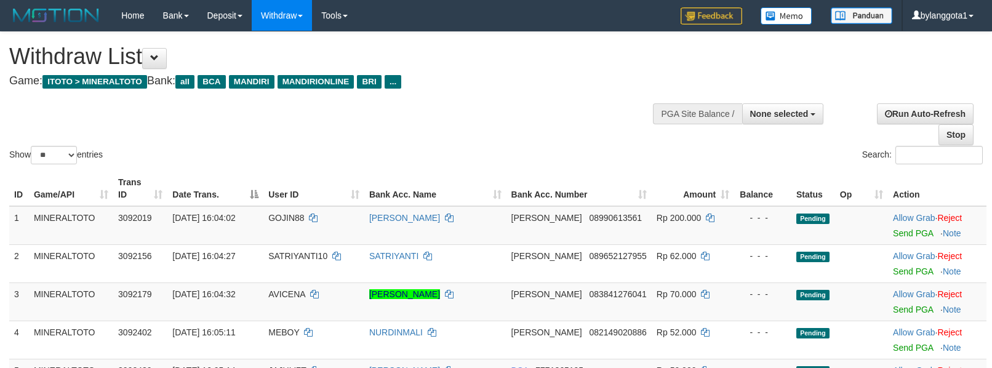
select select
select select "**"
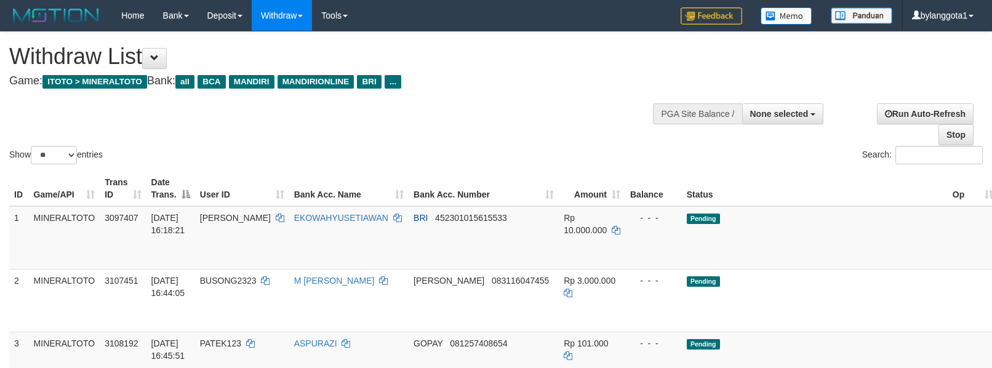
select select
select select "**"
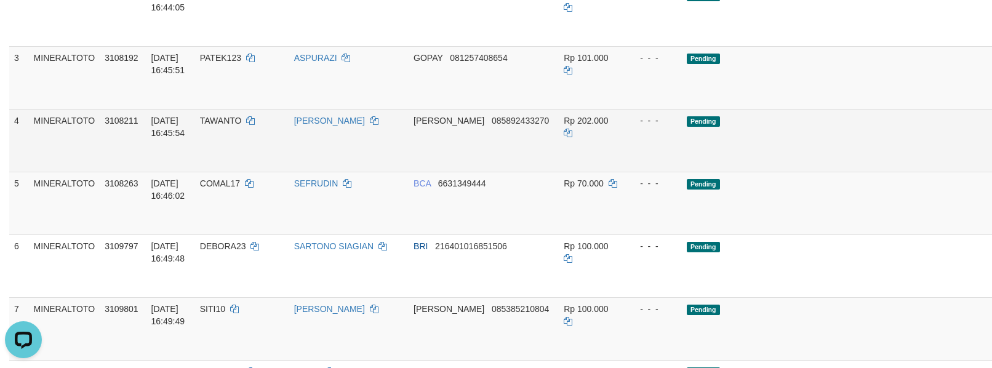
click at [693, 161] on td "Pending" at bounding box center [815, 140] width 266 height 63
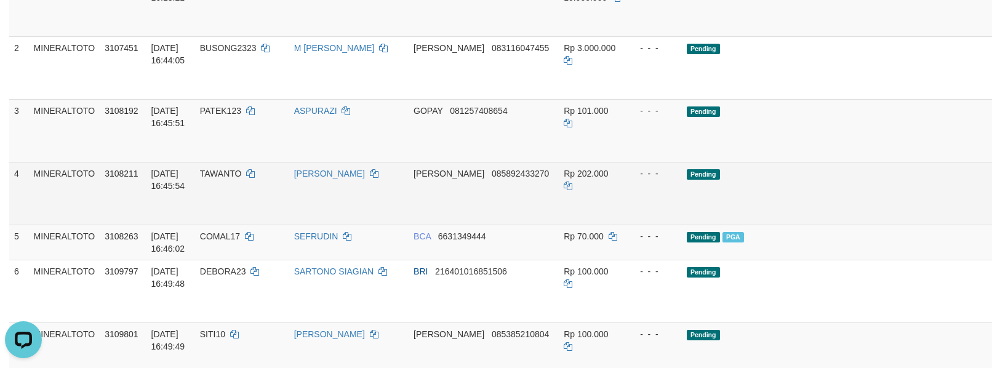
scroll to position [203, 0]
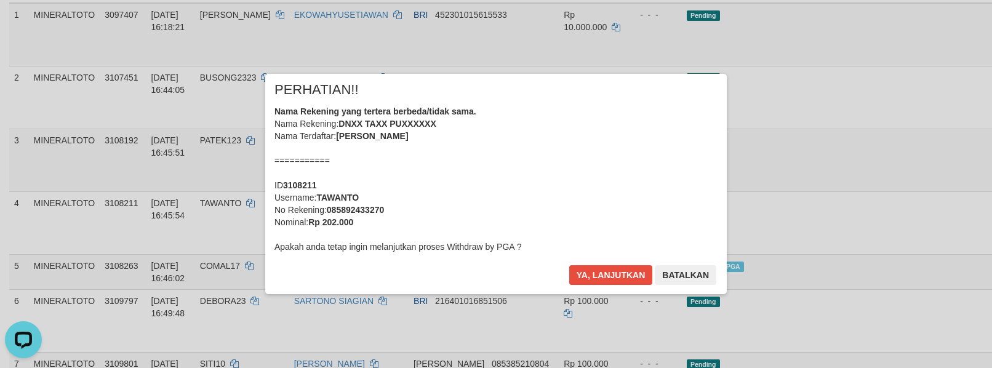
click at [562, 185] on div "Nama Rekening yang tertera berbeda/tidak sama. Nama Rekening: DNXX TAXX PUXXXXX…" at bounding box center [495, 179] width 443 height 148
click at [569, 265] on button "Ya, lanjutkan" at bounding box center [611, 275] width 84 height 20
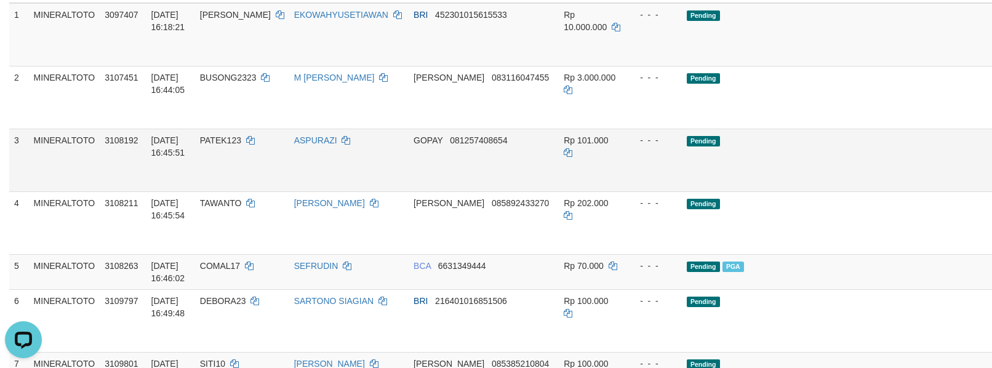
scroll to position [175, 0]
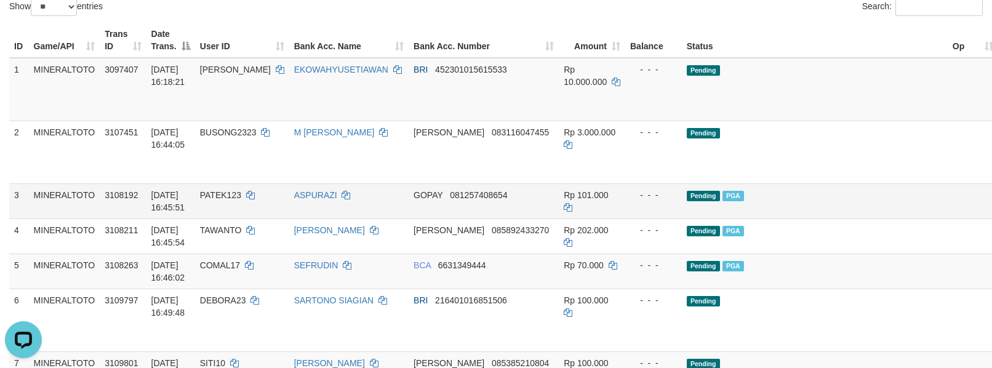
click at [947, 196] on td at bounding box center [972, 200] width 51 height 35
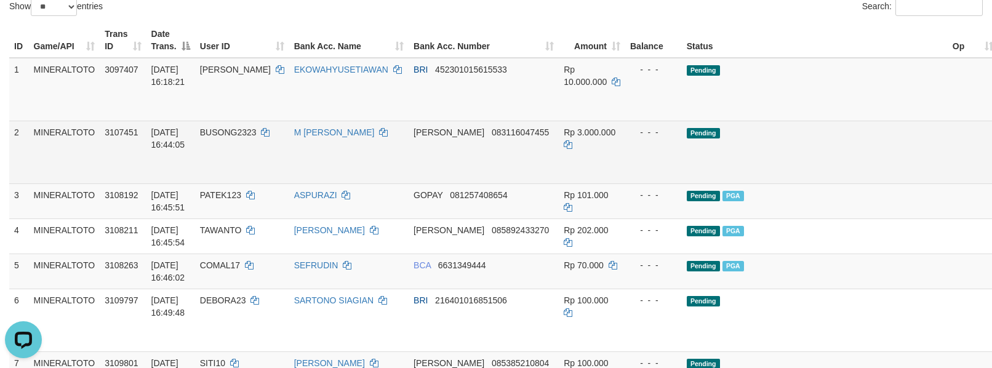
click at [844, 165] on td "Pending" at bounding box center [815, 152] width 266 height 63
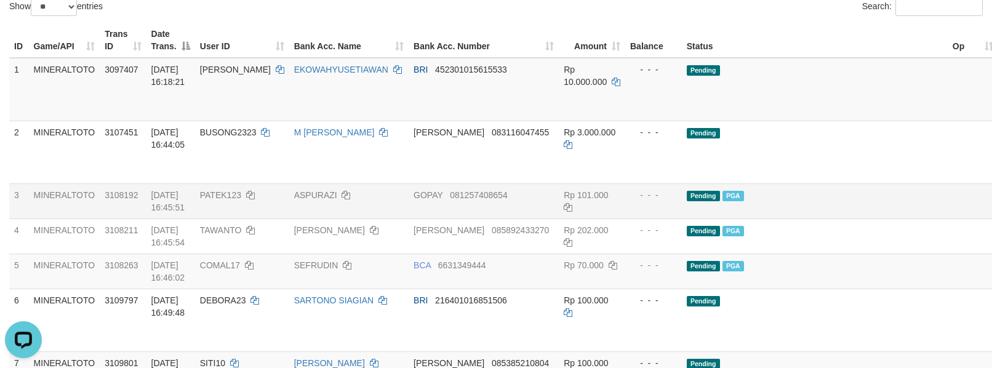
click at [807, 185] on td "Pending PGA" at bounding box center [815, 200] width 266 height 35
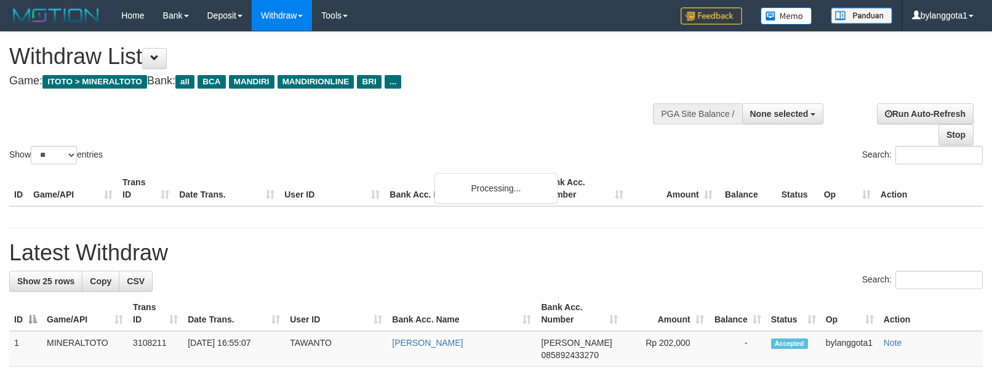
select select
select select "**"
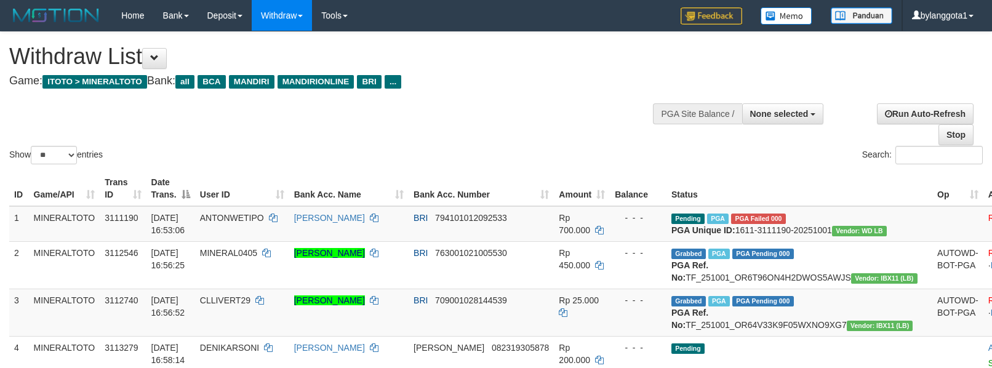
select select
select select "**"
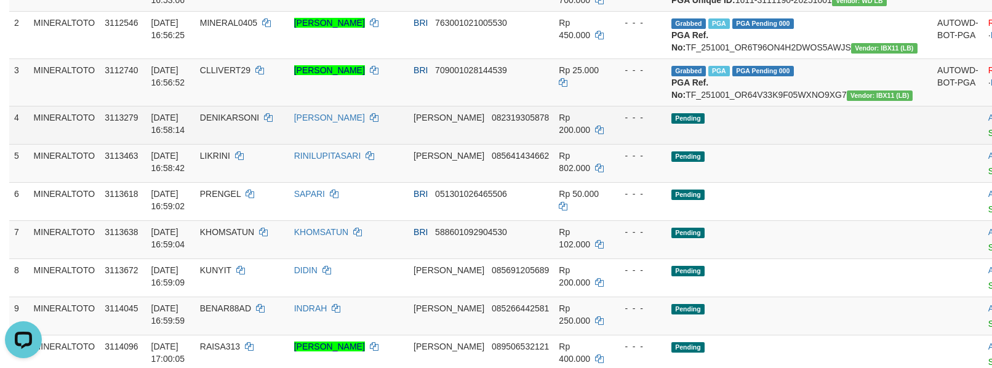
click at [789, 220] on td "Pending" at bounding box center [799, 201] width 266 height 38
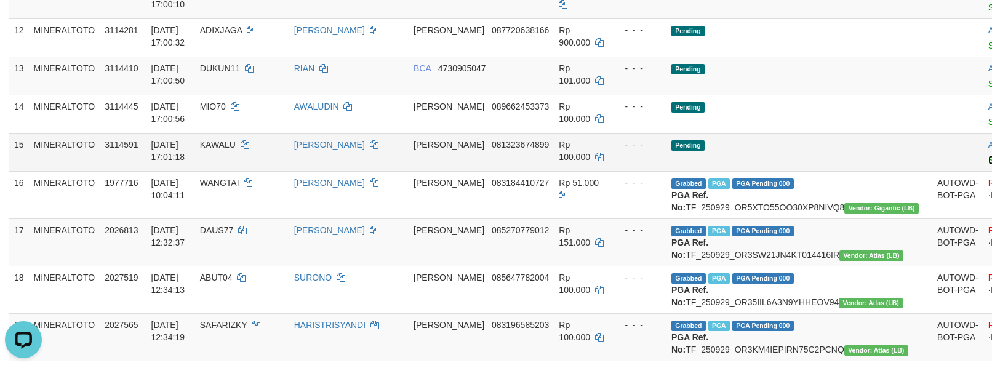
click at [988, 165] on link "Send PGA" at bounding box center [1008, 160] width 40 height 10
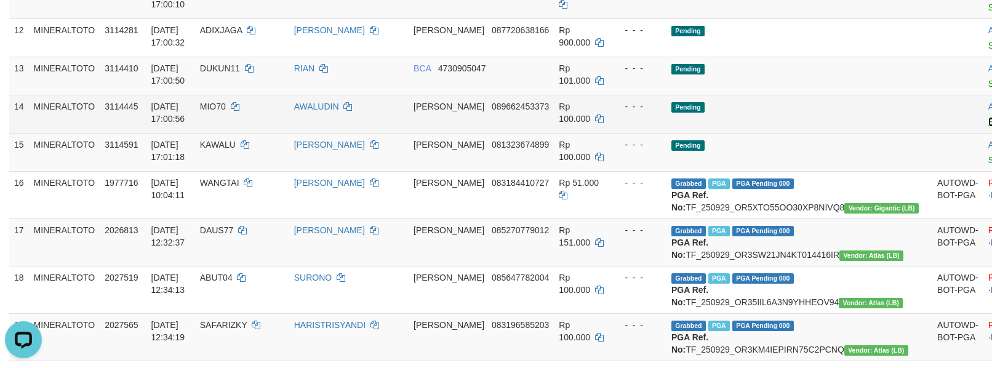
click at [988, 127] on link "Send PGA" at bounding box center [1008, 122] width 40 height 10
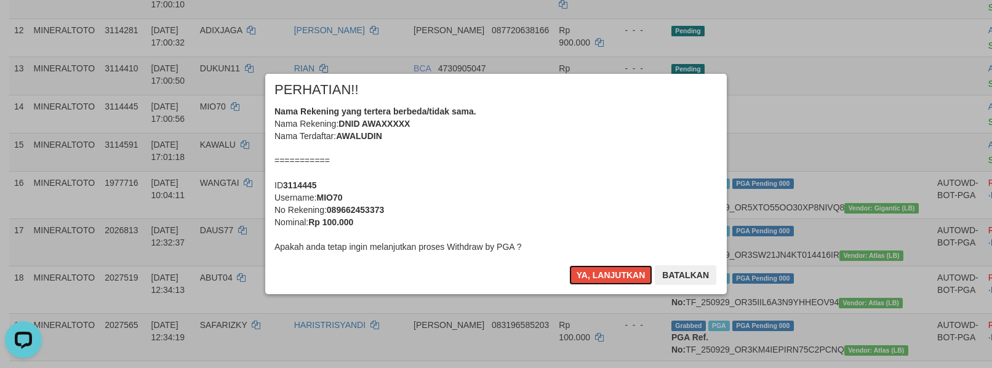
click at [665, 166] on div "Nama Rekening yang tertera berbeda/tidak sama. Nama Rekening: DNID AWAXXXXX Nam…" at bounding box center [495, 179] width 443 height 148
click at [569, 265] on button "Ya, lanjutkan" at bounding box center [611, 275] width 84 height 20
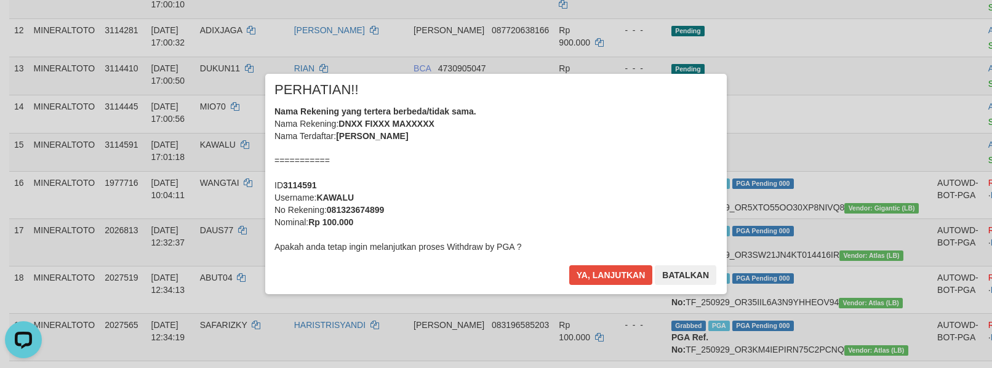
click at [620, 172] on div "Nama Rekening yang tertera berbeda/tidak sama. Nama Rekening: DNXX FIXXX MAXXXX…" at bounding box center [495, 179] width 443 height 148
click at [569, 265] on button "Ya, lanjutkan" at bounding box center [611, 275] width 84 height 20
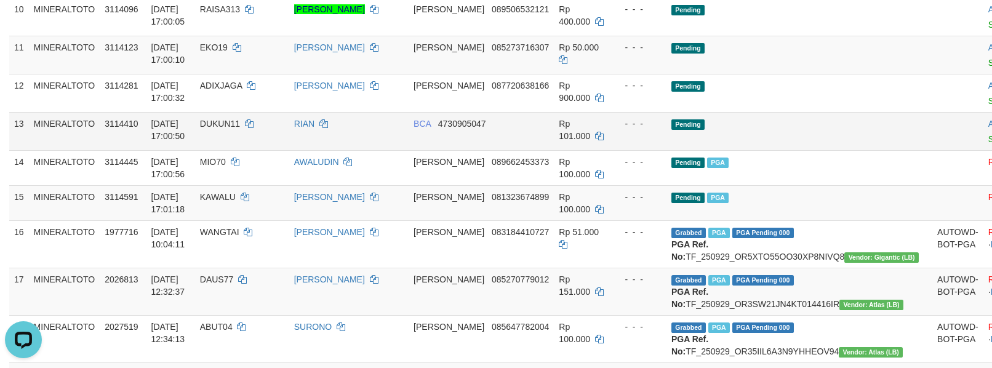
scroll to position [538, 0]
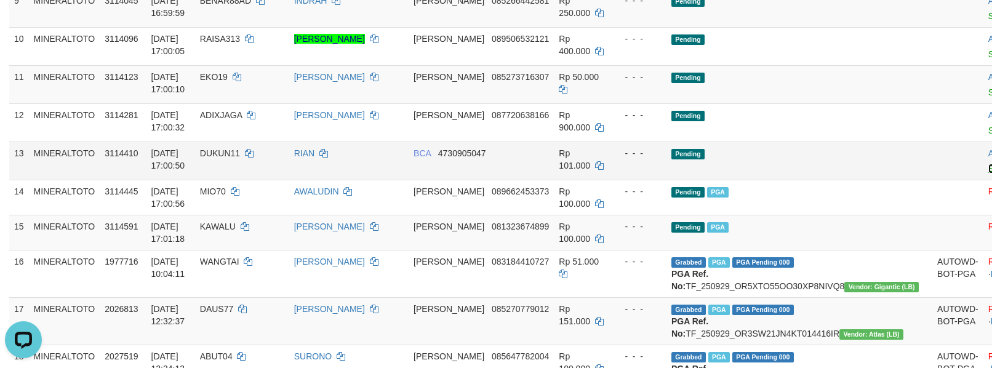
click at [988, 173] on link "Send PGA" at bounding box center [1008, 169] width 40 height 10
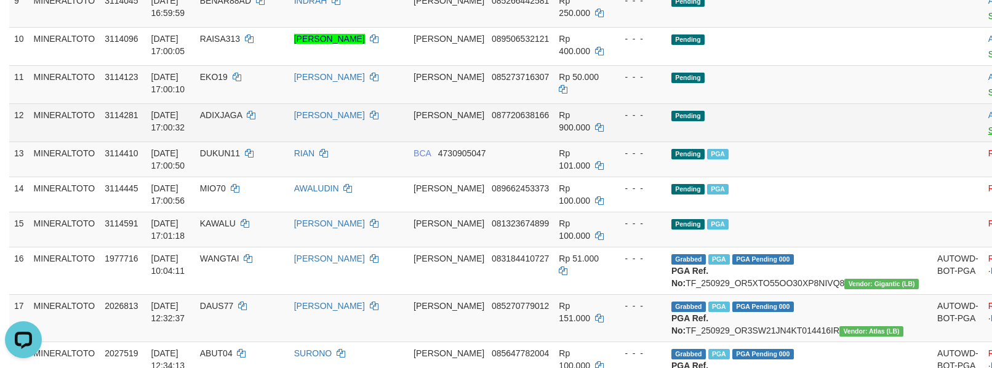
scroll to position [535, 0]
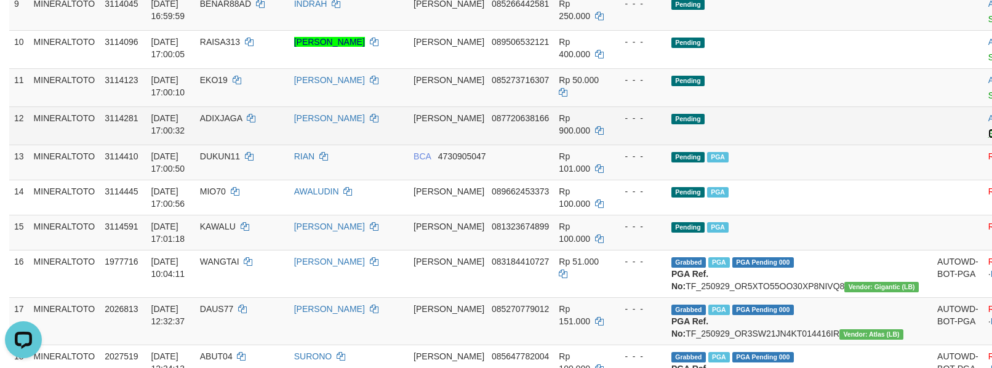
click at [988, 138] on link "Send PGA" at bounding box center [1008, 134] width 40 height 10
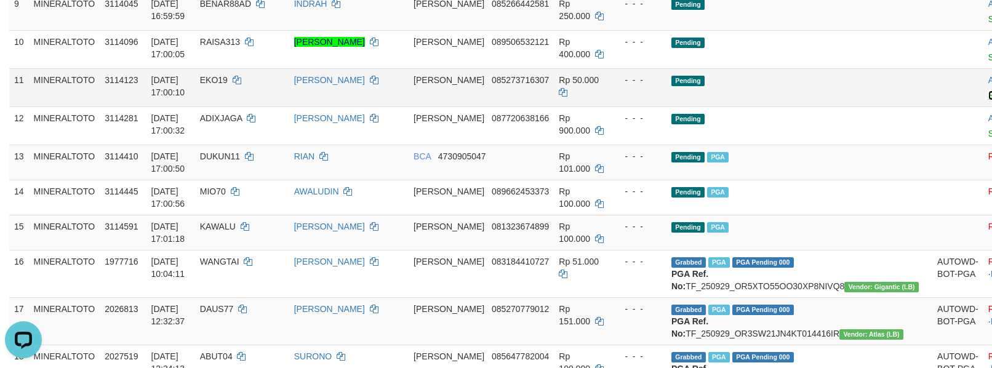
click at [988, 100] on link "Send PGA" at bounding box center [1008, 95] width 40 height 10
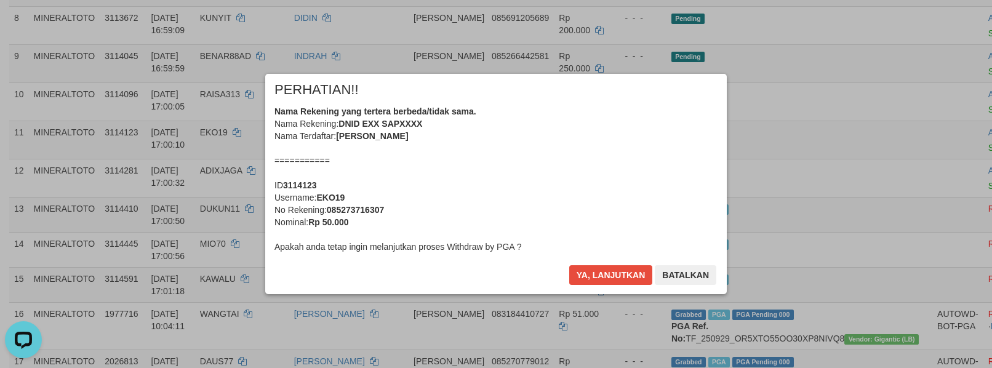
scroll to position [453, 0]
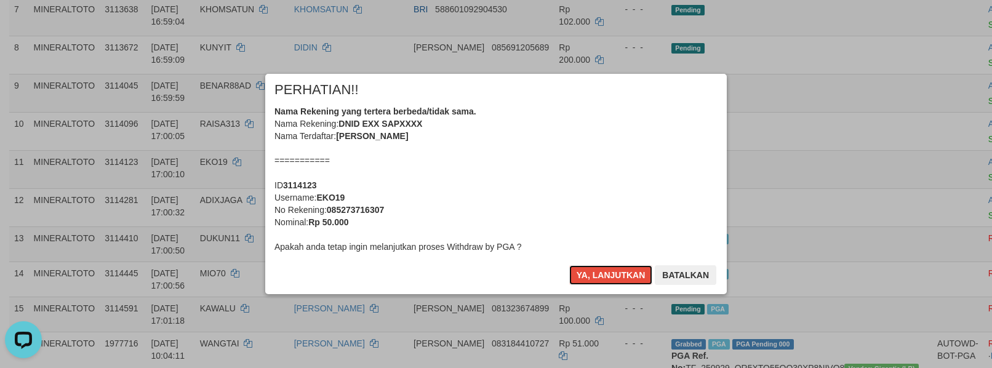
click at [631, 182] on div "Nama Rekening yang tertera berbeda/tidak sama. Nama Rekening: DNID EXX SAPXXXX …" at bounding box center [495, 179] width 443 height 148
click at [569, 265] on button "Ya, lanjutkan" at bounding box center [611, 275] width 84 height 20
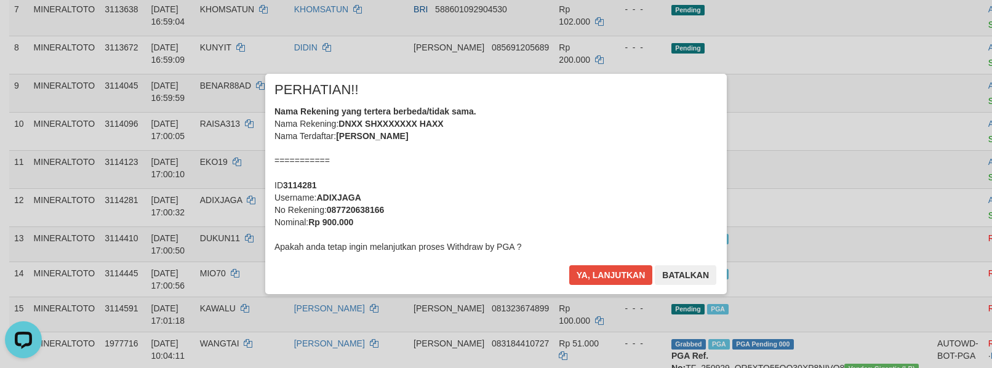
scroll to position [449, 0]
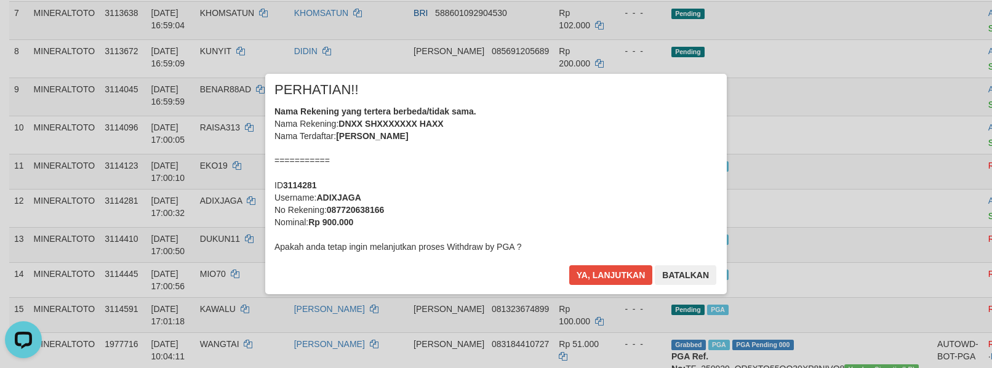
click at [630, 180] on div "Nama Rekening yang tertera berbeda/tidak sama. Nama Rekening: DNXX SHXXXXXXX HA…" at bounding box center [495, 179] width 443 height 148
click at [628, 157] on div "Nama Rekening yang tertera berbeda/tidak sama. Nama Rekening: DNXX SHXXXXXXX HA…" at bounding box center [495, 179] width 443 height 148
click at [569, 265] on button "Ya, lanjutkan" at bounding box center [611, 275] width 84 height 20
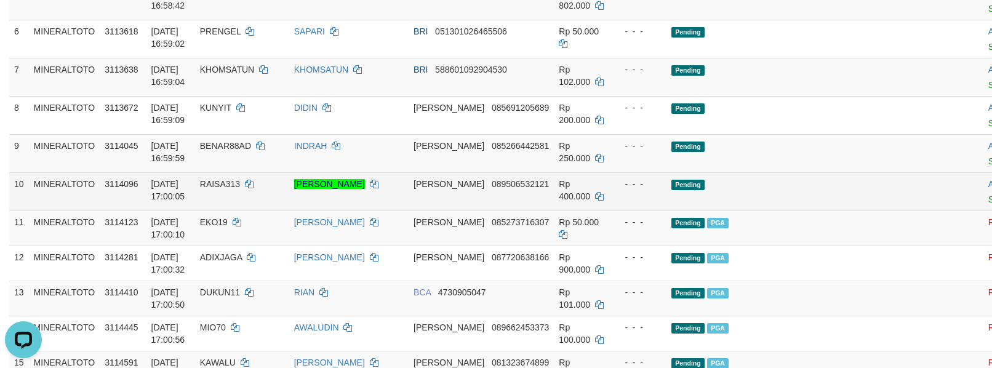
scroll to position [364, 0]
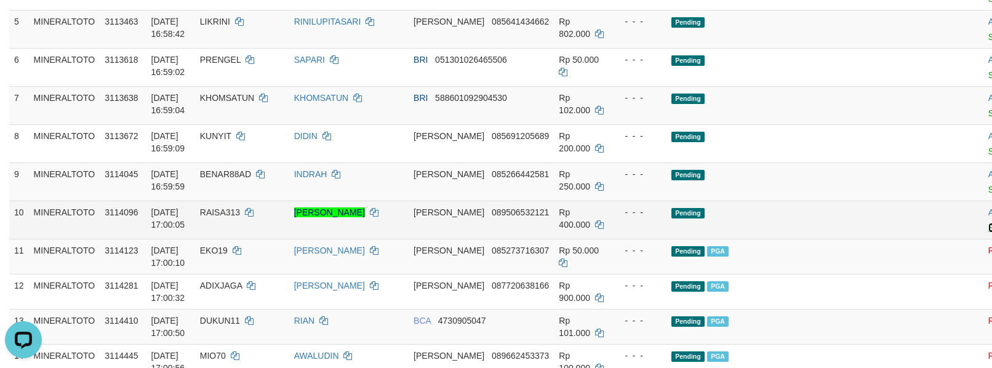
click at [988, 232] on link "Send PGA" at bounding box center [1008, 228] width 40 height 10
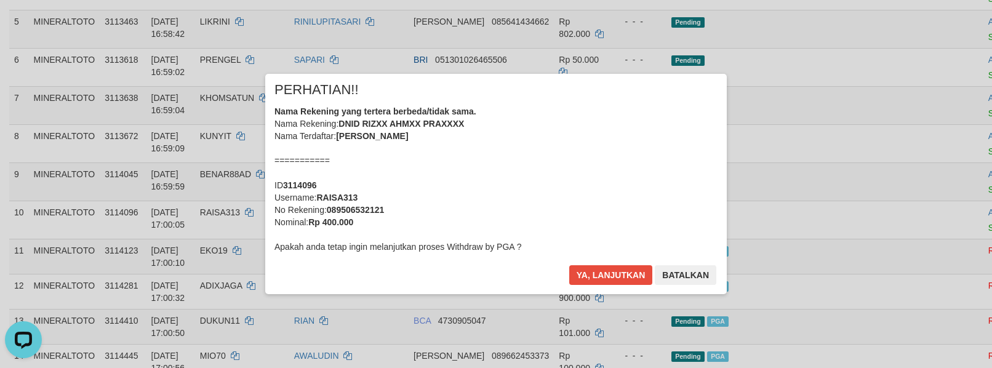
click at [520, 161] on div "Nama Rekening yang tertera berbeda/tidak sama. Nama Rekening: DNID RIZXX AHMXX …" at bounding box center [495, 179] width 443 height 148
click at [569, 265] on button "Ya, lanjutkan" at bounding box center [611, 275] width 84 height 20
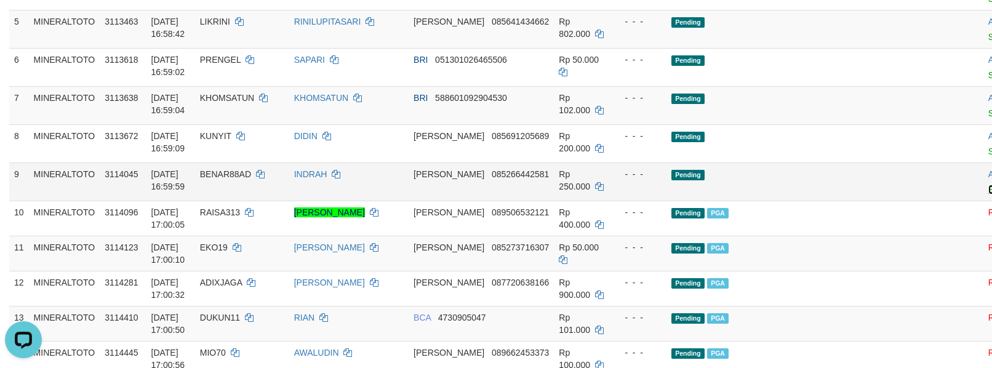
click at [988, 194] on link "Send PGA" at bounding box center [1008, 190] width 40 height 10
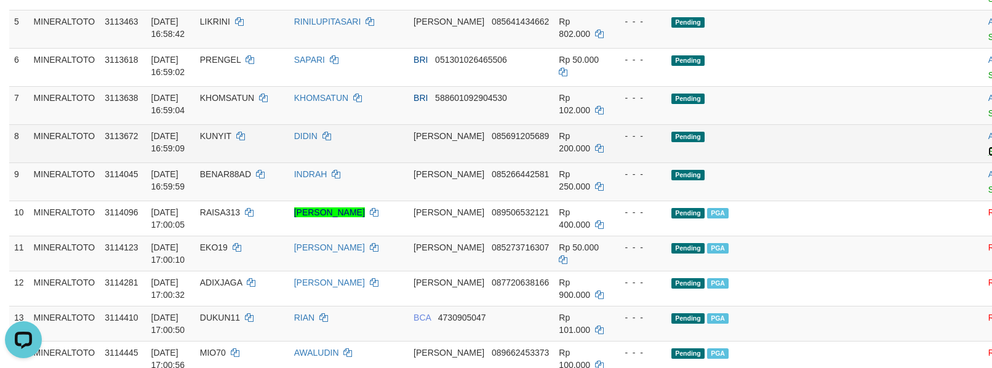
click at [988, 156] on link "Send PGA" at bounding box center [1008, 151] width 40 height 10
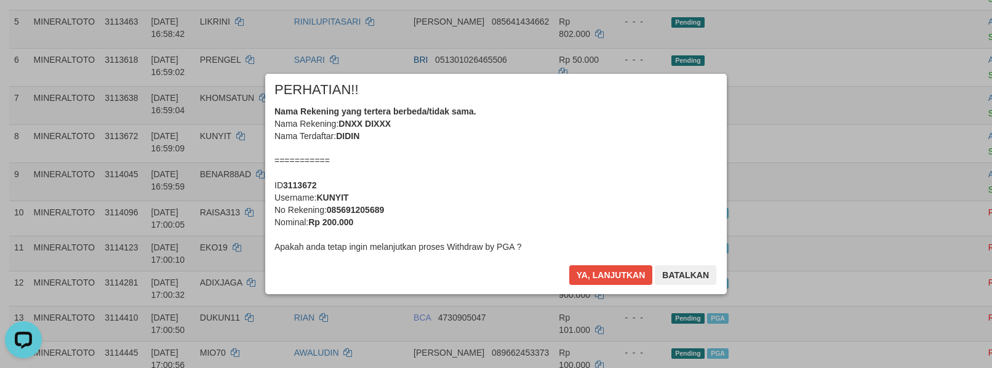
click at [510, 173] on div "Nama Rekening yang tertera berbeda/tidak sama. Nama Rekening: DNXX DIXXX Nama T…" at bounding box center [495, 179] width 443 height 148
click at [569, 265] on button "Ya, lanjutkan" at bounding box center [611, 275] width 84 height 20
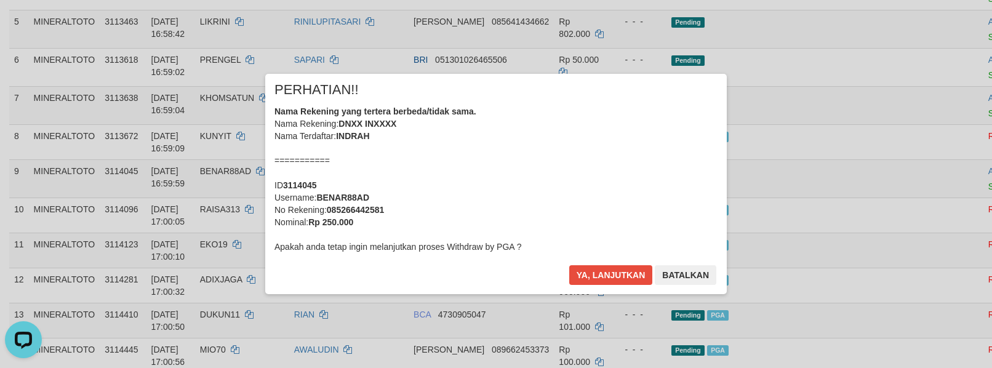
click at [518, 173] on div "Nama Rekening yang tertera berbeda/tidak sama. Nama Rekening: DNXX INXXXX Nama …" at bounding box center [495, 179] width 443 height 148
click at [569, 265] on button "Ya, lanjutkan" at bounding box center [611, 275] width 84 height 20
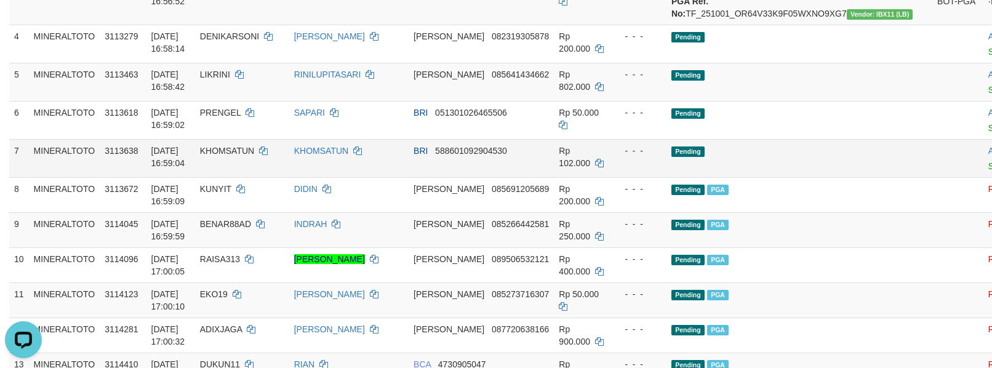
scroll to position [282, 0]
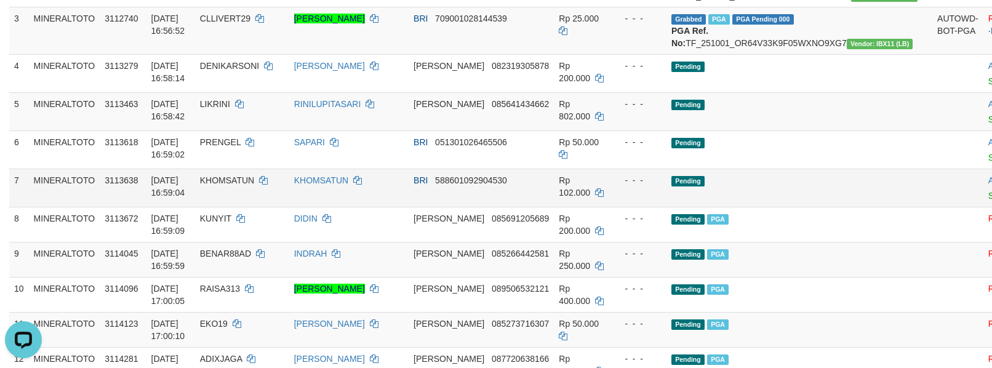
click at [988, 201] on link "Send PGA" at bounding box center [1008, 196] width 40 height 10
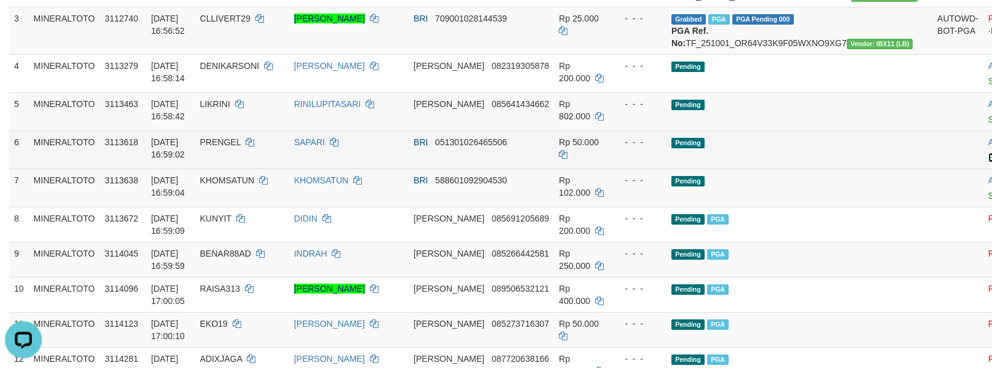
click at [988, 162] on link "Send PGA" at bounding box center [1008, 158] width 40 height 10
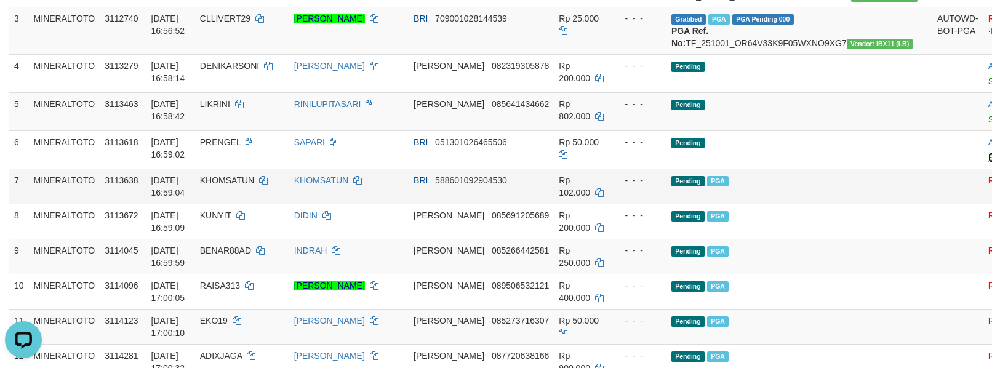
scroll to position [200, 0]
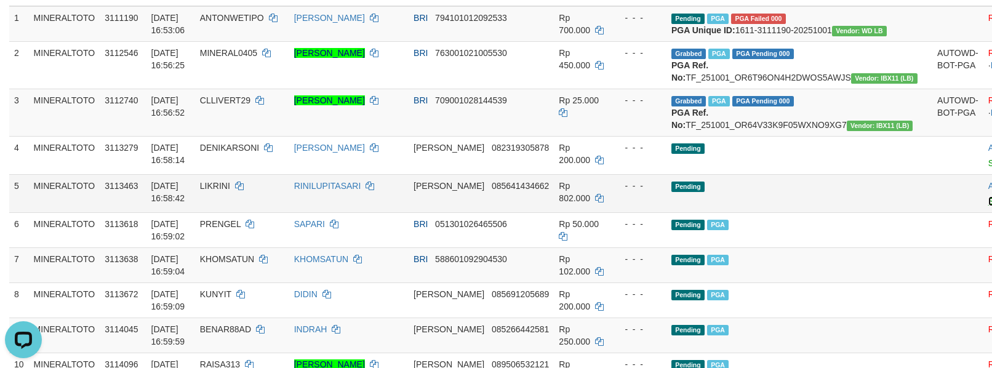
click at [988, 206] on link "Send PGA" at bounding box center [1008, 201] width 40 height 10
click at [988, 168] on link "Send PGA" at bounding box center [1008, 163] width 40 height 10
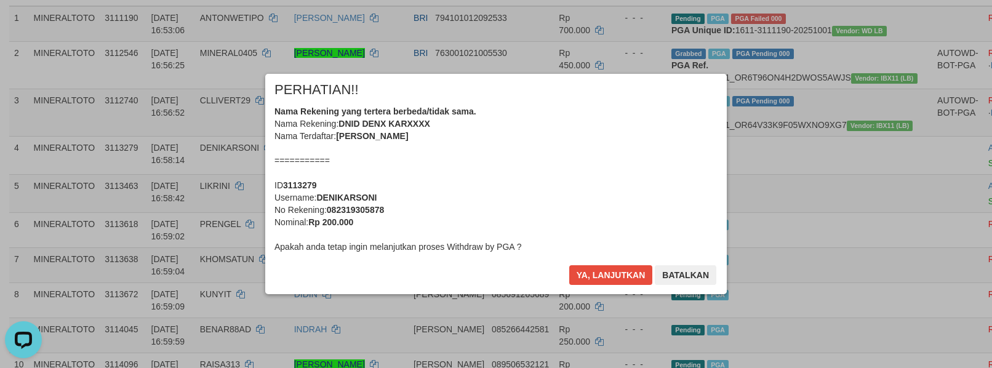
click at [535, 161] on div "Nama Rekening yang tertera berbeda/tidak sama. Nama Rekening: DNID DENX KARXXXX…" at bounding box center [495, 179] width 443 height 148
click at [569, 265] on button "Ya, lanjutkan" at bounding box center [611, 275] width 84 height 20
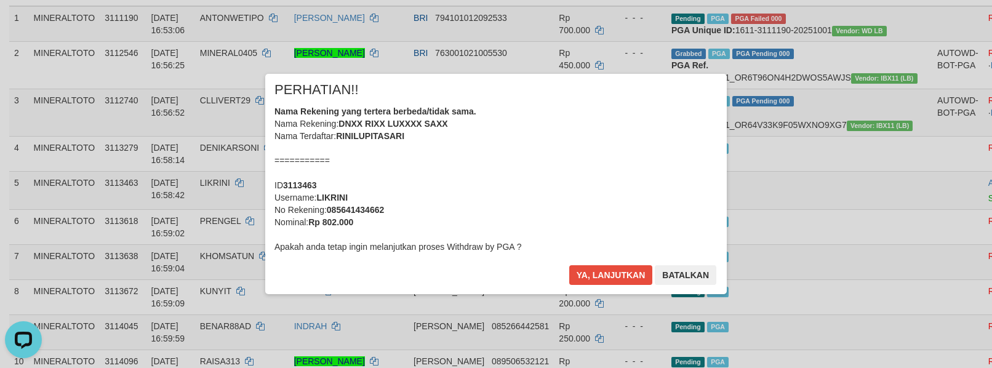
click at [535, 161] on div "Nama Rekening yang tertera berbeda/tidak sama. Nama Rekening: DNXX RIXX LUXXXX …" at bounding box center [495, 179] width 443 height 148
click at [569, 265] on button "Ya, lanjutkan" at bounding box center [611, 275] width 84 height 20
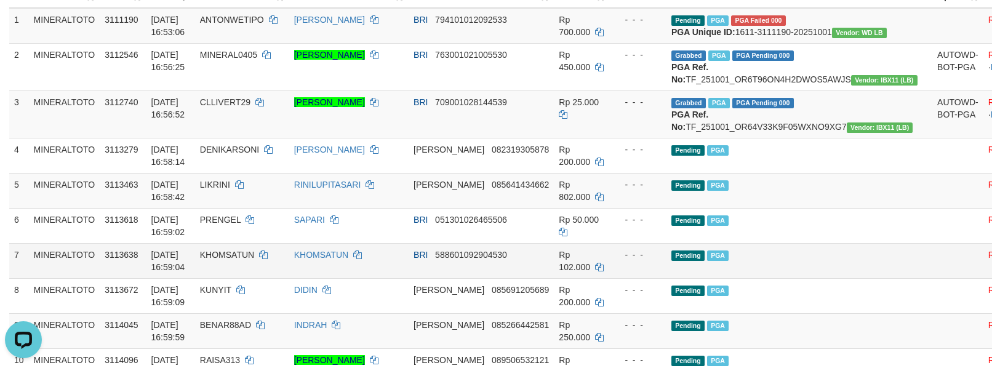
scroll to position [118, 0]
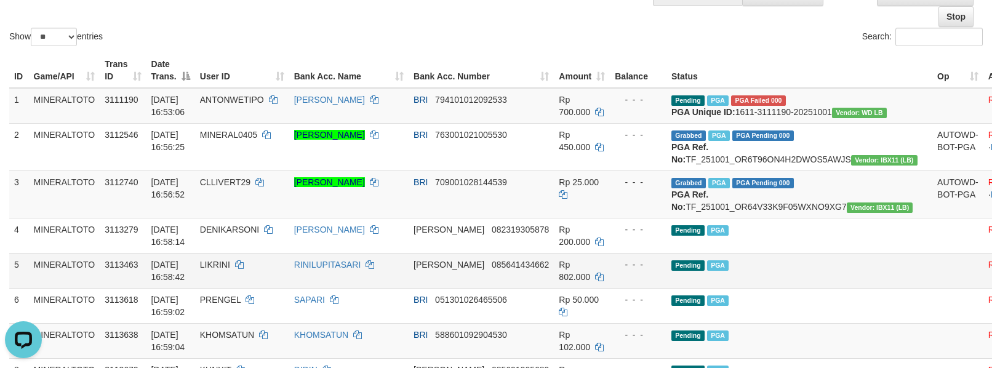
click at [810, 288] on td "Pending PGA" at bounding box center [799, 270] width 266 height 35
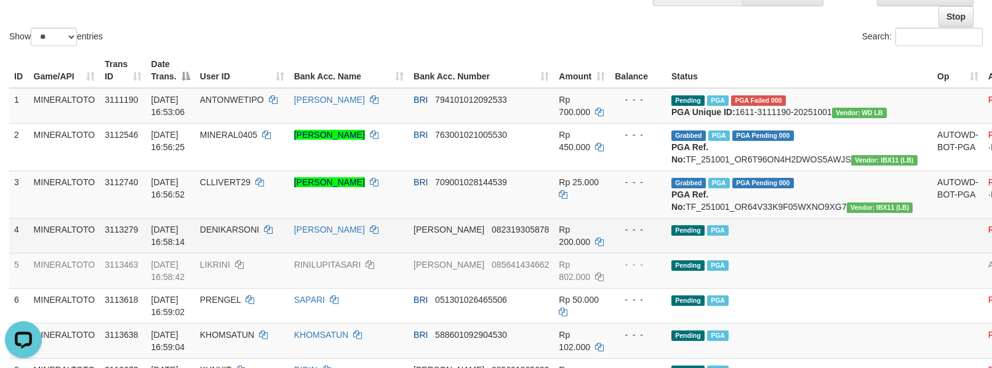
click at [932, 253] on td at bounding box center [957, 235] width 51 height 35
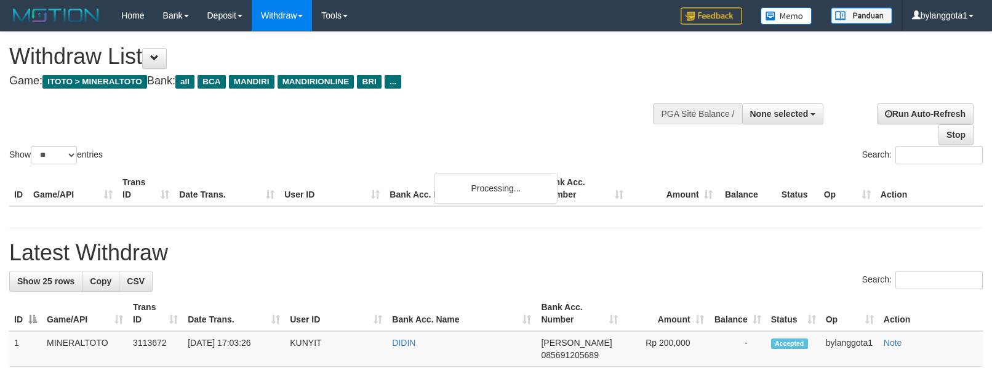
select select
select select "**"
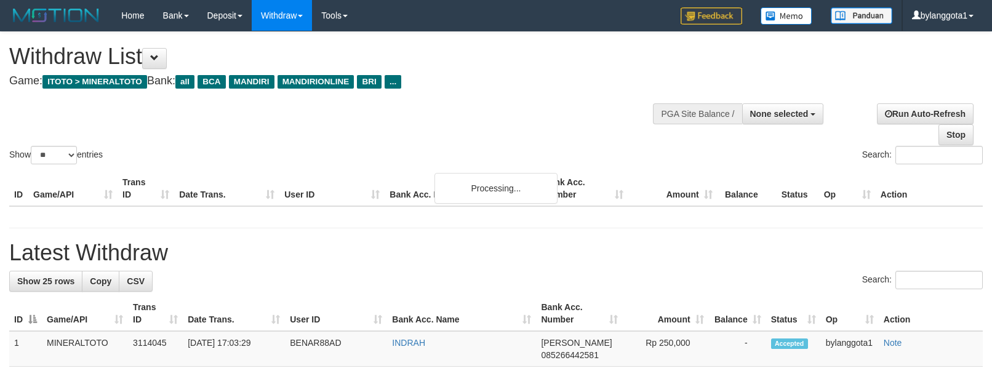
select select
select select "**"
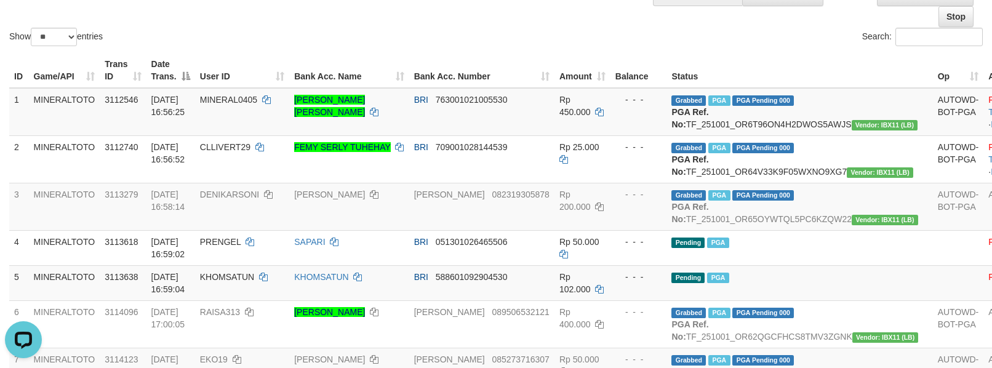
scroll to position [118, 0]
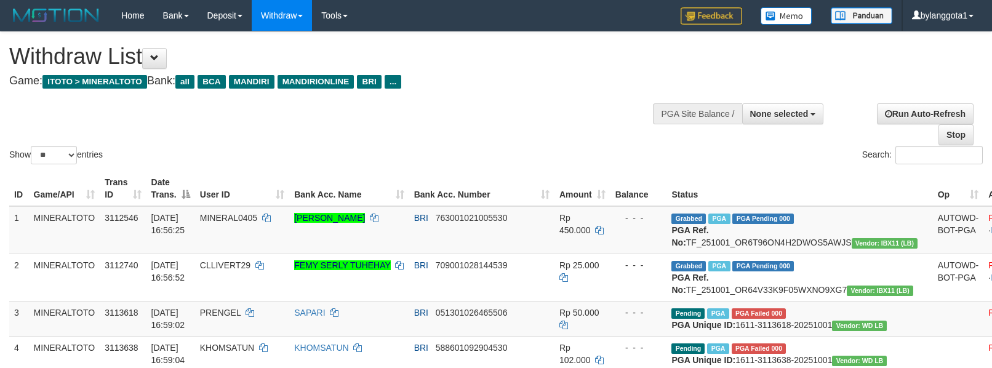
select select
select select "**"
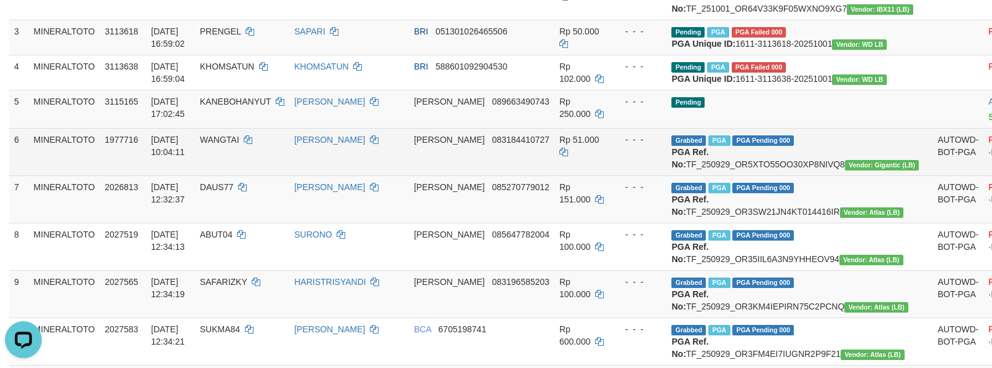
scroll to position [282, 0]
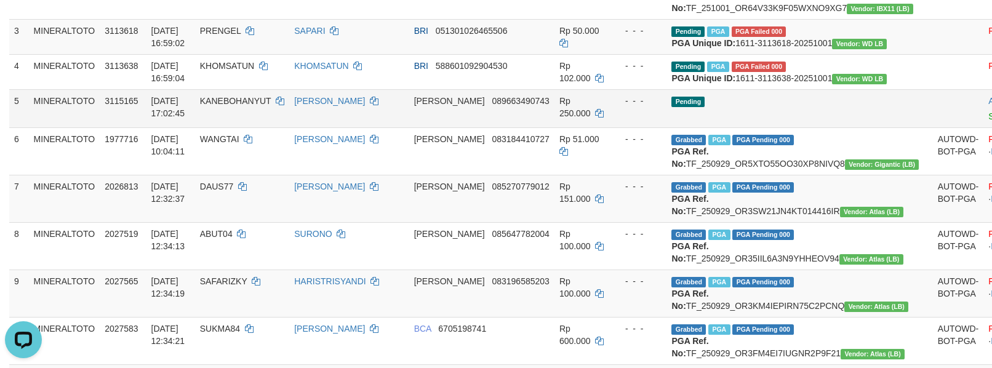
click at [778, 127] on td "Pending" at bounding box center [799, 108] width 266 height 38
click at [988, 121] on link "Send PGA" at bounding box center [1008, 116] width 40 height 10
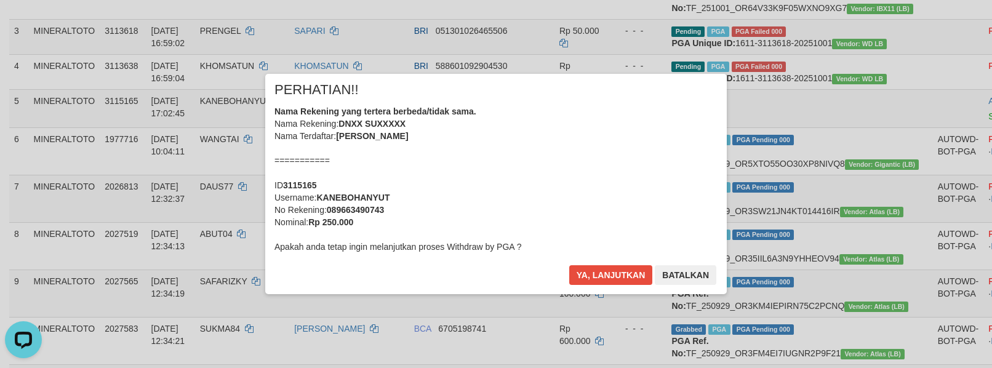
click at [554, 178] on div "Nama Rekening yang tertera berbeda/tidak sama. Nama Rekening: DNXX SUXXXXX Nama…" at bounding box center [495, 179] width 443 height 148
click at [569, 265] on button "Ya, lanjutkan" at bounding box center [611, 275] width 84 height 20
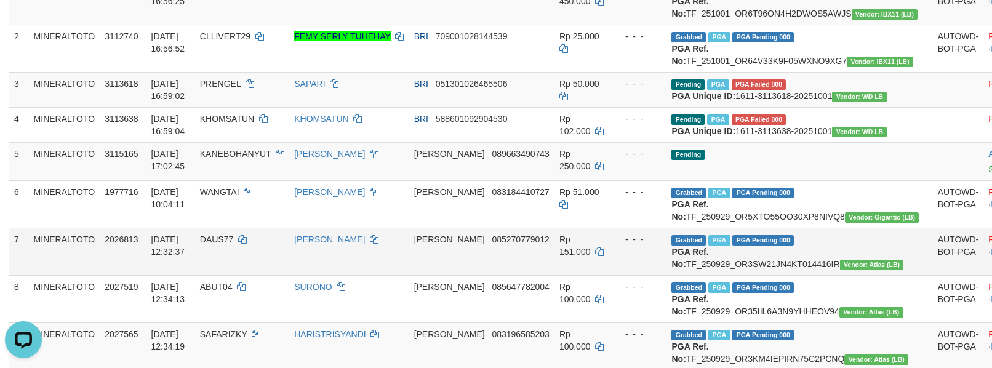
scroll to position [200, 0]
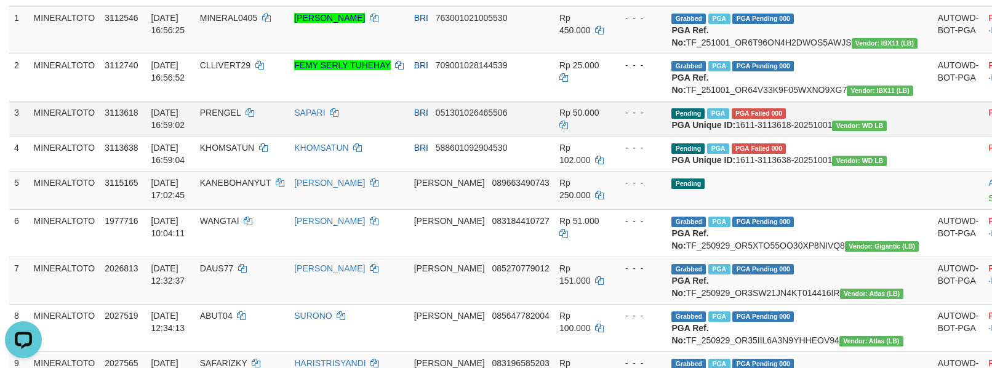
click at [240, 117] on span "PRENGEL" at bounding box center [220, 113] width 41 height 10
copy td "PRENGEL"
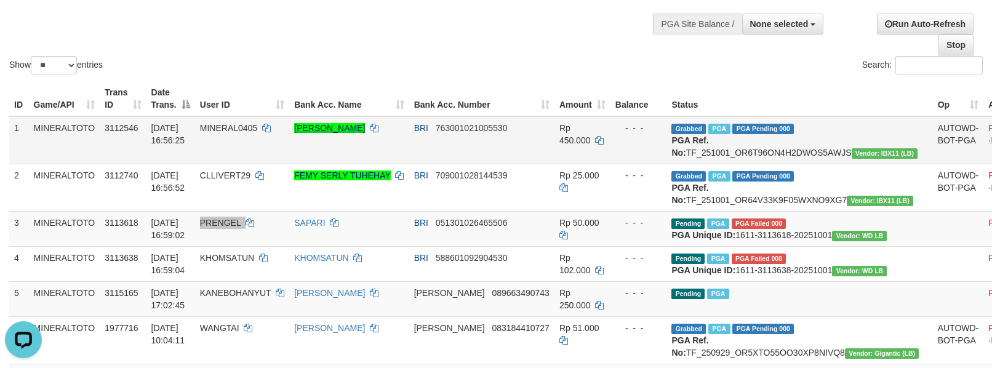
scroll to position [118, 0]
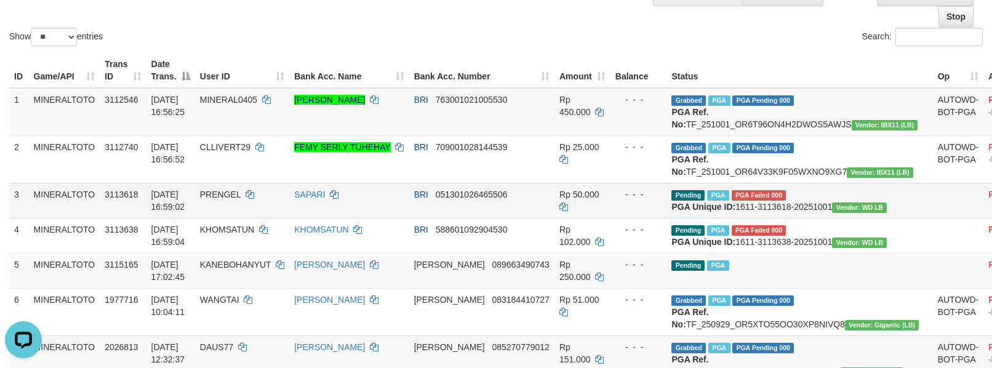
click at [932, 218] on td at bounding box center [957, 200] width 51 height 35
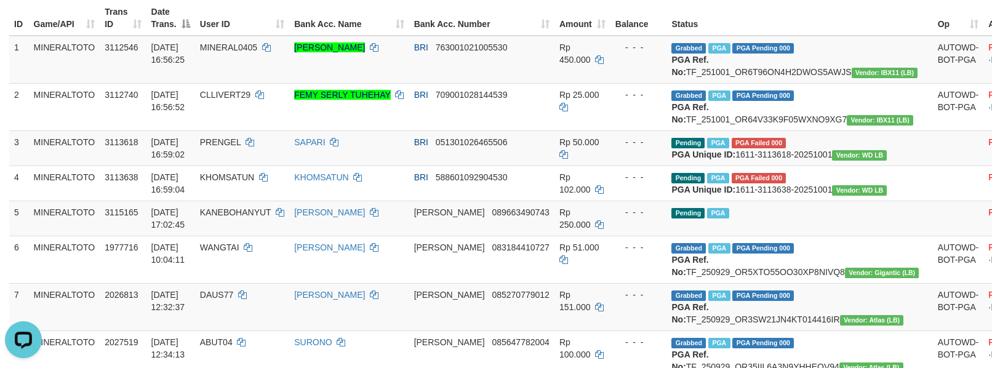
scroll to position [200, 0]
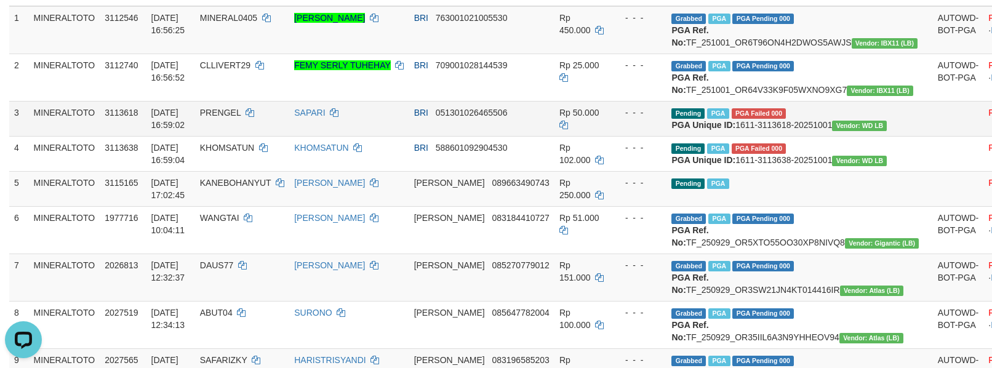
click at [932, 136] on td at bounding box center [957, 118] width 51 height 35
click at [813, 206] on td "Pending PGA" at bounding box center [799, 188] width 266 height 35
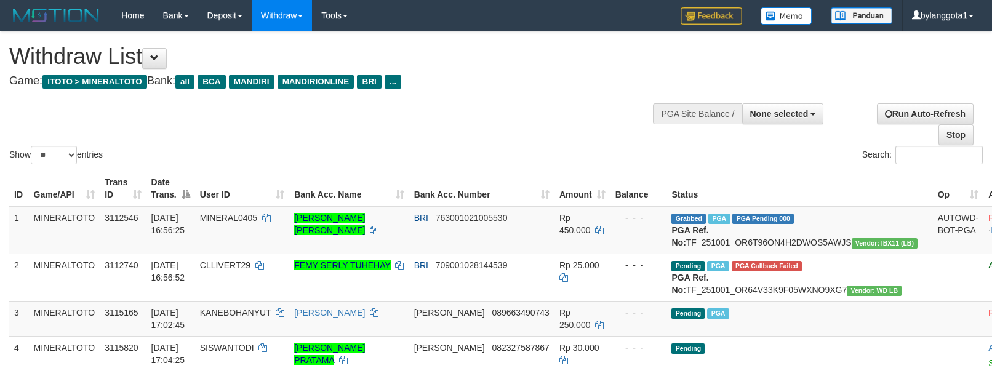
select select
select select "**"
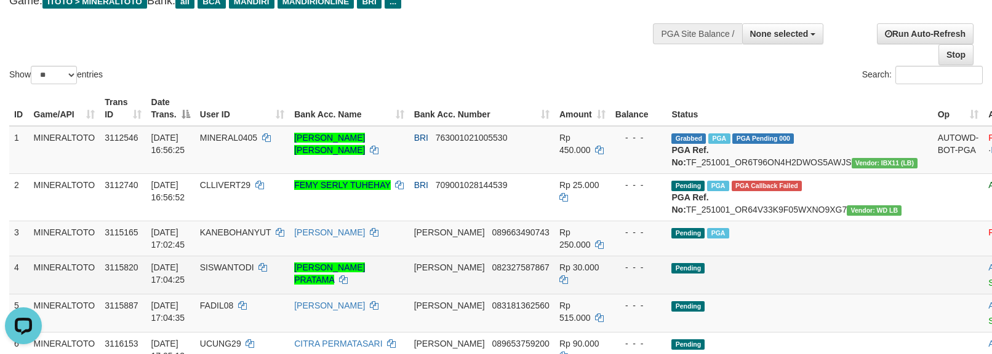
scroll to position [82, 0]
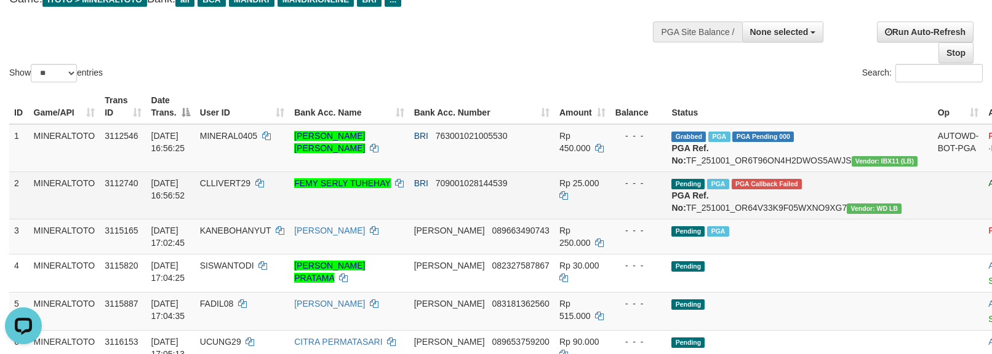
click at [215, 188] on span "CLLIVERT29" at bounding box center [225, 183] width 50 height 10
copy td "CLLIVERT29"
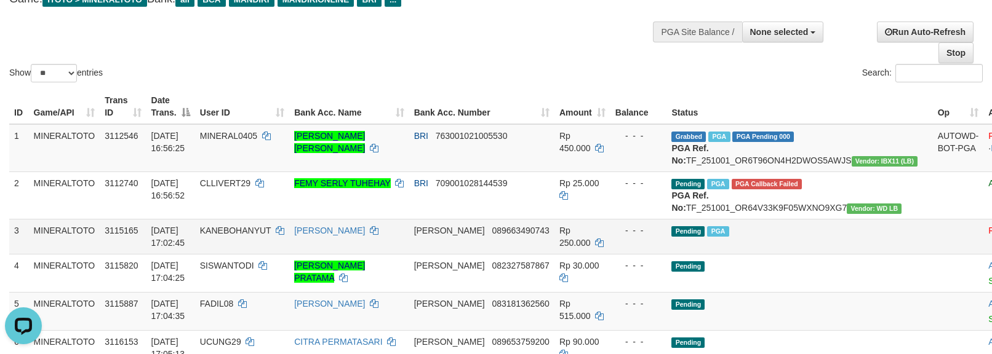
click at [736, 254] on td "Pending PGA" at bounding box center [799, 236] width 266 height 35
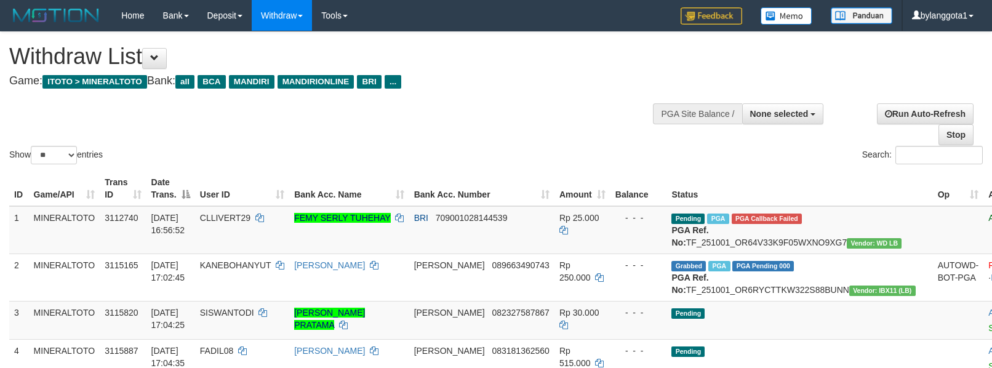
select select
select select "**"
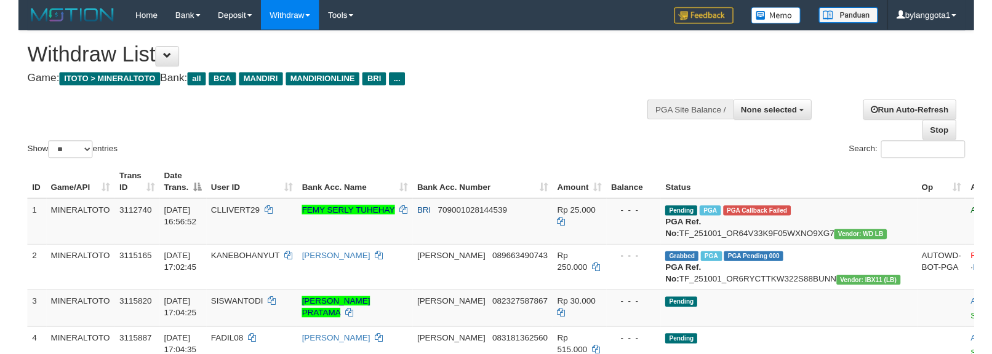
scroll to position [82, 0]
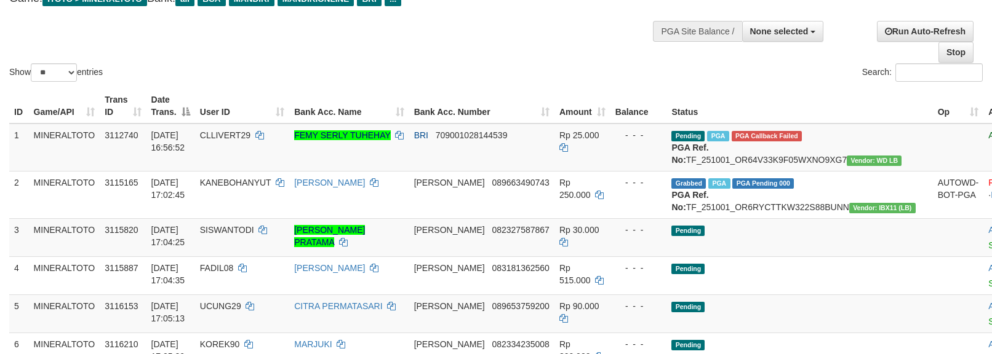
click at [582, 55] on div "Show ** ** ** *** entries Search:" at bounding box center [496, 17] width 992 height 135
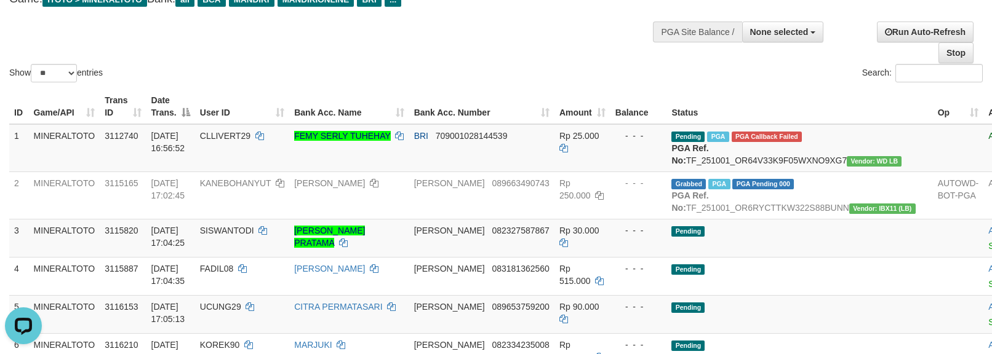
scroll to position [0, 0]
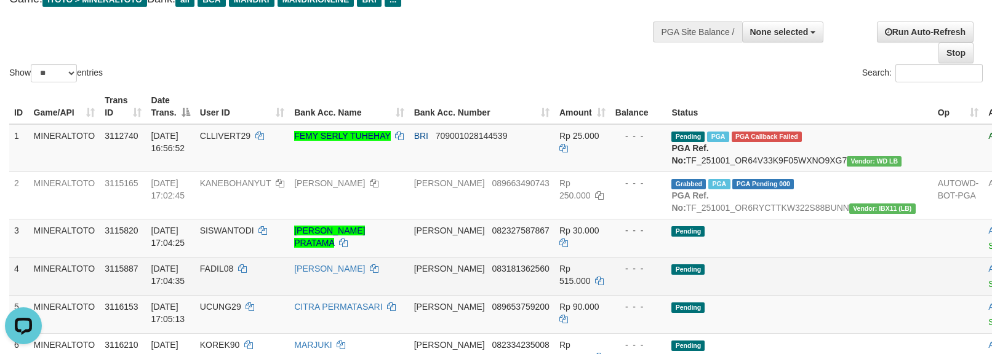
click at [749, 295] on td "Pending" at bounding box center [799, 276] width 266 height 38
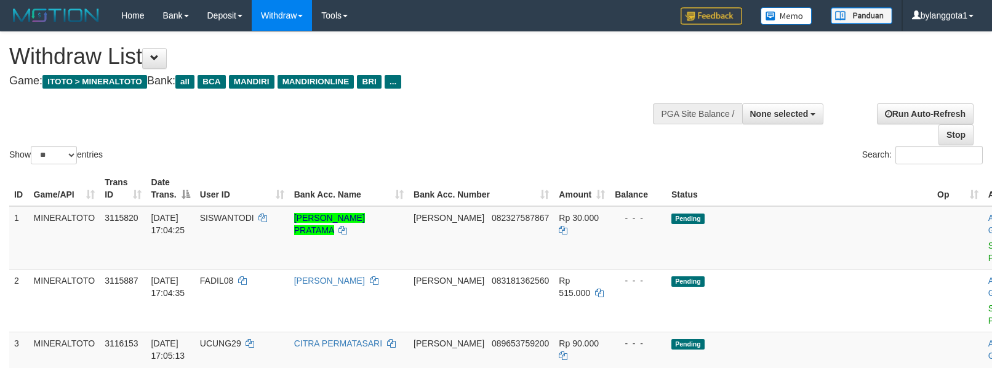
select select
select select "**"
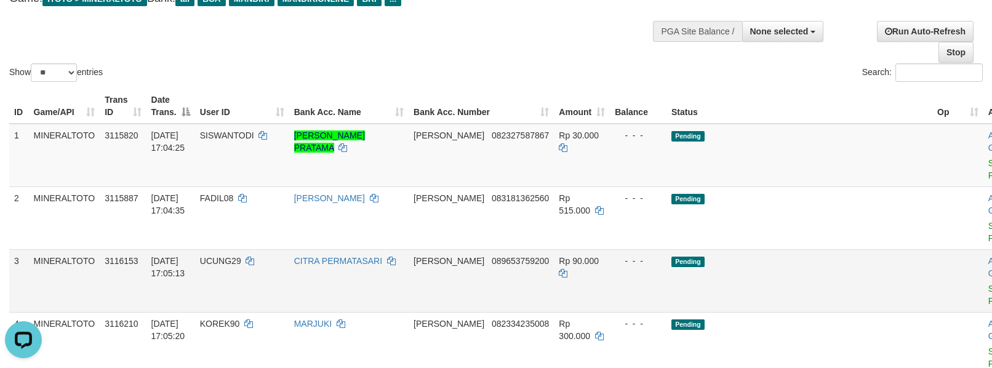
click at [779, 249] on td "Pending" at bounding box center [799, 280] width 266 height 63
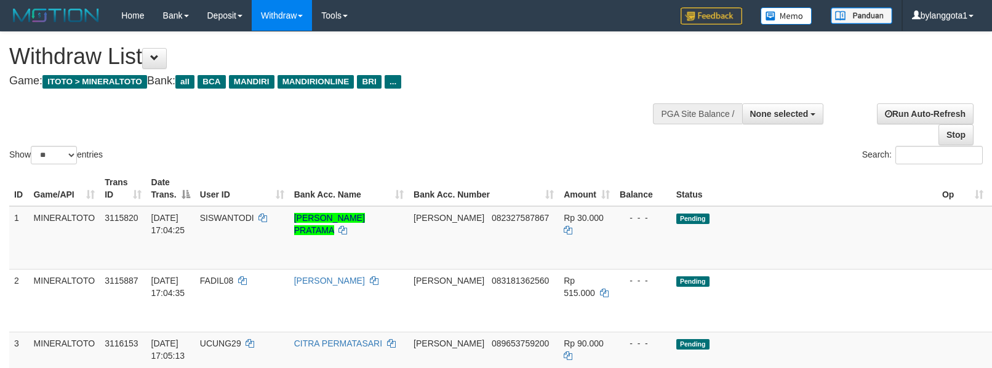
select select
select select "**"
click at [773, 109] on span "None selected" at bounding box center [779, 114] width 58 height 10
select select
select select "**"
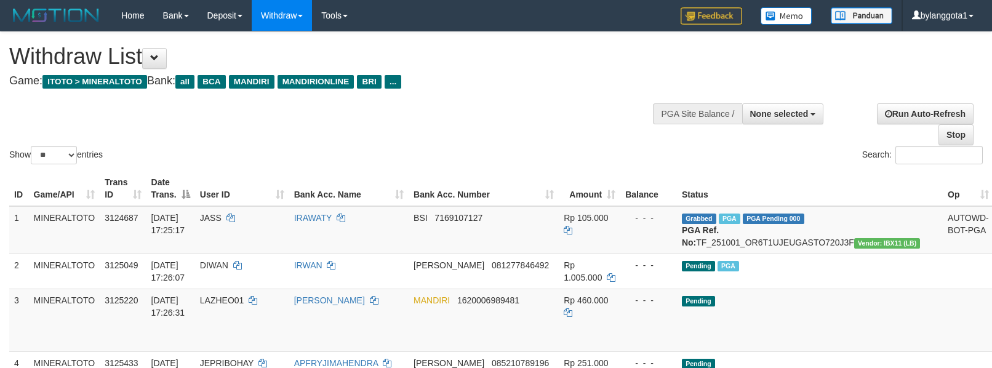
select select
select select "**"
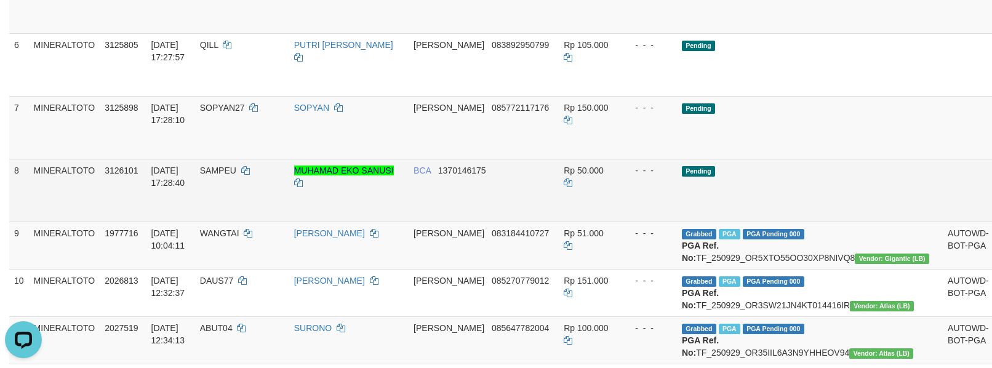
click at [991, 215] on link "Send PGA" at bounding box center [1008, 204] width 20 height 22
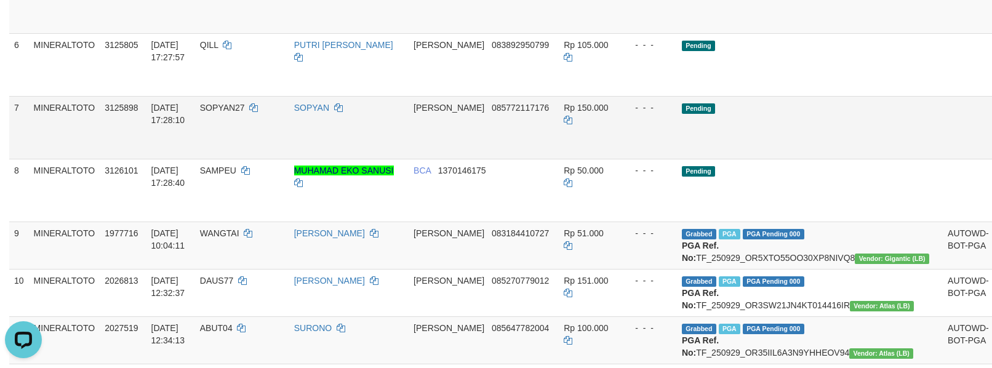
click at [991, 153] on link "Send PGA" at bounding box center [1008, 141] width 20 height 22
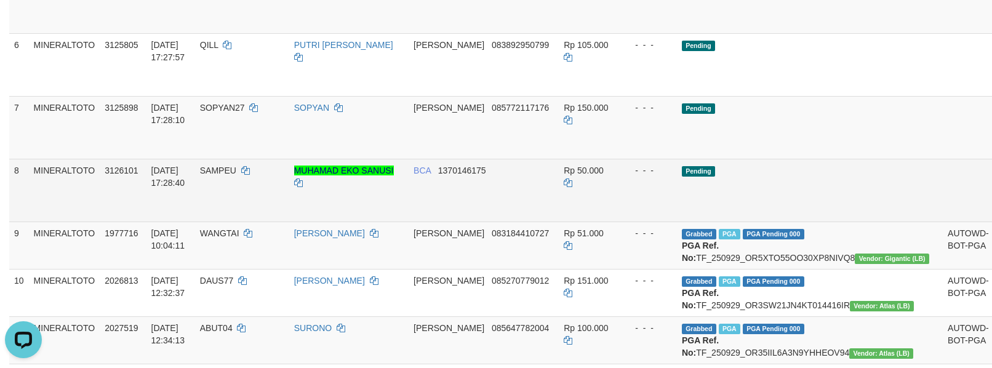
scroll to position [362, 0]
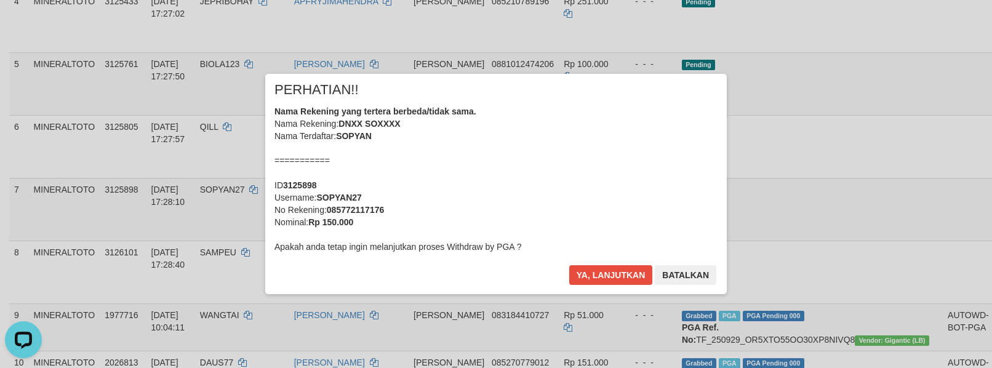
click at [572, 170] on div "Nama Rekening yang tertera berbeda/tidak sama. Nama Rekening: DNXX SOXXXX Nama …" at bounding box center [495, 179] width 443 height 148
click at [569, 265] on button "Ya, lanjutkan" at bounding box center [611, 275] width 84 height 20
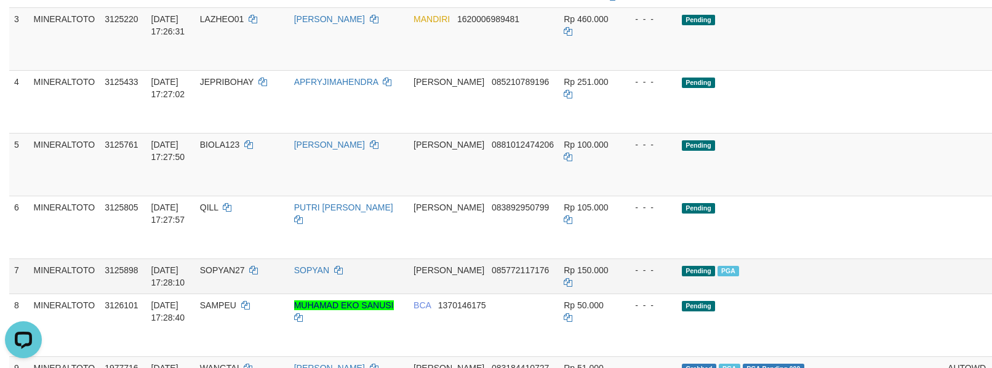
scroll to position [252, 0]
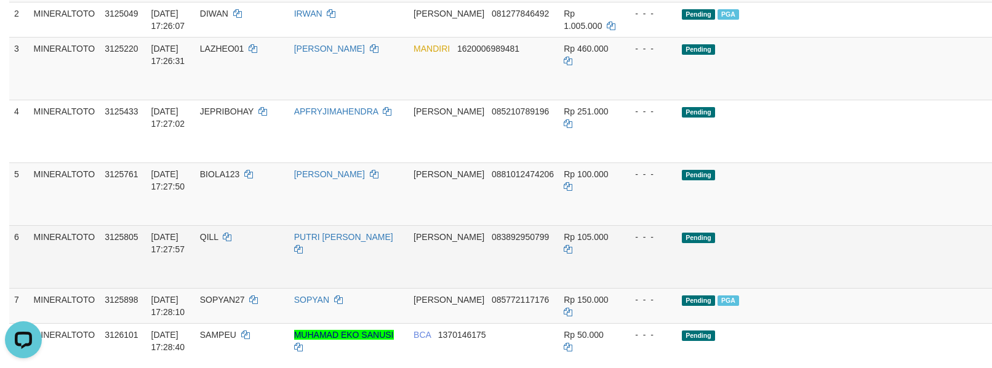
click at [991, 282] on link "Send PGA" at bounding box center [1008, 271] width 20 height 22
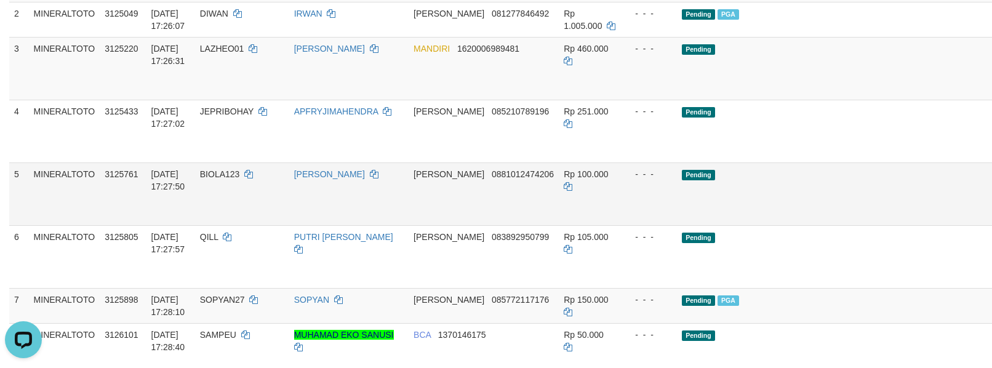
click at [991, 219] on link "Send PGA" at bounding box center [1008, 208] width 20 height 22
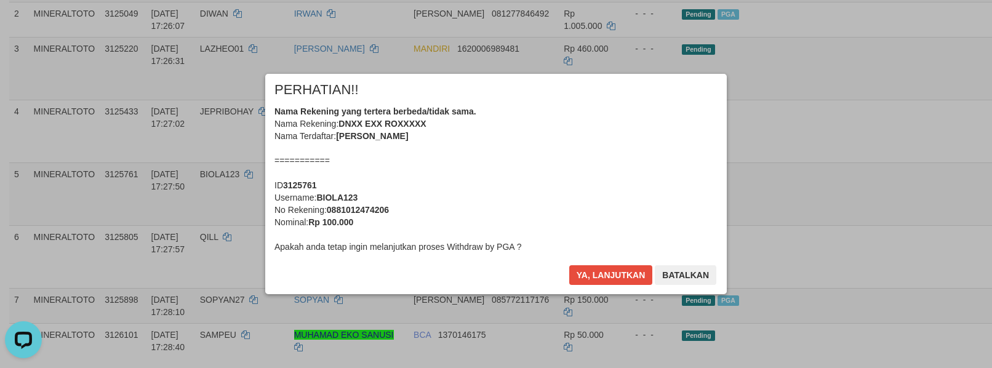
click at [564, 167] on div "Nama Rekening yang tertera berbeda/tidak sama. Nama Rekening: DNXX EXX ROXXXXX …" at bounding box center [495, 179] width 443 height 148
click at [569, 265] on button "Ya, lanjutkan" at bounding box center [611, 275] width 84 height 20
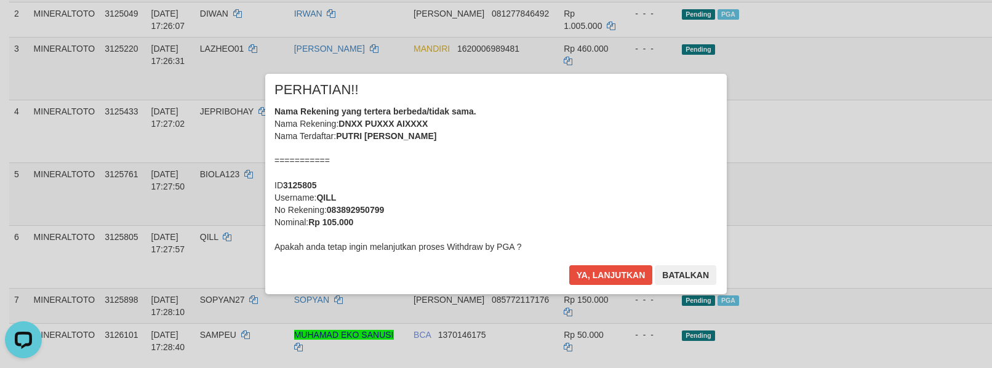
scroll to position [224, 0]
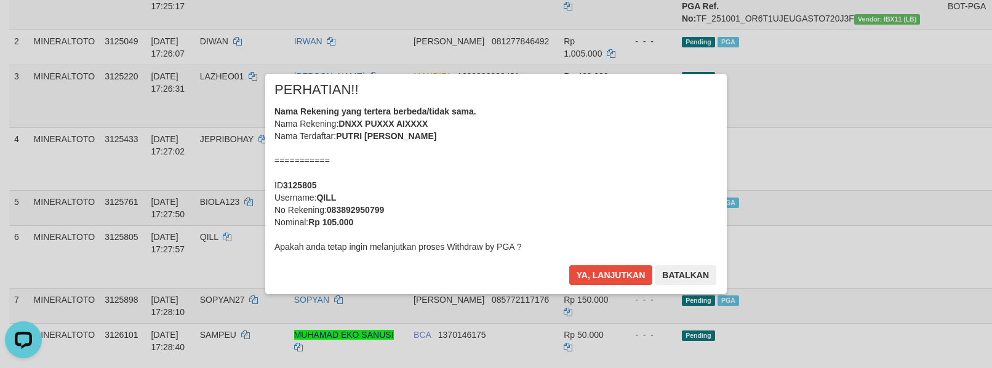
click at [563, 167] on div "Nama Rekening yang tertera berbeda/tidak sama. Nama Rekening: DNXX PUXXX AIXXXX…" at bounding box center [495, 179] width 443 height 148
click at [569, 265] on button "Ya, lanjutkan" at bounding box center [611, 275] width 84 height 20
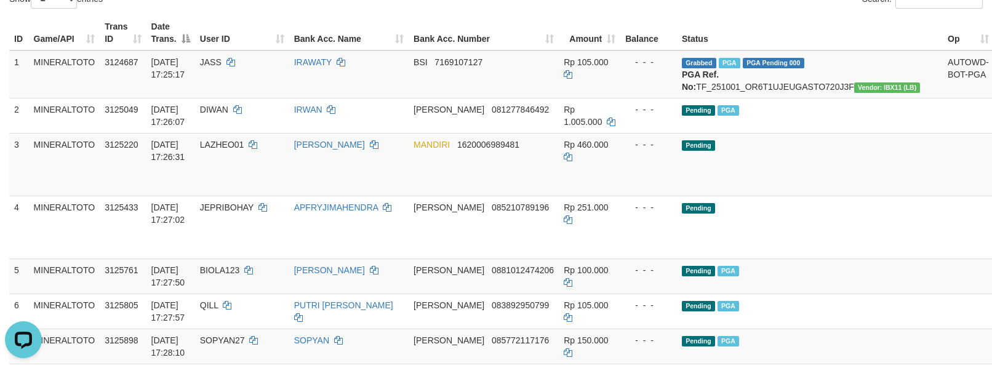
scroll to position [114, 0]
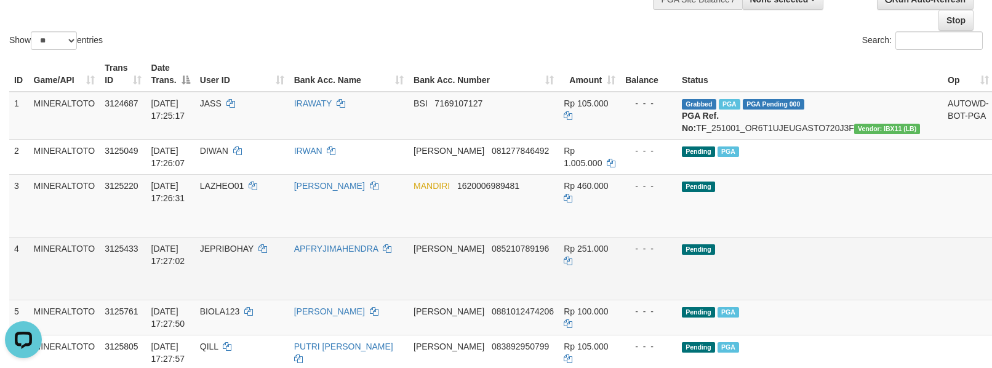
click at [991, 292] on link "Send PGA" at bounding box center [1008, 282] width 20 height 22
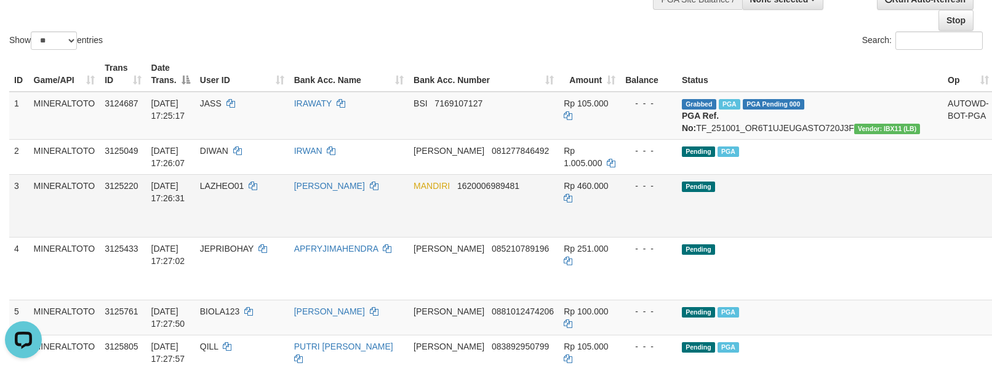
click at [991, 231] on link "Send PGA" at bounding box center [1008, 220] width 20 height 22
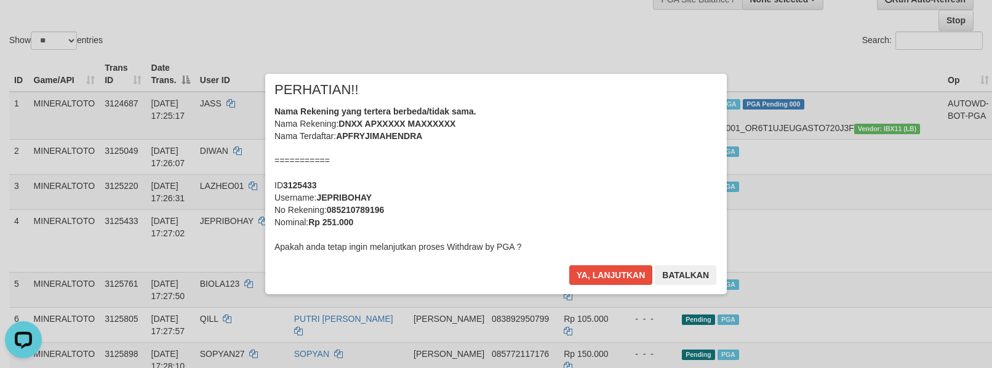
click at [562, 172] on div "Nama Rekening yang tertera berbeda/tidak sama. Nama Rekening: DNXX APXXXXX MAXX…" at bounding box center [495, 179] width 443 height 148
click at [569, 265] on button "Ya, lanjutkan" at bounding box center [611, 275] width 84 height 20
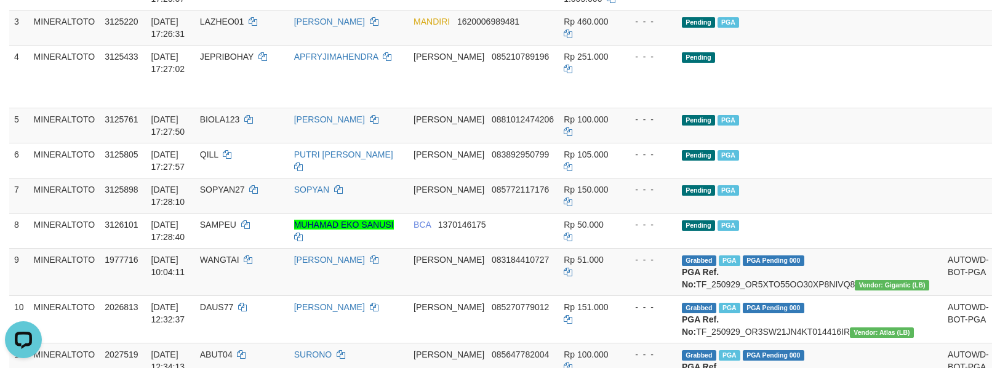
scroll to position [251, 0]
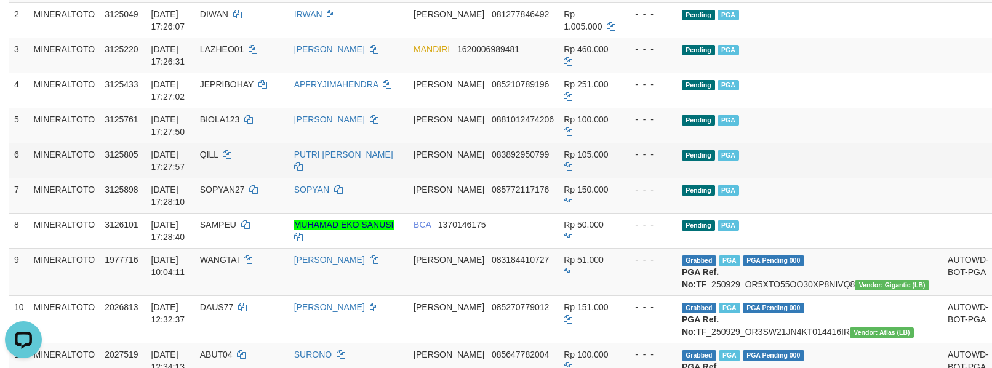
click at [827, 162] on td "Pending PGA" at bounding box center [810, 160] width 266 height 35
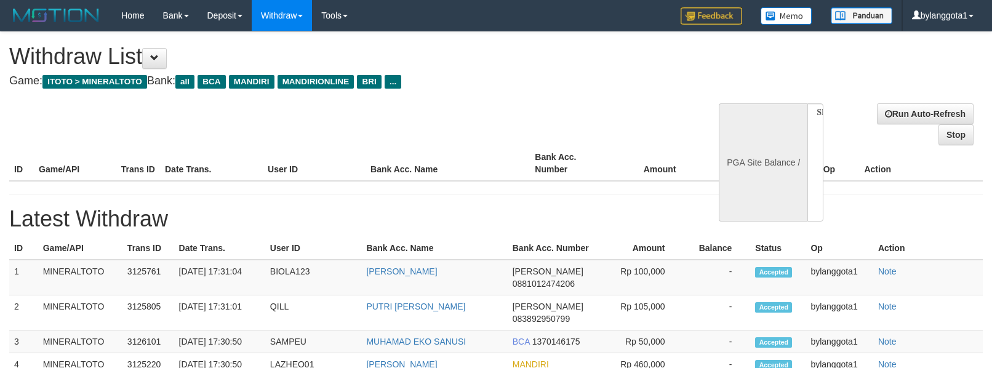
select select
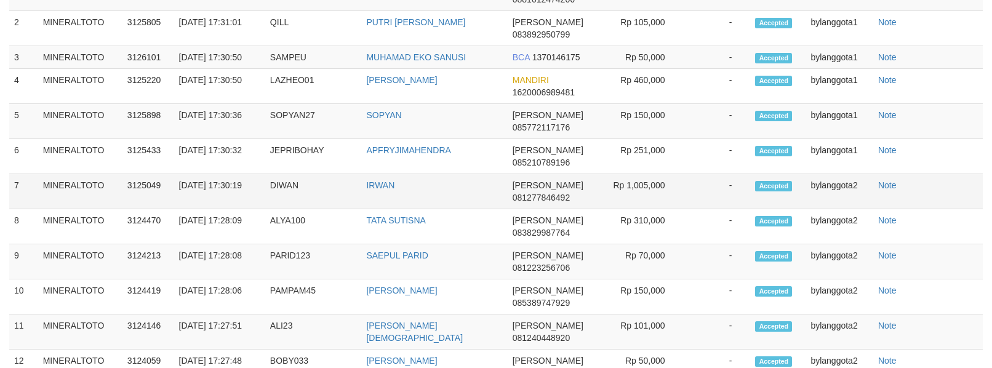
select select "**"
select select
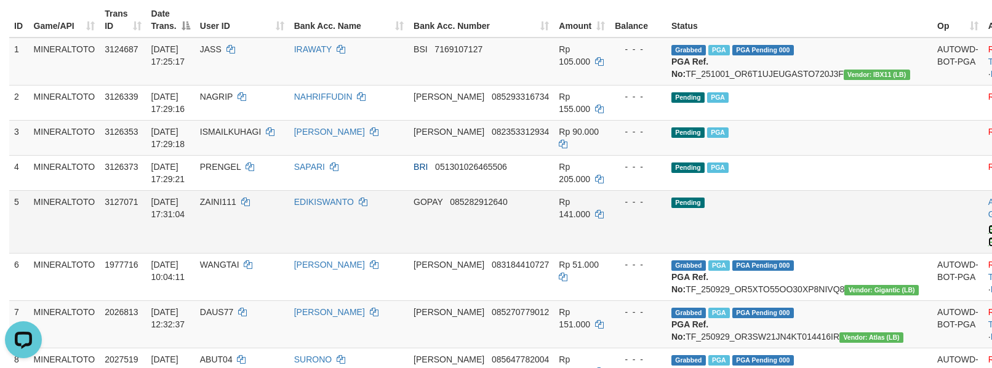
click at [988, 247] on link "Send PGA" at bounding box center [998, 236] width 20 height 22
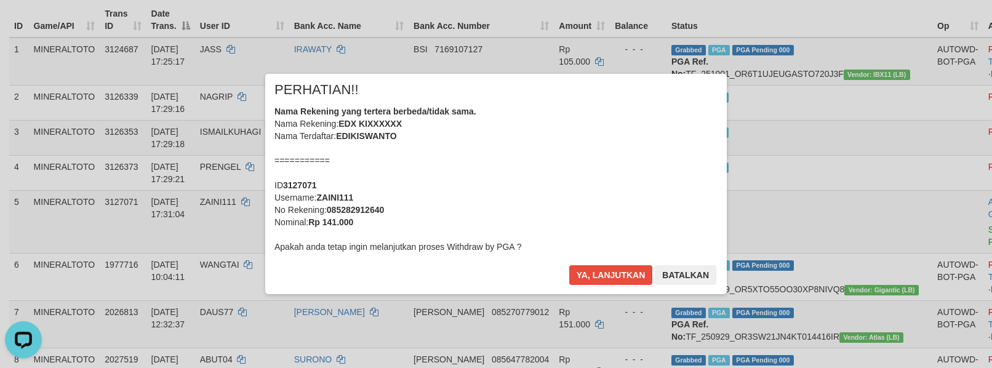
click at [642, 159] on div "Nama Rekening yang tertera berbeda/tidak sama. Nama Rekening: EDX KIXXXXXX Nama…" at bounding box center [495, 179] width 443 height 148
click at [569, 265] on button "Ya, lanjutkan" at bounding box center [611, 275] width 84 height 20
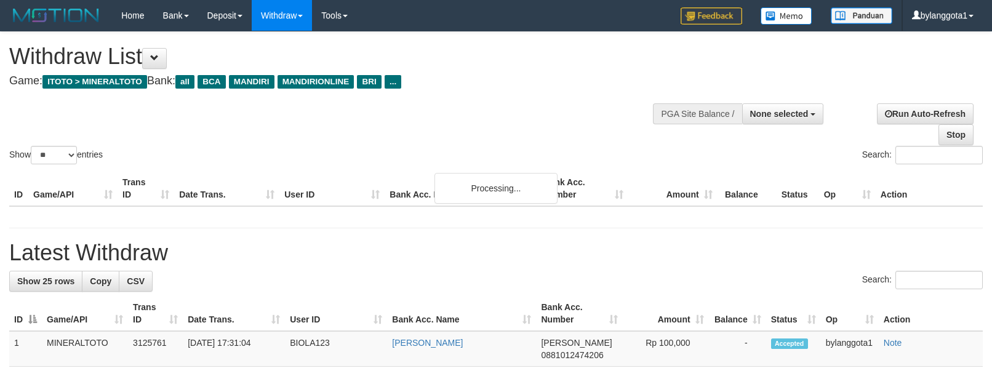
select select
select select "**"
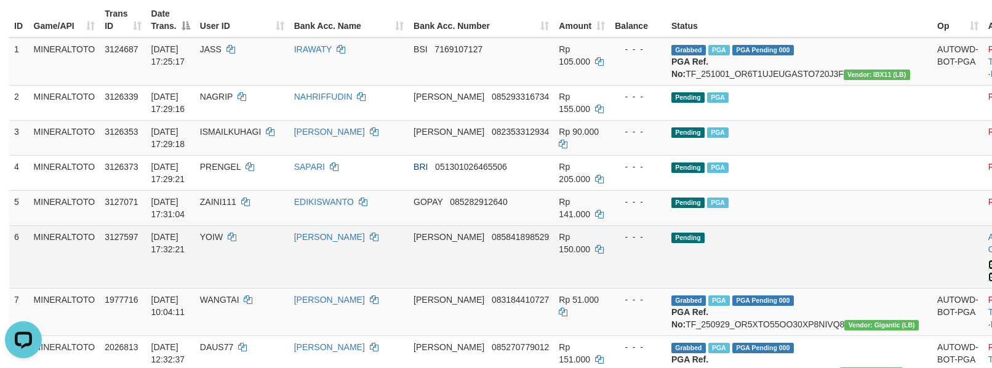
click at [988, 282] on link "Send PGA" at bounding box center [998, 271] width 20 height 22
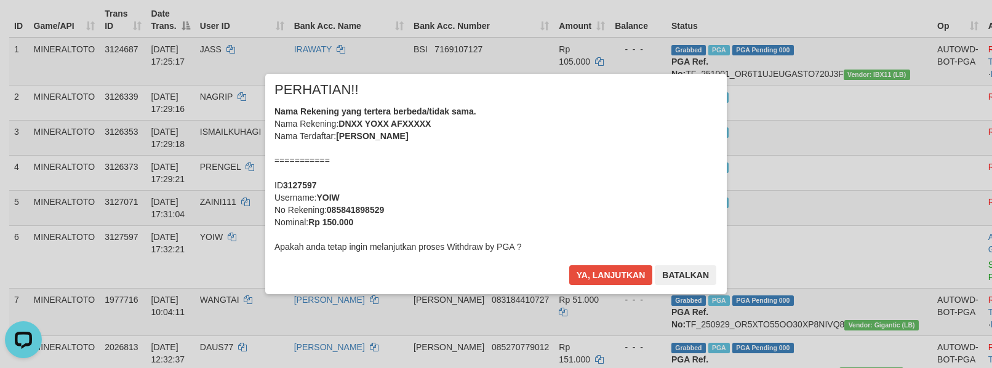
click at [601, 183] on div "Nama Rekening yang tertera berbeda/tidak sama. Nama Rekening: DNXX YOXX AFXXXXX…" at bounding box center [495, 179] width 443 height 148
click at [569, 265] on button "Ya, lanjutkan" at bounding box center [611, 275] width 84 height 20
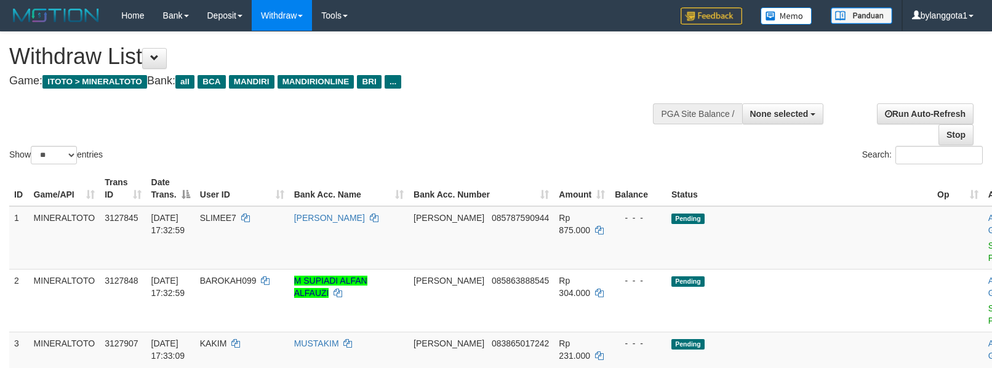
select select
select select "**"
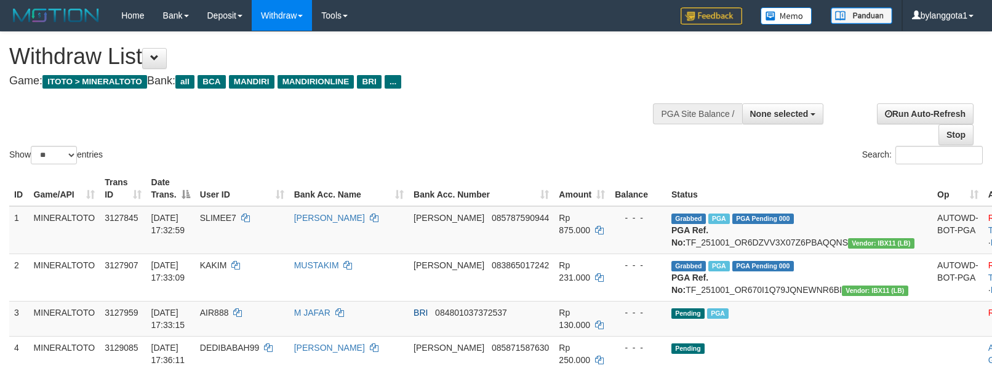
select select
select select "**"
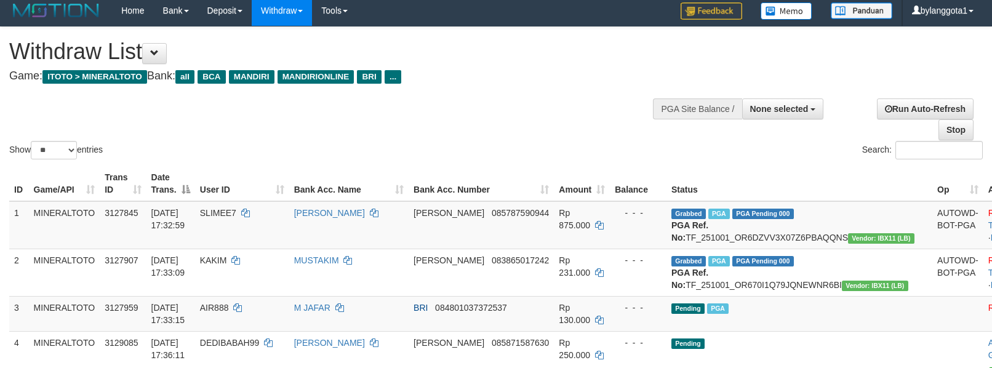
click at [576, 98] on div "Show ** ** ** *** entries Search:" at bounding box center [496, 94] width 992 height 135
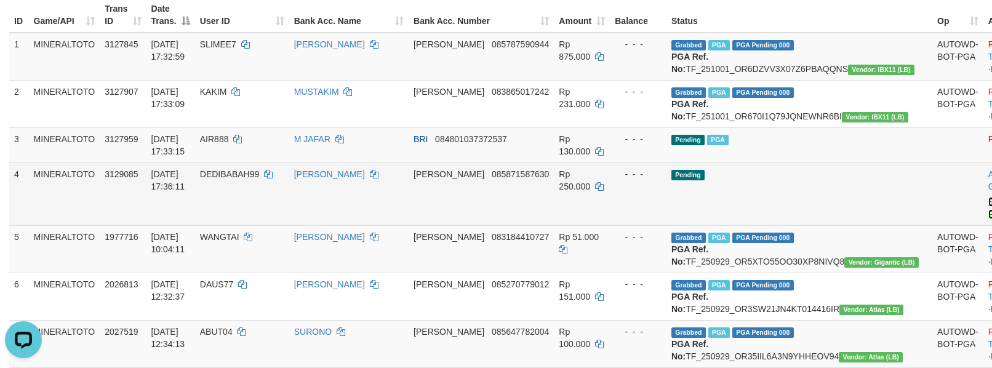
click at [988, 219] on link "Send PGA" at bounding box center [998, 208] width 20 height 22
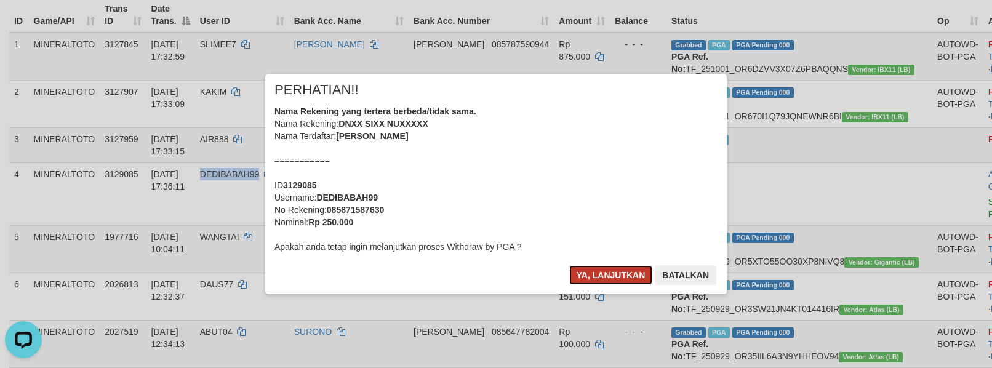
click at [606, 271] on button "Ya, lanjutkan" at bounding box center [611, 275] width 84 height 20
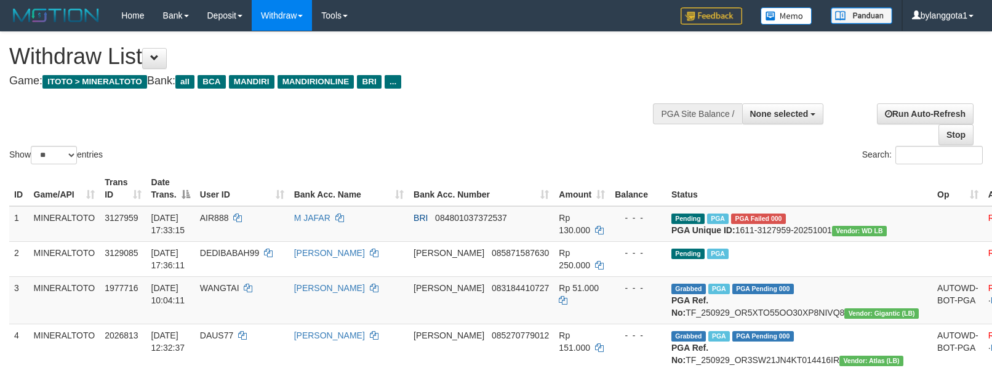
select select
select select "**"
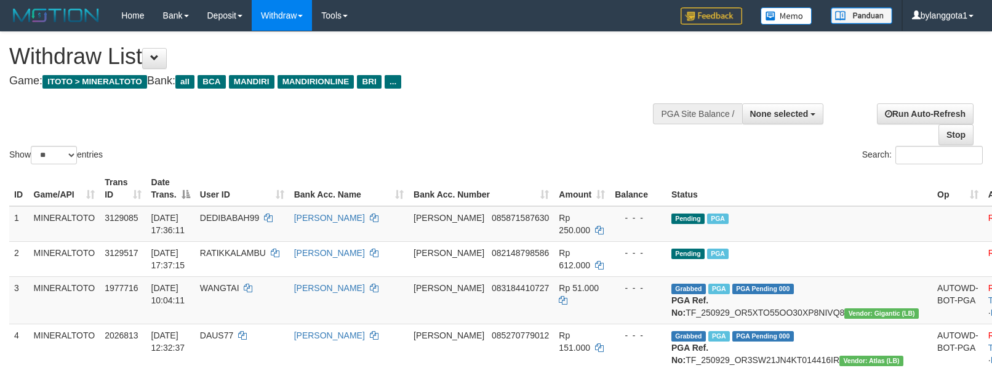
select select
select select "**"
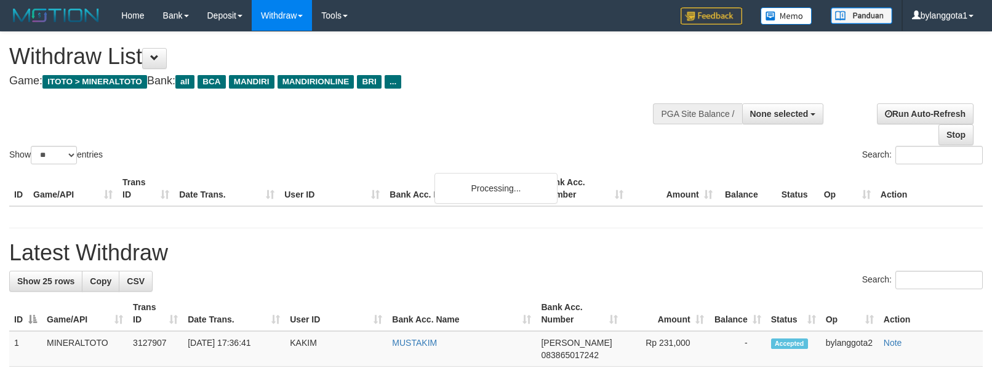
select select
select select "**"
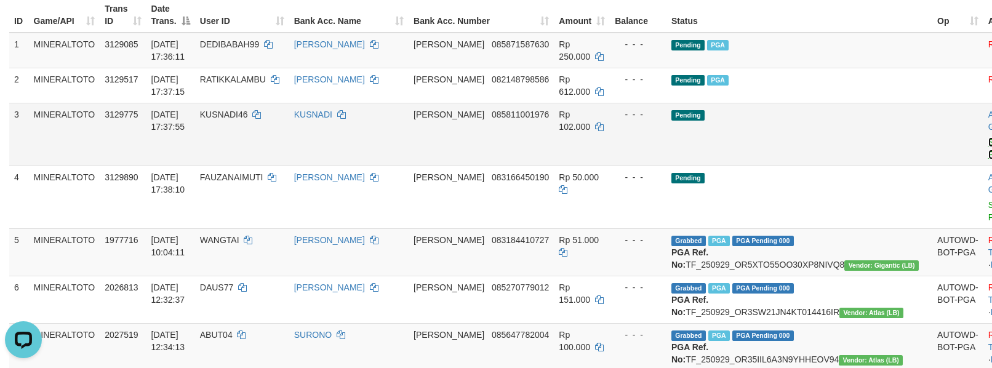
click at [988, 153] on link "Send PGA" at bounding box center [998, 148] width 20 height 22
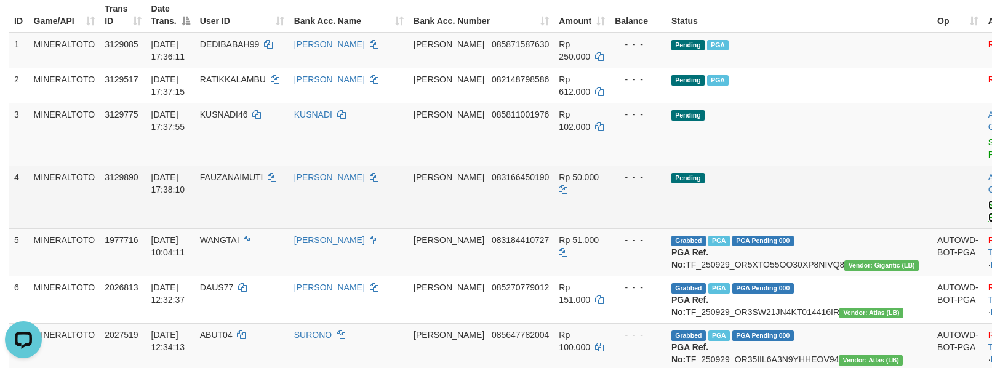
click at [988, 204] on link "Send PGA" at bounding box center [998, 211] width 20 height 22
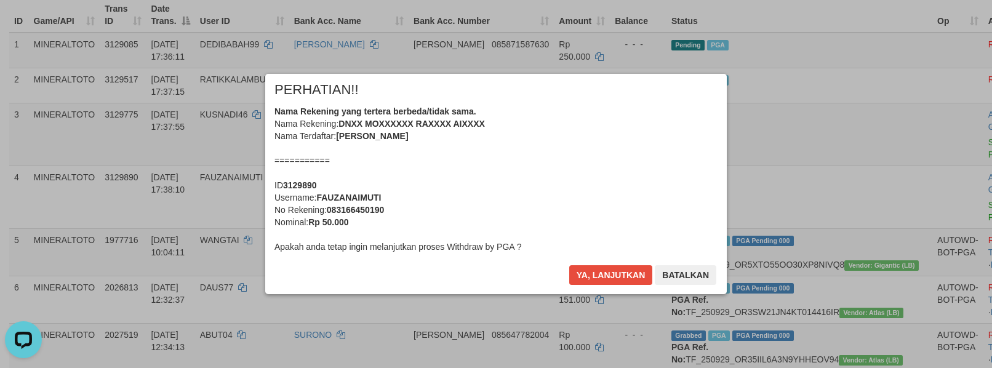
click at [587, 151] on div "Nama Rekening yang tertera berbeda/tidak sama. Nama Rekening: DNXX MOXXXXXX RAX…" at bounding box center [495, 179] width 443 height 148
click at [569, 265] on button "Ya, lanjutkan" at bounding box center [611, 275] width 84 height 20
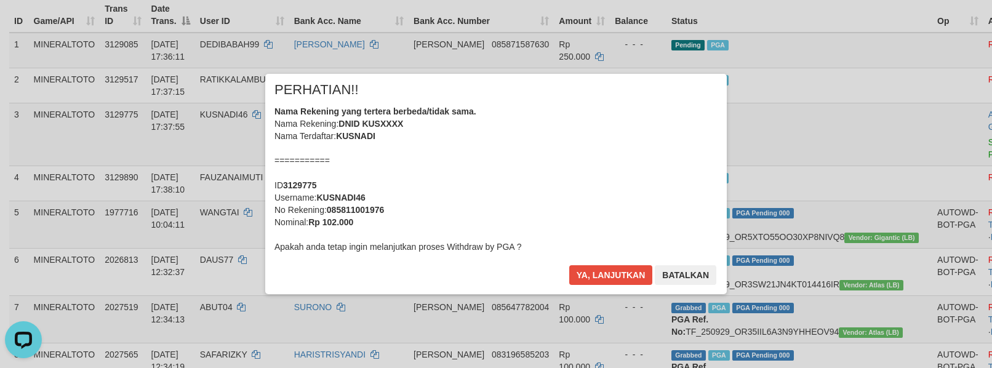
click at [551, 140] on div "Nama Rekening yang tertera berbeda/tidak sama. Nama Rekening: DNID KUSXXXX Nama…" at bounding box center [495, 179] width 443 height 148
click at [569, 265] on button "Ya, lanjutkan" at bounding box center [611, 275] width 84 height 20
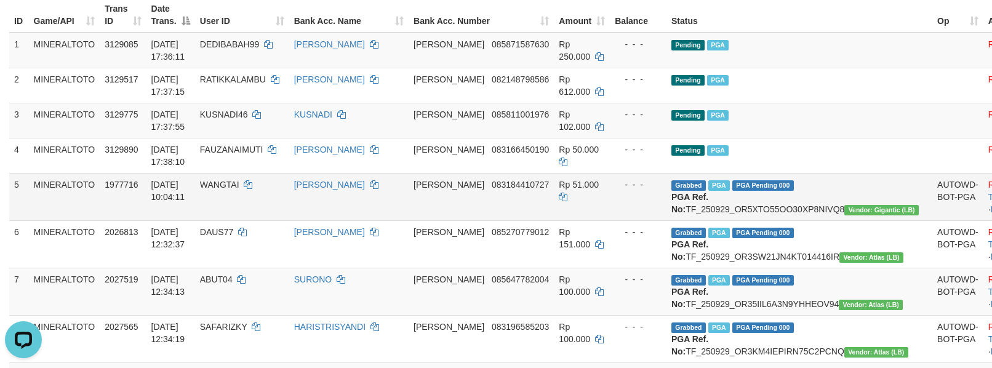
scroll to position [146, 0]
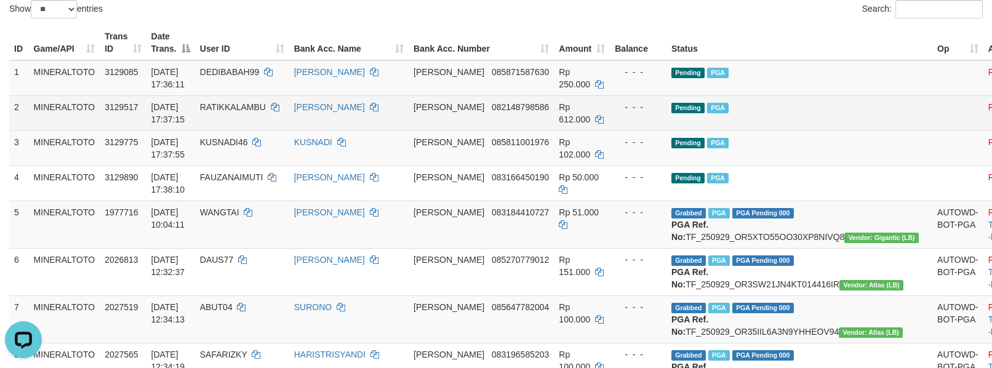
click at [798, 106] on td "Pending PGA" at bounding box center [799, 112] width 266 height 35
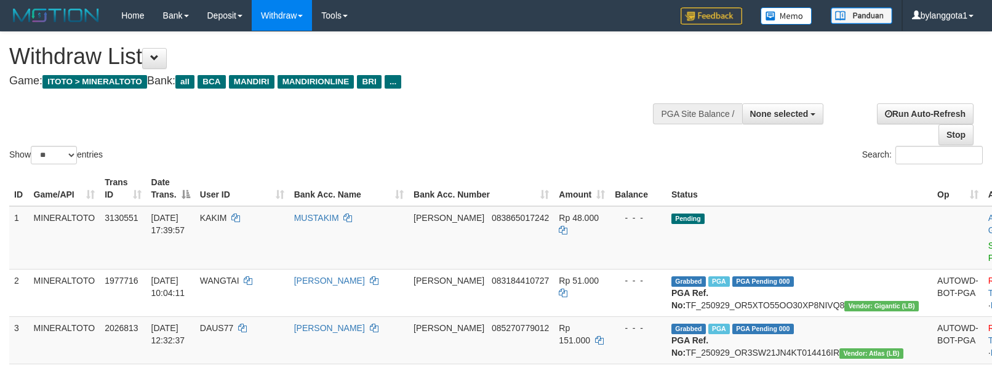
select select
select select "**"
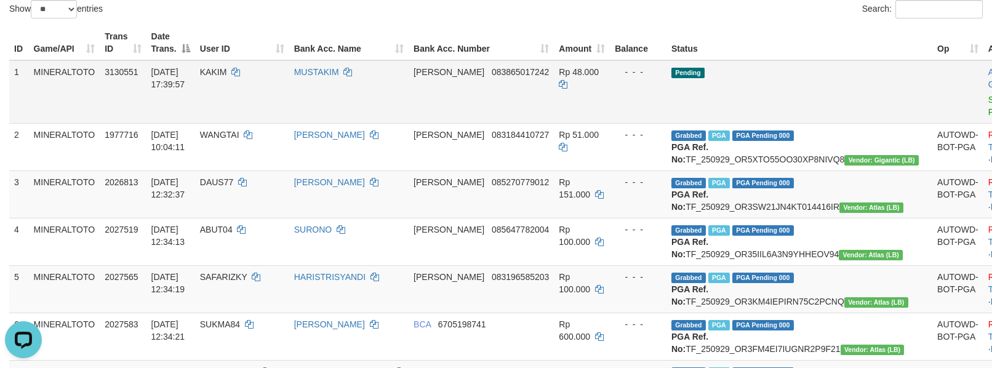
scroll to position [64, 0]
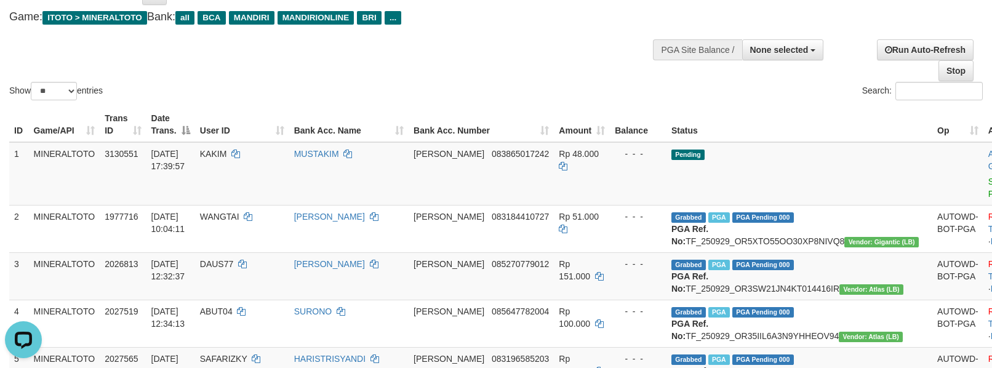
click at [789, 68] on div "**********" at bounding box center [829, 55] width 324 height 51
click at [789, 57] on button "None selected" at bounding box center [783, 49] width 82 height 21
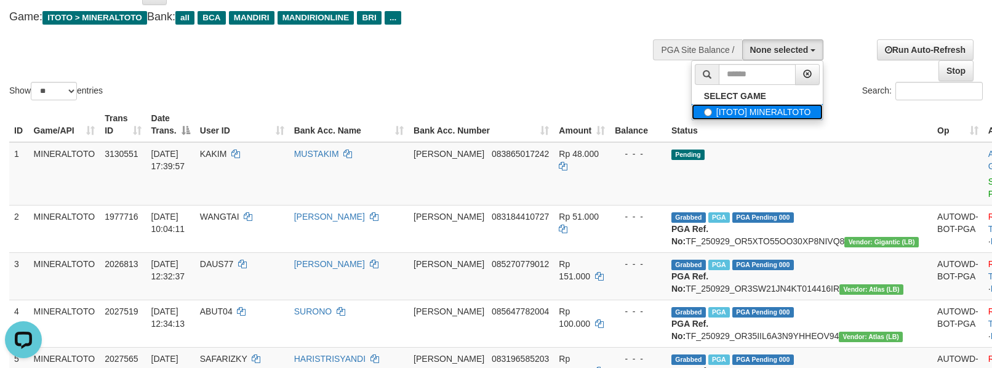
click at [758, 112] on label "[ITOTO] MINERALTOTO" at bounding box center [757, 112] width 132 height 16
select select "****"
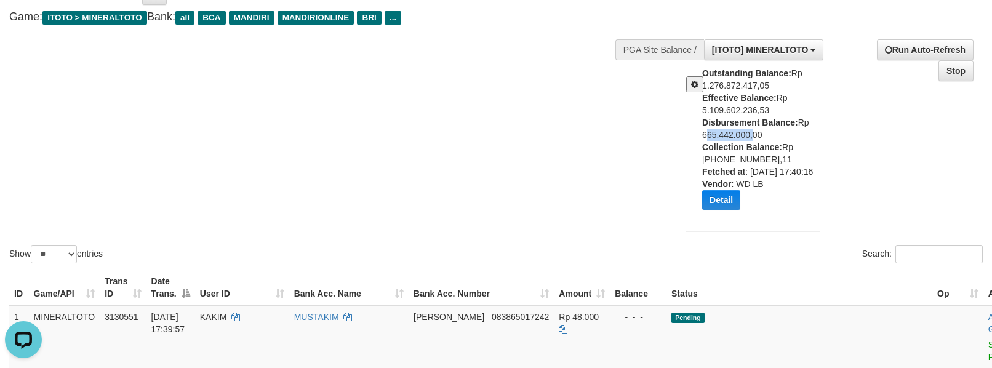
drag, startPoint x: 684, startPoint y: 136, endPoint x: 749, endPoint y: 133, distance: 65.2
click at [749, 133] on div "Outstanding Balance: Rp 1.276.872.417,05 Effective Balance: Rp 5.109.602.236,53…" at bounding box center [753, 143] width 153 height 152
copy div "665.442.000"
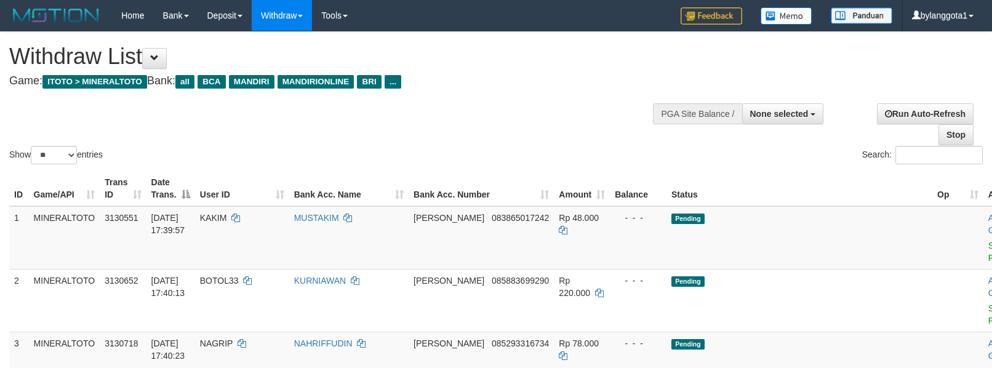
select select
select select "**"
select select
select select "**"
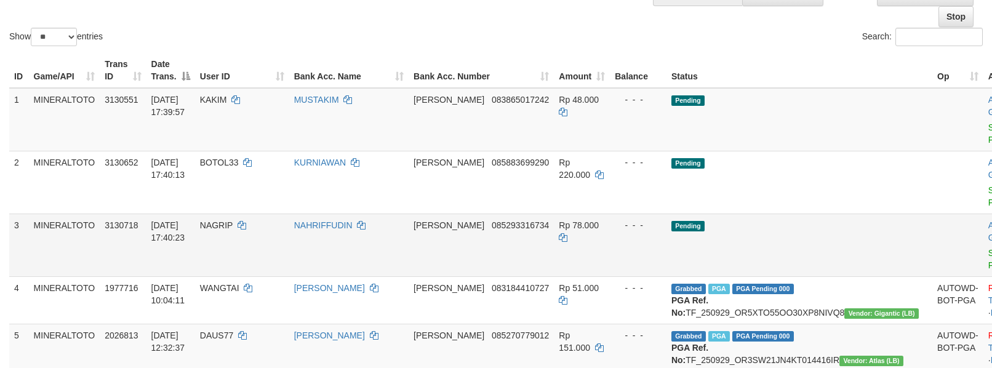
scroll to position [148, 0]
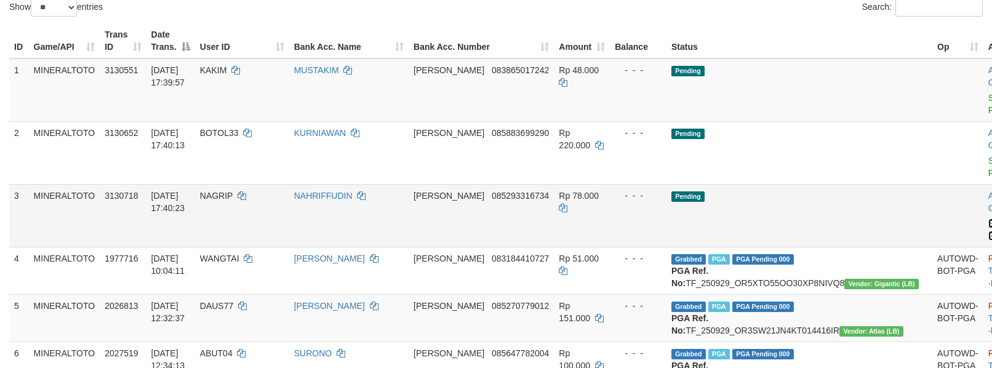
click at [988, 227] on link "Send PGA" at bounding box center [998, 229] width 20 height 22
click at [988, 177] on link "Send PGA" at bounding box center [998, 167] width 20 height 22
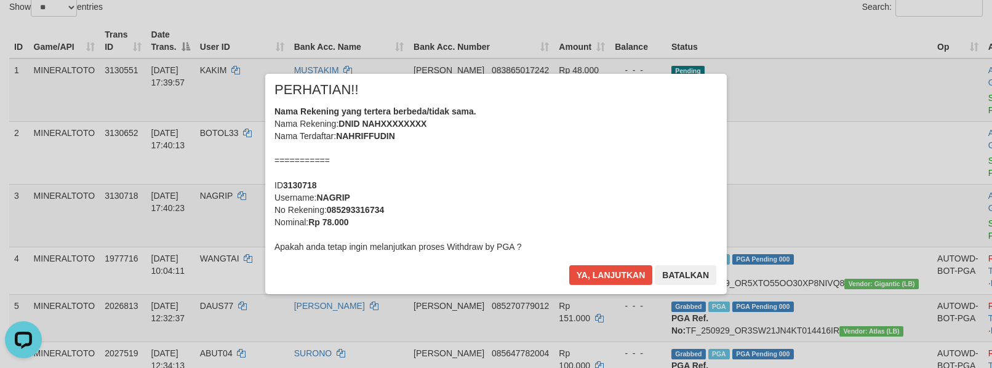
click at [542, 173] on div "Nama Rekening yang tertera berbeda/tidak sama. Nama Rekening: DNID NAHXXXXXXXX …" at bounding box center [495, 179] width 443 height 148
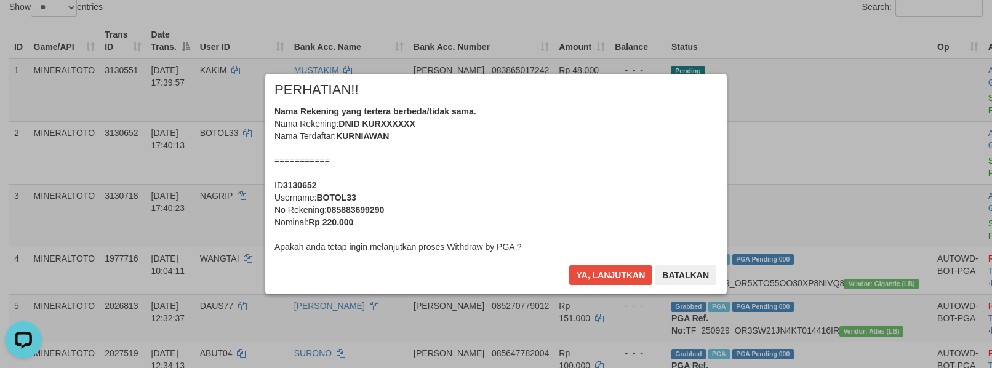
click at [554, 171] on div "Nama Rekening yang tertera berbeda/tidak sama. Nama Rekening: DNID KURXXXXXX Na…" at bounding box center [495, 179] width 443 height 148
click at [569, 265] on button "Ya, lanjutkan" at bounding box center [611, 275] width 84 height 20
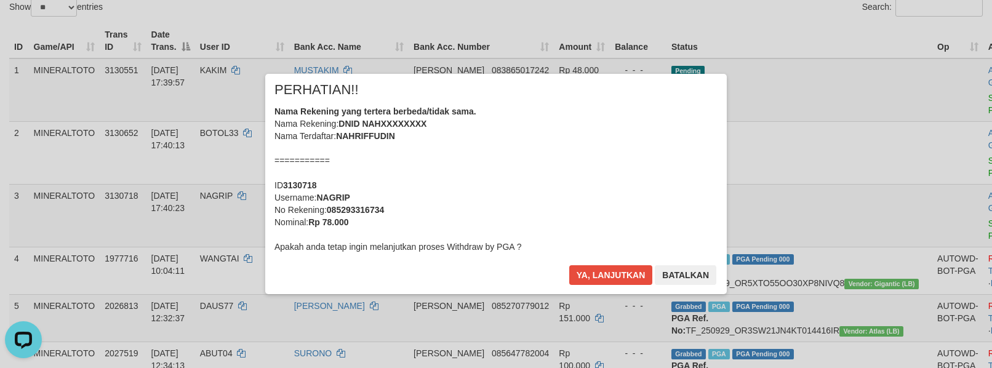
drag, startPoint x: 572, startPoint y: 180, endPoint x: 594, endPoint y: 196, distance: 26.8
click at [573, 180] on div "Nama Rekening yang tertera berbeda/tidak sama. Nama Rekening: DNID NAHXXXXXXXX …" at bounding box center [495, 179] width 443 height 148
click at [569, 265] on button "Ya, lanjutkan" at bounding box center [611, 275] width 84 height 20
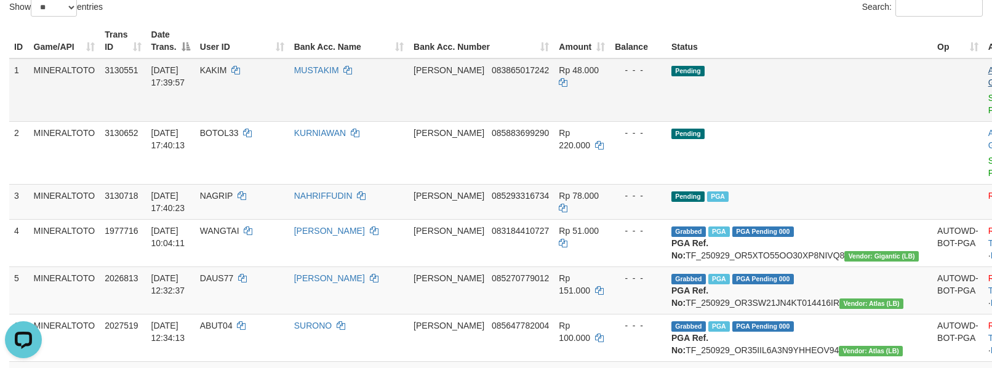
scroll to position [119, 0]
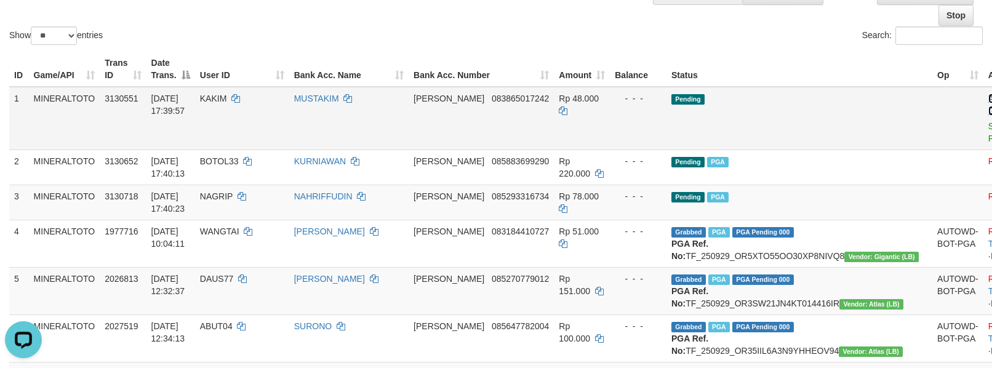
click at [988, 109] on link "Allow Grab" at bounding box center [998, 104] width 20 height 22
click at [988, 138] on link "Send PGA" at bounding box center [998, 132] width 20 height 22
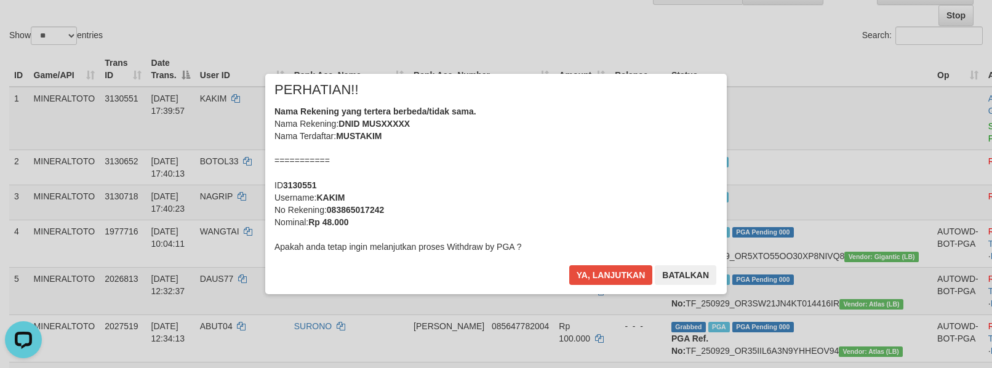
click at [525, 141] on div "Nama Rekening yang tertera berbeda/tidak sama. Nama Rekening: DNID MUSXXXXX Nam…" at bounding box center [495, 179] width 443 height 148
click at [569, 265] on button "Ya, lanjutkan" at bounding box center [611, 275] width 84 height 20
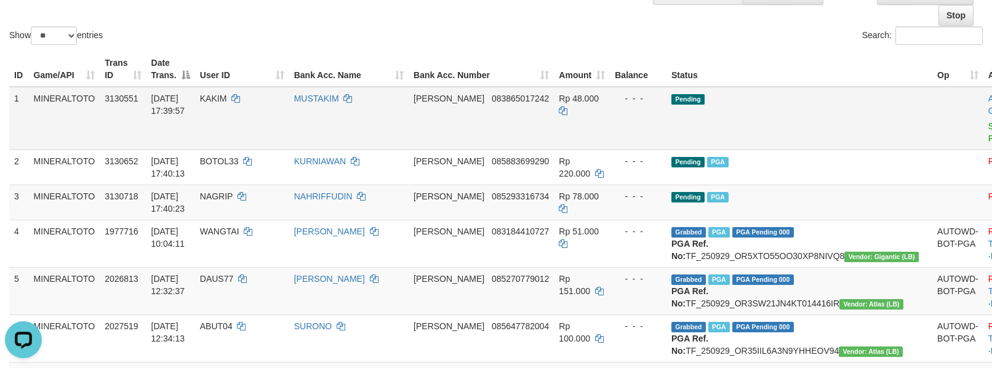
drag, startPoint x: 797, startPoint y: 130, endPoint x: 763, endPoint y: 124, distance: 35.1
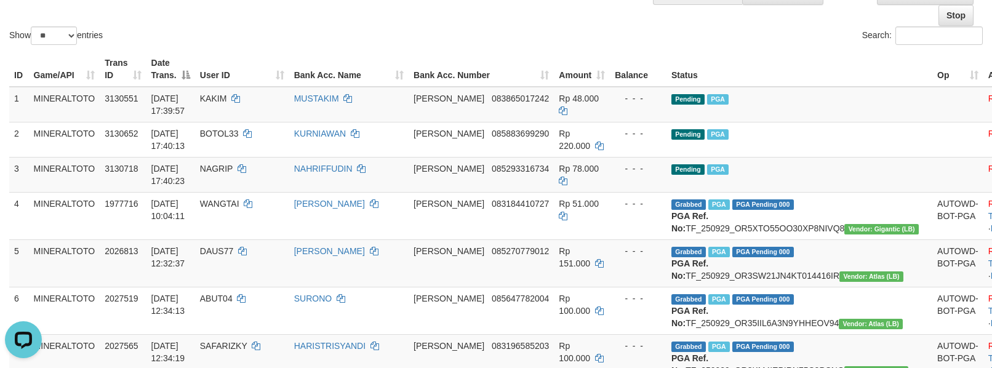
scroll to position [92, 0]
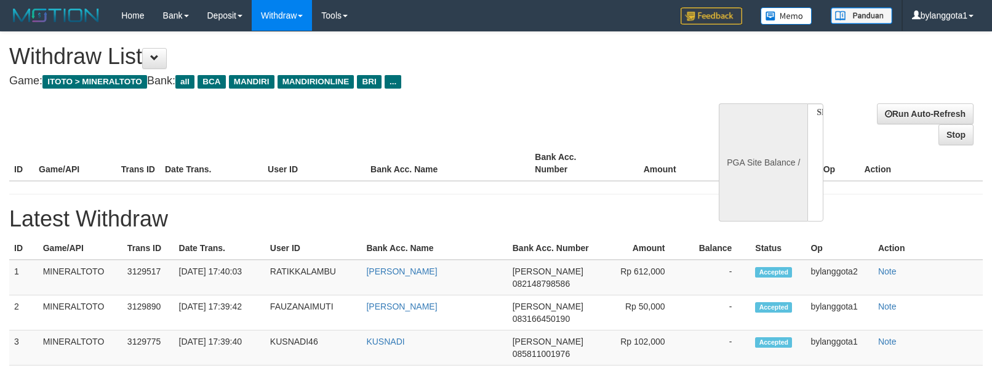
select select
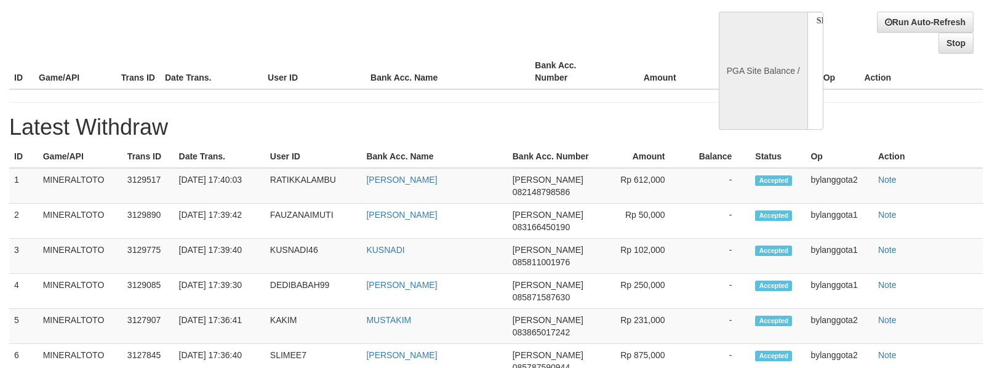
select select "**"
select select
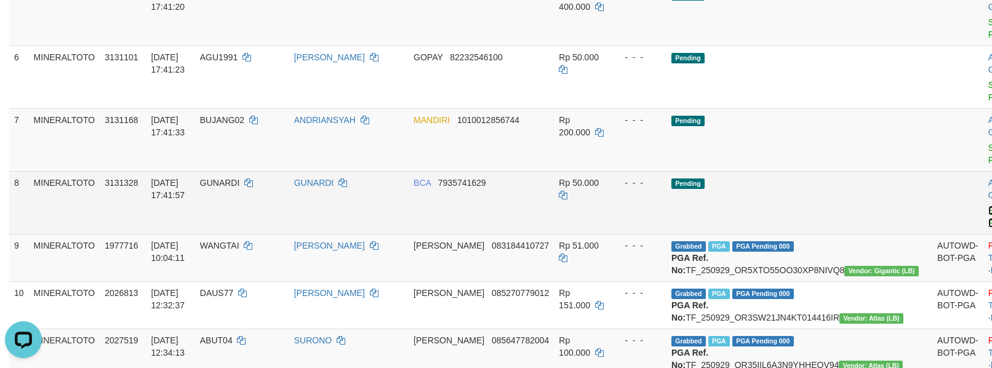
click at [988, 220] on link "Send PGA" at bounding box center [998, 216] width 20 height 22
click at [988, 158] on link "Send PGA" at bounding box center [998, 154] width 20 height 22
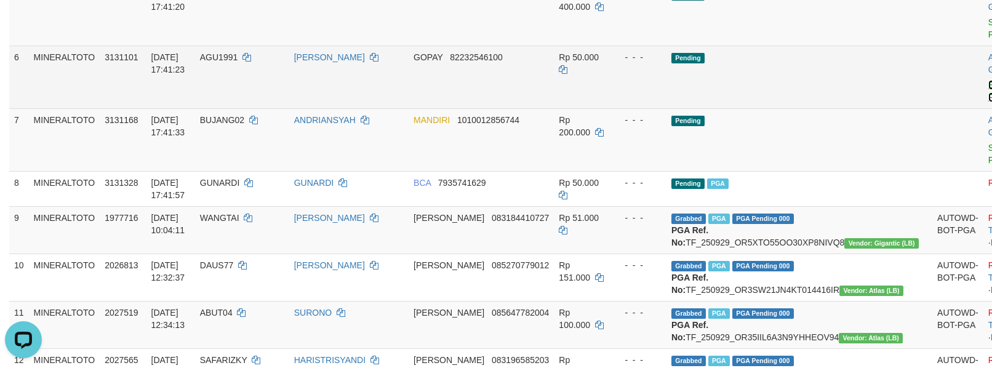
click at [988, 94] on link "Send PGA" at bounding box center [998, 91] width 20 height 22
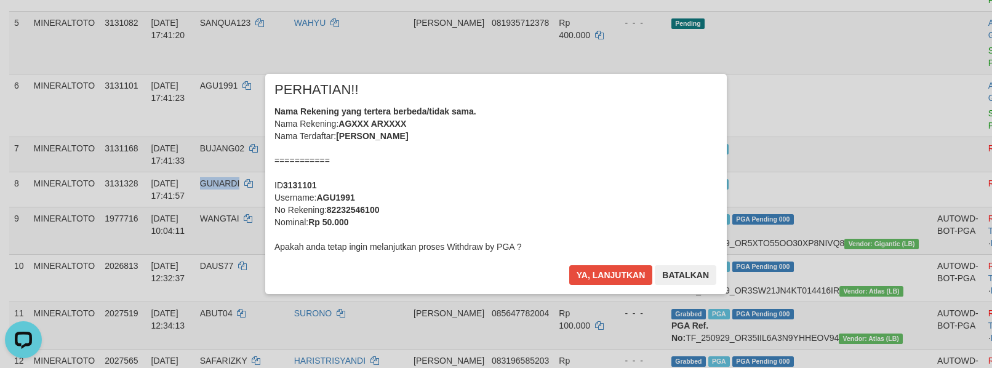
scroll to position [281, 0]
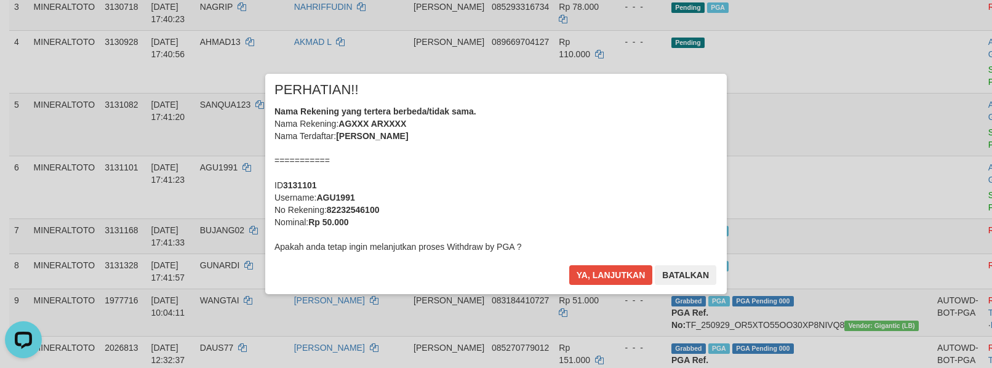
click at [562, 161] on div "Nama Rekening yang tertera berbeda/tidak sama. Nama Rekening: AGXXX ARXXXX Nama…" at bounding box center [495, 179] width 443 height 148
click at [569, 265] on button "Ya, lanjutkan" at bounding box center [611, 275] width 84 height 20
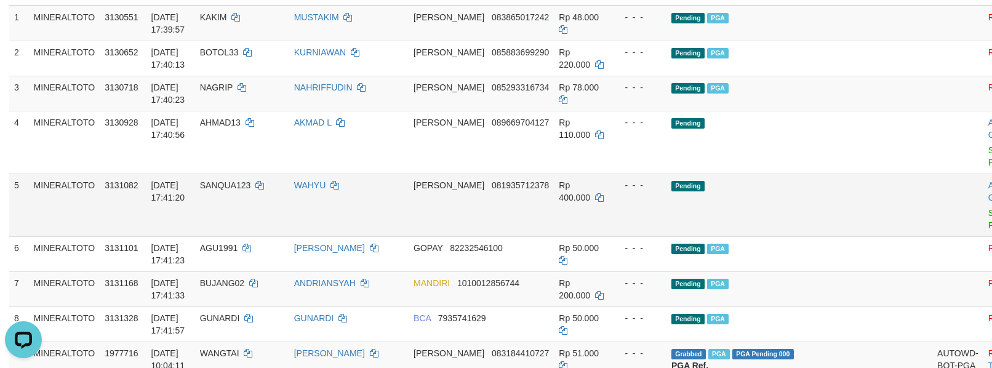
scroll to position [172, 0]
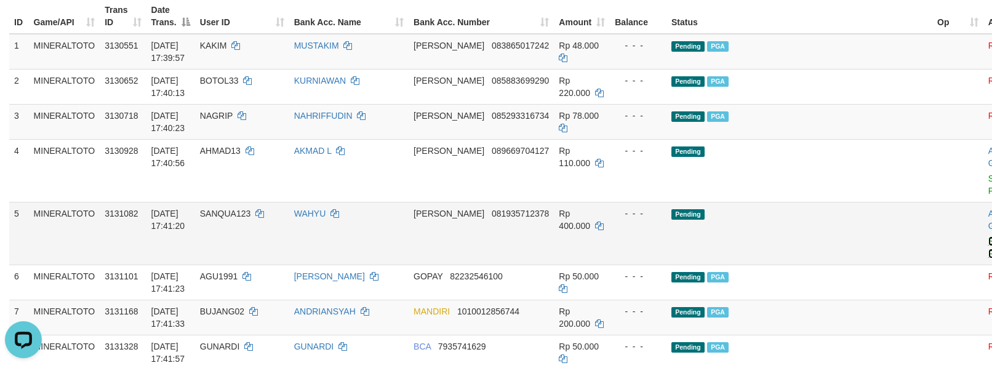
click at [988, 245] on link "Send PGA" at bounding box center [998, 247] width 20 height 22
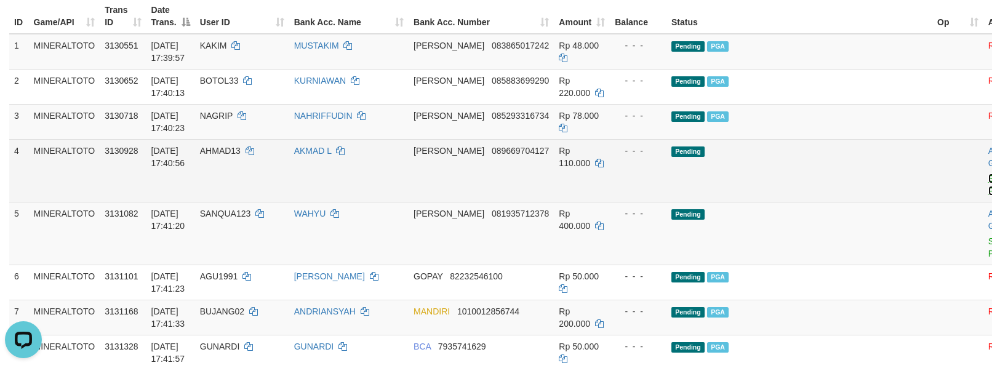
click at [988, 193] on link "Send PGA" at bounding box center [998, 184] width 20 height 22
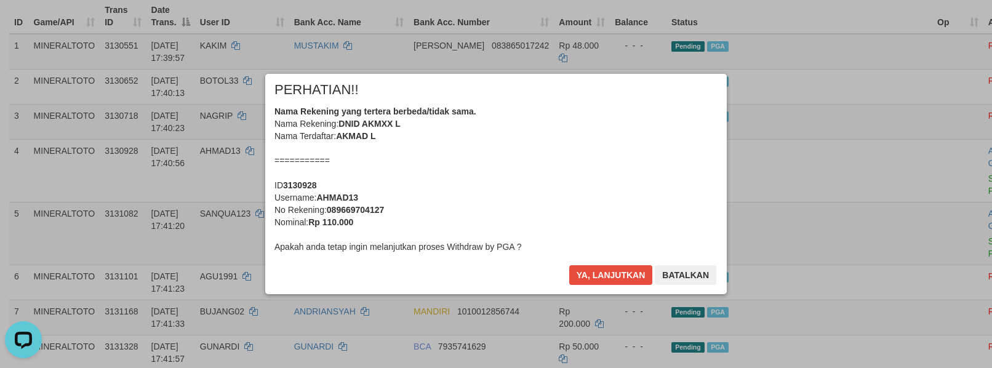
click at [665, 215] on div "Nama Rekening yang tertera berbeda/tidak sama. Nama Rekening: DNID AKMXX L Nama…" at bounding box center [495, 179] width 443 height 148
click at [569, 265] on button "Ya, lanjutkan" at bounding box center [611, 275] width 84 height 20
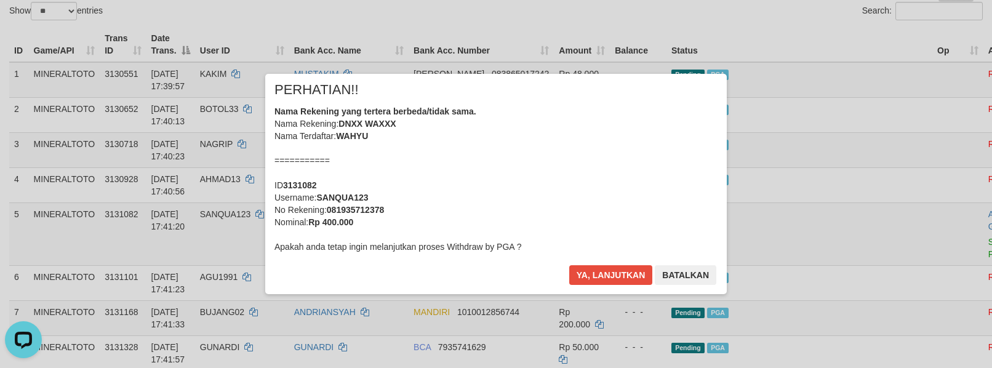
click at [630, 202] on div "Nama Rekening yang tertera berbeda/tidak sama. Nama Rekening: DNXX WAXXX Nama T…" at bounding box center [495, 179] width 443 height 148
click at [569, 265] on button "Ya, lanjutkan" at bounding box center [611, 275] width 84 height 20
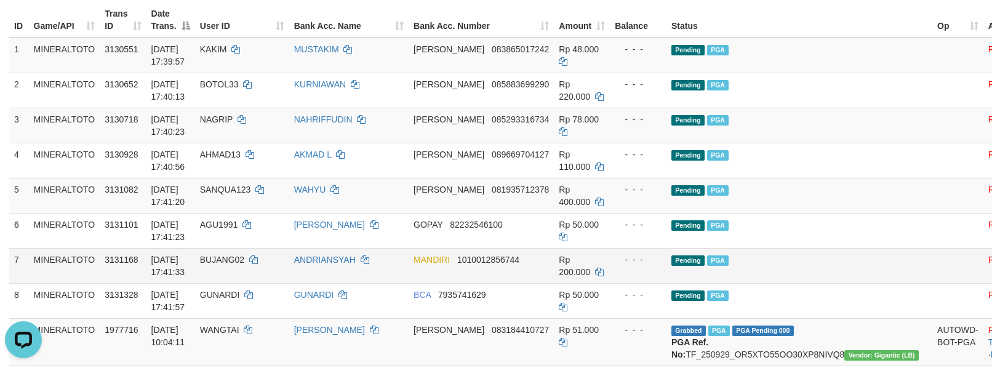
scroll to position [198, 0]
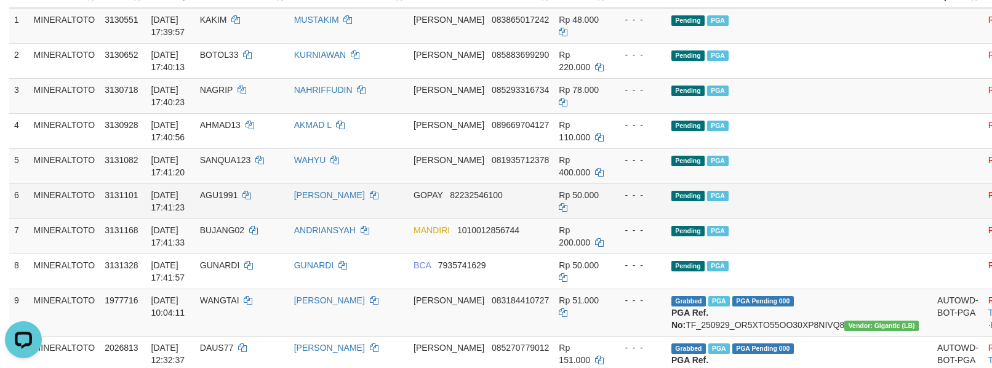
click at [785, 207] on td "Pending PGA" at bounding box center [799, 200] width 266 height 35
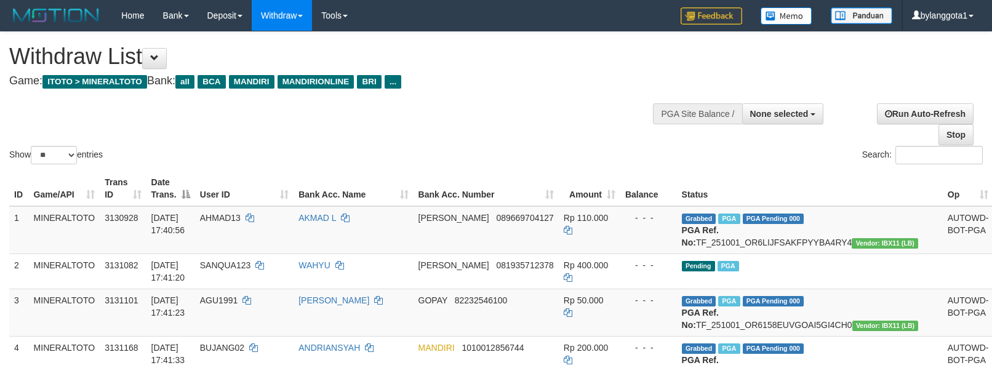
select select
select select "**"
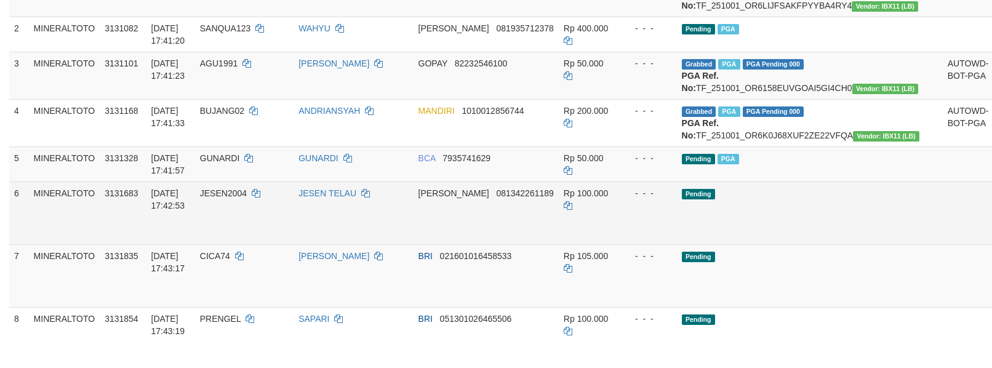
click at [819, 244] on td "Pending" at bounding box center [810, 212] width 266 height 63
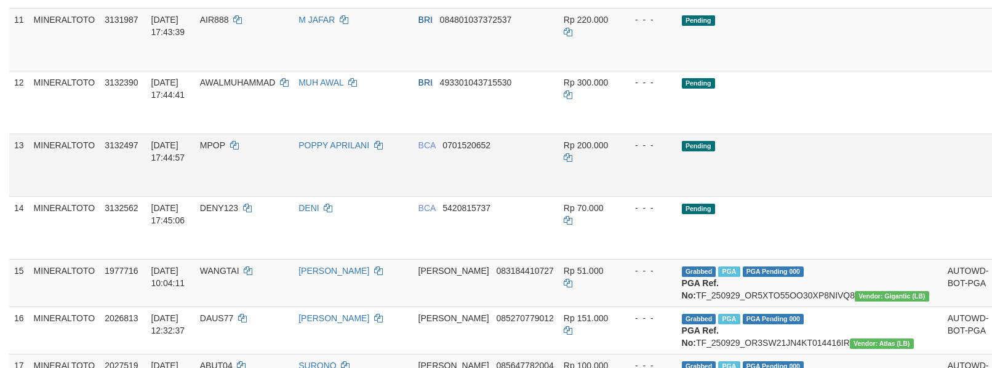
click at [991, 190] on link "Send PGA" at bounding box center [1008, 179] width 20 height 22
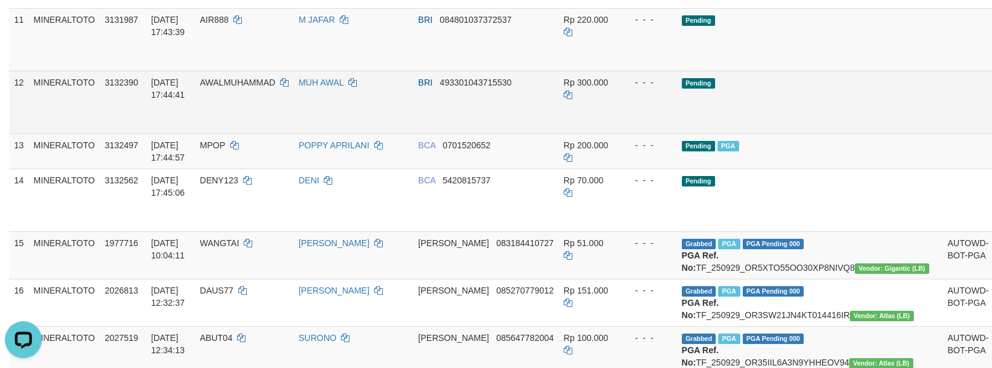
click at [991, 127] on link "Send PGA" at bounding box center [1008, 116] width 20 height 22
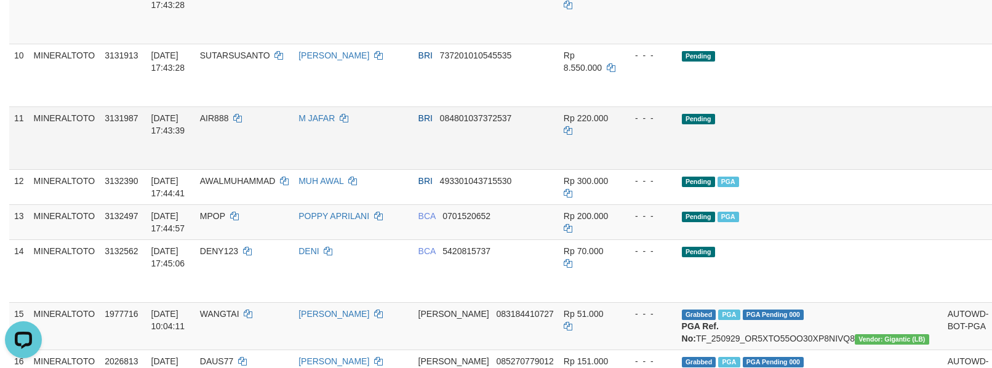
scroll to position [615, 0]
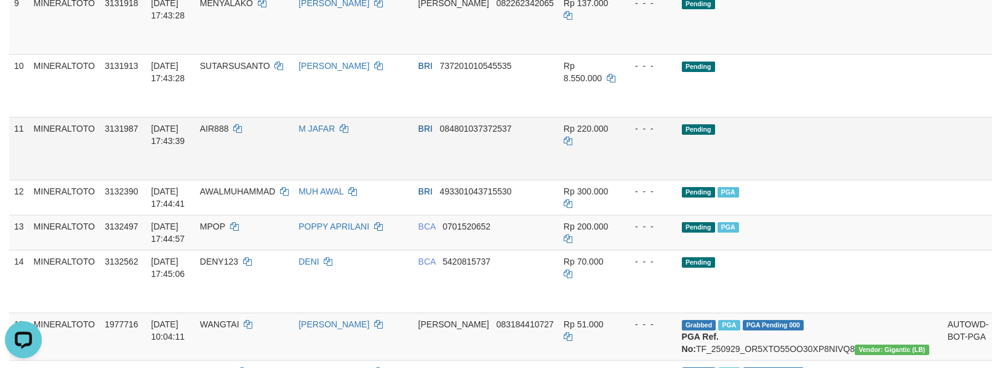
click at [991, 173] on link "Send PGA" at bounding box center [1008, 162] width 20 height 22
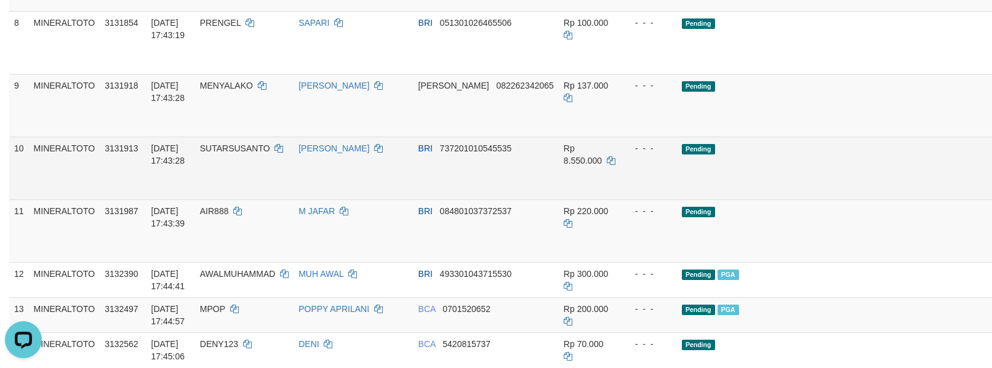
scroll to position [505, 0]
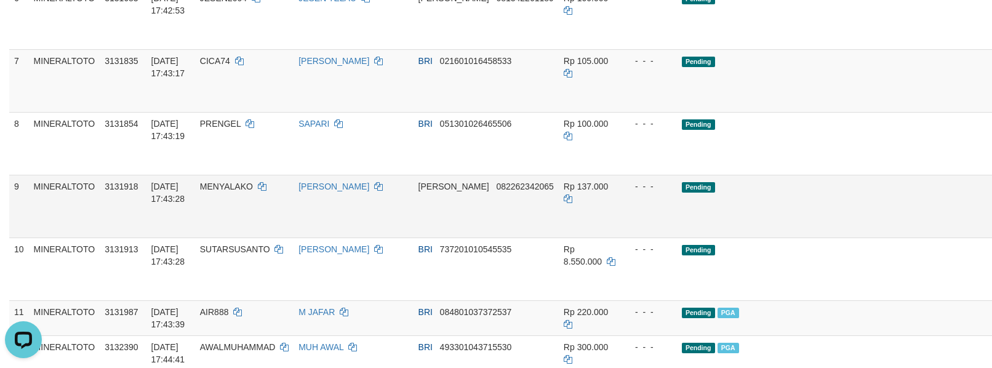
scroll to position [416, 0]
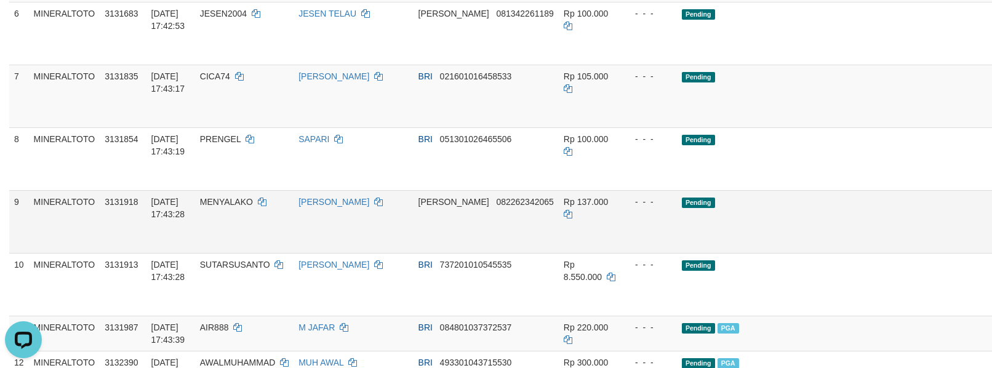
click at [991, 247] on link "Send PGA" at bounding box center [1008, 236] width 20 height 22
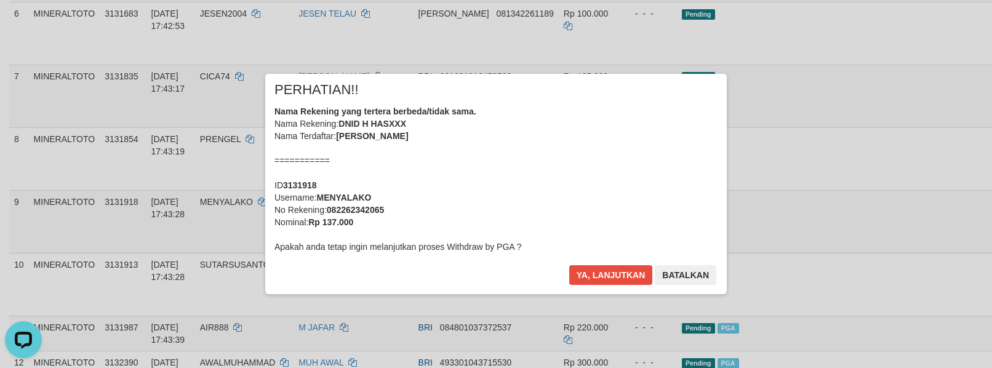
click at [597, 173] on div "Nama Rekening yang tertera berbeda/tidak sama. Nama Rekening: DNID H HASXXX Nam…" at bounding box center [495, 179] width 443 height 148
click at [569, 265] on button "Ya, lanjutkan" at bounding box center [611, 275] width 84 height 20
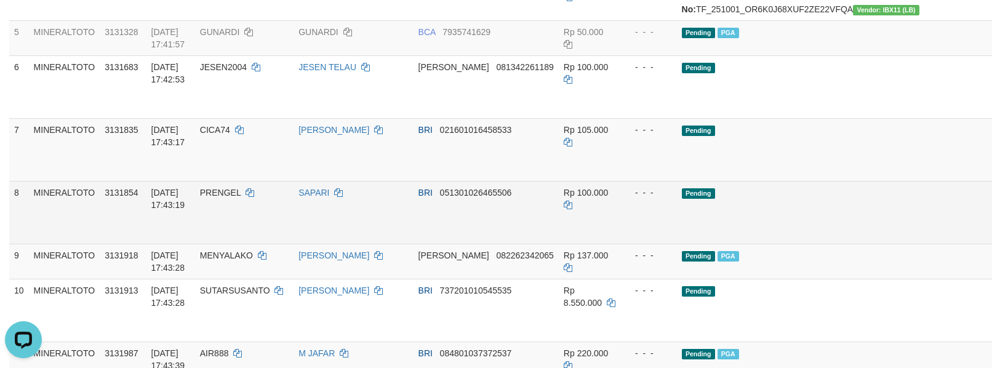
scroll to position [335, 0]
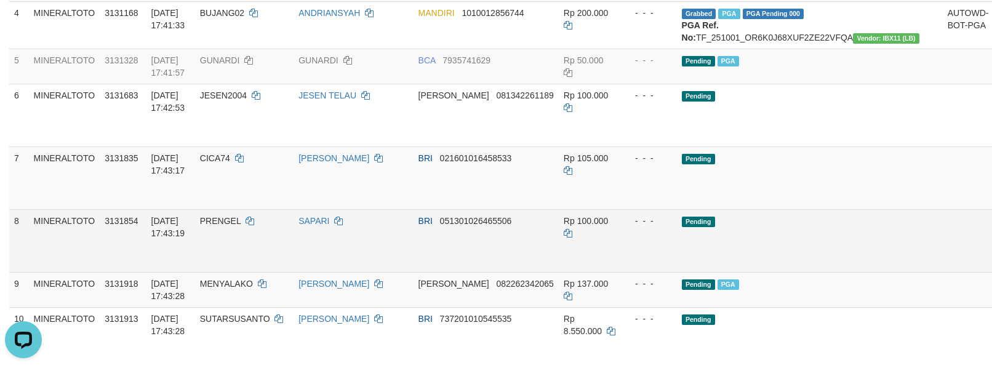
click at [991, 266] on link "Send PGA" at bounding box center [1008, 255] width 20 height 22
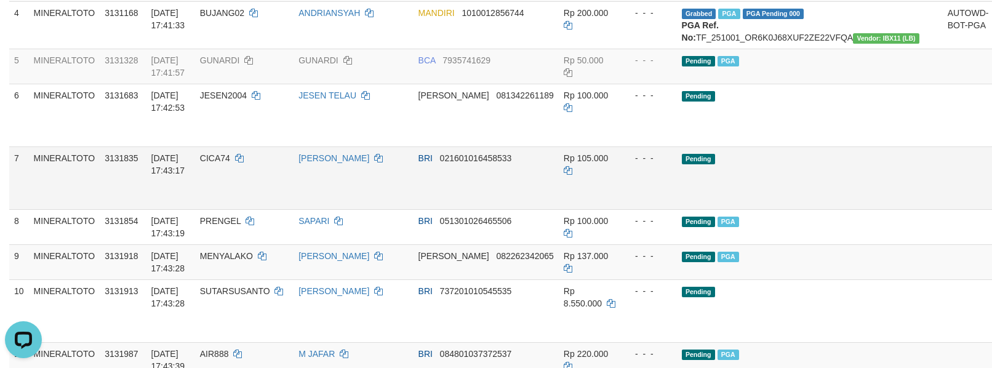
click at [991, 203] on link "Send PGA" at bounding box center [1008, 192] width 20 height 22
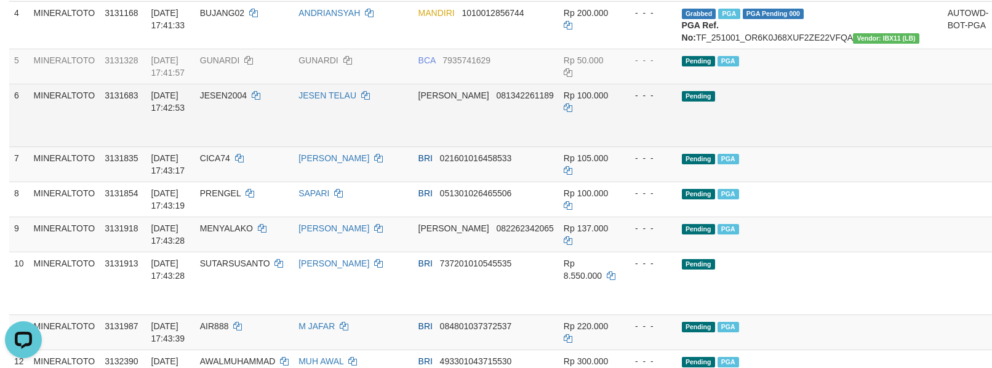
click at [991, 140] on link "Send PGA" at bounding box center [1008, 129] width 20 height 22
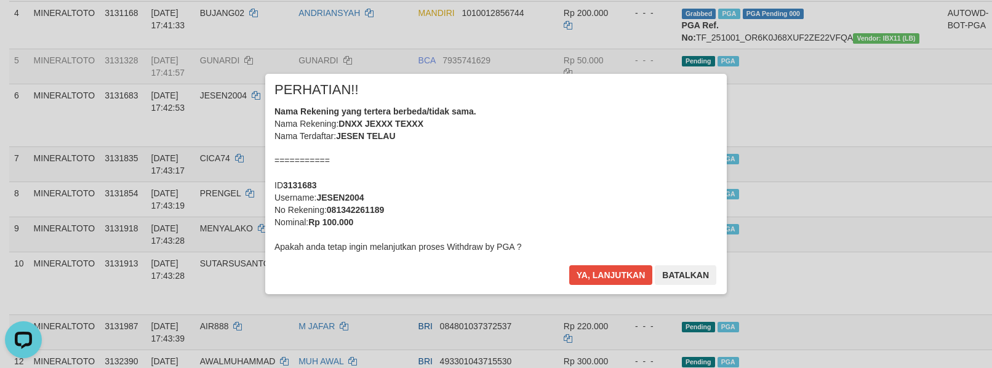
click at [488, 149] on div "Nama Rekening yang tertera berbeda/tidak sama. Nama Rekening: DNXX JEXXX TEXXX …" at bounding box center [495, 179] width 443 height 148
click at [569, 265] on button "Ya, lanjutkan" at bounding box center [611, 275] width 84 height 20
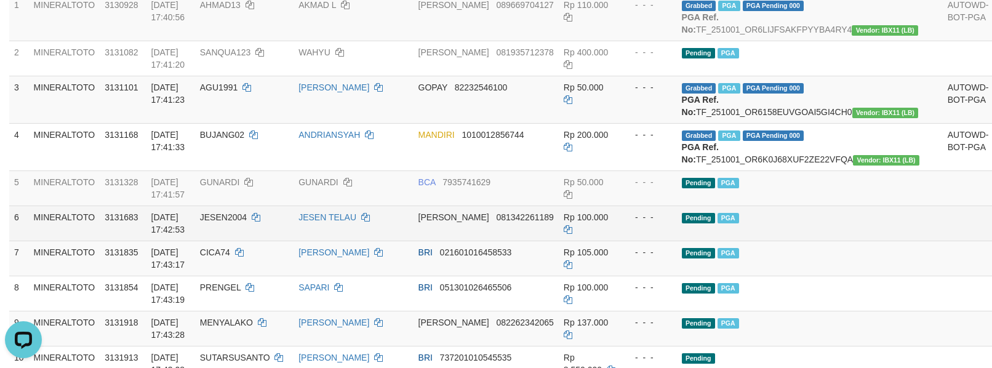
scroll to position [252, 0]
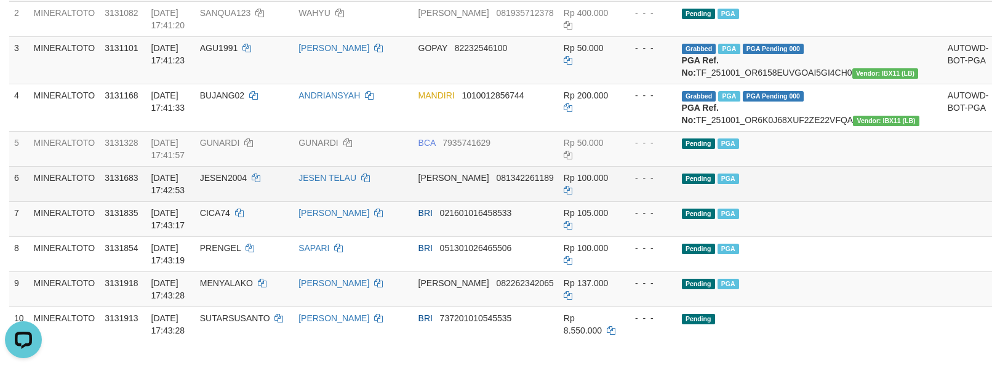
click at [810, 201] on td "Pending PGA" at bounding box center [810, 183] width 266 height 35
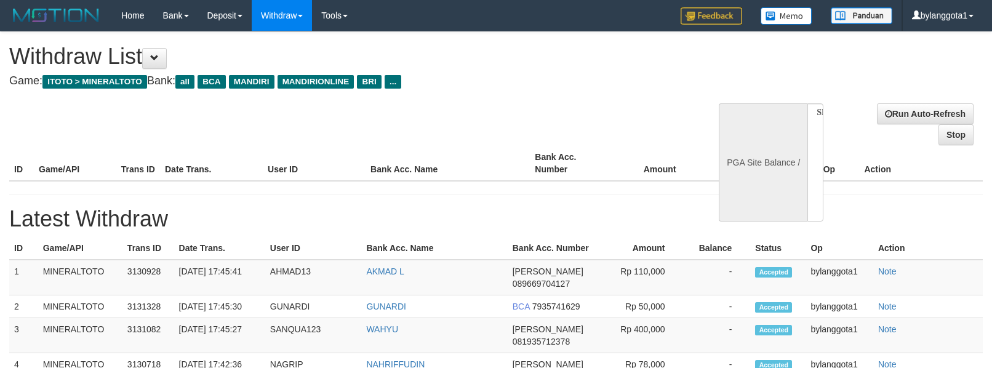
select select
select select "**"
select select
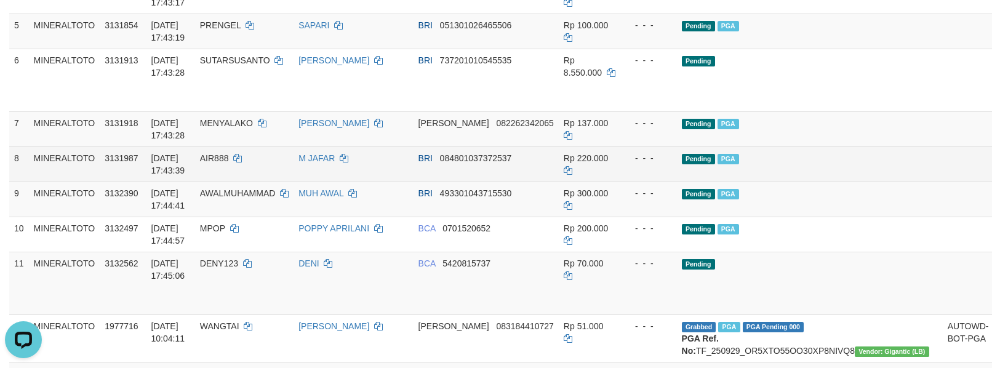
scroll to position [328, 0]
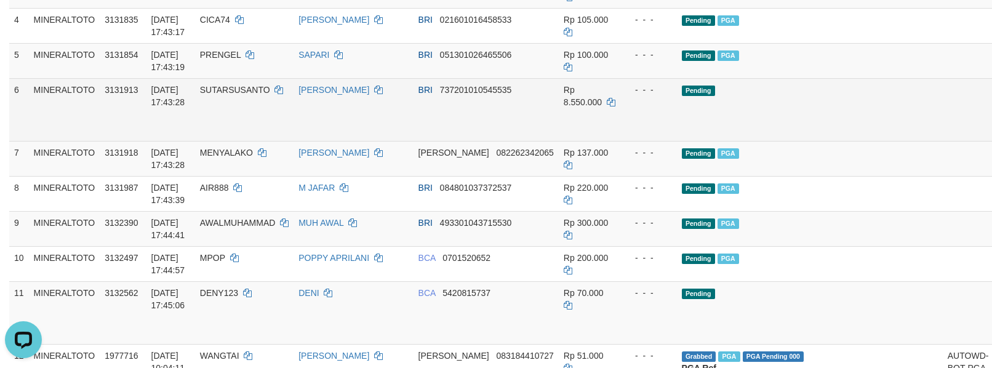
click at [256, 95] on span "SUTARSUSANTO" at bounding box center [235, 90] width 70 height 10
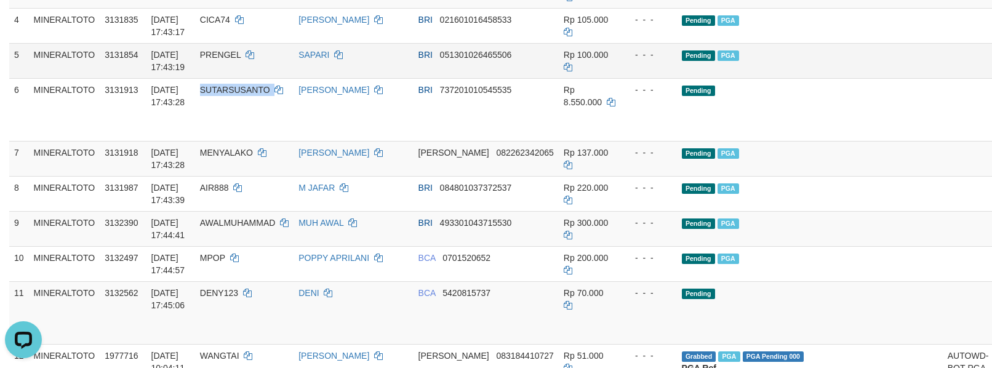
copy td "SUTARSUSANTO"
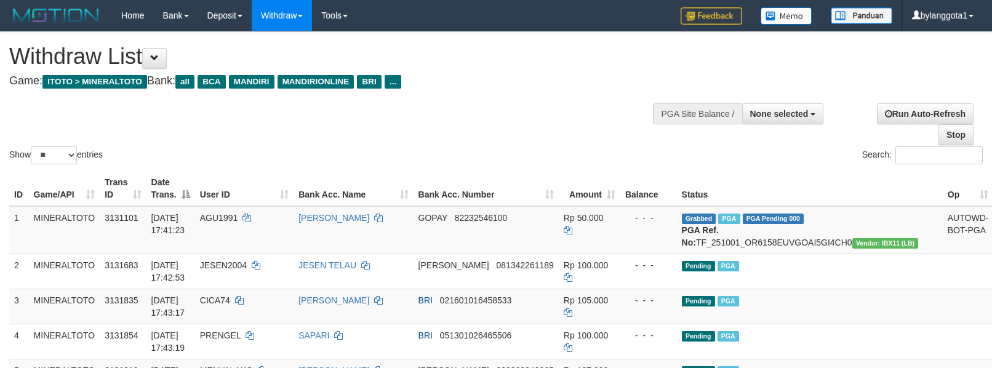
select select
select select "**"
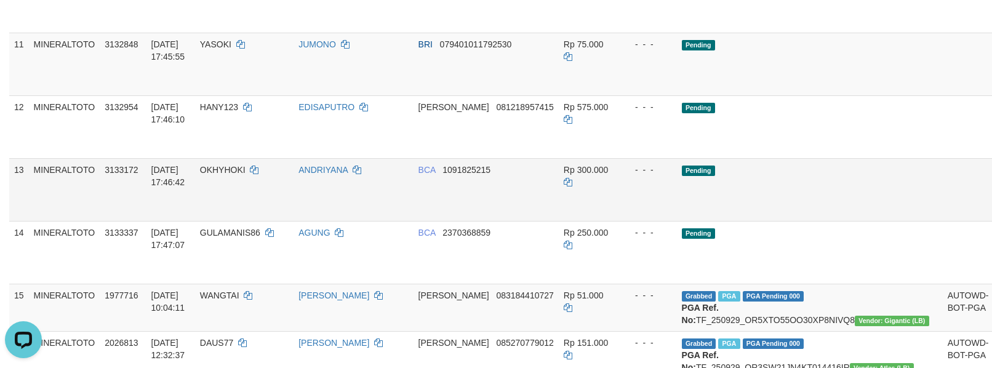
click at [991, 215] on link "Send PGA" at bounding box center [1008, 204] width 20 height 22
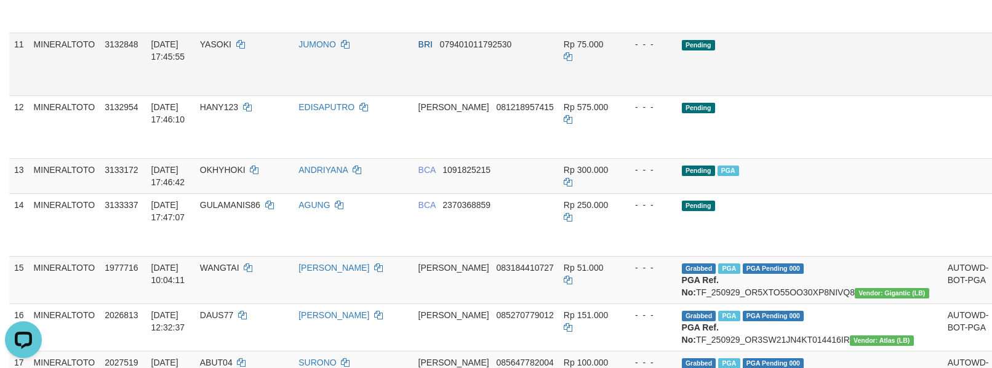
drag, startPoint x: 915, startPoint y: 159, endPoint x: 913, endPoint y: 99, distance: 59.7
click at [991, 152] on link "Send PGA" at bounding box center [1008, 141] width 20 height 22
click at [991, 89] on link "Send PGA" at bounding box center [1008, 78] width 20 height 22
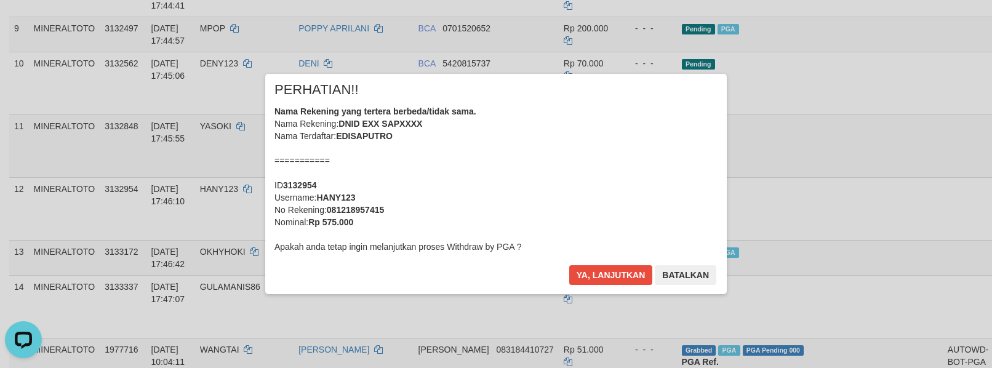
scroll to position [482, 0]
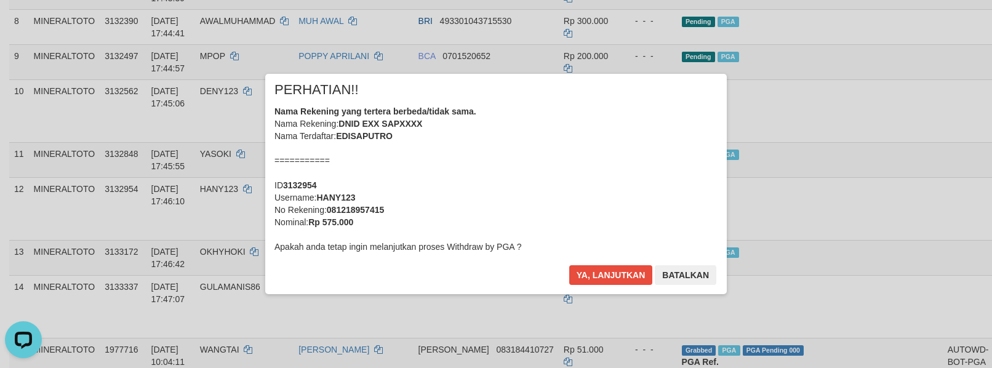
click at [557, 170] on div "Nama Rekening yang tertera berbeda/tidak sama. Nama Rekening: DNID EXX SAPXXXX …" at bounding box center [495, 179] width 443 height 148
click at [569, 265] on button "Ya, lanjutkan" at bounding box center [611, 275] width 84 height 20
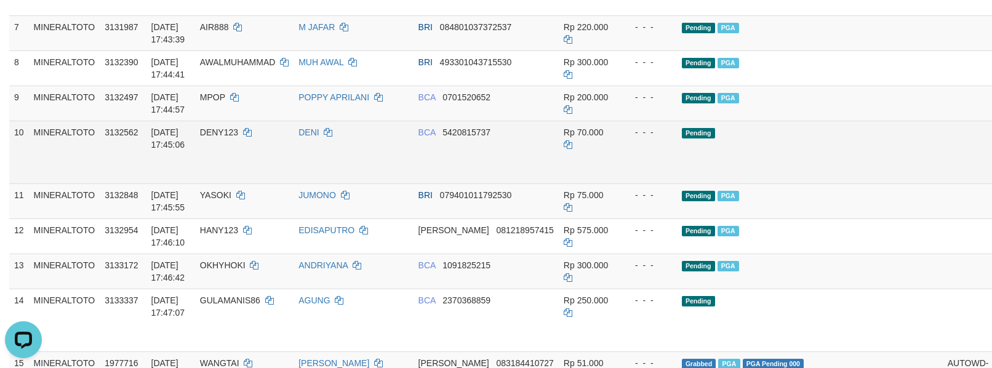
scroll to position [414, 0]
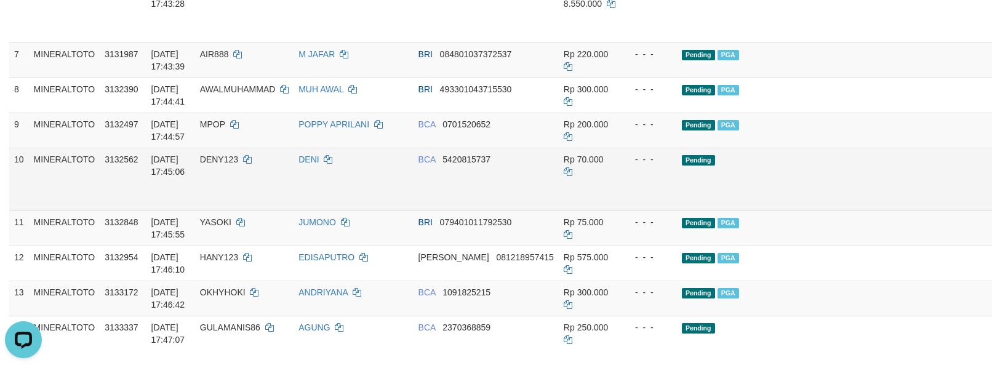
click at [991, 201] on link "Send PGA" at bounding box center [1008, 193] width 20 height 22
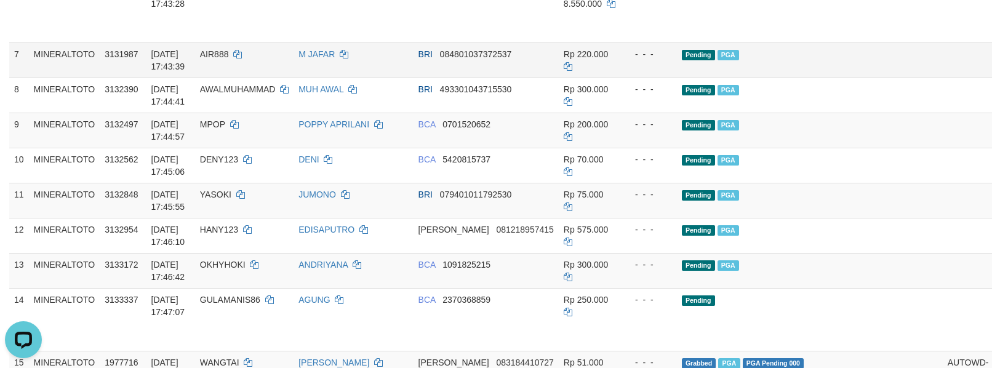
scroll to position [386, 0]
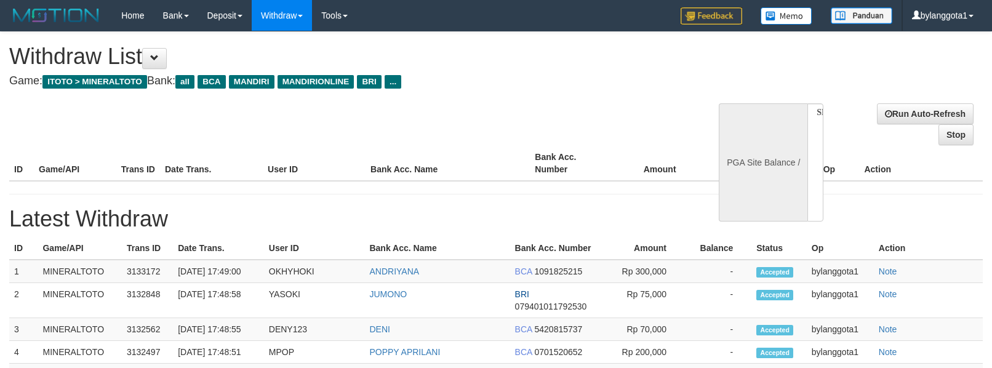
select select
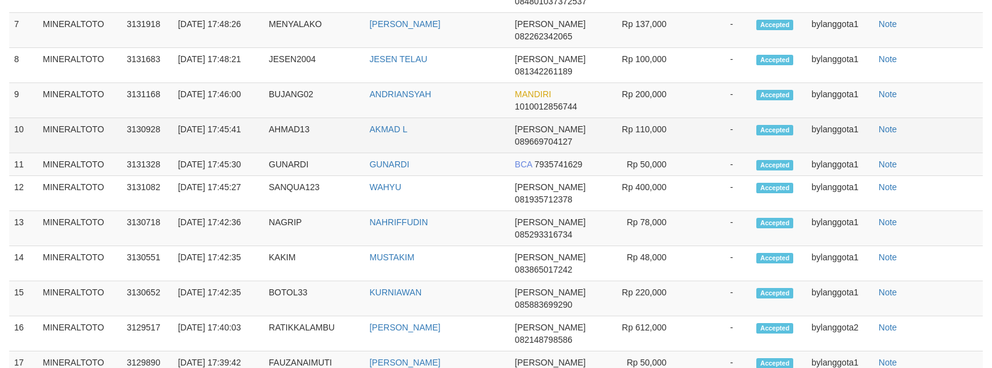
select select "**"
select select
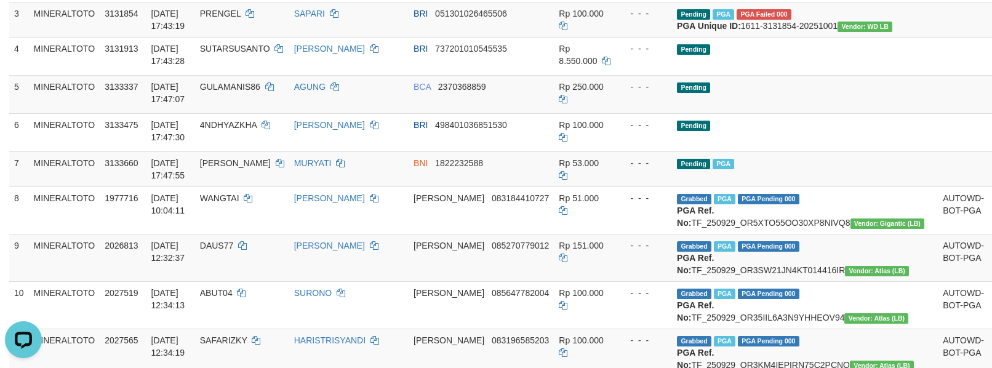
scroll to position [298, 0]
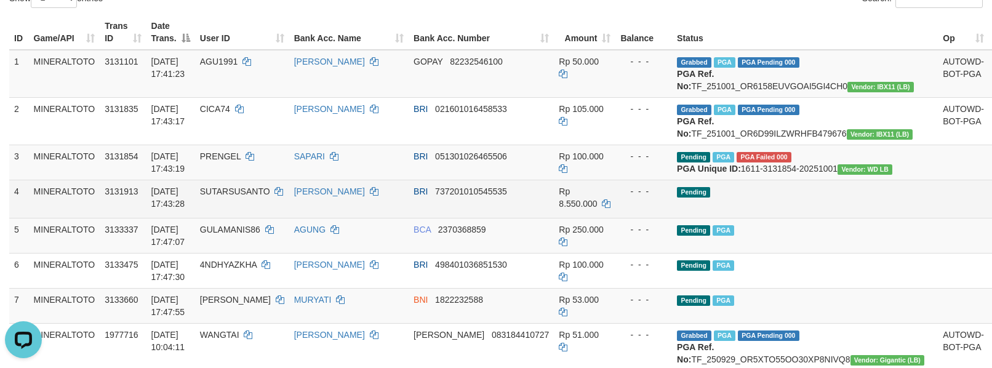
scroll to position [128, 0]
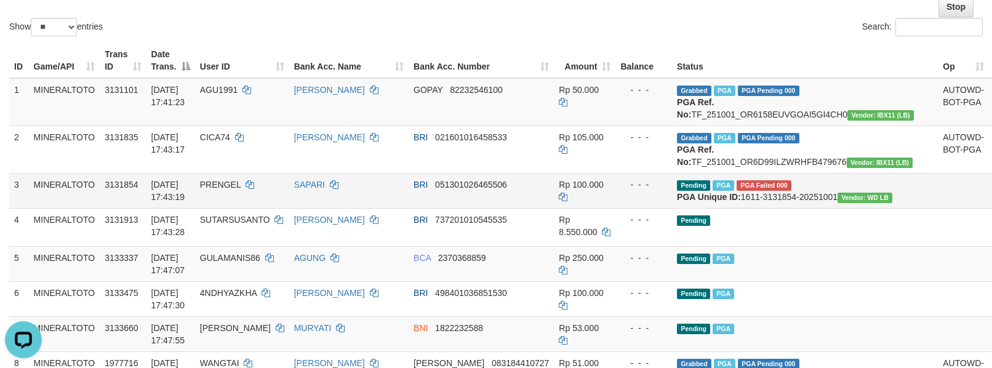
drag, startPoint x: 805, startPoint y: 242, endPoint x: 801, endPoint y: 252, distance: 10.7
click at [805, 208] on td "Pending PGA PGA Failed 000 PGA Unique ID: 1611-3131854-20251001 Vendor: WD LB" at bounding box center [805, 190] width 266 height 35
click at [774, 281] on td "Pending PGA" at bounding box center [805, 263] width 266 height 35
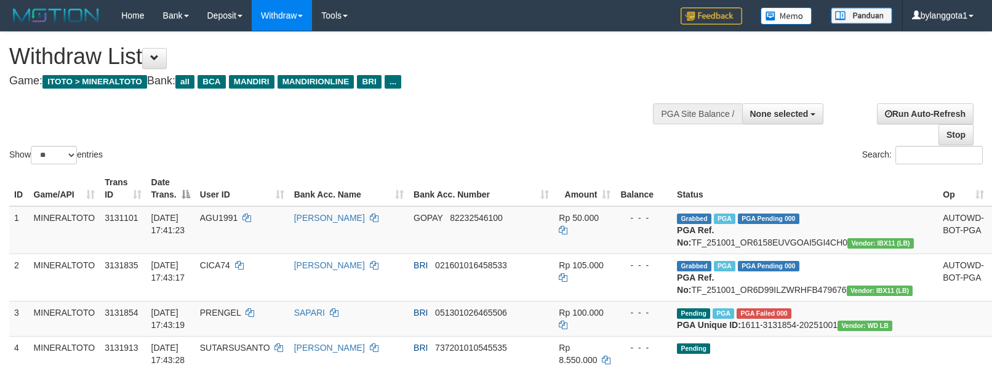
select select
select select "**"
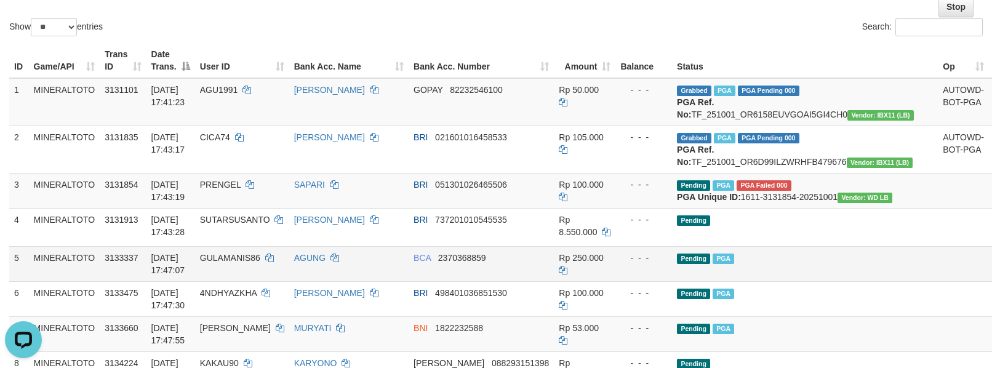
click at [769, 281] on td "Pending PGA" at bounding box center [805, 263] width 266 height 35
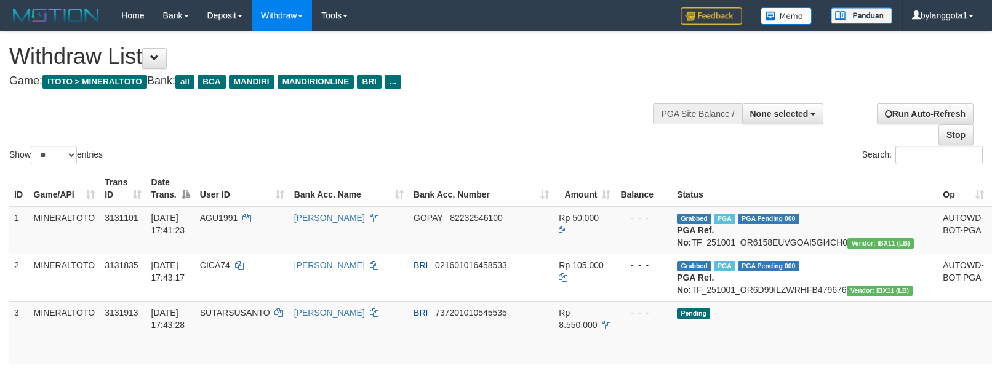
select select
select select "**"
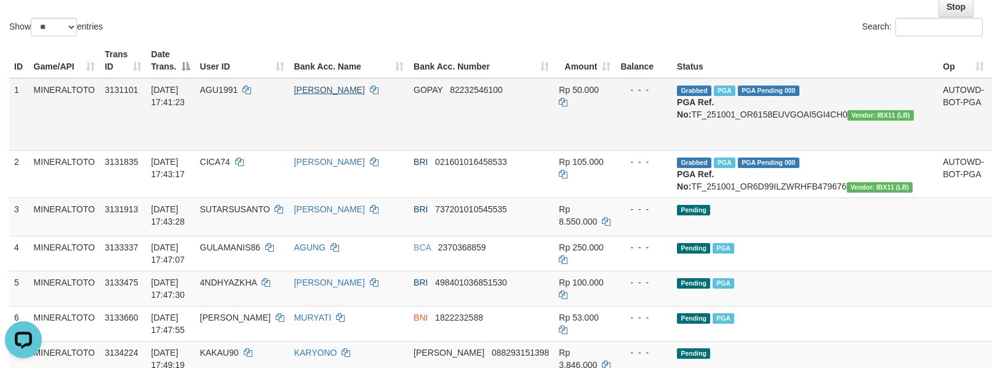
drag, startPoint x: 802, startPoint y: 288, endPoint x: 330, endPoint y: 92, distance: 511.5
click at [800, 271] on td "Pending PGA" at bounding box center [805, 253] width 266 height 35
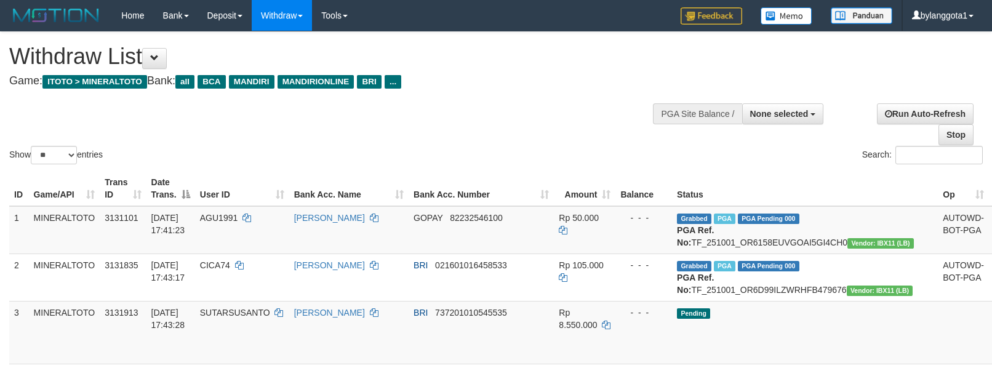
select select
select select "**"
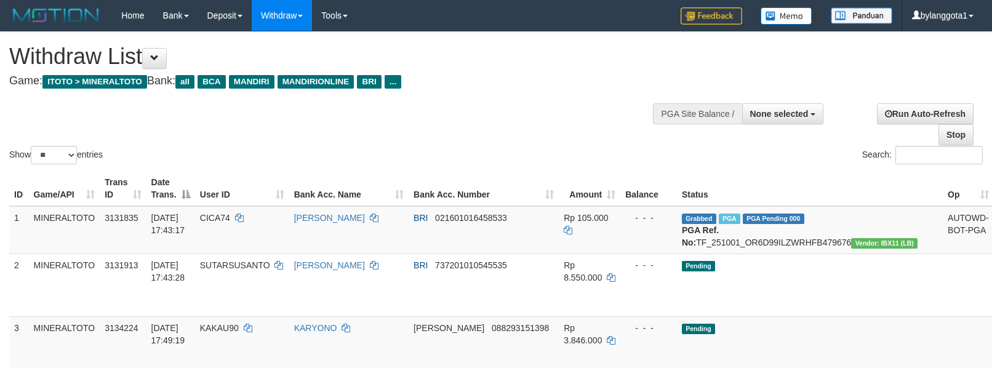
select select
select select "**"
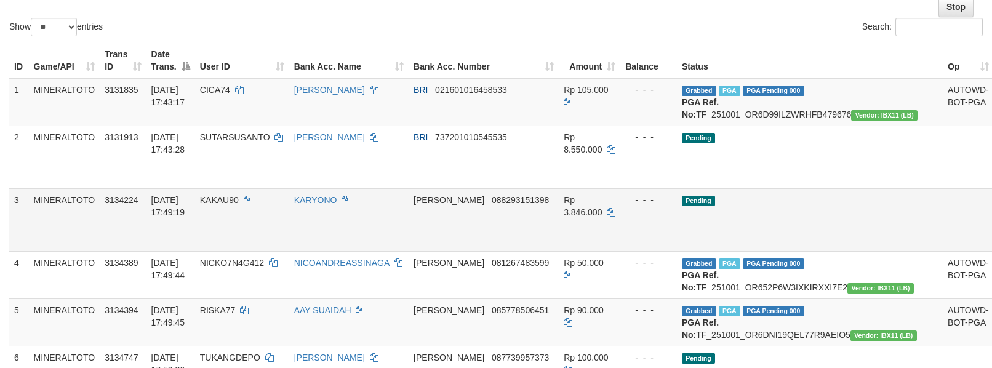
click at [822, 219] on td "Pending" at bounding box center [810, 219] width 266 height 63
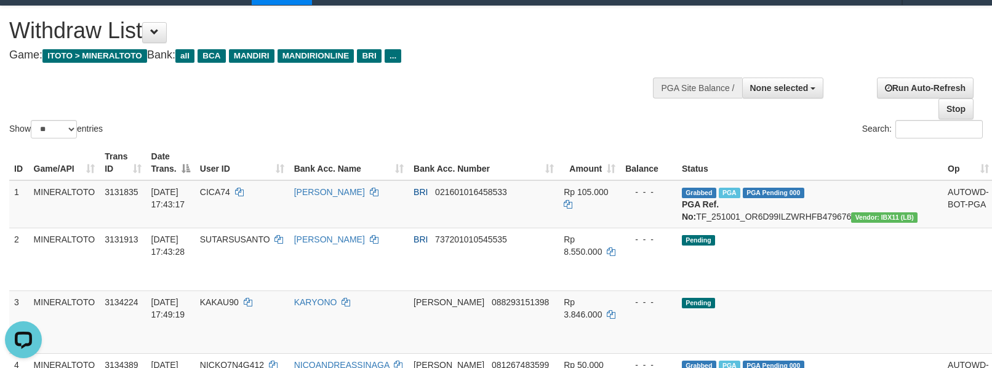
scroll to position [0, 0]
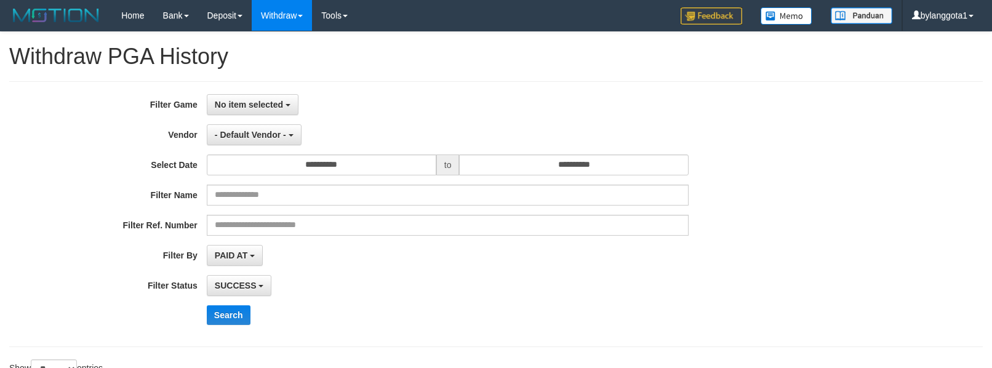
select select
select select "**"
click at [269, 104] on span "No item selected" at bounding box center [249, 105] width 68 height 10
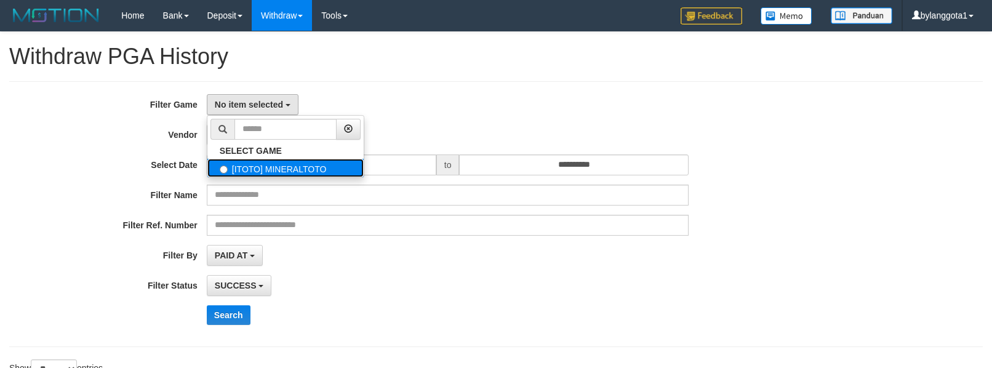
click at [267, 169] on label "[ITOTO] MINERALTOTO" at bounding box center [285, 168] width 156 height 18
select select "****"
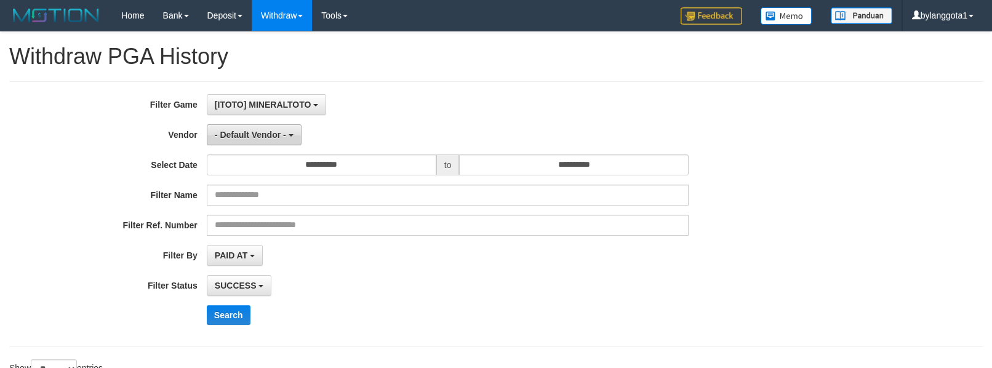
scroll to position [10, 0]
click at [266, 133] on span "- Default Vendor -" at bounding box center [250, 135] width 71 height 10
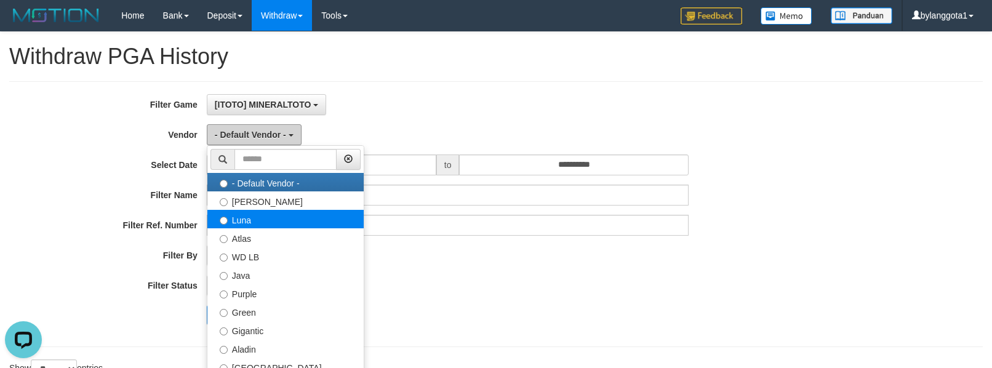
scroll to position [0, 0]
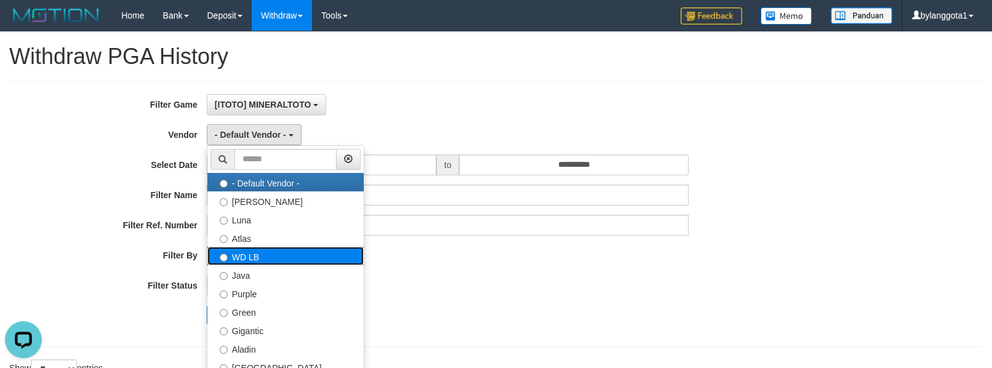
click at [264, 259] on label "WD LB" at bounding box center [285, 256] width 156 height 18
select select "**********"
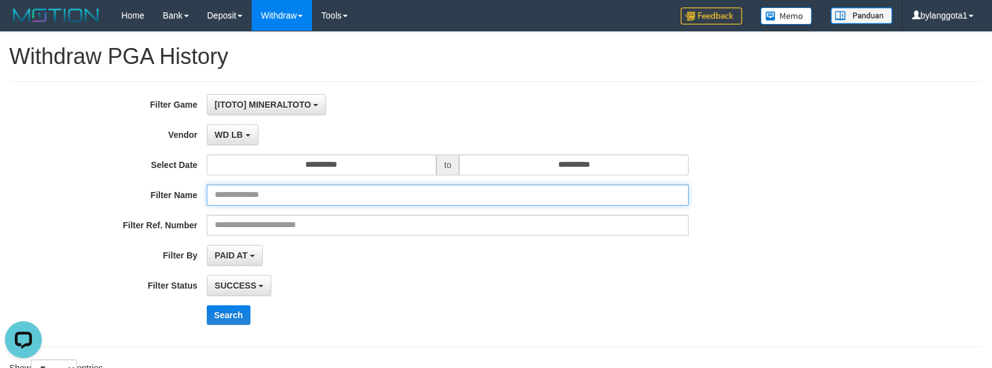
click at [328, 201] on input "text" at bounding box center [448, 195] width 482 height 21
paste input "**********"
type input "**********"
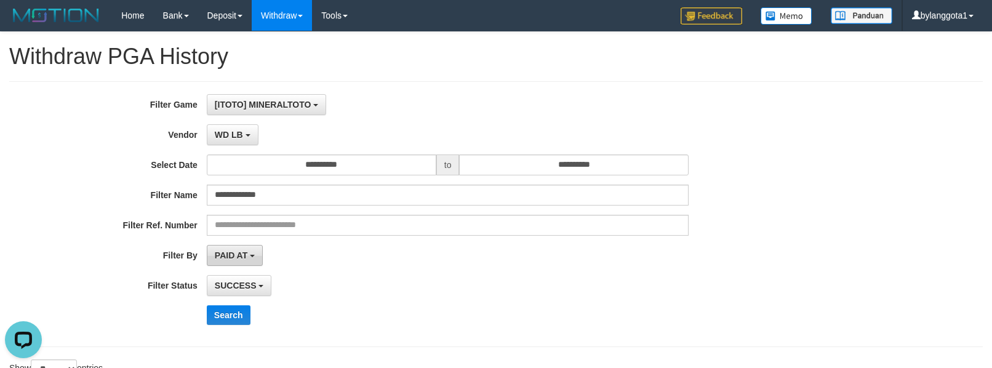
drag, startPoint x: 237, startPoint y: 249, endPoint x: 239, endPoint y: 256, distance: 7.8
click at [237, 252] on button "PAID AT" at bounding box center [235, 255] width 56 height 21
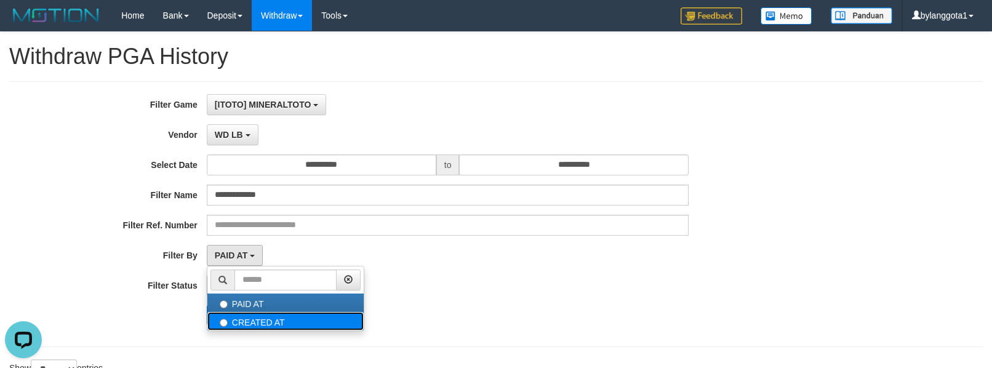
click at [252, 322] on label "CREATED AT" at bounding box center [285, 321] width 156 height 18
select select "*"
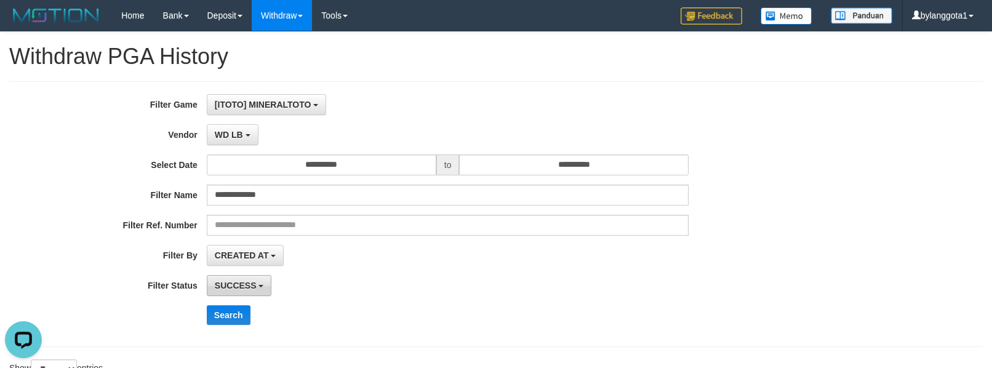
click at [244, 290] on span "SUCCESS" at bounding box center [236, 285] width 42 height 10
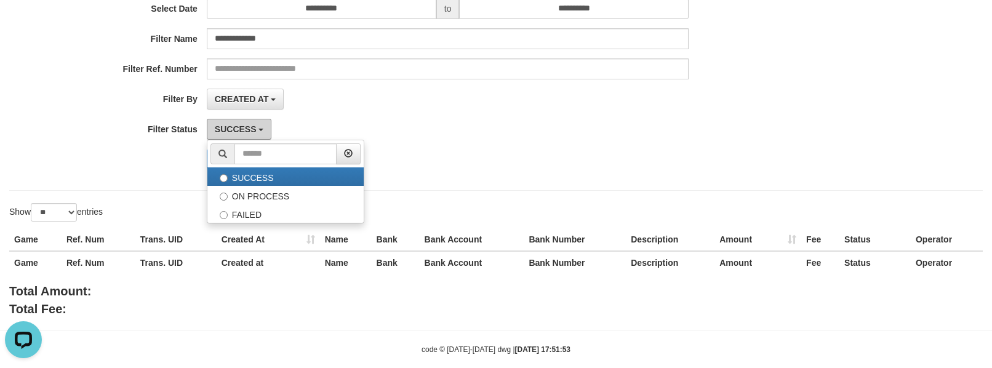
scroll to position [164, 0]
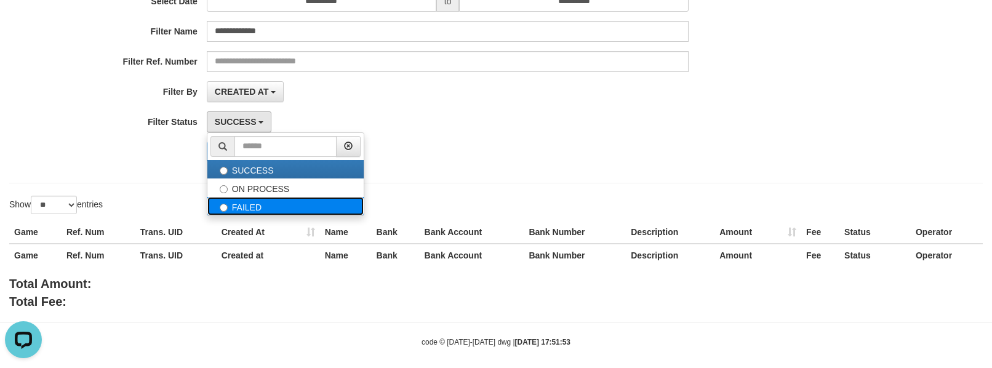
click at [259, 207] on label "FAILED" at bounding box center [285, 206] width 156 height 18
select select "*"
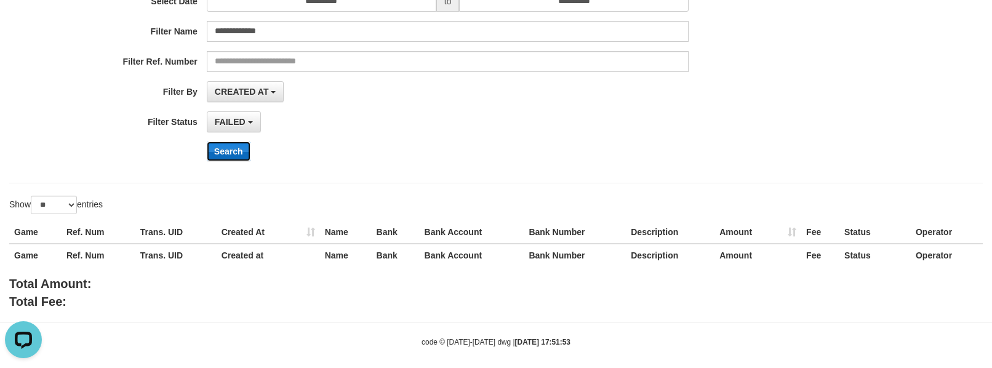
click at [234, 150] on button "Search" at bounding box center [229, 151] width 44 height 20
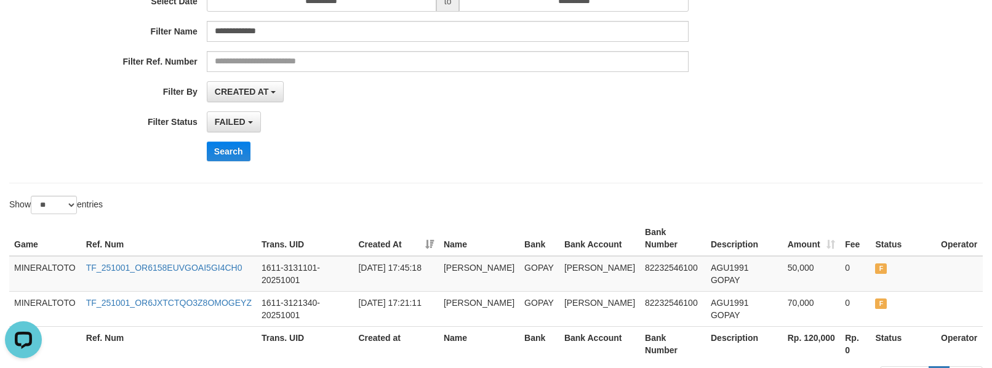
click at [704, 117] on div "**********" at bounding box center [413, 121] width 826 height 21
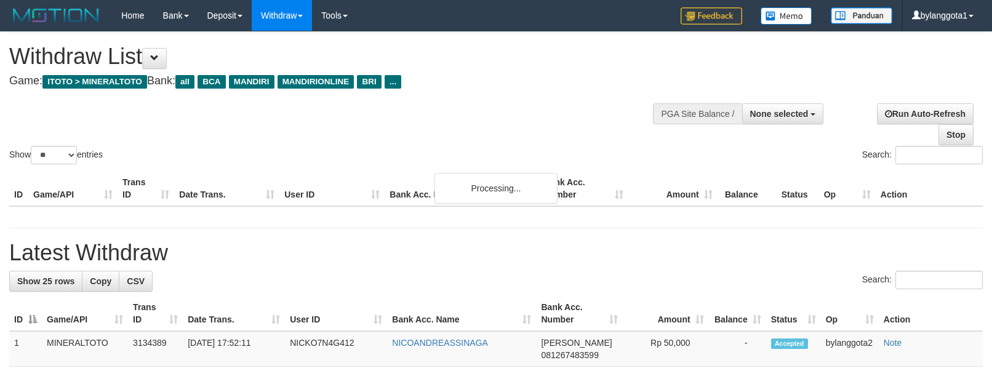
select select
select select "**"
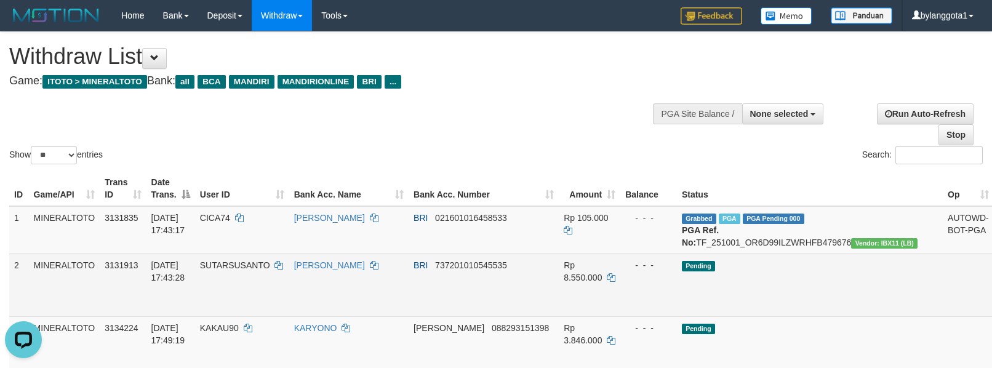
click at [816, 316] on td "Pending" at bounding box center [810, 284] width 266 height 63
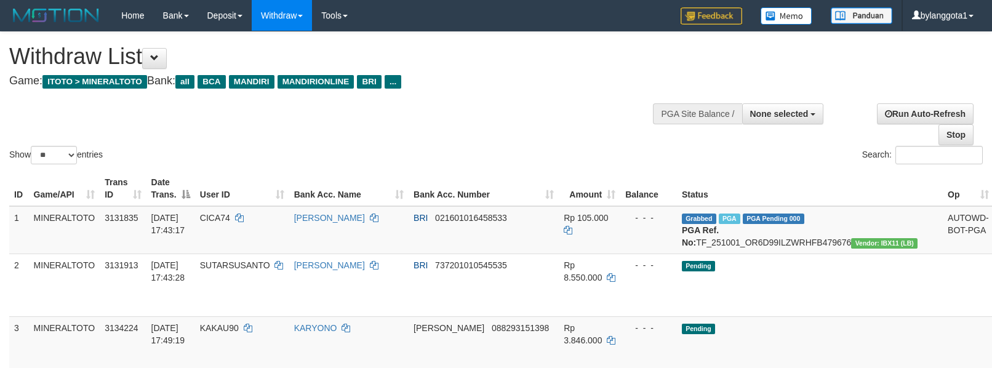
select select
select select "**"
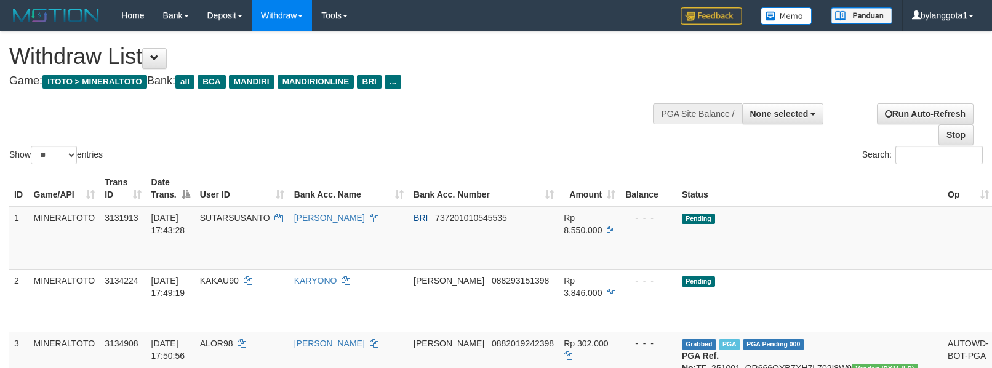
select select
select select "**"
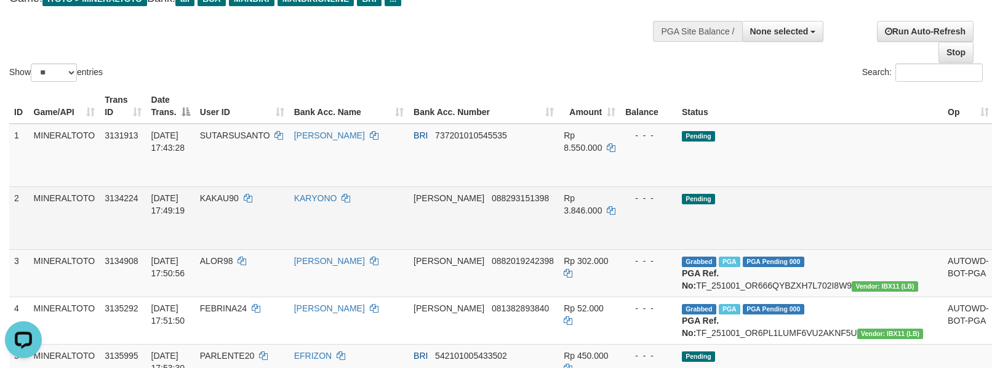
click at [812, 189] on td "Pending" at bounding box center [810, 217] width 266 height 63
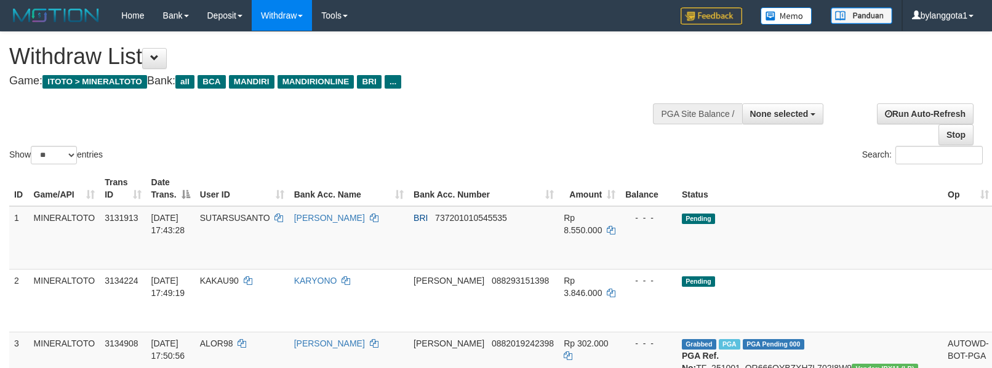
select select
select select "**"
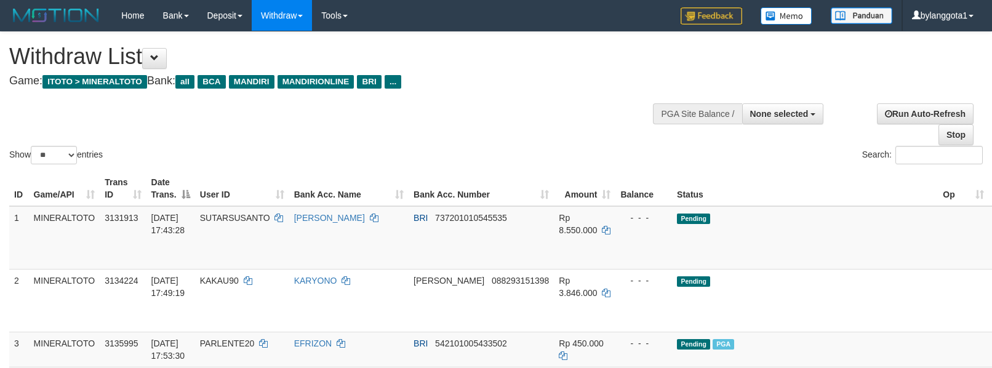
select select
select select "**"
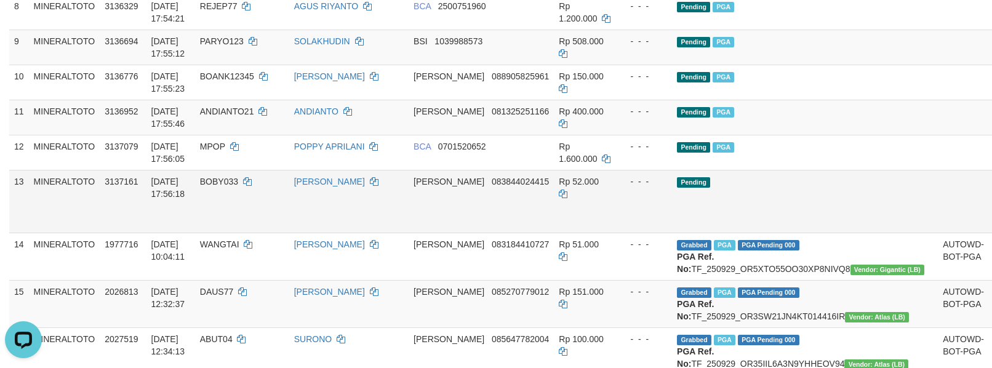
click at [991, 212] on link "Send PGA" at bounding box center [1003, 215] width 20 height 22
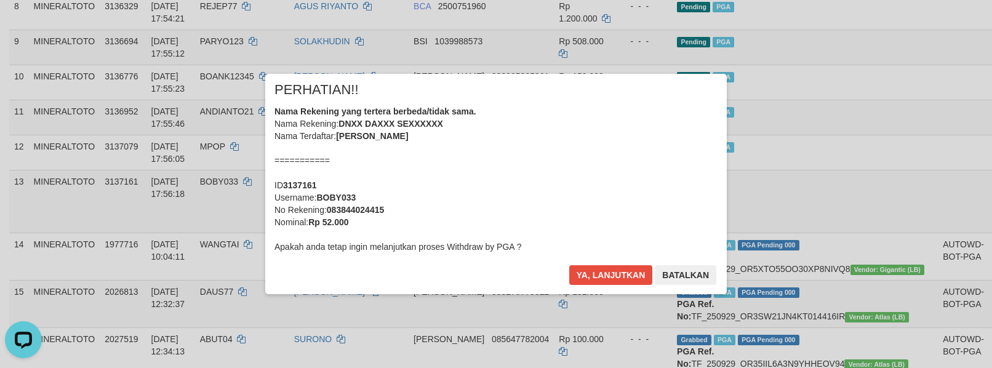
click at [609, 159] on div "Nama Rekening yang tertera berbeda/tidak sama. Nama Rekening: DNXX DAXXX SEXXXX…" at bounding box center [495, 179] width 443 height 148
click at [569, 265] on button "Ya, lanjutkan" at bounding box center [611, 275] width 84 height 20
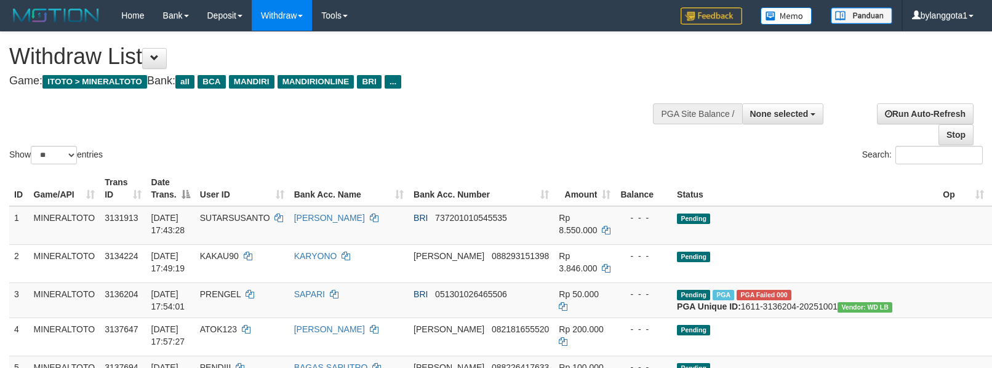
select select
select select "**"
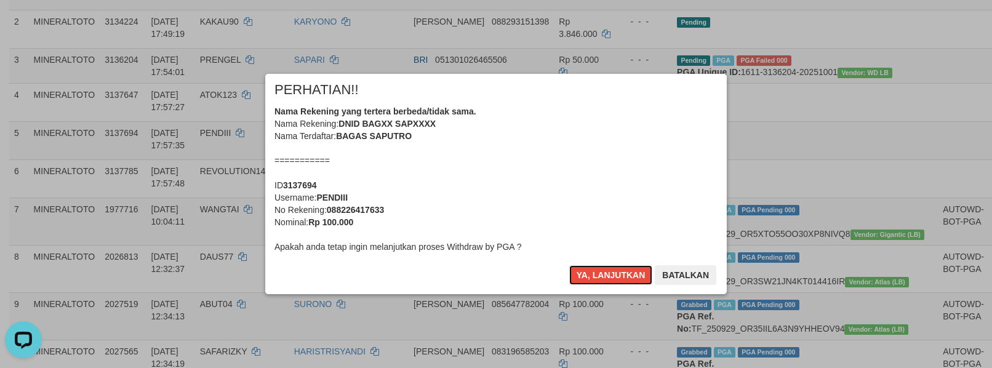
click at [576, 193] on div "Nama Rekening yang tertera berbeda/tidak sama. Nama Rekening: DNID BAGXX SAPXXX…" at bounding box center [495, 179] width 443 height 148
click at [569, 265] on button "Ya, lanjutkan" at bounding box center [611, 275] width 84 height 20
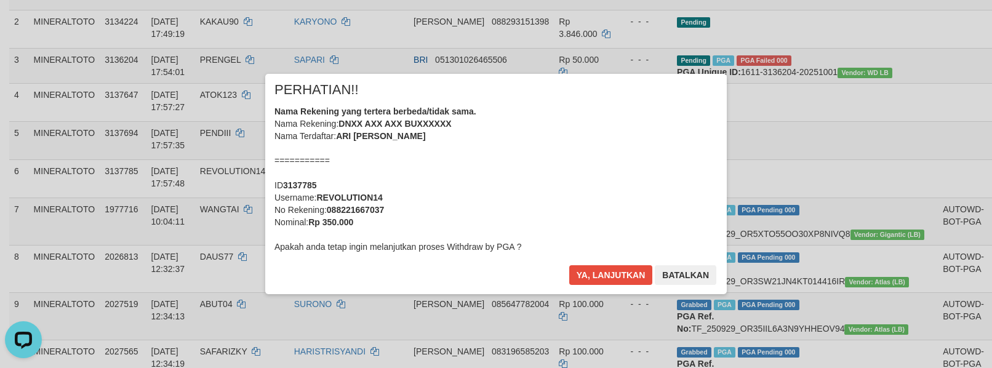
scroll to position [231, 0]
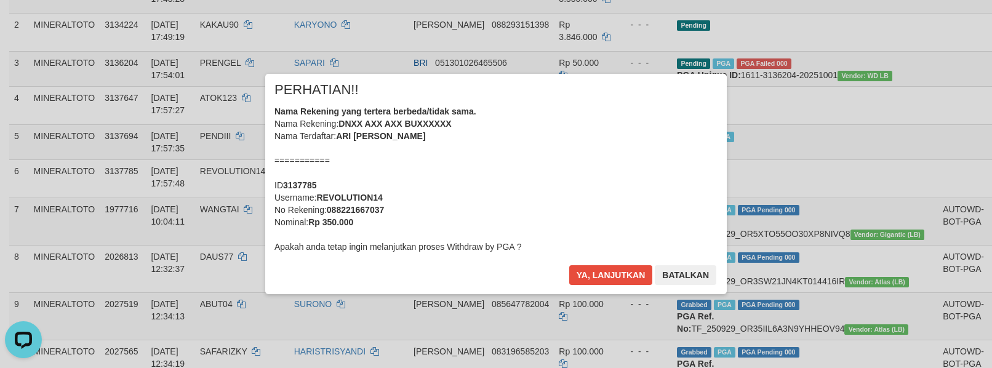
click at [554, 187] on div "Nama Rekening yang tertera berbeda/tidak sama. Nama Rekening: DNXX AXX AXX BUXX…" at bounding box center [495, 179] width 443 height 148
click at [569, 265] on button "Ya, lanjutkan" at bounding box center [611, 275] width 84 height 20
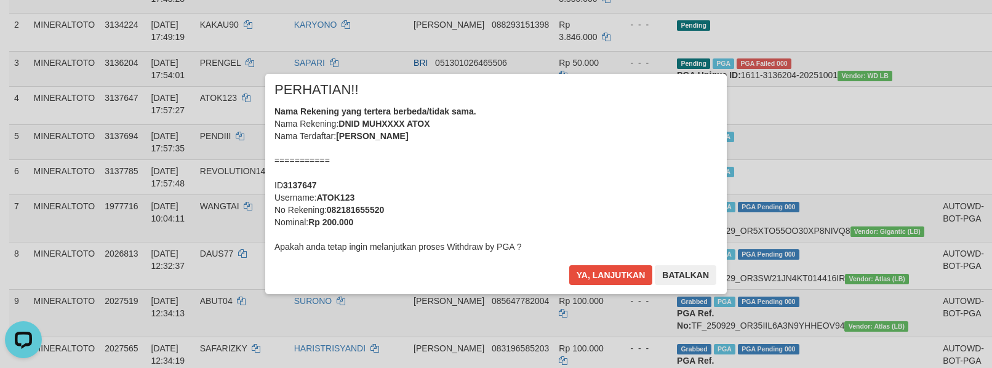
click at [571, 158] on div "Nama Rekening yang tertera berbeda/tidak sama. Nama Rekening: DNID MUHXXXX ATOX…" at bounding box center [495, 179] width 443 height 148
click at [569, 265] on button "Ya, lanjutkan" at bounding box center [611, 275] width 84 height 20
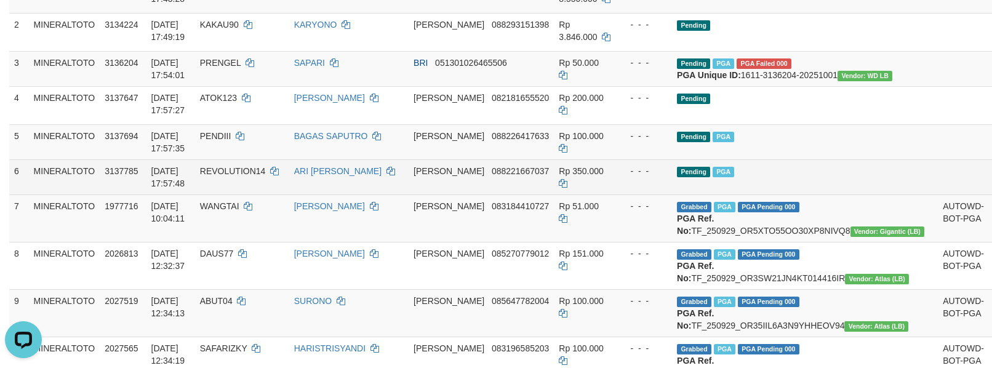
scroll to position [229, 0]
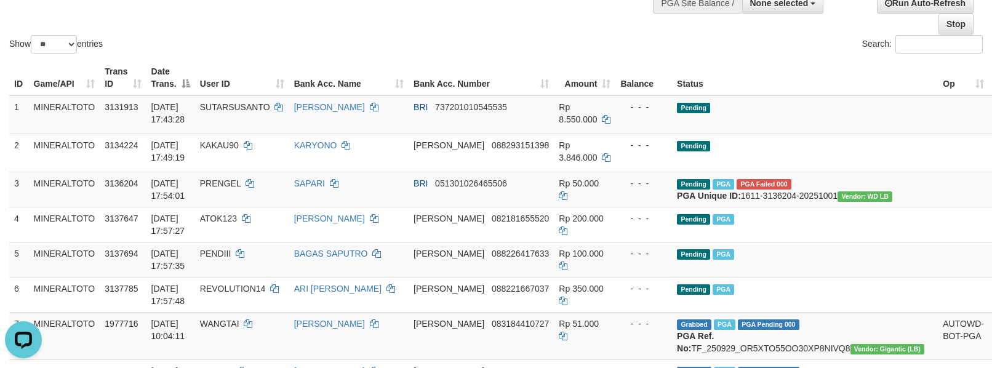
scroll to position [81, 0]
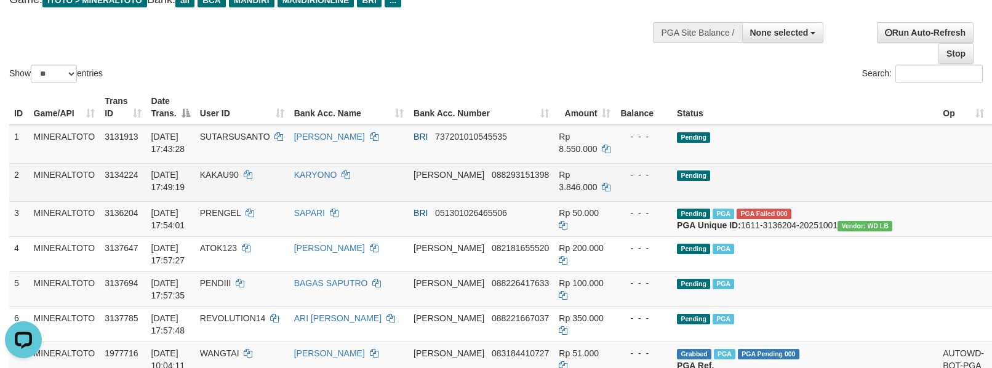
click at [820, 163] on td "Pending" at bounding box center [805, 182] width 266 height 38
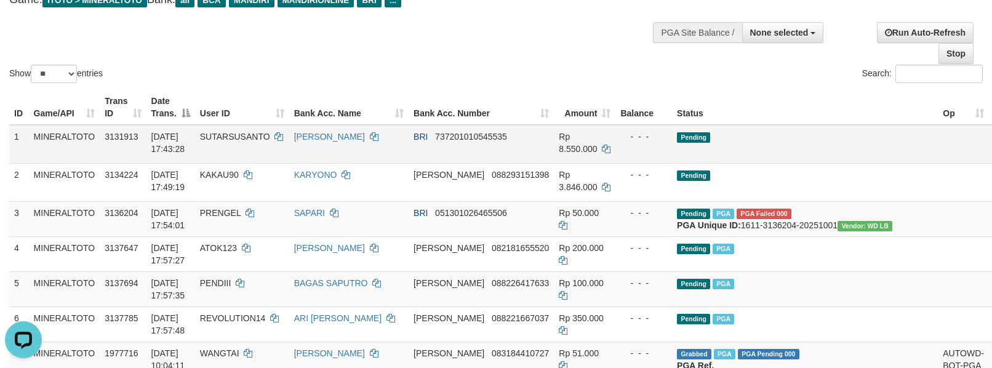
click at [761, 141] on td "Pending" at bounding box center [805, 144] width 266 height 39
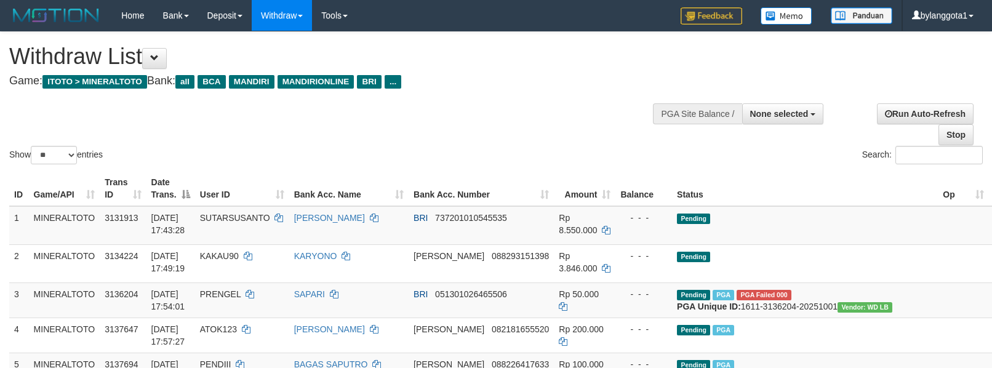
select select
select select "**"
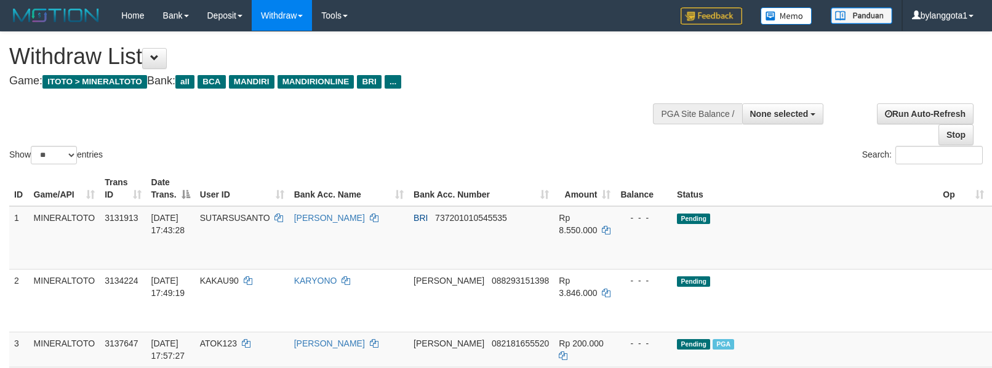
select select
select select "**"
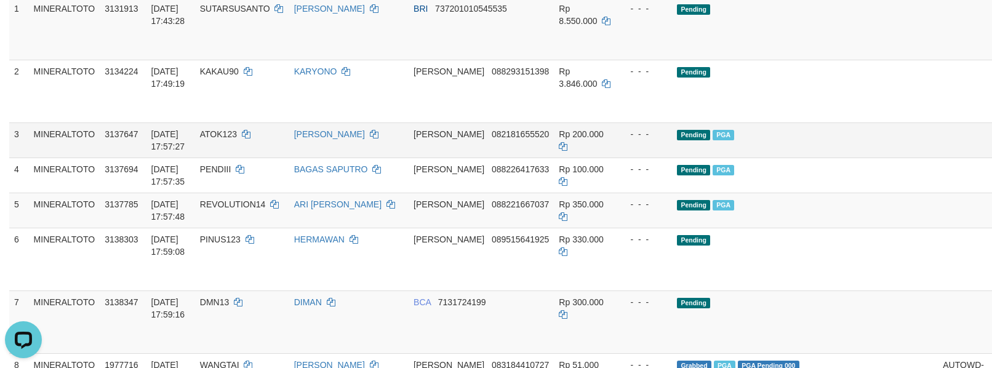
scroll to position [165, 0]
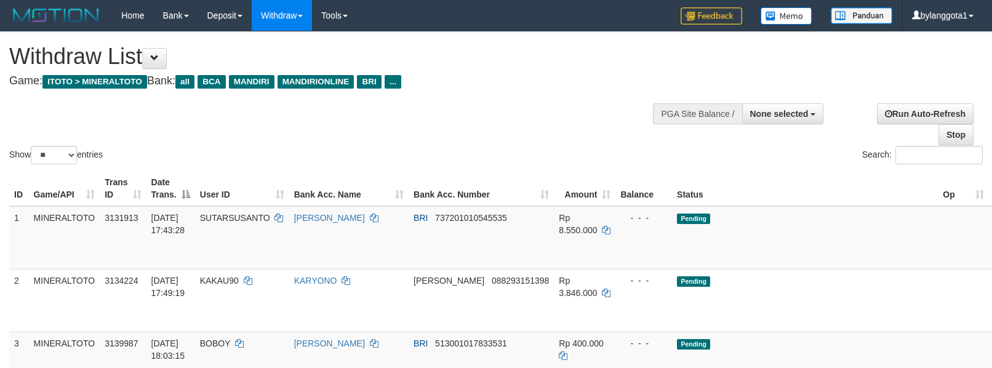
select select
select select "**"
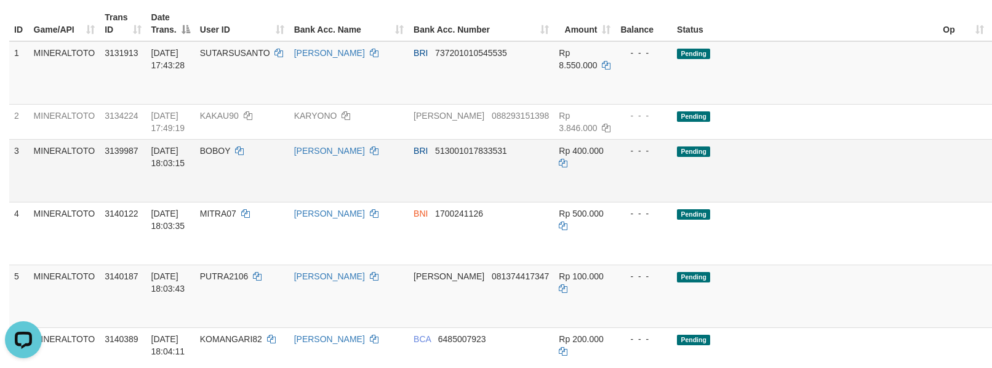
click at [764, 188] on td "Pending" at bounding box center [805, 170] width 266 height 63
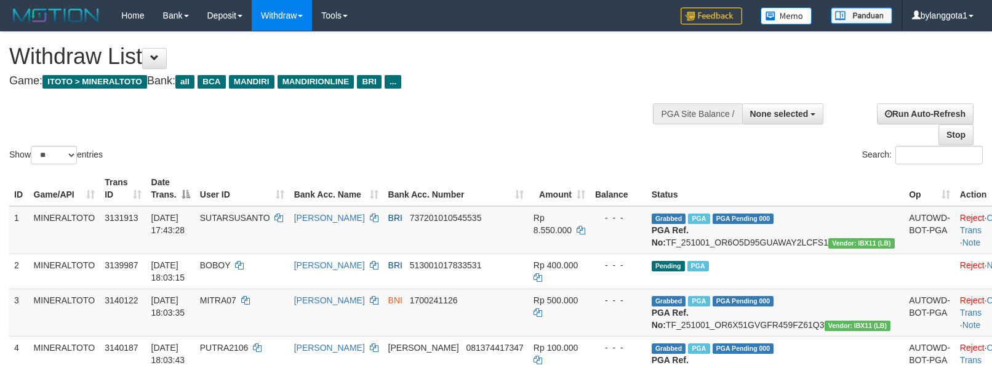
select select
select select "**"
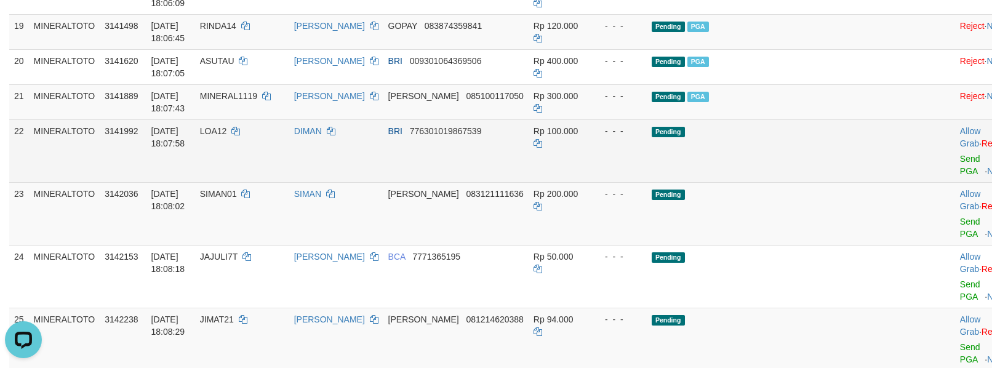
scroll to position [955, 0]
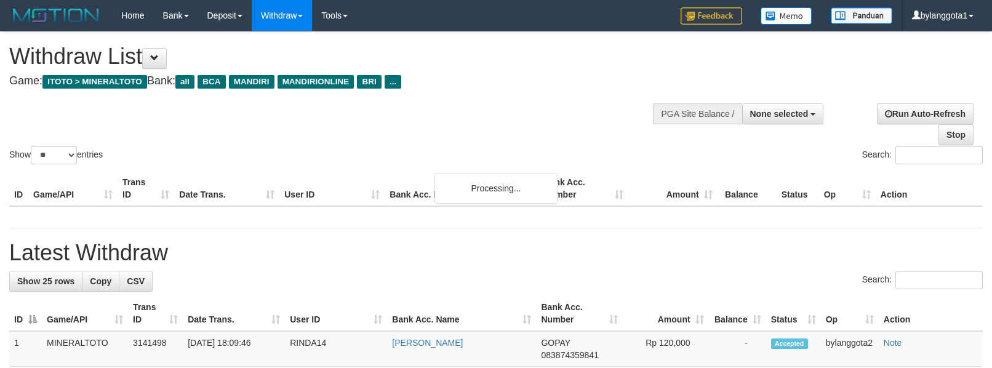
select select
select select "**"
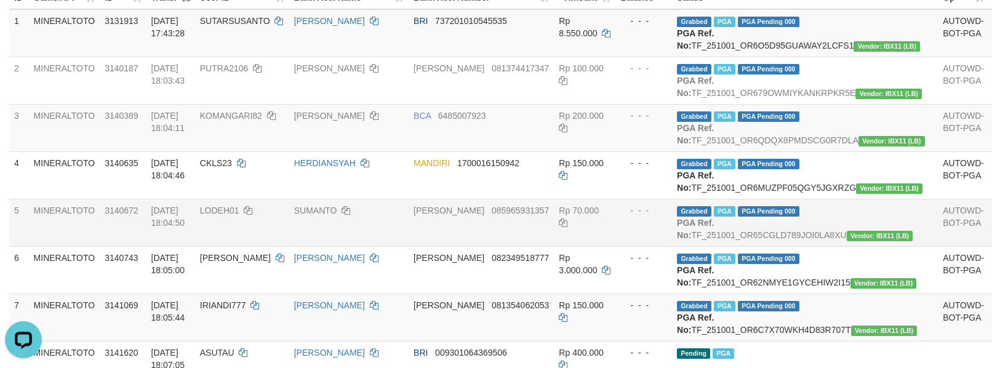
scroll to position [119, 0]
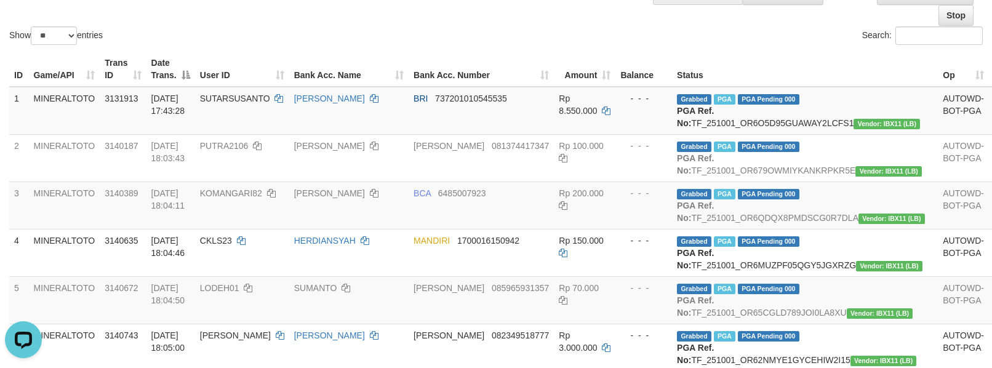
click at [520, 42] on div "Search:" at bounding box center [743, 37] width 477 height 22
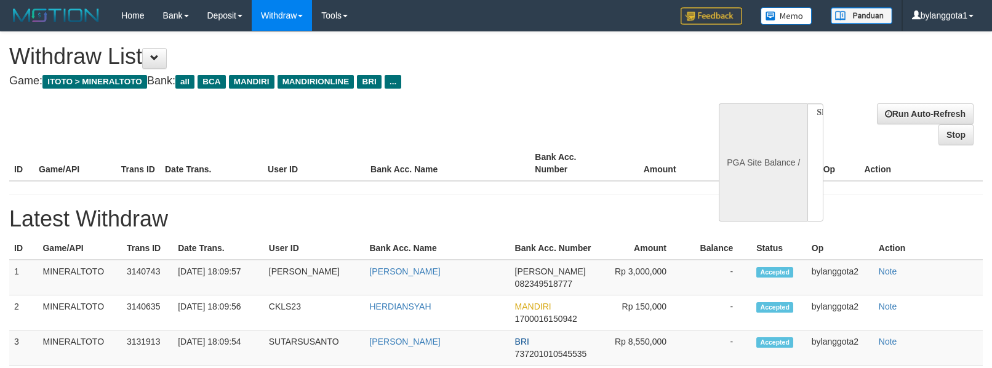
select select
select select "**"
select select
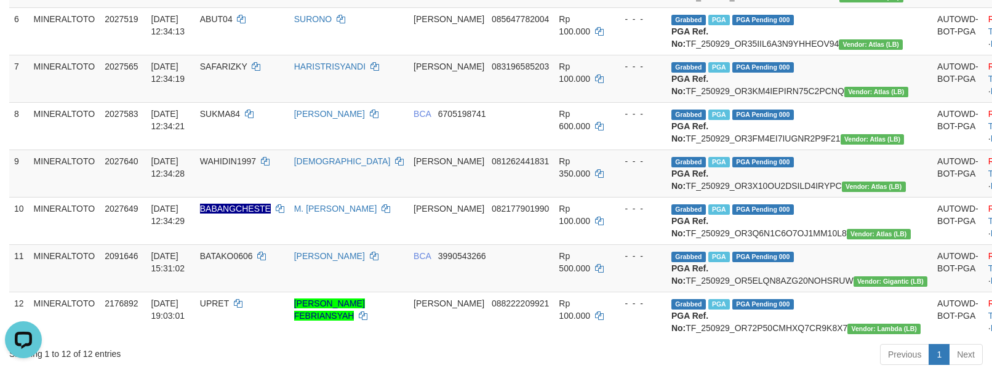
scroll to position [164, 0]
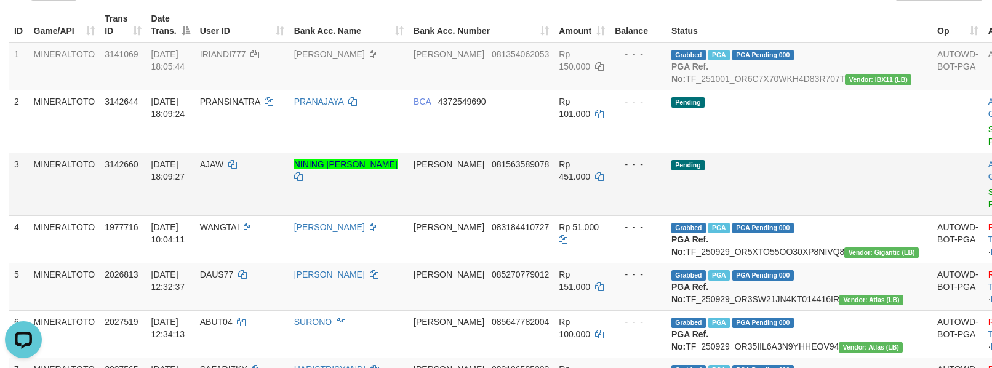
click at [790, 160] on td "Pending" at bounding box center [799, 184] width 266 height 63
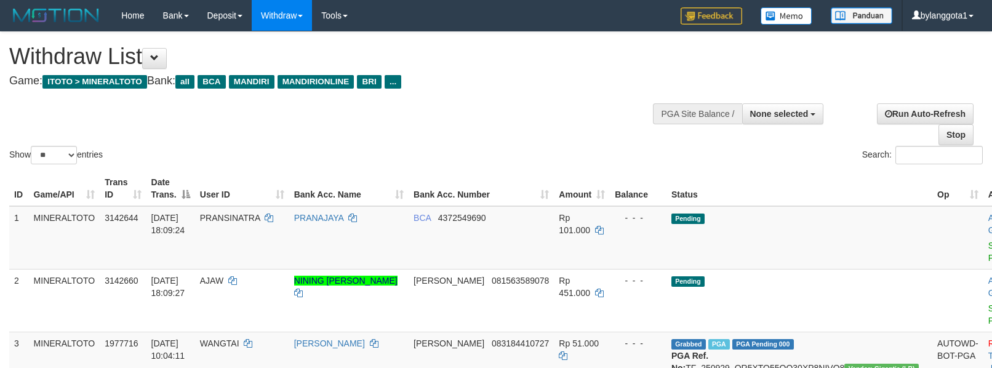
select select
select select "**"
click at [769, 113] on span "None selected" at bounding box center [779, 114] width 58 height 10
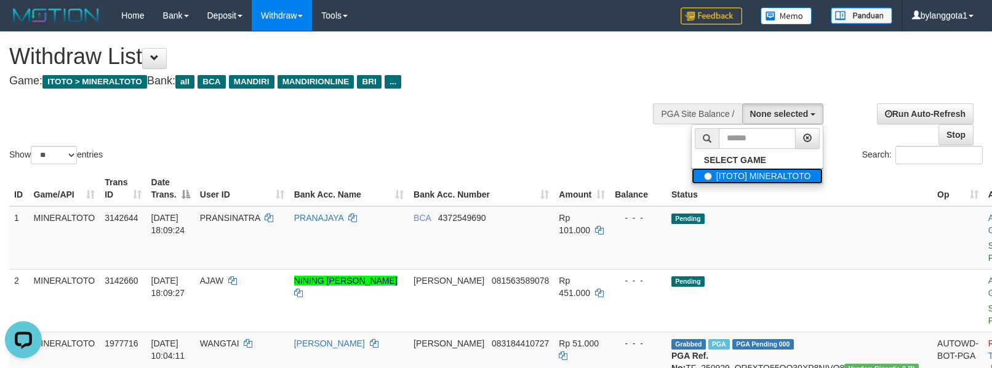
click at [746, 173] on label "[ITOTO] MINERALTOTO" at bounding box center [757, 176] width 132 height 16
select select "****"
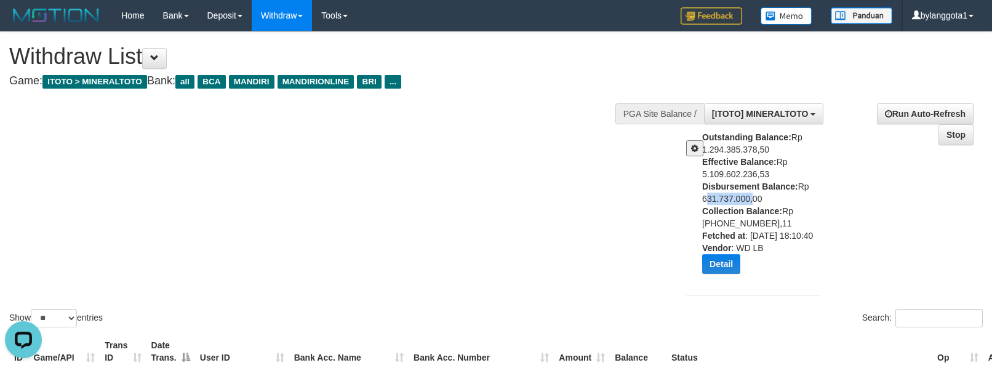
drag, startPoint x: 694, startPoint y: 199, endPoint x: 749, endPoint y: 197, distance: 54.8
click at [749, 197] on div "Outstanding Balance: Rp 1.294.385.378,50 Effective Balance: Rp 5.109.602.236,53…" at bounding box center [753, 207] width 153 height 152
copy div "631.737.000"
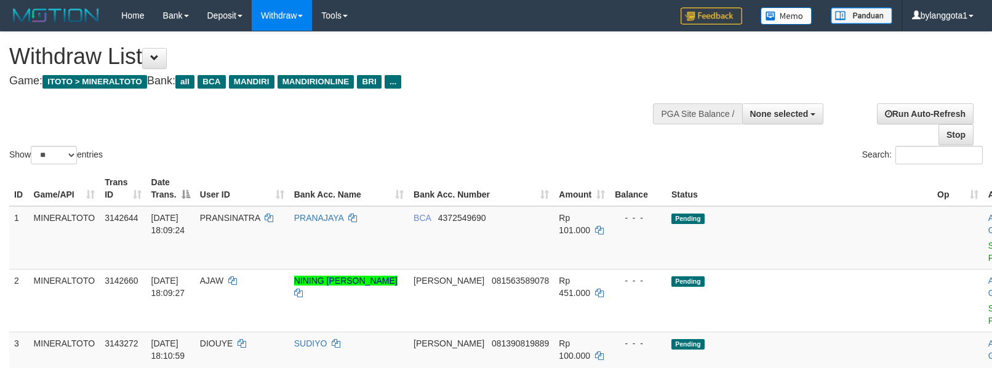
select select
select select "**"
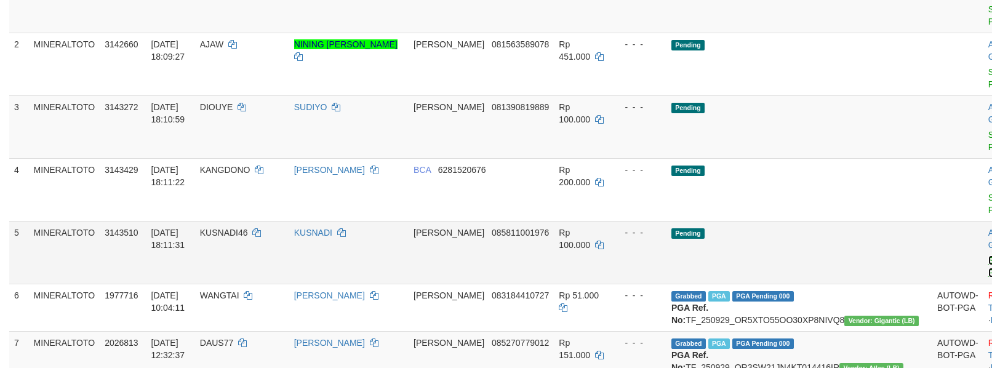
click at [988, 255] on link "Send PGA" at bounding box center [998, 266] width 20 height 22
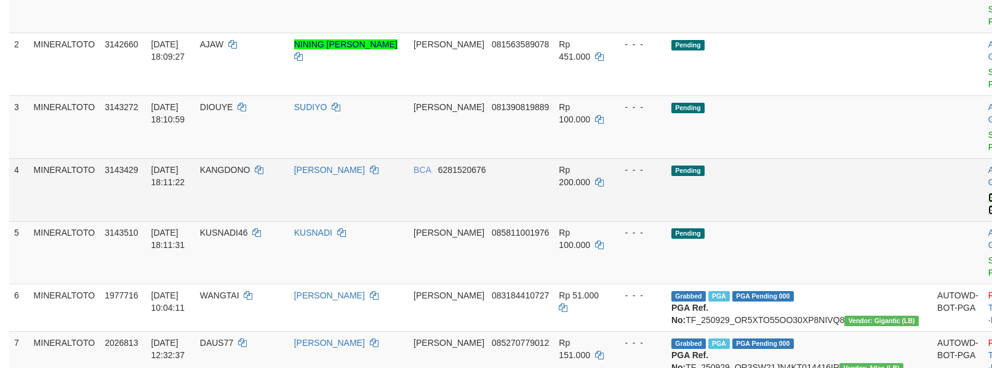
click at [988, 193] on link "Send PGA" at bounding box center [998, 204] width 20 height 22
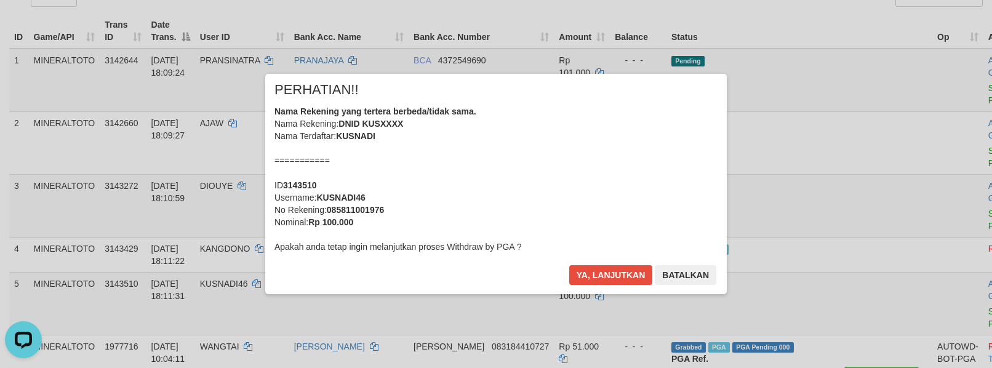
scroll to position [138, 0]
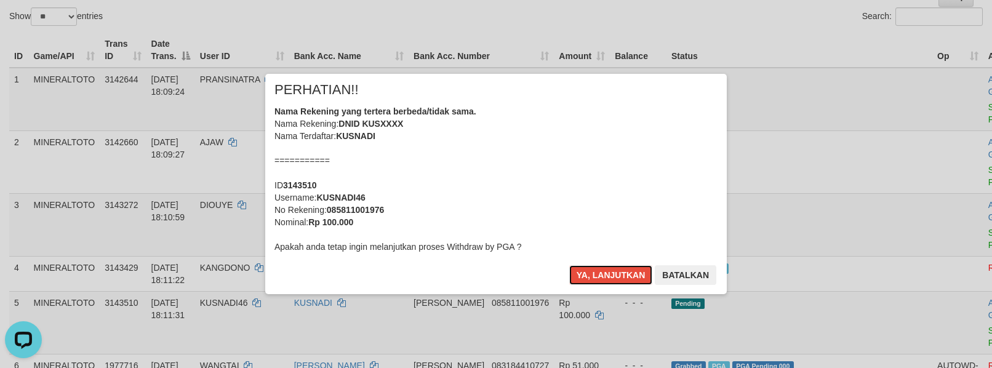
click at [544, 170] on div "Nama Rekening yang tertera berbeda/tidak sama. Nama Rekening: DNID KUSXXXX Nama…" at bounding box center [495, 179] width 443 height 148
click at [569, 265] on button "Ya, lanjutkan" at bounding box center [611, 275] width 84 height 20
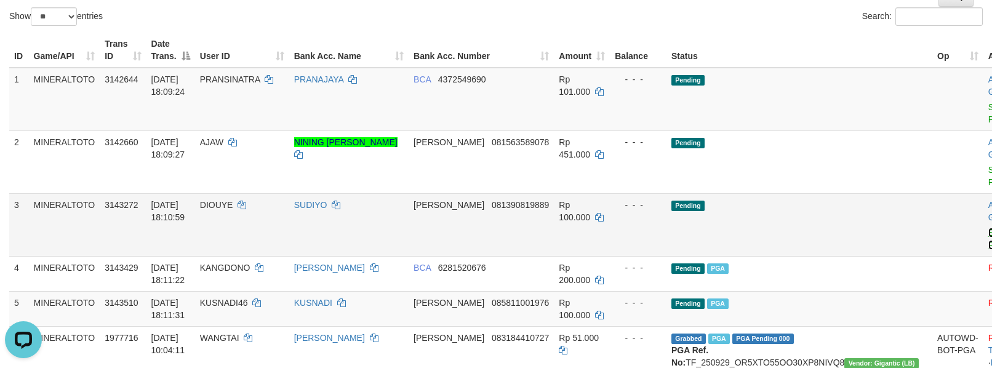
click at [988, 228] on link "Send PGA" at bounding box center [998, 239] width 20 height 22
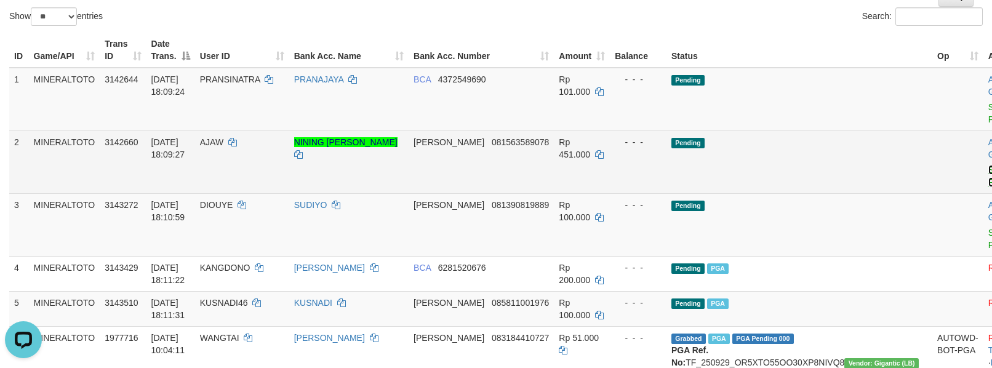
click at [988, 165] on link "Send PGA" at bounding box center [998, 176] width 20 height 22
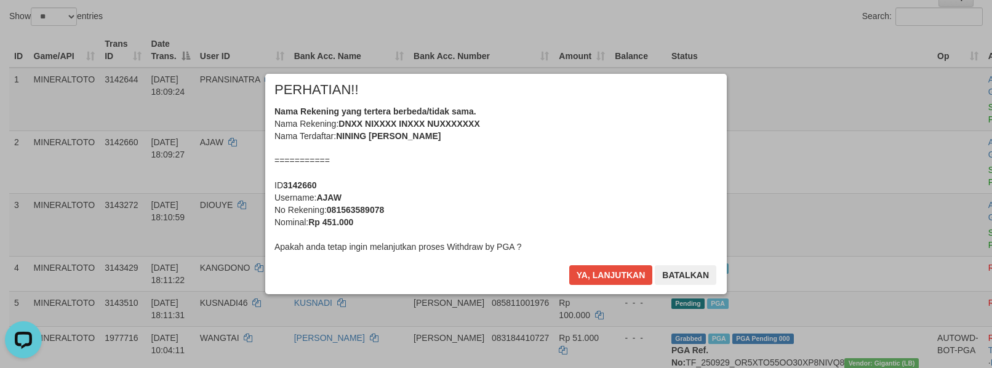
click at [579, 150] on div "Nama Rekening yang tertera berbeda/tidak sama. Nama Rekening: DNXX NIXXXX INXXX…" at bounding box center [495, 179] width 443 height 148
click at [569, 265] on button "Ya, lanjutkan" at bounding box center [611, 275] width 84 height 20
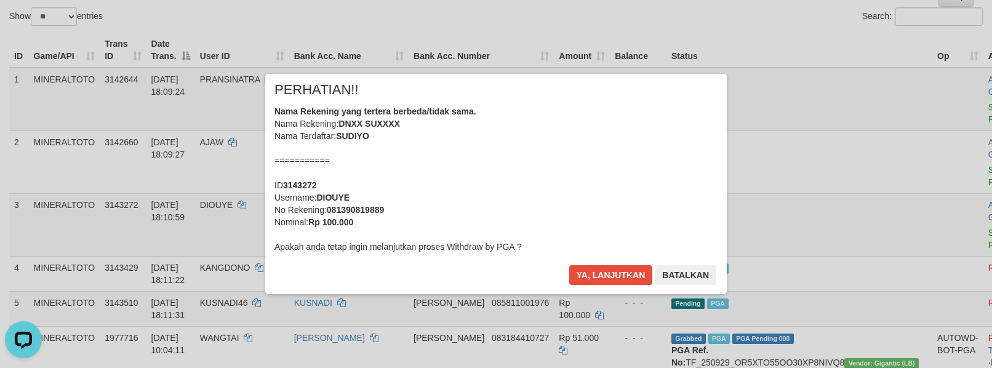
scroll to position [124, 0]
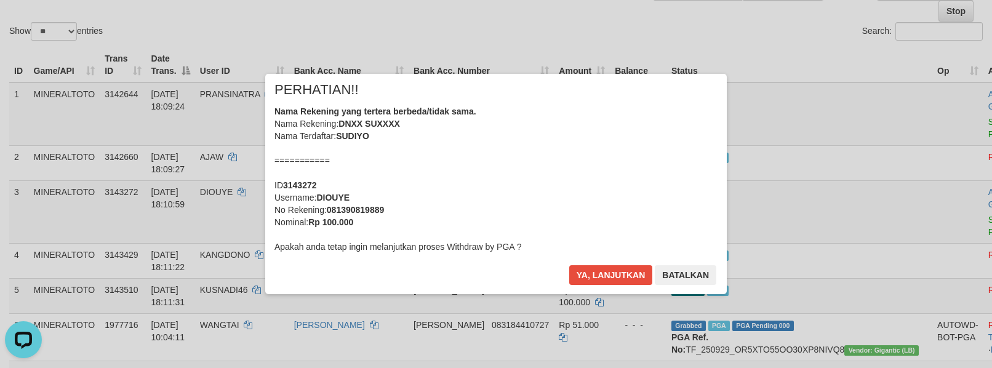
click at [579, 148] on div "Nama Rekening yang tertera berbeda/tidak sama. Nama Rekening: DNXX SUXXXX Nama …" at bounding box center [495, 179] width 443 height 148
click at [569, 265] on button "Ya, lanjutkan" at bounding box center [611, 275] width 84 height 20
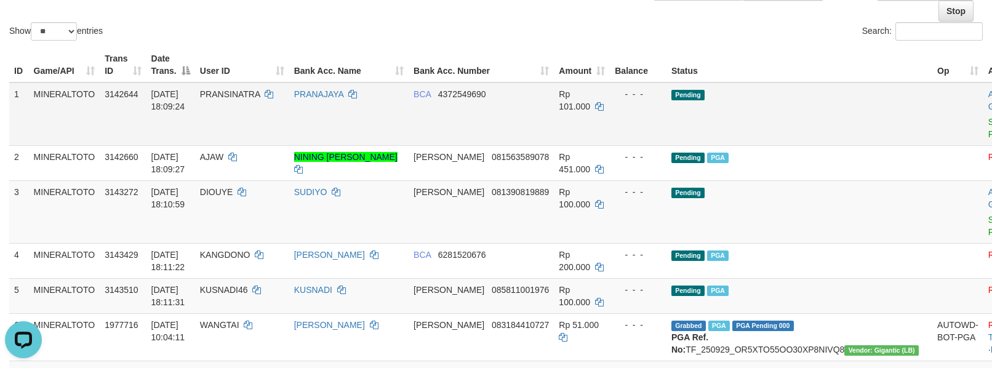
scroll to position [108, 0]
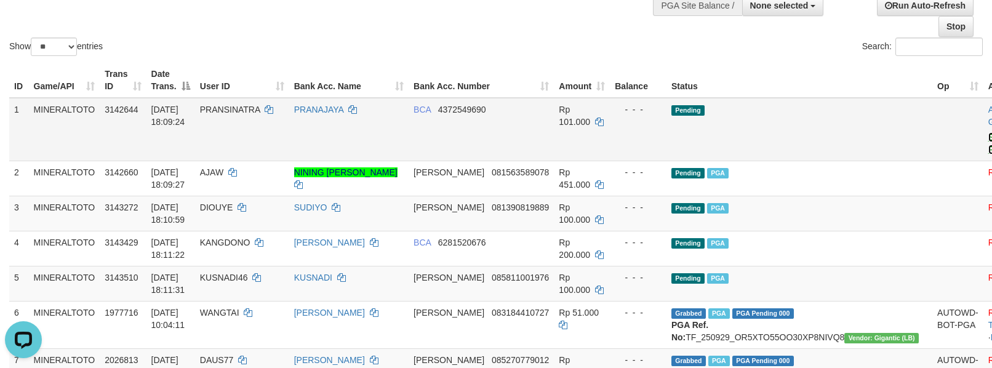
click at [988, 136] on link "Send PGA" at bounding box center [998, 143] width 20 height 22
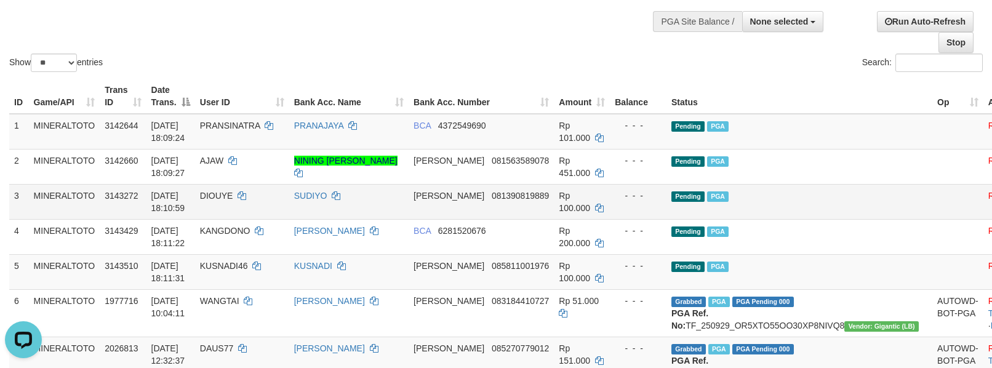
click at [802, 186] on td "Pending PGA" at bounding box center [799, 201] width 266 height 35
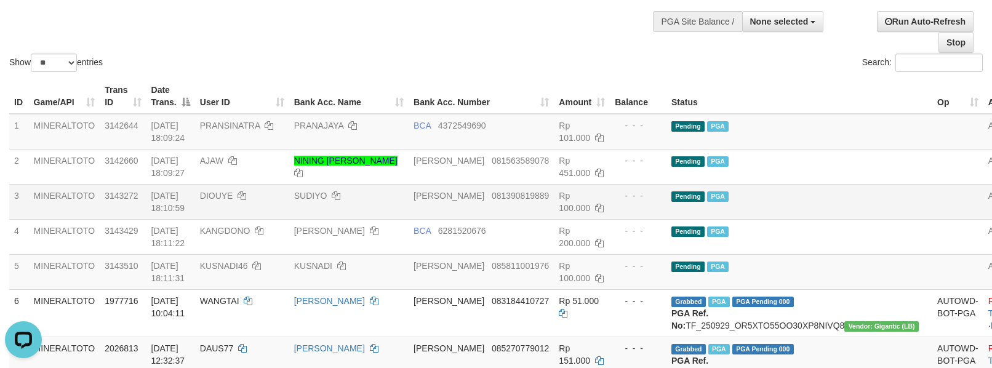
click at [793, 192] on td "Pending PGA" at bounding box center [799, 201] width 266 height 35
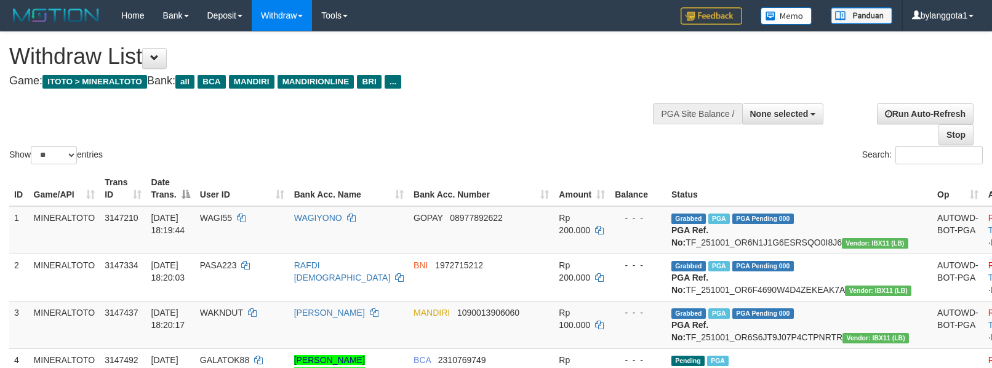
select select
select select "**"
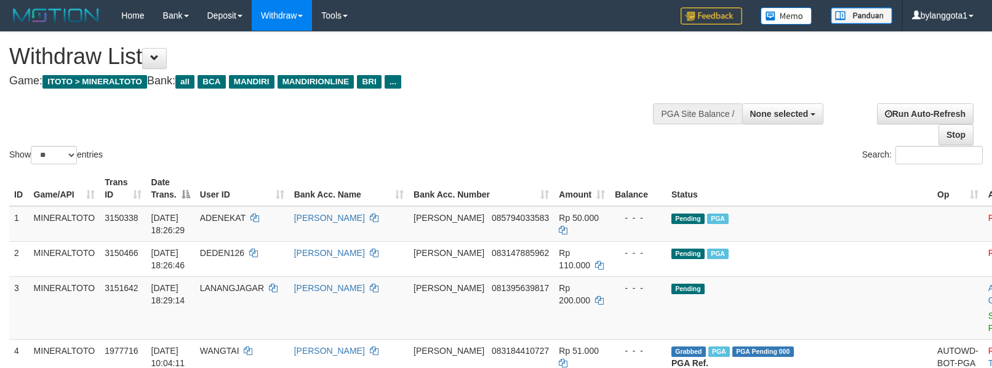
select select
select select "**"
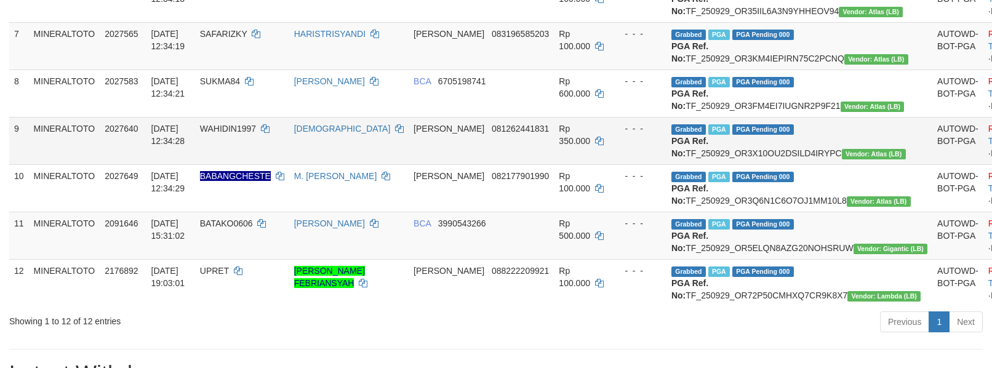
click at [774, 135] on span "PGA Pending 000" at bounding box center [763, 129] width 62 height 10
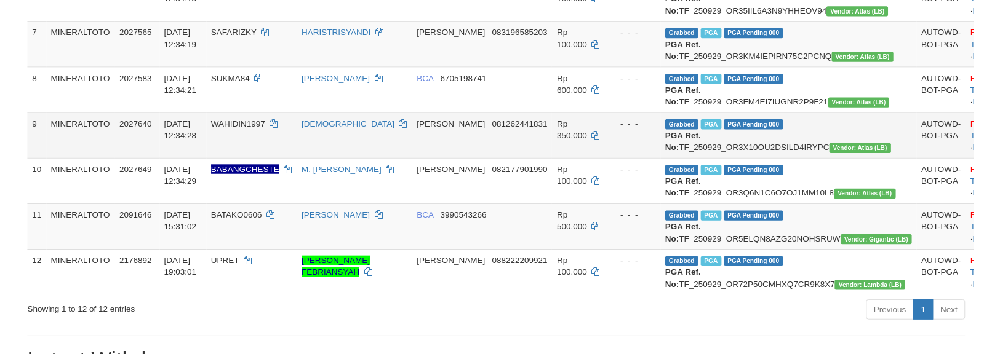
scroll to position [111, 0]
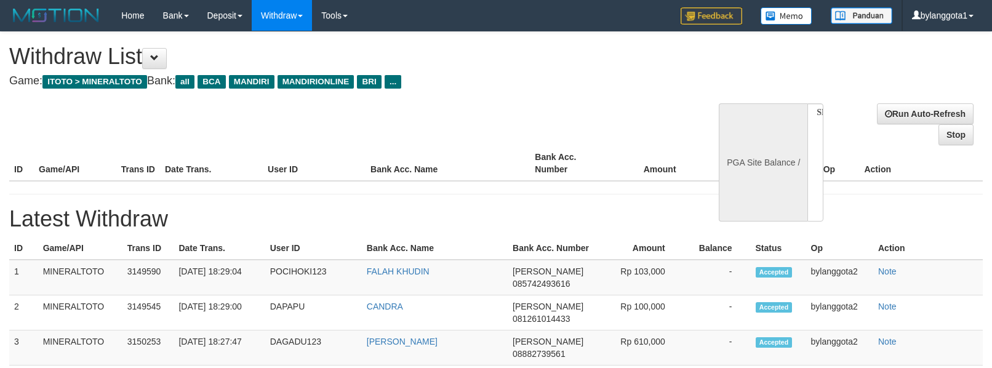
select select
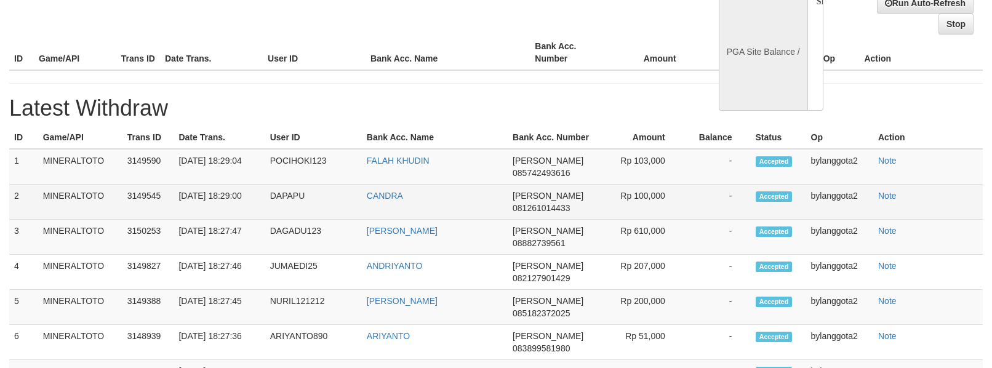
select select "**"
select select
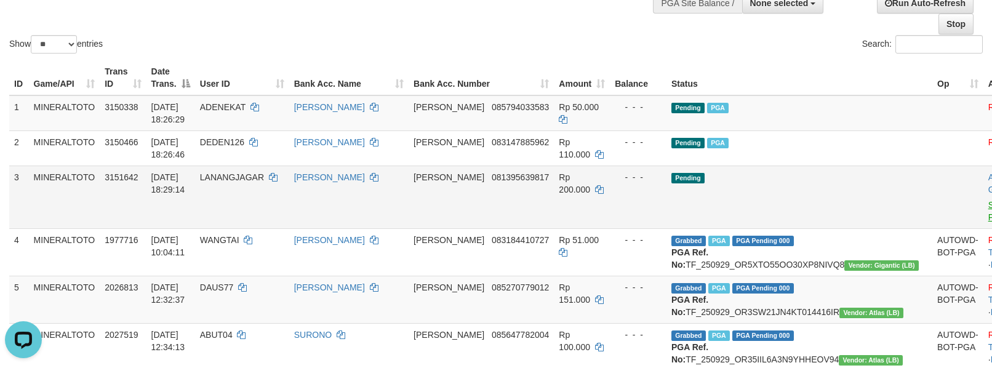
scroll to position [0, 0]
click at [988, 203] on link "Send PGA" at bounding box center [998, 211] width 20 height 22
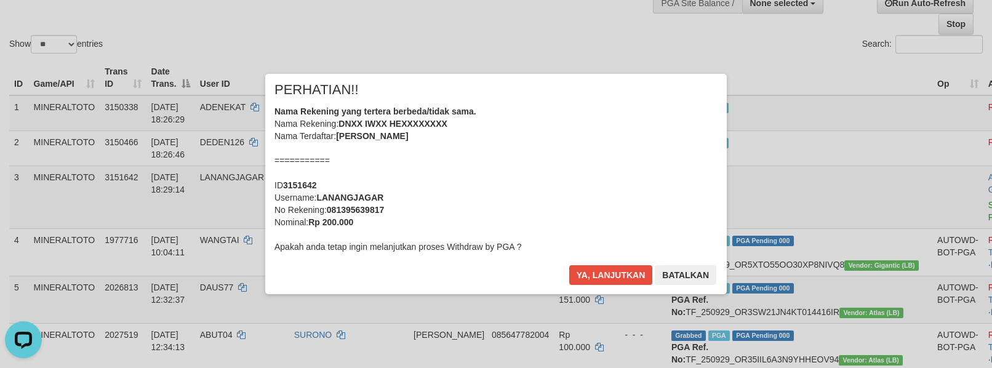
click at [535, 186] on div "Nama Rekening yang tertera berbeda/tidak sama. Nama Rekening: DNXX IWXX HEXXXXX…" at bounding box center [495, 179] width 443 height 148
click at [584, 271] on button "Ya, lanjutkan" at bounding box center [611, 275] width 84 height 20
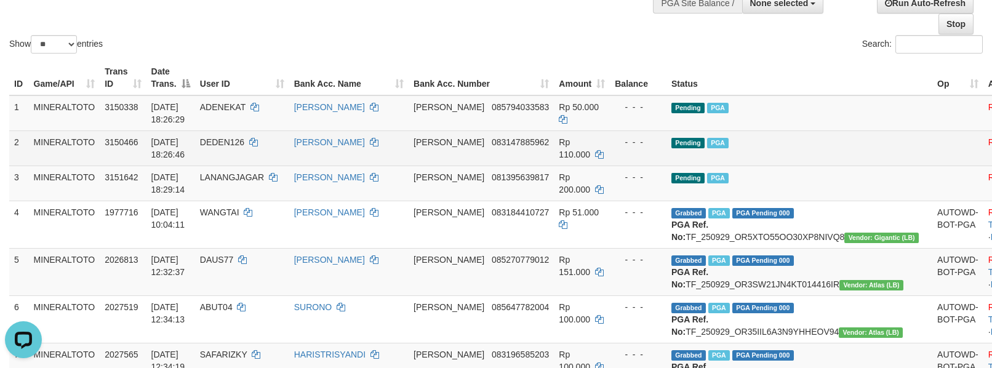
click at [805, 162] on td "Pending PGA" at bounding box center [799, 147] width 266 height 35
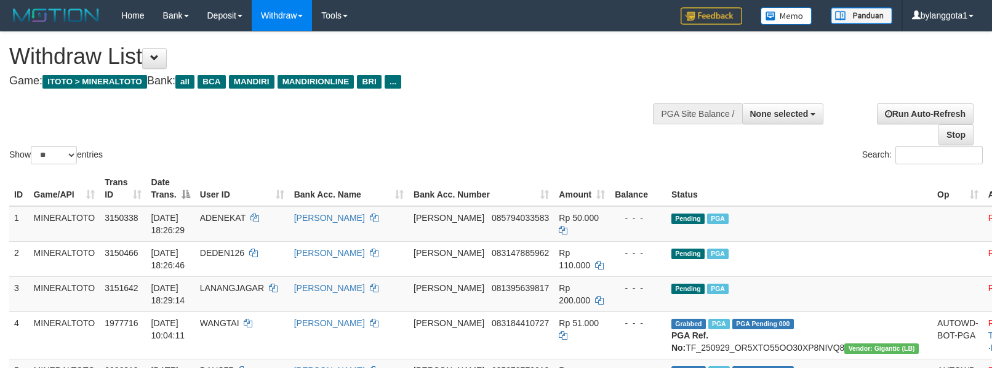
select select
select select "**"
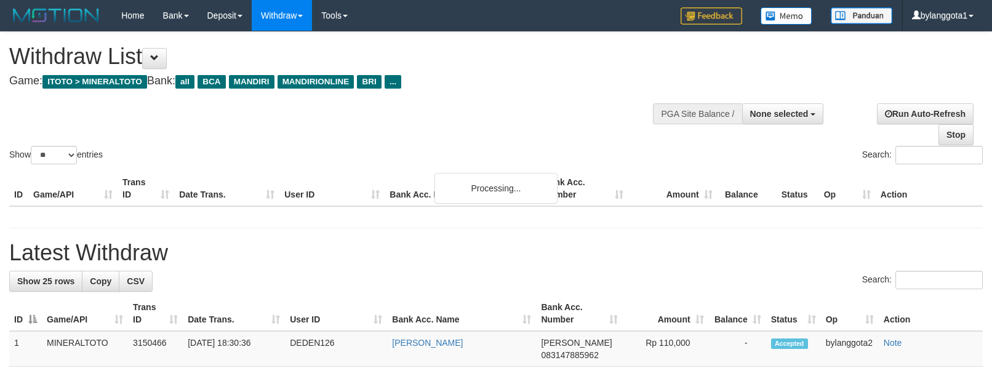
select select
select select "**"
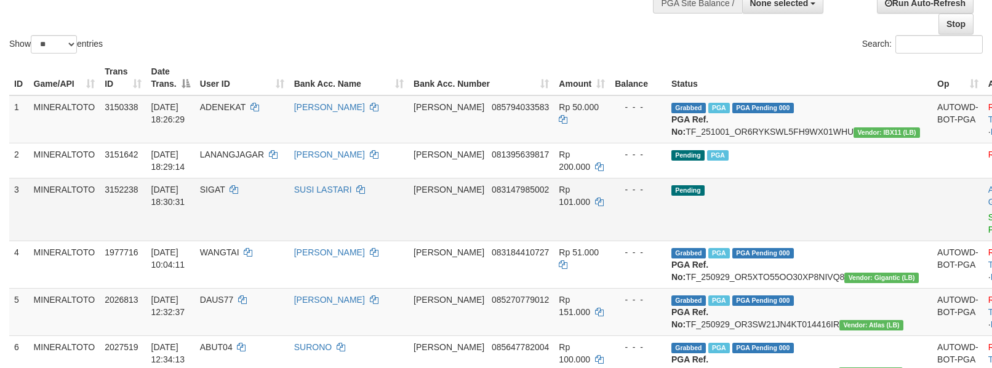
click at [835, 232] on td "Pending" at bounding box center [799, 209] width 266 height 63
click at [988, 232] on link "Send PGA" at bounding box center [998, 223] width 20 height 22
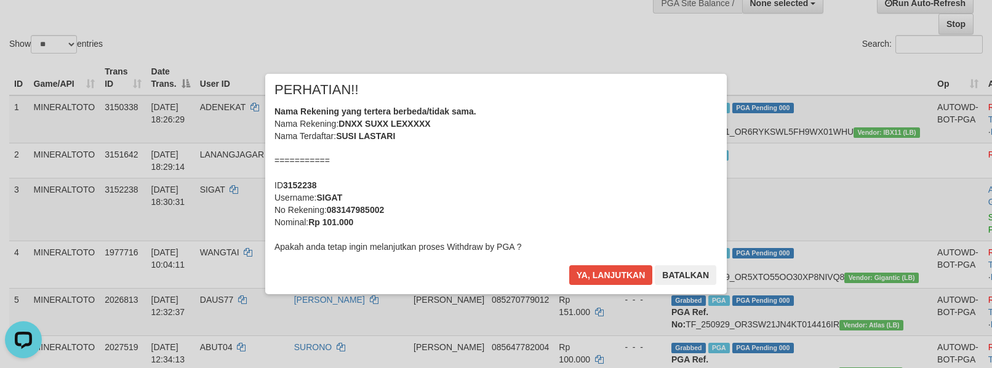
scroll to position [0, 0]
click at [563, 180] on div "Nama Rekening yang tertera berbeda/tidak sama. Nama Rekening: DNXX SUXX LEXXXXX…" at bounding box center [495, 179] width 443 height 148
click at [569, 265] on button "Ya, lanjutkan" at bounding box center [611, 275] width 84 height 20
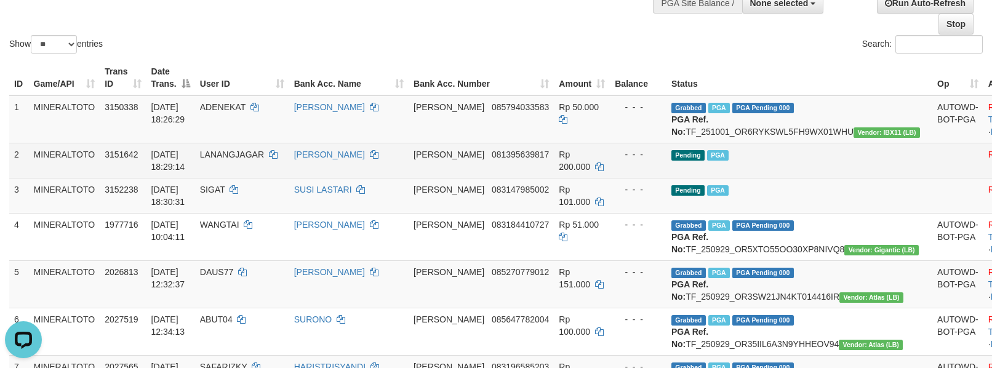
click at [819, 178] on td "Pending PGA" at bounding box center [799, 160] width 266 height 35
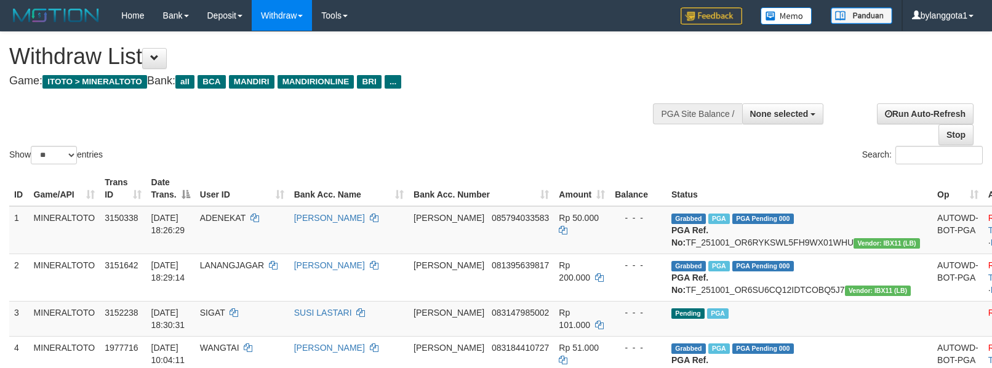
select select
select select "**"
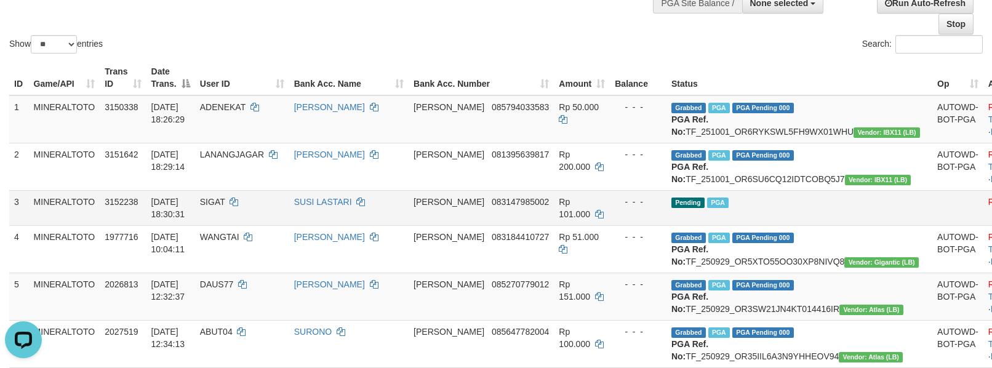
click at [847, 217] on td "Pending PGA" at bounding box center [799, 207] width 266 height 35
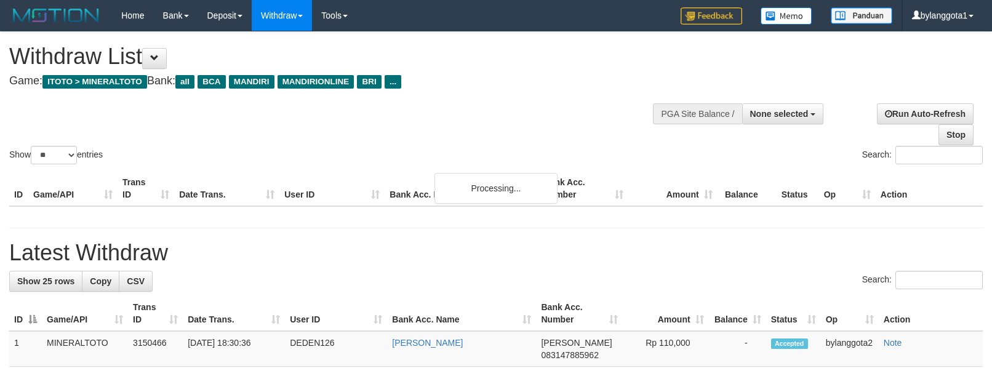
select select
select select "**"
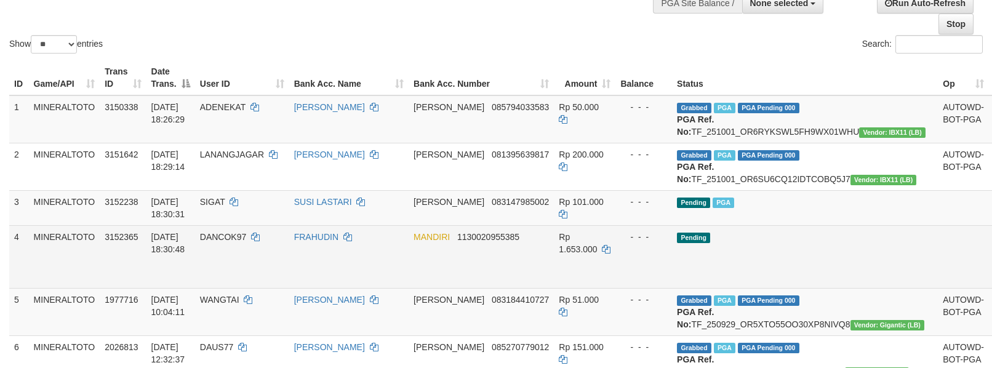
click at [991, 282] on link "Send PGA" at bounding box center [1003, 271] width 20 height 22
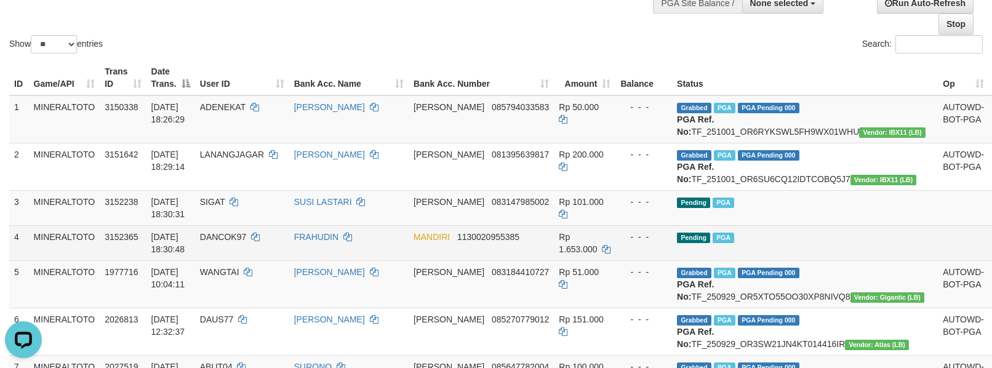
click at [246, 242] on span "DANCOK97" at bounding box center [223, 237] width 46 height 10
copy td "DANCOK97"
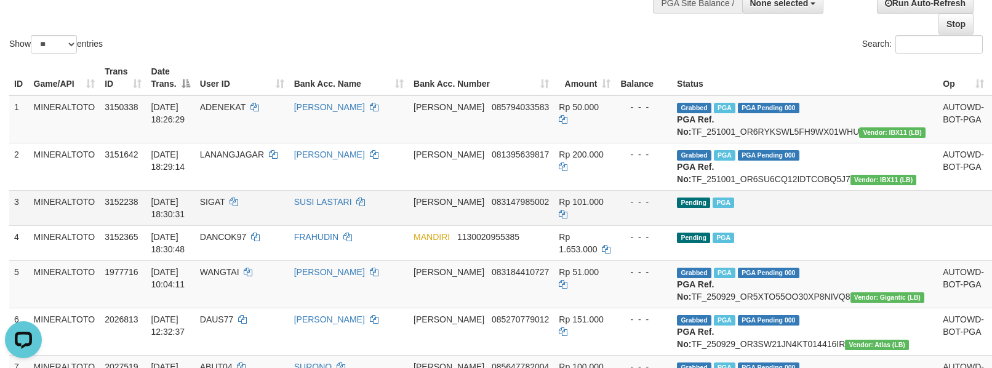
click at [851, 225] on td "Pending PGA" at bounding box center [805, 207] width 266 height 35
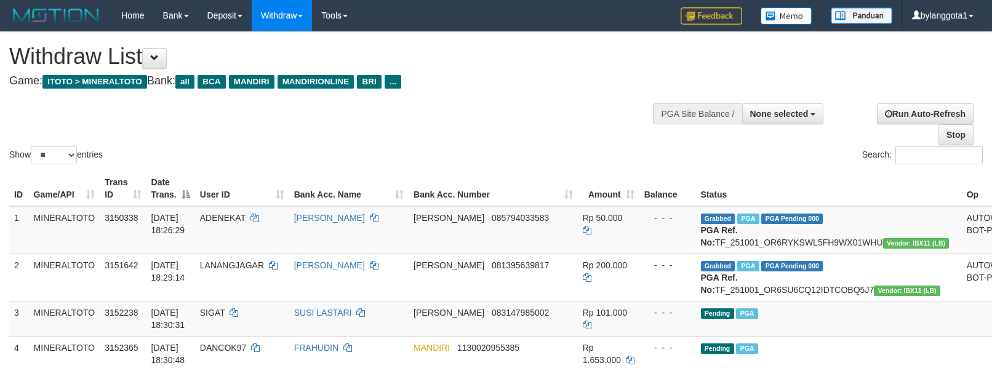
select select
select select "**"
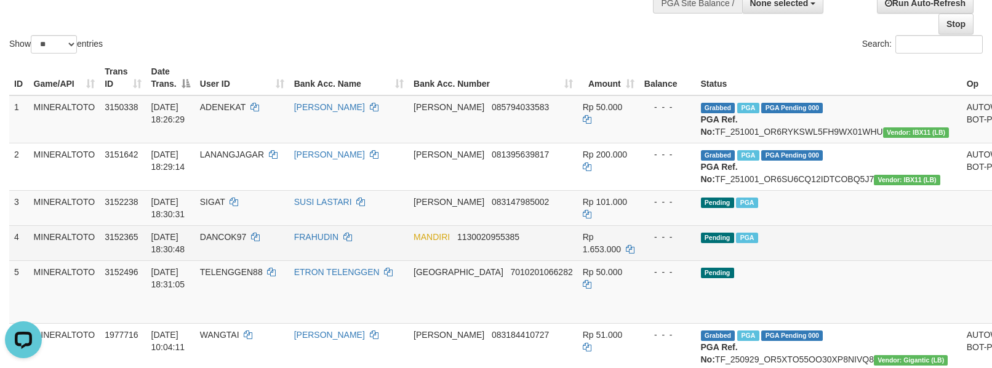
click at [797, 260] on td "Pending PGA" at bounding box center [829, 242] width 266 height 35
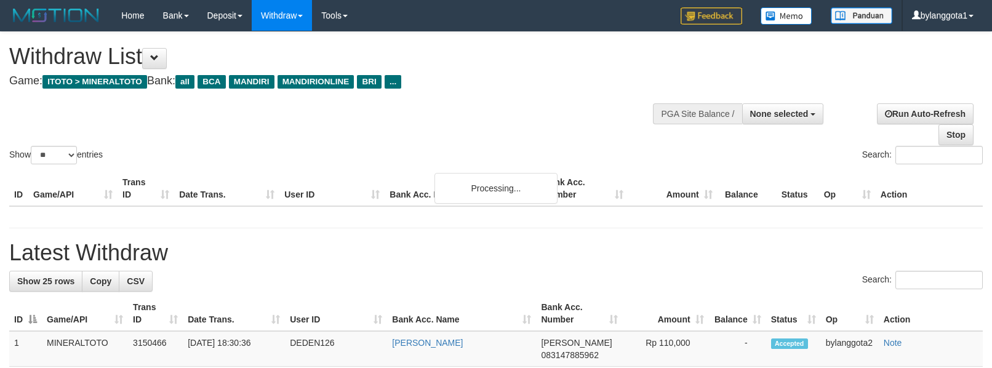
select select
select select "**"
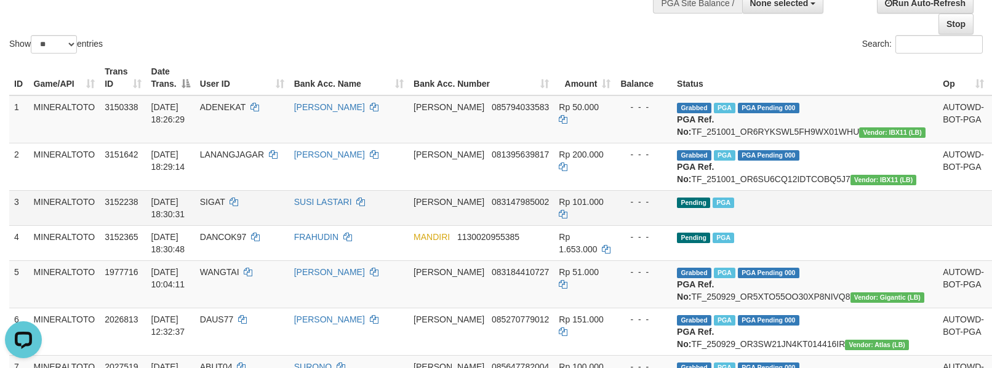
click at [797, 225] on td "Pending PGA" at bounding box center [805, 207] width 266 height 35
click at [937, 225] on td at bounding box center [962, 207] width 51 height 35
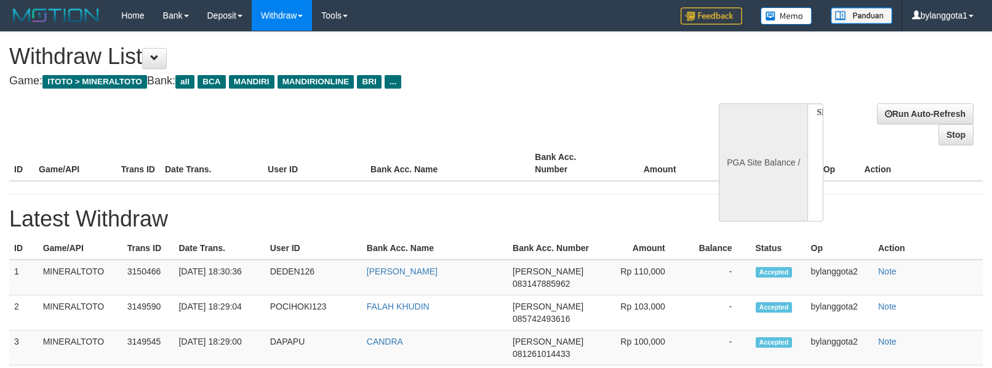
select select
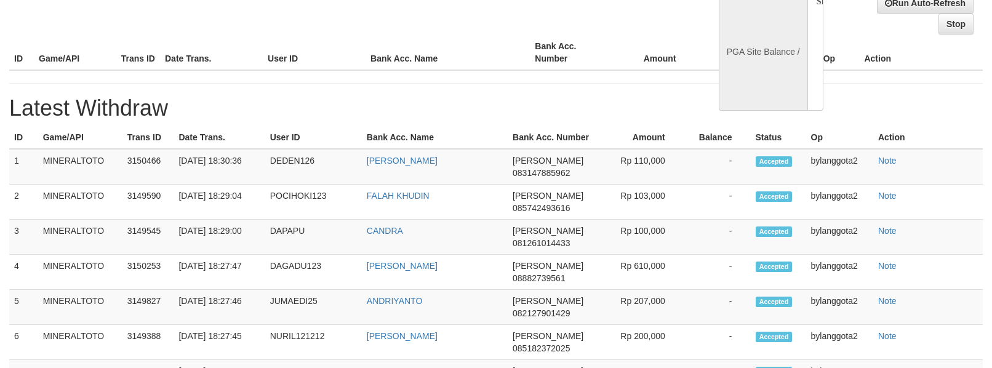
select select "**"
select select
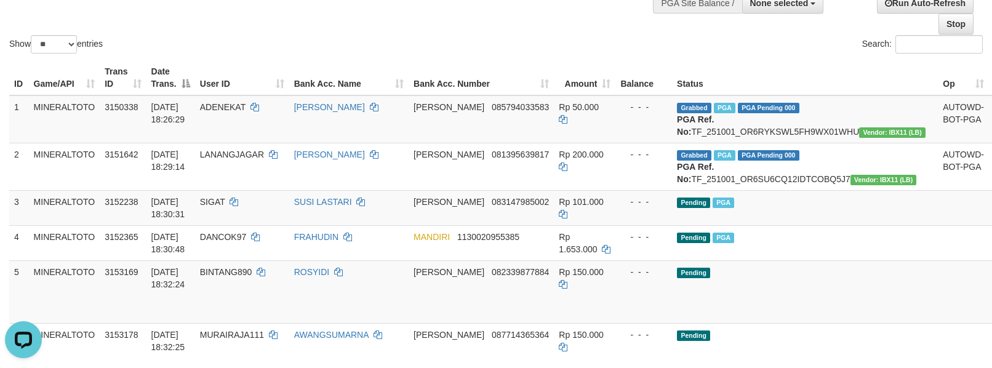
scroll to position [0, 0]
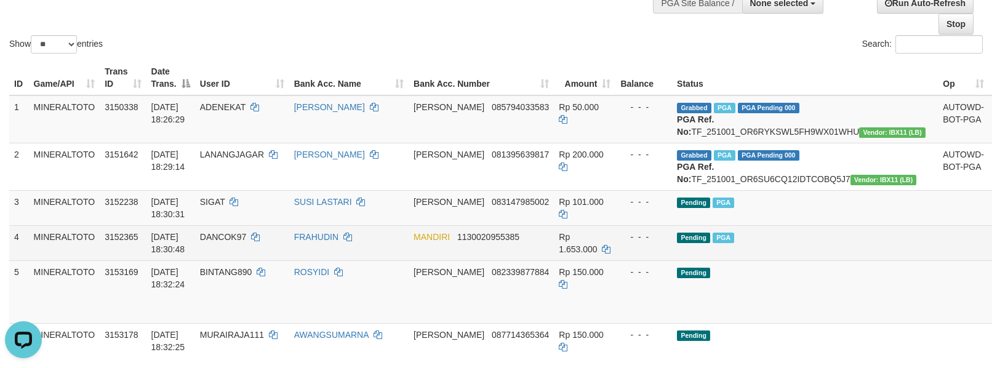
click at [817, 252] on td "Pending PGA" at bounding box center [805, 242] width 266 height 35
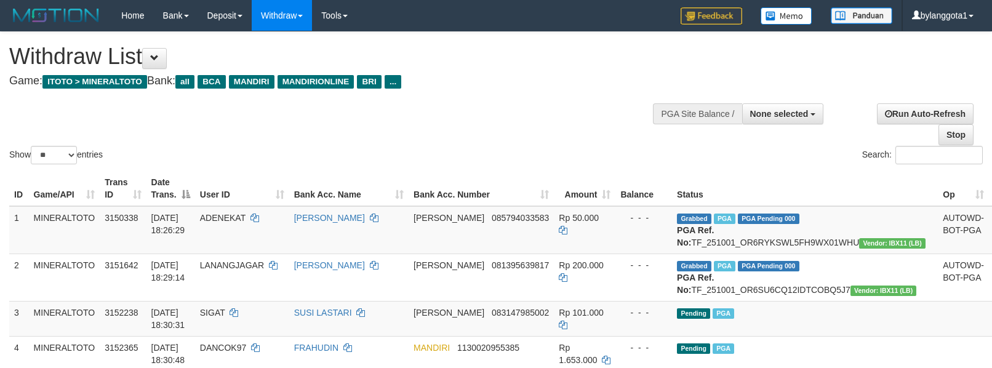
select select
select select "**"
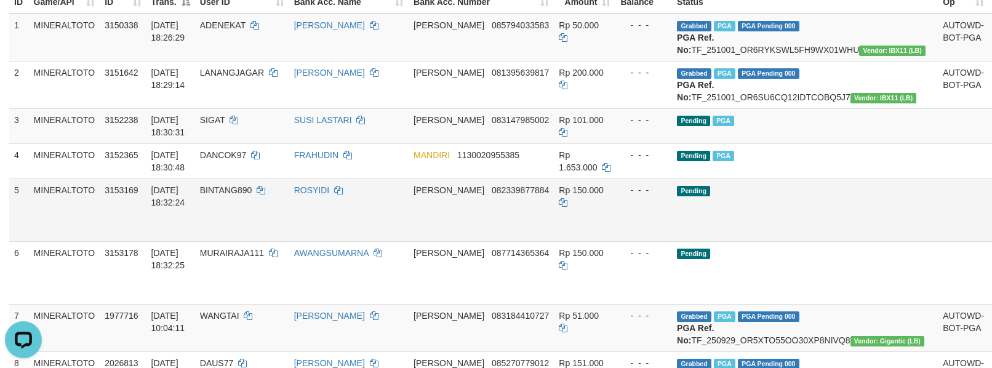
click at [796, 241] on td "Pending" at bounding box center [805, 209] width 266 height 63
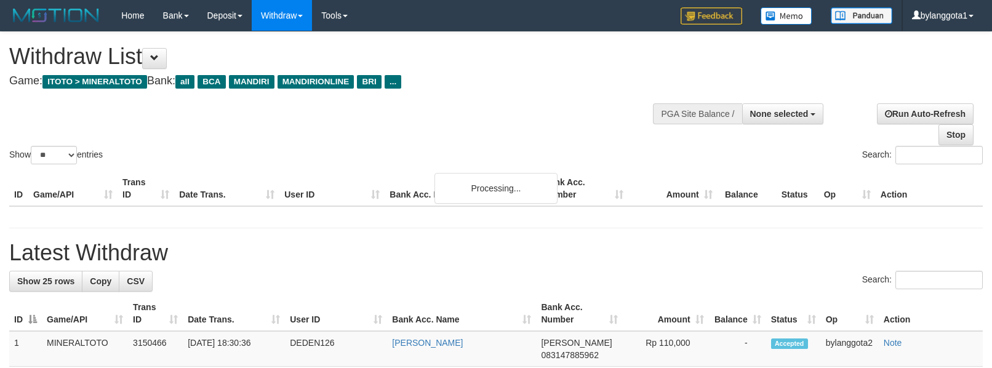
select select
select select "**"
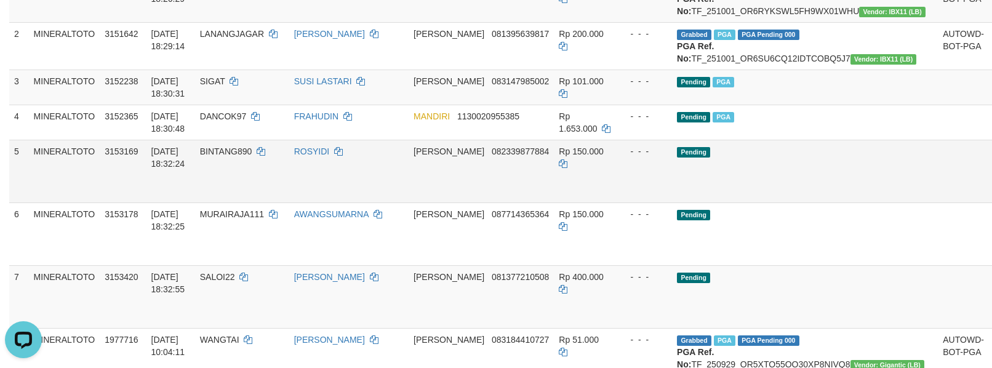
click at [760, 190] on td "Pending" at bounding box center [805, 171] width 266 height 63
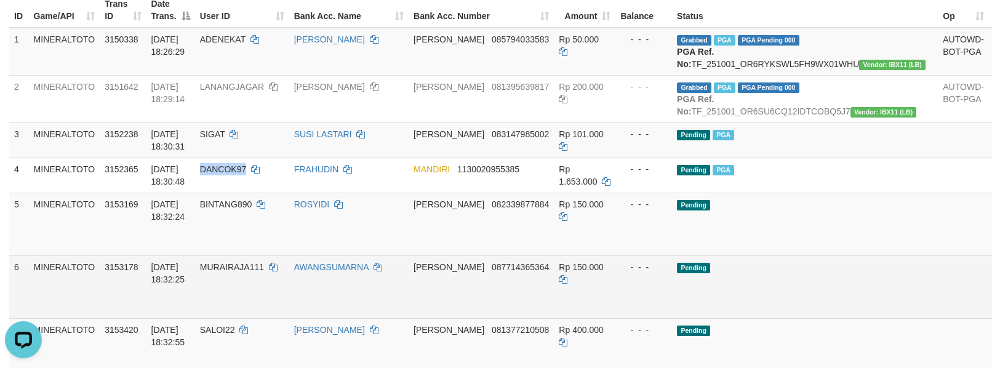
scroll to position [149, 0]
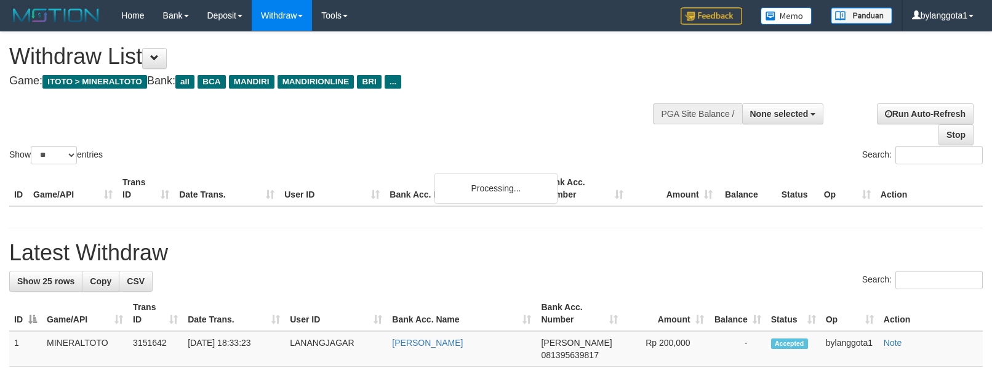
select select
select select "**"
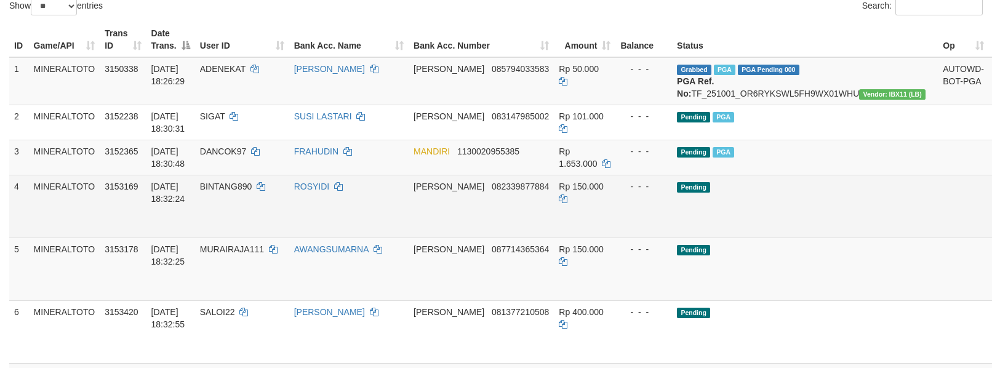
click at [830, 237] on td "Pending" at bounding box center [805, 206] width 266 height 63
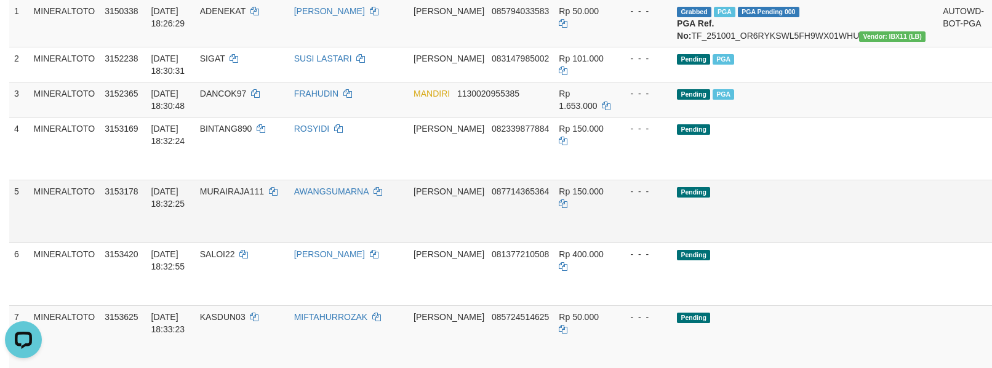
scroll to position [0, 0]
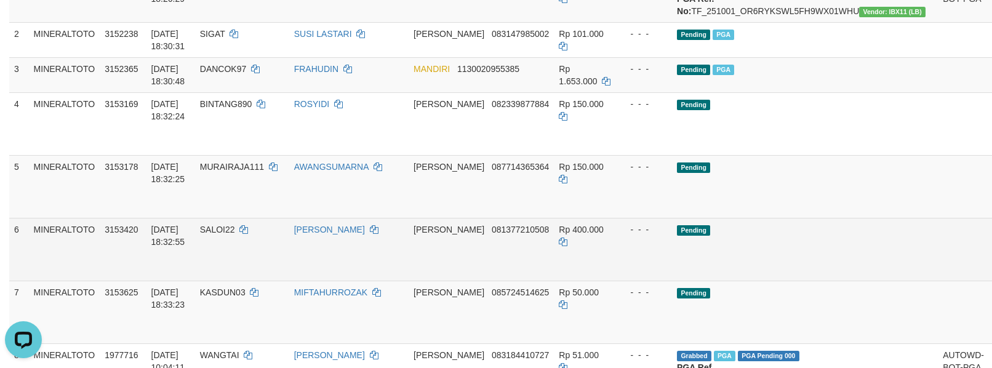
click at [991, 271] on link "Send PGA" at bounding box center [1003, 263] width 20 height 22
click at [991, 212] on link "Send PGA" at bounding box center [1003, 200] width 20 height 22
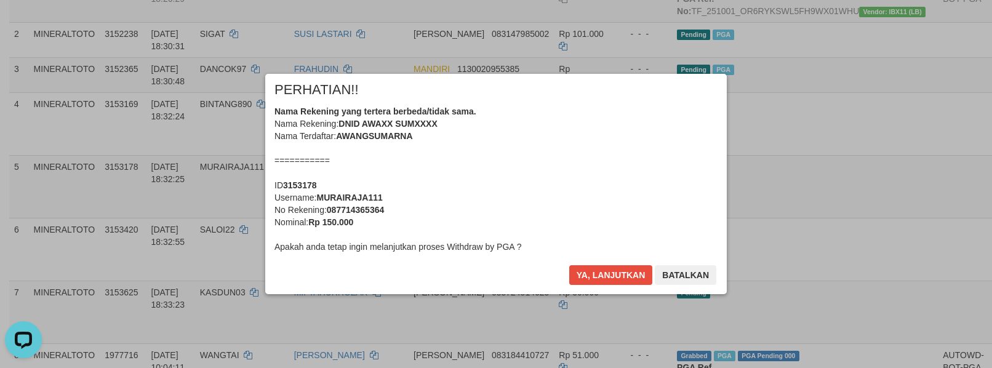
click at [519, 158] on div "Nama Rekening yang tertera berbeda/tidak sama. Nama Rekening: DNID AWAXX SUMXXX…" at bounding box center [495, 179] width 443 height 148
click at [569, 265] on button "Ya, lanjutkan" at bounding box center [611, 275] width 84 height 20
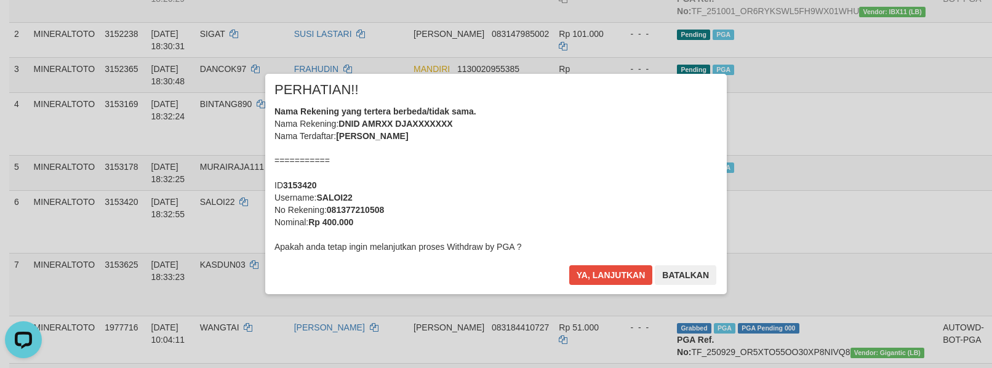
scroll to position [203, 0]
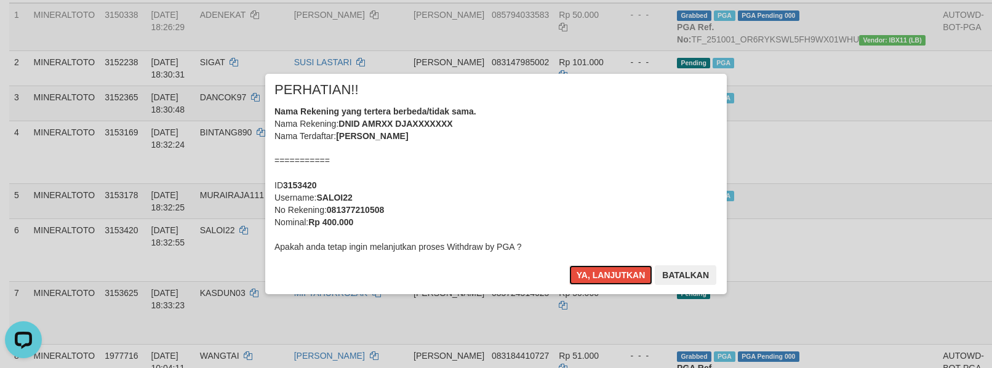
click at [550, 158] on div "Nama Rekening yang tertera berbeda/tidak sama. Nama Rekening: DNID AMRXX DJAXXX…" at bounding box center [495, 179] width 443 height 148
click at [569, 265] on button "Ya, lanjutkan" at bounding box center [611, 275] width 84 height 20
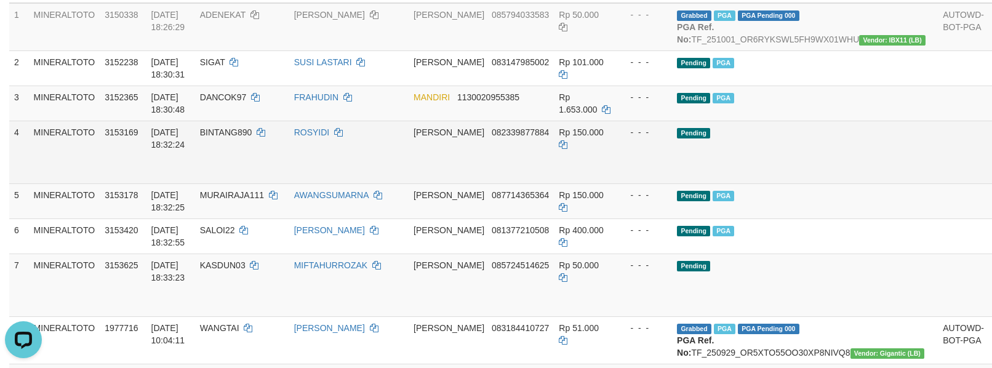
click at [991, 177] on link "Send PGA" at bounding box center [1003, 166] width 20 height 22
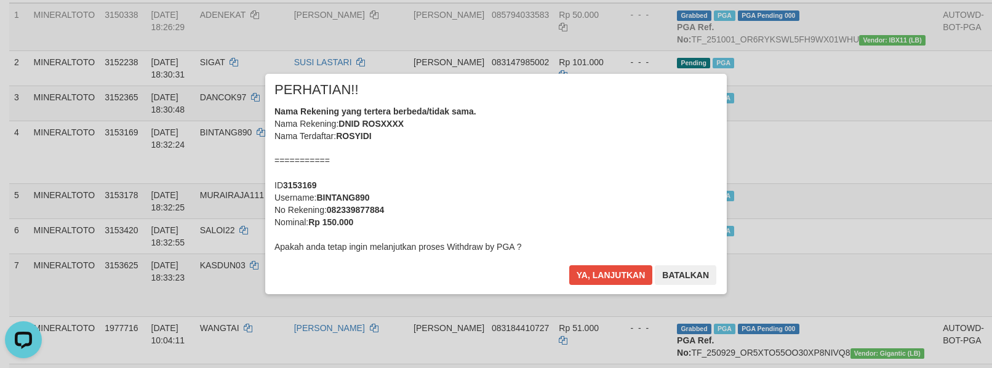
click at [528, 178] on div "Nama Rekening yang tertera berbeda/tidak sama. Nama Rekening: DNID ROSXXXX Nama…" at bounding box center [495, 179] width 443 height 148
click at [569, 265] on button "Ya, lanjutkan" at bounding box center [611, 275] width 84 height 20
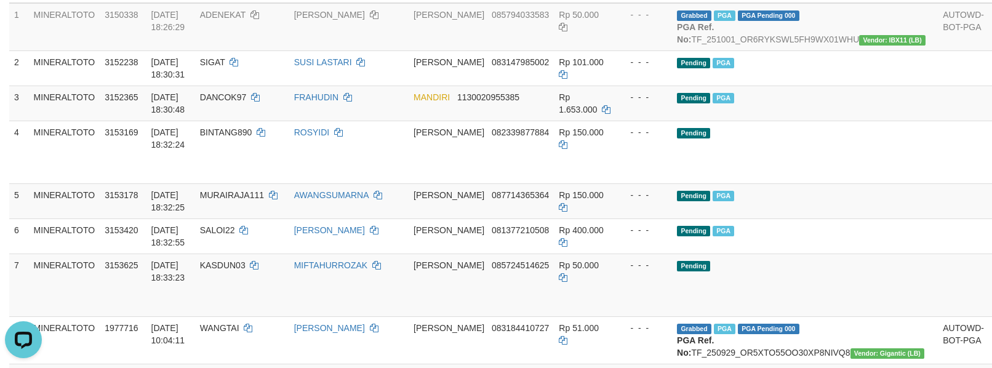
scroll to position [175, 0]
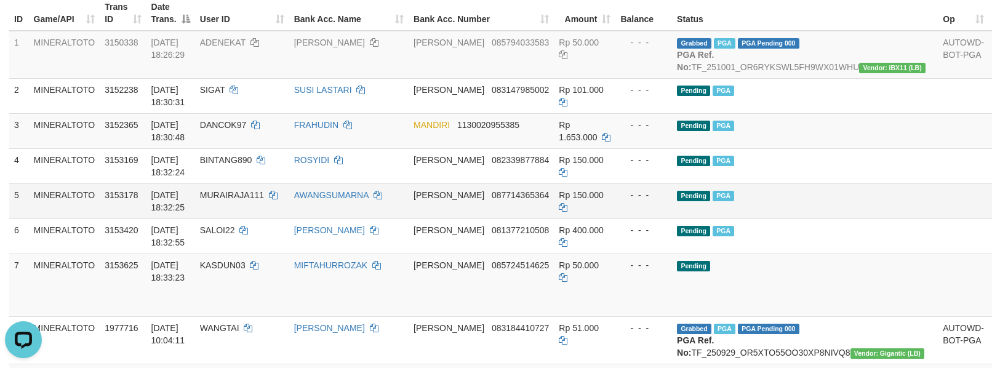
click at [801, 202] on td "Pending PGA" at bounding box center [805, 200] width 266 height 35
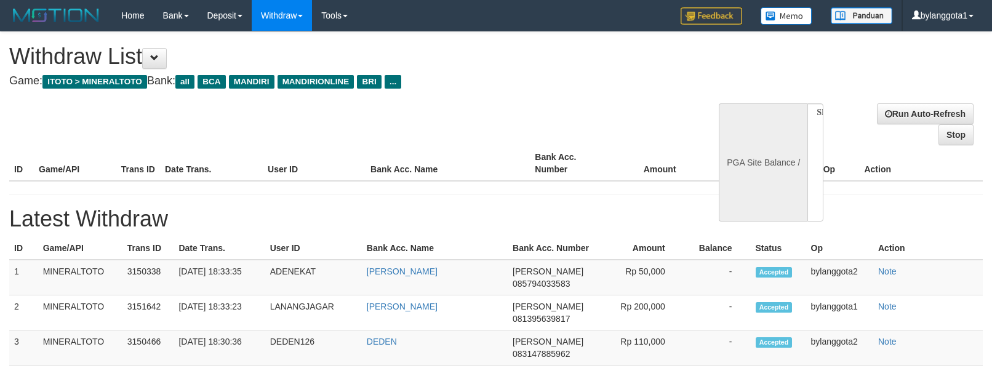
select select
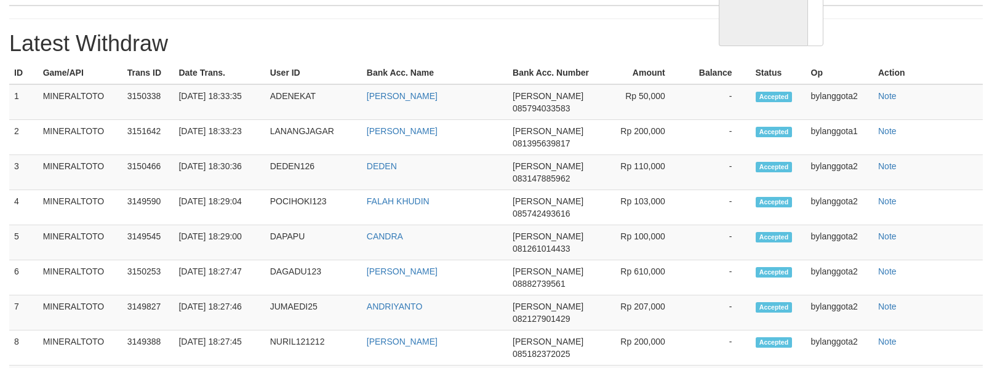
select select "**"
select select
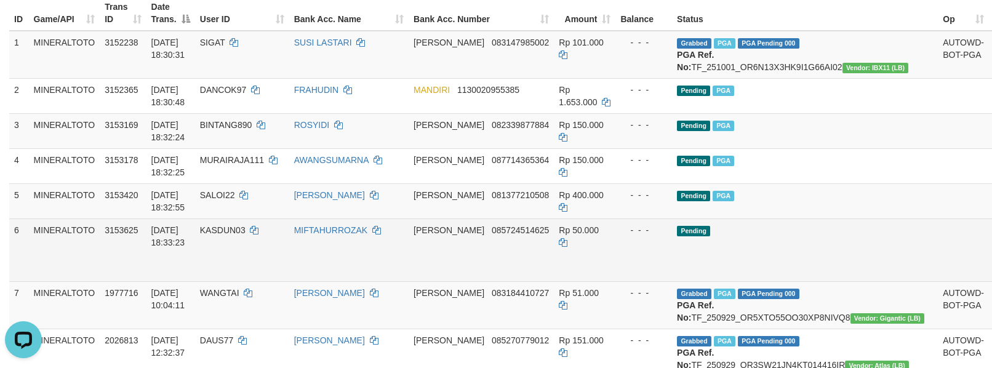
scroll to position [0, 0]
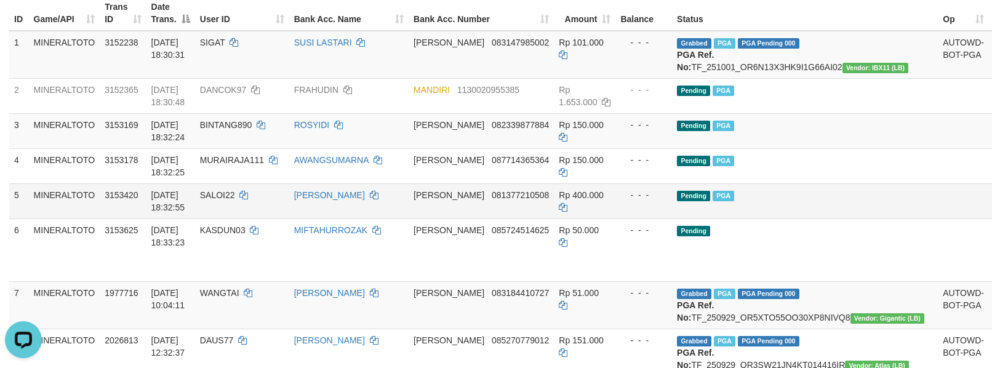
click at [776, 204] on td "Pending PGA" at bounding box center [805, 200] width 266 height 35
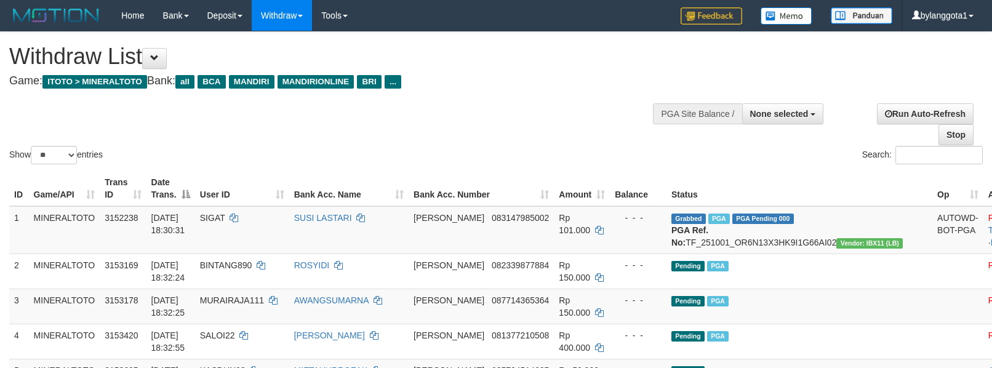
select select
select select "**"
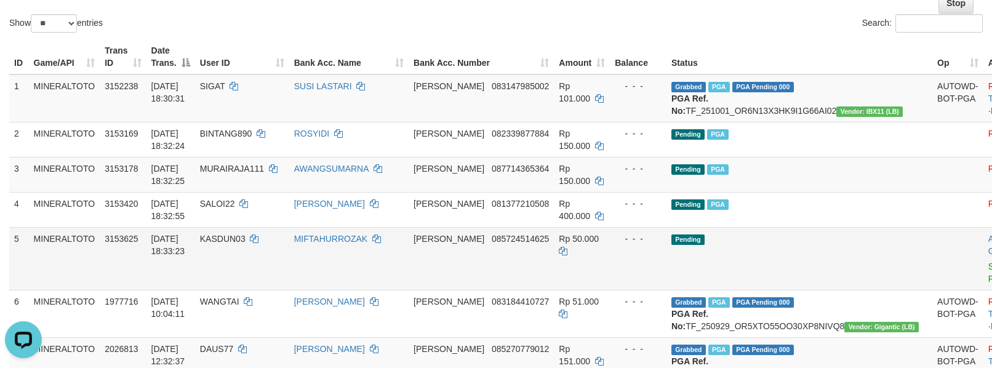
click at [932, 256] on td at bounding box center [957, 258] width 51 height 63
click at [988, 274] on link "Send PGA" at bounding box center [998, 272] width 20 height 22
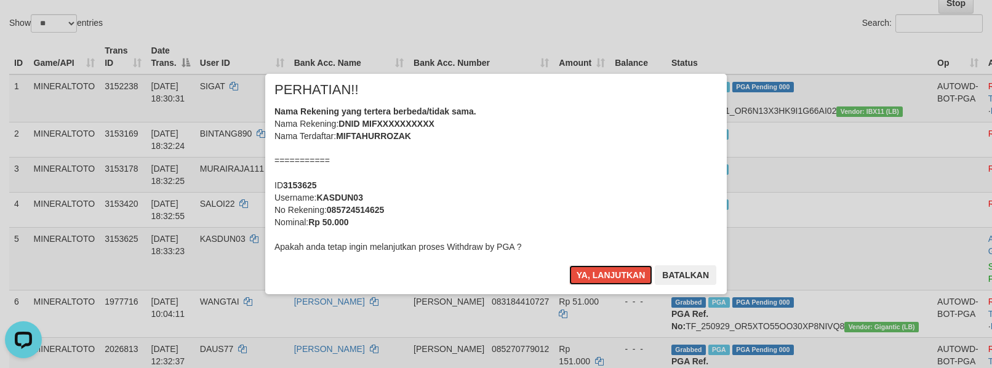
click at [578, 131] on div "Nama Rekening yang tertera berbeda/tidak sama. Nama Rekening: DNID MIFXXXXXXXXX…" at bounding box center [495, 179] width 443 height 148
click at [569, 265] on button "Ya, lanjutkan" at bounding box center [611, 275] width 84 height 20
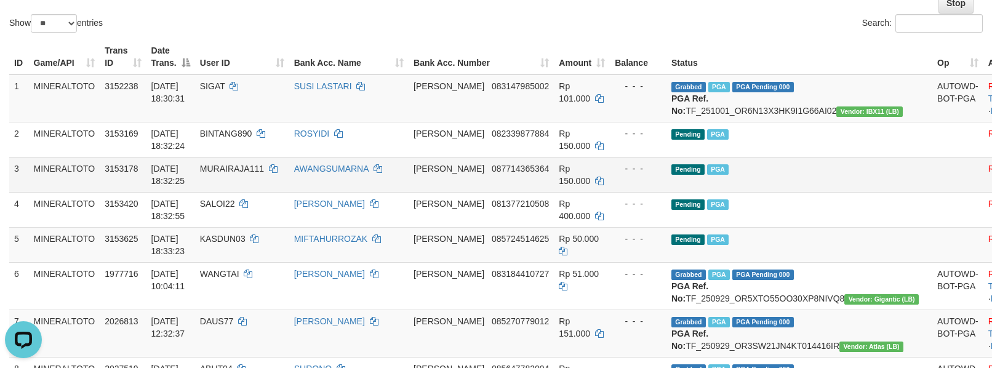
click at [932, 185] on td at bounding box center [957, 174] width 51 height 35
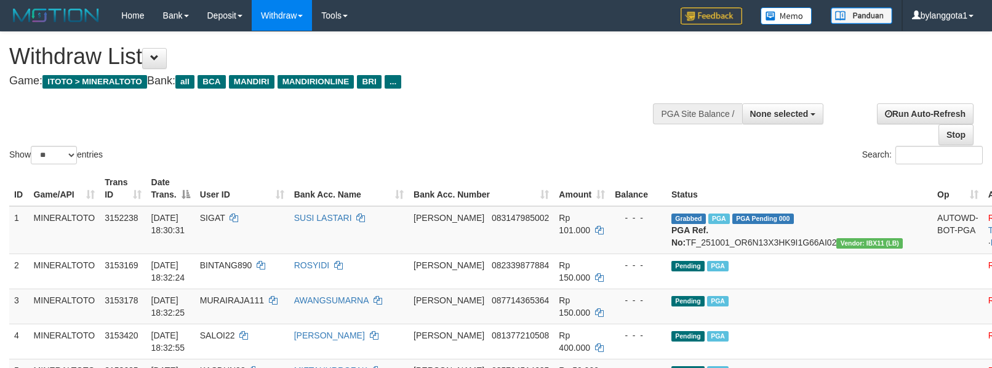
select select
select select "**"
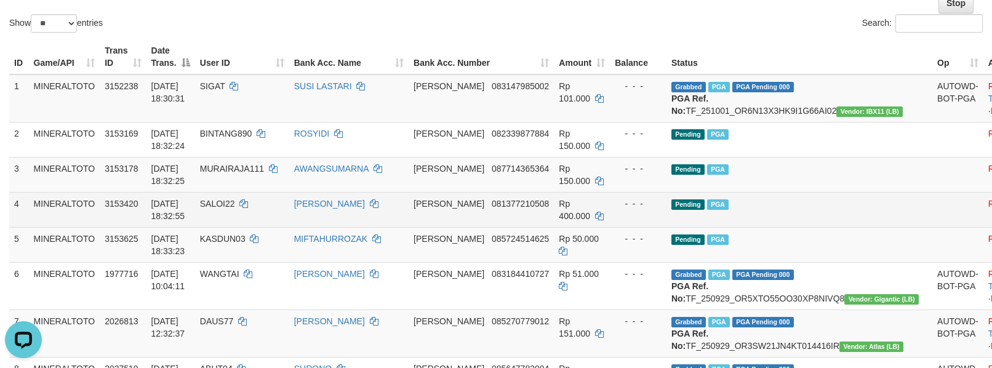
click at [798, 217] on td "Pending PGA" at bounding box center [799, 209] width 266 height 35
click at [814, 207] on td "Pending PGA" at bounding box center [799, 209] width 266 height 35
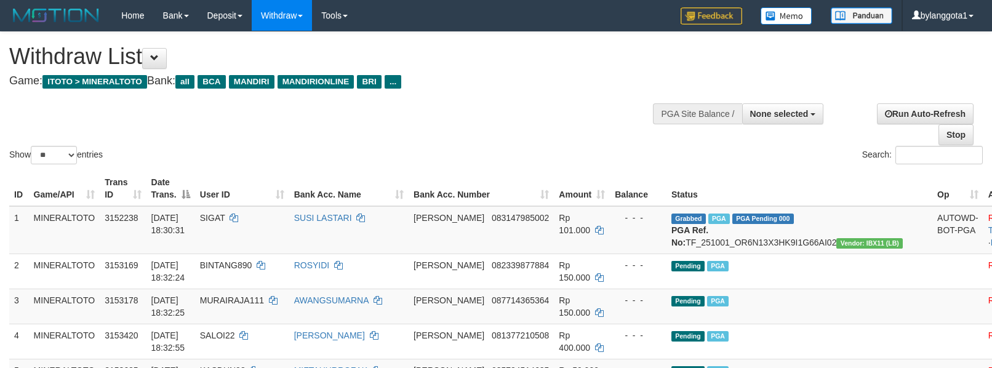
select select
select select "**"
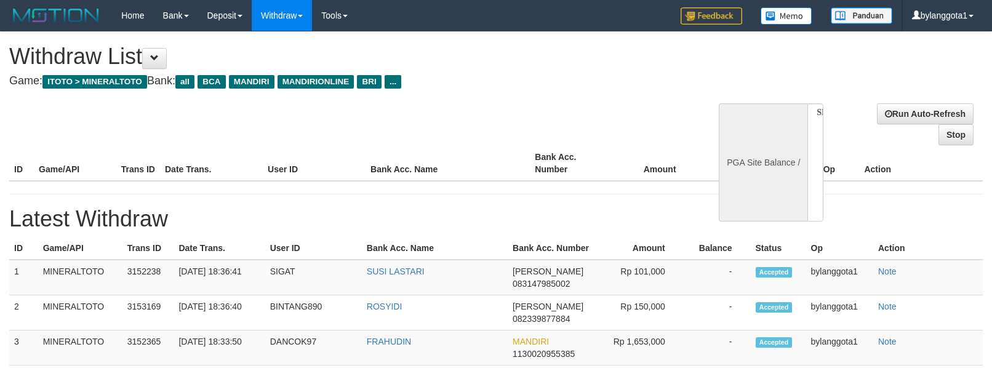
select select
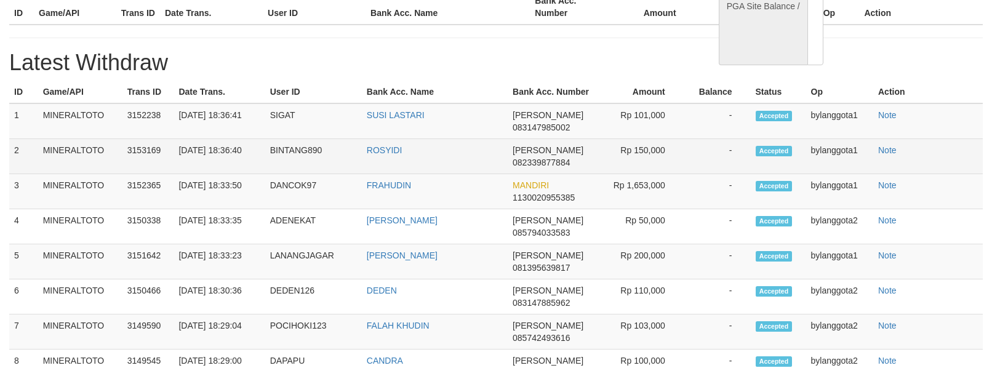
select select "**"
select select
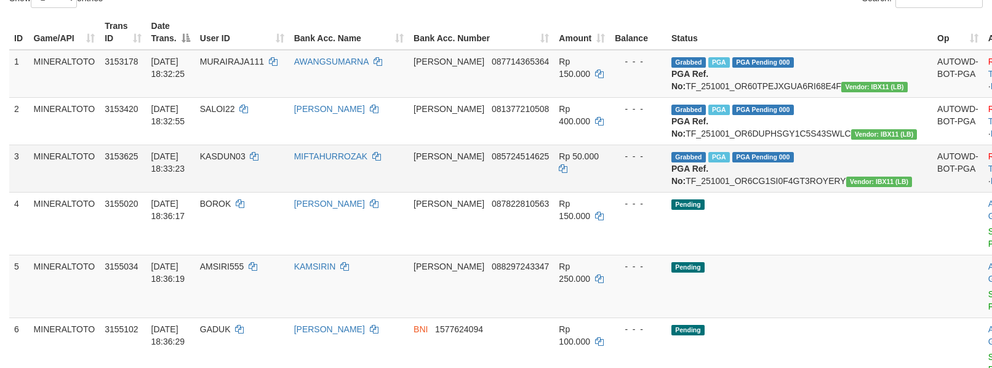
click at [835, 192] on td "Grabbed PGA PGA Pending 000 PGA Ref. No: TF_251001_OR6CG1SI0F4GT3ROYERY Vendor:…" at bounding box center [799, 168] width 266 height 47
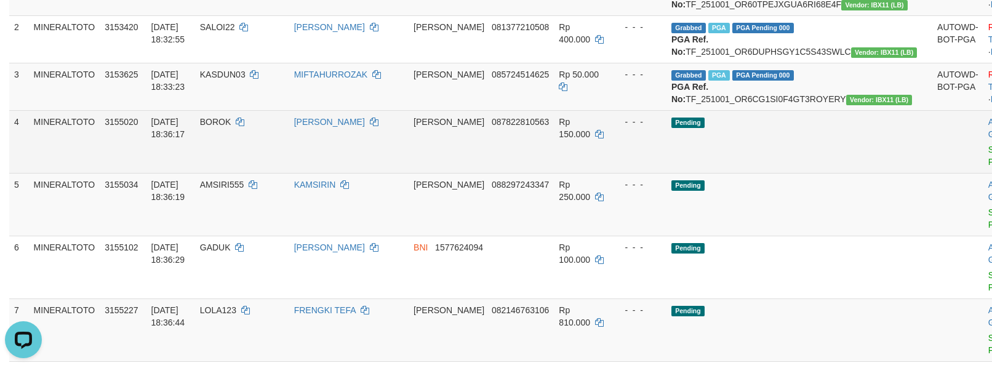
scroll to position [0, 0]
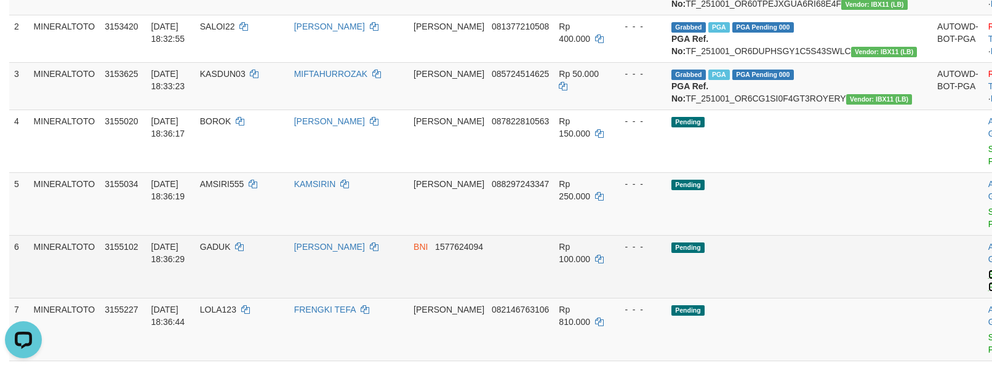
click at [988, 284] on link "Send PGA" at bounding box center [998, 280] width 20 height 22
click at [988, 229] on link "Send PGA" at bounding box center [998, 218] width 20 height 22
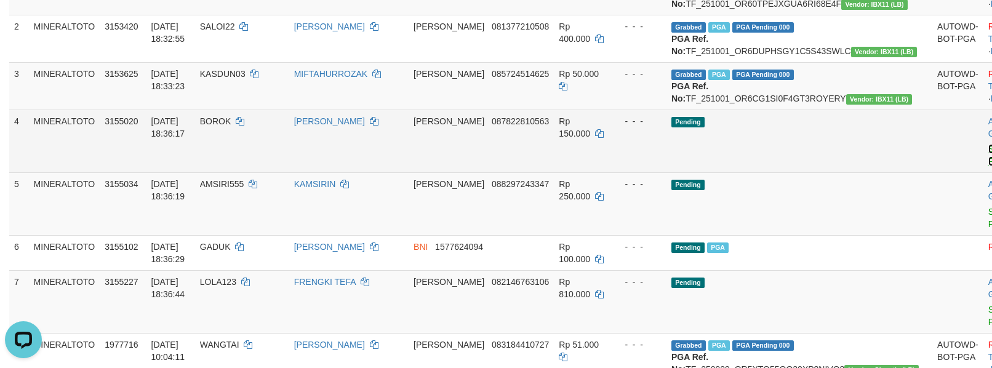
click at [988, 166] on link "Send PGA" at bounding box center [998, 155] width 20 height 22
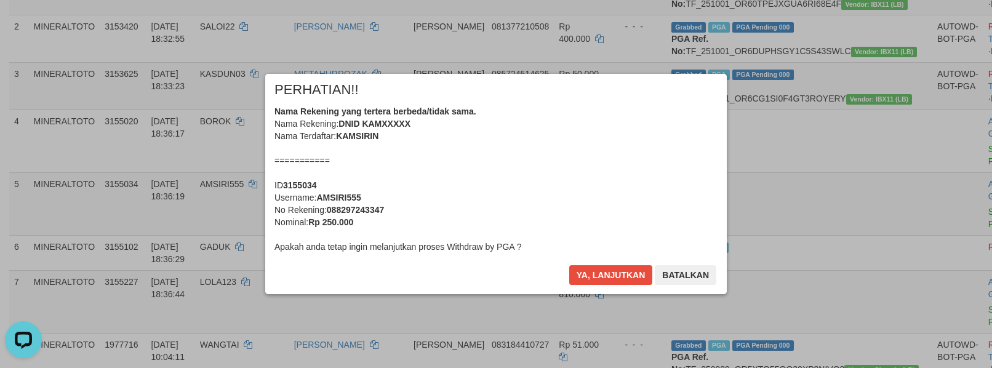
click at [568, 187] on div "Nama Rekening yang tertera berbeda/tidak sama. Nama Rekening: DNID KAMXXXXX Nam…" at bounding box center [495, 179] width 443 height 148
click at [569, 265] on button "Ya, lanjutkan" at bounding box center [611, 275] width 84 height 20
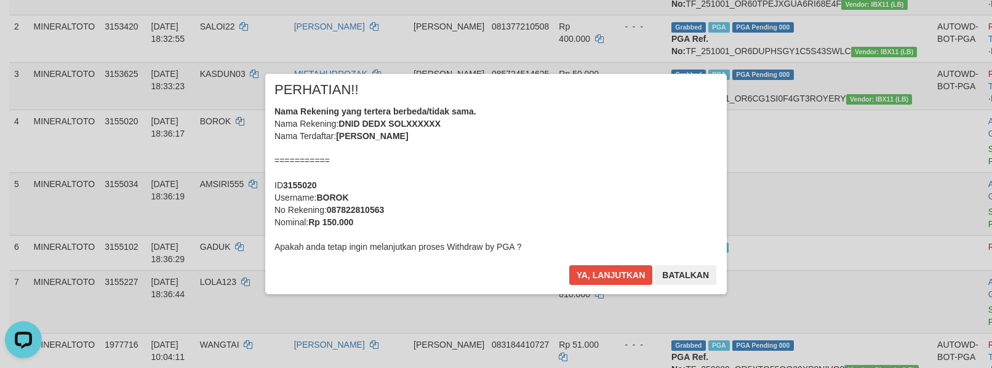
click at [567, 186] on div "Nama Rekening yang tertera berbeda/tidak sama. Nama Rekening: DNID DEDX SOLXXXX…" at bounding box center [495, 179] width 443 height 148
click at [569, 265] on button "Ya, lanjutkan" at bounding box center [611, 275] width 84 height 20
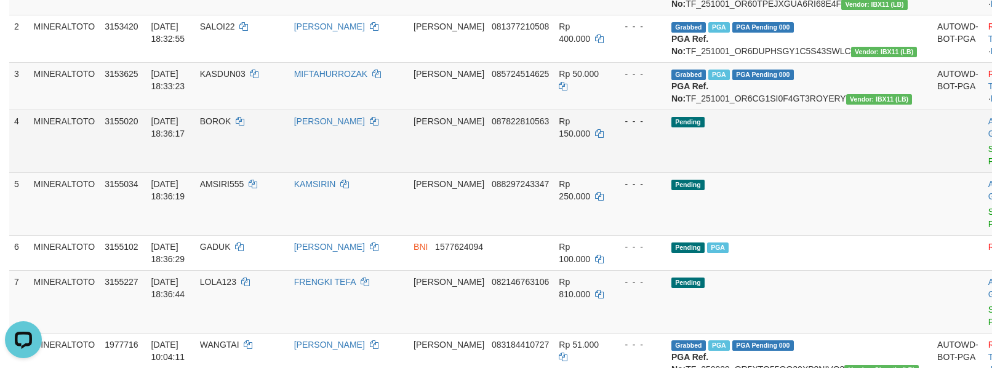
scroll to position [223, 0]
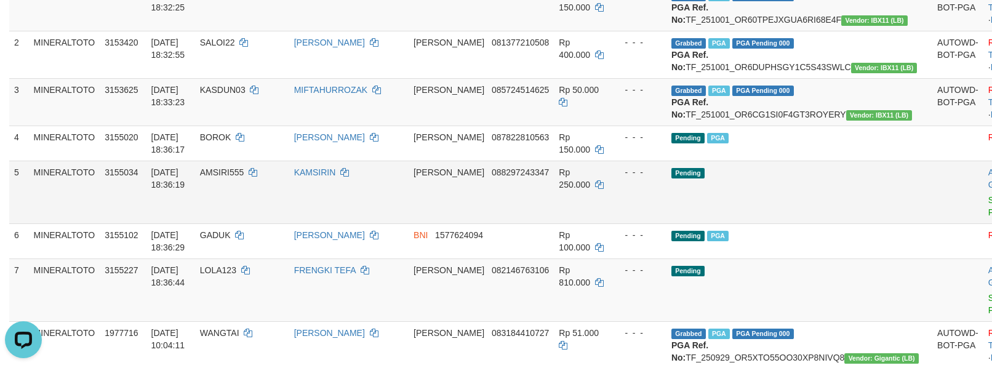
click at [771, 215] on td "Pending" at bounding box center [799, 192] width 266 height 63
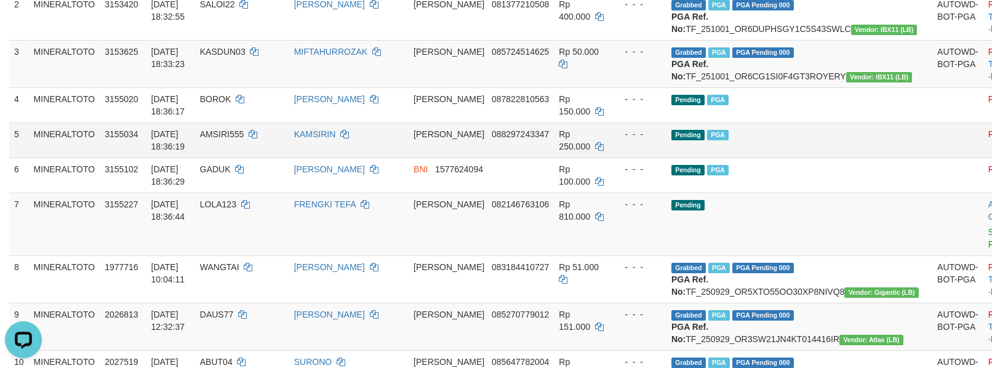
scroll to position [289, 0]
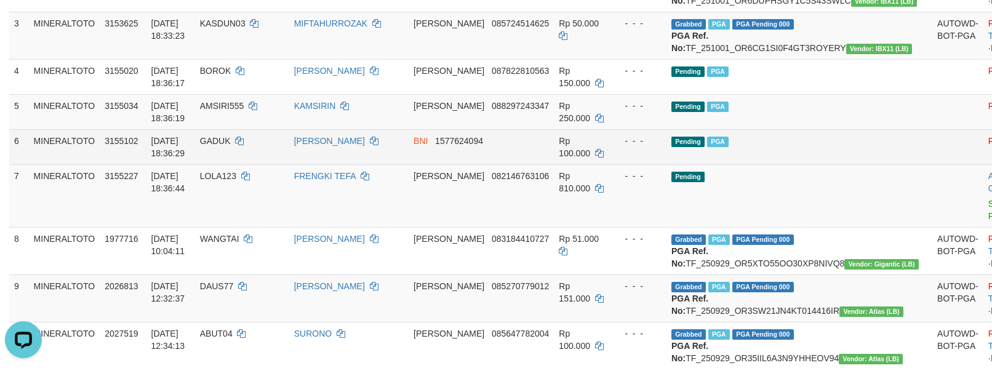
click at [832, 164] on td "Pending PGA" at bounding box center [799, 146] width 266 height 35
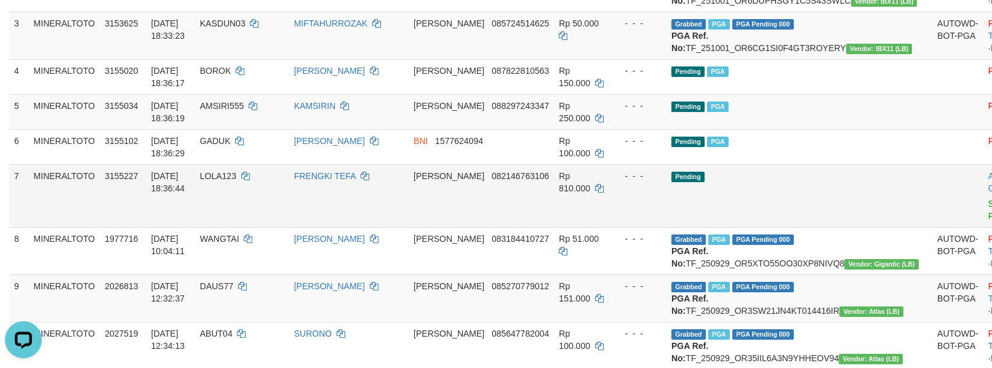
drag, startPoint x: 787, startPoint y: 136, endPoint x: 977, endPoint y: 237, distance: 215.2
click at [807, 129] on td "Pending PGA" at bounding box center [799, 111] width 266 height 35
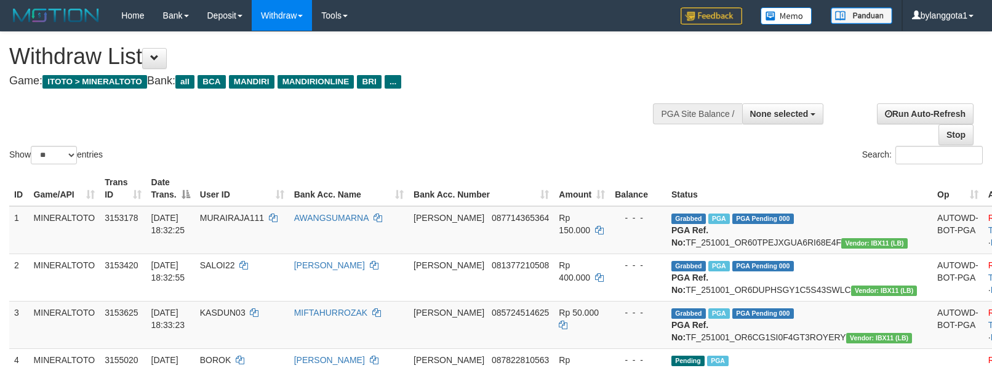
select select
select select "**"
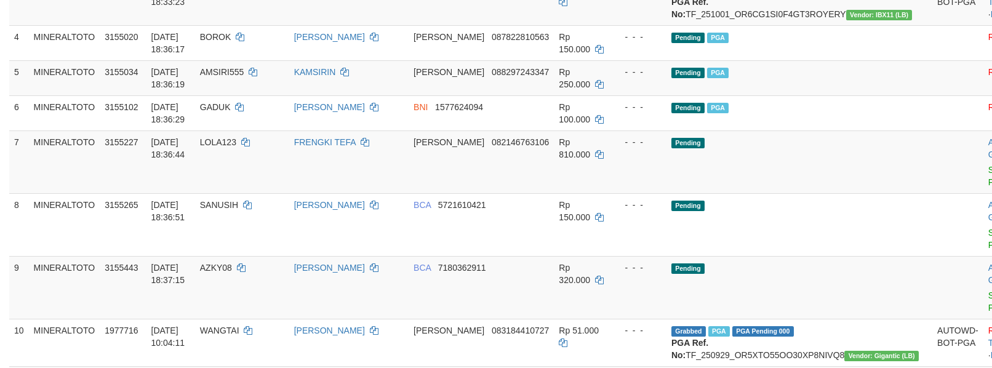
scroll to position [289, 0]
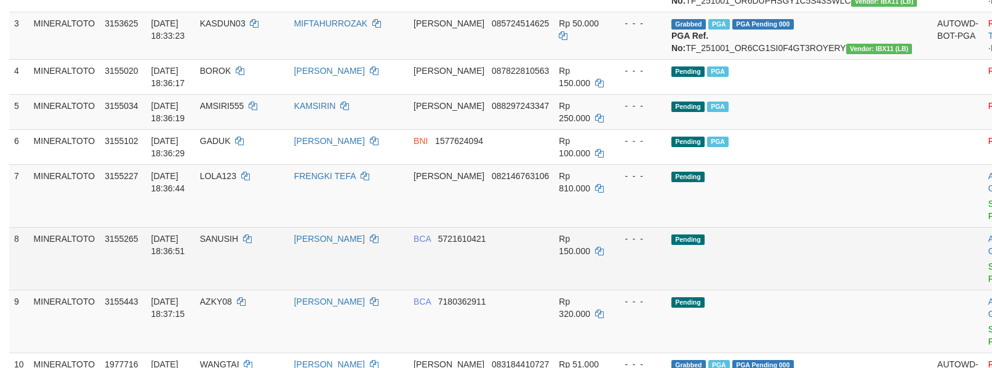
click at [846, 269] on td "Pending" at bounding box center [799, 258] width 266 height 63
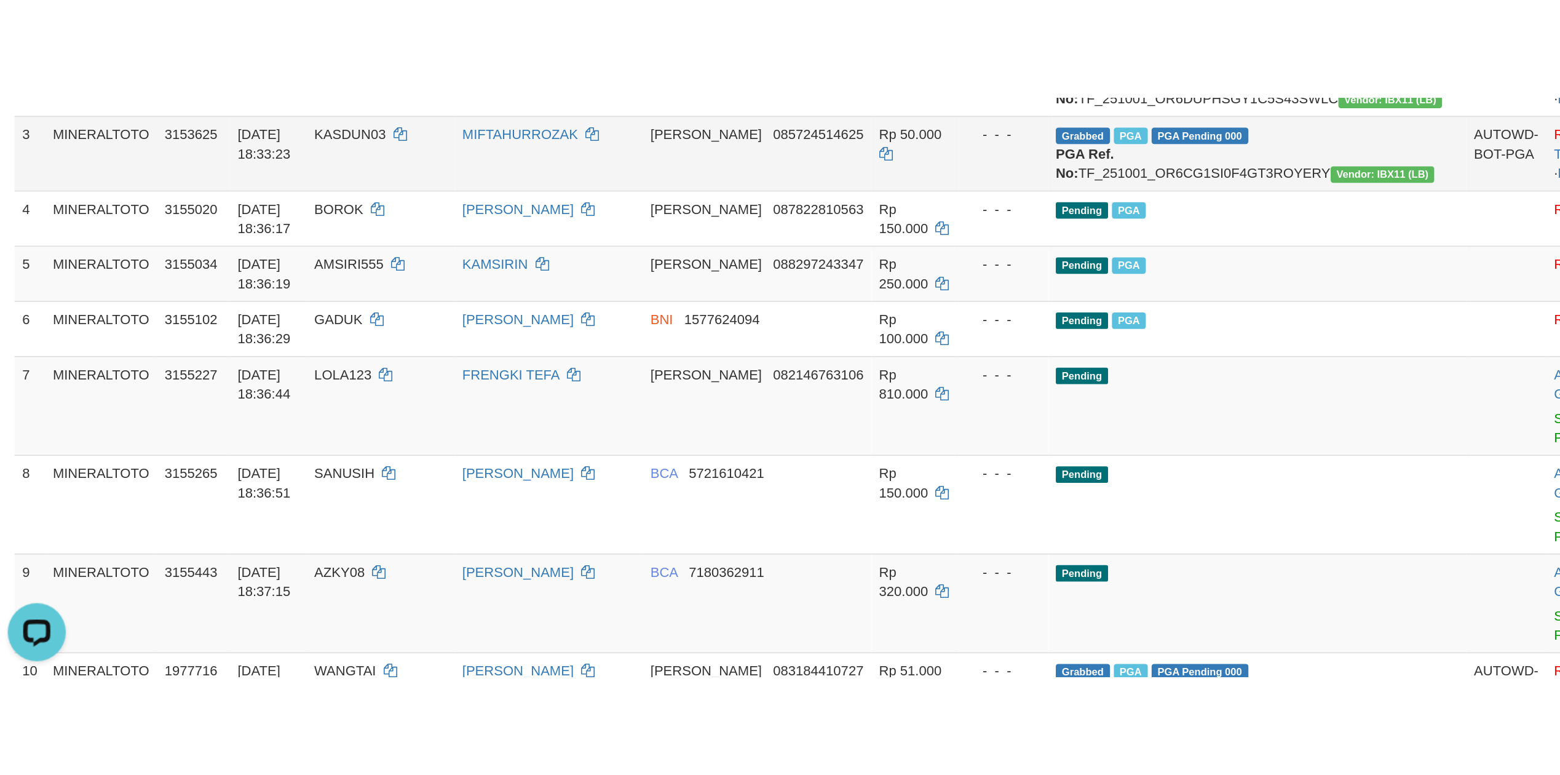
scroll to position [274, 0]
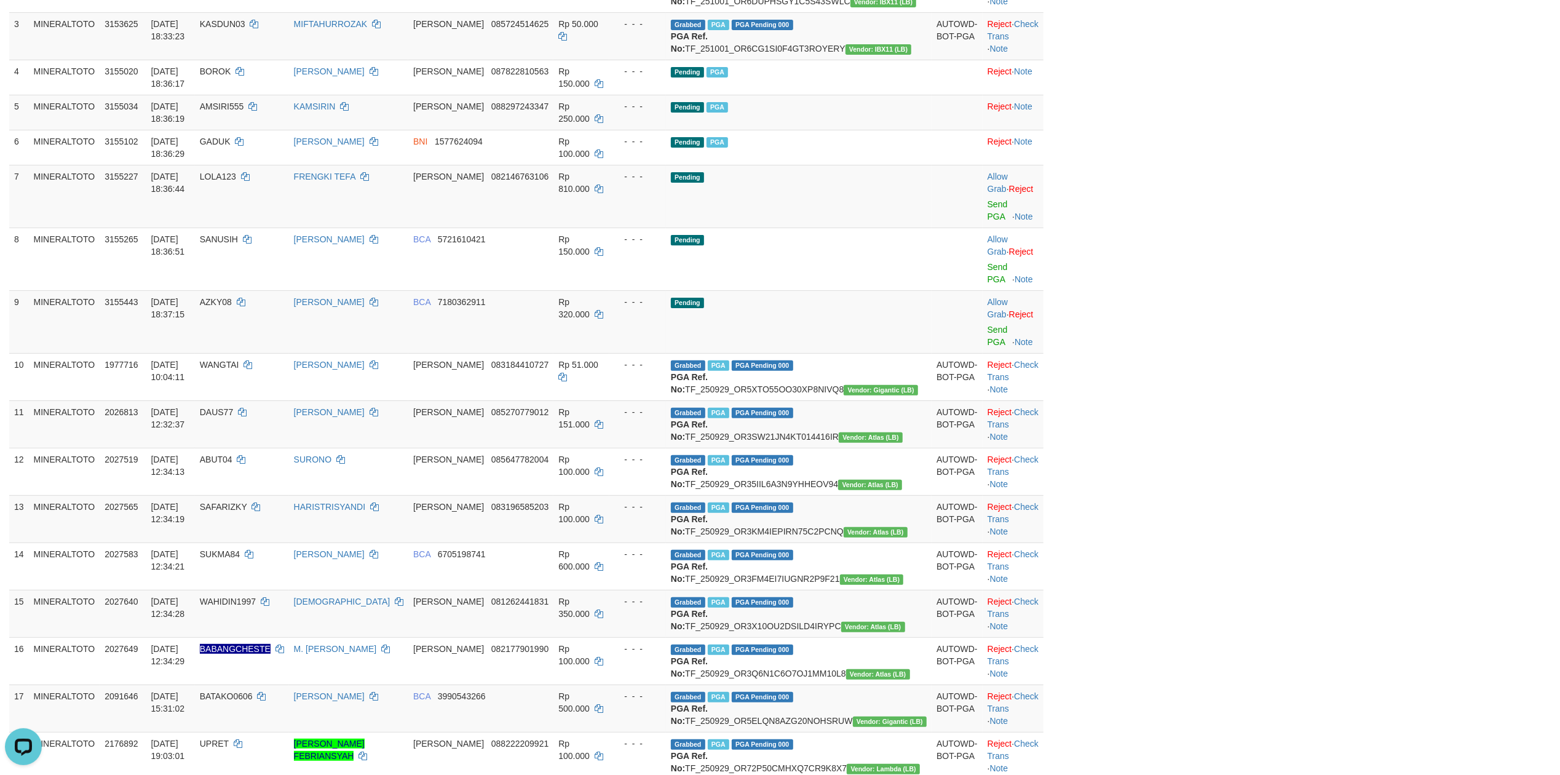
click at [991, 246] on div "ID Game/API Trans ID Date Trans. User ID Bank Acc. Name Bank Acc. Number Amount…" at bounding box center [780, 331] width 1560 height 904
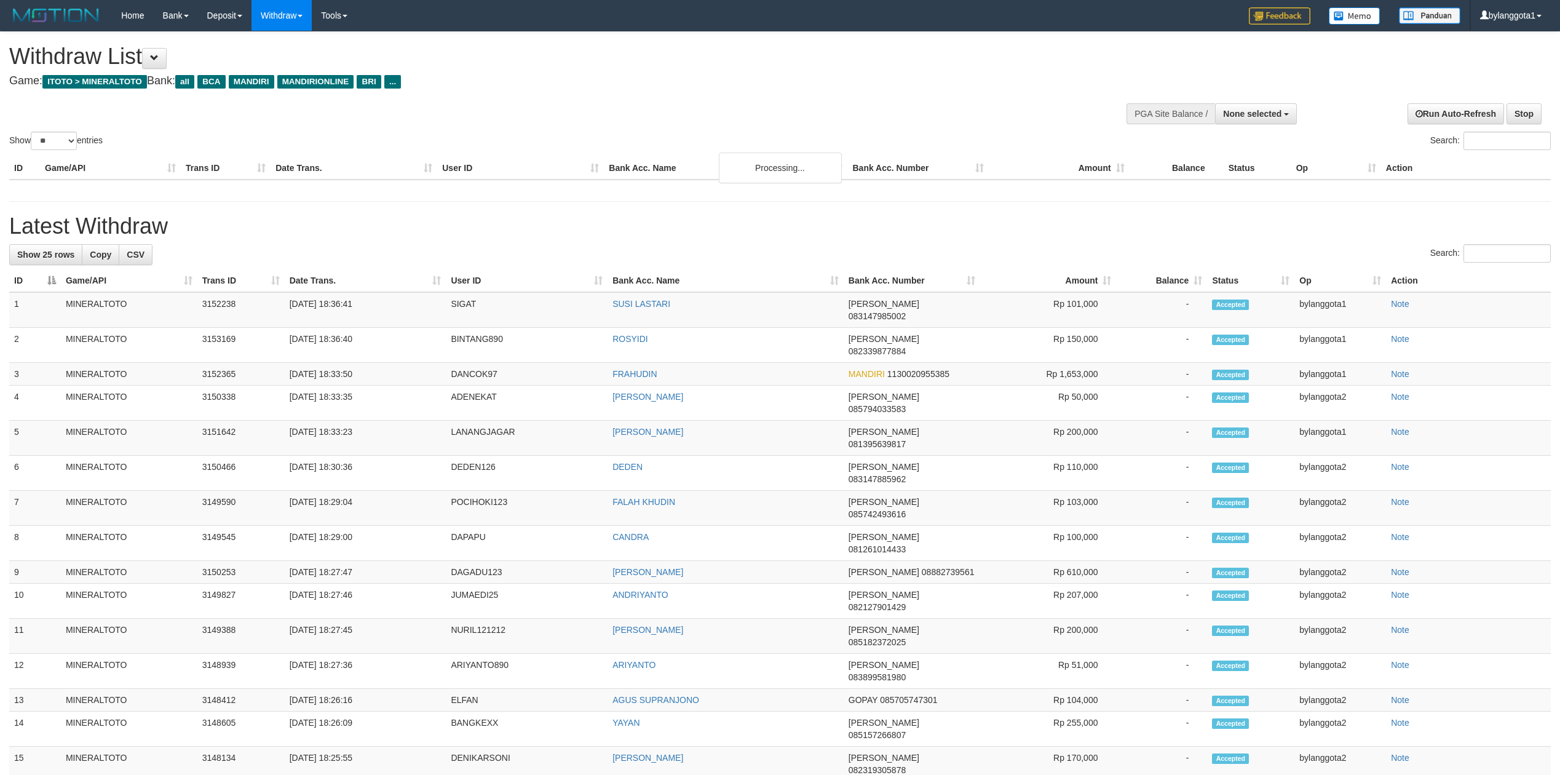
select select
select select "**"
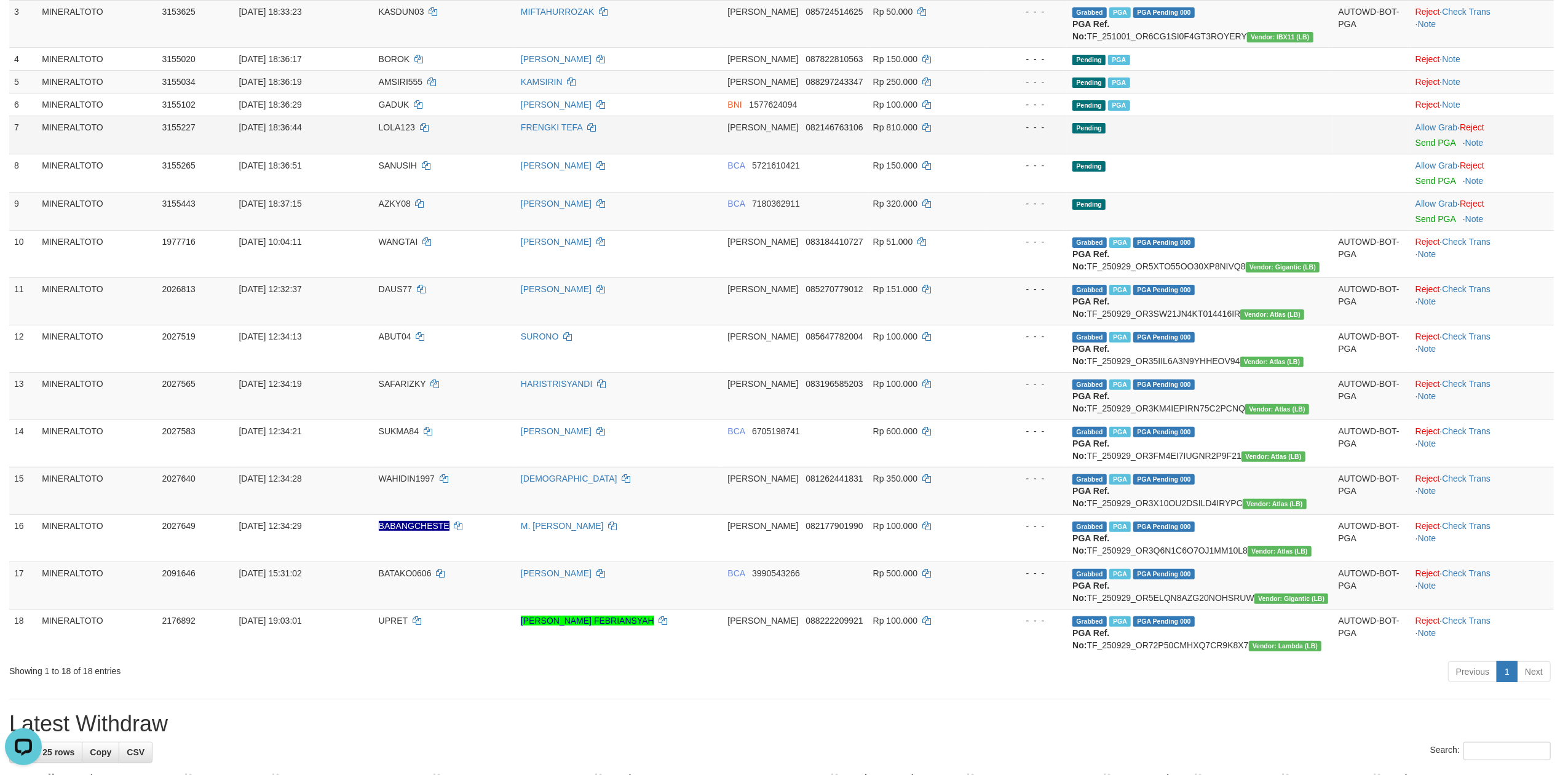
click at [1236, 151] on td "Pending" at bounding box center [1201, 135] width 266 height 38
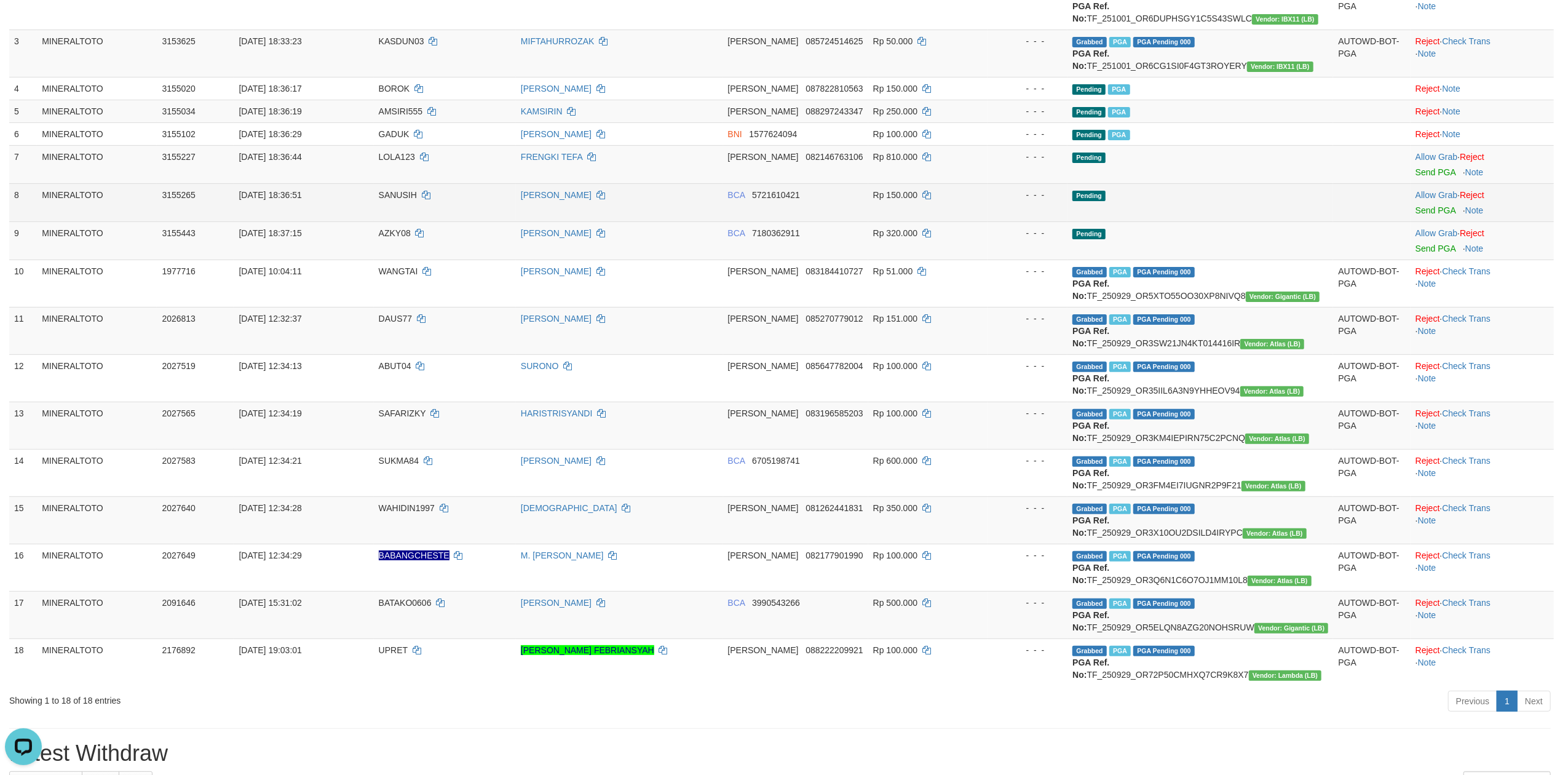
scroll to position [193, 0]
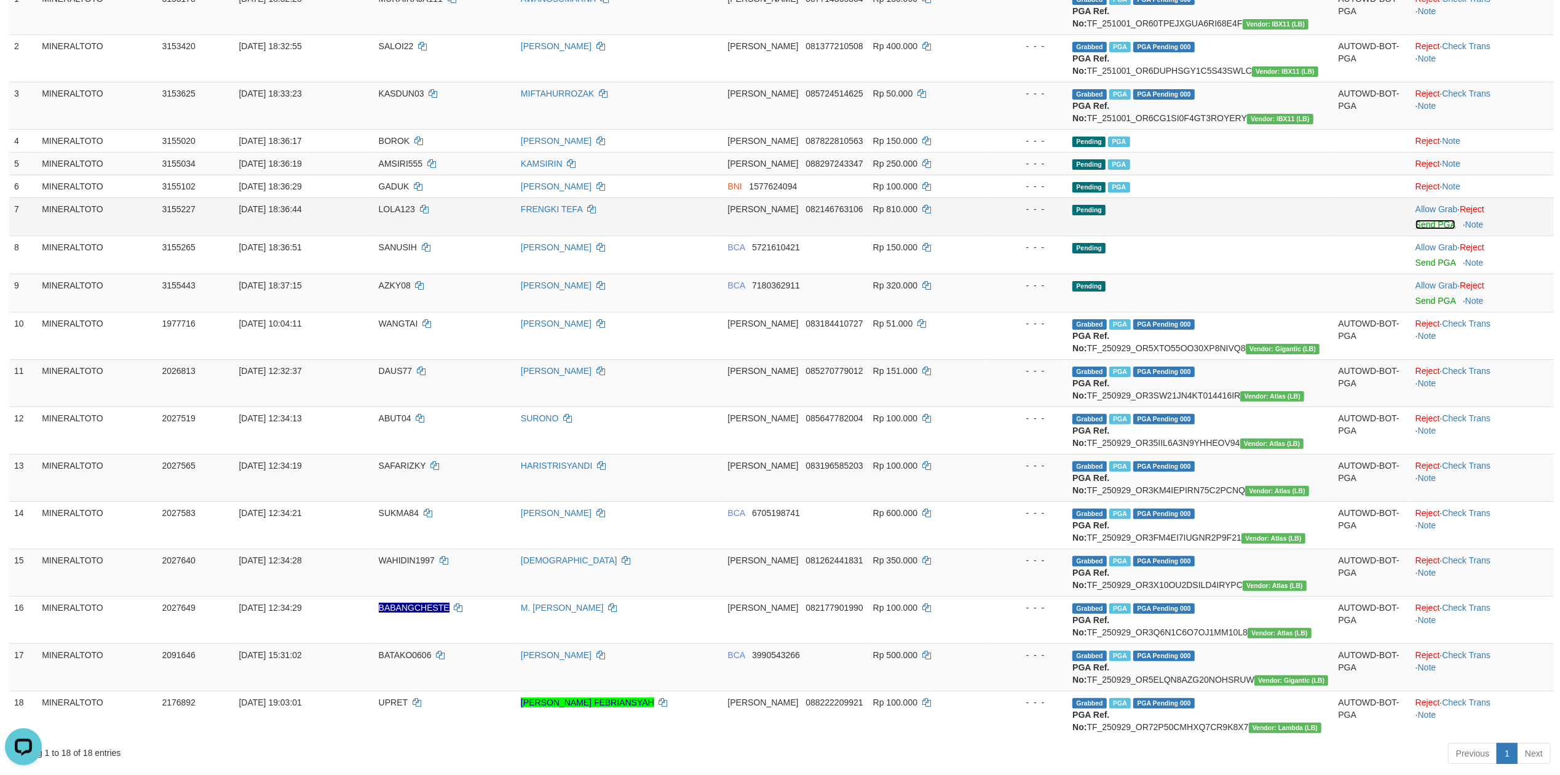
click at [1437, 225] on link "Send PGA" at bounding box center [1436, 225] width 40 height 10
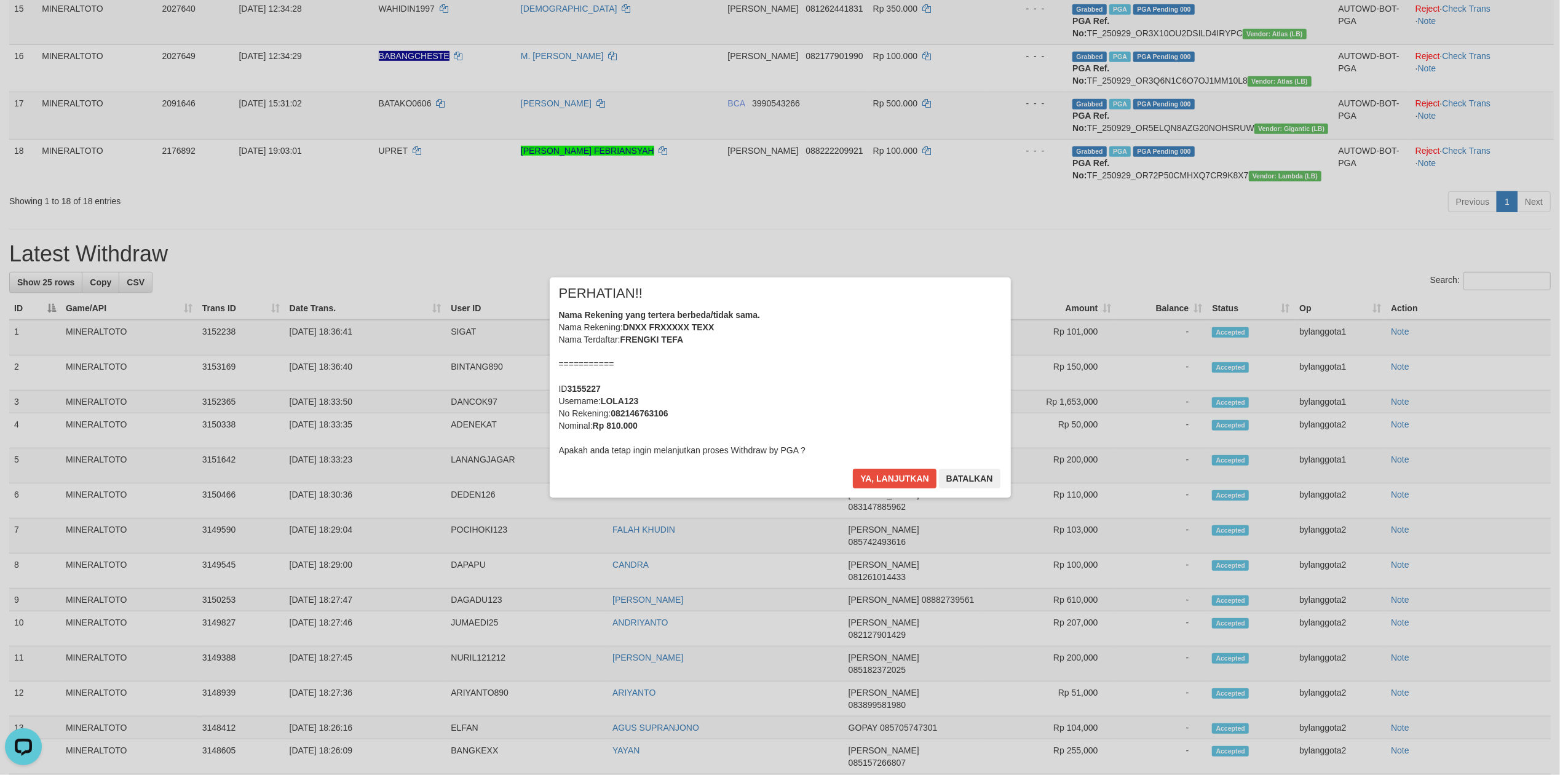
scroll to position [542, 0]
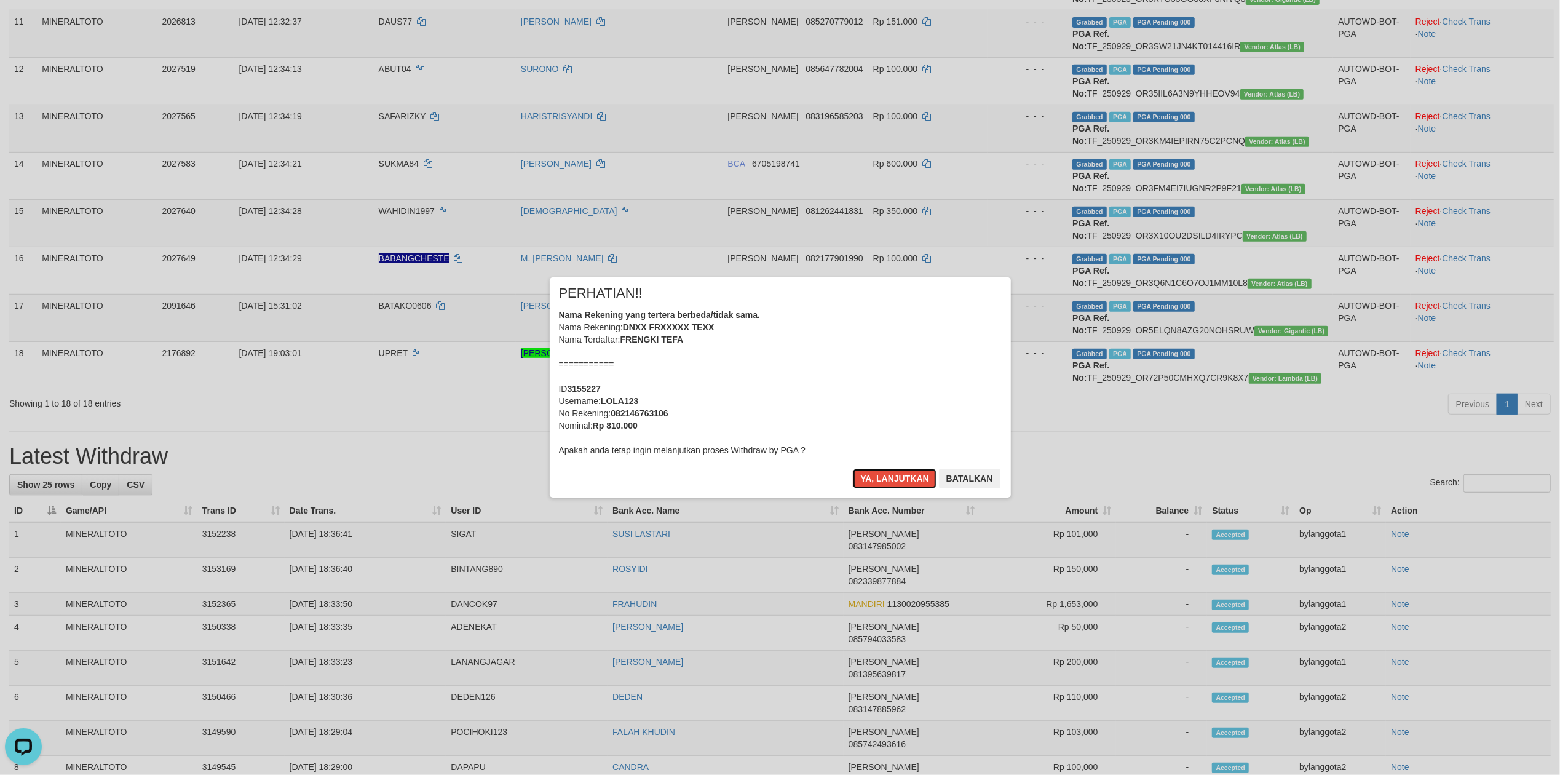
click at [816, 342] on div "Nama Rekening yang tertera berbeda/tidak sama. Nama Rekening: DNXX FRXXXXX TEXX…" at bounding box center [780, 383] width 443 height 148
click at [853, 469] on button "Ya, lanjutkan" at bounding box center [895, 479] width 84 height 20
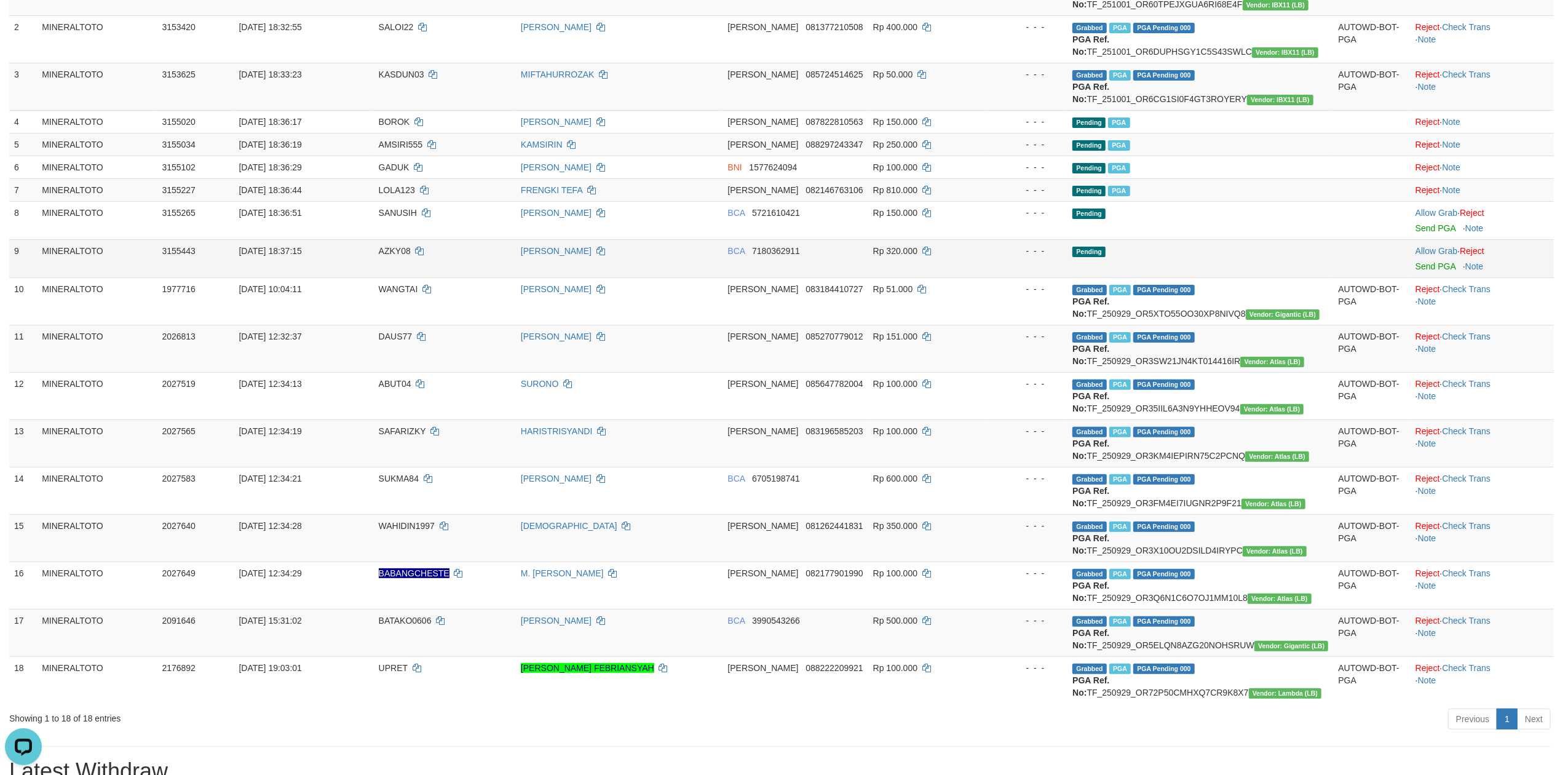
scroll to position [192, 0]
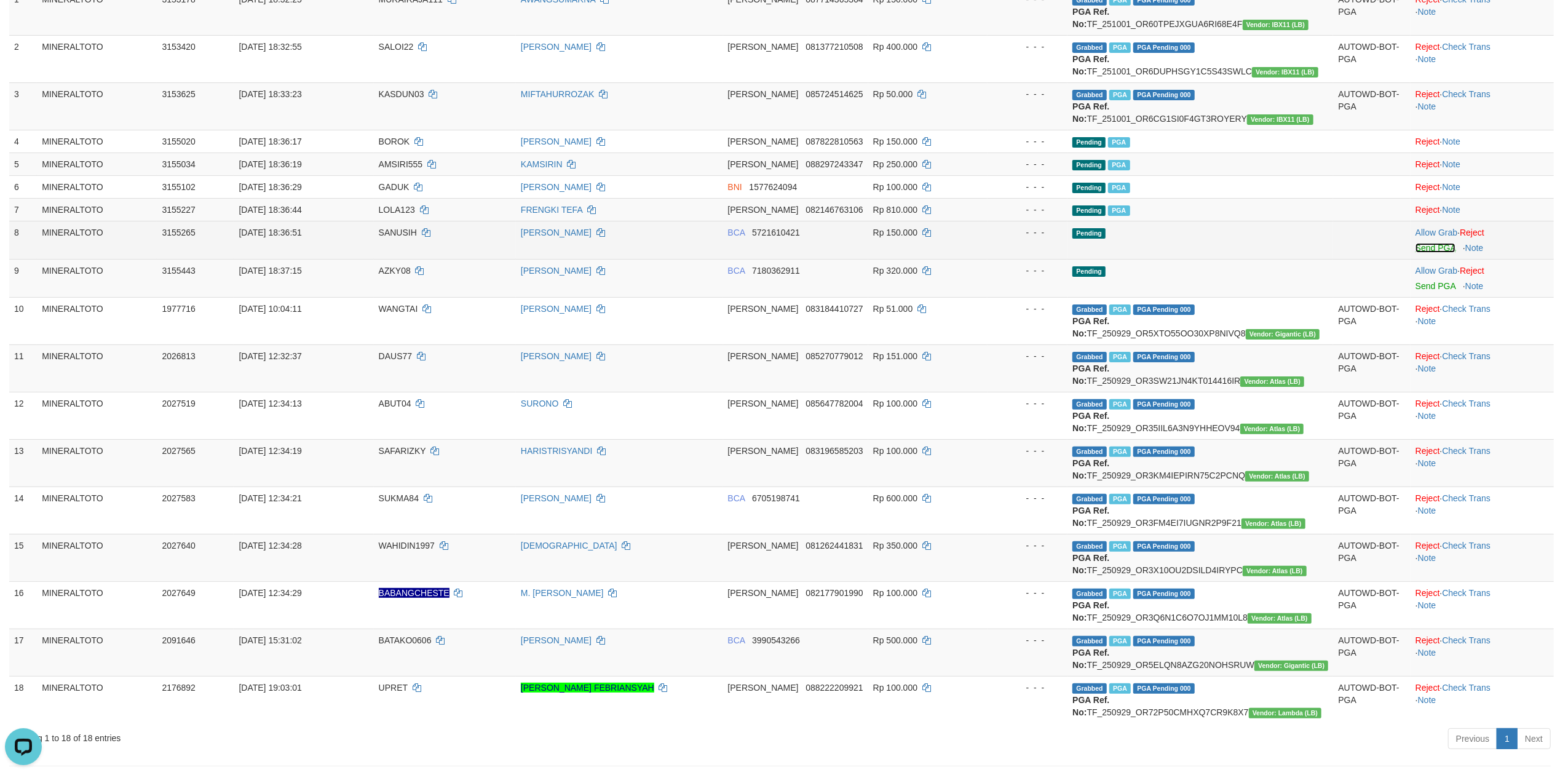
click at [1422, 252] on link "Send PGA" at bounding box center [1436, 248] width 40 height 10
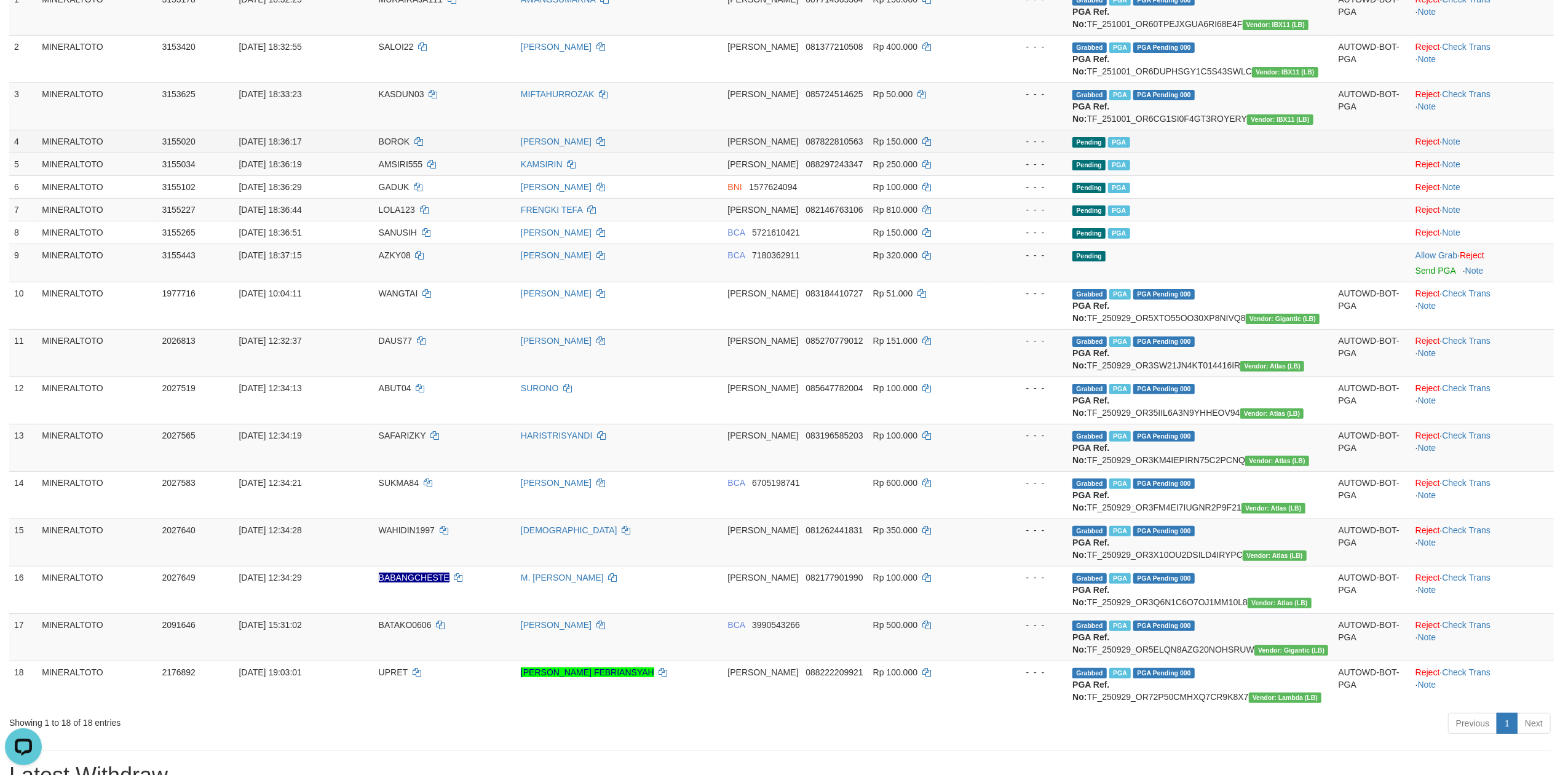
click at [1367, 139] on td at bounding box center [1371, 141] width 77 height 23
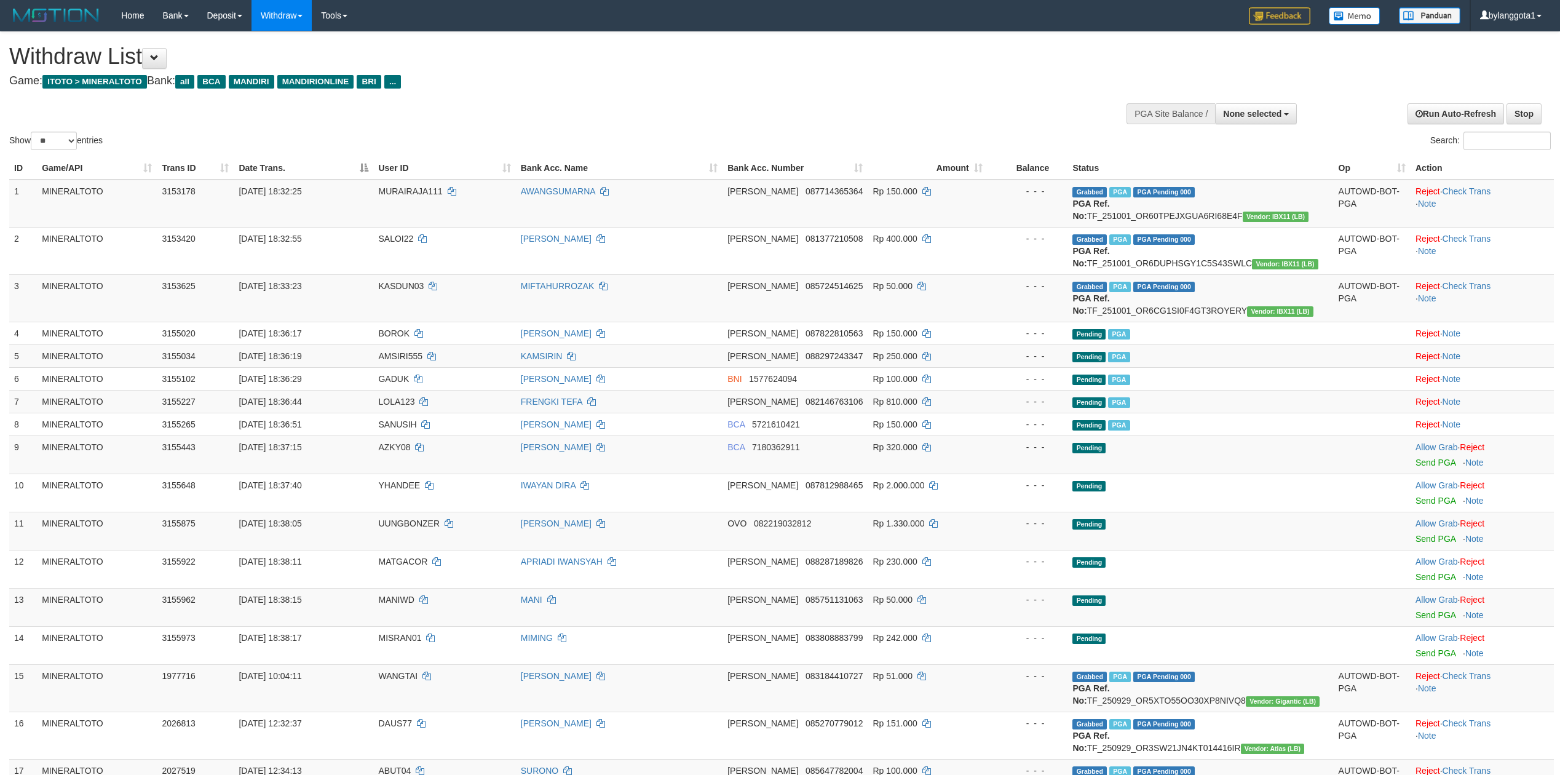
select select
select select "**"
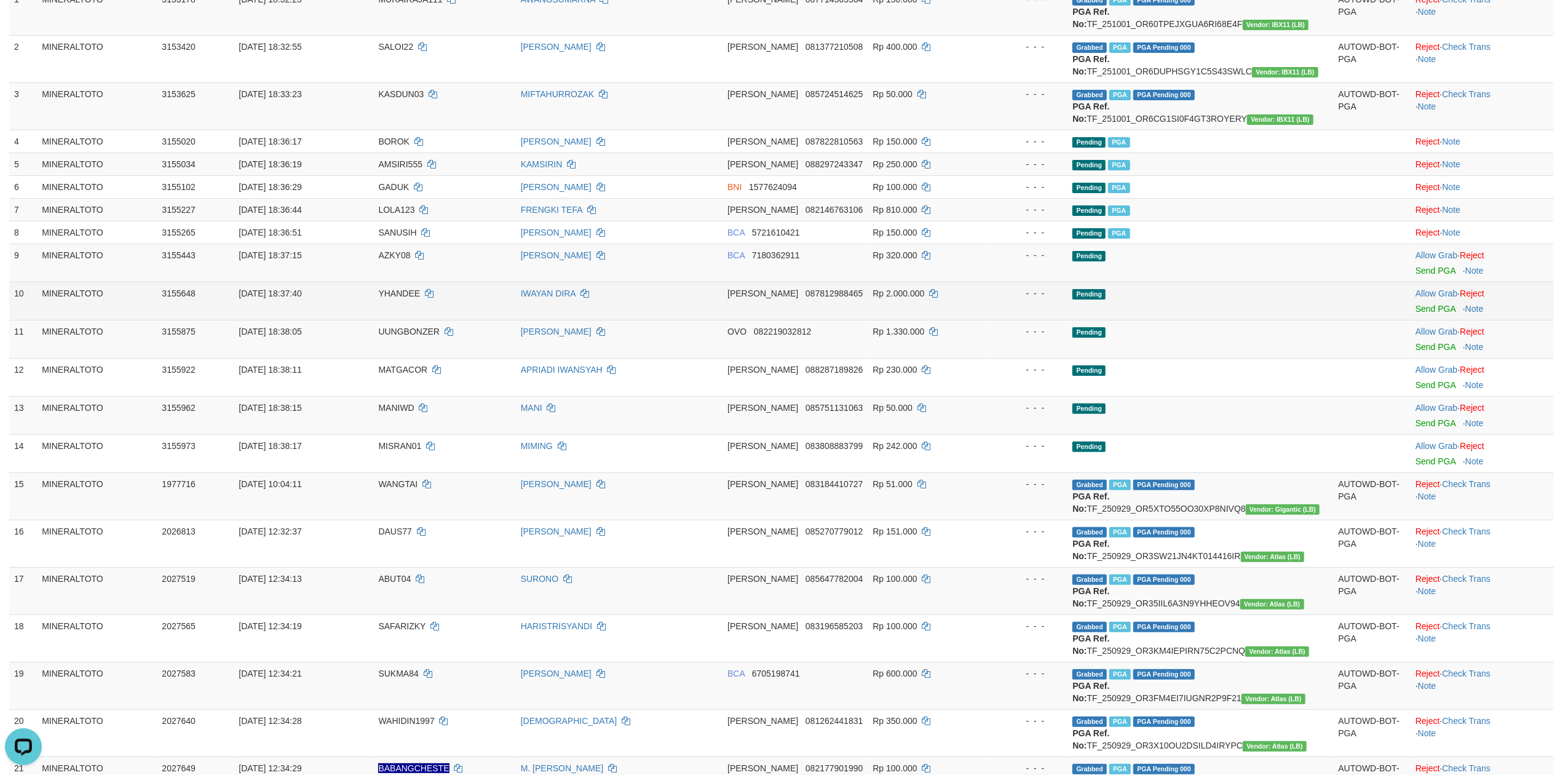
click at [1337, 288] on td at bounding box center [1372, 301] width 77 height 38
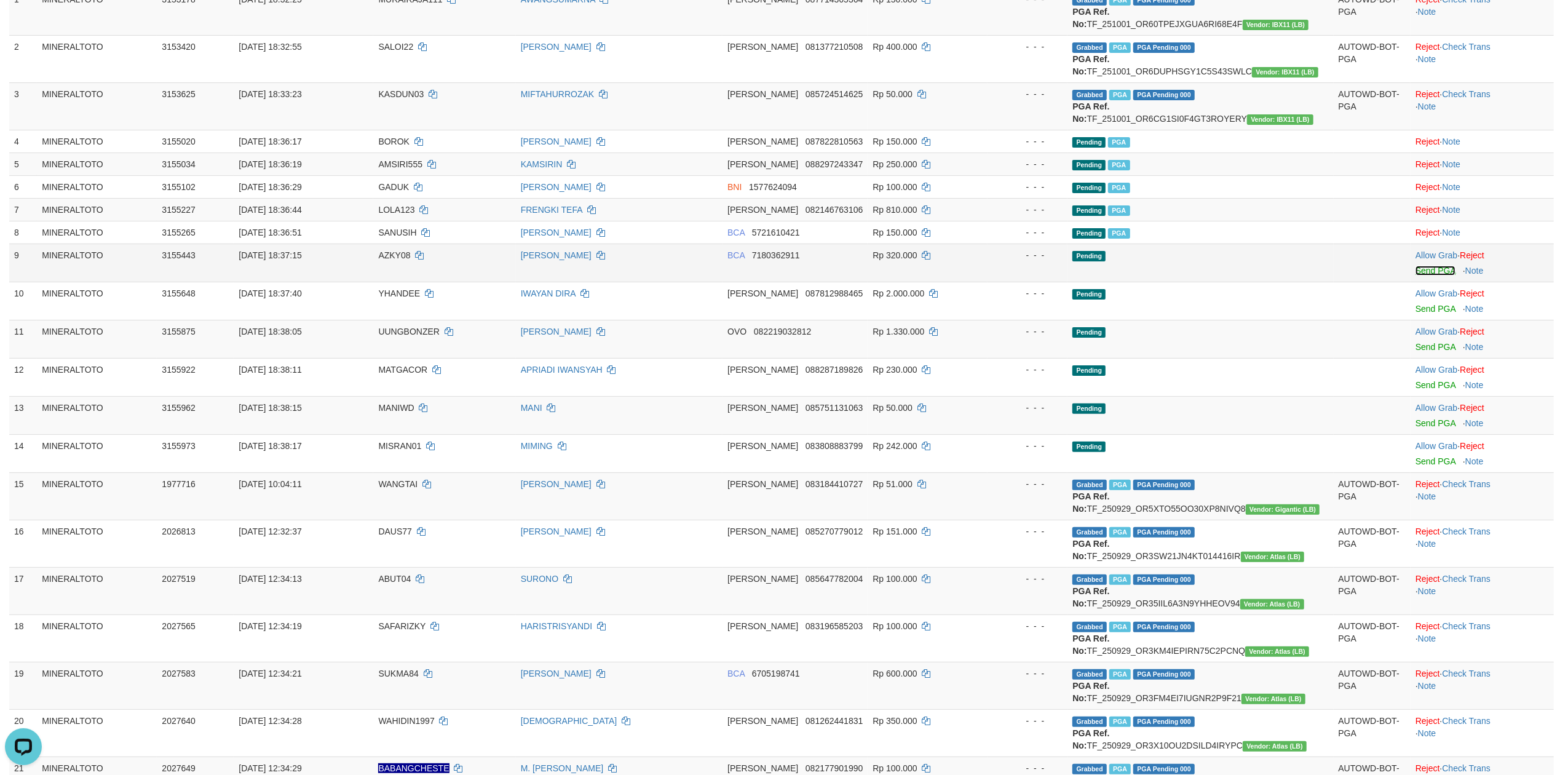
click at [1428, 271] on link "Send PGA" at bounding box center [1436, 271] width 40 height 10
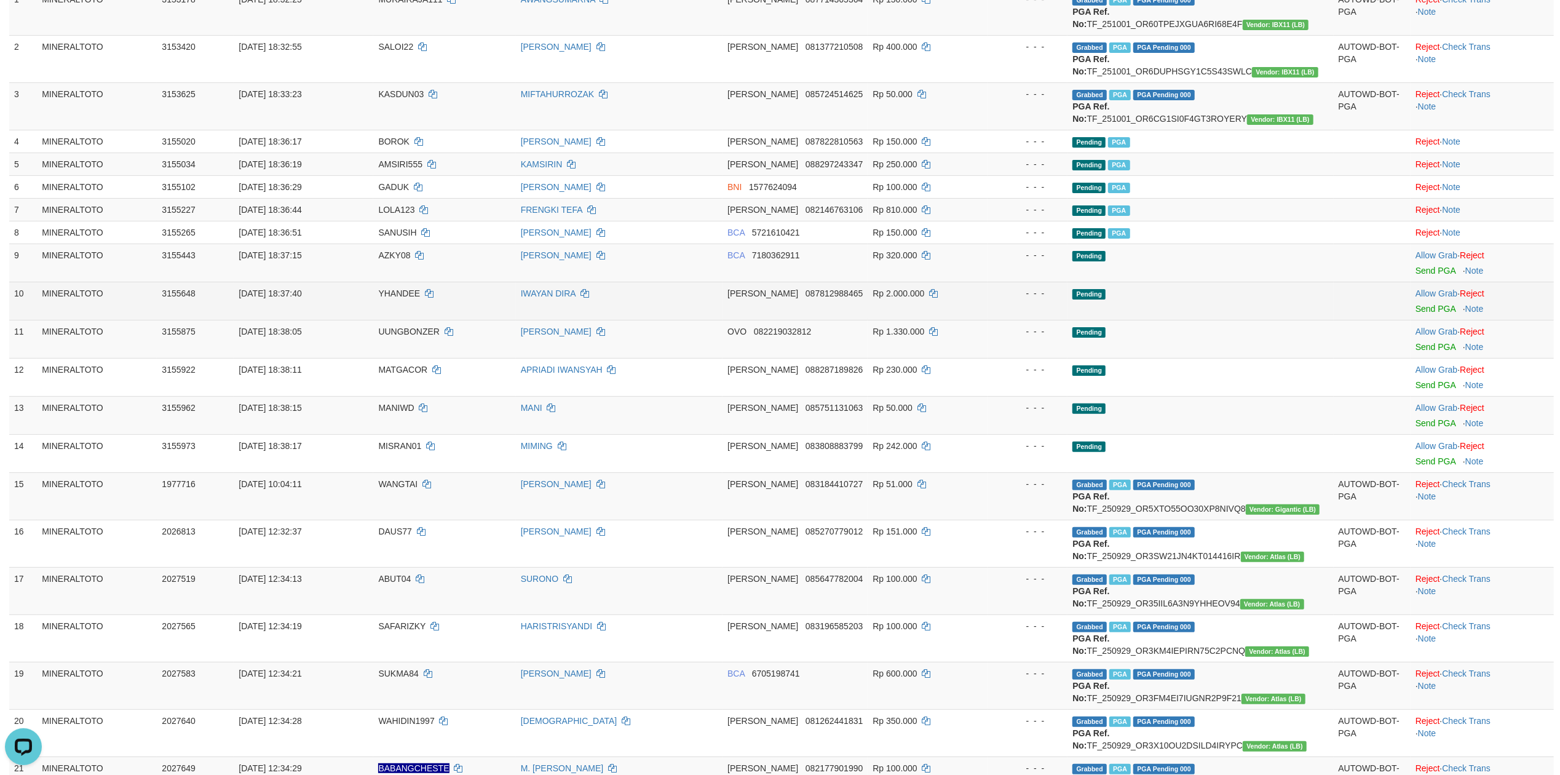
scroll to position [176, 0]
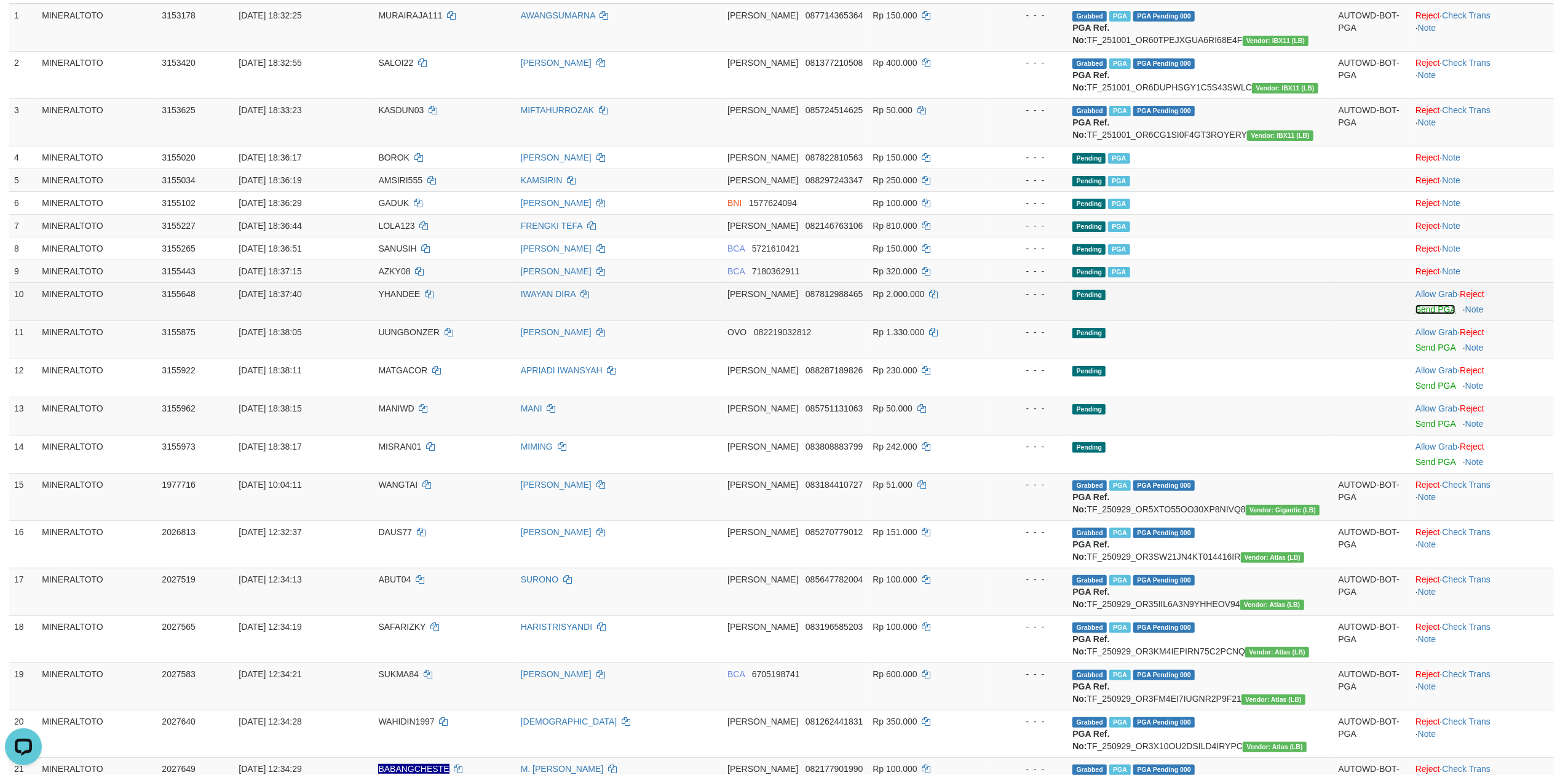
click at [1421, 311] on link "Send PGA" at bounding box center [1436, 309] width 40 height 10
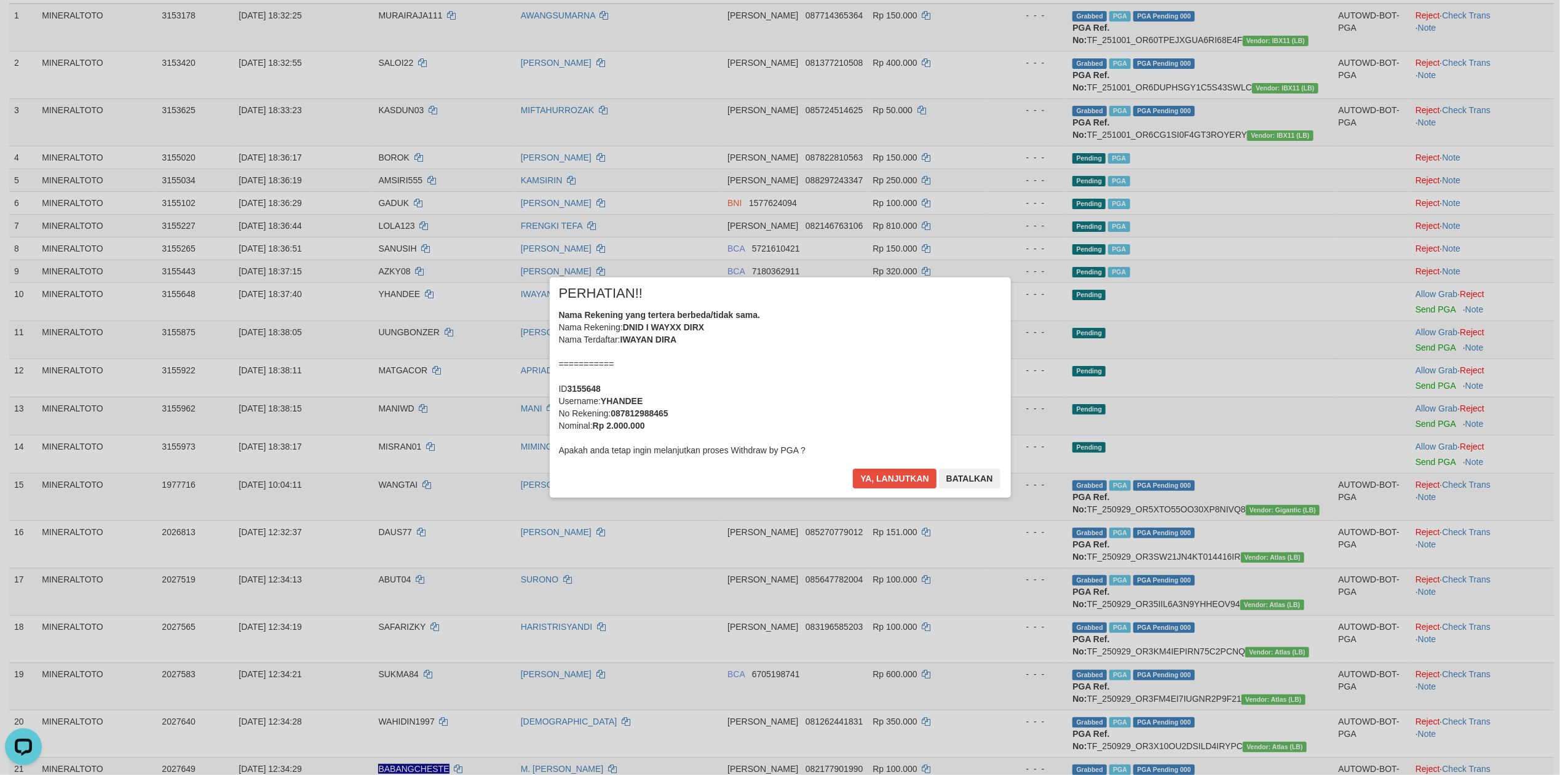
click at [869, 335] on div "Nama Rekening yang tertera berbeda/tidak sama. Nama Rekening: DNID I WAYXX DIRX…" at bounding box center [780, 383] width 443 height 148
click at [897, 479] on button "Ya, lanjutkan" at bounding box center [895, 479] width 84 height 20
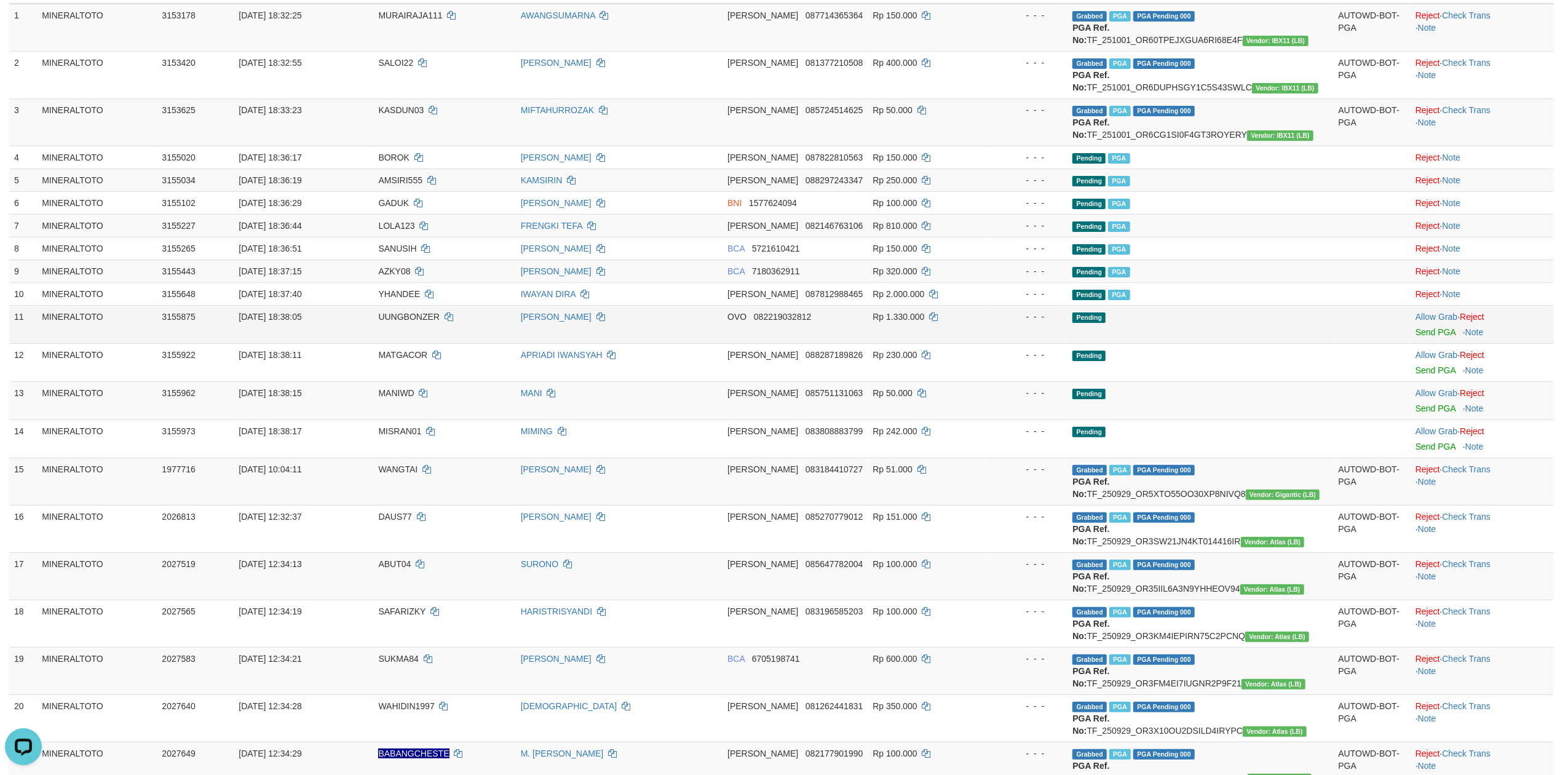
drag, startPoint x: 1314, startPoint y: 320, endPoint x: 1295, endPoint y: 333, distance: 22.2
click at [1312, 322] on td "Pending" at bounding box center [1201, 324] width 266 height 38
click at [1433, 333] on link "Send PGA" at bounding box center [1436, 332] width 40 height 10
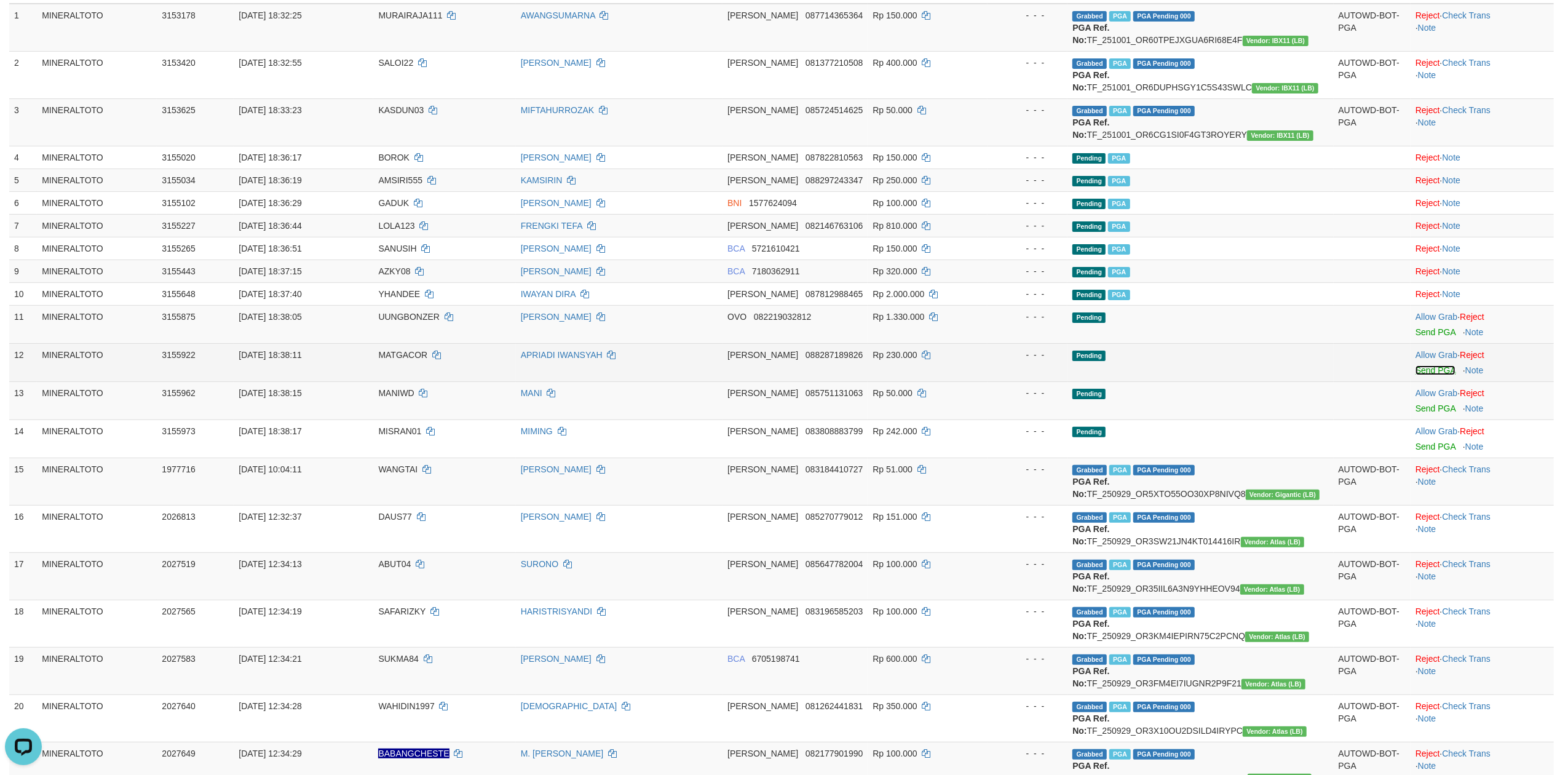
click at [1430, 372] on link "Send PGA" at bounding box center [1436, 370] width 40 height 10
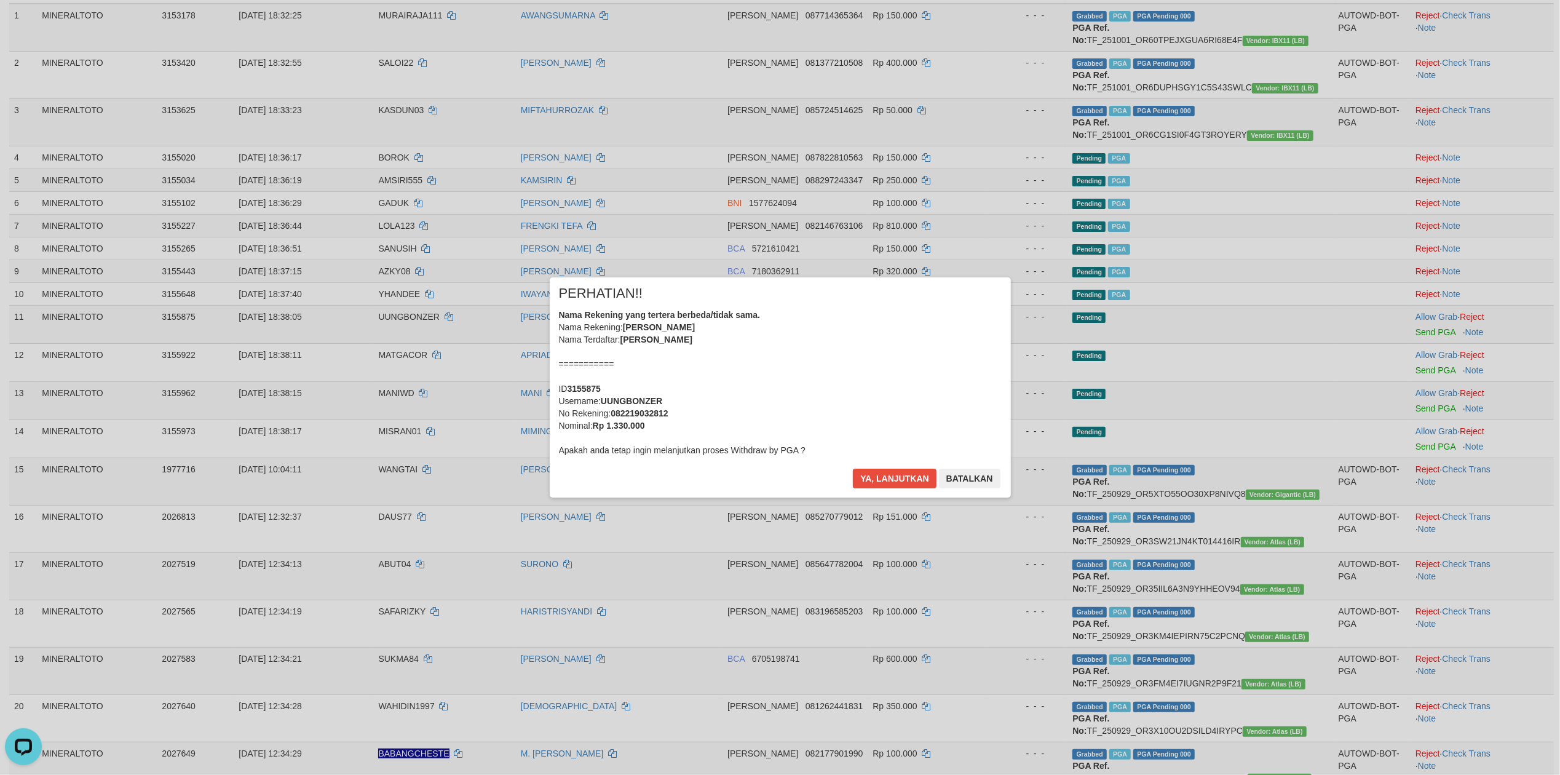
click at [859, 365] on div "Nama Rekening yang tertera berbeda/tidak sama. Nama Rekening: DEDI SETIYAWAN Na…" at bounding box center [780, 383] width 443 height 148
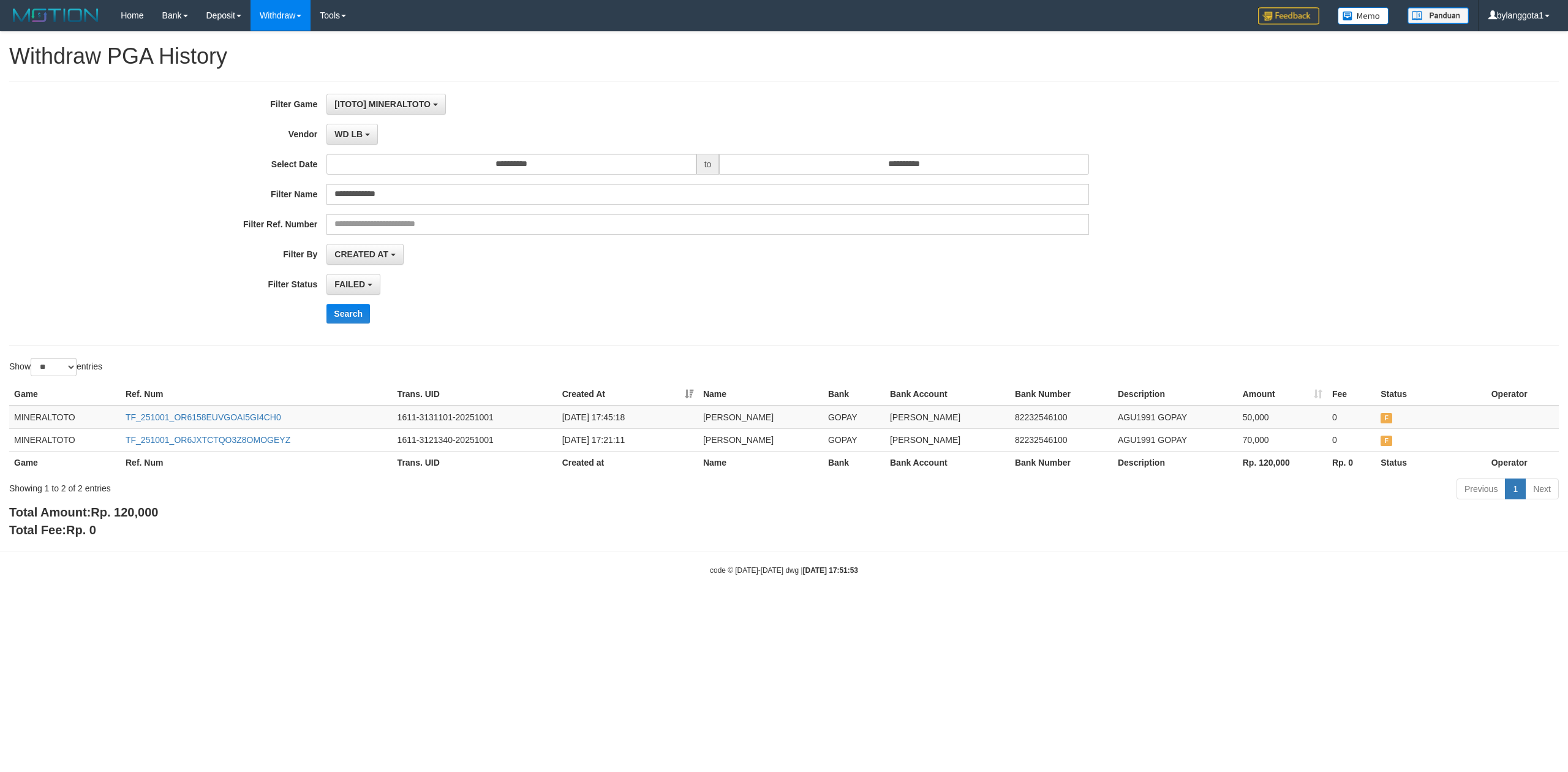
select select "**********"
select select "*"
select select "**"
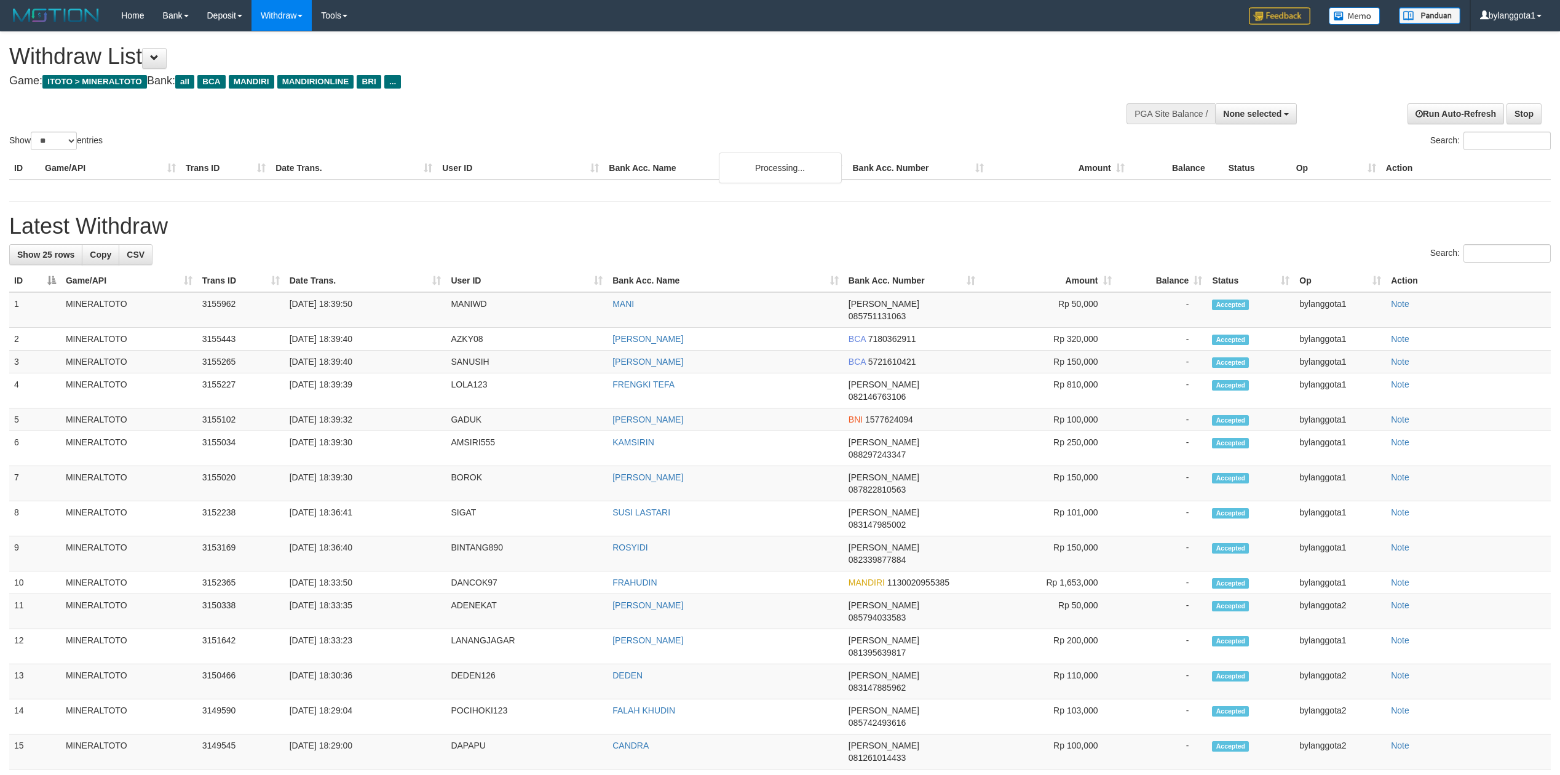
select select
select select "**"
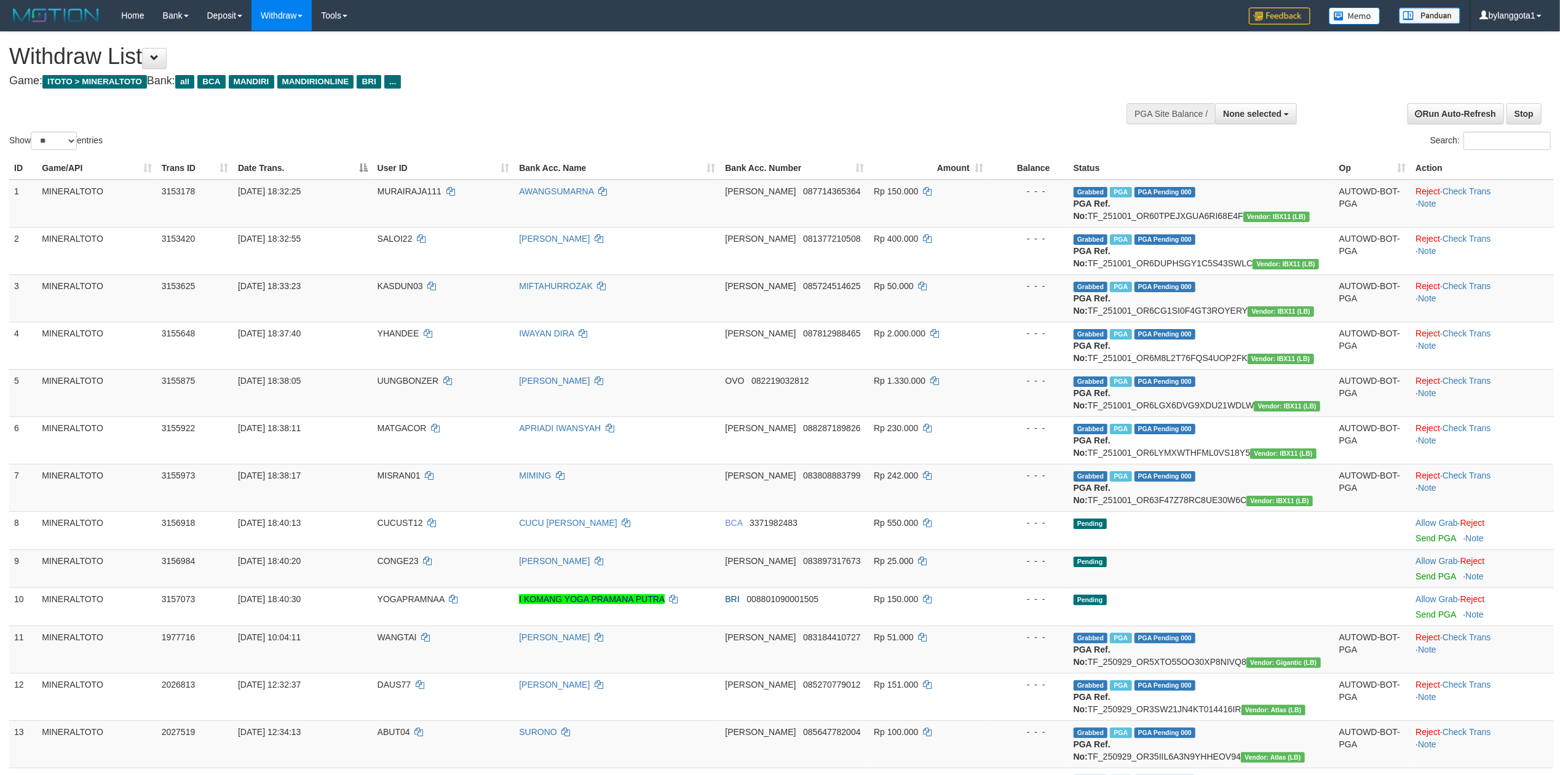
scroll to position [218, 0]
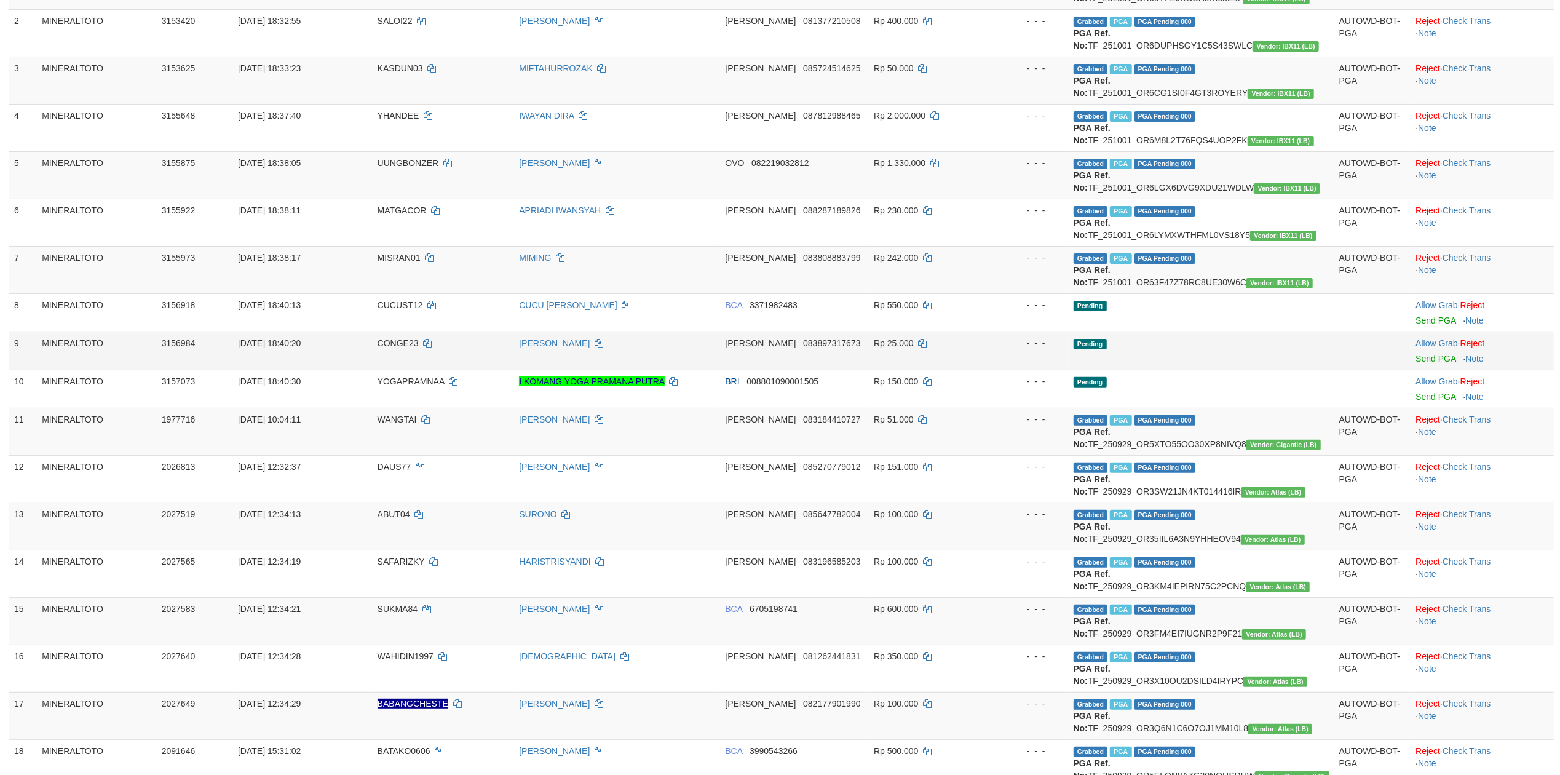
click at [1361, 369] on tbody "1 MINERALTOTO 3153178 [DATE] 18:32:25 MURAIRAJA111 AWANGSUMARNA DANA 0877143653…" at bounding box center [781, 398] width 1545 height 872
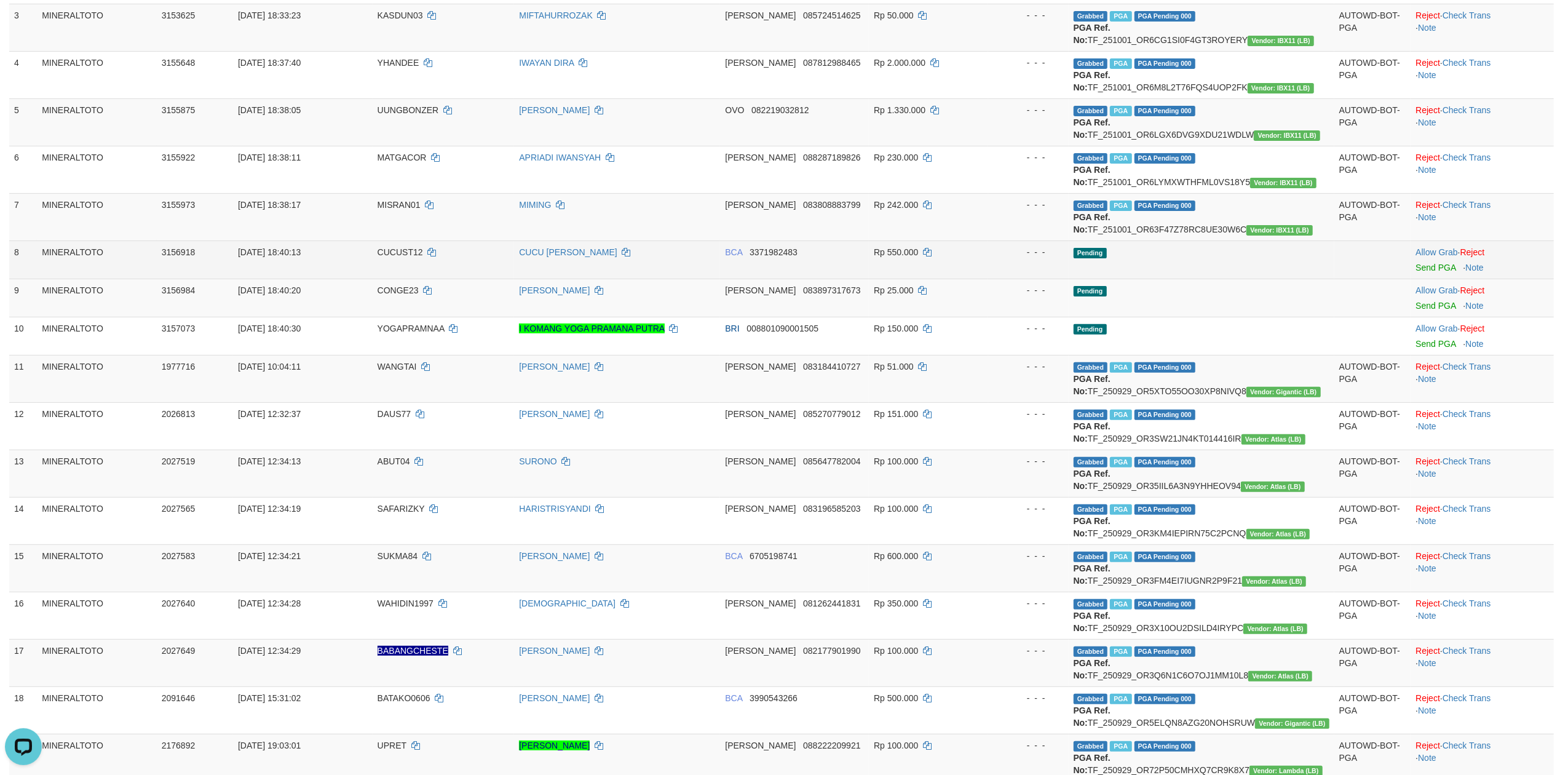
scroll to position [300, 0]
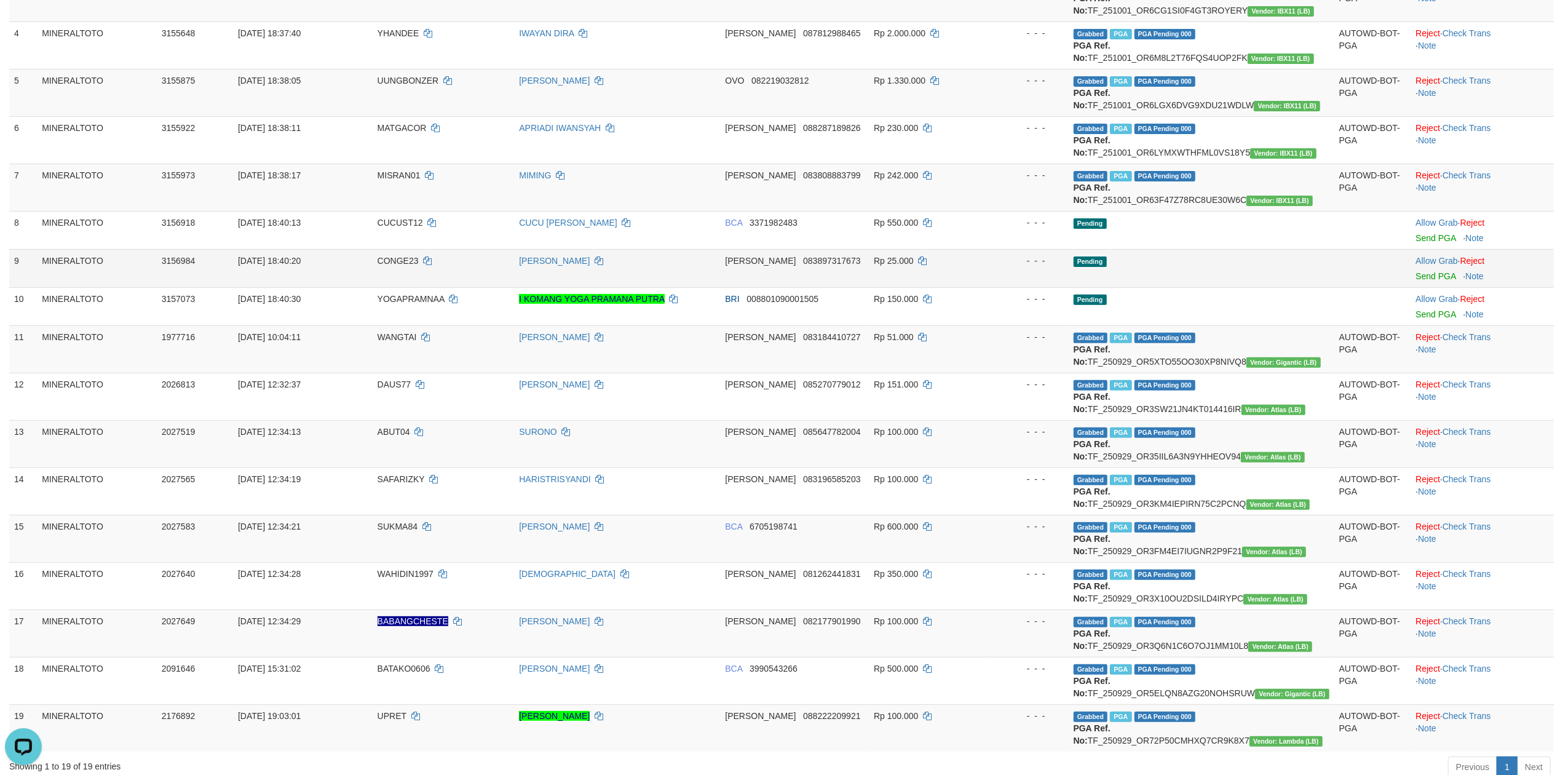
click at [1354, 274] on td at bounding box center [1373, 268] width 77 height 38
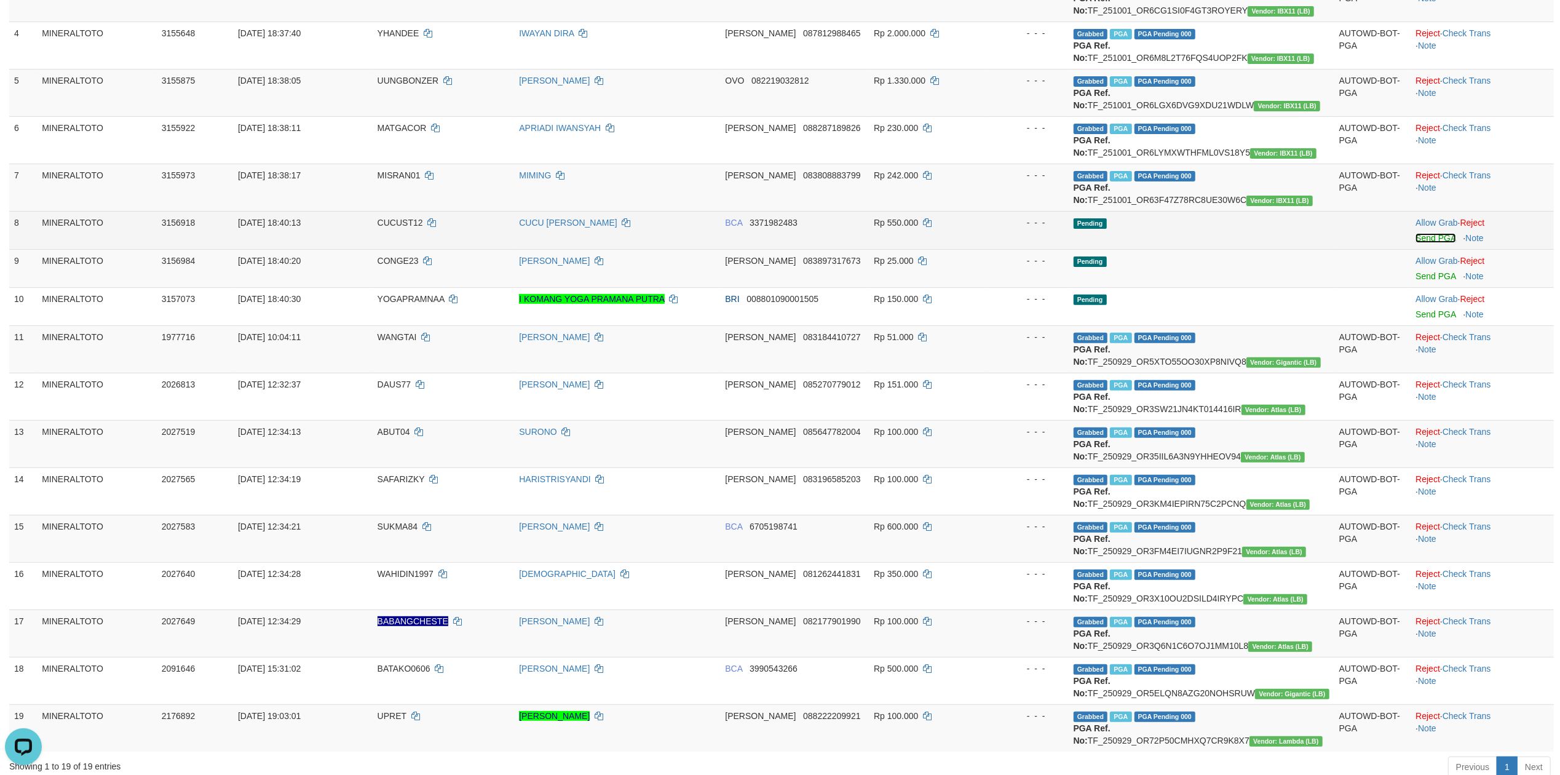
click at [1417, 242] on link "Send PGA" at bounding box center [1436, 238] width 40 height 10
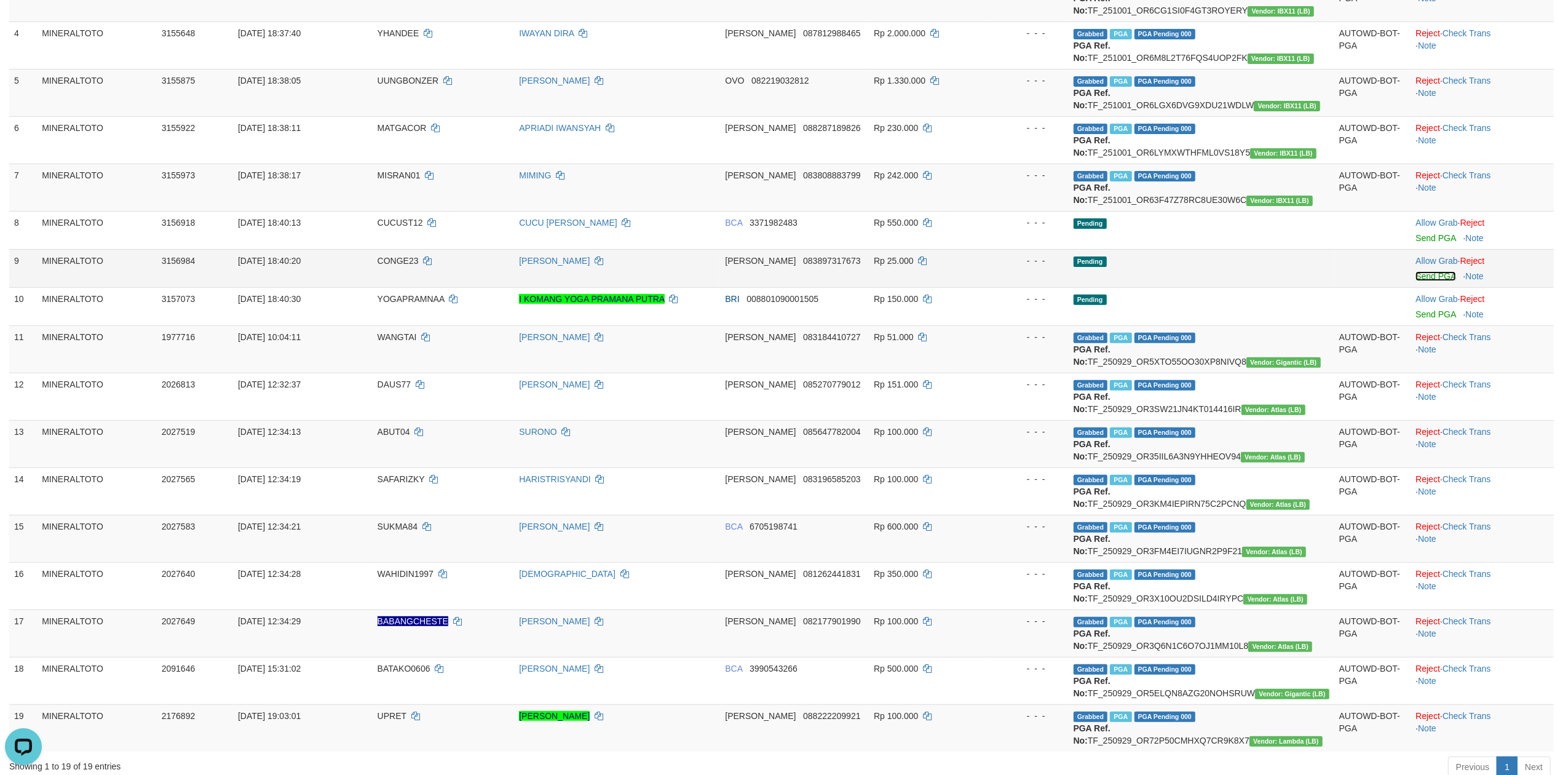
click at [1432, 272] on link "Send PGA" at bounding box center [1436, 276] width 40 height 10
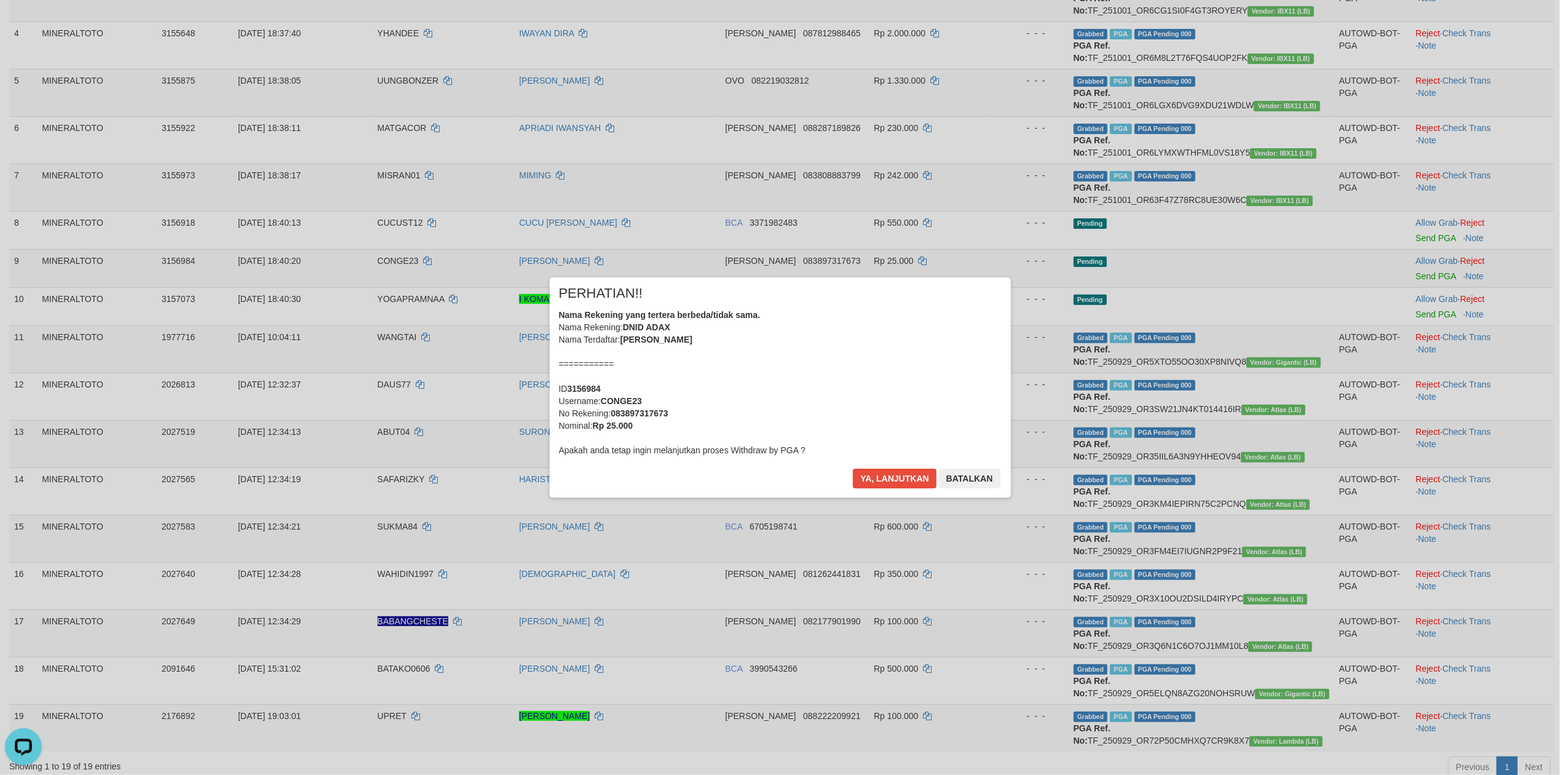
click at [867, 352] on div "Nama Rekening yang tertera berbeda/tidak sama. Nama Rekening: DNID ADAX Nama Te…" at bounding box center [780, 383] width 443 height 148
click at [853, 469] on button "Ya, lanjutkan" at bounding box center [895, 479] width 84 height 20
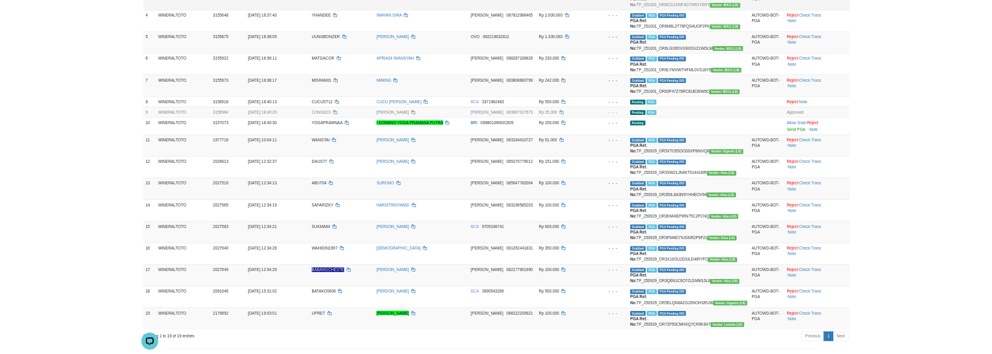
scroll to position [315, 0]
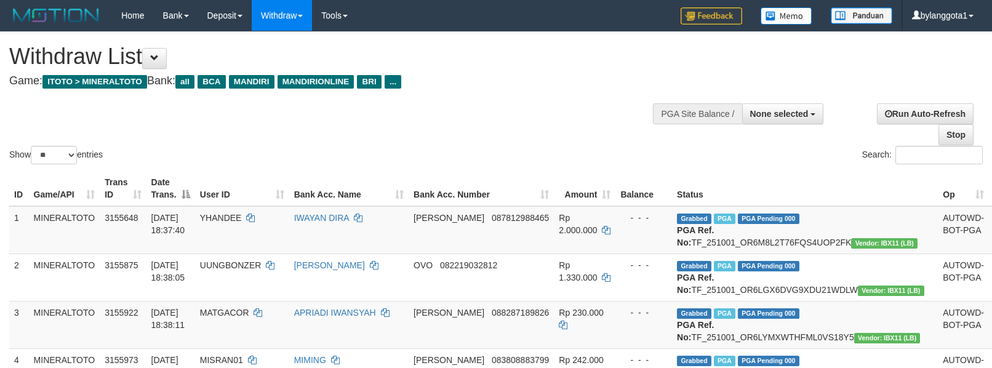
select select
select select "**"
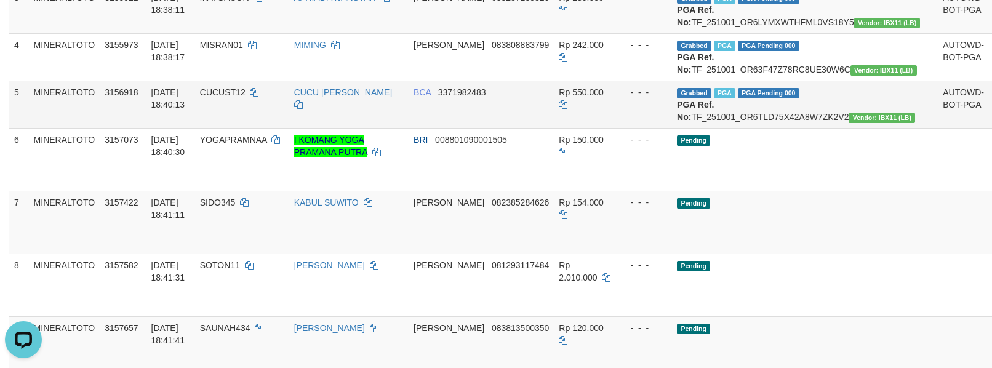
click at [848, 123] on span "Vendor: IBX11 (LB)" at bounding box center [881, 118] width 66 height 10
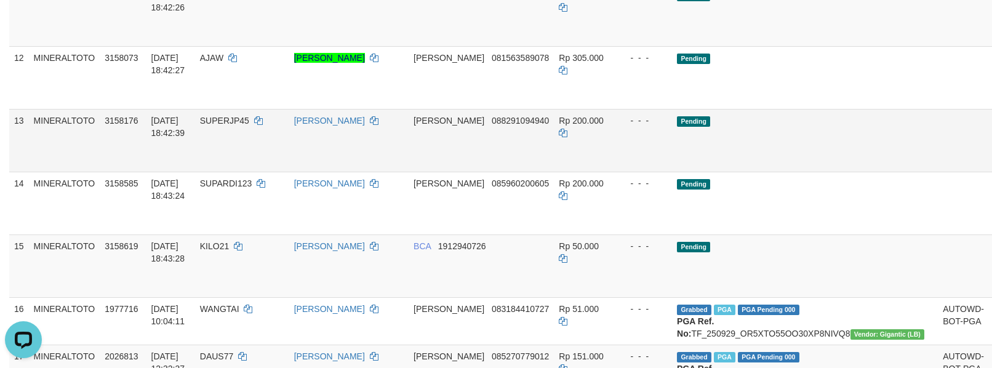
click at [991, 165] on link "Send PGA" at bounding box center [1003, 154] width 20 height 22
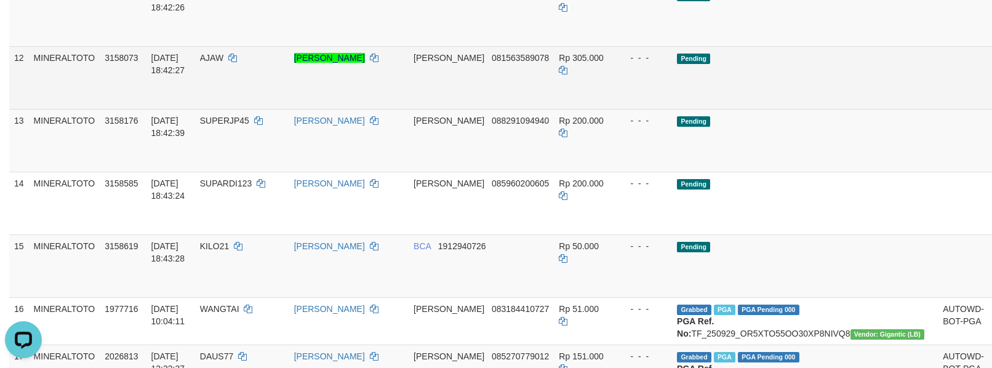
click at [991, 103] on link "Send PGA" at bounding box center [1003, 92] width 20 height 22
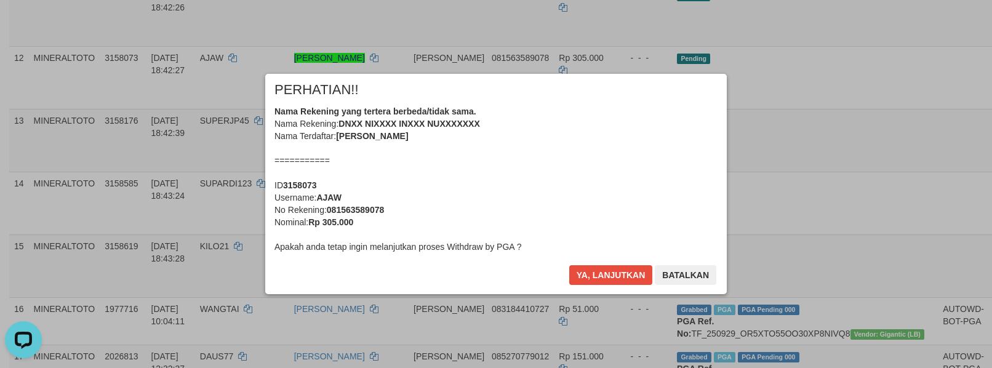
click at [557, 186] on div "Nama Rekening yang tertera berbeda/tidak sama. Nama Rekening: DNXX NIXXXX INXXX…" at bounding box center [495, 179] width 443 height 148
click at [569, 265] on button "Ya, lanjutkan" at bounding box center [611, 275] width 84 height 20
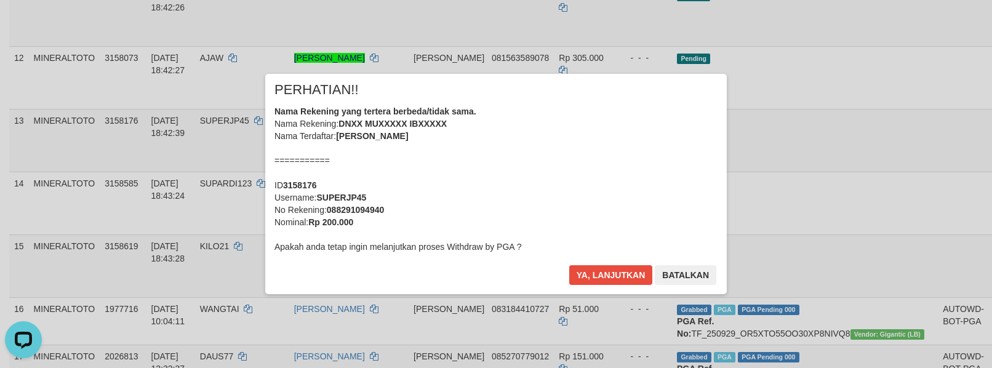
click at [557, 186] on div "Nama Rekening yang tertera berbeda/tidak sama. Nama Rekening: DNXX MUXXXXX IBXX…" at bounding box center [495, 179] width 443 height 148
click at [569, 265] on button "Ya, lanjutkan" at bounding box center [611, 275] width 84 height 20
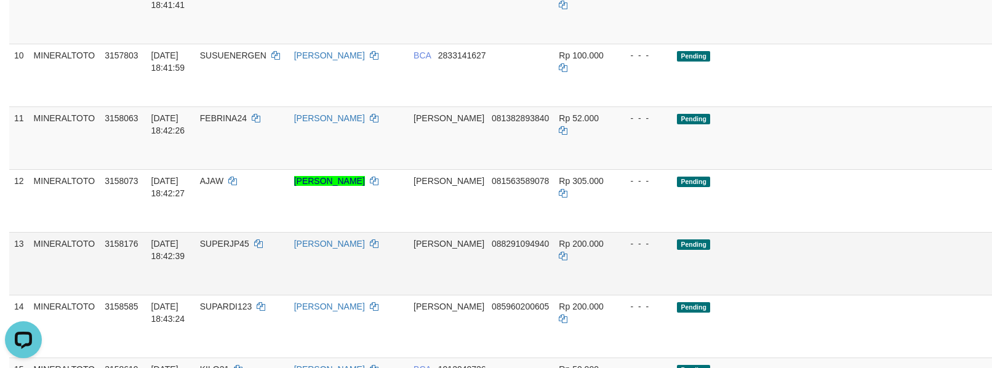
scroll to position [691, 0]
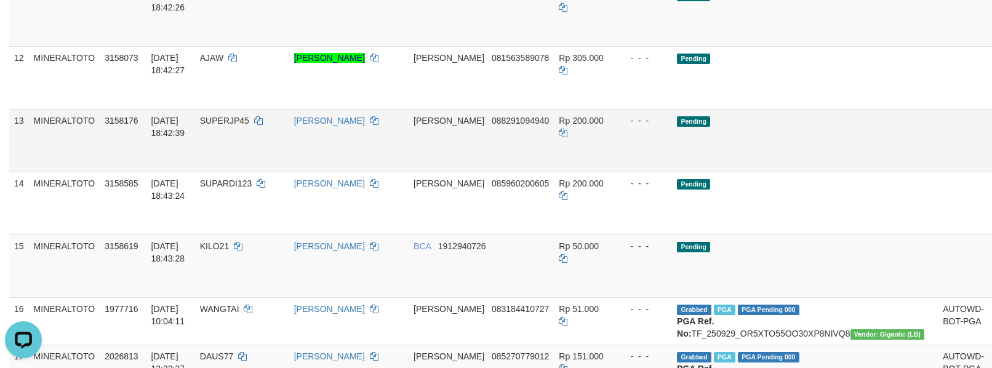
click at [937, 172] on td at bounding box center [962, 140] width 51 height 63
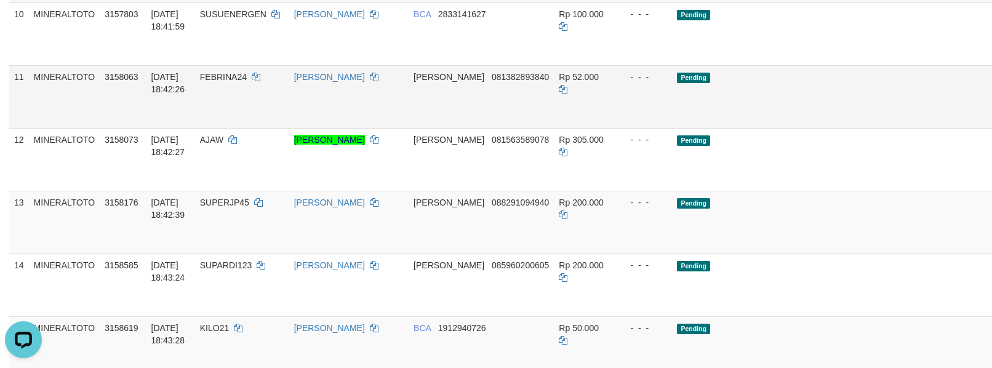
click at [991, 122] on link "Send PGA" at bounding box center [1003, 111] width 20 height 22
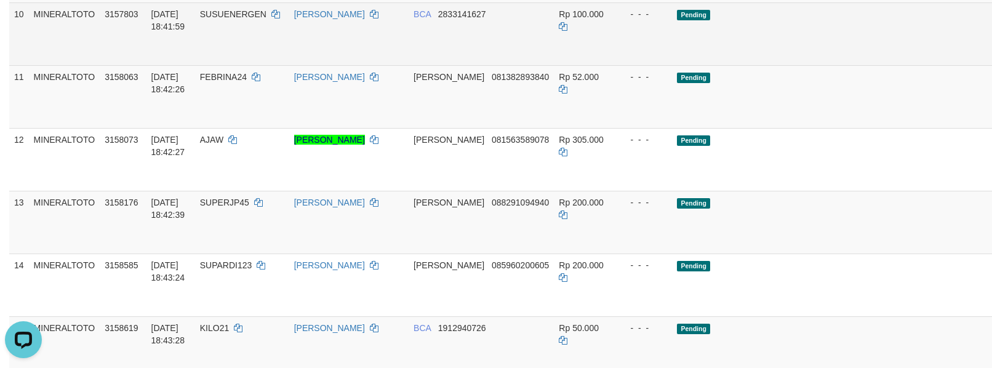
click at [991, 59] on link "Send PGA" at bounding box center [1003, 48] width 20 height 22
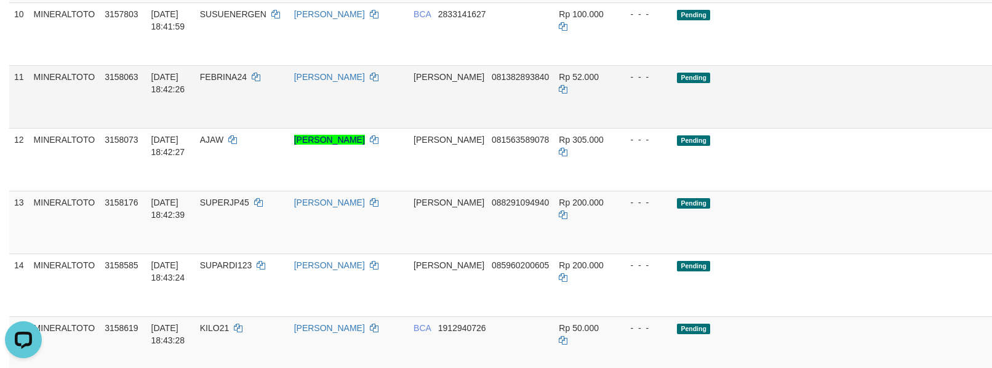
scroll to position [609, 0]
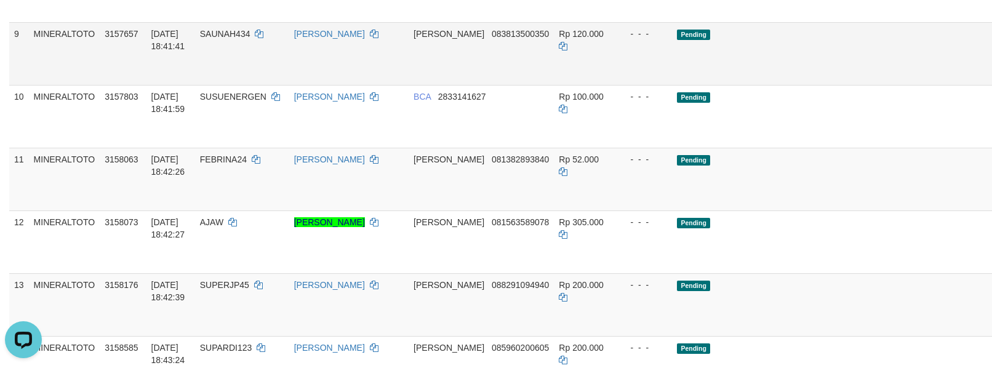
click at [991, 79] on link "Send PGA" at bounding box center [1003, 68] width 20 height 22
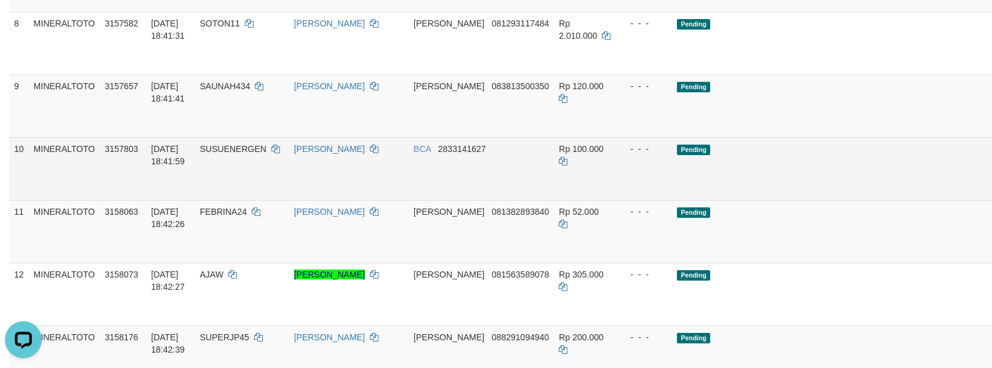
scroll to position [527, 0]
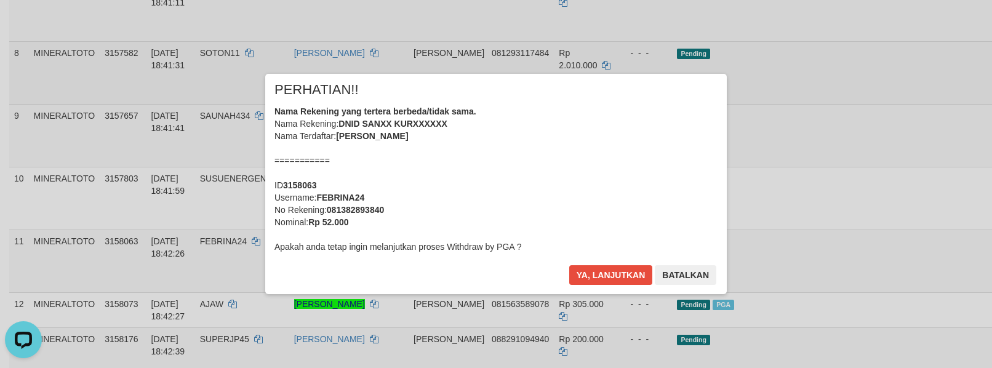
click at [913, 145] on div "× PERHATIAN!! Nama Rekening yang tertera berbeda/tidak sama. Nama Rekening: DNI…" at bounding box center [496, 183] width 992 height 269
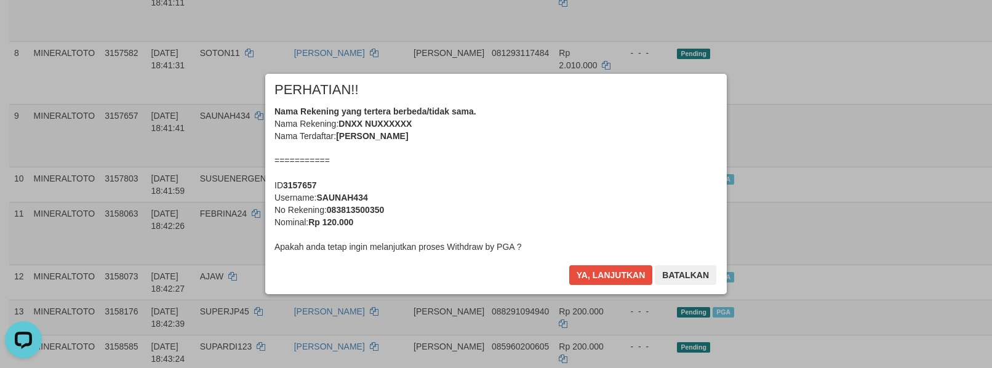
click at [576, 158] on div "Nama Rekening yang tertera berbeda/tidak sama. Nama Rekening: DNXX NUXXXXXX Nam…" at bounding box center [495, 179] width 443 height 148
click at [569, 265] on button "Ya, lanjutkan" at bounding box center [611, 275] width 84 height 20
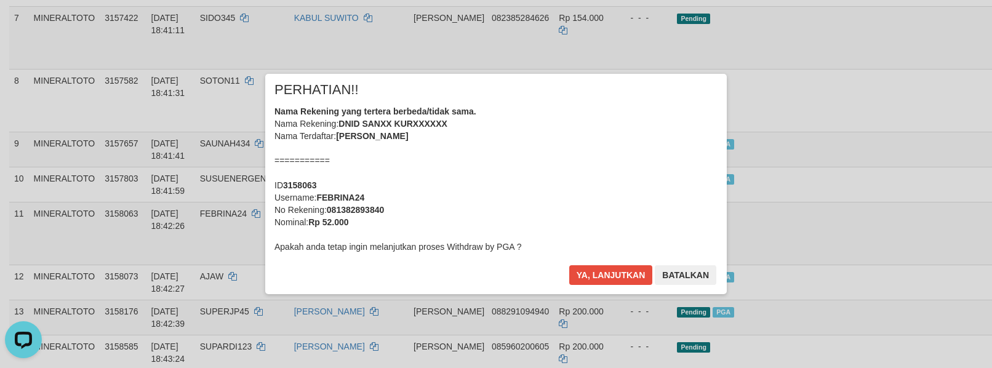
click at [558, 138] on div "Nama Rekening yang tertera berbeda/tidak sama. Nama Rekening: DNID SANXX KURXXX…" at bounding box center [495, 179] width 443 height 148
click at [569, 265] on button "Ya, lanjutkan" at bounding box center [611, 275] width 84 height 20
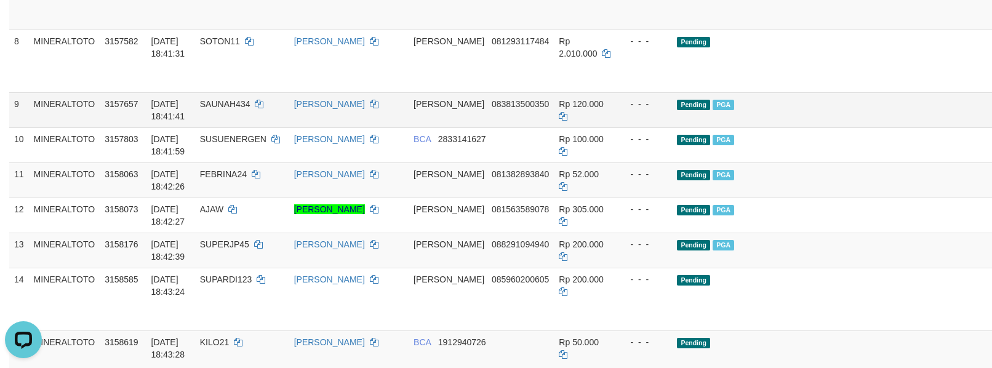
scroll to position [540, 0]
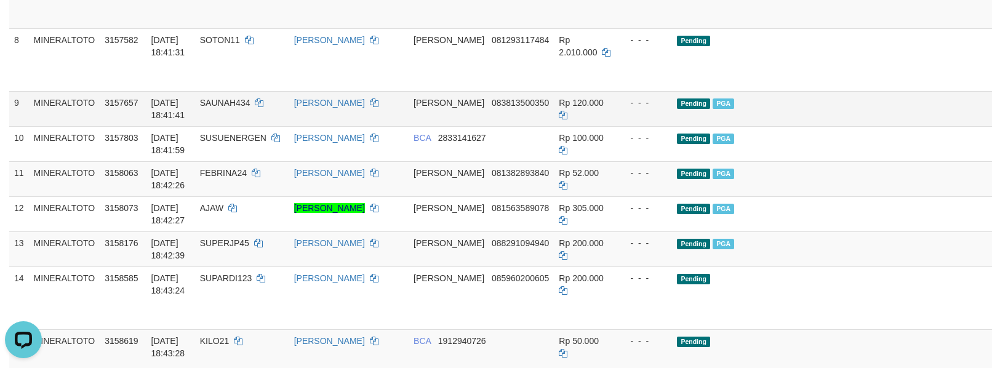
click at [817, 126] on td "Pending PGA" at bounding box center [805, 108] width 266 height 35
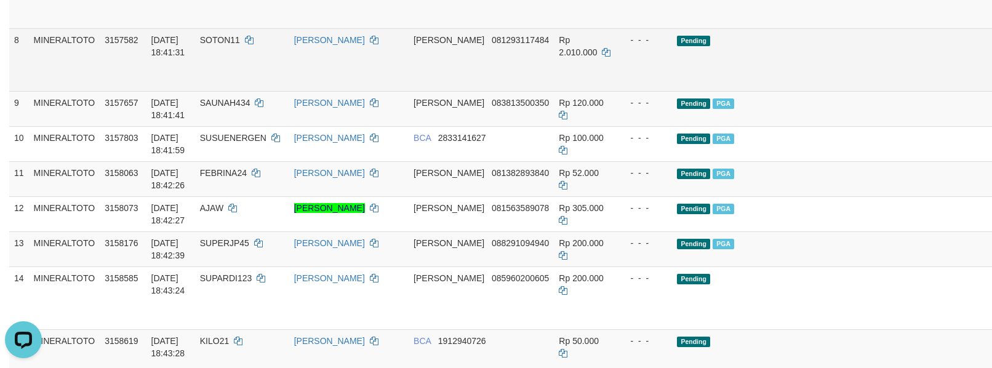
click at [991, 85] on link "Send PGA" at bounding box center [1003, 74] width 20 height 22
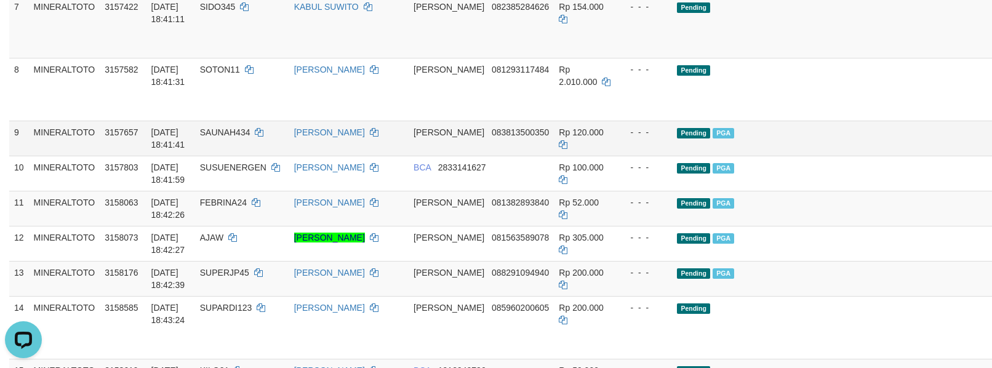
scroll to position [458, 0]
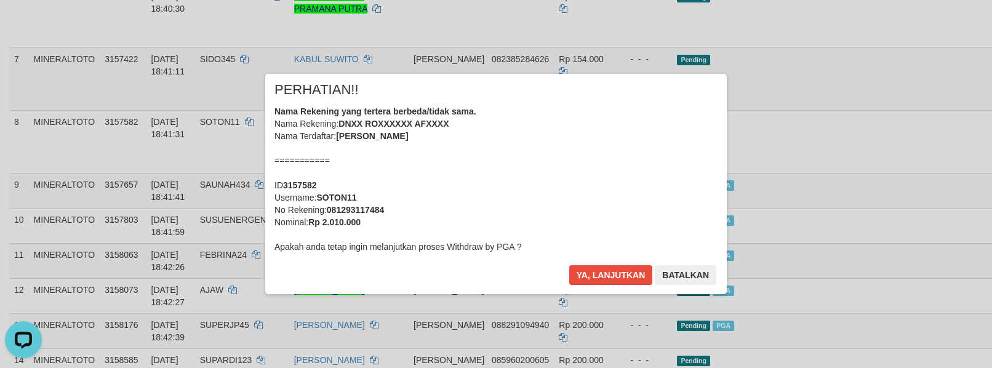
click at [520, 173] on div "Nama Rekening yang tertera berbeda/tidak sama. Nama Rekening: DNXX ROXXXXXX AFX…" at bounding box center [495, 179] width 443 height 148
click at [592, 276] on button "Ya, lanjutkan" at bounding box center [611, 275] width 84 height 20
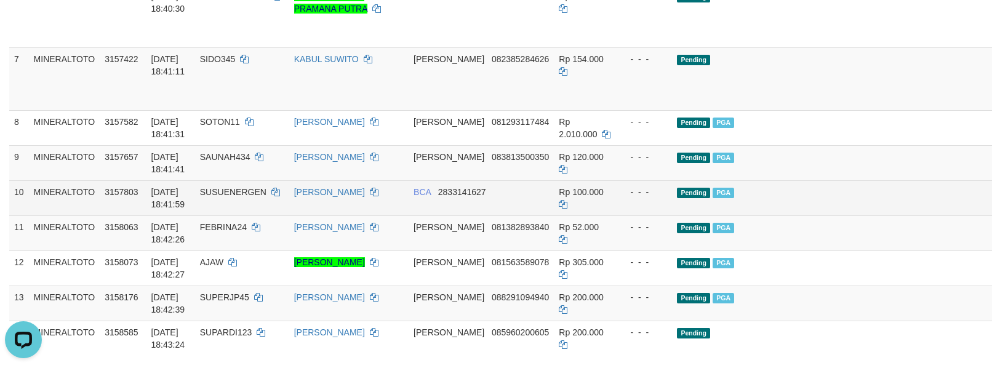
scroll to position [376, 0]
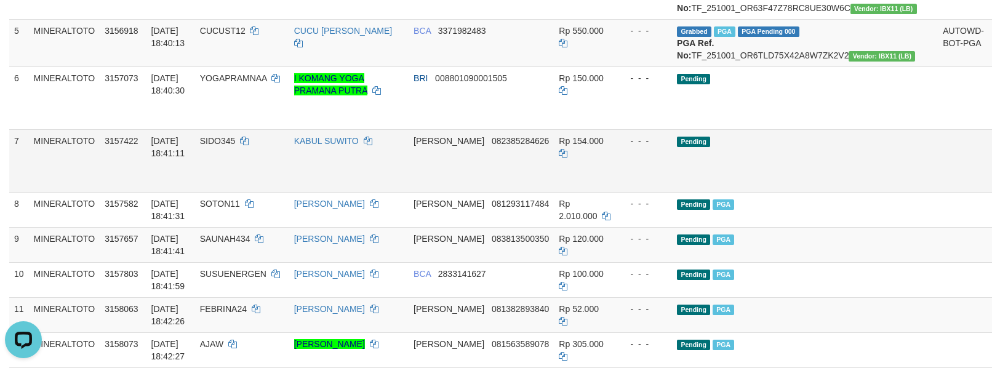
click at [991, 186] on link "Send PGA" at bounding box center [1003, 175] width 20 height 22
click at [991, 123] on link "Send PGA" at bounding box center [1003, 112] width 20 height 22
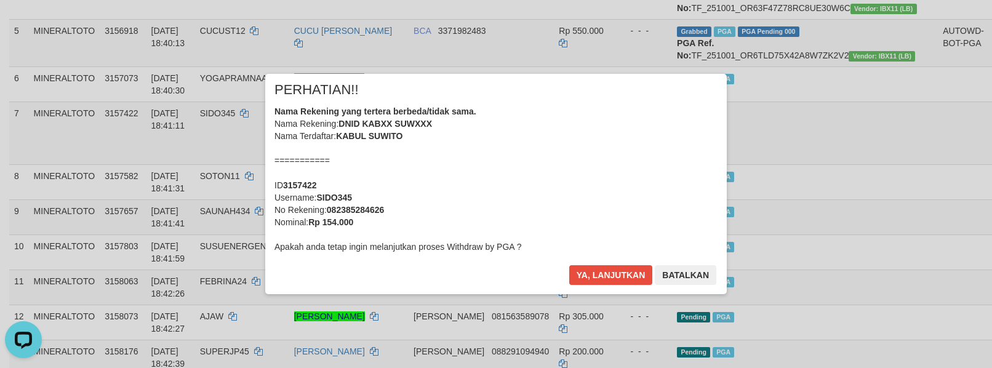
click at [544, 151] on div "Nama Rekening yang tertera berbeda/tidak sama. Nama Rekening: DNID KABXX SUWXXX…" at bounding box center [495, 179] width 443 height 148
click at [569, 265] on button "Ya, lanjutkan" at bounding box center [611, 275] width 84 height 20
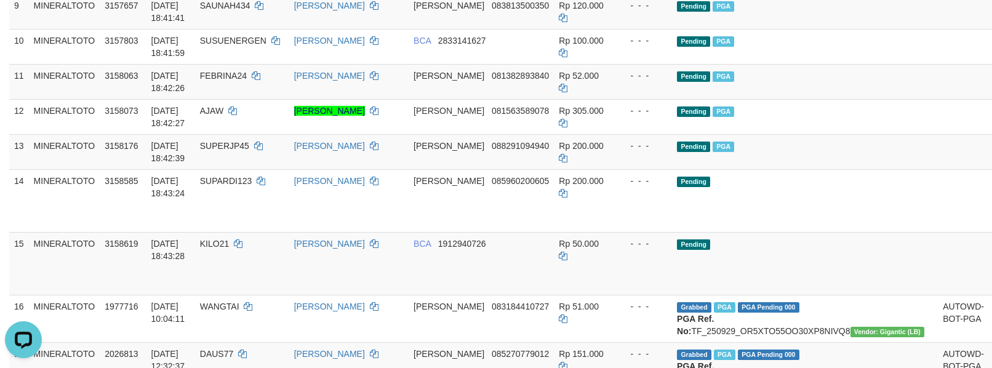
scroll to position [622, 0]
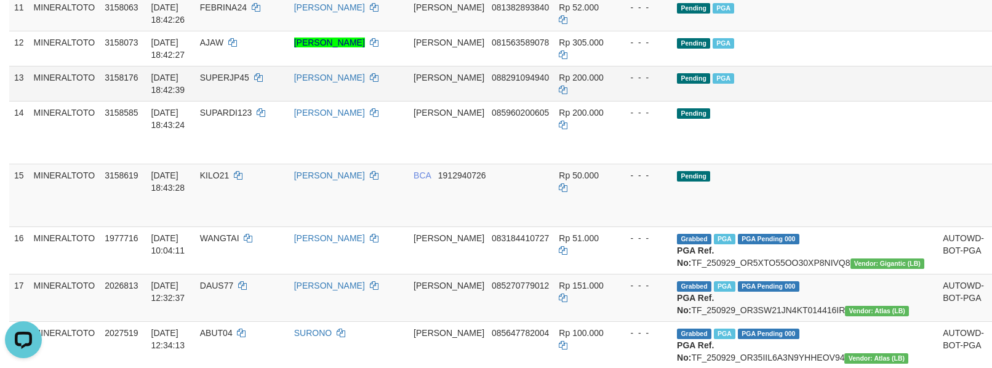
click at [832, 101] on td "Pending PGA" at bounding box center [805, 83] width 266 height 35
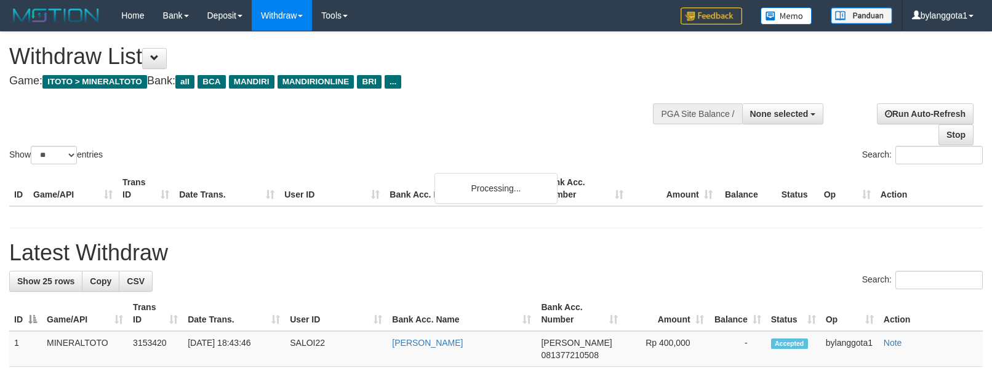
select select
select select "**"
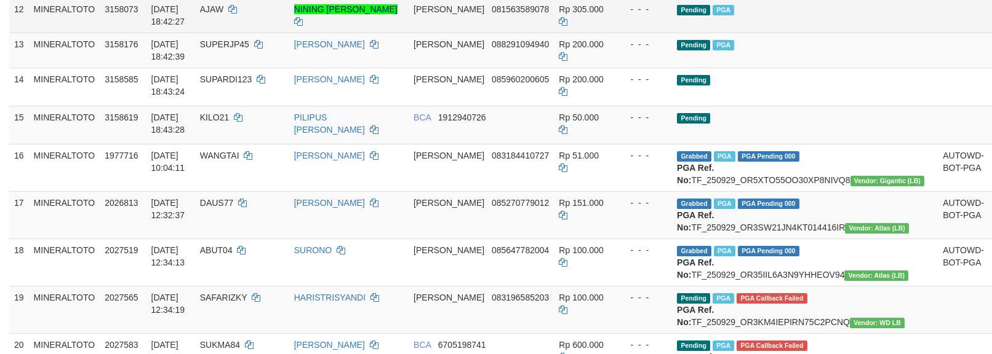
scroll to position [622, 0]
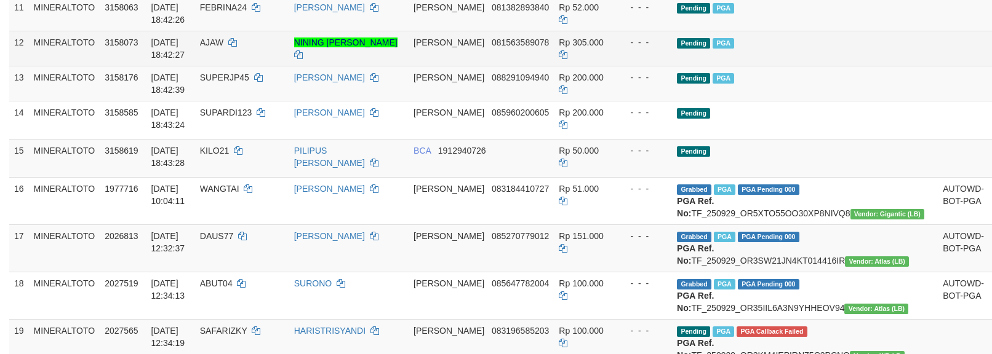
click at [751, 66] on td "Pending PGA" at bounding box center [805, 48] width 266 height 35
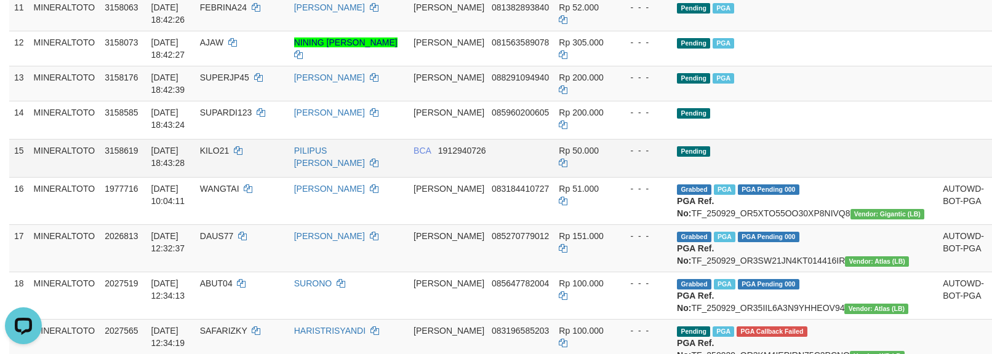
scroll to position [0, 0]
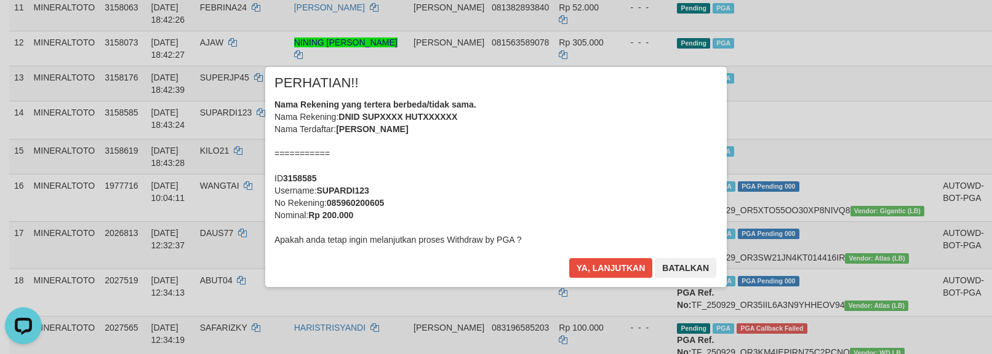
click at [554, 175] on div "Nama Rekening yang tertera berbeda/tidak sama. Nama Rekening: DNID SUPXXXX HUTX…" at bounding box center [495, 172] width 443 height 148
click at [569, 258] on button "Ya, lanjutkan" at bounding box center [611, 268] width 84 height 20
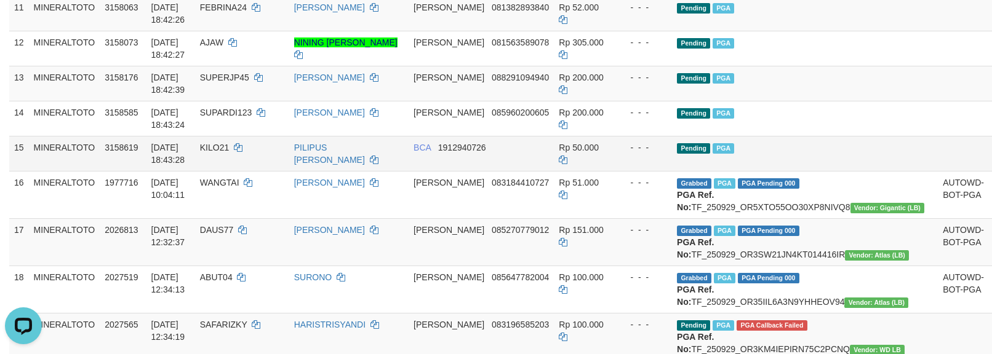
scroll to position [619, 0]
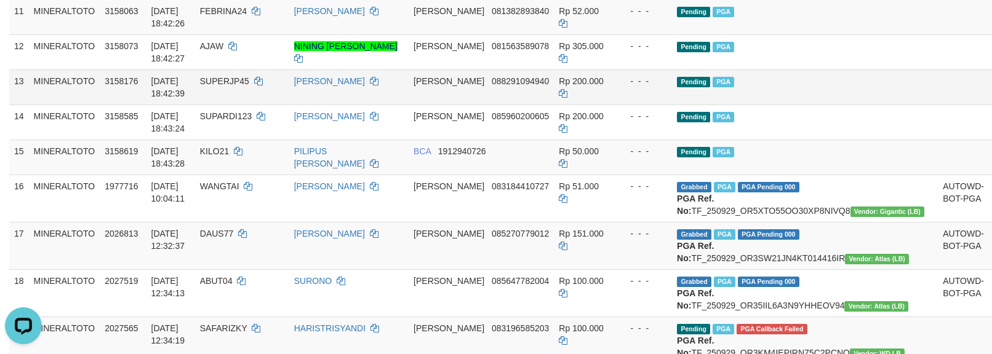
click at [770, 105] on td "Pending PGA" at bounding box center [805, 87] width 266 height 35
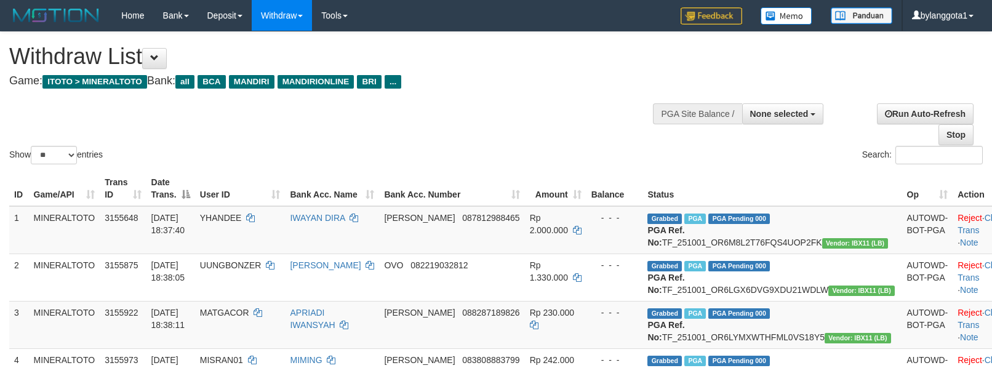
select select
select select "**"
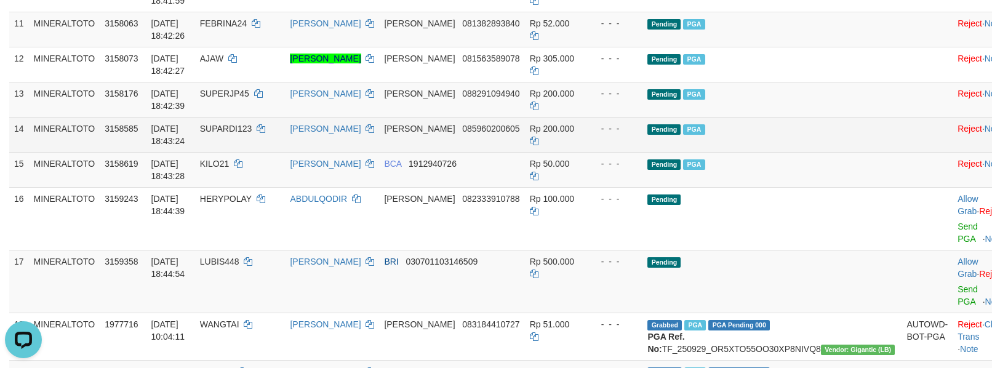
click at [800, 152] on td "Pending PGA" at bounding box center [771, 134] width 259 height 35
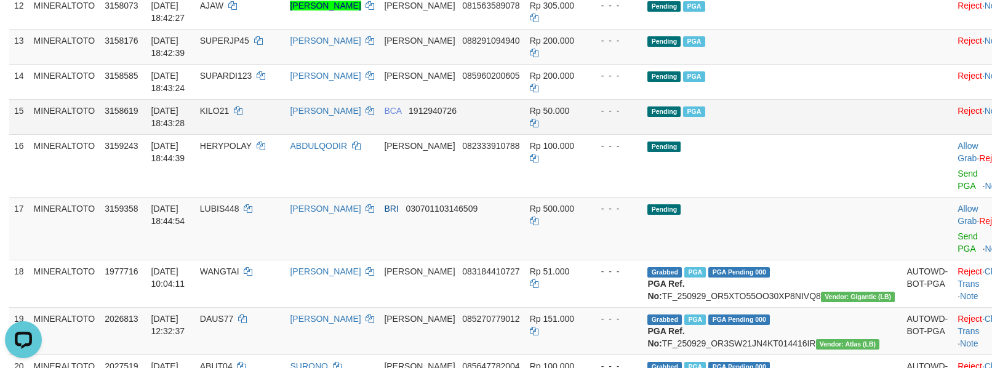
scroll to position [701, 0]
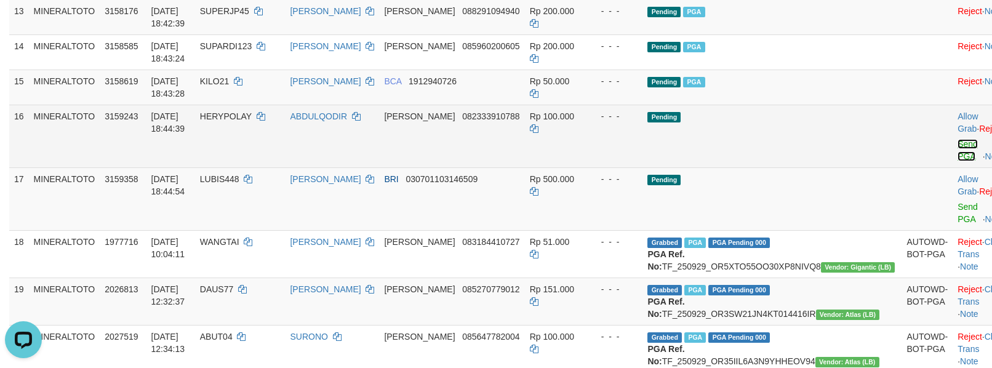
click at [957, 161] on link "Send PGA" at bounding box center [967, 150] width 20 height 22
click at [957, 224] on link "Send PGA" at bounding box center [967, 213] width 20 height 22
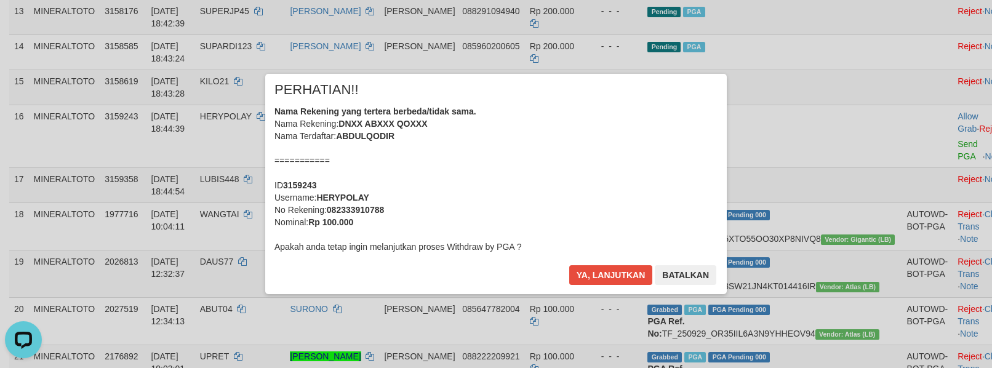
click at [522, 156] on div "Nama Rekening yang tertera berbeda/tidak sama. Nama Rekening: DNXX ABXXX QOXXX …" at bounding box center [495, 179] width 443 height 148
click at [569, 265] on button "Ya, lanjutkan" at bounding box center [611, 275] width 84 height 20
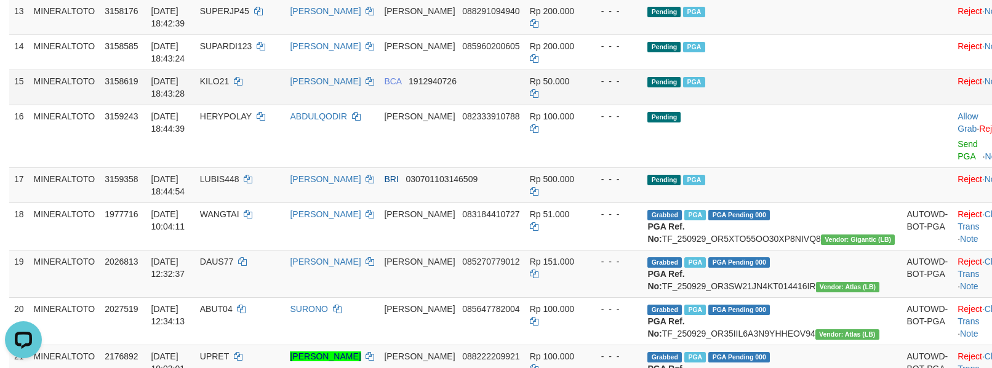
scroll to position [685, 0]
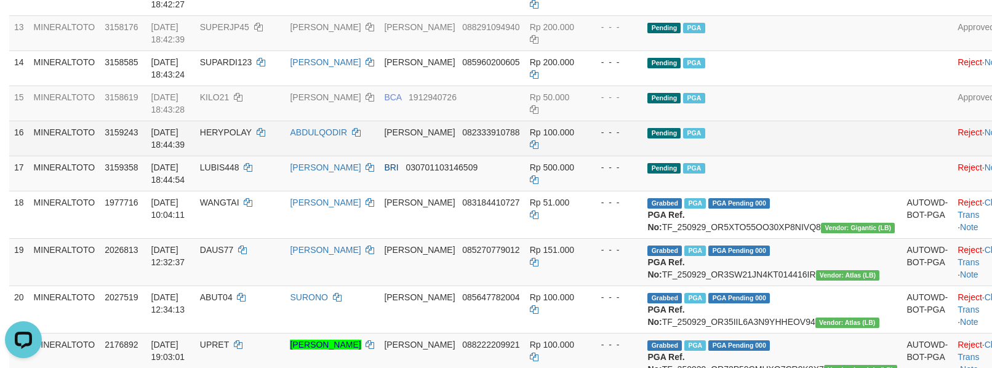
click at [814, 156] on td "Pending PGA" at bounding box center [771, 138] width 259 height 35
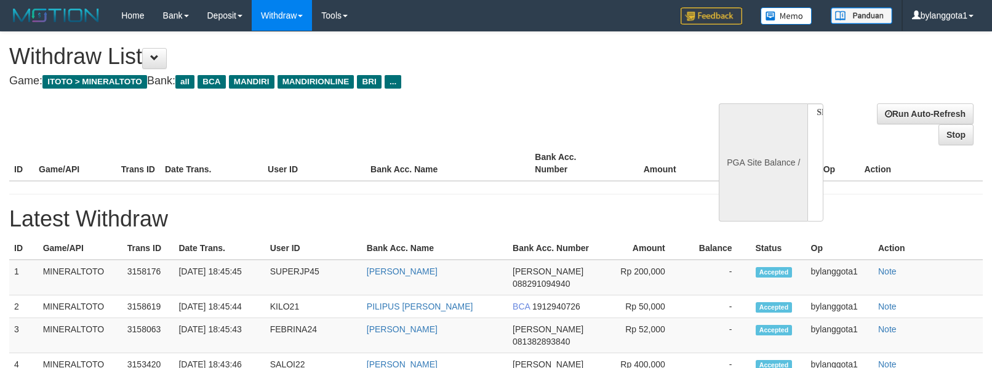
select select
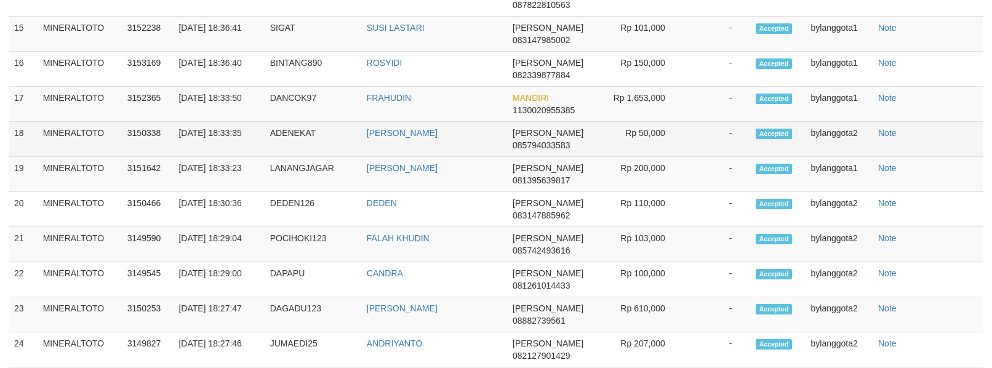
select select "**"
select select
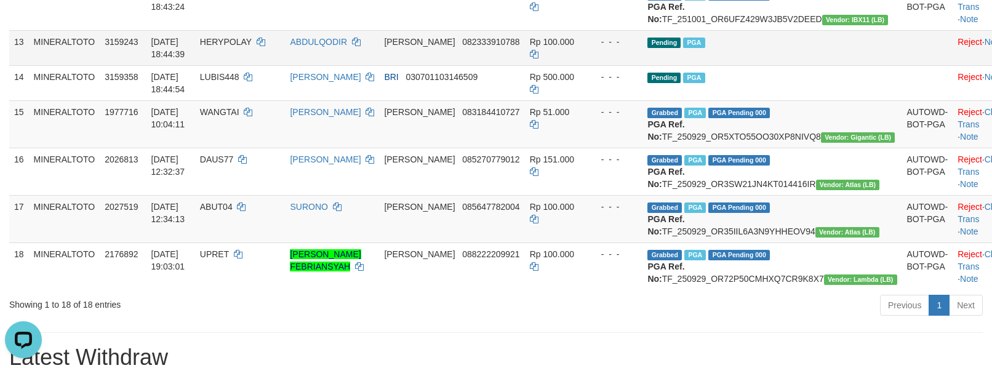
scroll to position [738, 0]
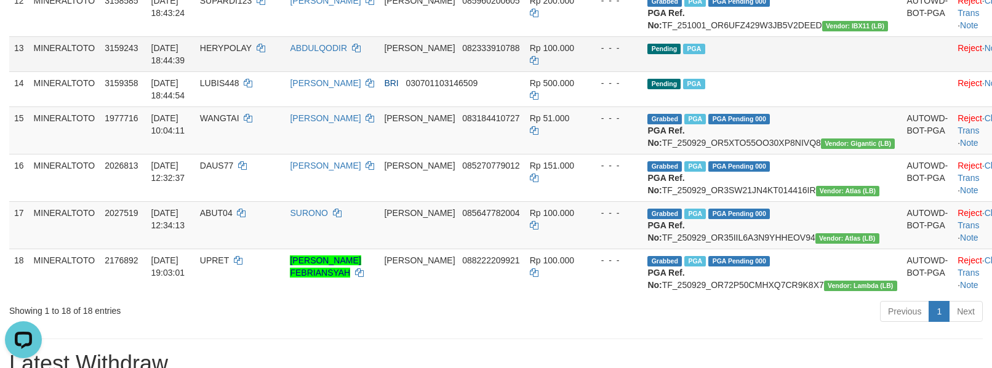
click at [822, 71] on td "Pending PGA" at bounding box center [771, 53] width 259 height 35
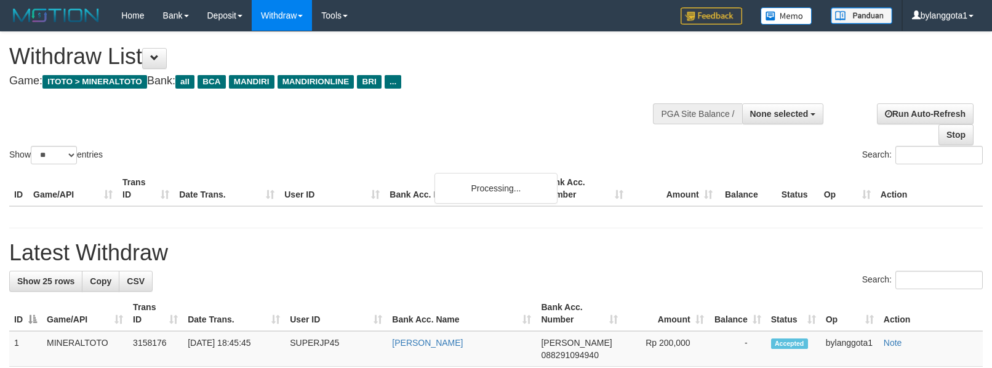
select select
select select "**"
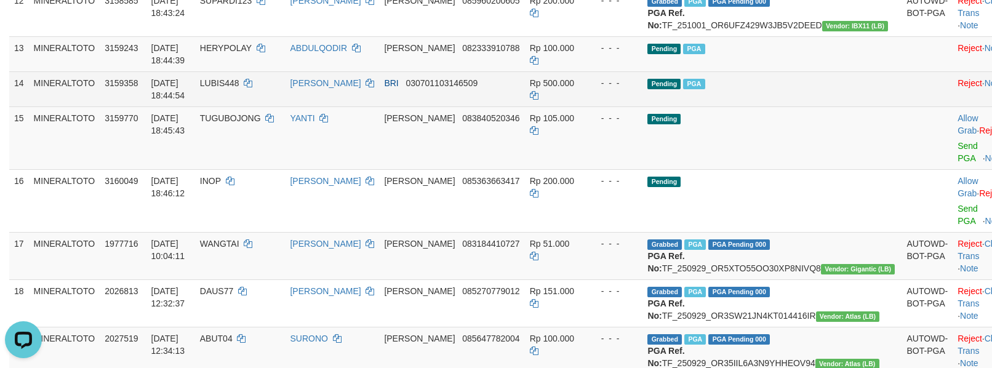
click at [803, 106] on td "Pending PGA" at bounding box center [771, 88] width 259 height 35
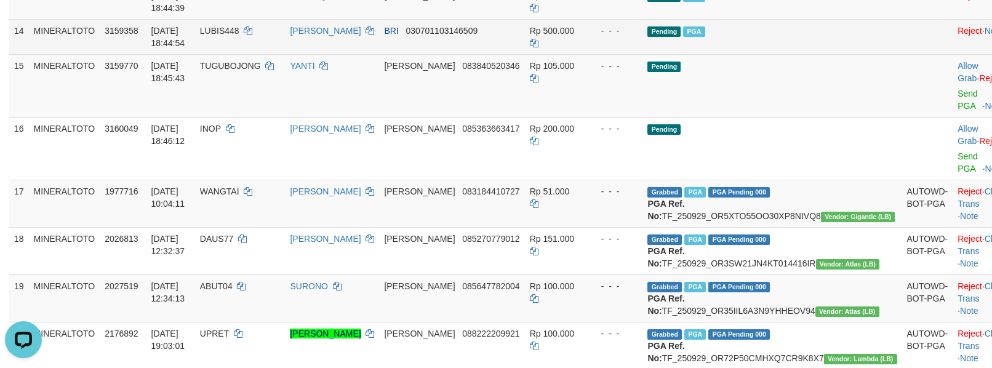
scroll to position [820, 0]
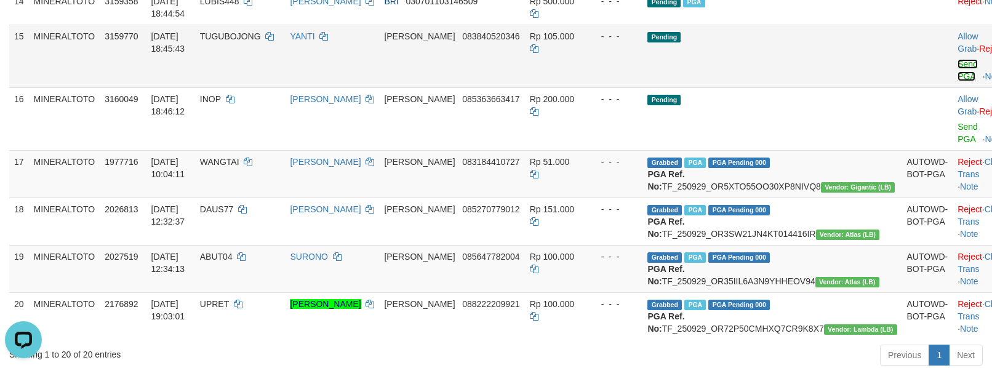
click at [957, 81] on link "Send PGA" at bounding box center [967, 70] width 20 height 22
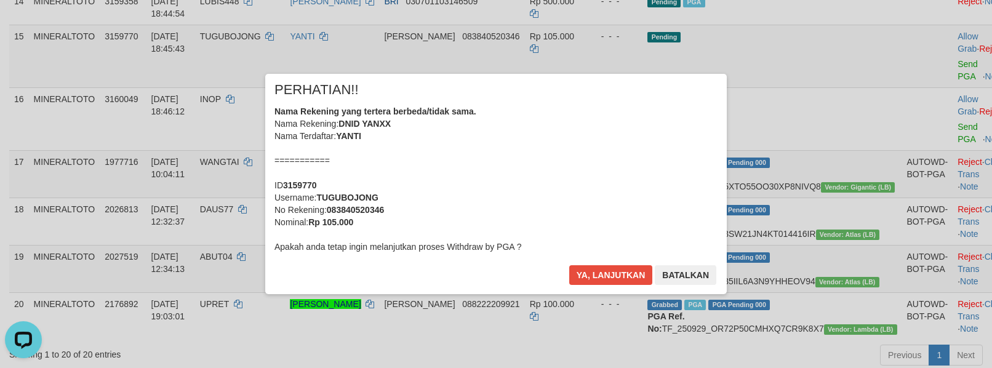
click at [589, 180] on div "Nama Rekening yang tertera berbeda/tidak sama. Nama Rekening: DNID YANXX Nama T…" at bounding box center [495, 179] width 443 height 148
click at [569, 265] on button "Ya, lanjutkan" at bounding box center [611, 275] width 84 height 20
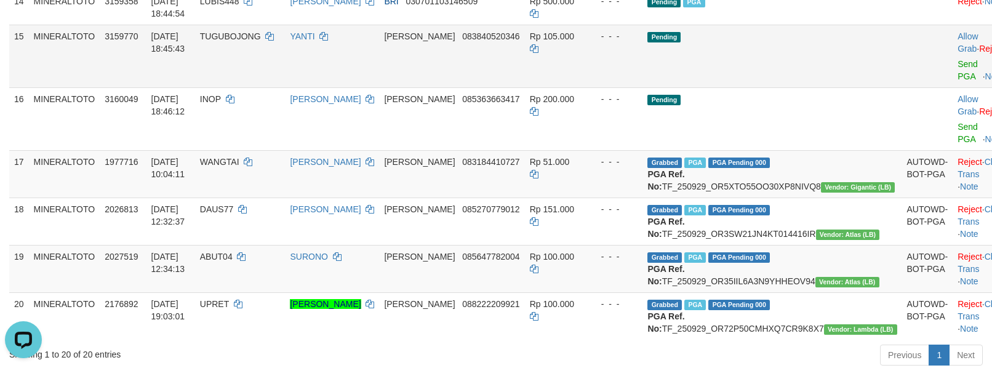
click at [844, 87] on td "Pending" at bounding box center [771, 56] width 259 height 63
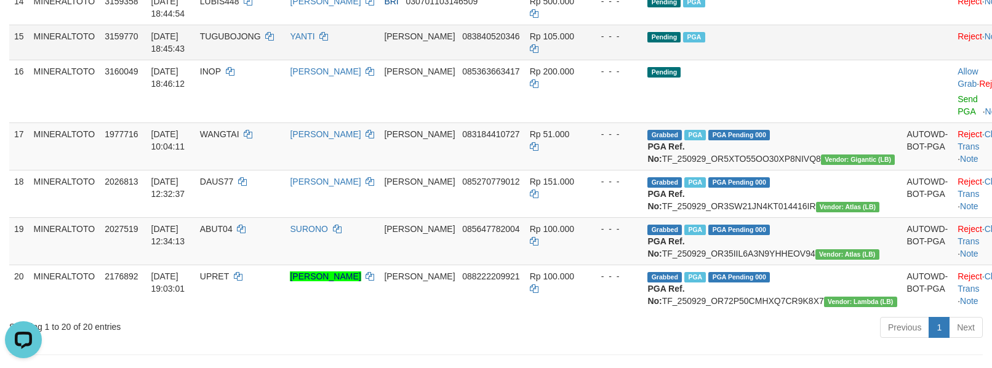
click at [810, 60] on td "Pending PGA" at bounding box center [771, 42] width 259 height 35
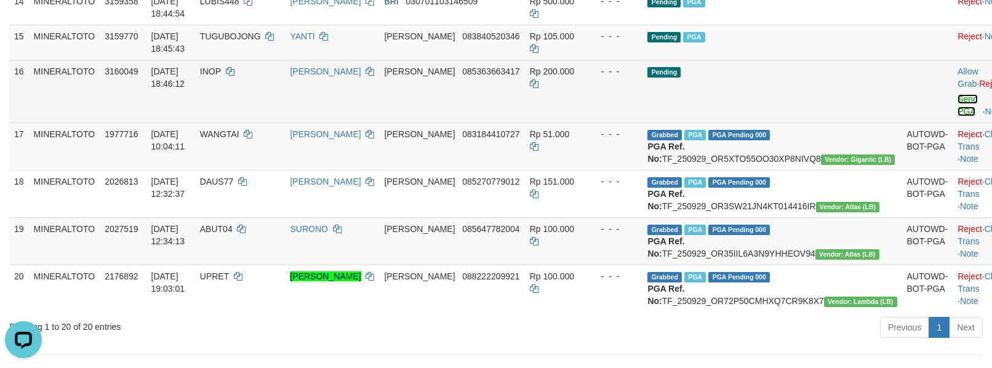
click at [957, 116] on link "Send PGA" at bounding box center [967, 105] width 20 height 22
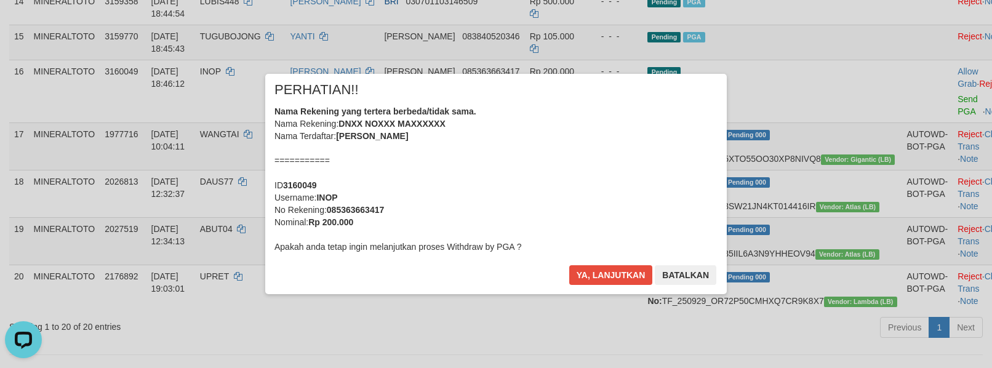
click at [547, 173] on div "Nama Rekening yang tertera berbeda/tidak sama. Nama Rekening: DNXX NOXXX MAXXXX…" at bounding box center [495, 179] width 443 height 148
click at [569, 265] on button "Ya, lanjutkan" at bounding box center [611, 275] width 84 height 20
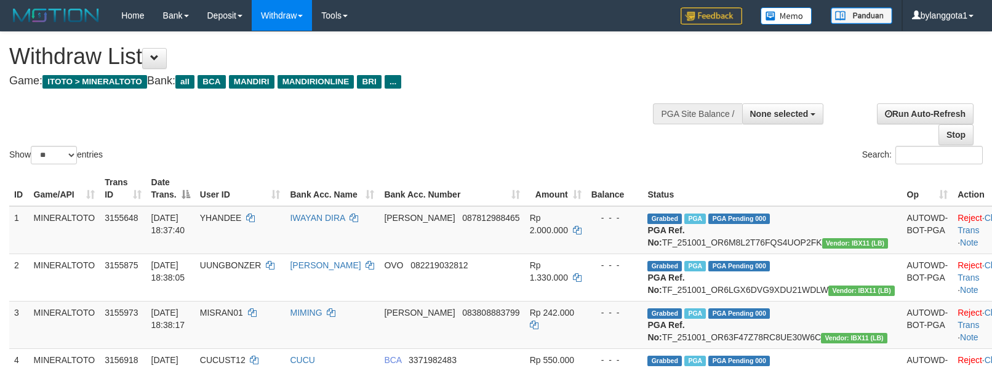
select select
select select "**"
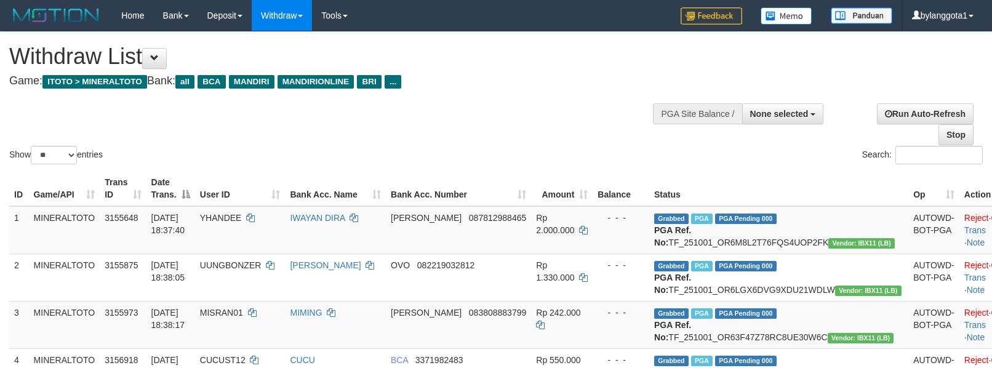
select select
select select "**"
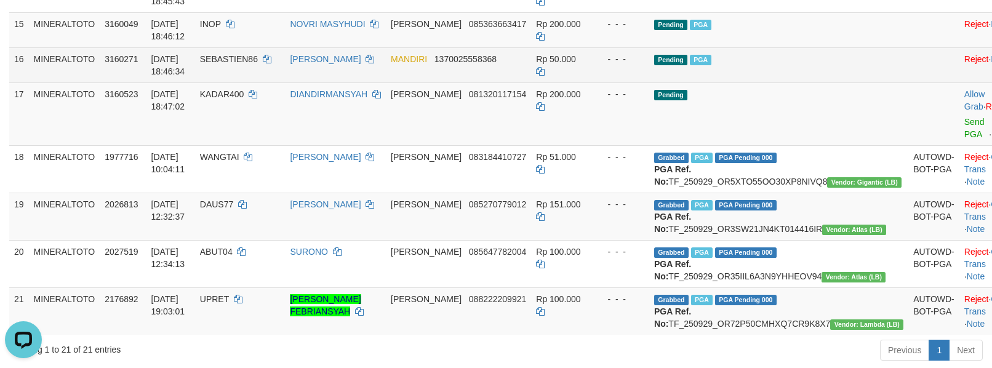
click at [908, 82] on td at bounding box center [933, 64] width 51 height 35
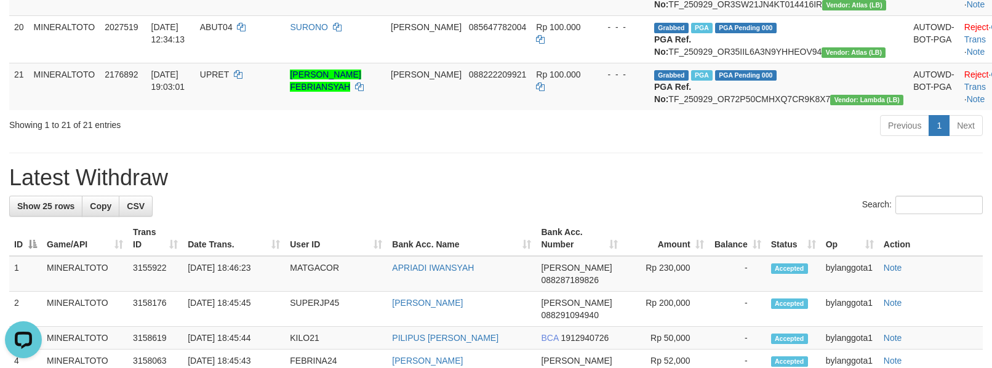
scroll to position [1066, 0]
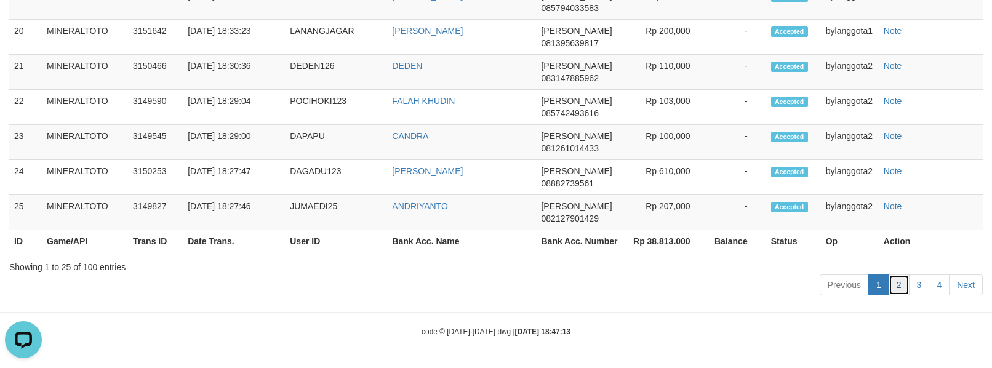
click at [899, 291] on link "2" at bounding box center [898, 284] width 21 height 21
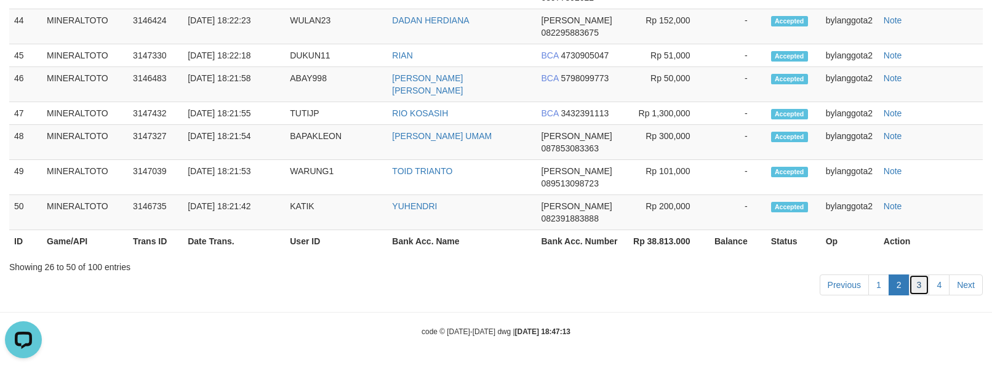
click at [911, 291] on link "3" at bounding box center [918, 284] width 21 height 21
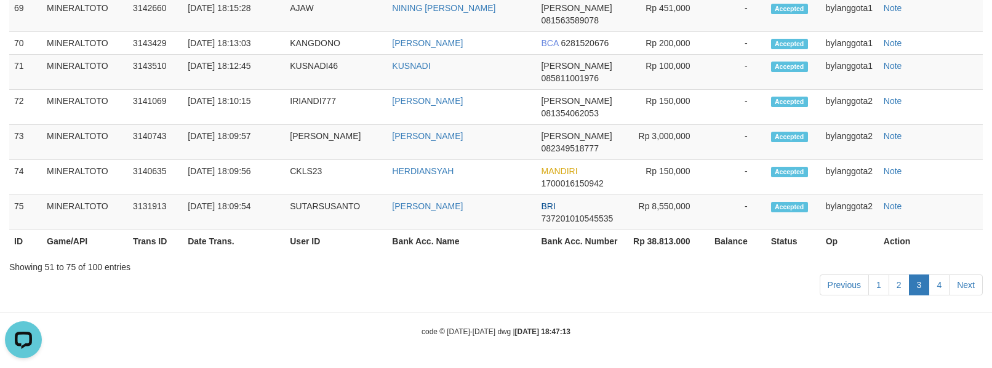
scroll to position [2057, 0]
click at [930, 283] on link "4" at bounding box center [938, 284] width 21 height 21
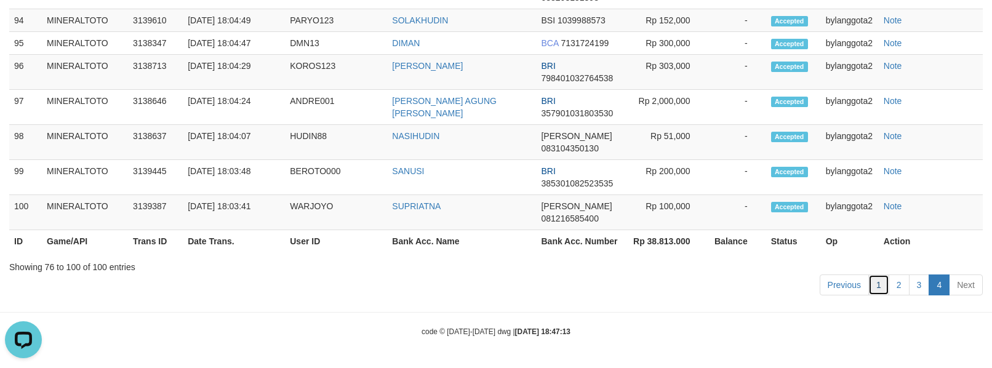
click at [876, 295] on link "1" at bounding box center [878, 284] width 21 height 21
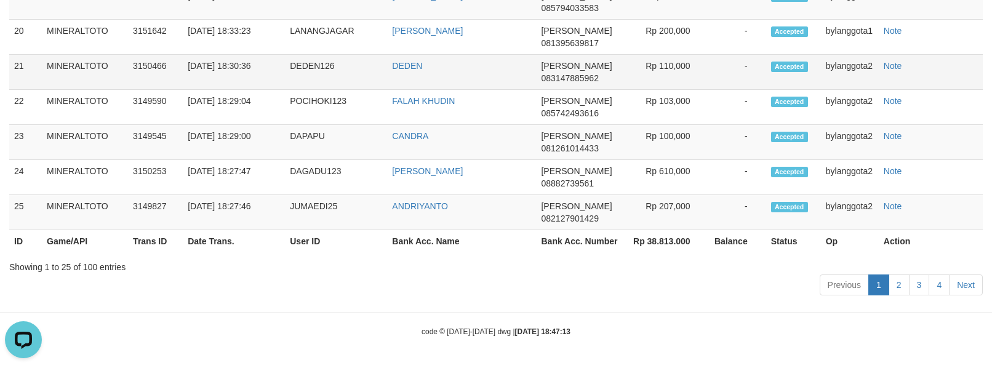
click at [923, 90] on td "Note" at bounding box center [930, 72] width 104 height 35
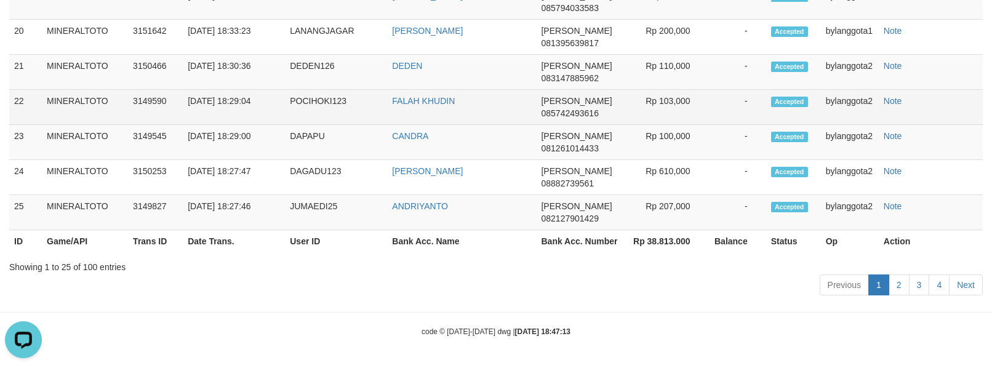
click at [945, 125] on td "Note" at bounding box center [930, 107] width 104 height 35
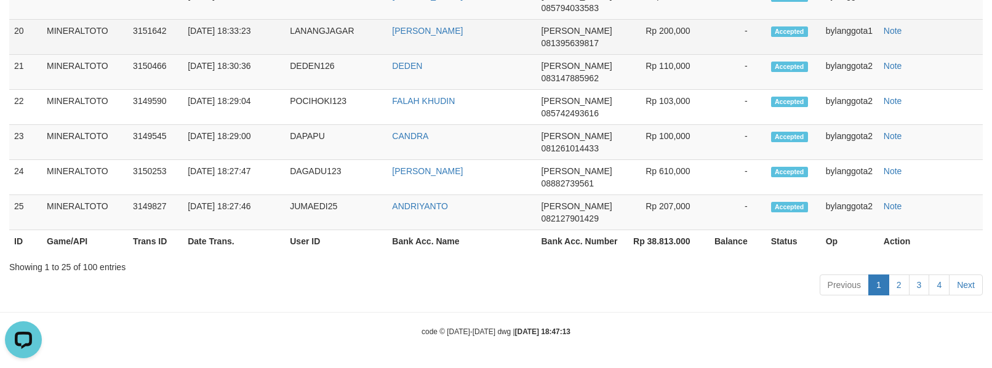
click at [926, 55] on td "Note" at bounding box center [930, 37] width 104 height 35
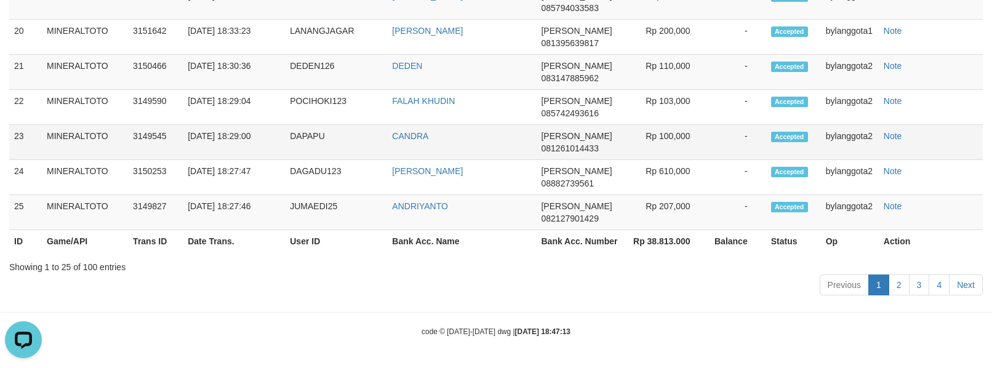
click at [939, 160] on td "Note" at bounding box center [930, 142] width 104 height 35
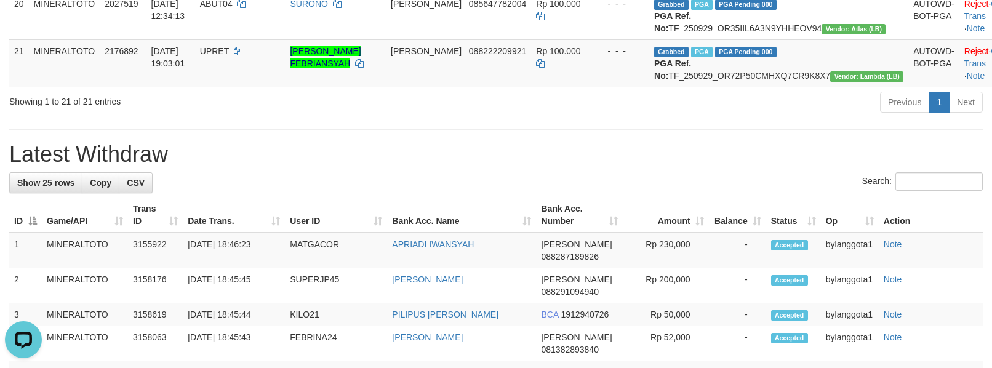
scroll to position [1095, 0]
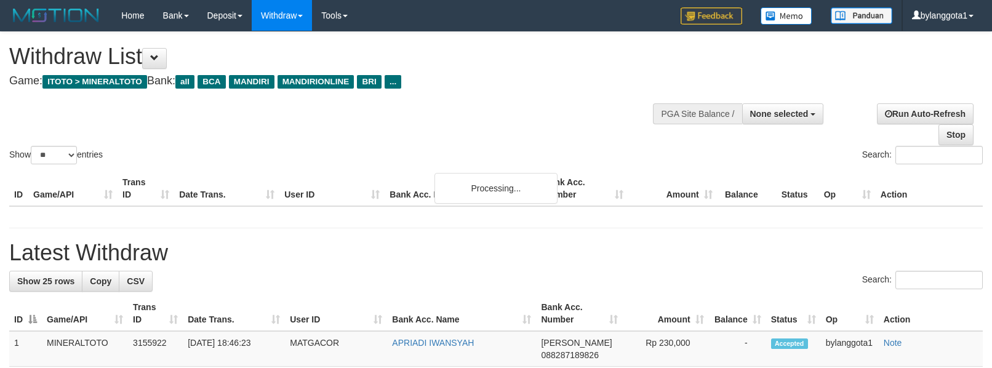
select select
select select "**"
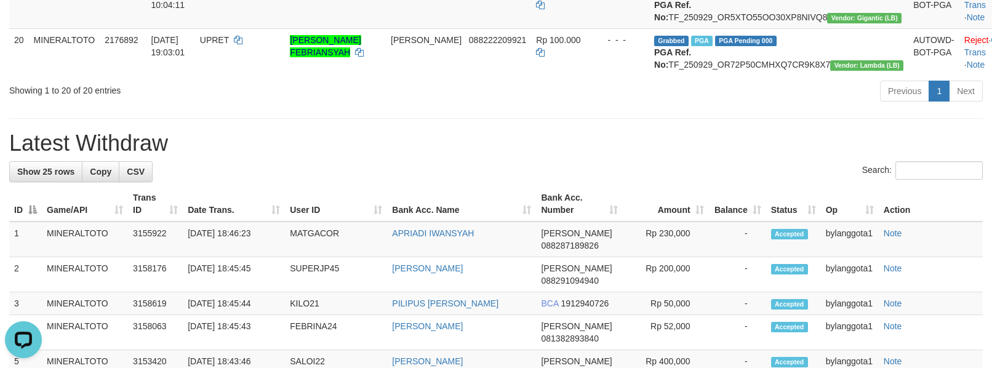
click at [753, 106] on div "Previous 1 Next" at bounding box center [703, 92] width 560 height 26
click at [589, 276] on div "**********" at bounding box center [496, 52] width 992 height 2134
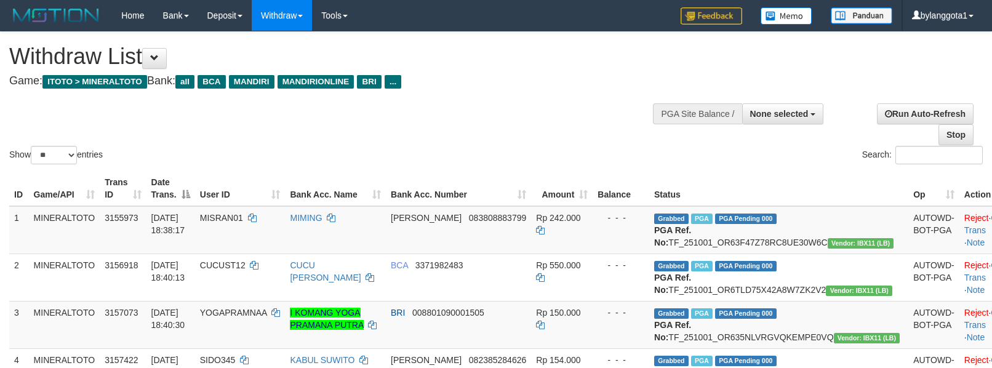
select select
select select "**"
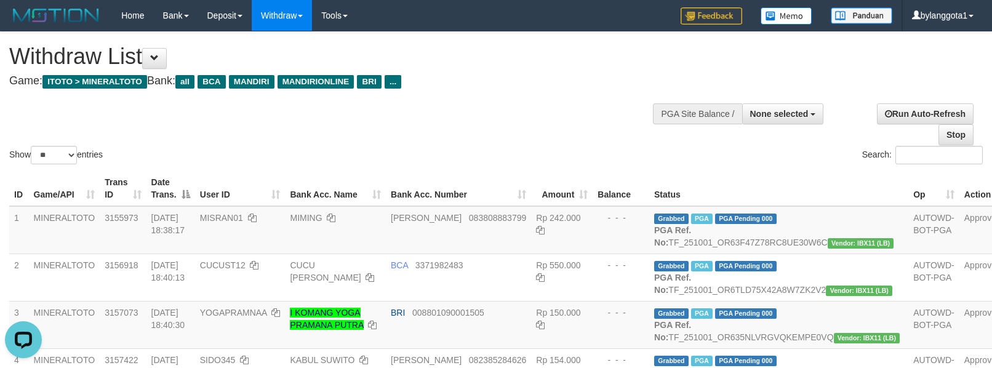
click at [594, 119] on div "Show ** ** ** *** entries Search:" at bounding box center [496, 99] width 992 height 135
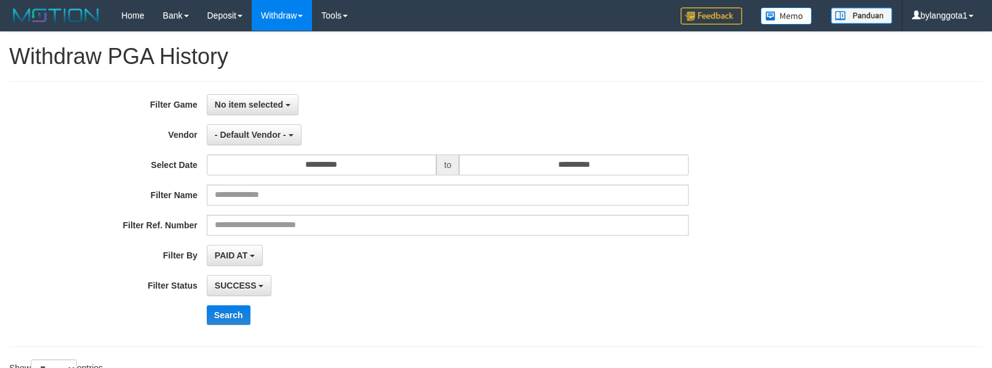
select select
select select "**"
click at [274, 109] on span "No item selected" at bounding box center [249, 105] width 68 height 10
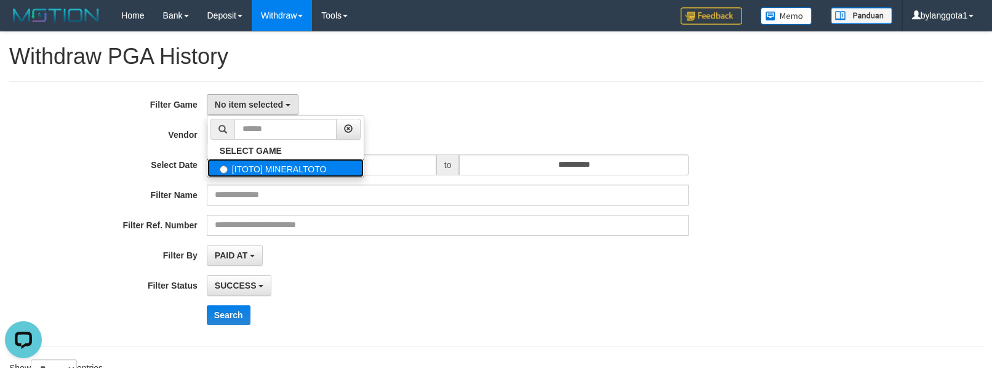
click at [266, 165] on label "[ITOTO] MINERALTOTO" at bounding box center [285, 168] width 156 height 18
select select "****"
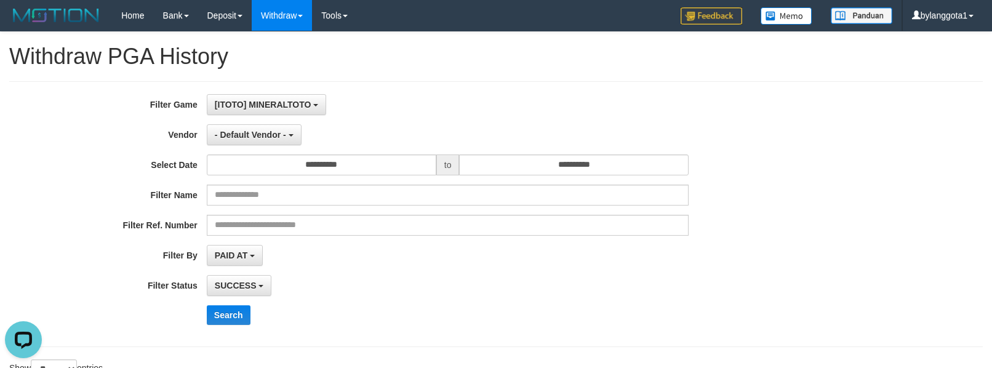
scroll to position [10, 0]
click at [274, 137] on span "- Default Vendor -" at bounding box center [250, 135] width 71 height 10
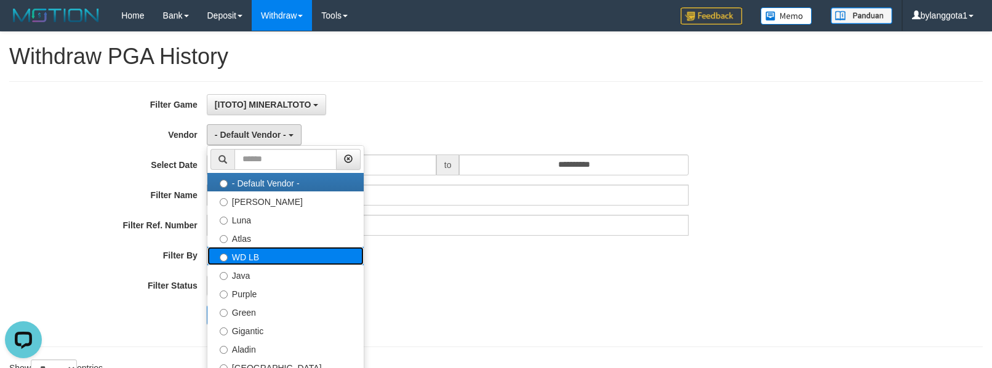
drag, startPoint x: 261, startPoint y: 253, endPoint x: 294, endPoint y: 249, distance: 32.9
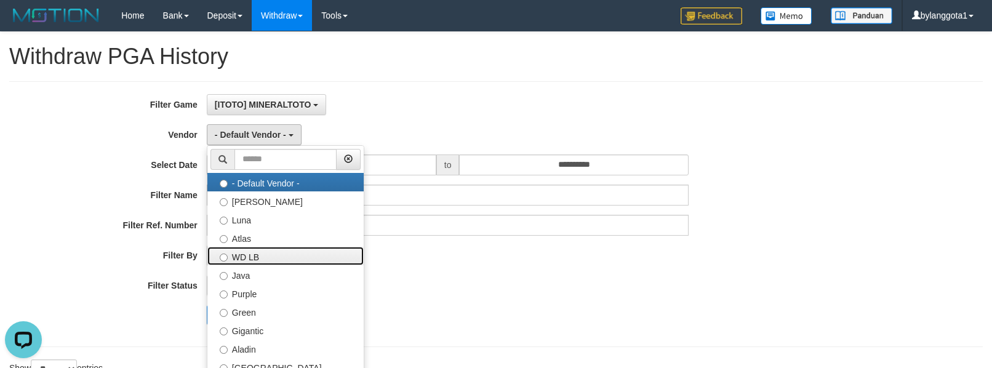
click at [262, 253] on label "WD LB" at bounding box center [285, 256] width 156 height 18
select select "**********"
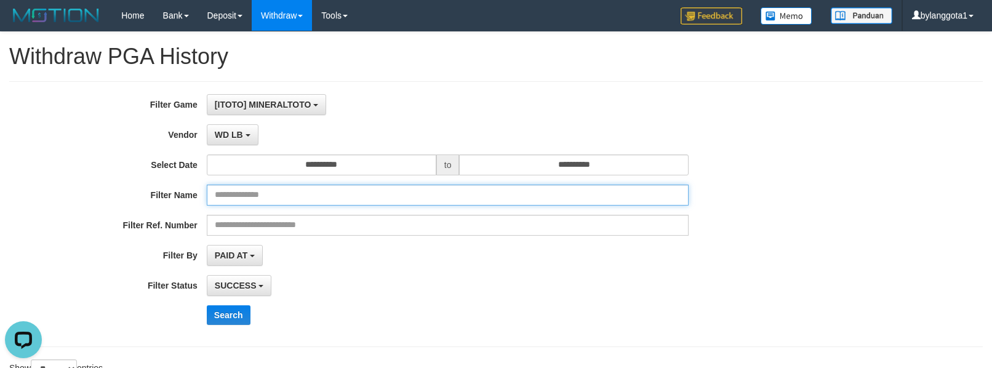
click at [345, 194] on input "text" at bounding box center [448, 195] width 482 height 21
paste input "**********"
type input "**********"
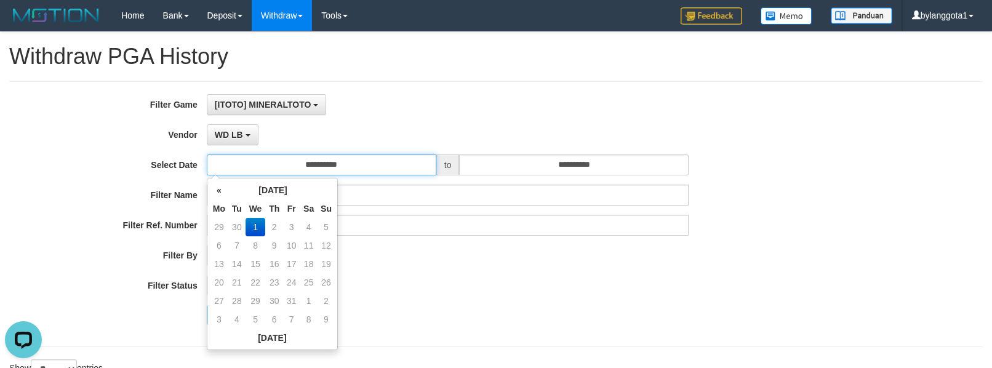
click at [348, 167] on input "**********" at bounding box center [321, 164] width 229 height 21
click at [222, 188] on th "«" at bounding box center [219, 190] width 18 height 18
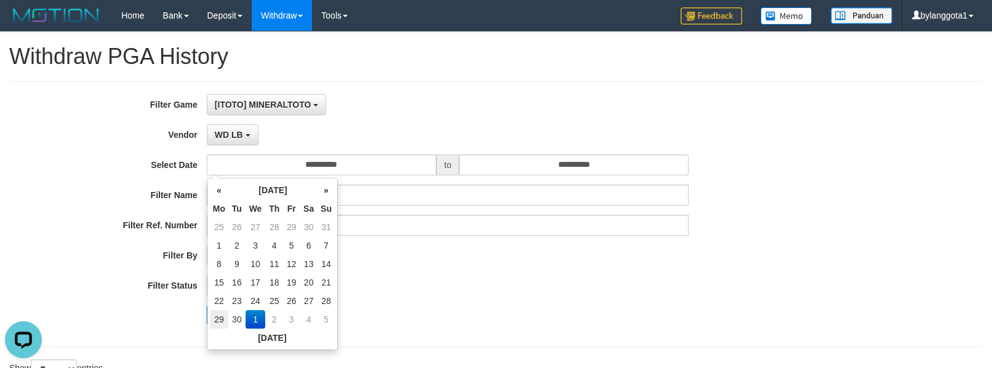
click at [217, 317] on td "29" at bounding box center [219, 319] width 18 height 18
type input "**********"
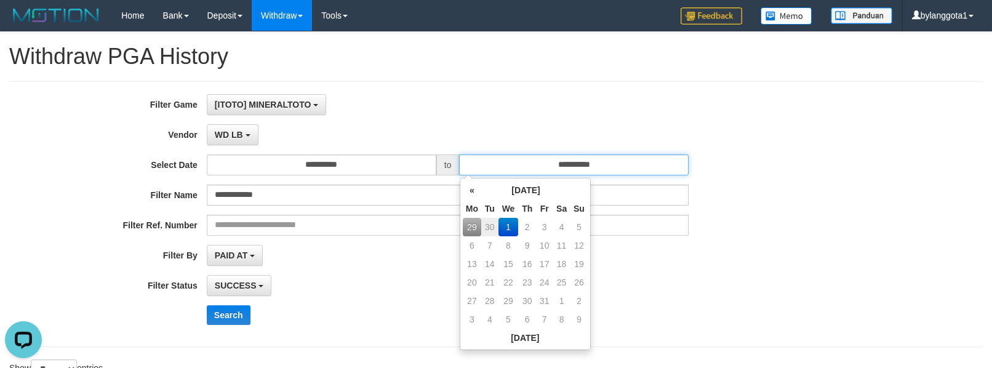
click at [546, 160] on input "**********" at bounding box center [573, 164] width 229 height 21
click at [466, 187] on th "«" at bounding box center [472, 190] width 18 height 18
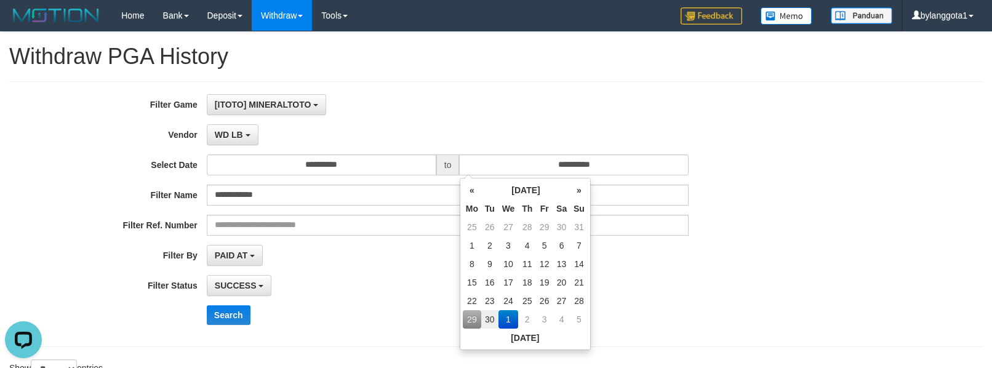
click at [475, 325] on td "29" at bounding box center [472, 319] width 18 height 18
type input "**********"
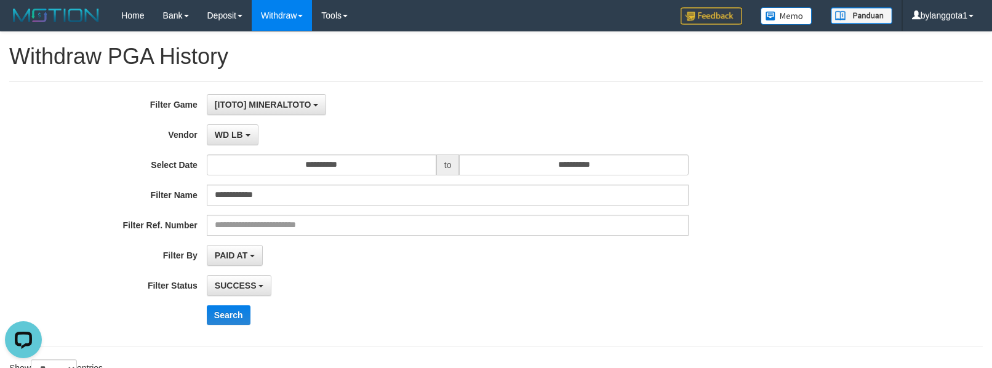
click at [407, 267] on div "**********" at bounding box center [413, 214] width 826 height 240
click at [230, 262] on button "PAID AT" at bounding box center [235, 255] width 56 height 21
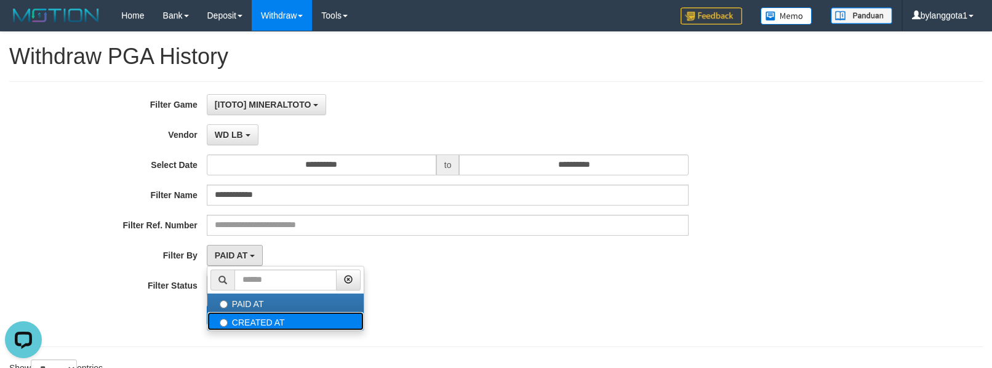
click at [252, 323] on label "CREATED AT" at bounding box center [285, 321] width 156 height 18
select select "*"
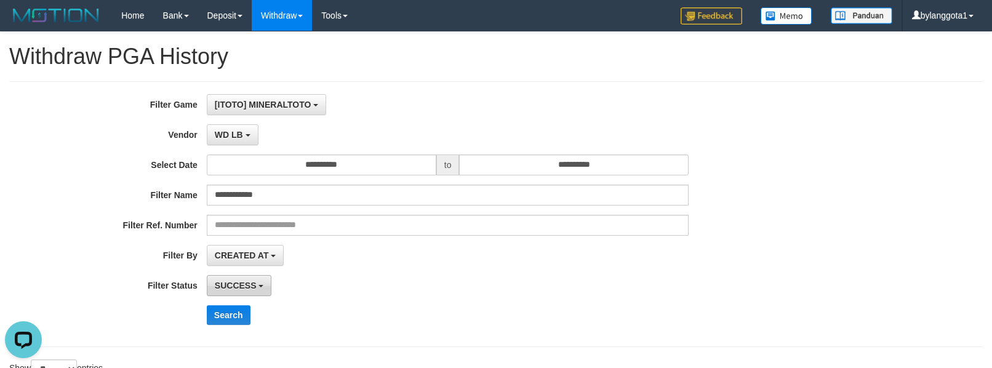
click at [244, 284] on span "SUCCESS" at bounding box center [236, 285] width 42 height 10
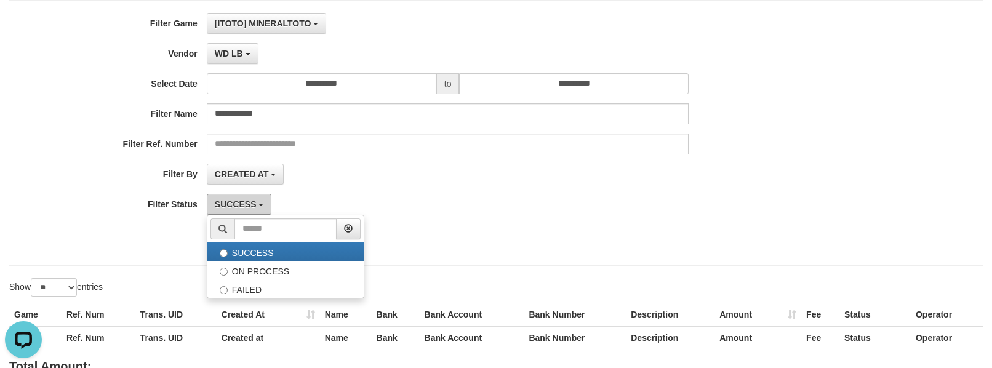
scroll to position [82, 0]
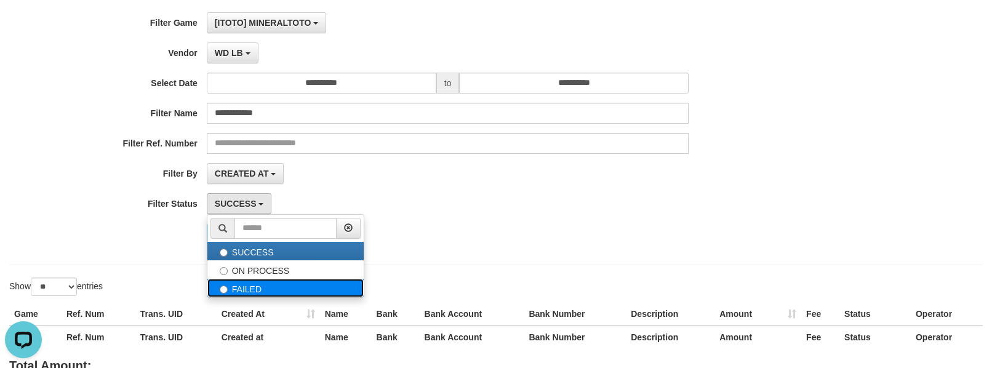
click at [274, 288] on label "FAILED" at bounding box center [285, 288] width 156 height 18
select select "*"
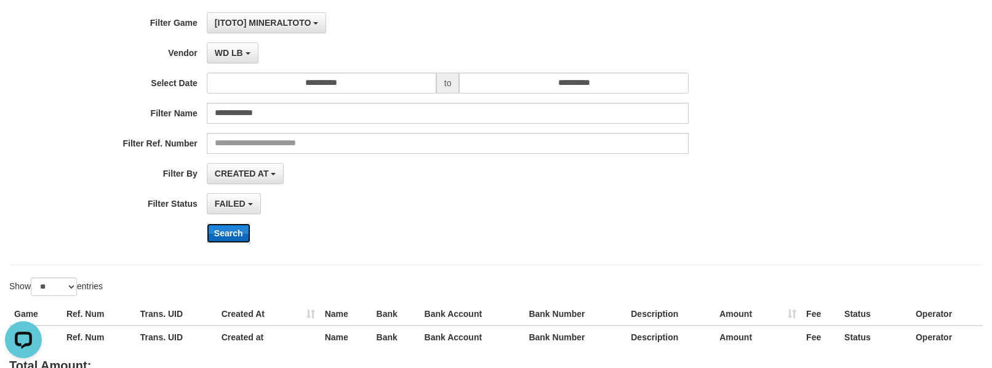
click at [229, 232] on button "Search" at bounding box center [229, 233] width 44 height 20
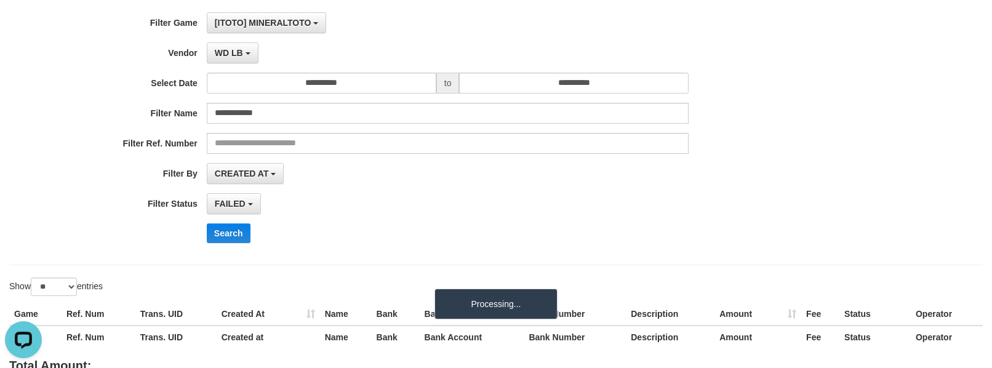
scroll to position [164, 0]
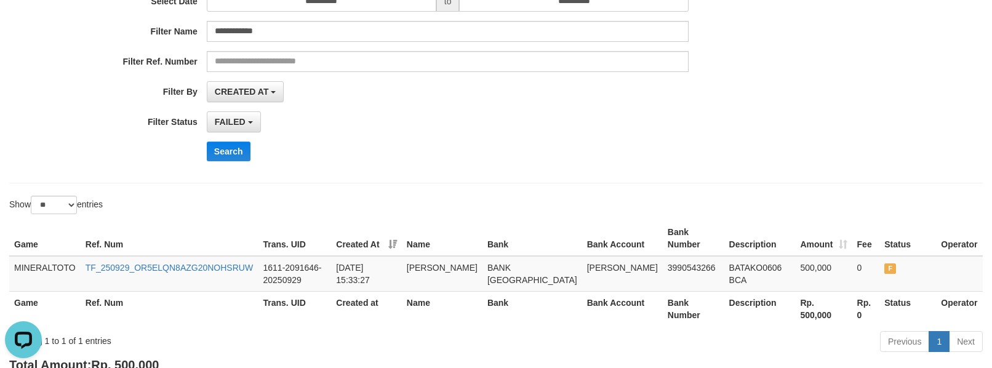
click at [602, 167] on div "**********" at bounding box center [413, 50] width 826 height 240
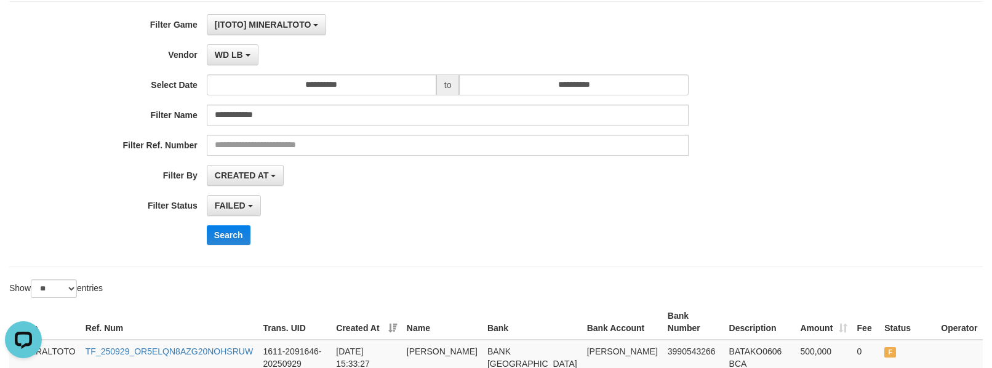
scroll to position [0, 0]
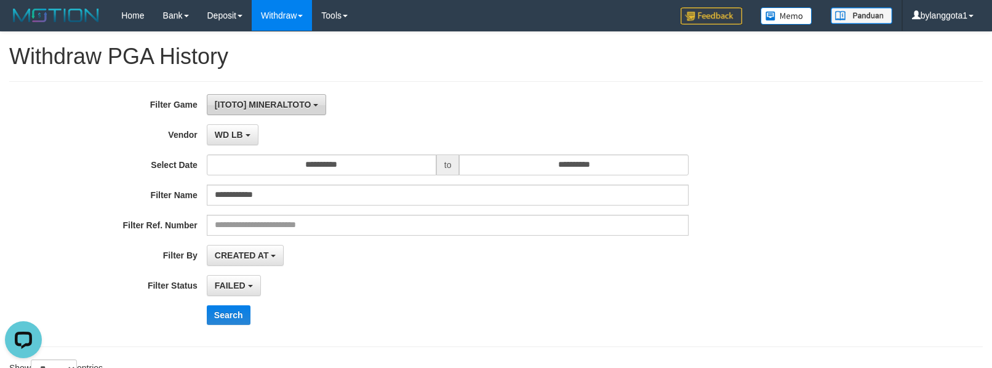
click at [264, 106] on span "[ITOTO] MINERALTOTO" at bounding box center [263, 105] width 97 height 10
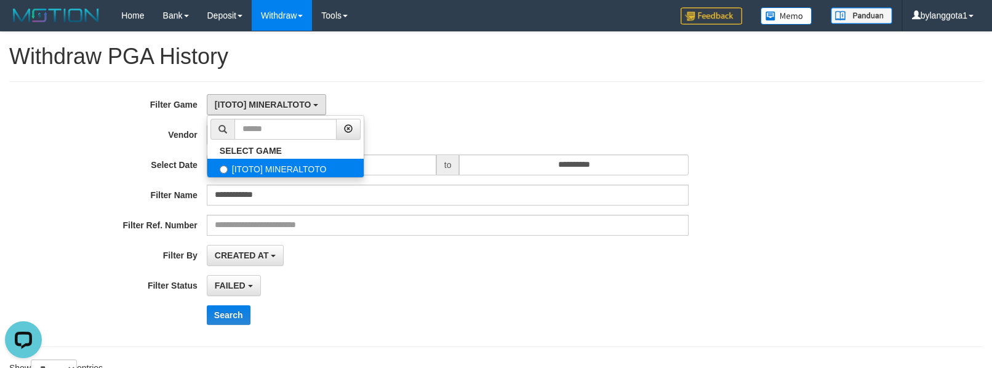
click at [264, 171] on label "[ITOTO] MINERALTOTO" at bounding box center [285, 168] width 156 height 18
click at [97, 151] on div "**********" at bounding box center [413, 214] width 826 height 240
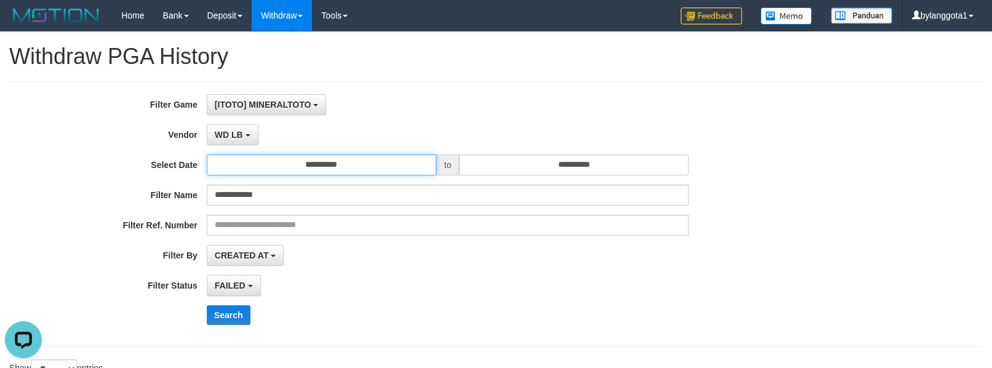
click at [313, 167] on input "**********" at bounding box center [321, 164] width 229 height 21
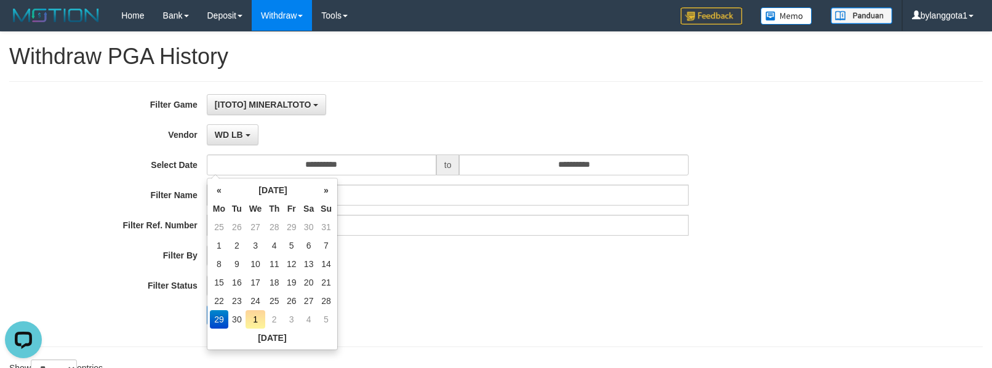
click at [424, 273] on div "**********" at bounding box center [413, 214] width 826 height 240
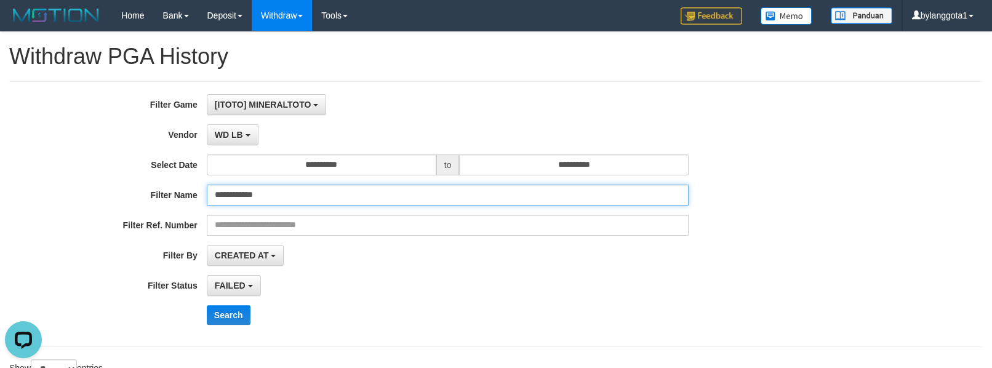
drag, startPoint x: 284, startPoint y: 191, endPoint x: 192, endPoint y: 218, distance: 96.1
click at [192, 218] on div "**********" at bounding box center [413, 214] width 826 height 240
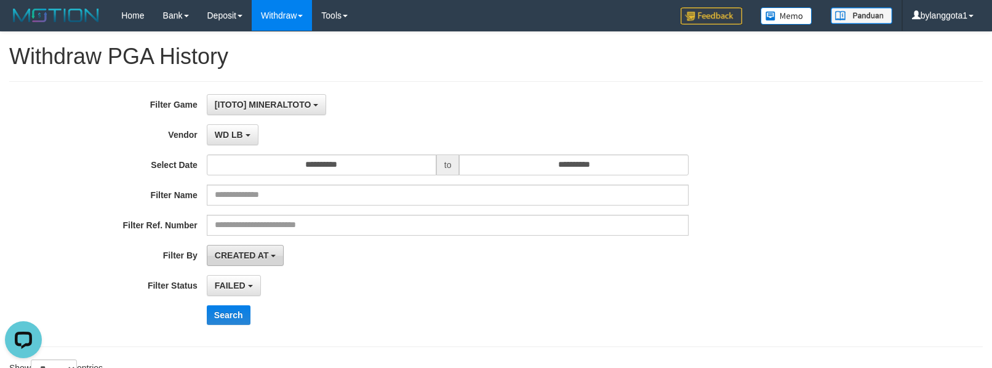
click at [266, 260] on span "CREATED AT" at bounding box center [242, 255] width 54 height 10
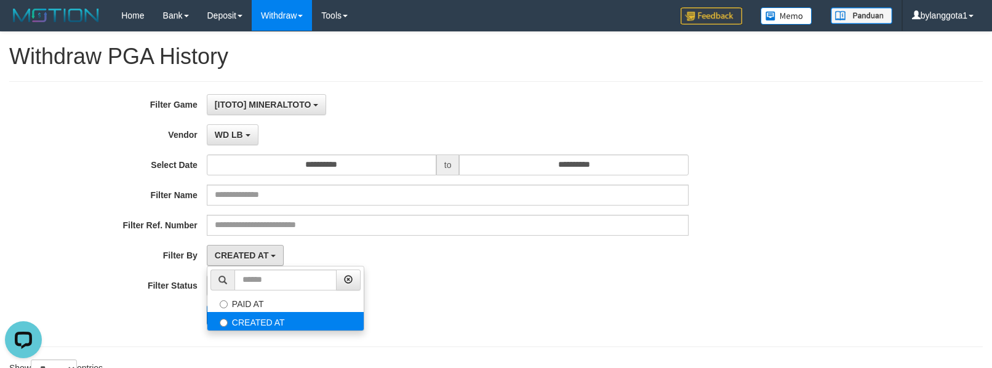
click at [252, 325] on label "CREATED AT" at bounding box center [285, 321] width 156 height 18
click at [229, 325] on label "CREATED AT" at bounding box center [285, 321] width 156 height 18
click at [495, 264] on div "CREATED AT PAID AT CREATED AT" at bounding box center [448, 255] width 482 height 21
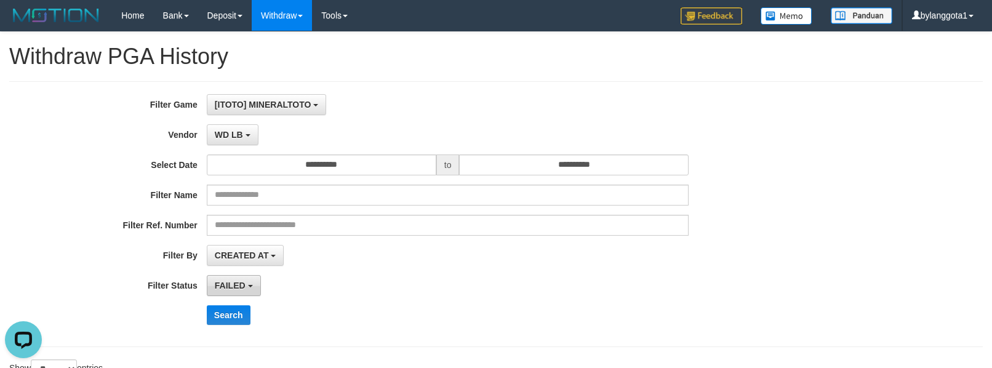
click at [234, 290] on span "FAILED" at bounding box center [230, 285] width 31 height 10
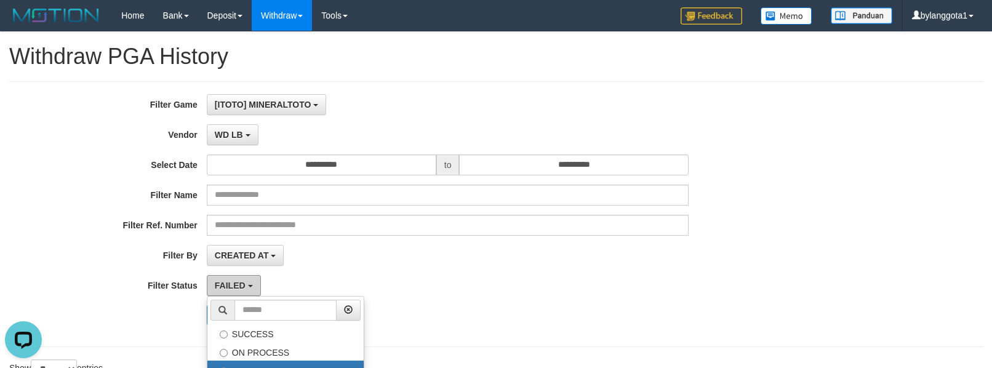
scroll to position [82, 0]
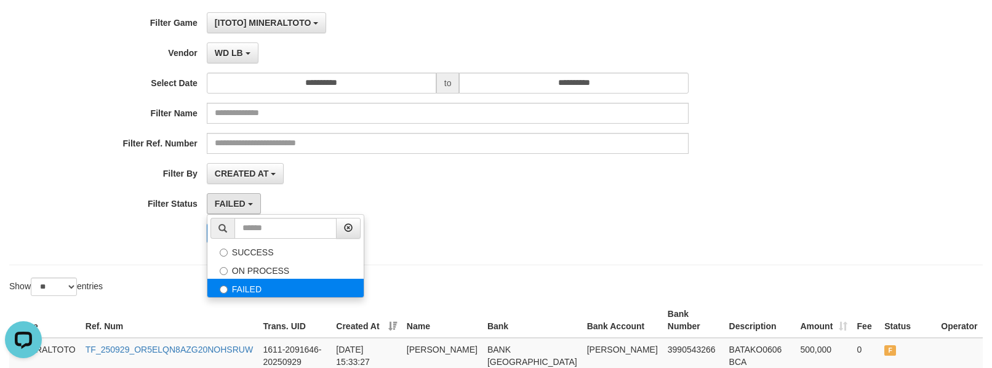
click at [279, 293] on label "FAILED" at bounding box center [285, 288] width 156 height 18
click at [461, 194] on div "FAILED SUCCESS ON PROCESS FAILED" at bounding box center [448, 203] width 482 height 21
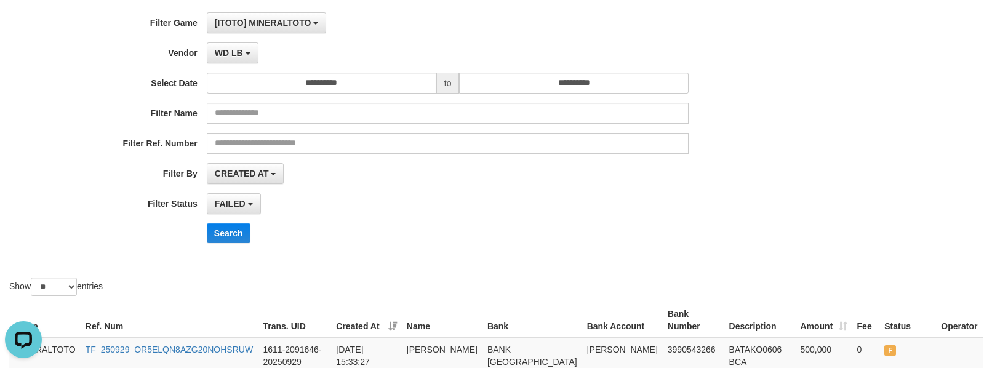
click at [252, 239] on div "Search" at bounding box center [517, 233] width 620 height 20
drag, startPoint x: 230, startPoint y: 237, endPoint x: 293, endPoint y: 234, distance: 62.8
click at [231, 237] on button "Search" at bounding box center [229, 233] width 44 height 20
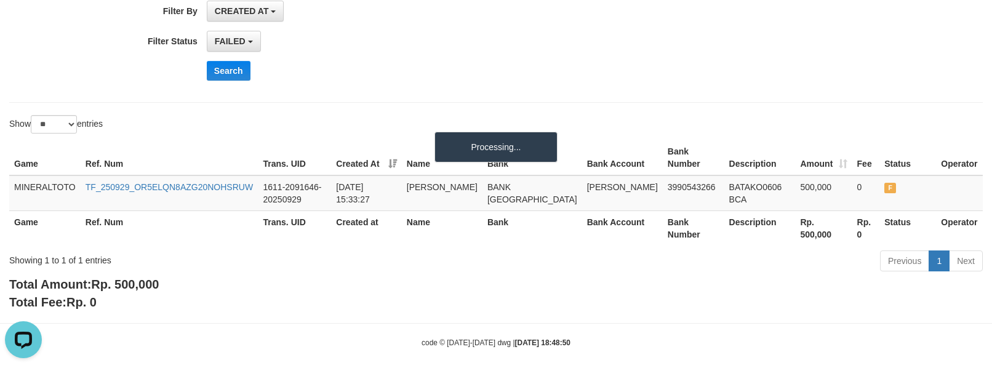
scroll to position [246, 0]
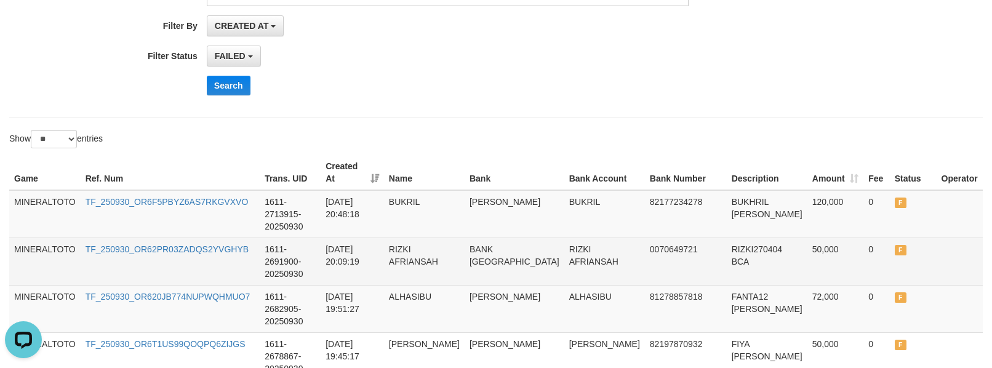
scroll to position [164, 0]
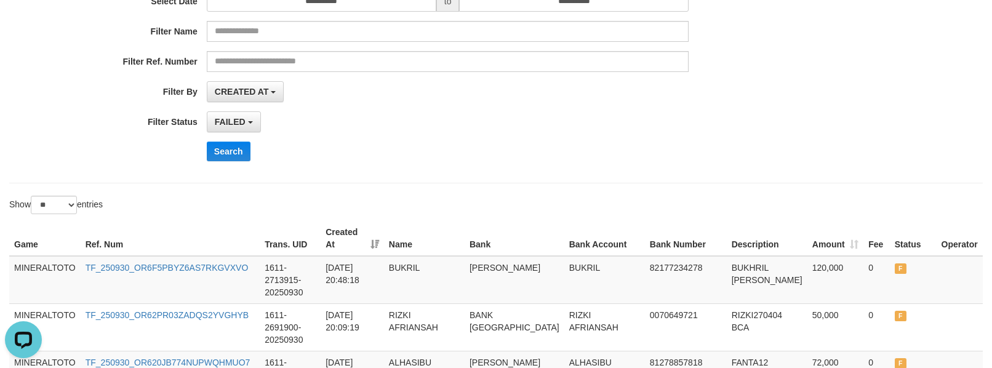
click at [621, 137] on div "**********" at bounding box center [413, 50] width 826 height 240
click at [729, 116] on div "**********" at bounding box center [413, 121] width 826 height 21
click at [817, 202] on div "Show ** ** ** *** entries" at bounding box center [496, 207] width 992 height 22
click at [634, 151] on div "Search" at bounding box center [517, 151] width 620 height 20
drag, startPoint x: 745, startPoint y: 205, endPoint x: 739, endPoint y: 202, distance: 7.2
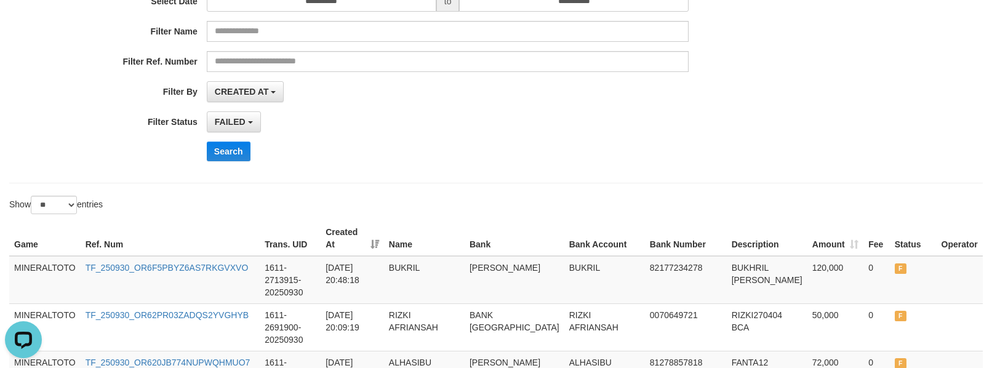
click at [743, 205] on div "Show ** ** ** *** entries" at bounding box center [496, 207] width 992 height 22
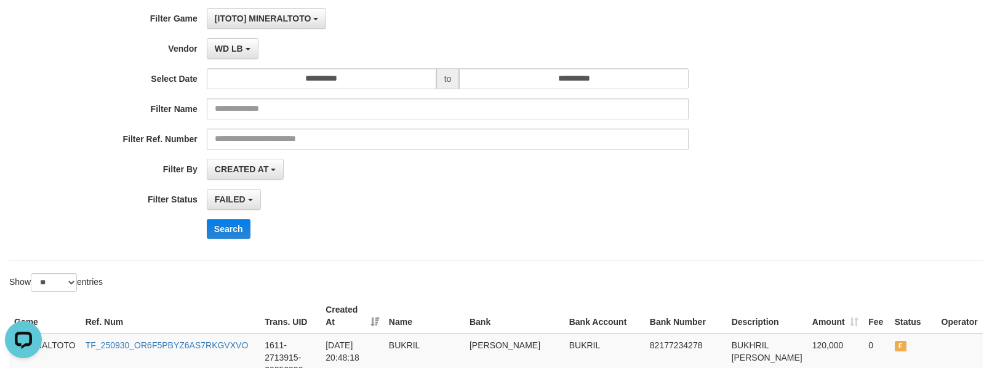
scroll to position [0, 0]
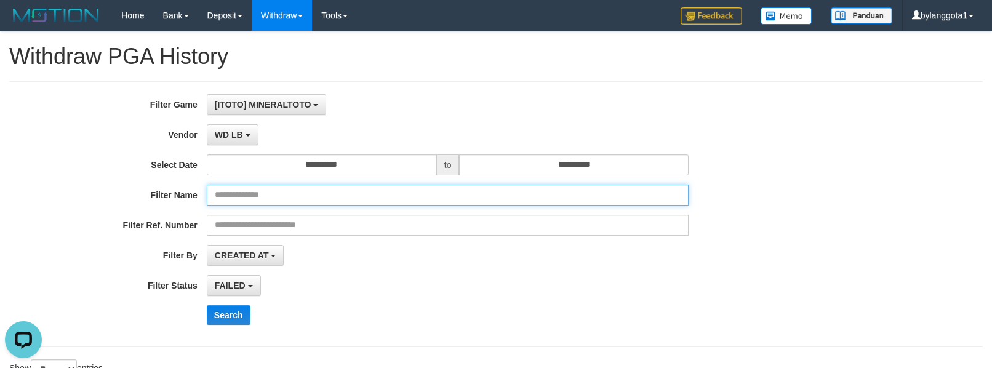
click at [304, 194] on input "text" at bounding box center [448, 195] width 482 height 21
paste input "**********"
type input "**********"
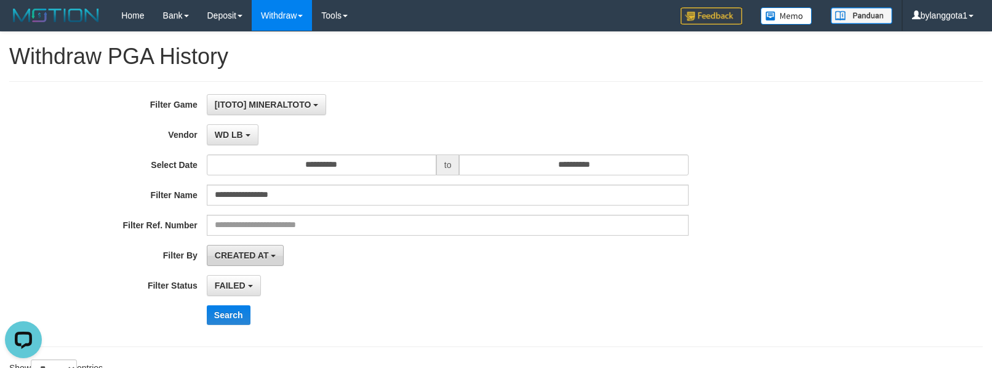
click at [277, 254] on button "CREATED AT" at bounding box center [245, 255] width 77 height 21
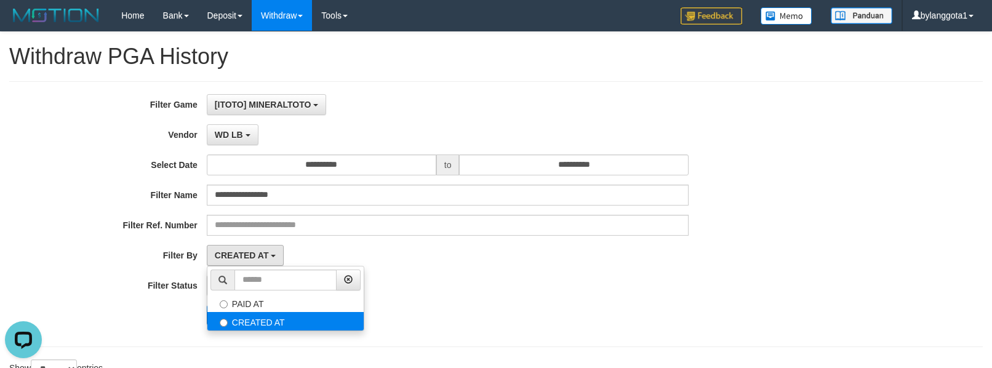
click at [276, 325] on label "CREATED AT" at bounding box center [285, 321] width 156 height 18
click at [512, 311] on div "Search" at bounding box center [517, 315] width 620 height 20
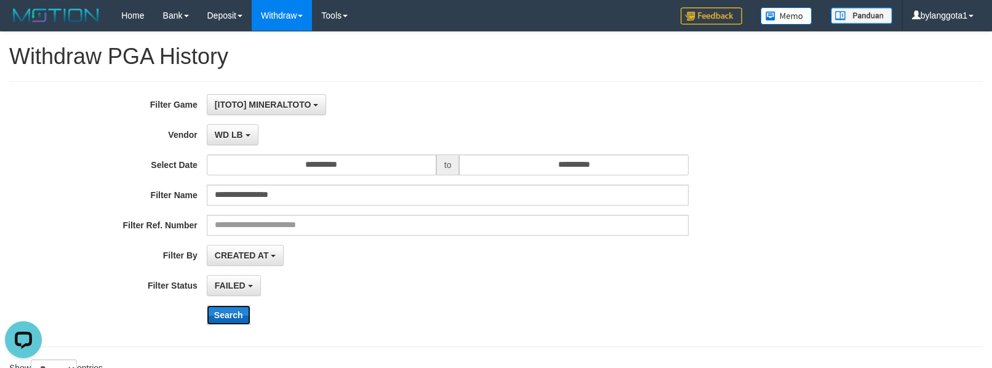
click at [234, 320] on button "Search" at bounding box center [229, 315] width 44 height 20
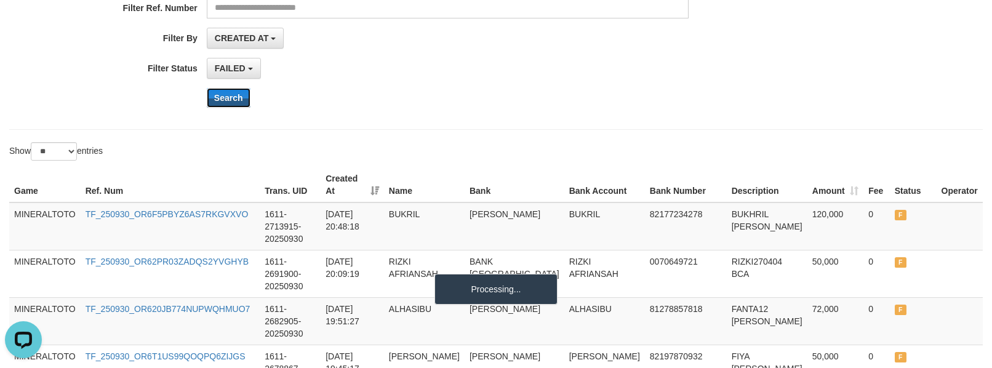
scroll to position [246, 0]
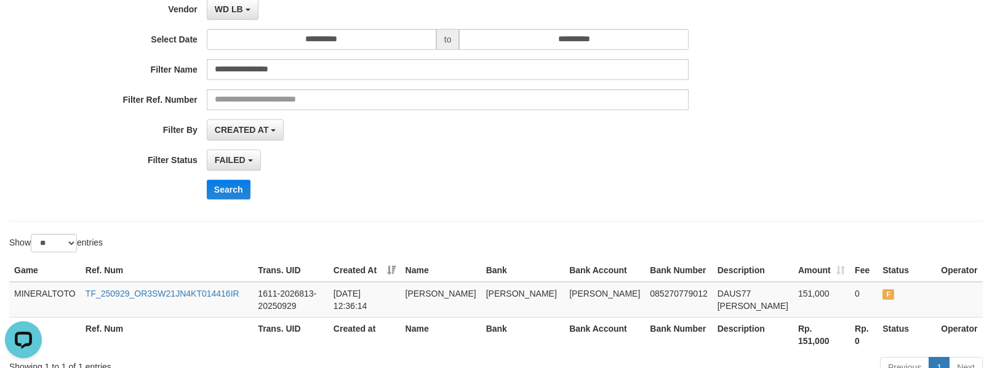
scroll to position [0, 0]
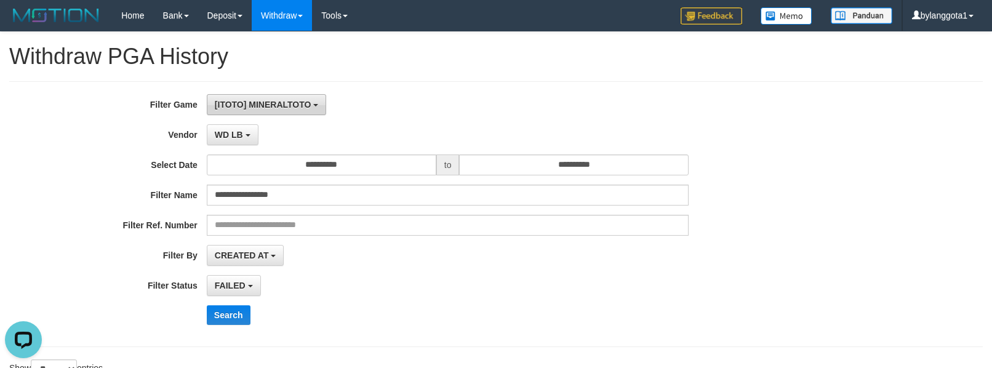
click at [259, 109] on span "[ITOTO] MINERALTOTO" at bounding box center [263, 105] width 97 height 10
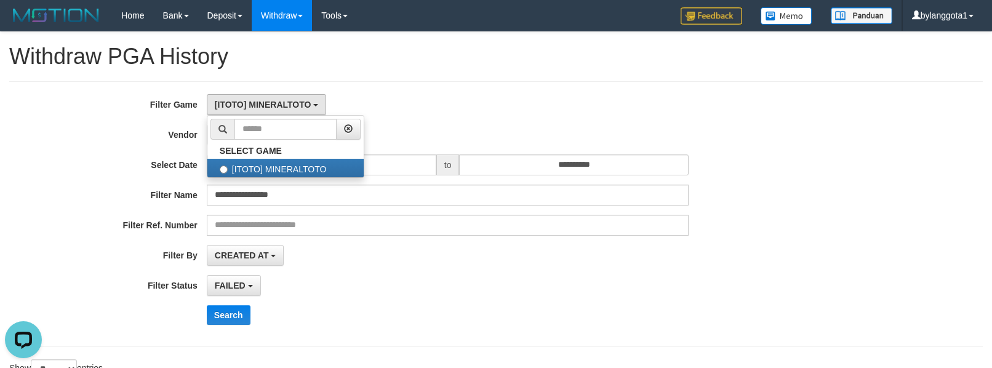
click at [124, 137] on label "Vendor" at bounding box center [103, 132] width 207 height 17
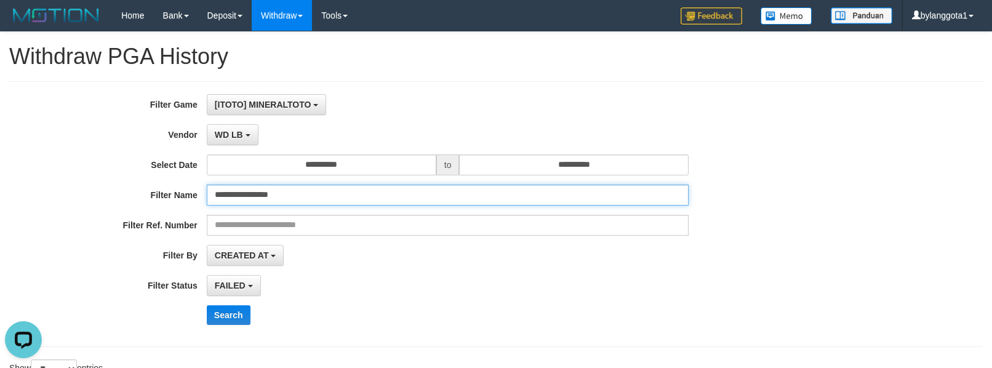
drag, startPoint x: 319, startPoint y: 197, endPoint x: 172, endPoint y: 202, distance: 146.5
click at [168, 202] on div "**********" at bounding box center [413, 195] width 826 height 21
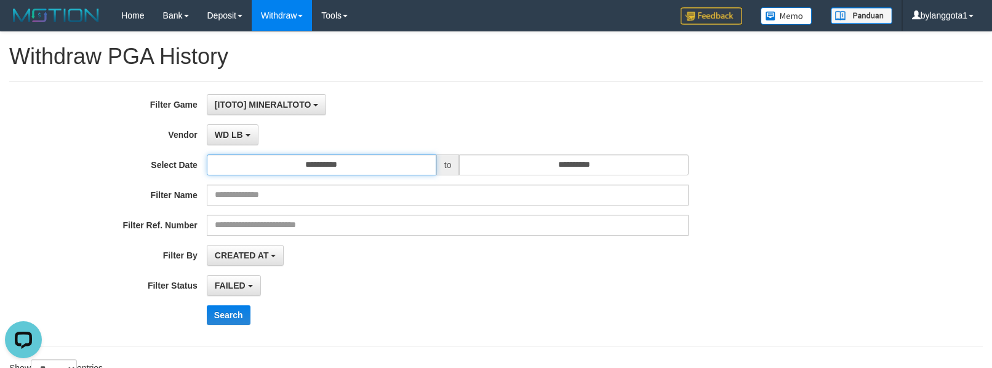
click at [356, 171] on input "**********" at bounding box center [321, 164] width 229 height 21
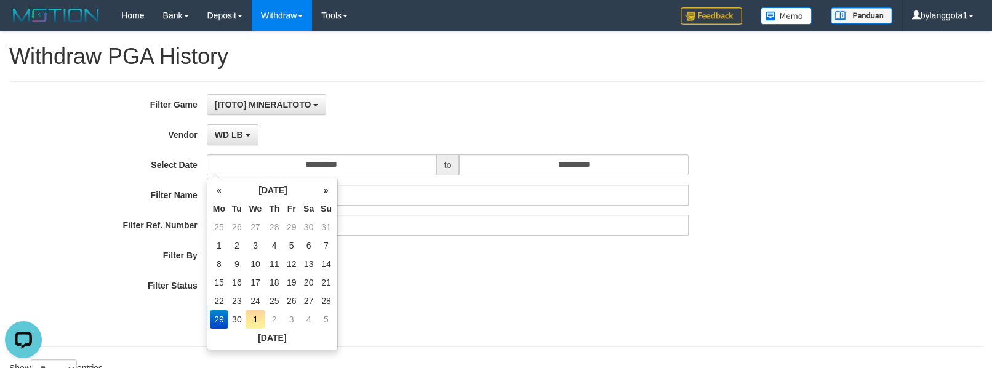
click at [215, 314] on td "29" at bounding box center [219, 319] width 18 height 18
click at [589, 171] on input "**********" at bounding box center [573, 164] width 229 height 21
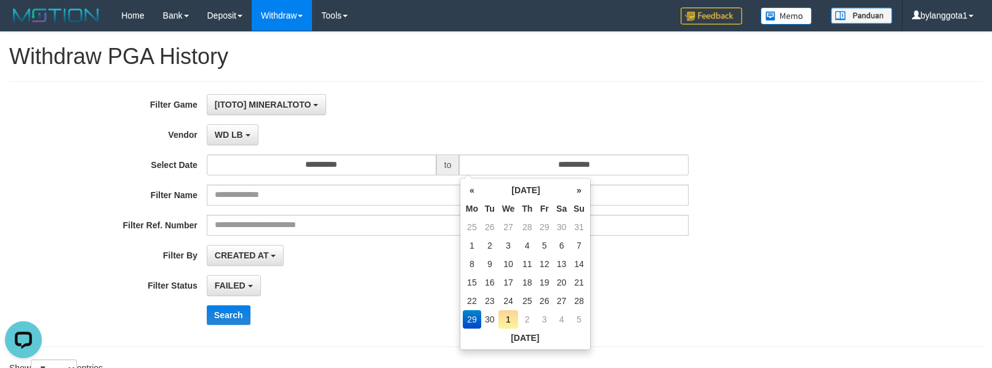
click at [467, 318] on td "29" at bounding box center [472, 319] width 18 height 18
click at [379, 281] on div "FAILED SUCCESS ON PROCESS FAILED" at bounding box center [448, 285] width 482 height 21
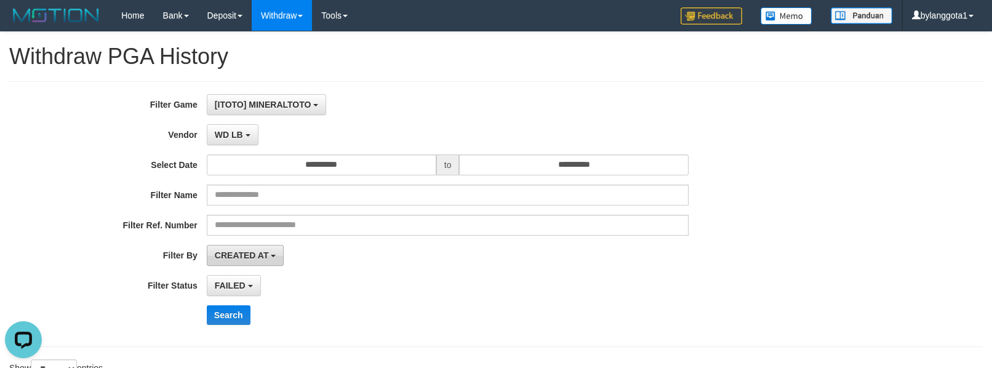
click at [272, 260] on button "CREATED AT" at bounding box center [245, 255] width 77 height 21
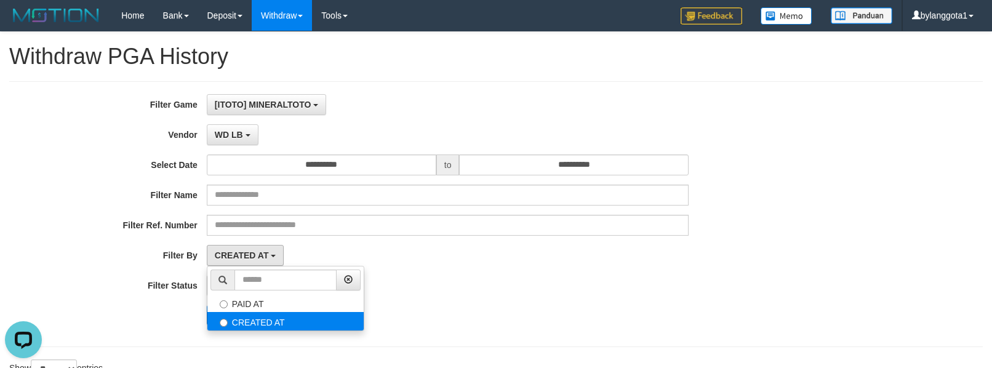
click at [264, 324] on label "CREATED AT" at bounding box center [285, 321] width 156 height 18
click at [471, 286] on div "FAILED SUCCESS ON PROCESS FAILED" at bounding box center [448, 285] width 482 height 21
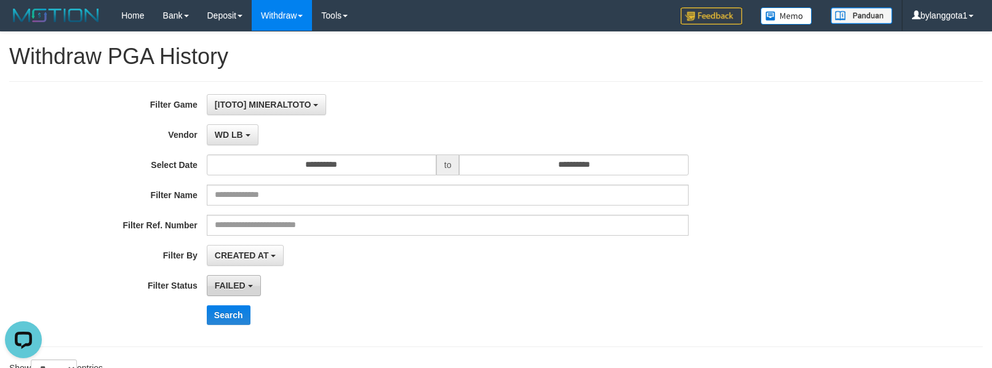
click at [235, 284] on span "FAILED" at bounding box center [230, 285] width 31 height 10
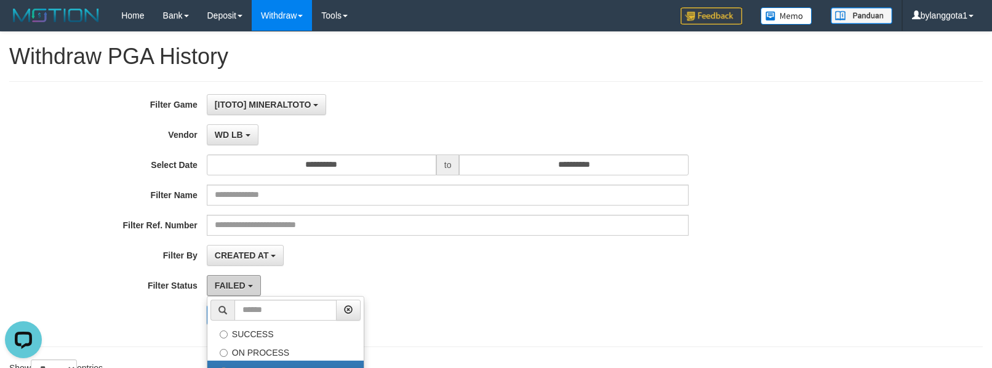
scroll to position [82, 0]
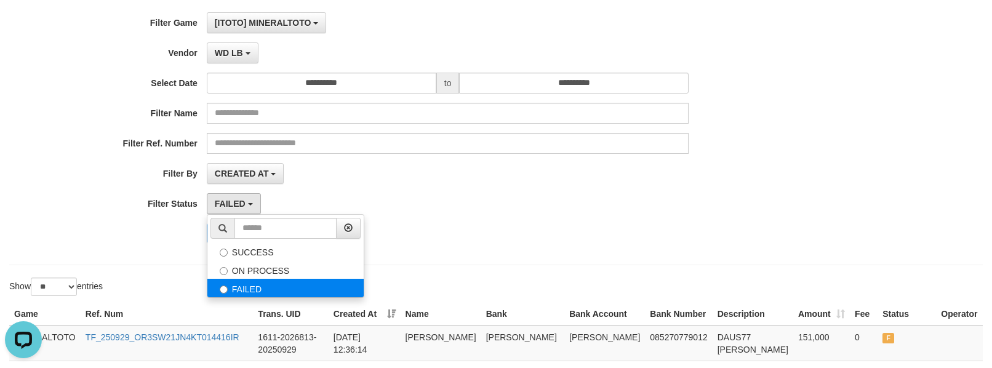
click at [278, 290] on label "FAILED" at bounding box center [285, 288] width 156 height 18
click at [513, 202] on div "FAILED SUCCESS ON PROCESS FAILED" at bounding box center [448, 203] width 482 height 21
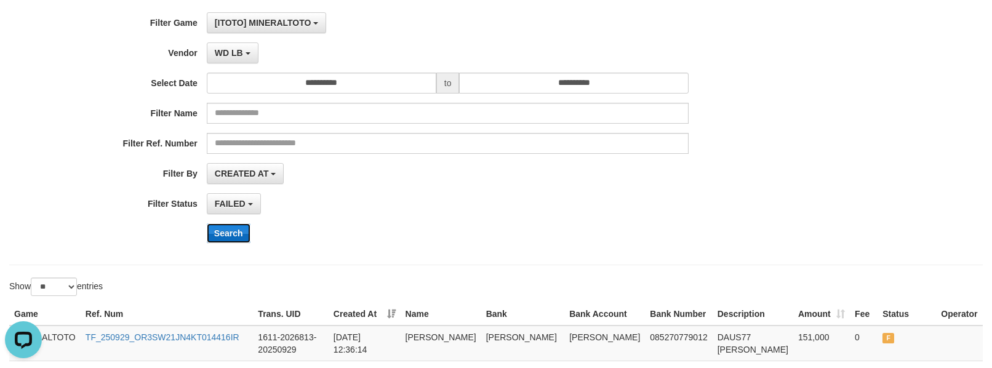
click at [235, 235] on button "Search" at bounding box center [229, 233] width 44 height 20
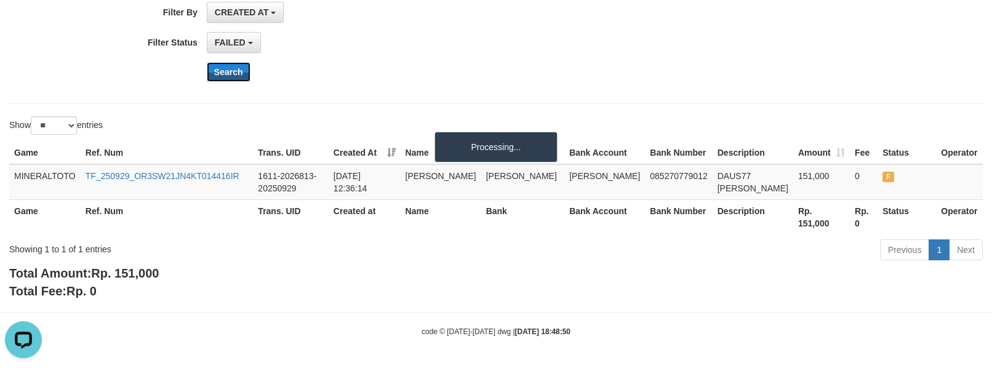
scroll to position [164, 0]
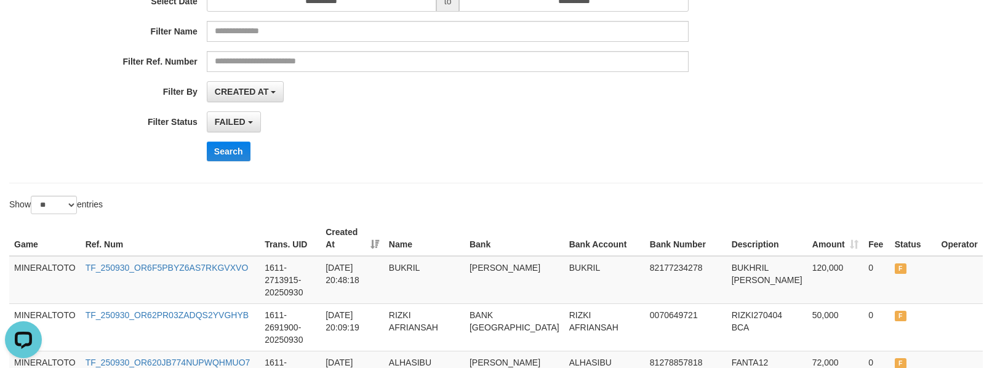
click at [825, 153] on div "**********" at bounding box center [496, 50] width 992 height 240
click at [66, 203] on select "** ** ** ***" at bounding box center [54, 205] width 46 height 18
select select "***"
click at [33, 197] on select "** ** ** ***" at bounding box center [54, 205] width 46 height 18
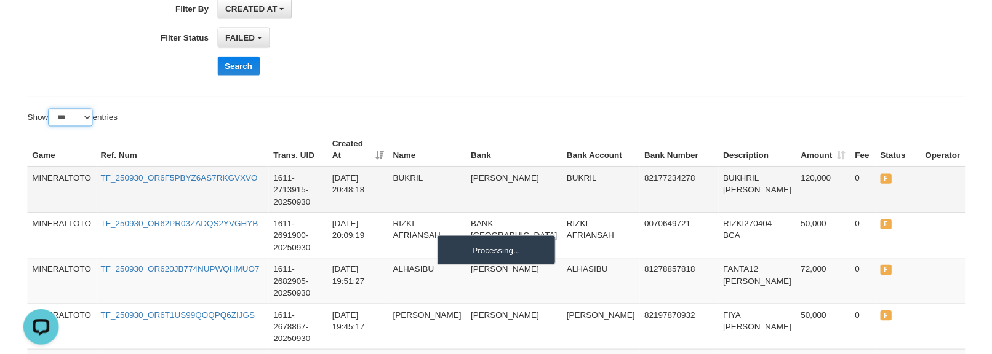
scroll to position [246, 0]
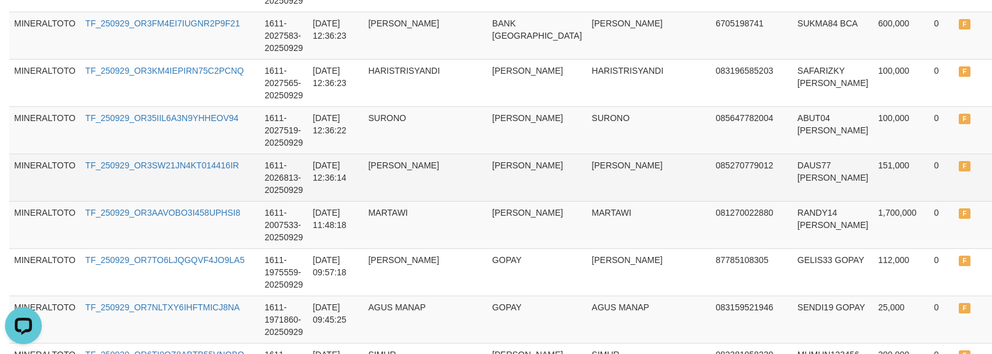
scroll to position [2694, 0]
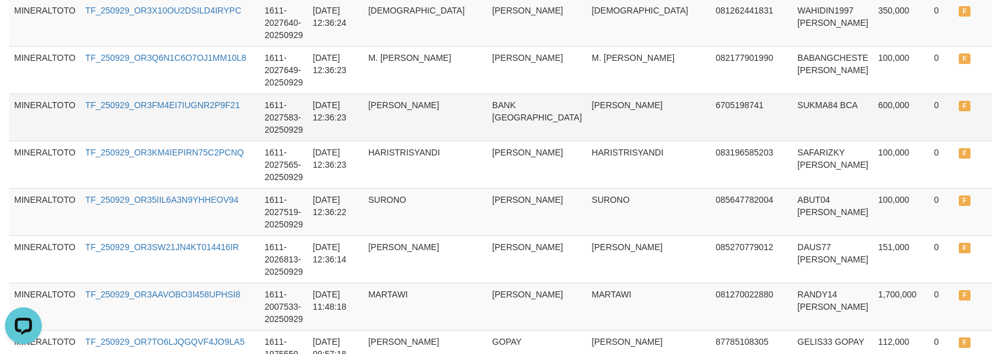
click at [953, 138] on td "F" at bounding box center [971, 116] width 36 height 47
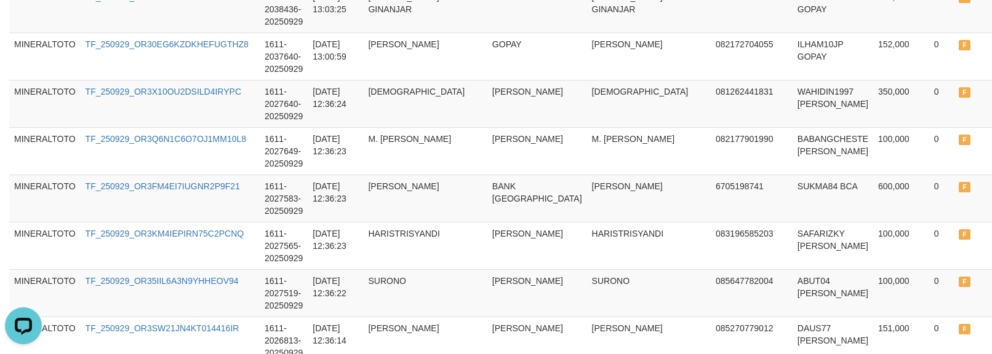
scroll to position [2612, 0]
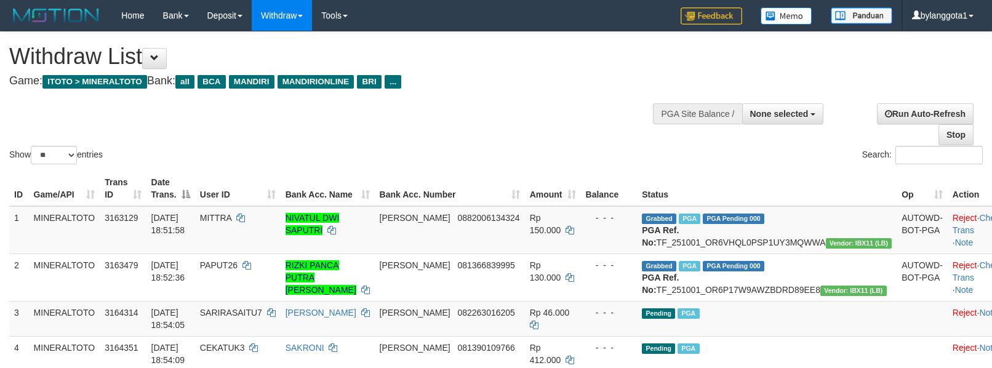
select select
select select "**"
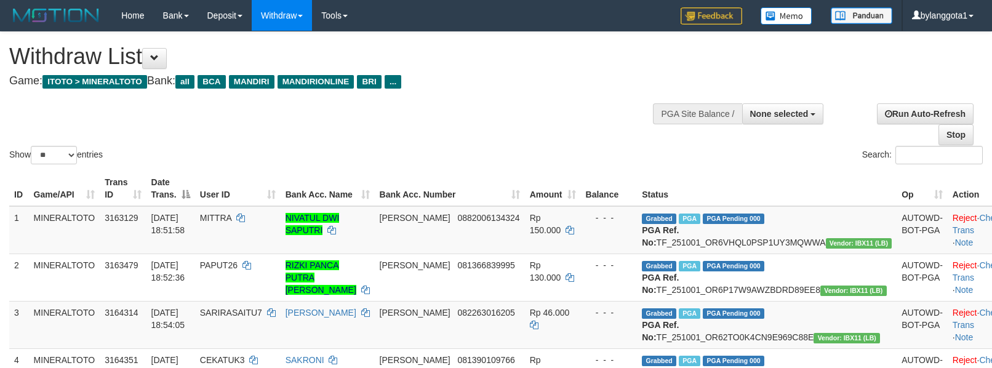
select select
select select "**"
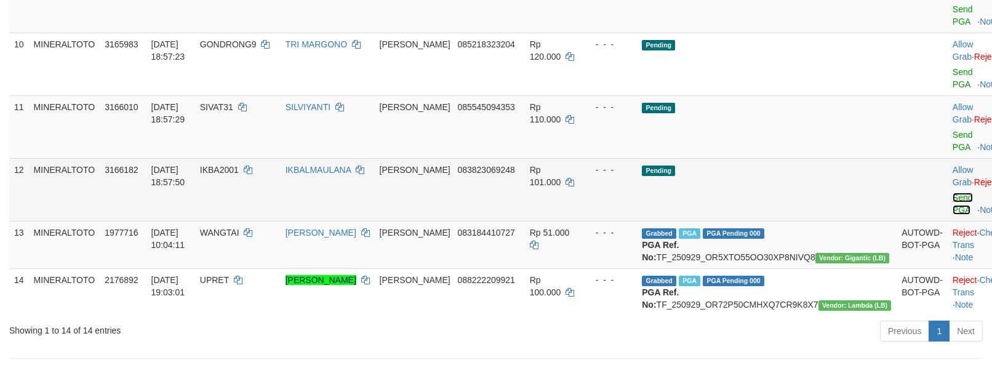
click at [952, 213] on link "Send PGA" at bounding box center [962, 204] width 20 height 22
click at [952, 152] on link "Send PGA" at bounding box center [962, 141] width 20 height 22
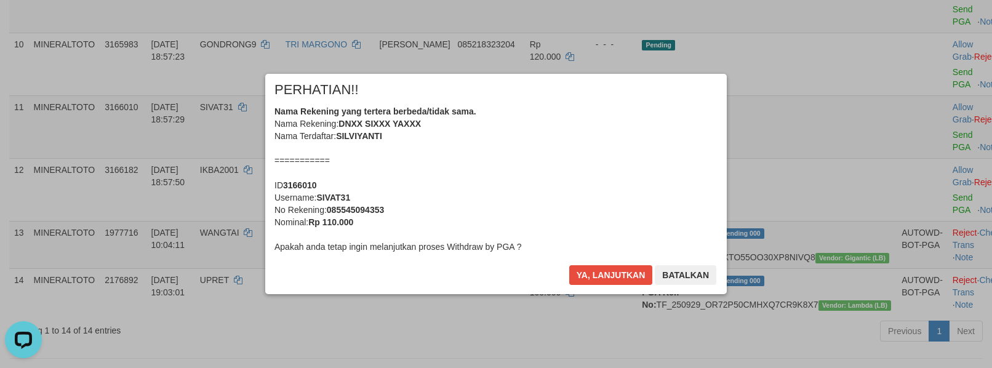
click at [586, 156] on div "Nama Rekening yang tertera berbeda/tidak sama. Nama Rekening: DNXX SIXXX YAXXX …" at bounding box center [495, 179] width 443 height 148
click at [569, 265] on button "Ya, lanjutkan" at bounding box center [611, 275] width 84 height 20
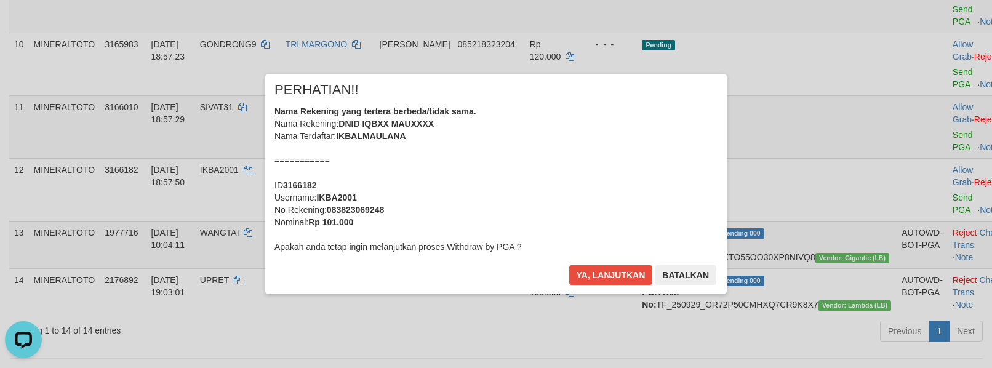
scroll to position [630, 0]
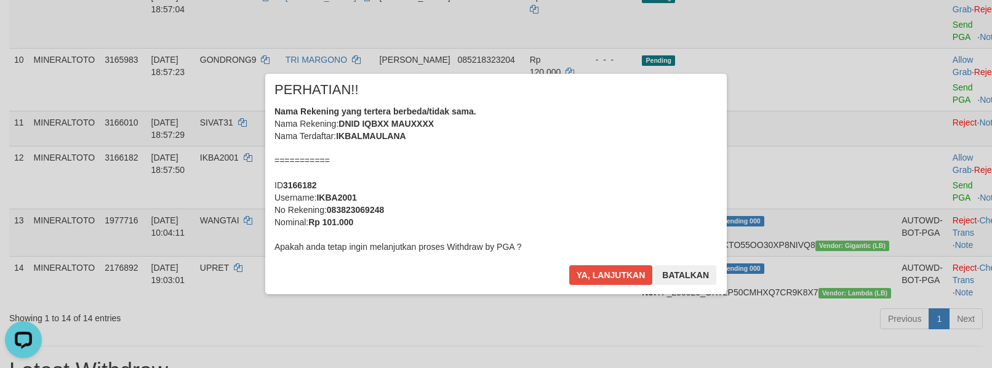
click at [588, 163] on div "Nama Rekening yang tertera berbeda/tidak sama. Nama Rekening: DNID IQBXX MAUXXX…" at bounding box center [495, 179] width 443 height 148
click at [569, 265] on button "Ya, lanjutkan" at bounding box center [611, 275] width 84 height 20
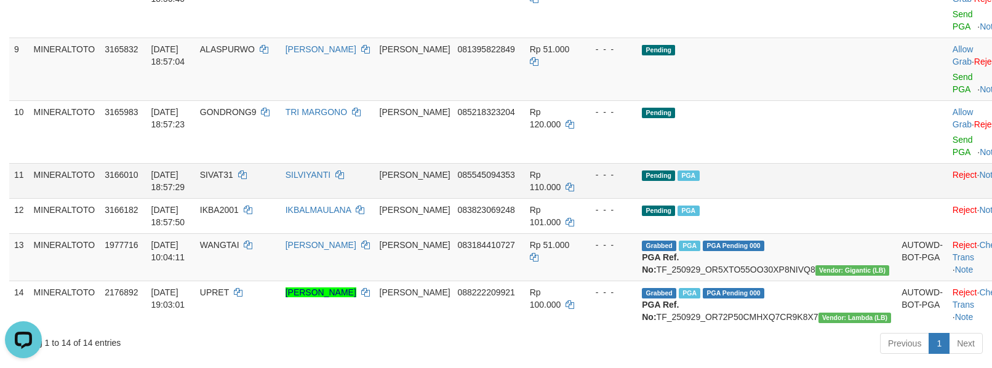
scroll to position [549, 0]
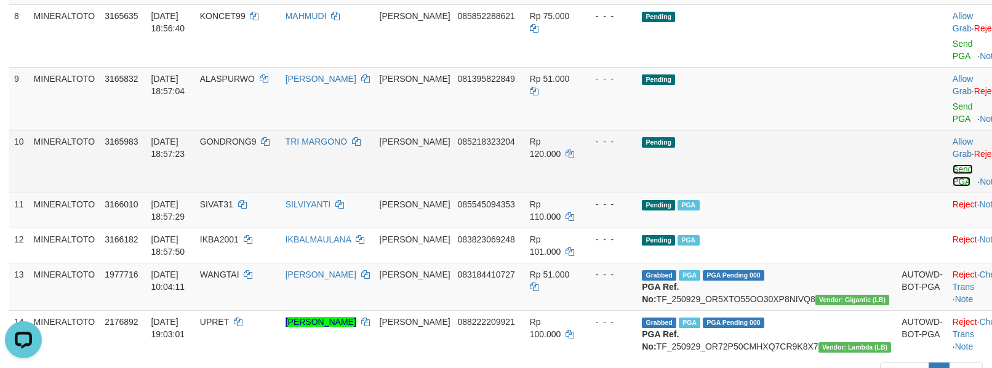
click at [952, 186] on link "Send PGA" at bounding box center [962, 175] width 20 height 22
click at [947, 130] on td "Allow Grab · Reject Send PGA · Note" at bounding box center [977, 98] width 61 height 63
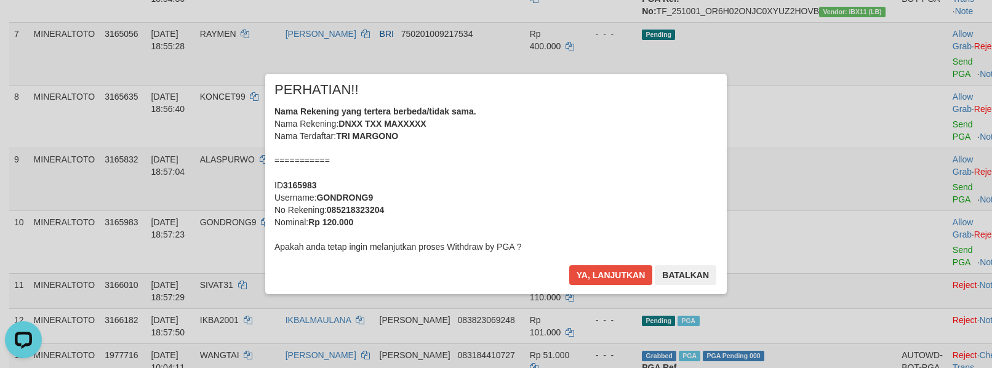
scroll to position [466, 0]
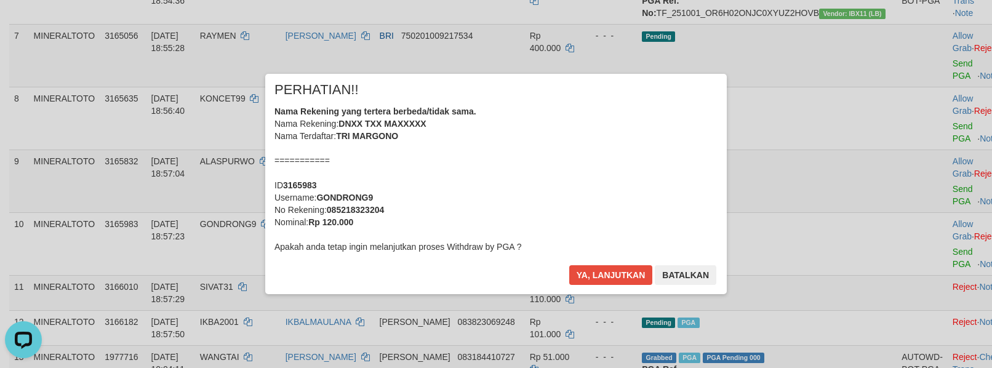
click at [586, 183] on div "Nama Rekening yang tertera berbeda/tidak sama. Nama Rekening: DNXX TXX MAXXXXX …" at bounding box center [495, 179] width 443 height 148
click at [569, 265] on button "Ya, lanjutkan" at bounding box center [611, 275] width 84 height 20
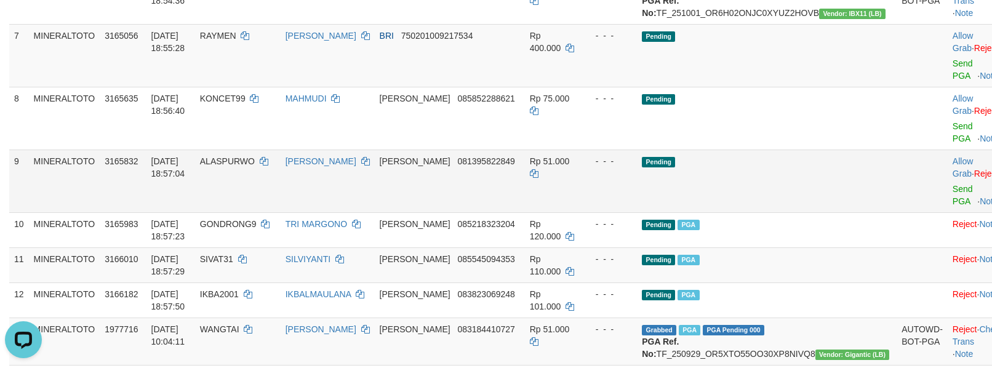
scroll to position [451, 0]
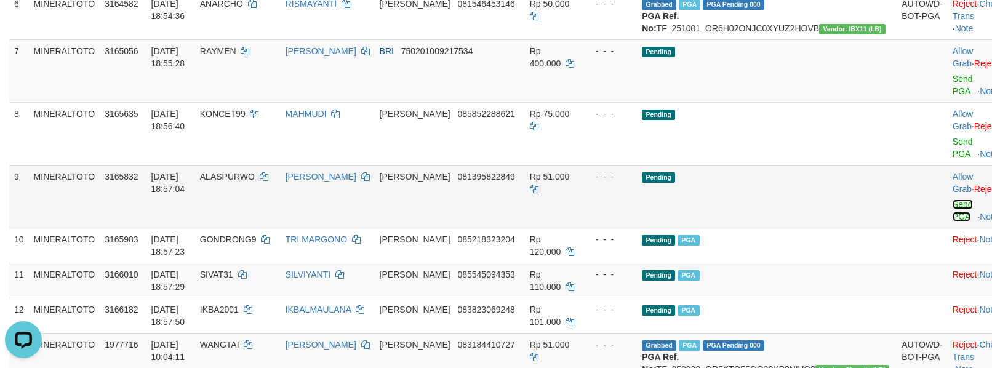
click at [952, 221] on link "Send PGA" at bounding box center [962, 210] width 20 height 22
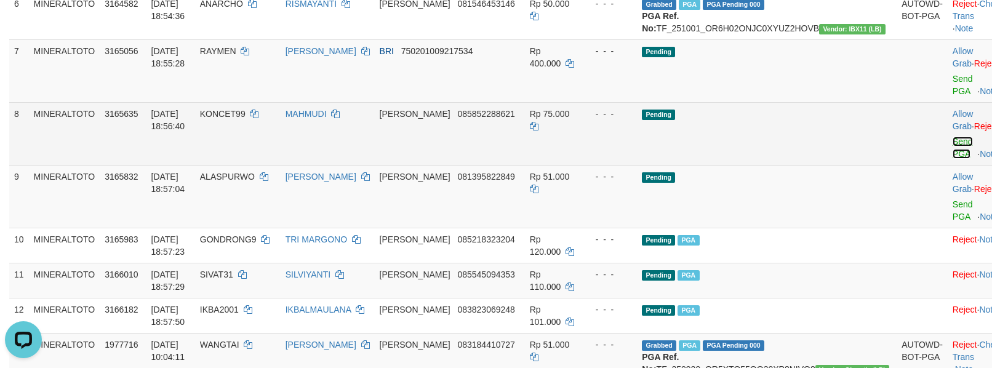
click at [952, 159] on link "Send PGA" at bounding box center [962, 148] width 20 height 22
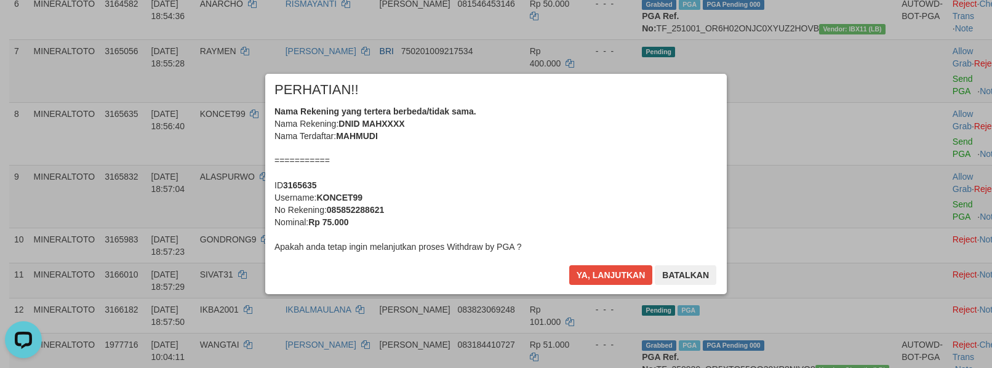
click at [564, 175] on div "Nama Rekening yang tertera berbeda/tidak sama. Nama Rekening: DNID MAHXXXX Nama…" at bounding box center [495, 179] width 443 height 148
click at [569, 265] on button "Ya, lanjutkan" at bounding box center [611, 275] width 84 height 20
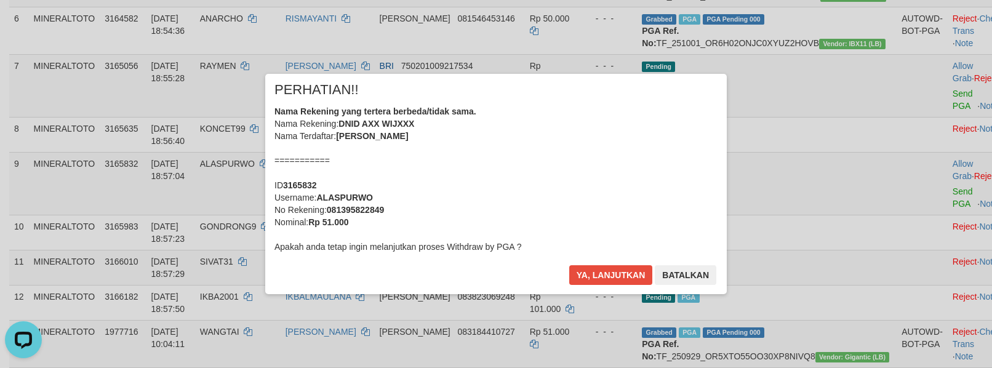
click at [564, 175] on div "Nama Rekening yang tertera berbeda/tidak sama. Nama Rekening: DNID AXX WIJXXX N…" at bounding box center [495, 179] width 443 height 148
click at [569, 265] on button "Ya, lanjutkan" at bounding box center [611, 275] width 84 height 20
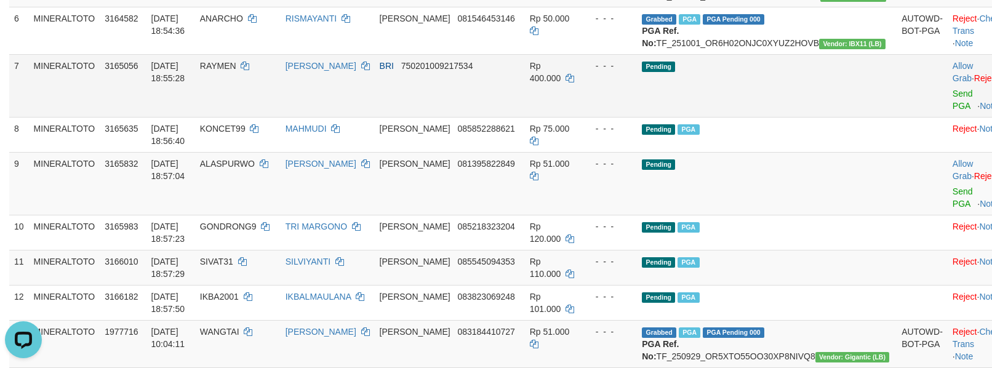
scroll to position [421, 0]
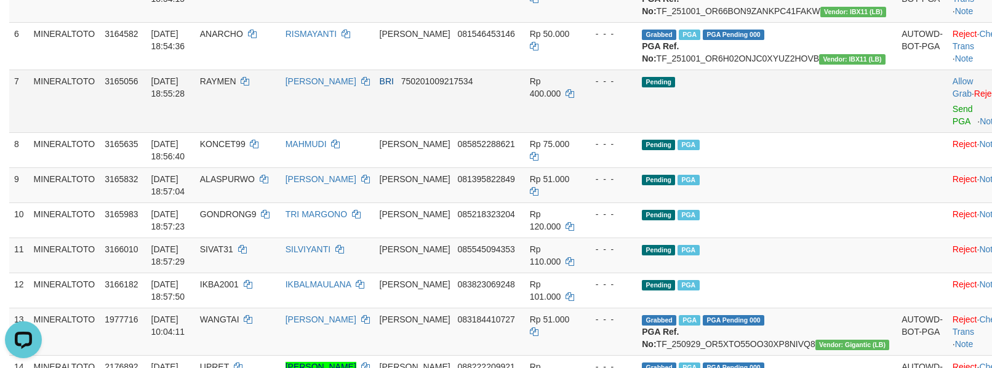
click at [947, 132] on td "Allow Grab · Reject Send PGA · Note" at bounding box center [977, 101] width 61 height 63
click at [952, 126] on link "Send PGA" at bounding box center [962, 115] width 20 height 22
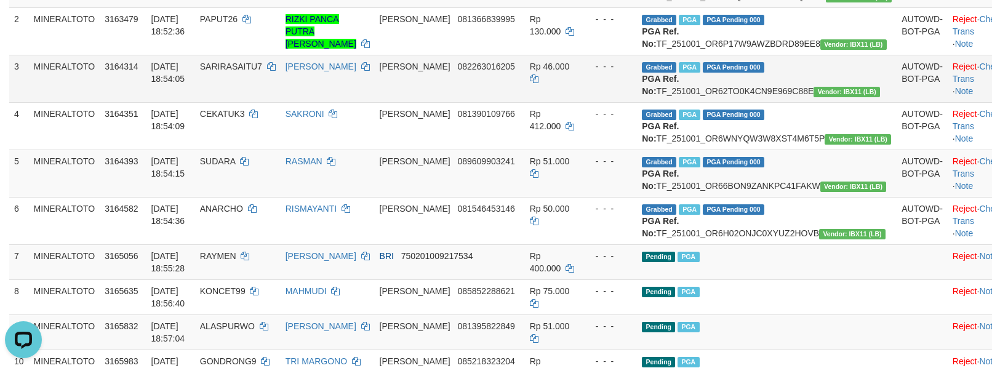
scroll to position [328, 0]
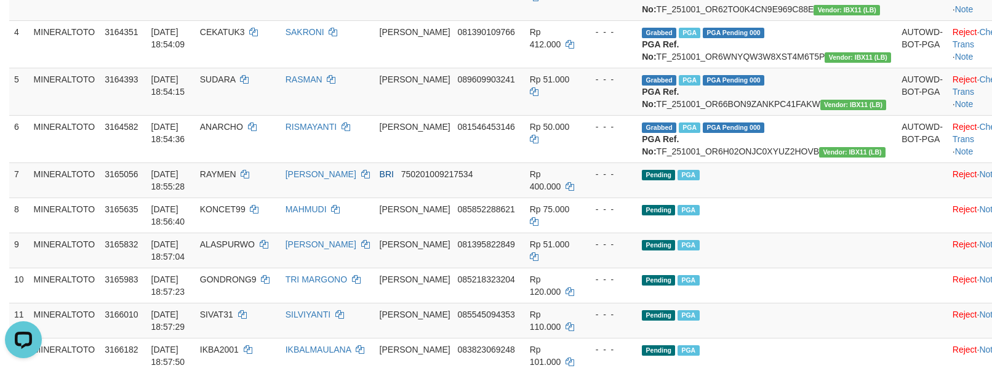
drag, startPoint x: 793, startPoint y: 290, endPoint x: 992, endPoint y: 340, distance: 204.8
click at [793, 232] on td "Pending PGA" at bounding box center [767, 214] width 260 height 35
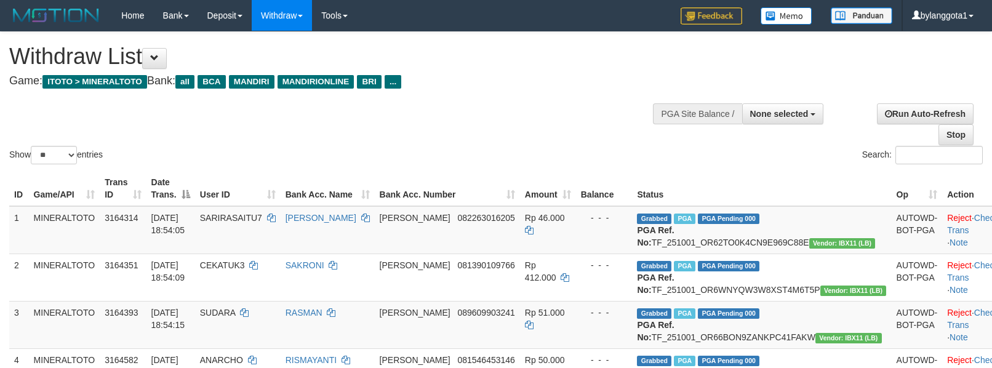
select select
select select "**"
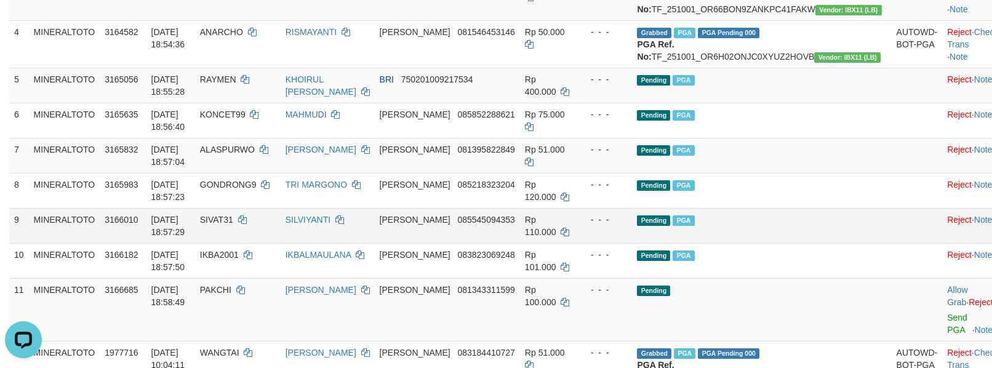
click at [840, 243] on td "Pending PGA" at bounding box center [761, 225] width 259 height 35
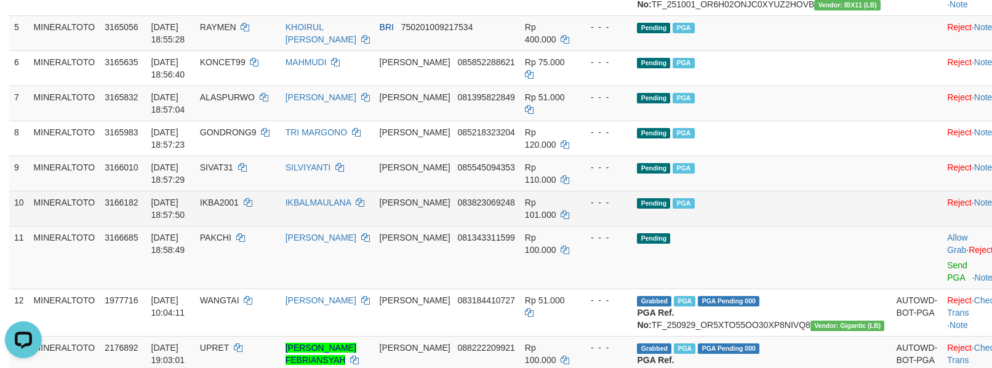
scroll to position [410, 0]
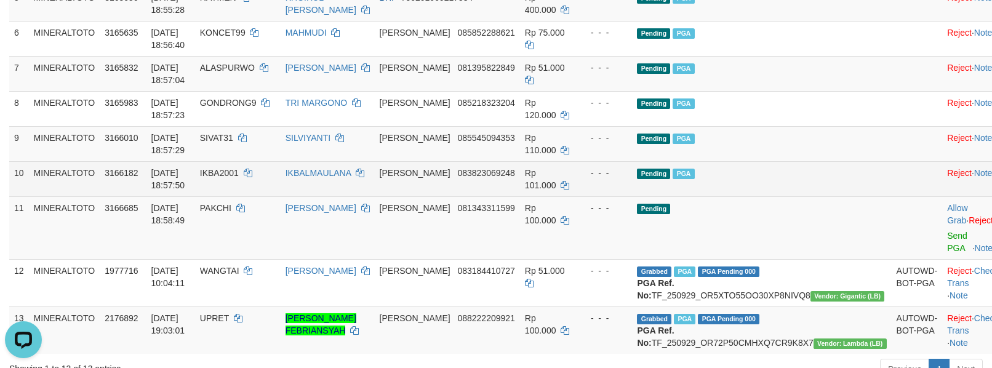
click at [818, 196] on td "Pending PGA" at bounding box center [761, 178] width 259 height 35
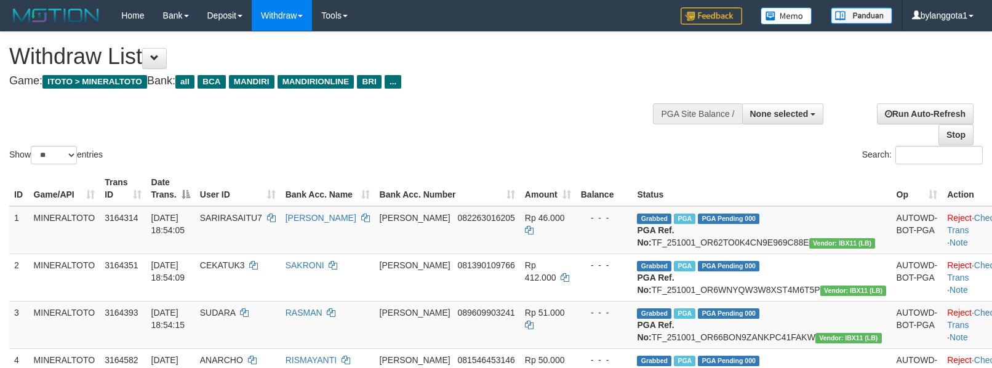
select select
select select "**"
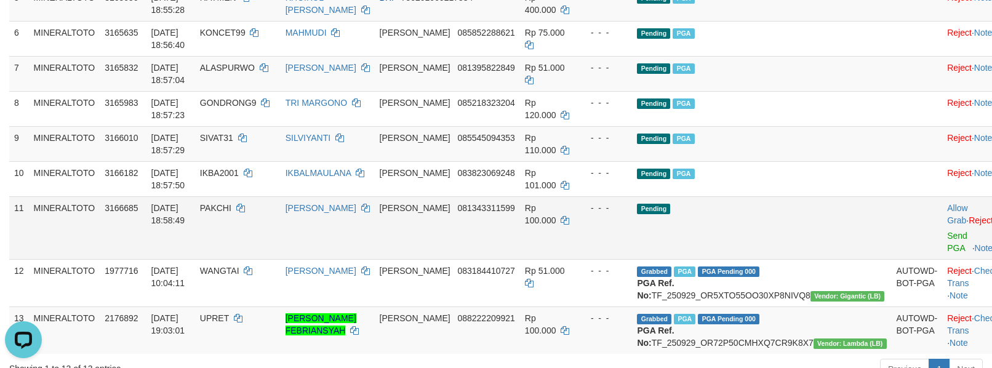
click at [843, 249] on td "Pending" at bounding box center [761, 227] width 259 height 63
click at [947, 253] on link "Send PGA" at bounding box center [957, 242] width 20 height 22
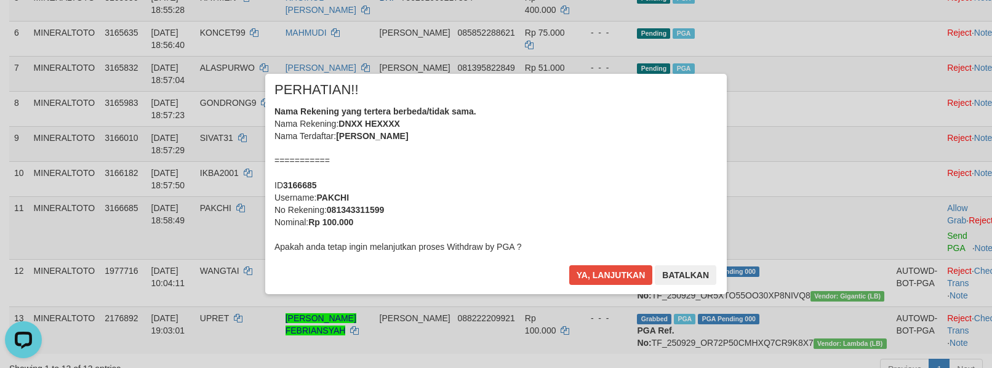
click at [552, 200] on div "Nama Rekening yang tertera berbeda/tidak sama. Nama Rekening: DNXX HEXXXX Nama …" at bounding box center [495, 179] width 443 height 148
click at [569, 265] on button "Ya, lanjutkan" at bounding box center [611, 275] width 84 height 20
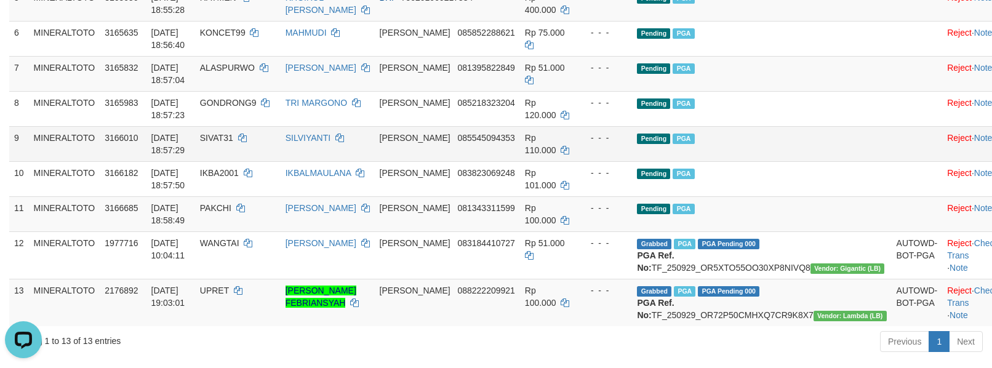
click at [793, 161] on td "Pending PGA" at bounding box center [761, 143] width 259 height 35
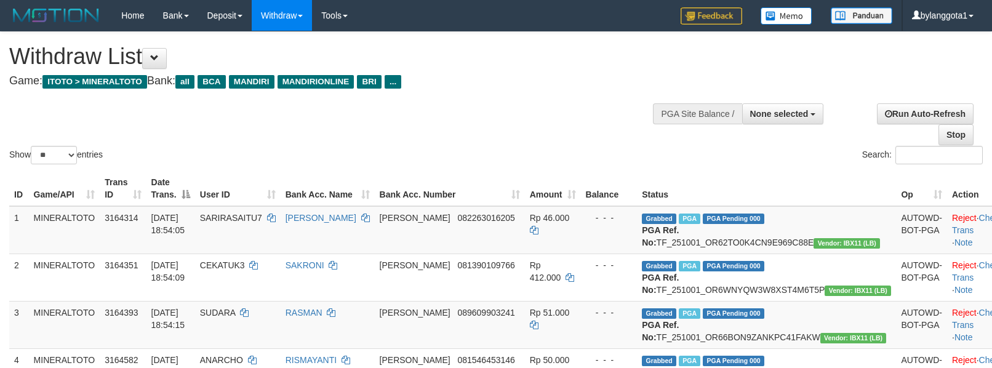
select select
select select "**"
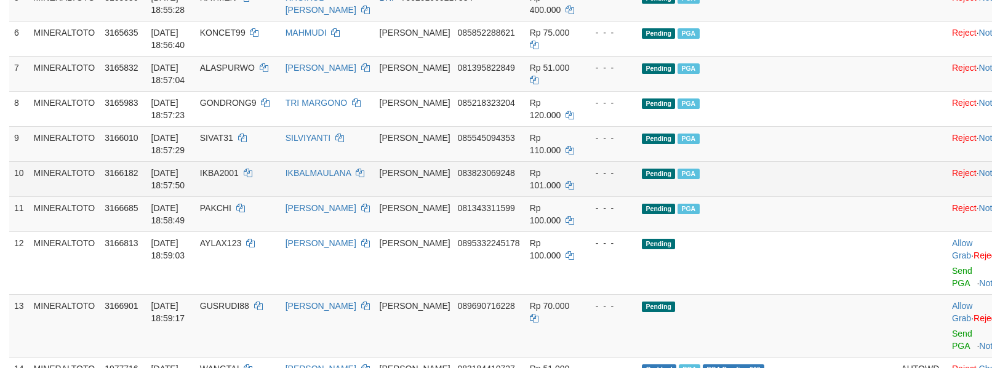
click at [822, 196] on td "Pending PGA" at bounding box center [766, 178] width 259 height 35
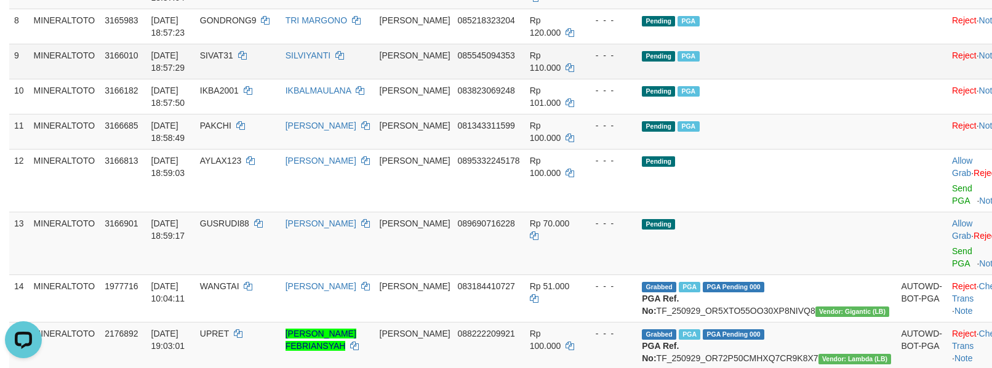
click at [782, 79] on td "Pending PGA" at bounding box center [766, 61] width 259 height 35
click at [788, 79] on td "Pending PGA" at bounding box center [766, 61] width 259 height 35
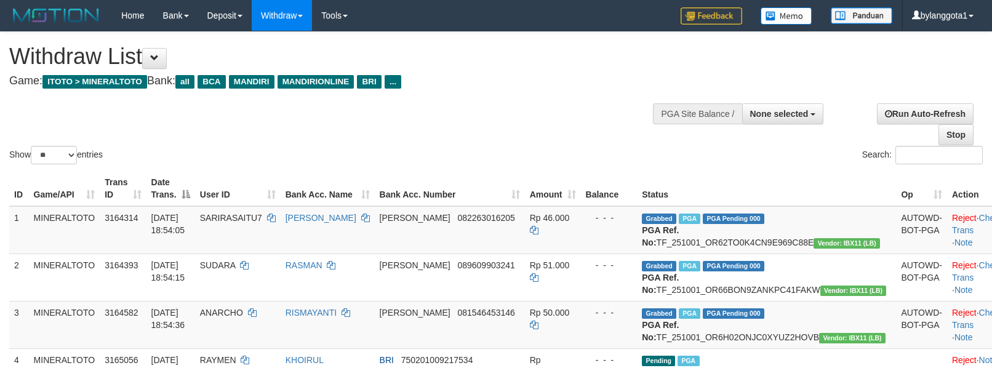
select select
select select "**"
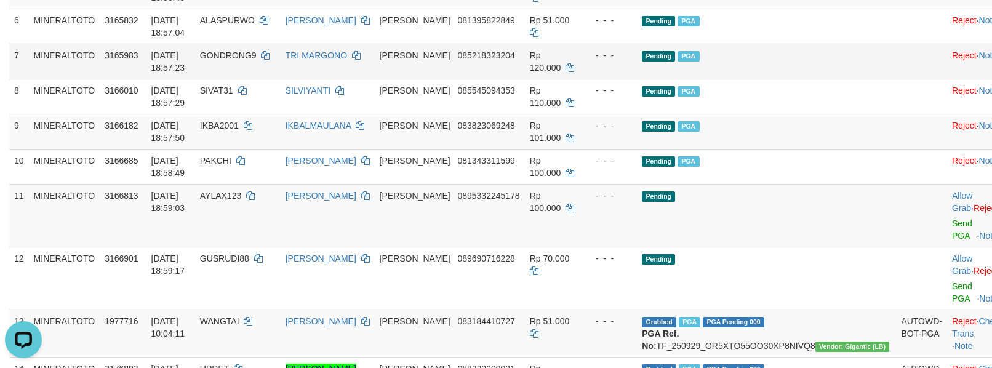
click at [797, 79] on td "Pending PGA" at bounding box center [766, 61] width 259 height 35
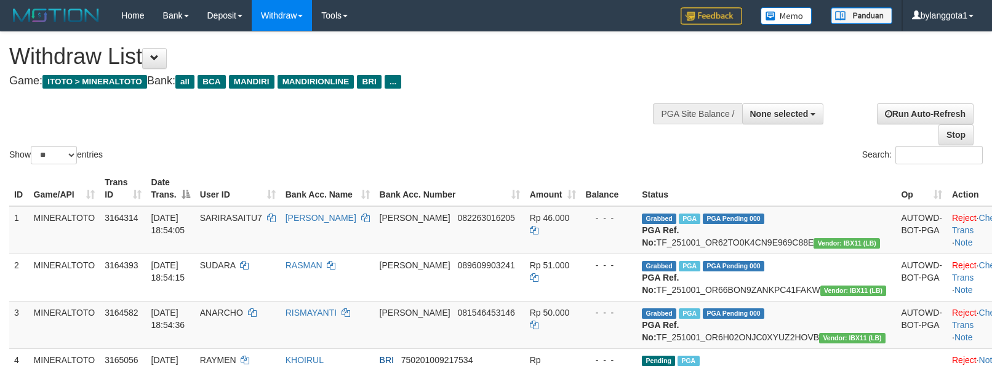
select select
select select "**"
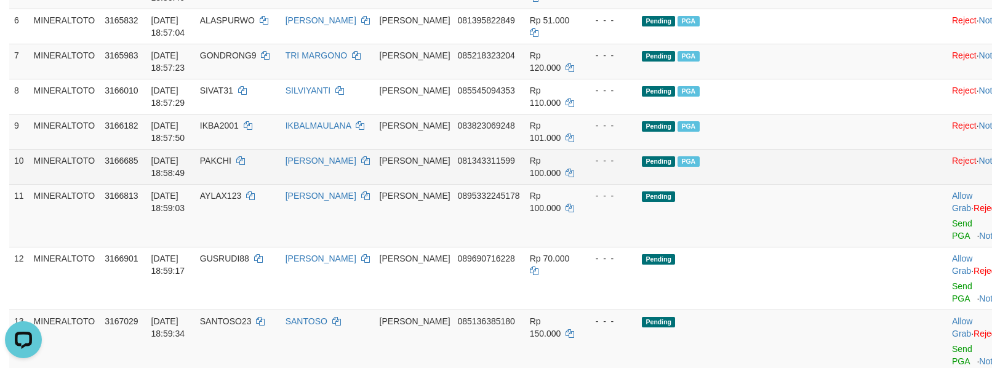
click at [813, 184] on td "Pending PGA" at bounding box center [766, 166] width 259 height 35
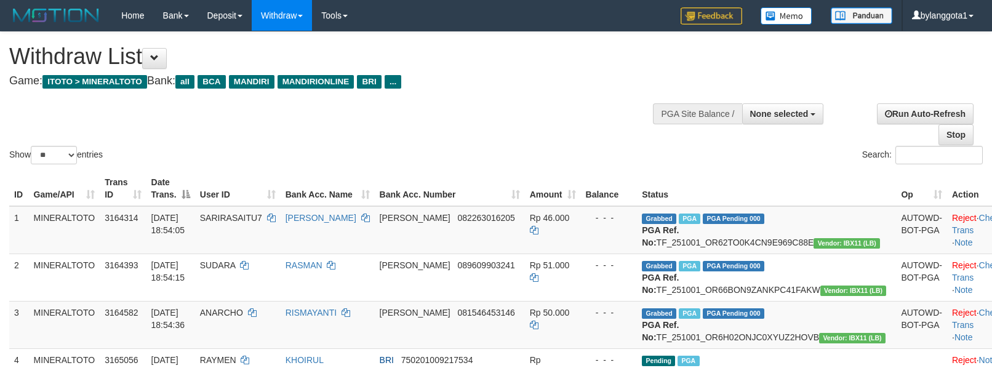
select select
select select "**"
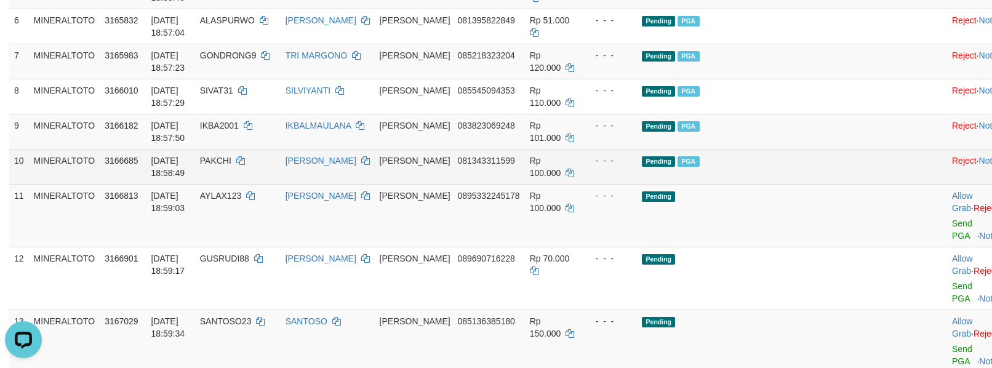
click at [775, 184] on td "Pending PGA" at bounding box center [766, 166] width 259 height 35
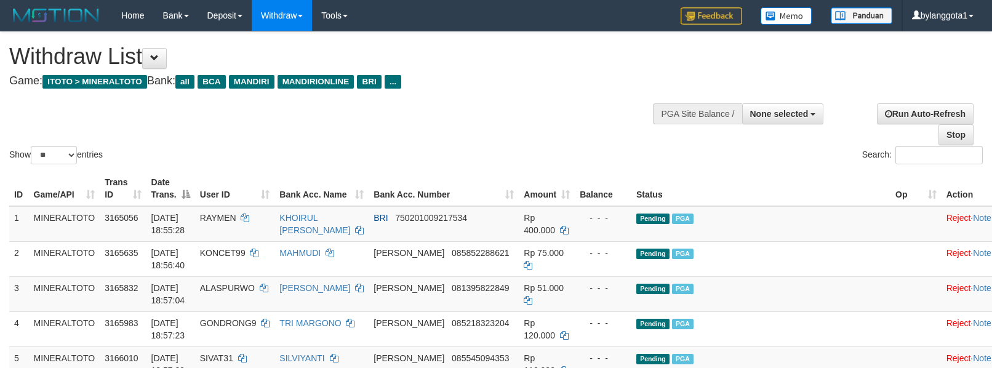
select select
select select "**"
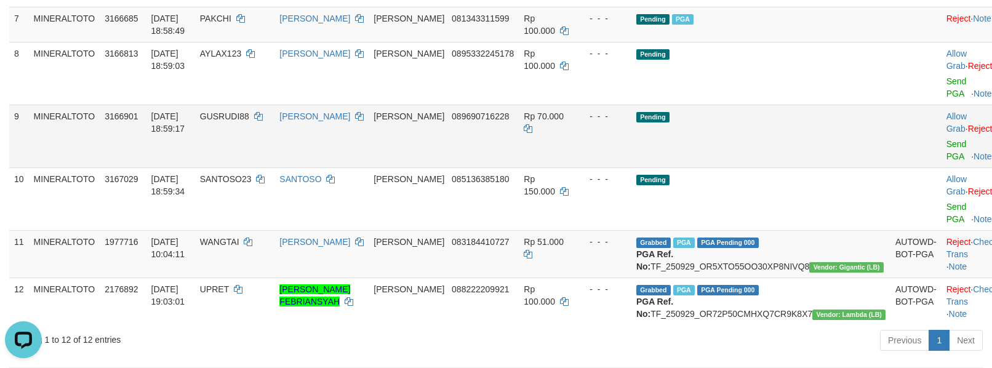
click at [840, 158] on td "Pending" at bounding box center [760, 136] width 259 height 63
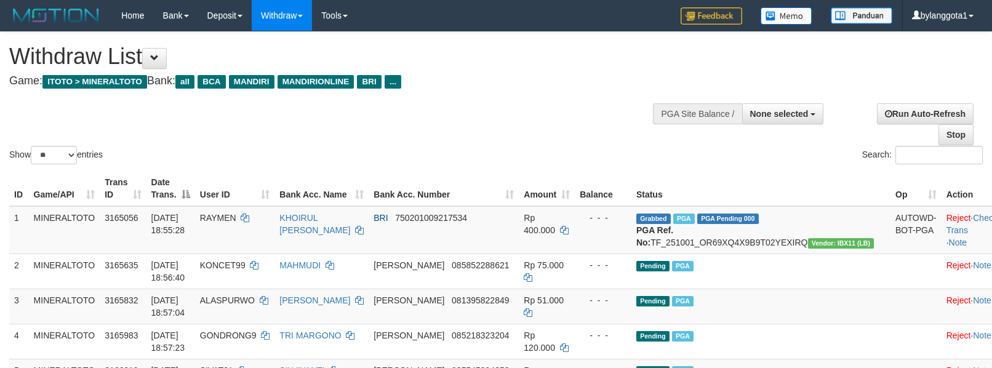
select select
select select "**"
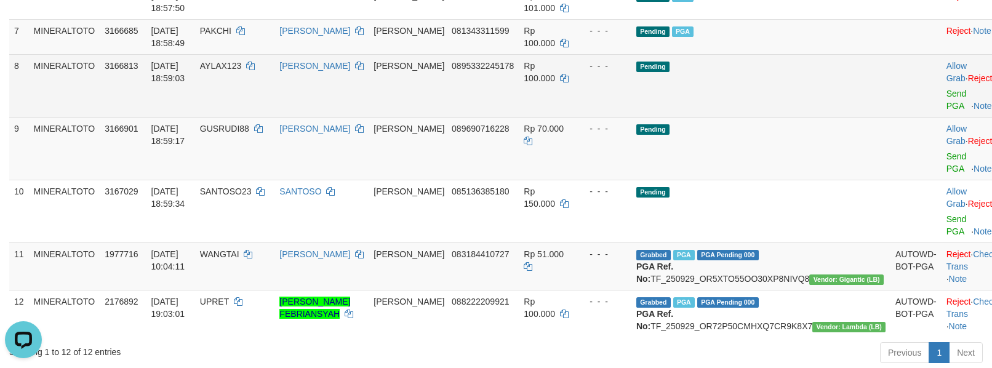
click at [890, 111] on td at bounding box center [915, 85] width 51 height 63
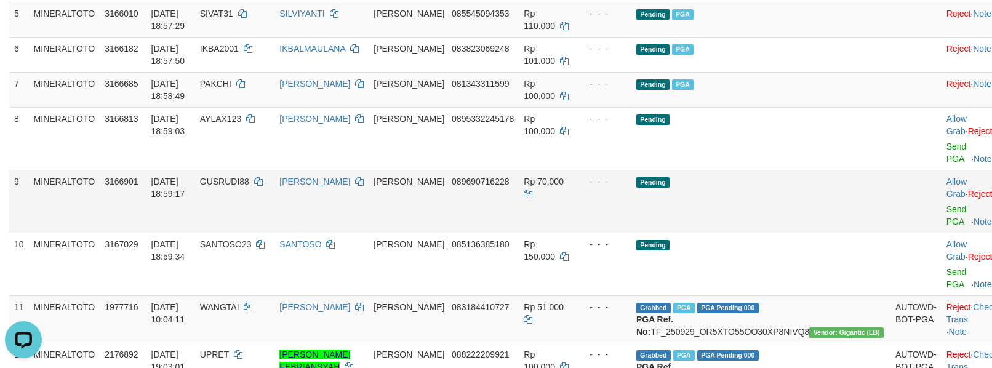
scroll to position [328, 0]
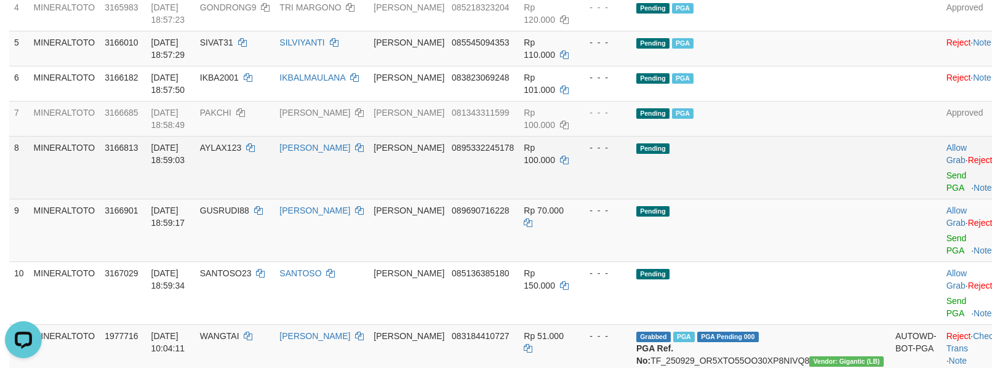
click at [823, 186] on td "Pending" at bounding box center [760, 167] width 259 height 63
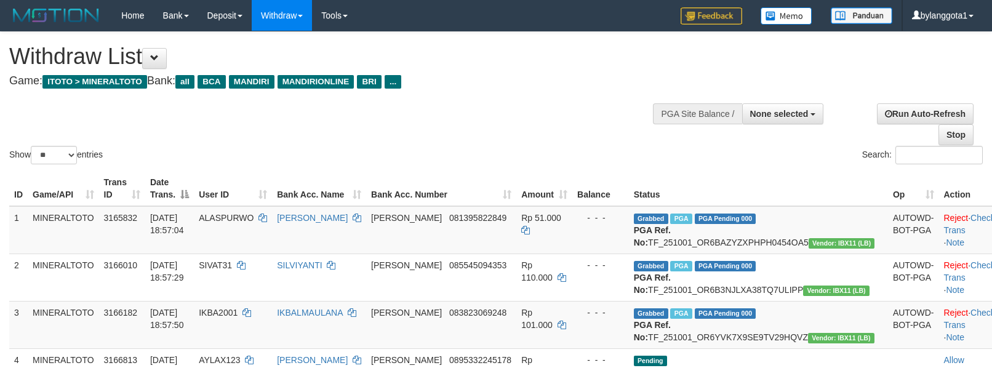
select select
select select "**"
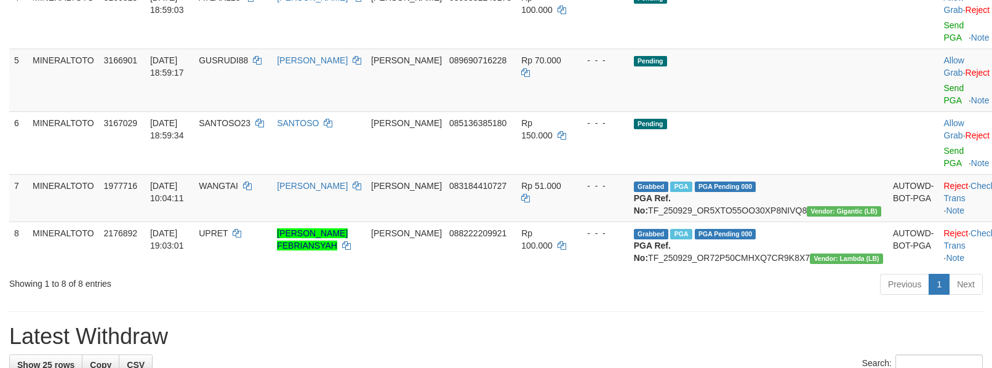
scroll to position [328, 0]
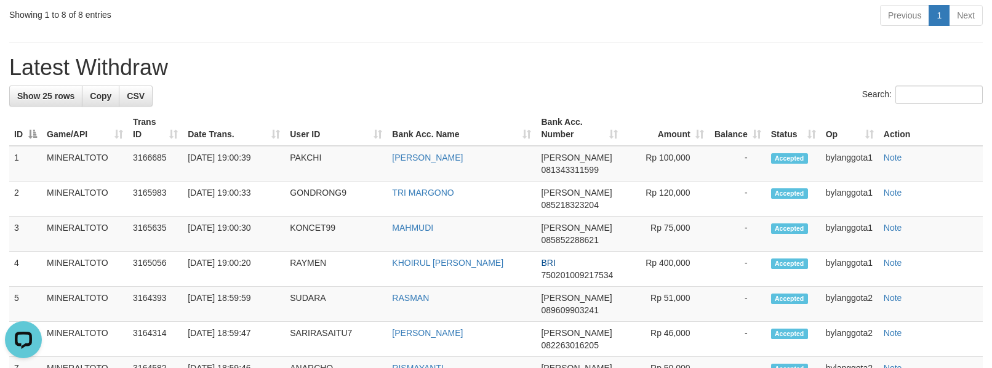
scroll to position [0, 0]
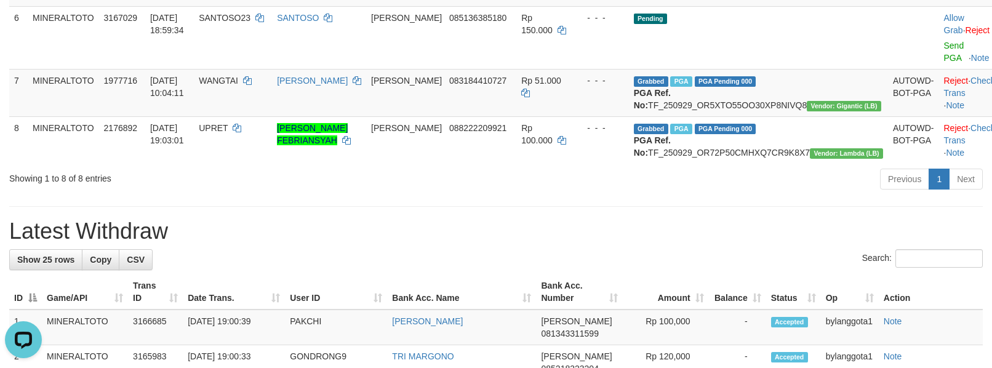
click at [812, 194] on div "Previous 1 Next" at bounding box center [703, 180] width 560 height 26
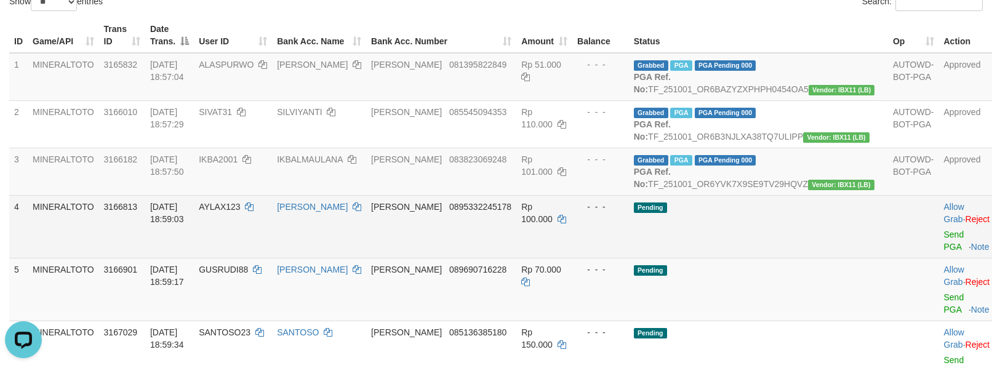
click at [837, 244] on td "Pending" at bounding box center [758, 226] width 259 height 63
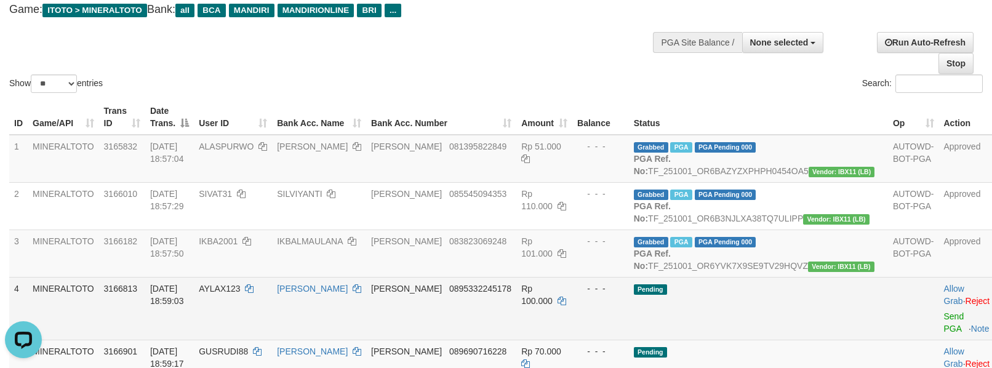
click at [788, 323] on td "Pending" at bounding box center [758, 308] width 259 height 63
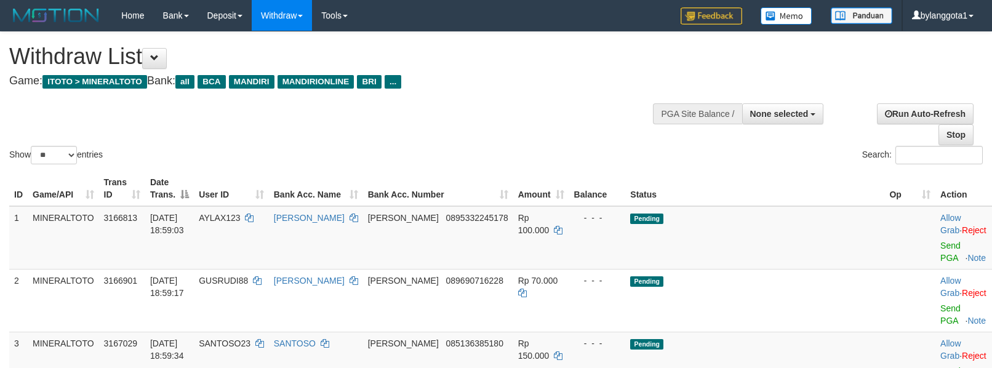
select select
select select "**"
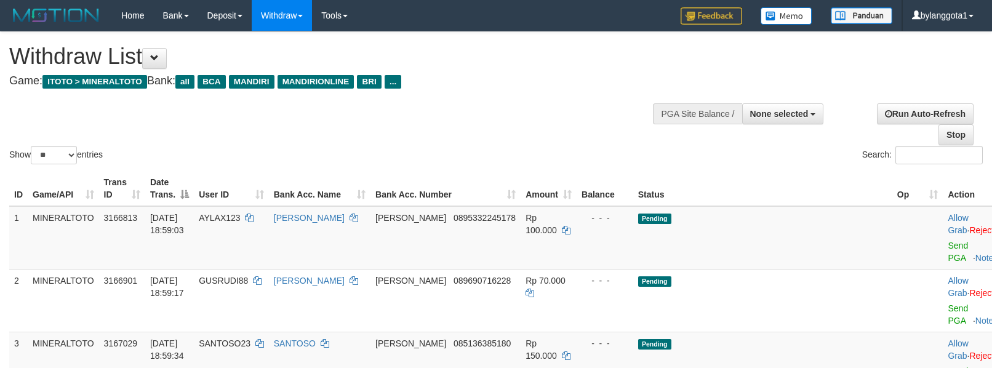
select select
select select "**"
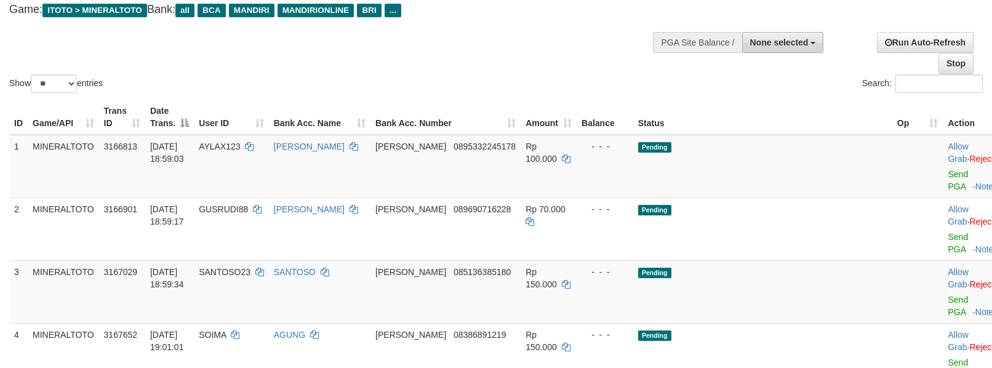
click at [783, 45] on span "None selected" at bounding box center [779, 43] width 58 height 10
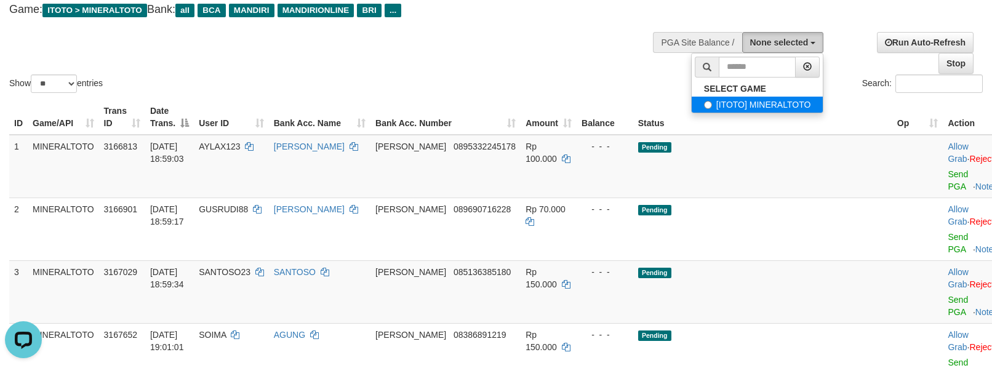
scroll to position [0, 0]
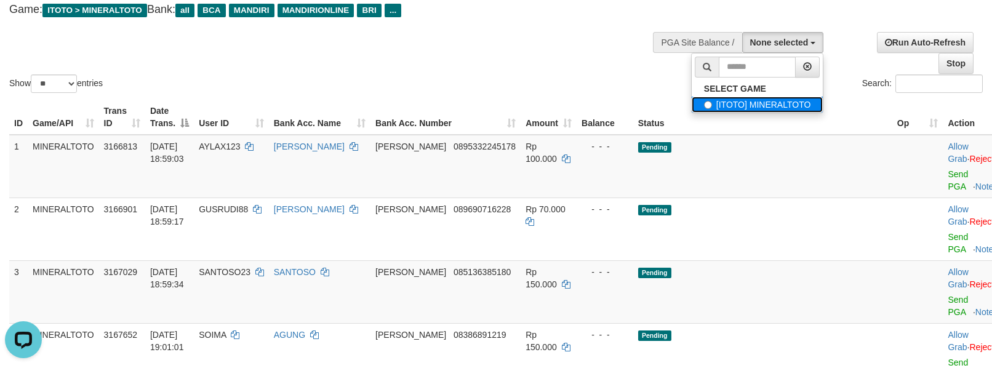
click at [737, 106] on label "[ITOTO] MINERALTOTO" at bounding box center [757, 105] width 132 height 16
select select "****"
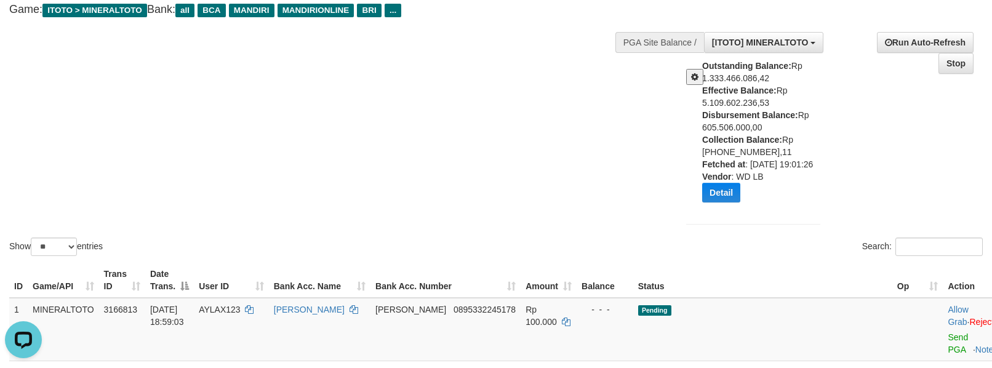
click at [356, 70] on div "Show ** ** ** *** entries Search:" at bounding box center [496, 110] width 992 height 298
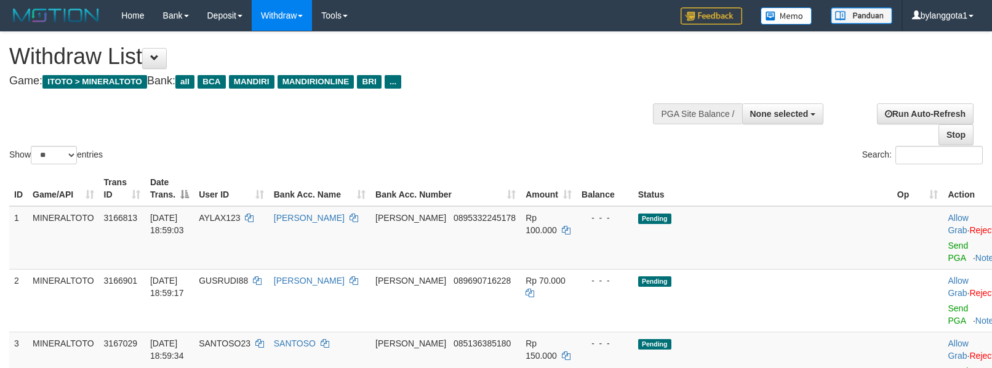
select select
select select "**"
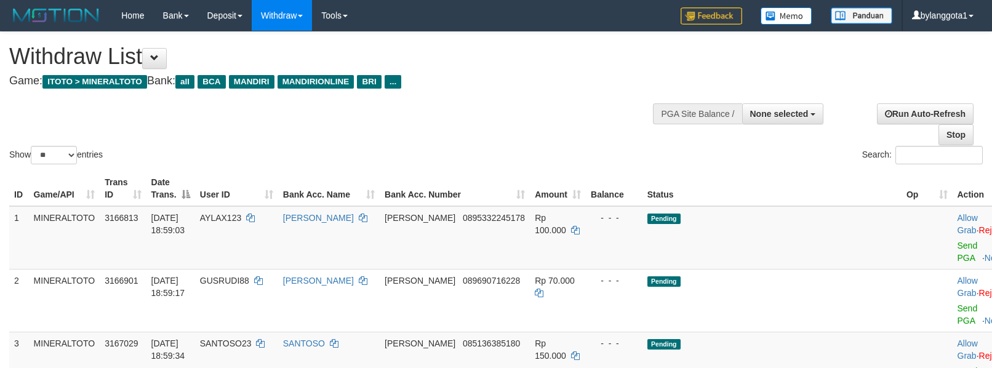
select select
select select "**"
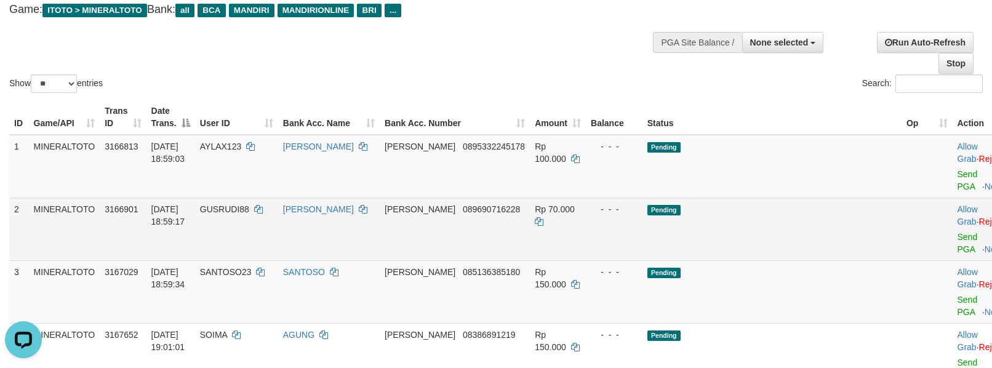
click at [818, 198] on td "Pending" at bounding box center [771, 228] width 259 height 63
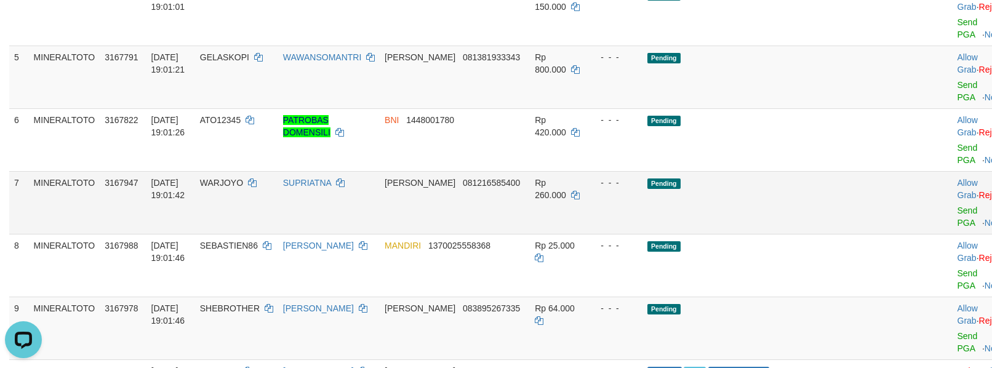
scroll to position [493, 0]
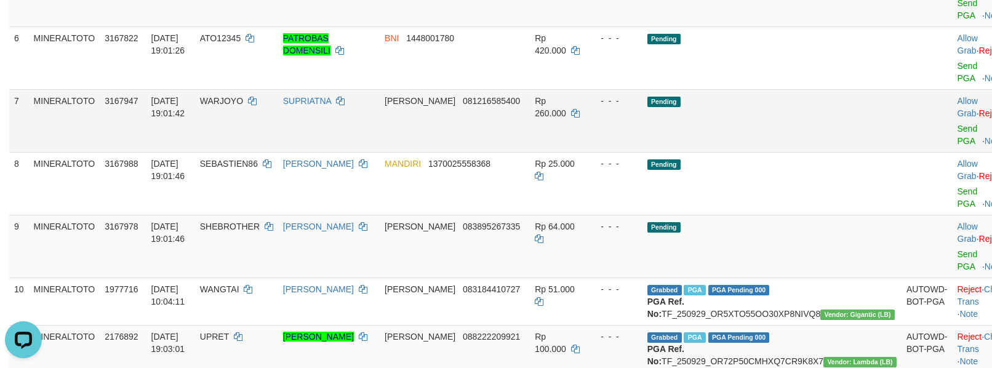
click at [952, 146] on td "Allow Grab · Reject Send PGA · Note" at bounding box center [982, 120] width 61 height 63
click at [957, 141] on link "Send PGA" at bounding box center [967, 135] width 20 height 22
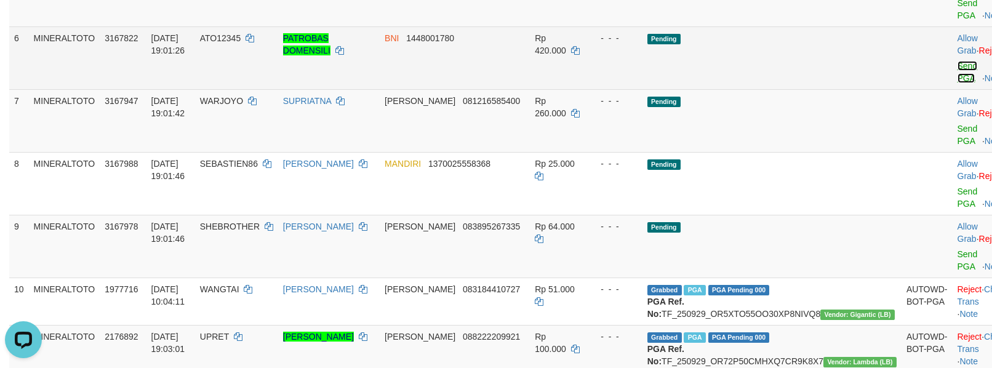
click at [957, 79] on link "Send PGA" at bounding box center [967, 72] width 20 height 22
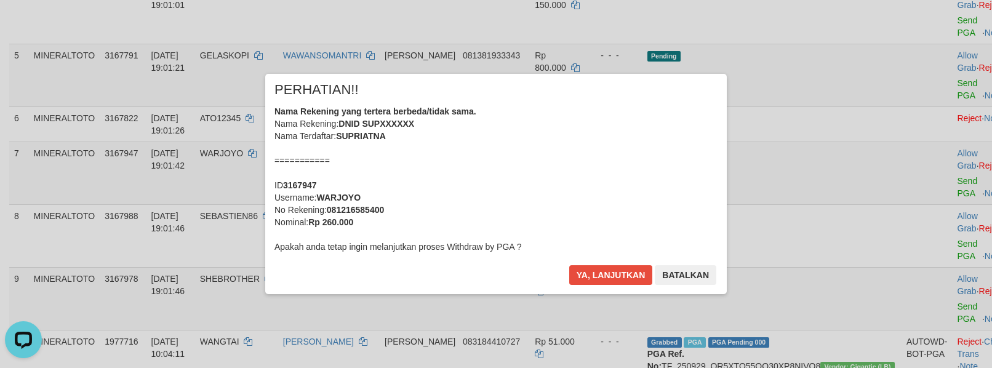
scroll to position [384, 0]
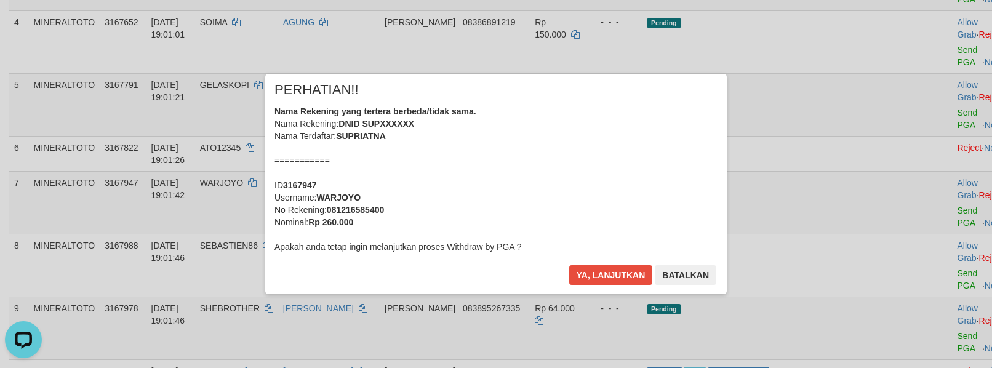
click at [551, 153] on div "Nama Rekening yang tertera berbeda/tidak sama. Nama Rekening: DNID SUPXXXXXX Na…" at bounding box center [495, 179] width 443 height 148
click at [569, 265] on button "Ya, lanjutkan" at bounding box center [611, 275] width 84 height 20
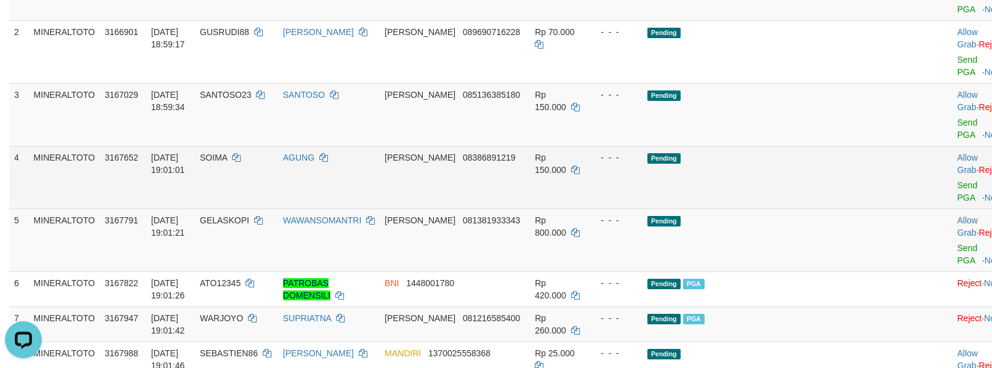
scroll to position [220, 0]
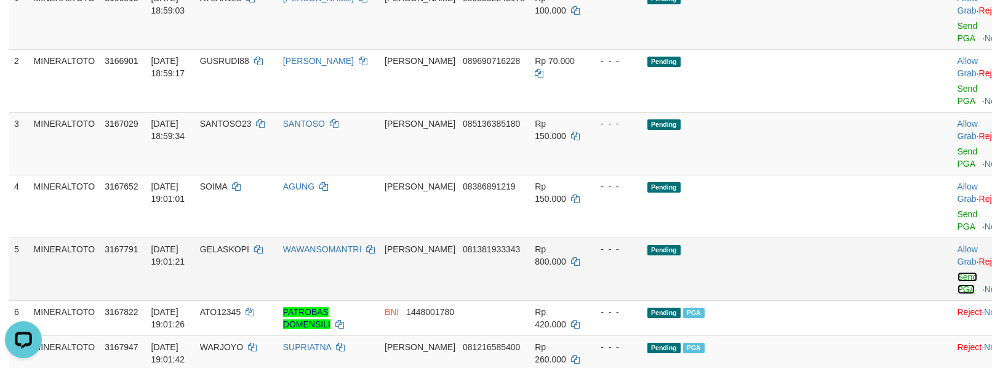
click at [957, 277] on link "Send PGA" at bounding box center [967, 283] width 20 height 22
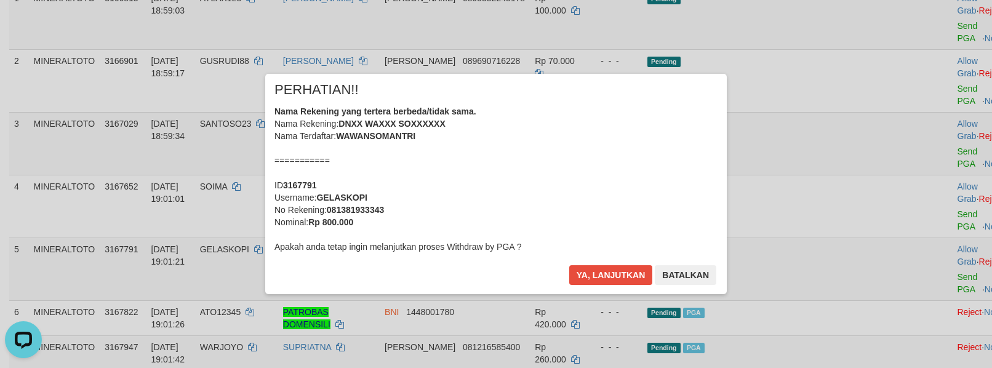
click at [598, 178] on div "Nama Rekening yang tertera berbeda/tidak sama. Nama Rekening: DNXX WAXXX SOXXXX…" at bounding box center [495, 179] width 443 height 148
click at [569, 265] on button "Ya, lanjutkan" at bounding box center [611, 275] width 84 height 20
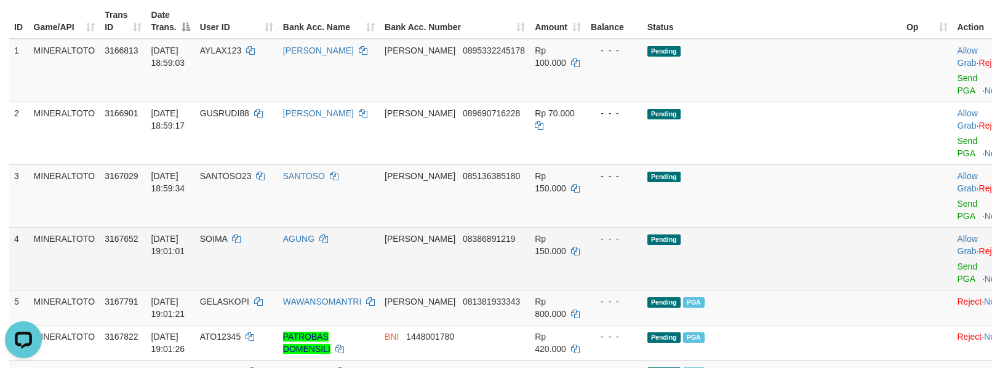
scroll to position [138, 0]
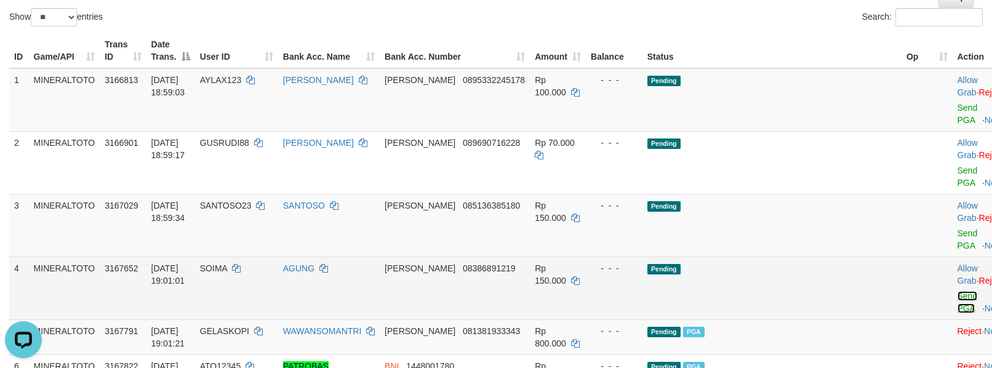
click at [957, 296] on link "Send PGA" at bounding box center [967, 302] width 20 height 22
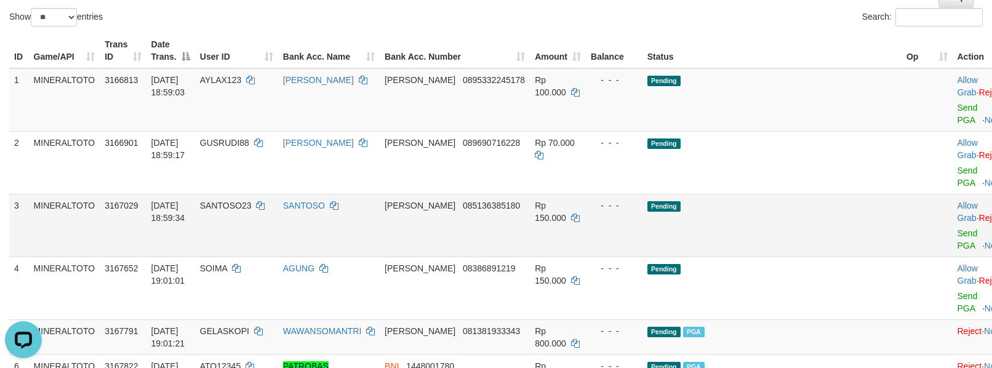
click at [952, 252] on td "Allow Grab · Reject Send PGA · Note" at bounding box center [982, 225] width 61 height 63
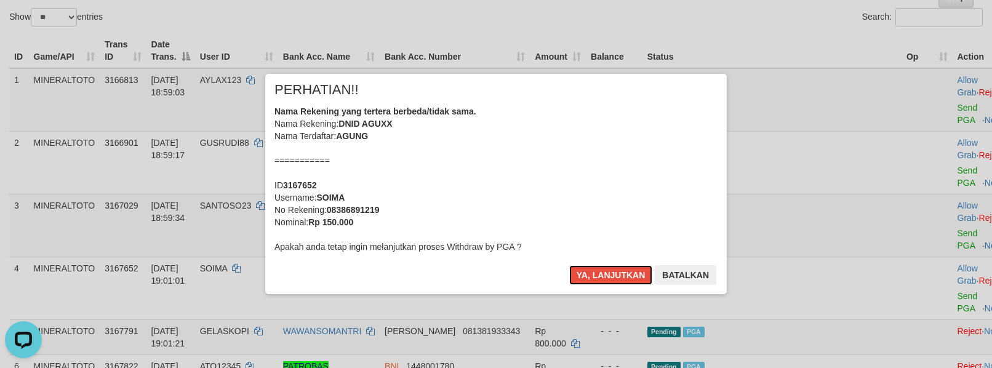
click at [628, 195] on div "Nama Rekening yang tertera berbeda/tidak sama. Nama Rekening: DNID AGUXX Nama T…" at bounding box center [495, 179] width 443 height 148
click at [569, 265] on button "Ya, lanjutkan" at bounding box center [611, 275] width 84 height 20
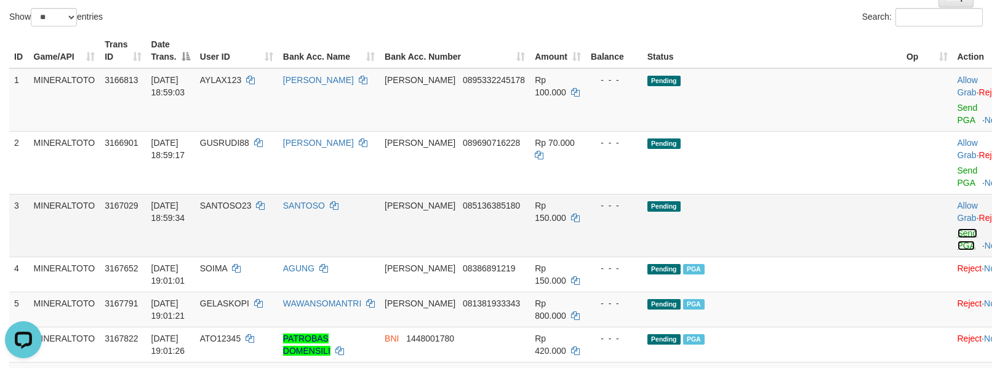
click at [957, 240] on link "Send PGA" at bounding box center [967, 239] width 20 height 22
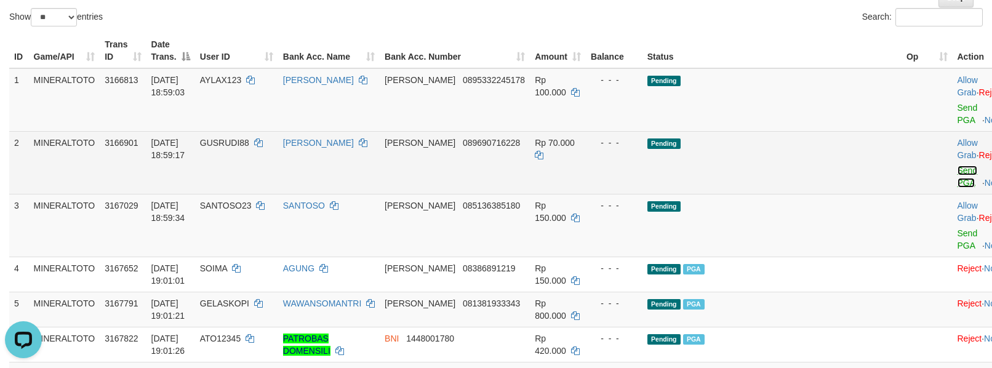
click at [957, 182] on link "Send PGA" at bounding box center [967, 176] width 20 height 22
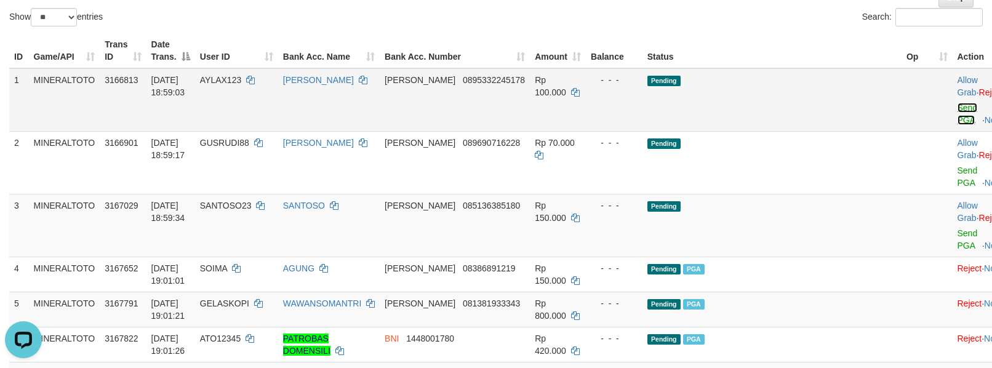
click at [957, 118] on link "Send PGA" at bounding box center [967, 114] width 20 height 22
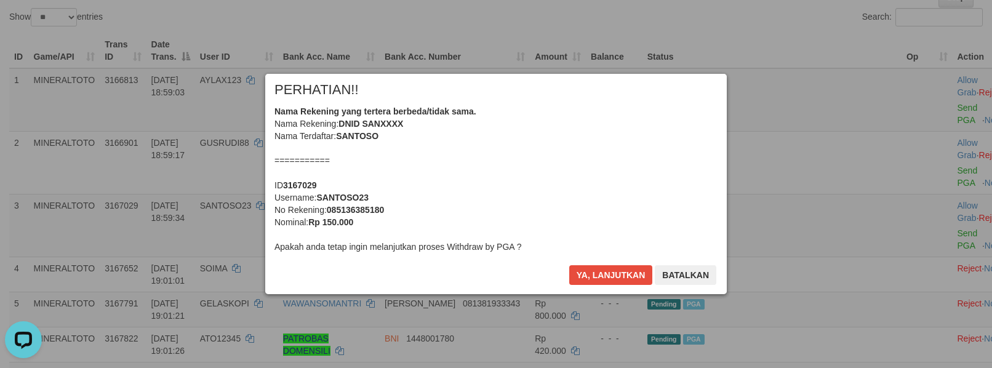
click at [590, 188] on div "Nama Rekening yang tertera berbeda/tidak sama. Nama Rekening: DNID SANXXXX Nama…" at bounding box center [495, 179] width 443 height 148
click at [569, 265] on button "Ya, lanjutkan" at bounding box center [611, 275] width 84 height 20
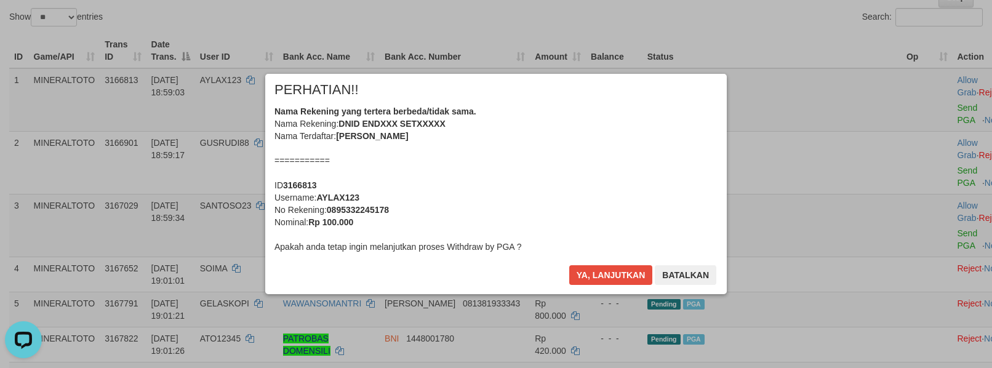
click at [589, 188] on div "Nama Rekening yang tertera berbeda/tidak sama. Nama Rekening: DNID ENDXXX SETXX…" at bounding box center [495, 179] width 443 height 148
click at [569, 265] on button "Ya, lanjutkan" at bounding box center [611, 275] width 84 height 20
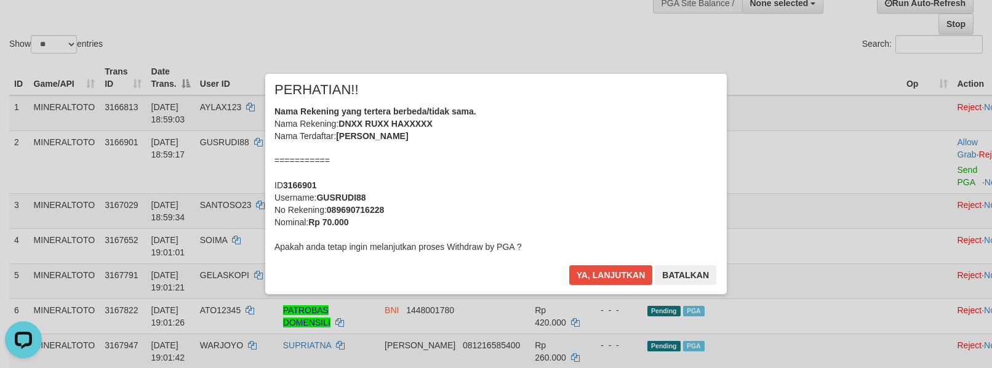
scroll to position [82, 0]
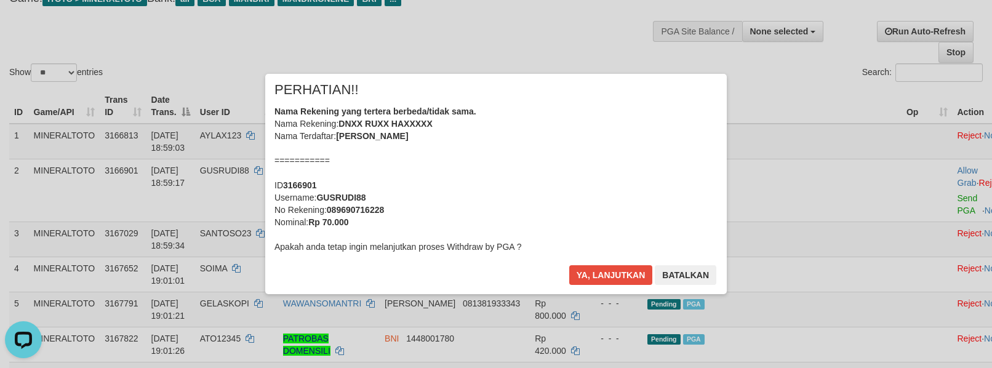
click at [570, 185] on div "Nama Rekening yang tertera berbeda/tidak sama. Nama Rekening: DNXX RUXX HAXXXXX…" at bounding box center [495, 179] width 443 height 148
click at [569, 265] on button "Ya, lanjutkan" at bounding box center [611, 275] width 84 height 20
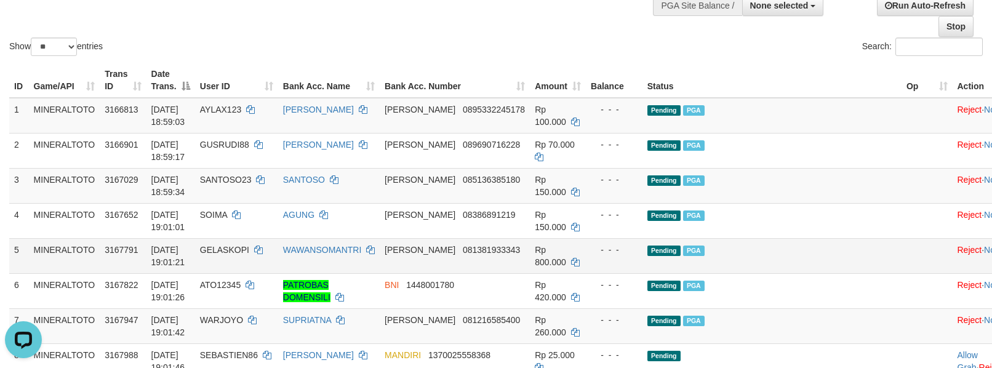
scroll to position [137, 0]
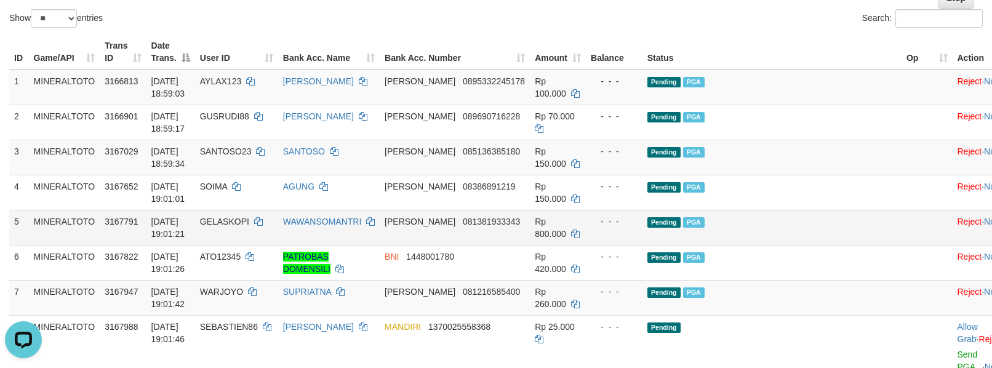
click at [901, 212] on td at bounding box center [926, 227] width 51 height 35
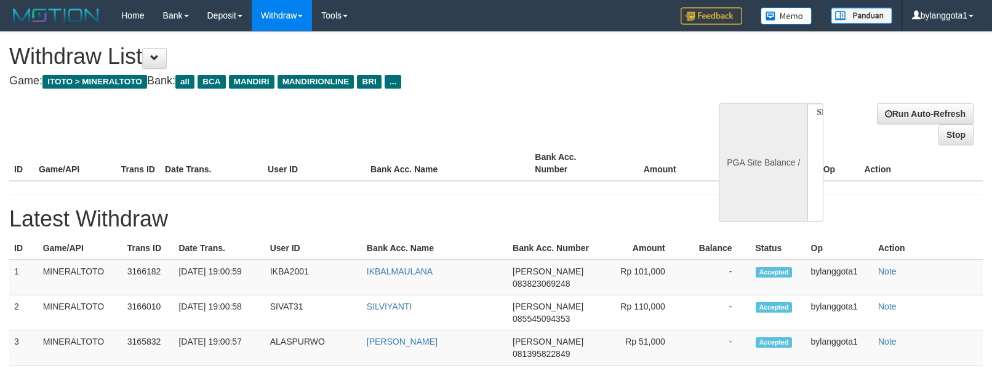
select select
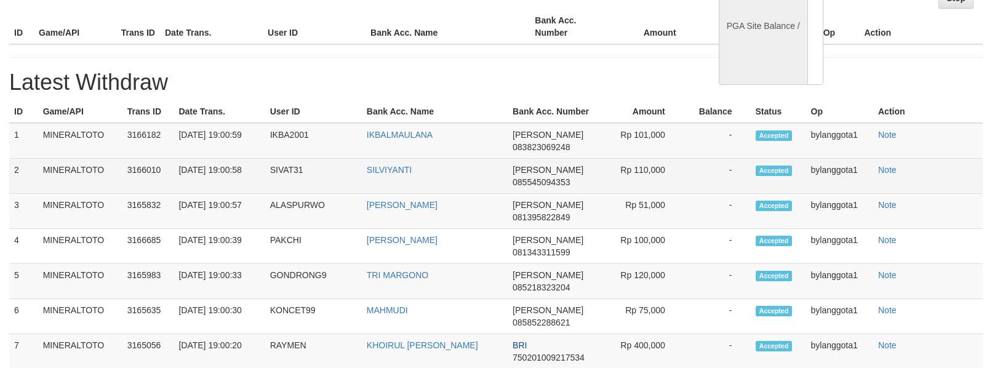
select select "**"
select select
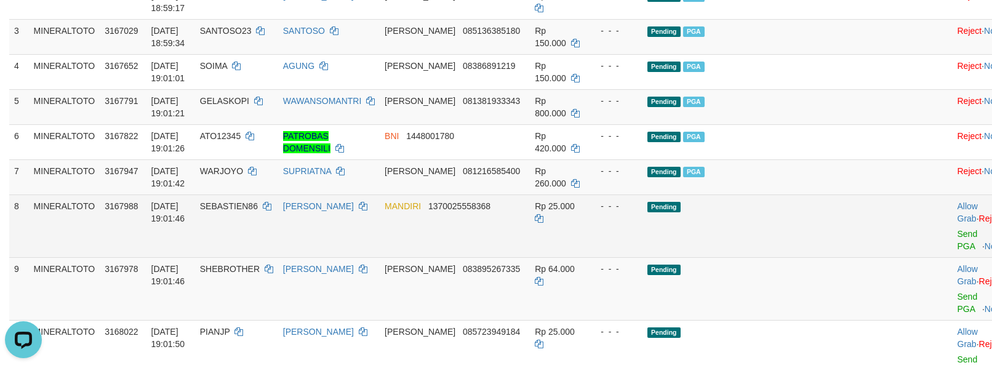
scroll to position [301, 0]
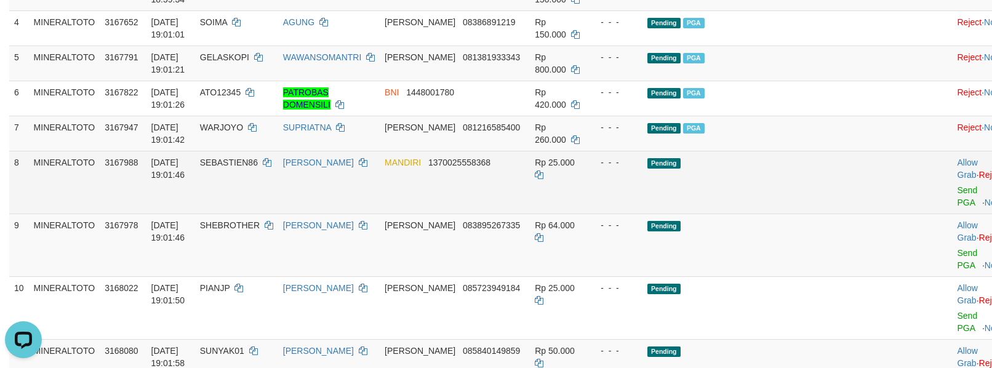
click at [827, 185] on td "Pending" at bounding box center [771, 182] width 259 height 63
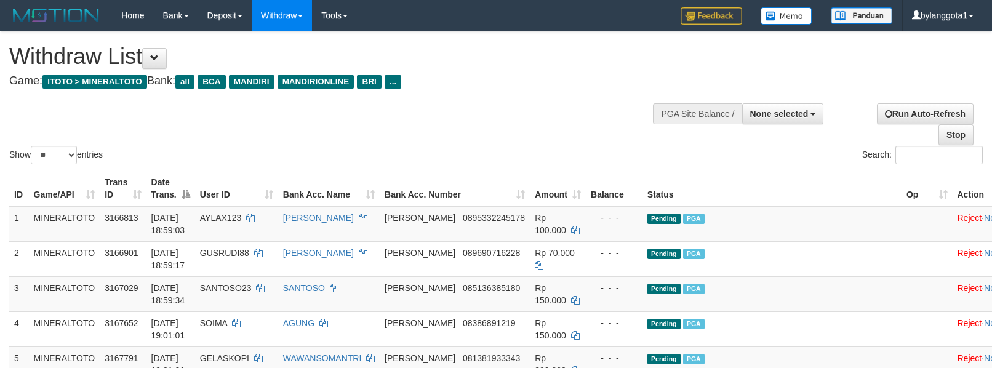
select select
select select "**"
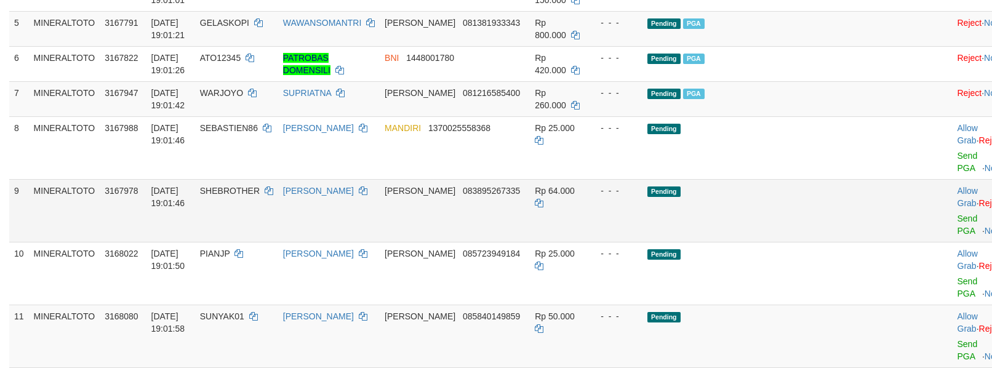
click at [823, 209] on td "Pending" at bounding box center [771, 210] width 259 height 63
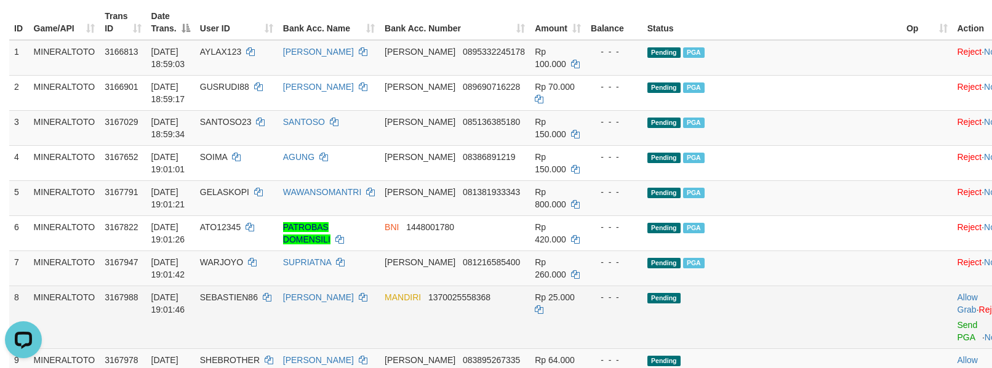
scroll to position [137, 0]
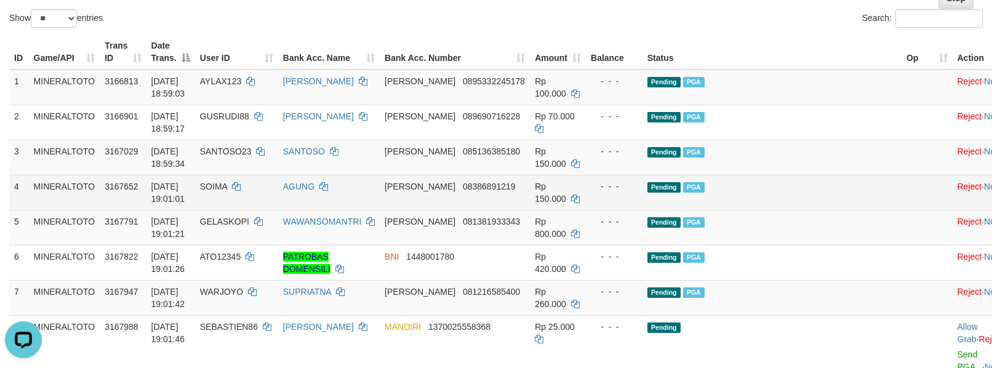
drag, startPoint x: 806, startPoint y: 200, endPoint x: 812, endPoint y: 197, distance: 6.9
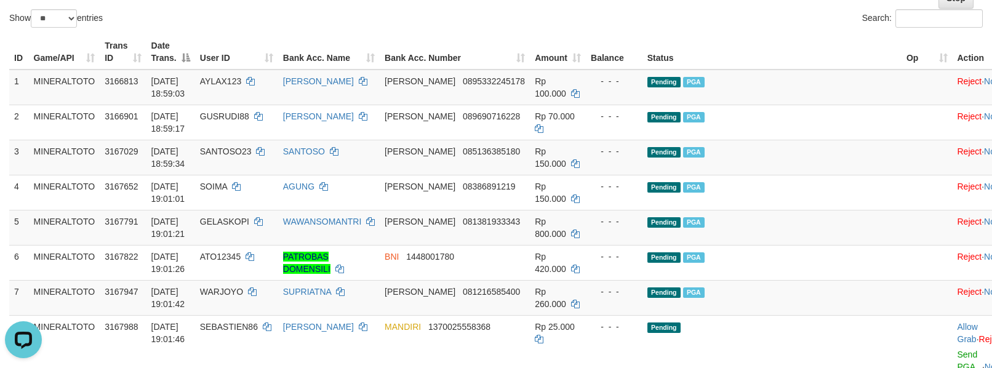
scroll to position [532, 0]
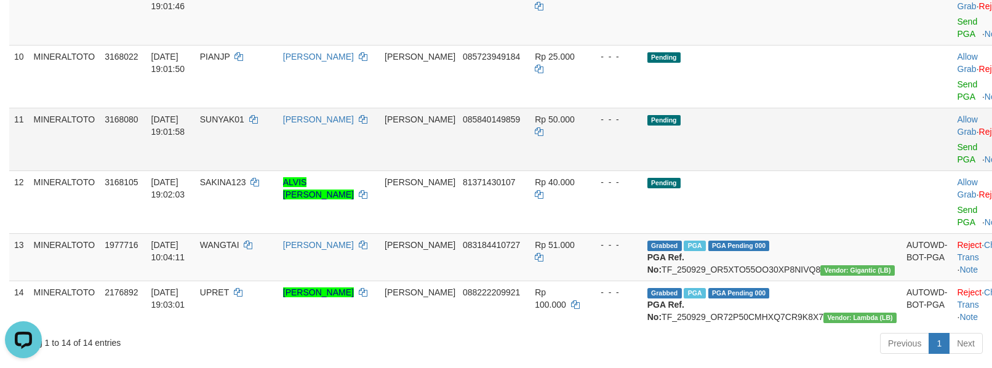
click at [901, 163] on td at bounding box center [926, 139] width 51 height 63
click at [957, 161] on link "Send PGA" at bounding box center [967, 153] width 20 height 22
click at [957, 99] on link "Send PGA" at bounding box center [967, 90] width 20 height 22
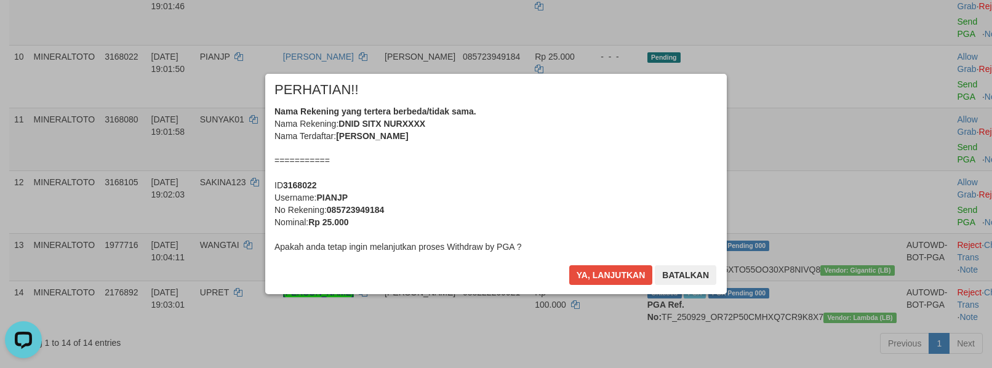
click at [598, 172] on div "Nama Rekening yang tertera berbeda/tidak sama. Nama Rekening: DNID SITX NURXXXX…" at bounding box center [495, 179] width 443 height 148
click at [569, 265] on button "Ya, lanjutkan" at bounding box center [611, 275] width 84 height 20
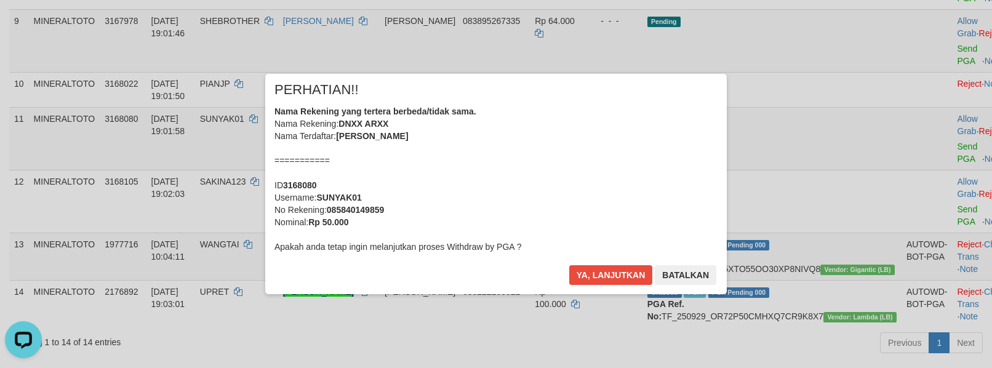
click at [600, 169] on div "Nama Rekening yang tertera berbeda/tidak sama. Nama Rekening: DNXX ARXX Nama Te…" at bounding box center [495, 179] width 443 height 148
click at [569, 265] on button "Ya, lanjutkan" at bounding box center [611, 275] width 84 height 20
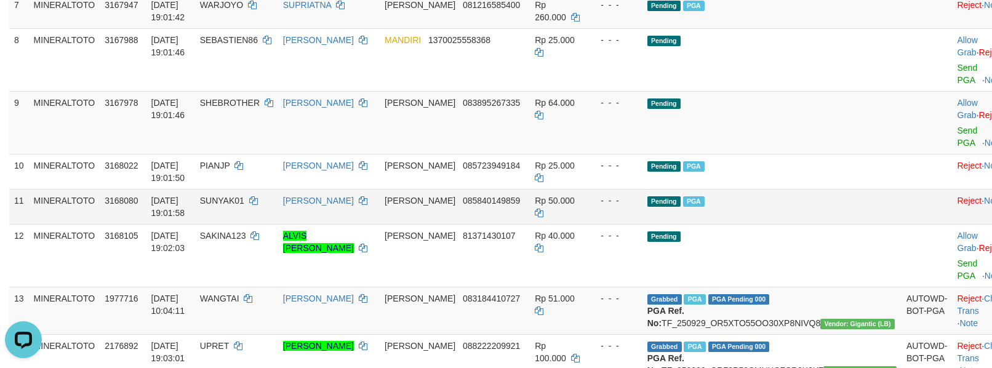
click at [840, 197] on td "Pending PGA" at bounding box center [771, 206] width 259 height 35
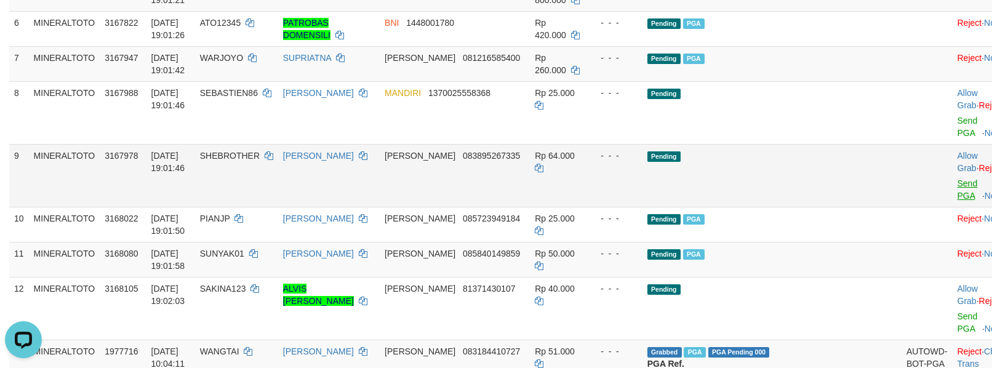
scroll to position [341, 0]
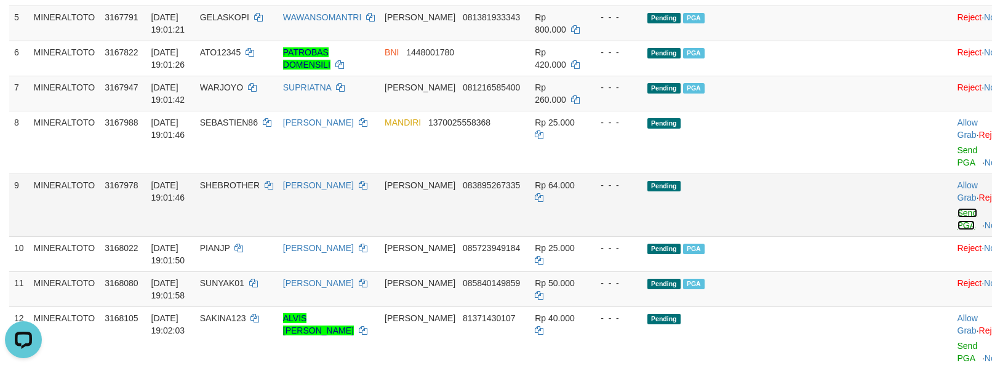
click at [957, 224] on link "Send PGA" at bounding box center [967, 219] width 20 height 22
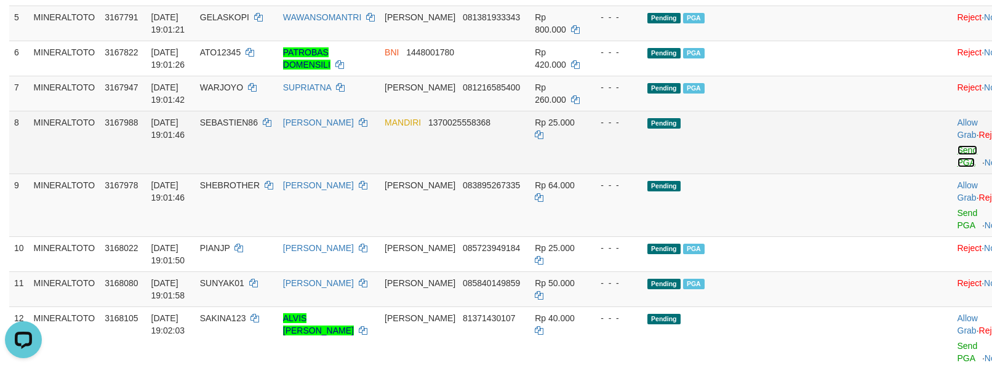
click at [957, 163] on link "Send PGA" at bounding box center [967, 156] width 20 height 22
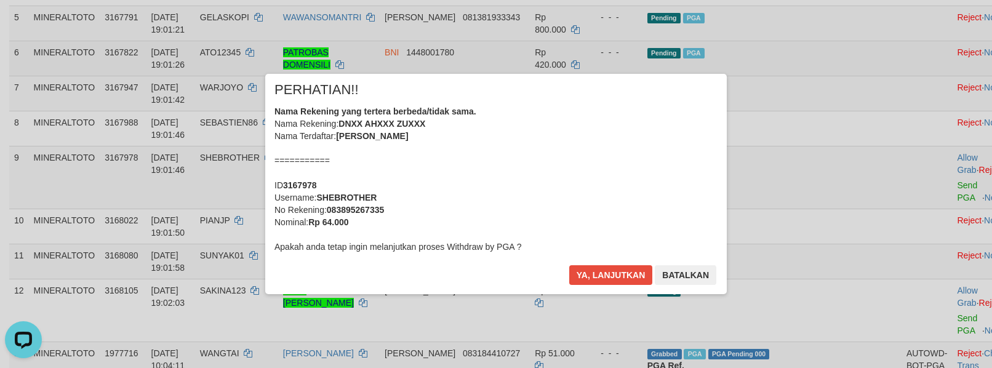
scroll to position [313, 0]
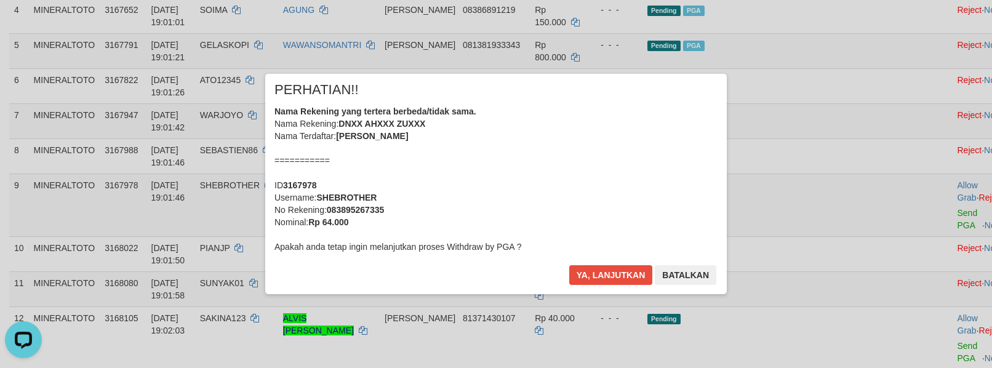
click at [552, 193] on div "Nama Rekening yang tertera berbeda/tidak sama. Nama Rekening: DNXX AHXXX ZUXXX …" at bounding box center [495, 179] width 443 height 148
click at [569, 265] on button "Ya, lanjutkan" at bounding box center [611, 275] width 84 height 20
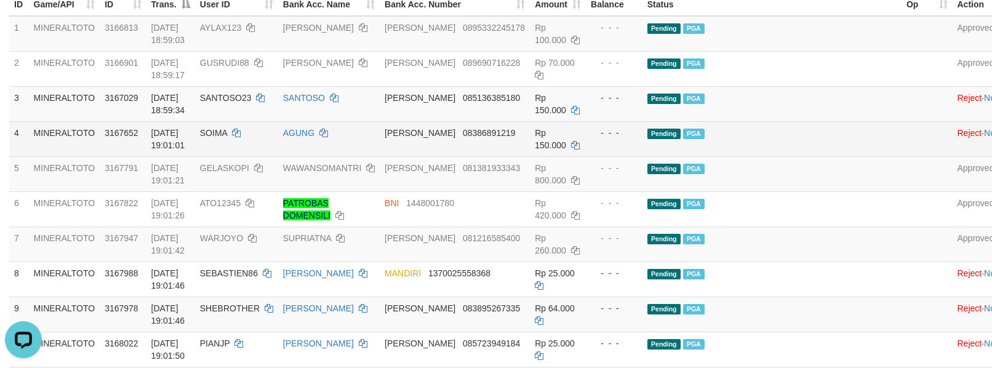
scroll to position [386, 0]
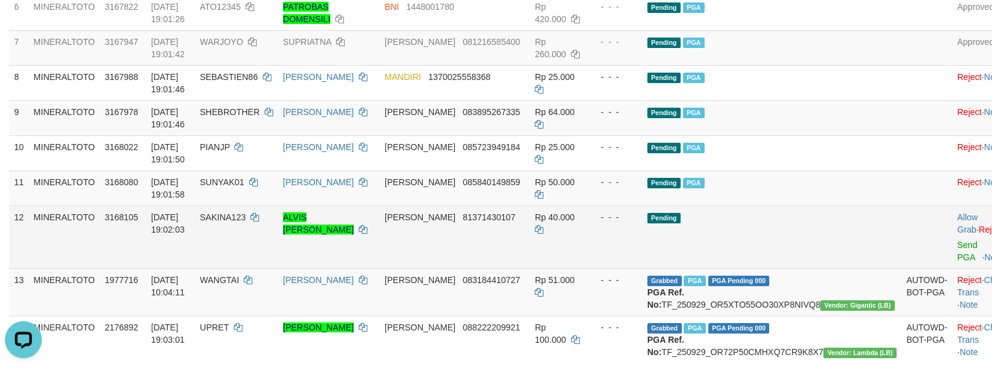
click at [677, 264] on td "Pending" at bounding box center [771, 236] width 259 height 63
click at [568, 237] on td "Rp 40.000" at bounding box center [558, 236] width 56 height 63
click at [835, 219] on td "Pending" at bounding box center [771, 236] width 259 height 63
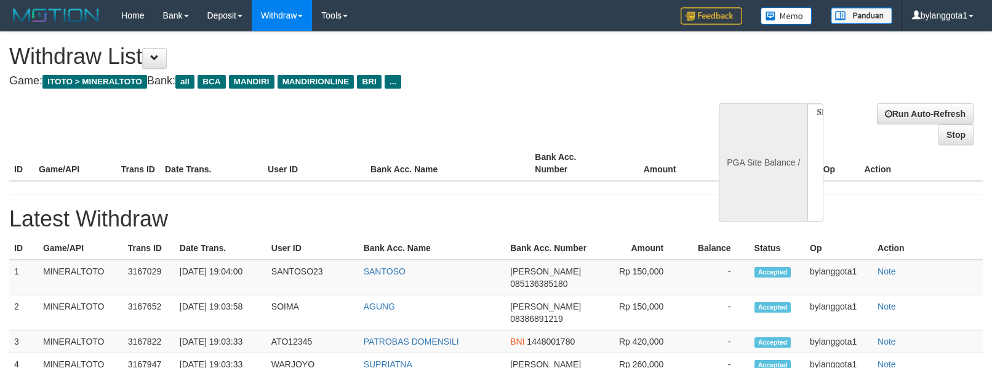
select select
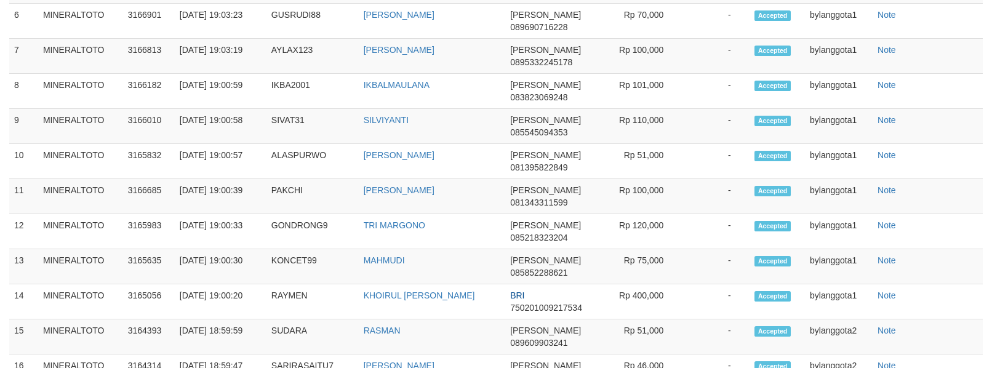
select select "**"
select select
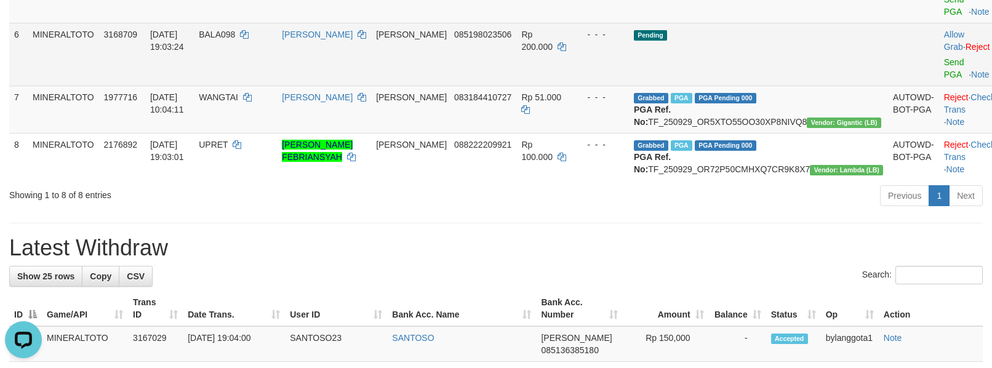
click at [800, 58] on td "Pending" at bounding box center [758, 54] width 259 height 63
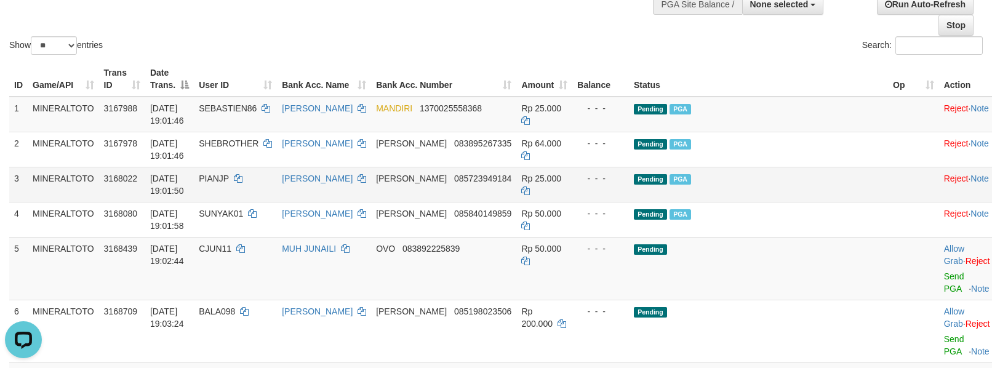
scroll to position [57, 0]
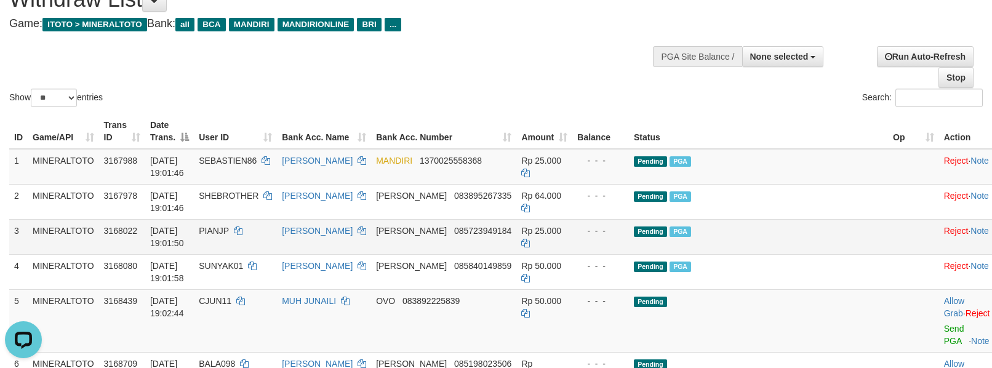
click at [841, 252] on td "Pending PGA" at bounding box center [758, 236] width 259 height 35
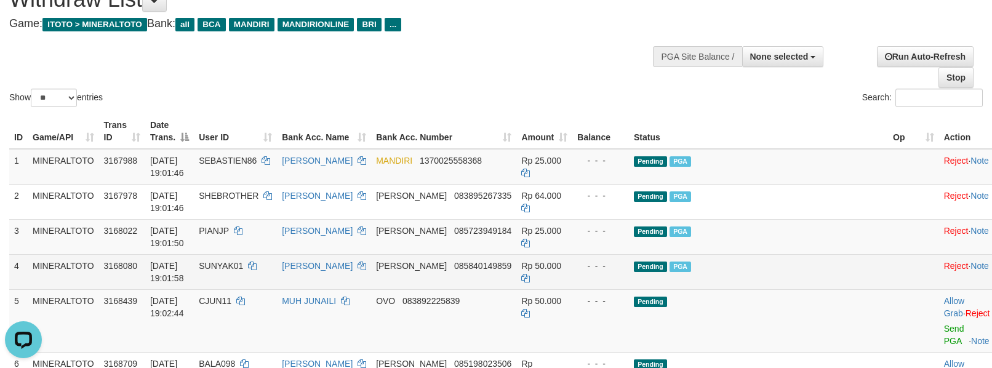
click at [837, 256] on td "Pending PGA" at bounding box center [758, 271] width 259 height 35
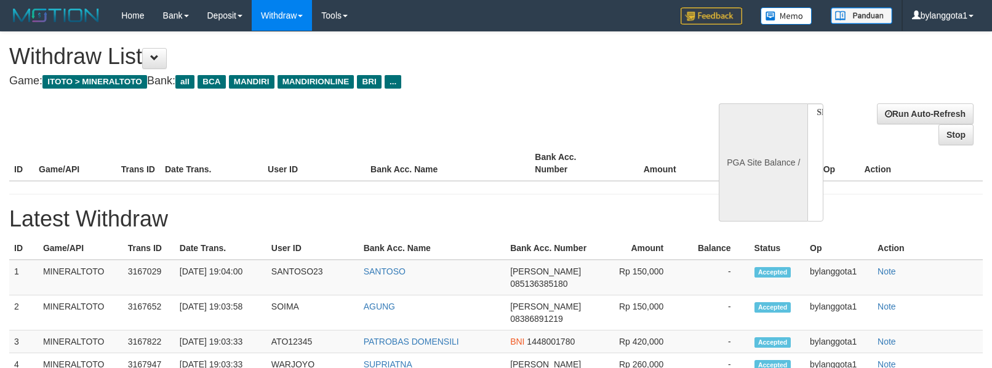
select select
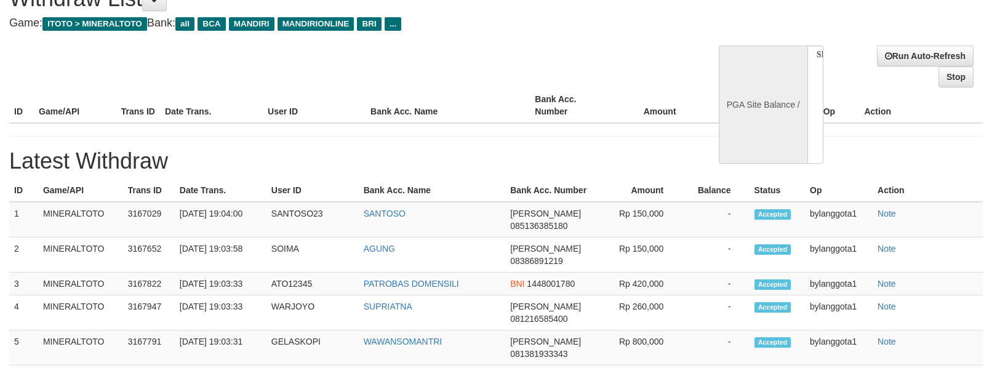
select select "**"
select select
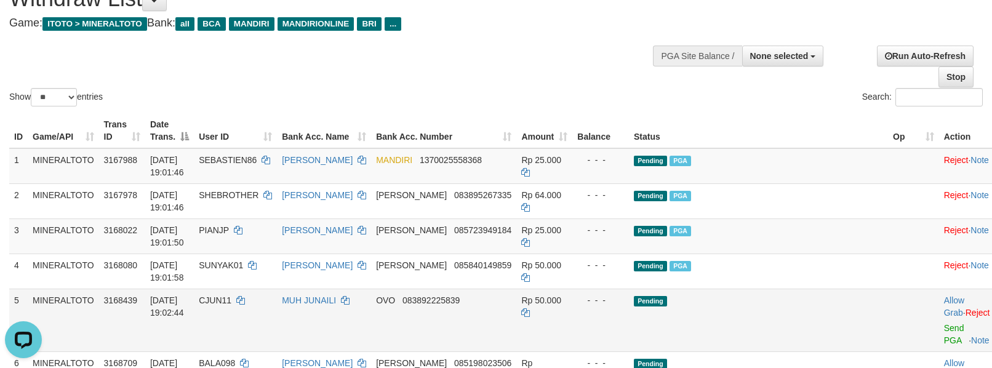
scroll to position [0, 0]
click at [810, 234] on td "Pending PGA" at bounding box center [758, 235] width 259 height 35
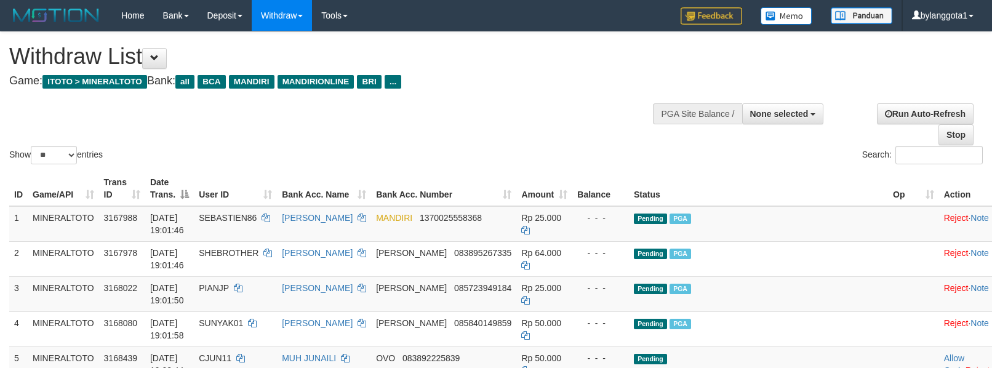
select select
select select "**"
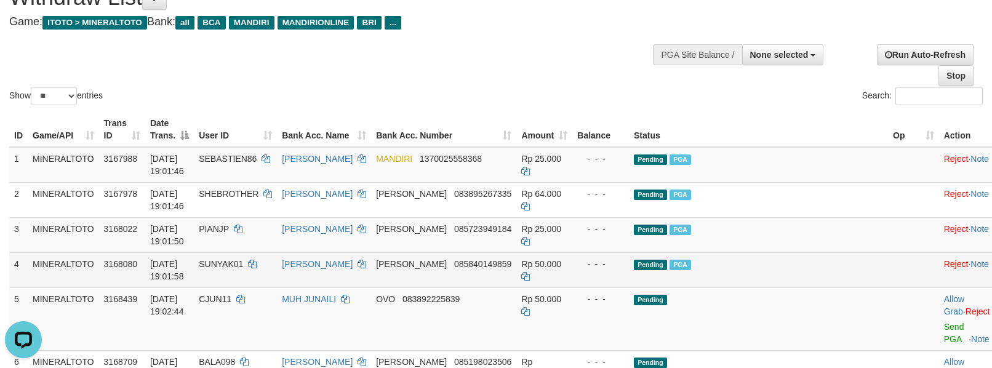
drag, startPoint x: 827, startPoint y: 290, endPoint x: 849, endPoint y: 284, distance: 23.2
click at [825, 290] on td "Pending" at bounding box center [758, 318] width 259 height 63
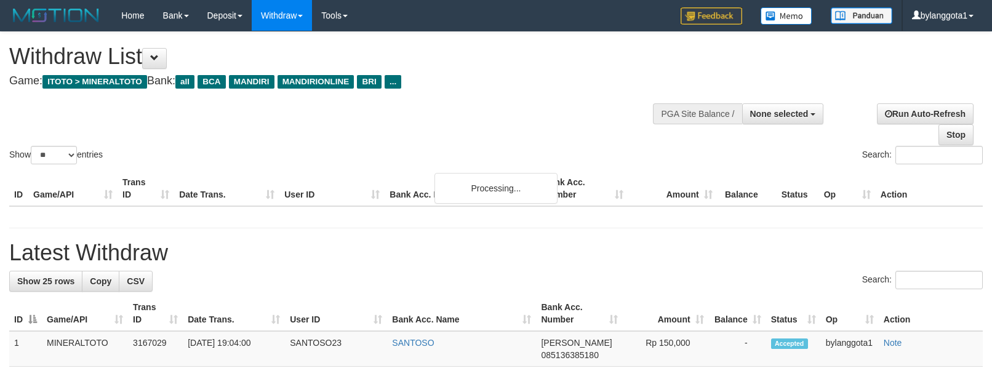
select select
select select "**"
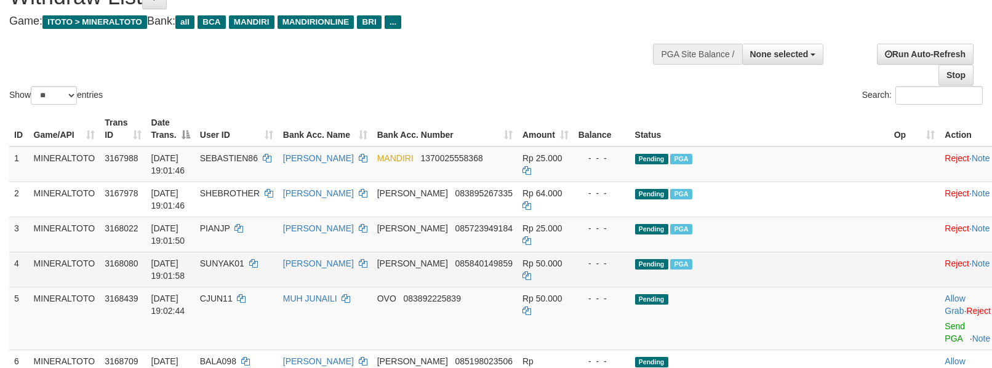
click at [818, 282] on td "Pending PGA" at bounding box center [759, 269] width 259 height 35
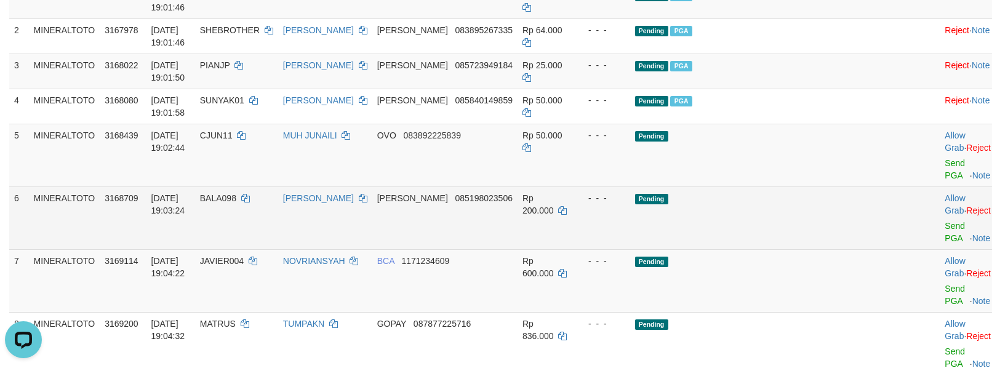
scroll to position [224, 0]
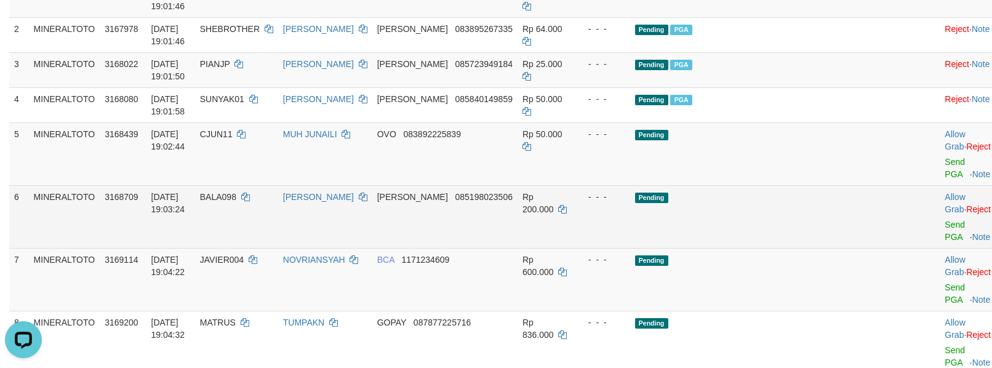
click at [814, 194] on td "Pending" at bounding box center [759, 216] width 259 height 63
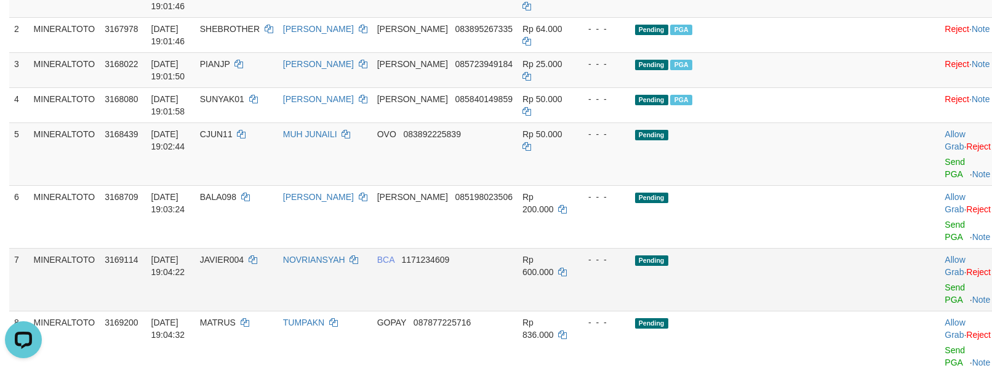
click at [808, 251] on td "Pending" at bounding box center [759, 279] width 259 height 63
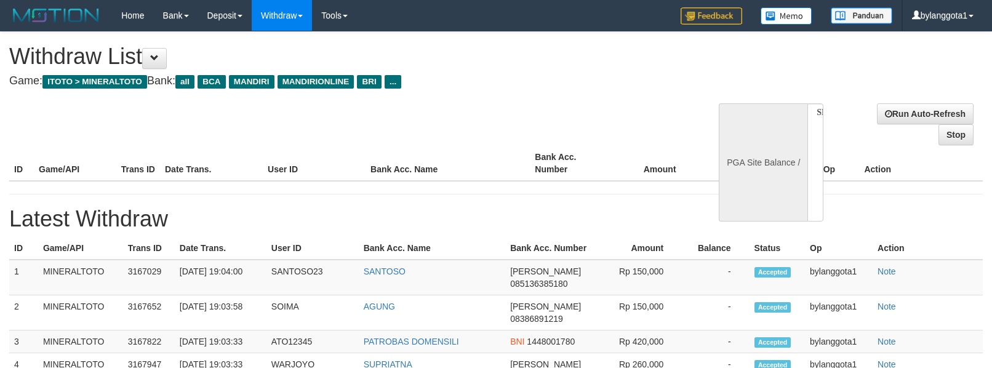
select select
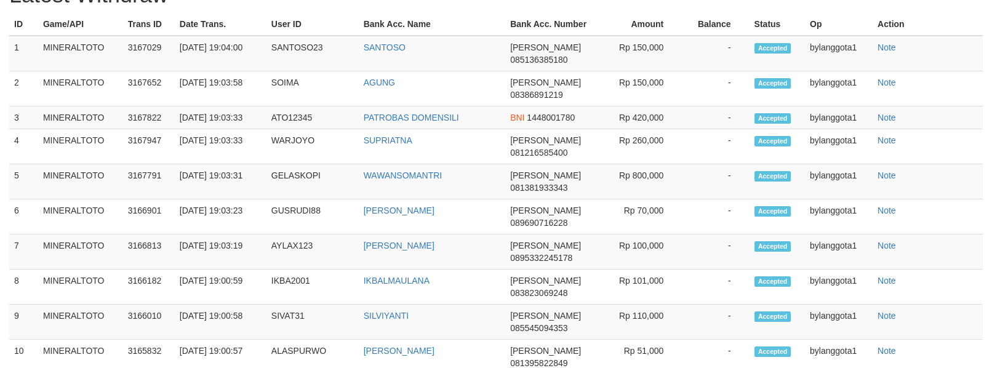
select select "**"
select select
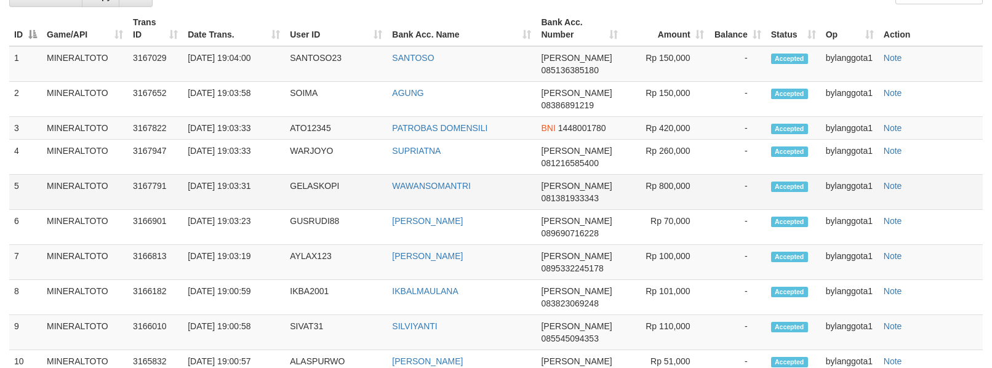
click at [752, 210] on td "-" at bounding box center [737, 192] width 57 height 35
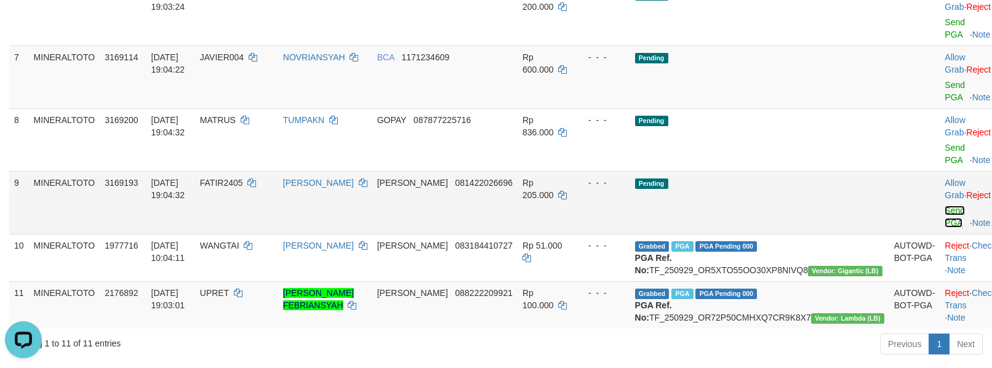
click at [944, 209] on link "Send PGA" at bounding box center [954, 216] width 20 height 22
drag, startPoint x: 912, startPoint y: 209, endPoint x: 909, endPoint y: 144, distance: 65.2
click at [944, 164] on link "Send PGA" at bounding box center [954, 154] width 20 height 22
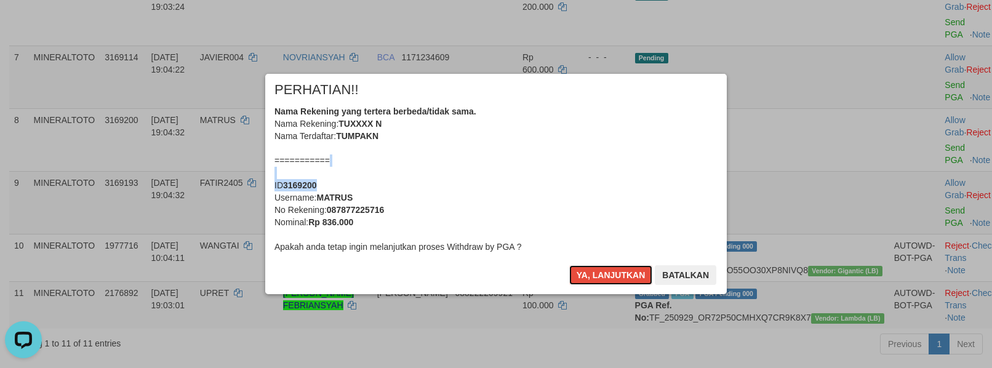
click at [486, 178] on div "Nama Rekening yang tertera berbeda/tidak sama. Nama Rekening: TUXXXX N Nama Ter…" at bounding box center [495, 179] width 443 height 148
click at [569, 265] on button "Ya, lanjutkan" at bounding box center [611, 275] width 84 height 20
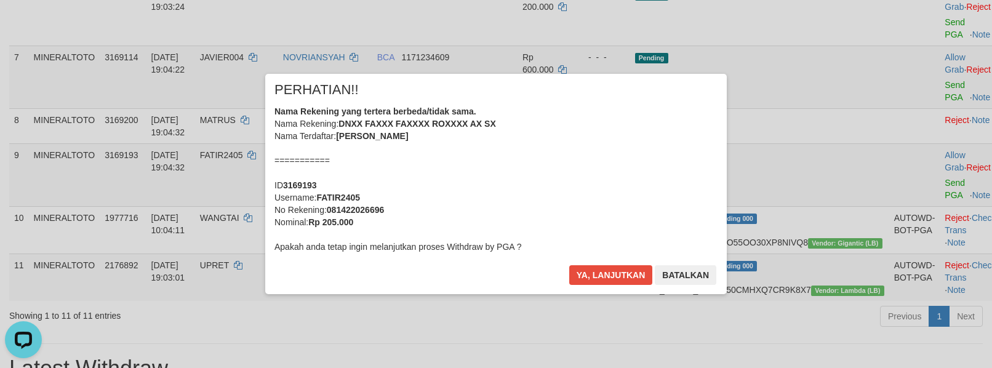
scroll to position [399, 0]
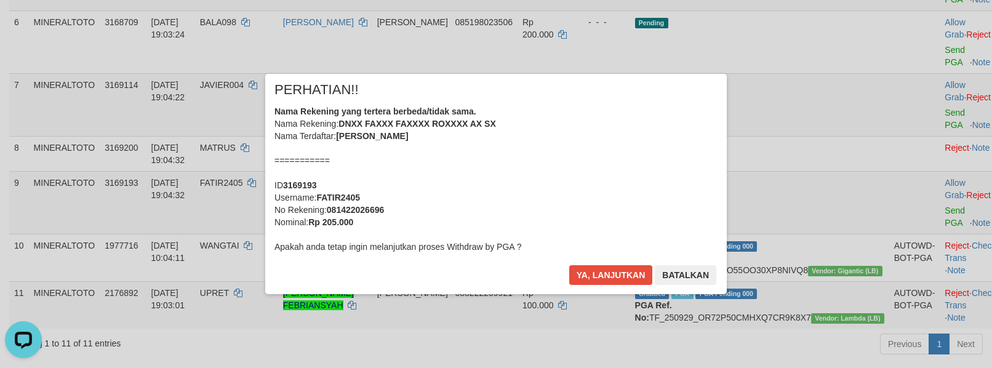
click at [581, 180] on div "Nama Rekening yang tertera berbeda/tidak sama. Nama Rekening: DNXX FAXXX FAXXXX…" at bounding box center [495, 179] width 443 height 148
click at [569, 265] on button "Ya, lanjutkan" at bounding box center [611, 275] width 84 height 20
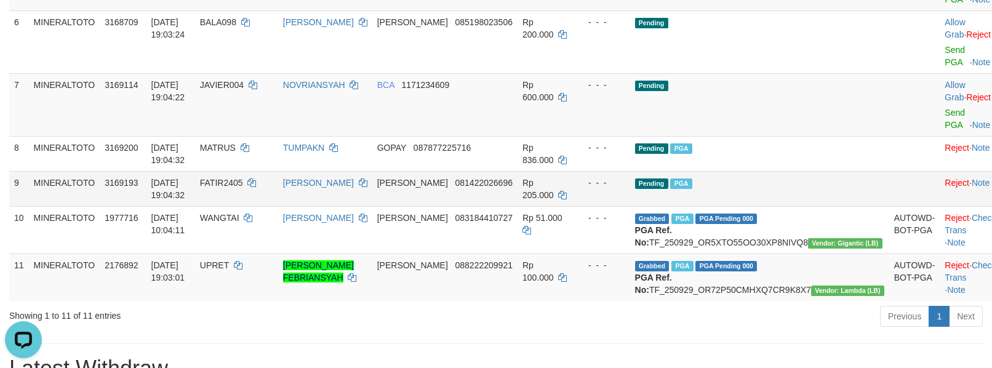
scroll to position [316, 0]
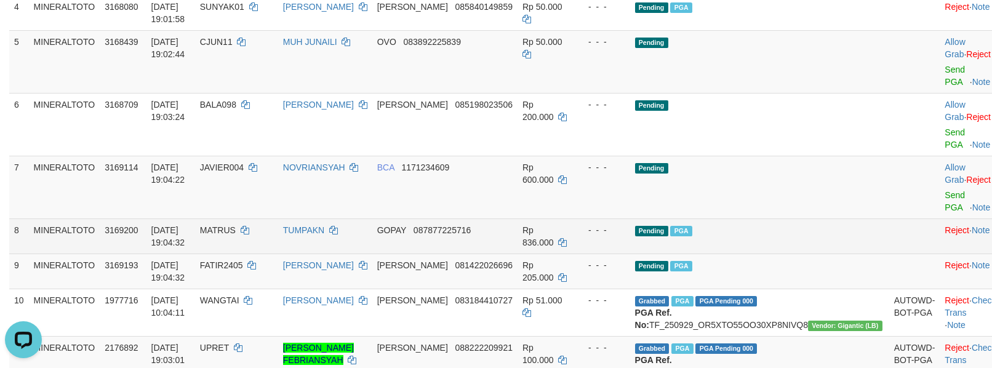
click at [253, 240] on td "MATRUS" at bounding box center [236, 235] width 83 height 35
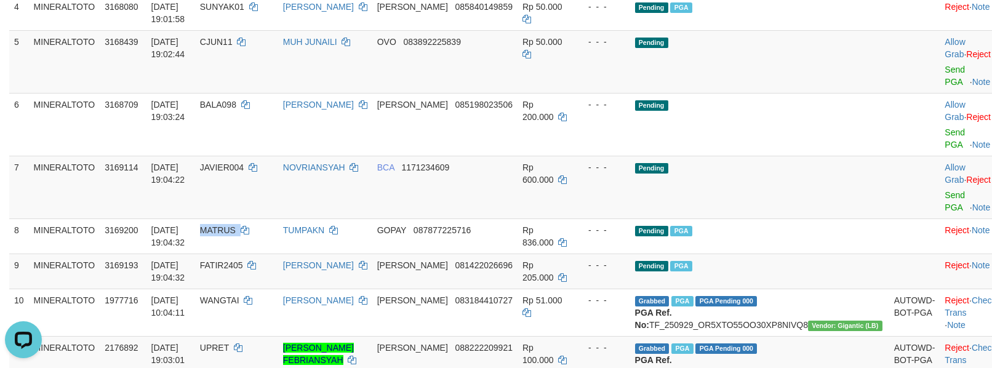
copy td "MATRUS"
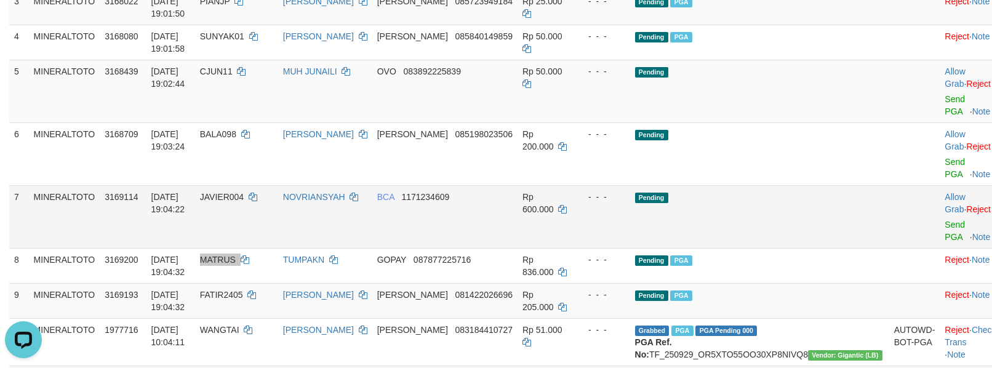
scroll to position [234, 0]
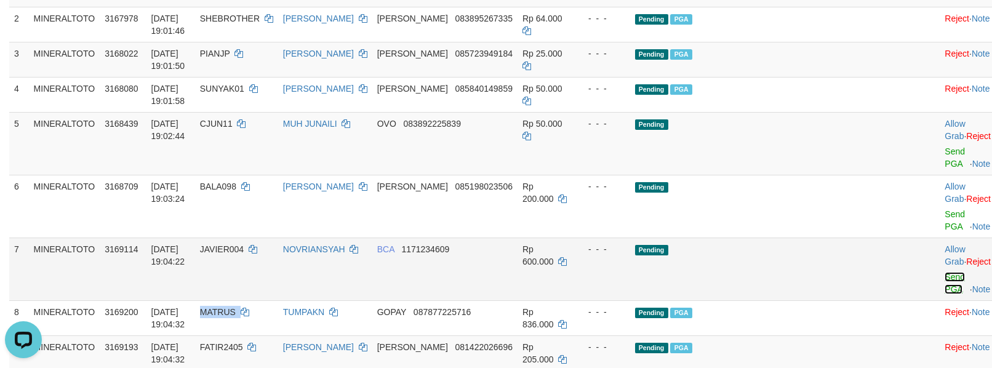
drag, startPoint x: 911, startPoint y: 291, endPoint x: 913, endPoint y: 284, distance: 7.6
click at [944, 291] on link "Send PGA" at bounding box center [954, 283] width 20 height 22
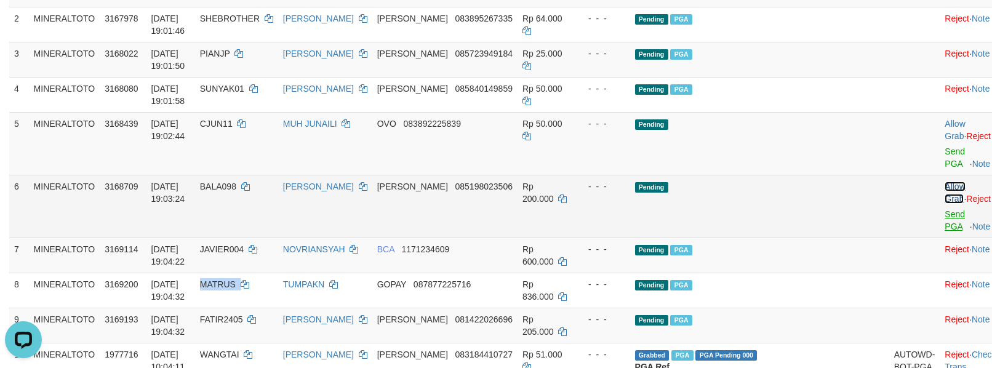
scroll to position [207, 0]
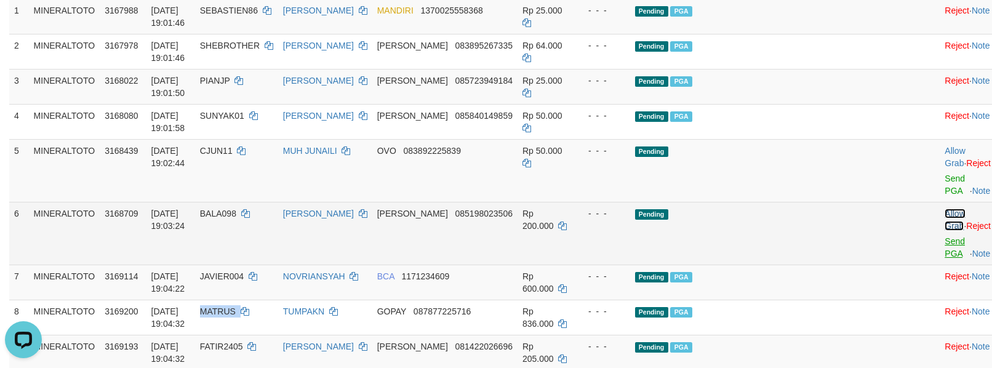
click at [944, 225] on link "Allow Grab" at bounding box center [954, 220] width 20 height 22
click at [939, 262] on td "Allow Grab · Reject Send PGA · Note" at bounding box center [969, 233] width 61 height 63
click at [939, 248] on td "Allow Grab · Reject Send PGA · Note" at bounding box center [969, 233] width 61 height 63
click at [944, 254] on link "Send PGA" at bounding box center [954, 247] width 20 height 22
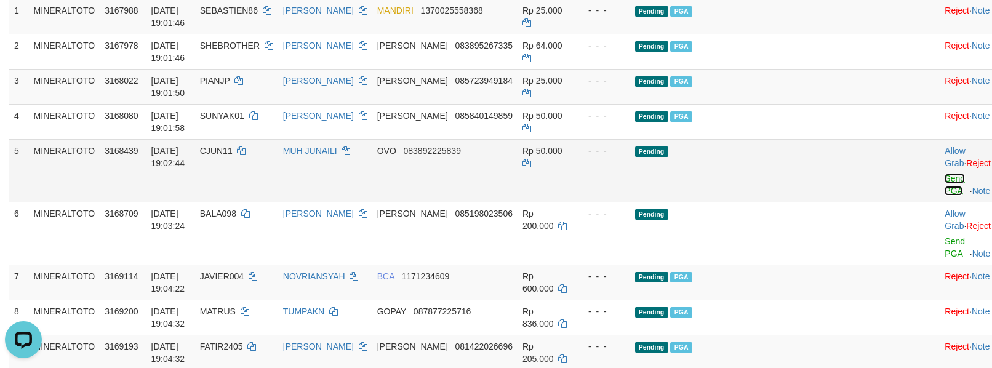
click at [944, 193] on link "Send PGA" at bounding box center [954, 184] width 20 height 22
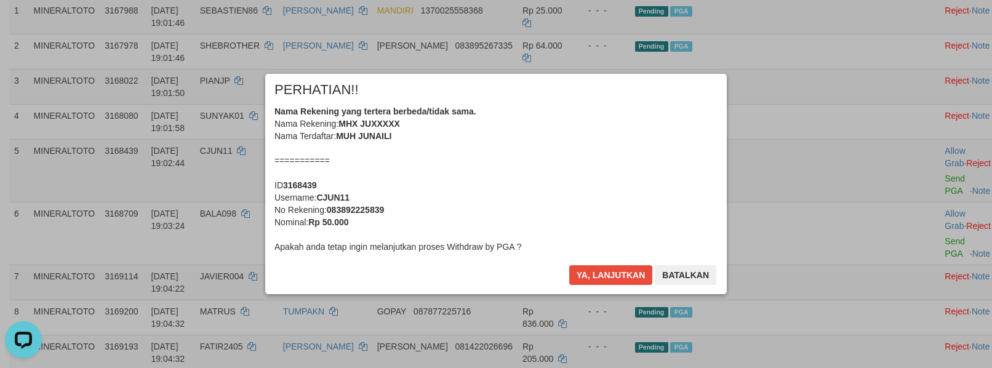
click at [520, 198] on div "Nama Rekening yang tertera berbeda/tidak sama. Nama Rekening: MHX JUXXXXX Nama …" at bounding box center [495, 179] width 443 height 148
click at [569, 265] on button "Ya, lanjutkan" at bounding box center [611, 275] width 84 height 20
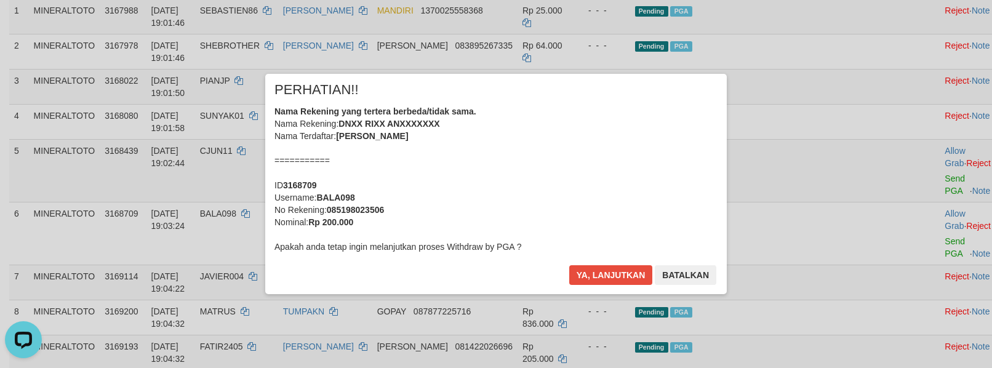
scroll to position [180, 0]
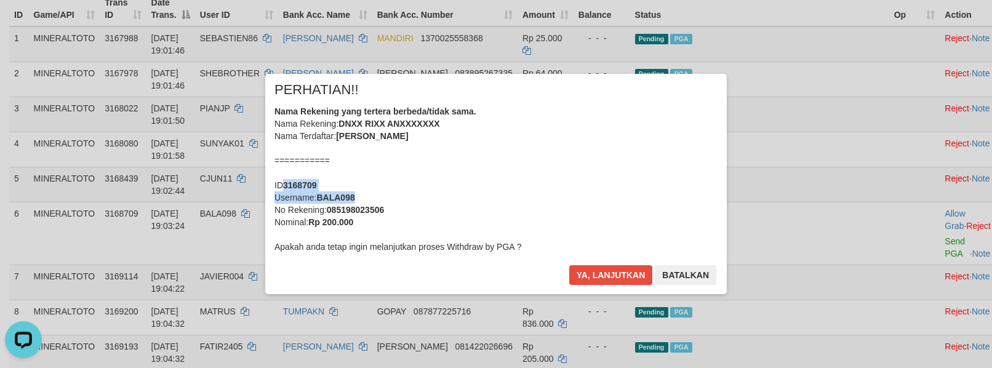
click at [520, 190] on div "Nama Rekening yang tertera berbeda/tidak sama. Nama Rekening: DNXX RIXX ANXXXXX…" at bounding box center [495, 179] width 443 height 148
click at [569, 265] on button "Ya, lanjutkan" at bounding box center [611, 275] width 84 height 20
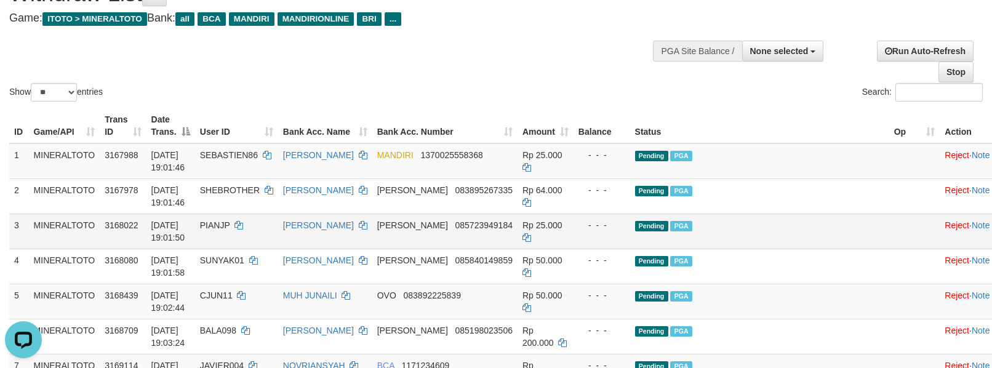
scroll to position [57, 0]
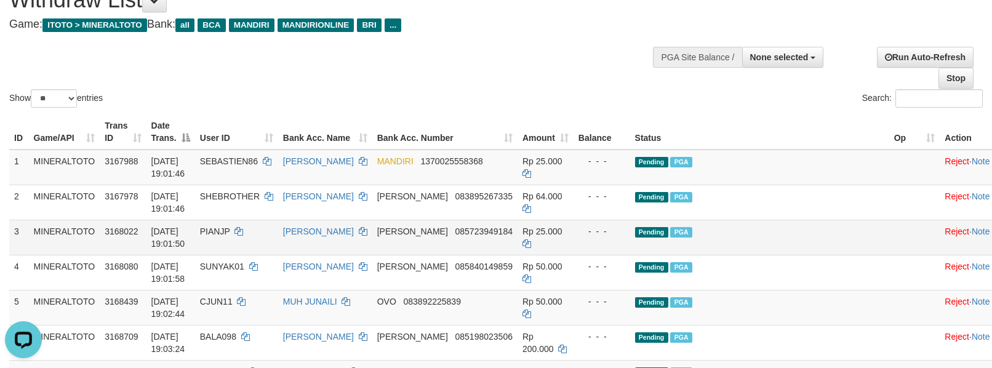
click at [833, 221] on td "Pending PGA" at bounding box center [759, 237] width 259 height 35
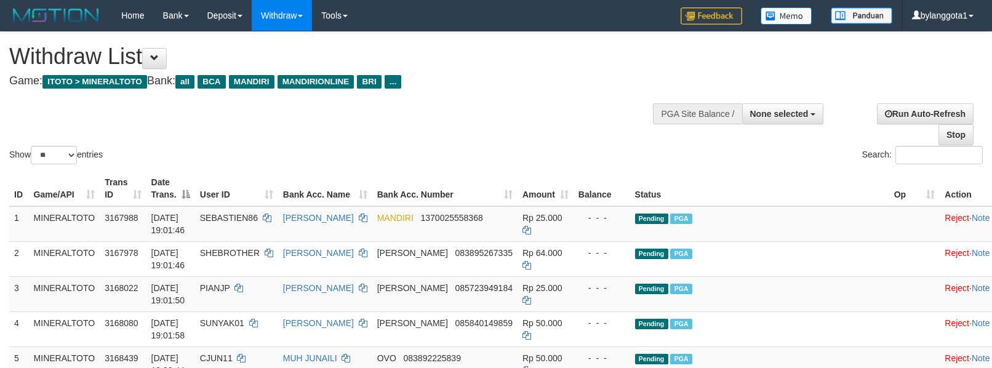
select select
select select "**"
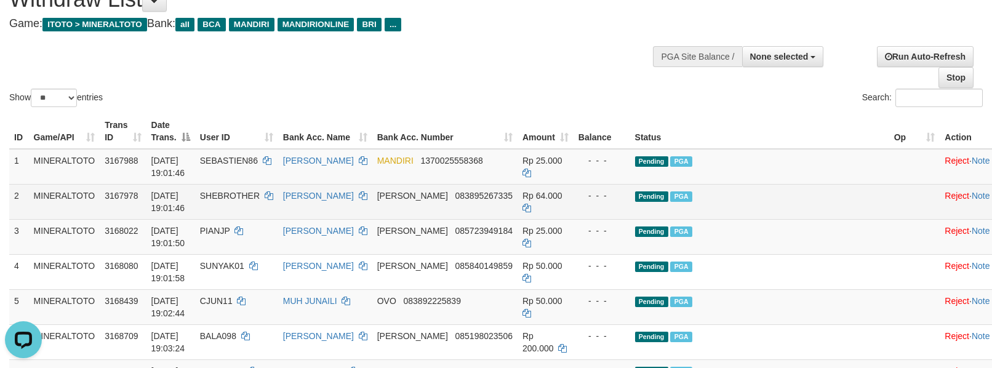
drag, startPoint x: 822, startPoint y: 223, endPoint x: 822, endPoint y: 210, distance: 12.3
click at [819, 218] on tbody "1 MINERALTOTO 3167988 [DATE] 19:01:46 SEBASTIEN86 [PERSON_NAME] MANDIRI 1370025…" at bounding box center [505, 354] width 992 height 410
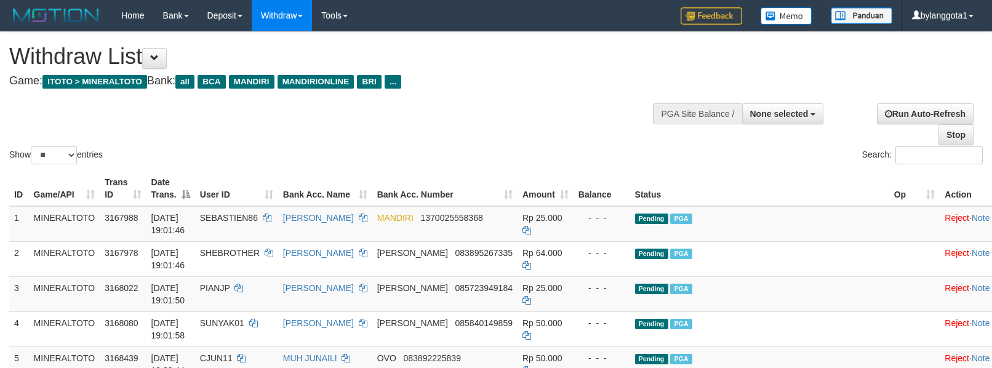
select select
select select "**"
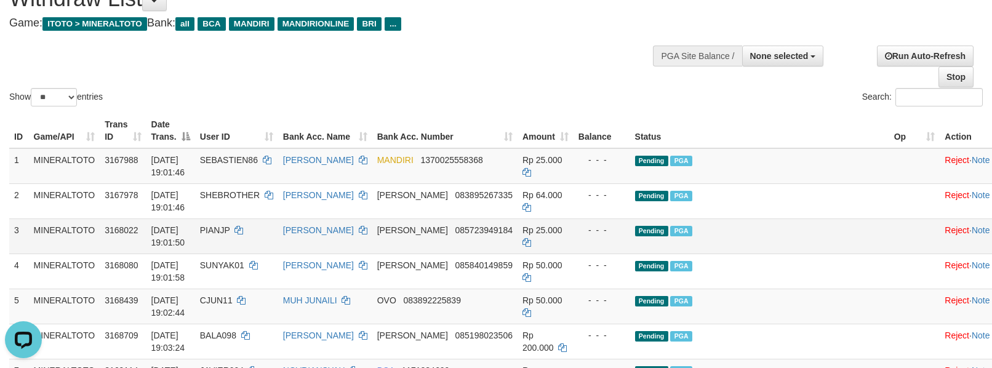
click at [851, 225] on td "Pending PGA" at bounding box center [759, 235] width 259 height 35
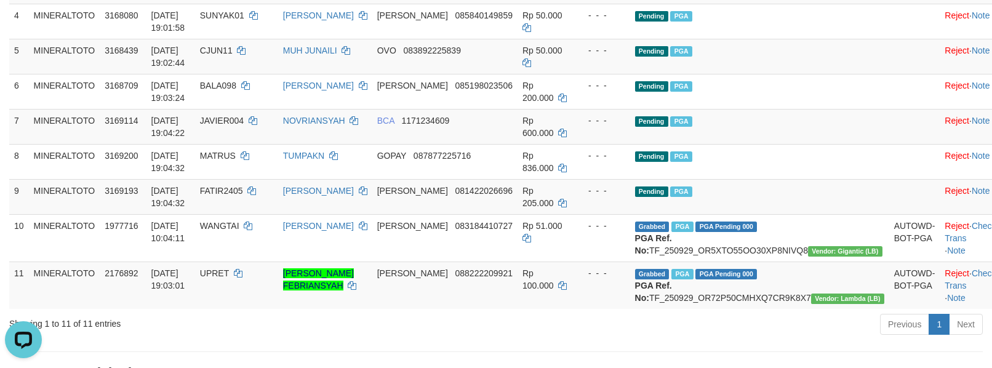
scroll to position [410, 0]
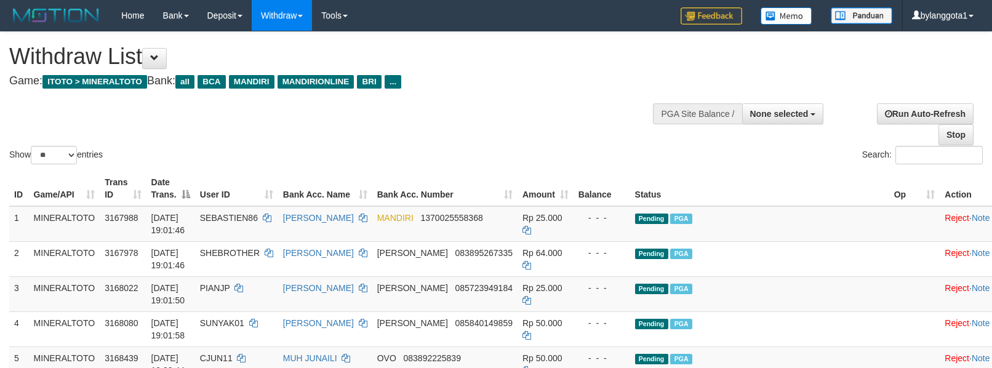
select select
select select "**"
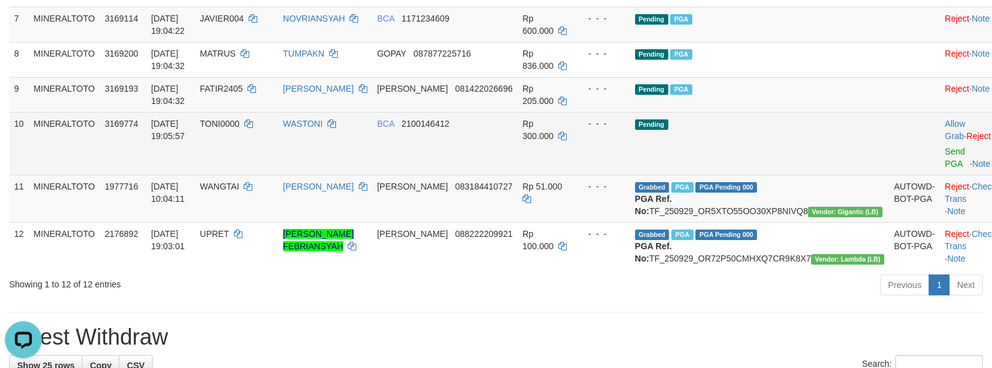
click at [830, 135] on td "Pending" at bounding box center [759, 143] width 259 height 63
click at [889, 143] on td at bounding box center [914, 143] width 51 height 63
click at [845, 134] on td "Pending" at bounding box center [759, 143] width 259 height 63
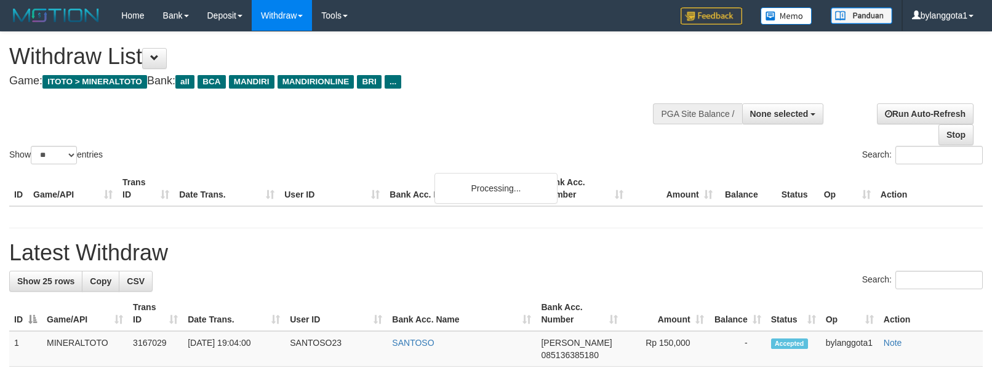
select select
select select "**"
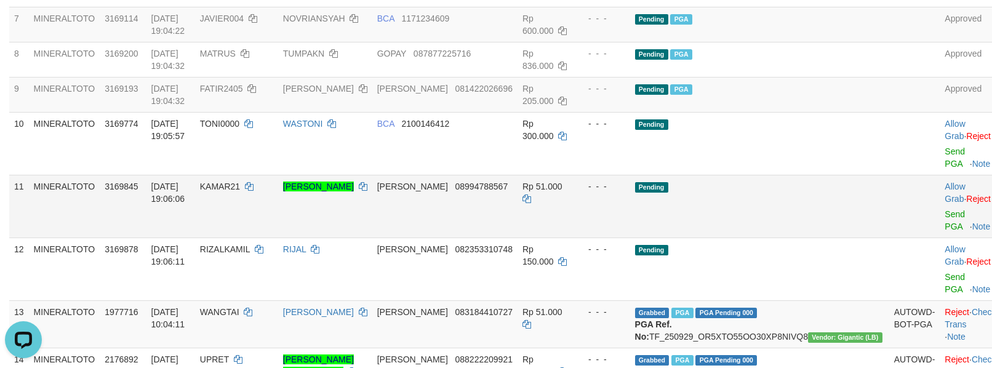
click at [808, 197] on td "Pending" at bounding box center [759, 206] width 259 height 63
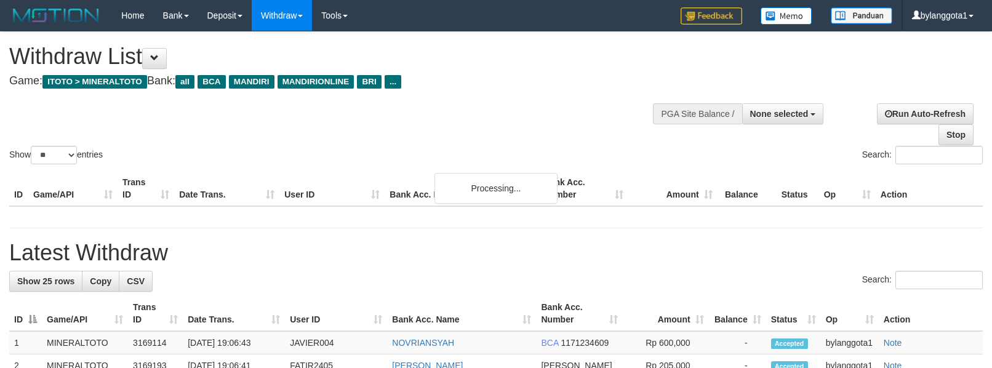
select select
select select "**"
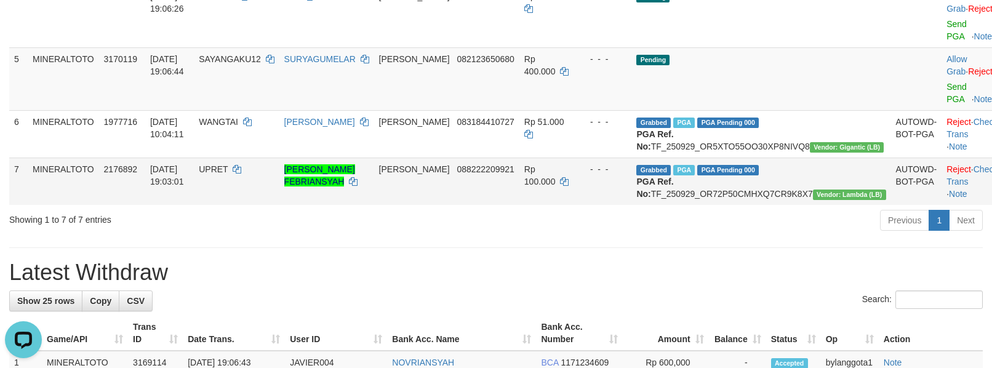
click at [781, 165] on td "Grabbed PGA PGA Pending 000 PGA Ref. No: TF_250929_OR72P50CMHXQ7CR9K8X7 Vendor:…" at bounding box center [760, 180] width 259 height 47
click at [519, 157] on td "DANA 088222209921" at bounding box center [446, 180] width 145 height 47
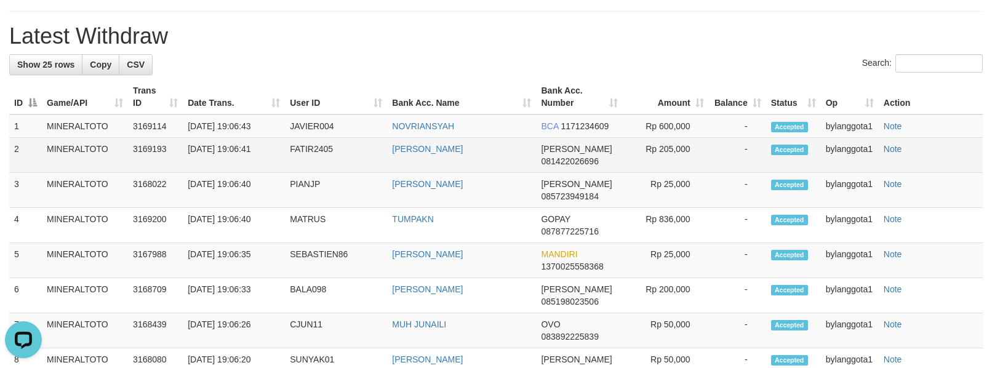
click at [931, 114] on td "Note" at bounding box center [930, 125] width 104 height 23
click at [943, 138] on td "Note" at bounding box center [930, 155] width 104 height 35
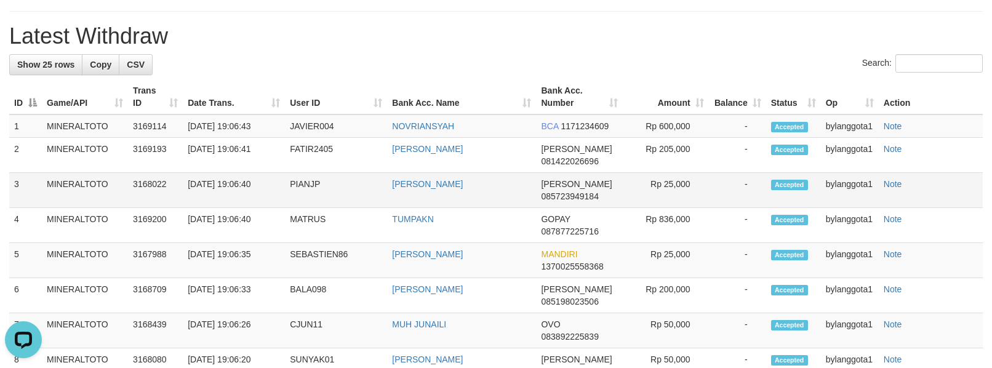
click at [904, 173] on td "Note" at bounding box center [930, 190] width 104 height 35
click at [935, 173] on td "Note" at bounding box center [930, 190] width 104 height 35
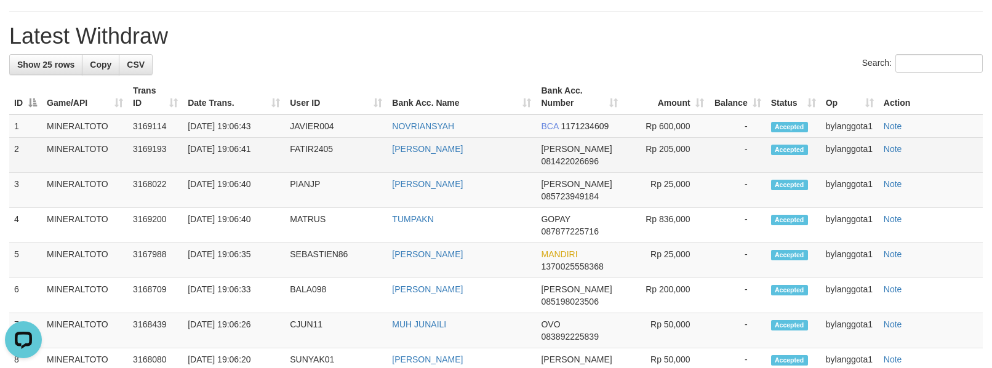
click at [933, 138] on td "Note" at bounding box center [930, 155] width 104 height 35
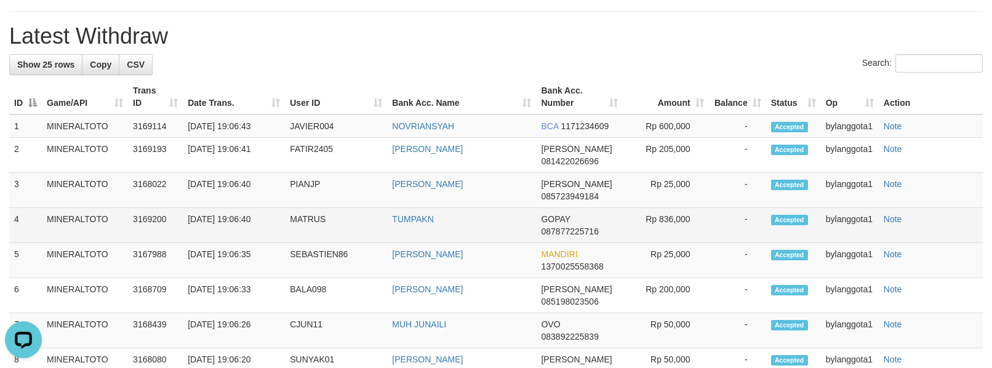
click at [936, 208] on td "Note" at bounding box center [930, 225] width 104 height 35
click at [955, 208] on td "Note" at bounding box center [930, 225] width 104 height 35
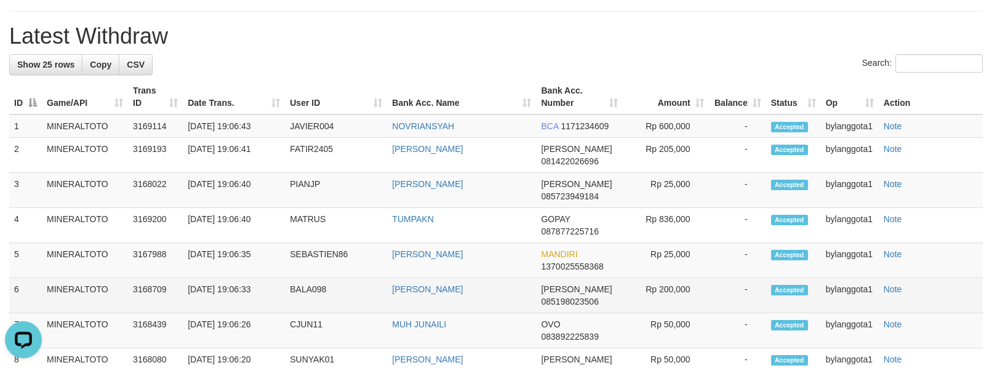
click at [889, 278] on td "Note" at bounding box center [930, 295] width 104 height 35
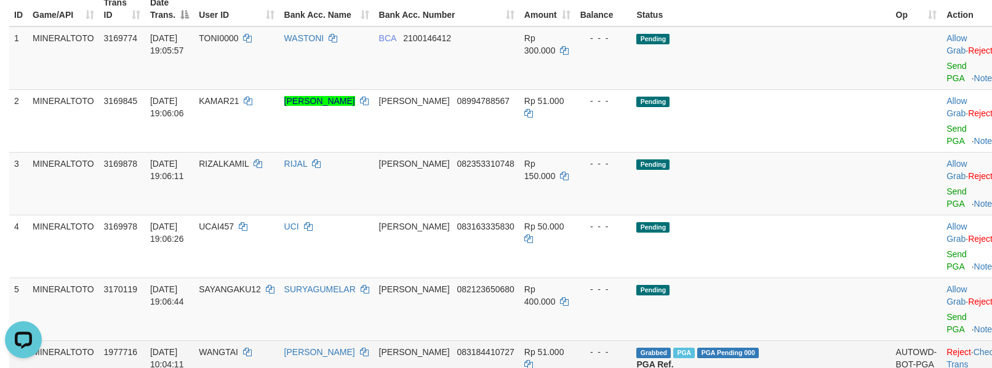
scroll to position [0, 0]
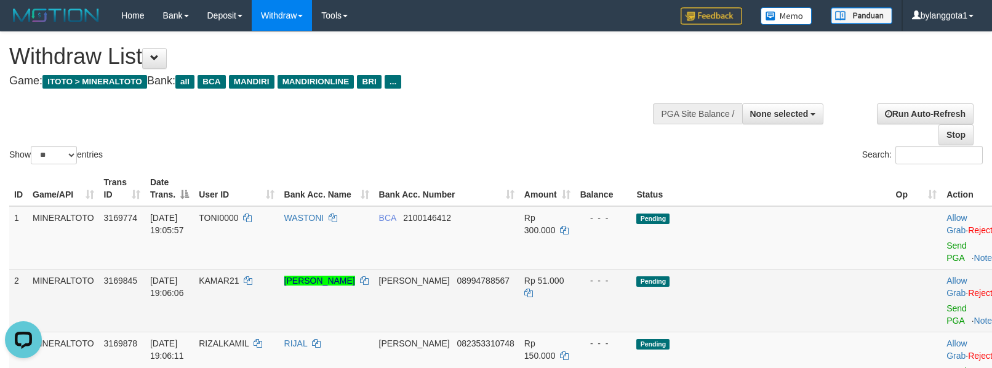
click at [792, 276] on td "Pending" at bounding box center [760, 300] width 259 height 63
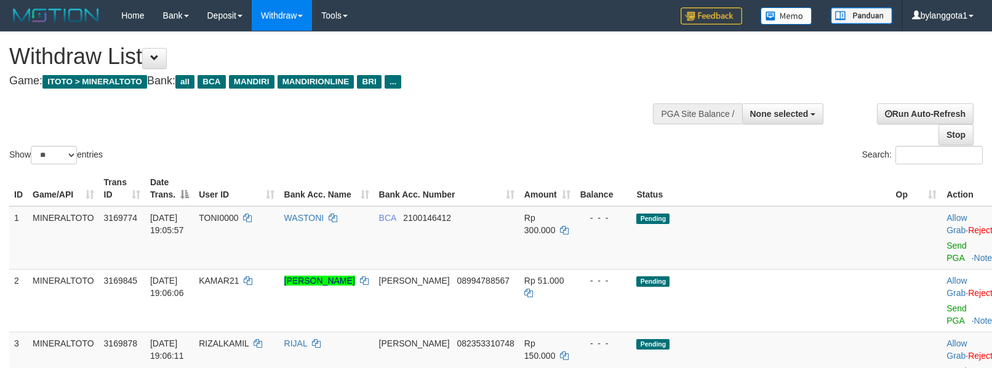
select select
select select "**"
drag, startPoint x: 861, startPoint y: 257, endPoint x: 849, endPoint y: 255, distance: 12.5
click at [891, 269] on td at bounding box center [916, 300] width 51 height 63
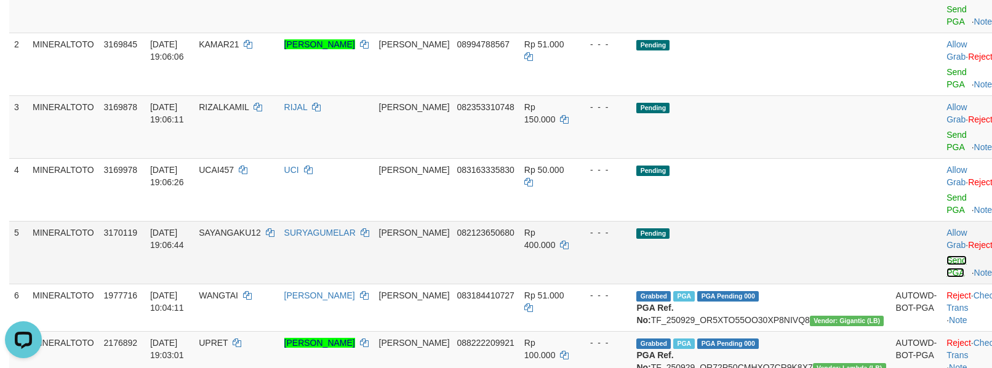
click at [946, 255] on link "Send PGA" at bounding box center [956, 266] width 20 height 22
click at [946, 188] on div at bounding box center [971, 189] width 51 height 3
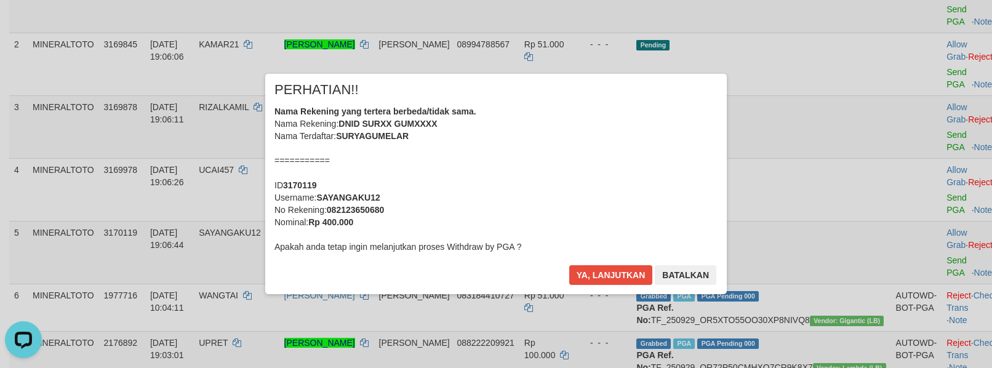
click at [402, 164] on div "Nama Rekening yang tertera berbeda/tidak sama. Nama Rekening: DNID SURXX GUMXXX…" at bounding box center [495, 179] width 443 height 148
click at [569, 265] on button "Ya, lanjutkan" at bounding box center [611, 275] width 84 height 20
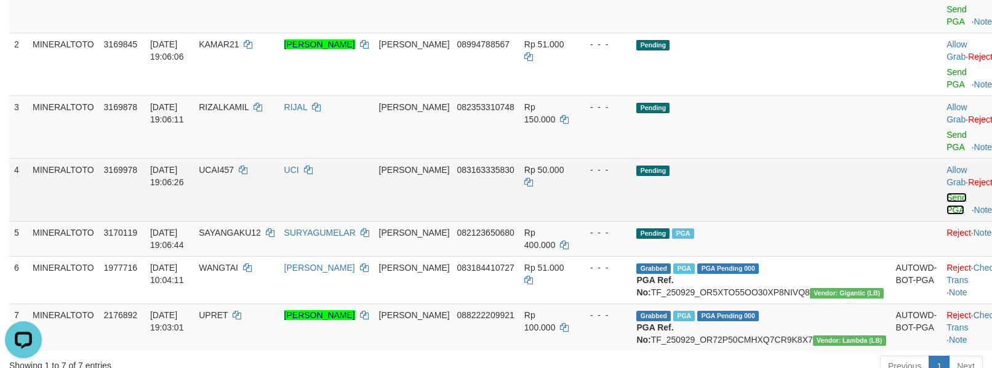
click at [946, 193] on link "Send PGA" at bounding box center [956, 204] width 20 height 22
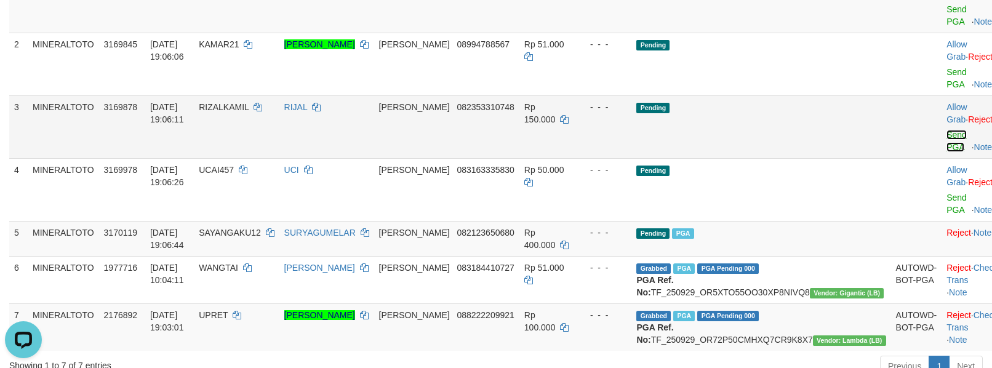
click at [946, 130] on link "Send PGA" at bounding box center [956, 141] width 20 height 22
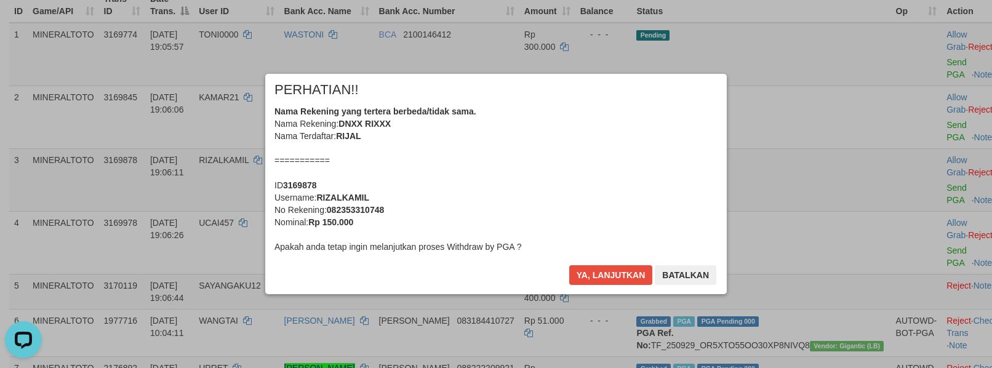
scroll to position [154, 0]
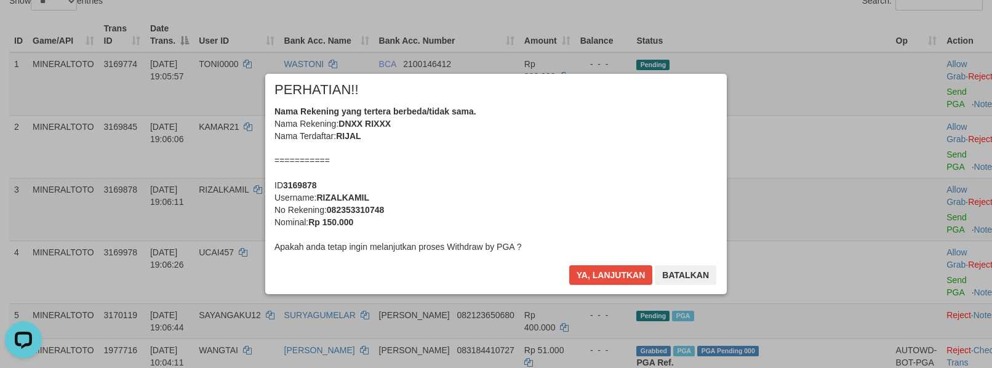
click at [527, 183] on div "Nama Rekening yang tertera berbeda/tidak sama. Nama Rekening: DNXX RIXXX Nama T…" at bounding box center [495, 179] width 443 height 148
click at [569, 265] on button "Ya, lanjutkan" at bounding box center [611, 275] width 84 height 20
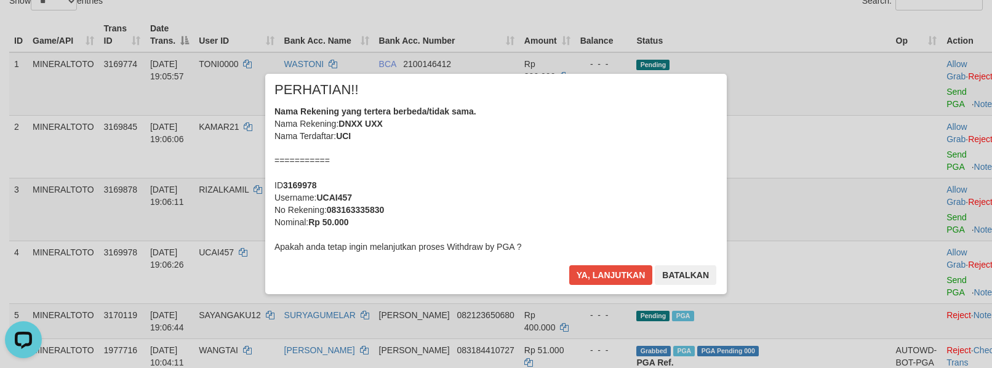
scroll to position [138, 0]
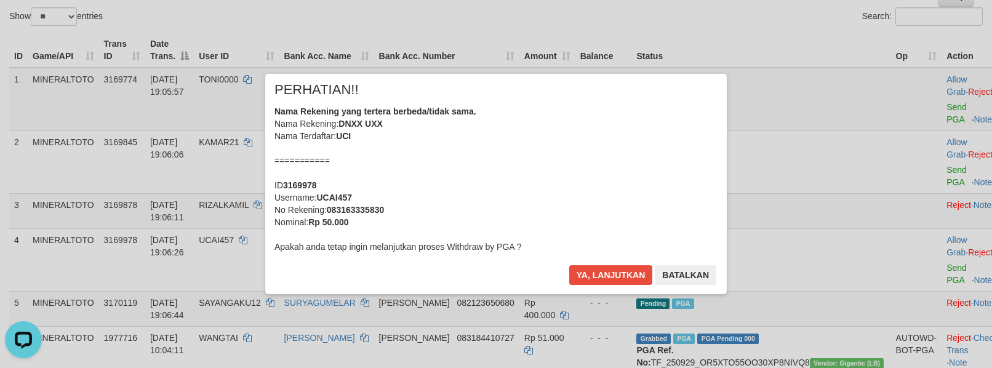
click at [566, 188] on div "Nama Rekening yang tertera berbeda/tidak sama. Nama Rekening: DNXX UXX Nama Ter…" at bounding box center [495, 179] width 443 height 148
click at [569, 265] on button "Ya, lanjutkan" at bounding box center [611, 275] width 84 height 20
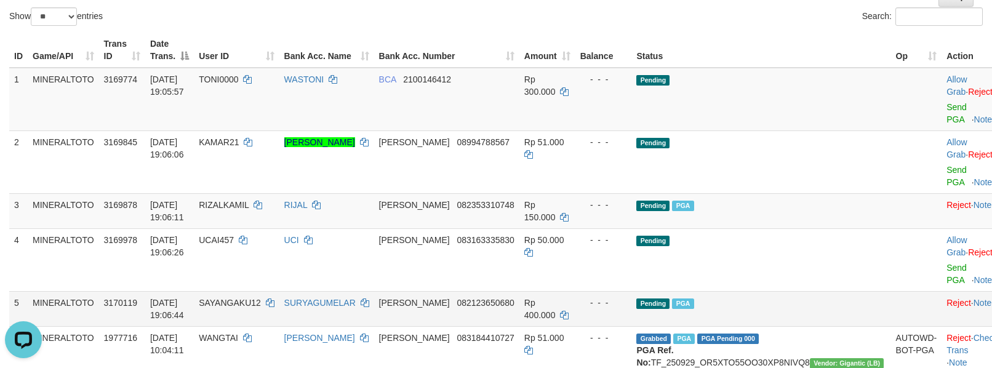
scroll to position [124, 0]
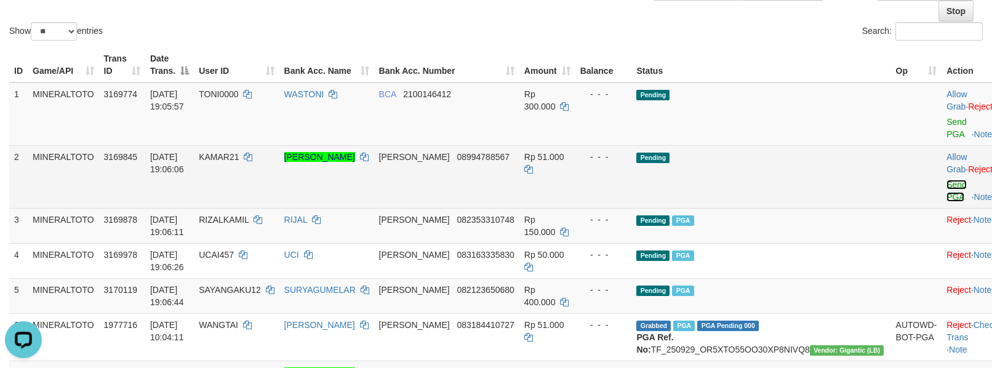
click at [946, 180] on link "Send PGA" at bounding box center [956, 191] width 20 height 22
click at [946, 119] on link "Send PGA" at bounding box center [956, 128] width 20 height 22
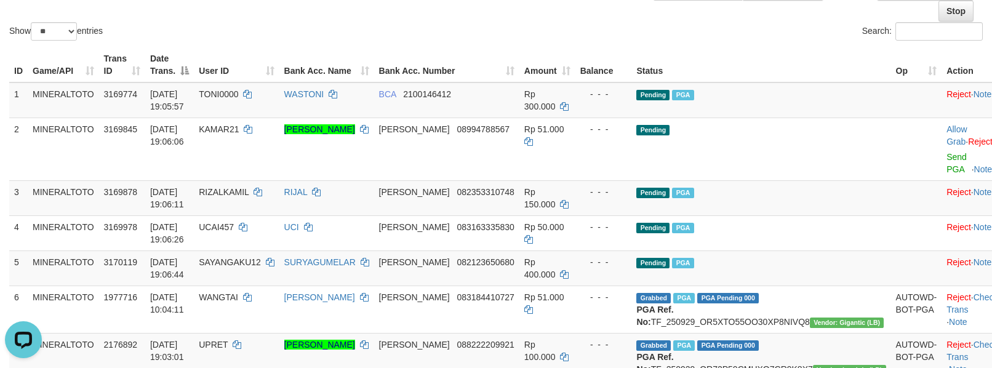
scroll to position [108, 0]
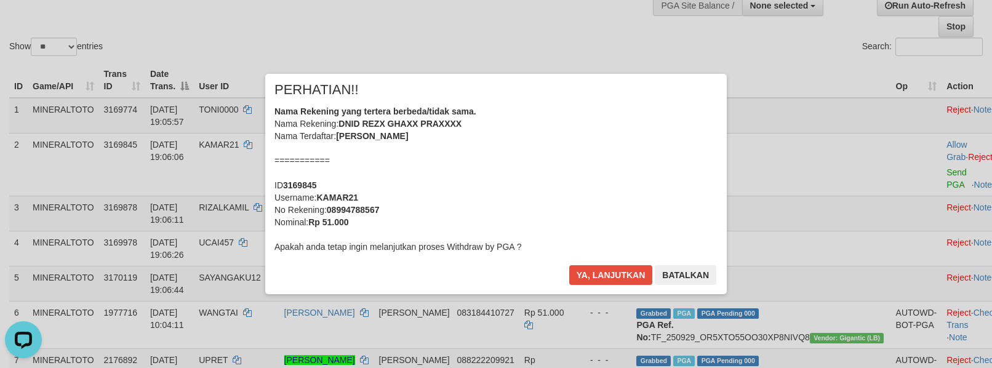
click at [559, 97] on div "PERHATIAN!!" at bounding box center [495, 94] width 443 height 22
click at [569, 265] on button "Ya, lanjutkan" at bounding box center [611, 275] width 84 height 20
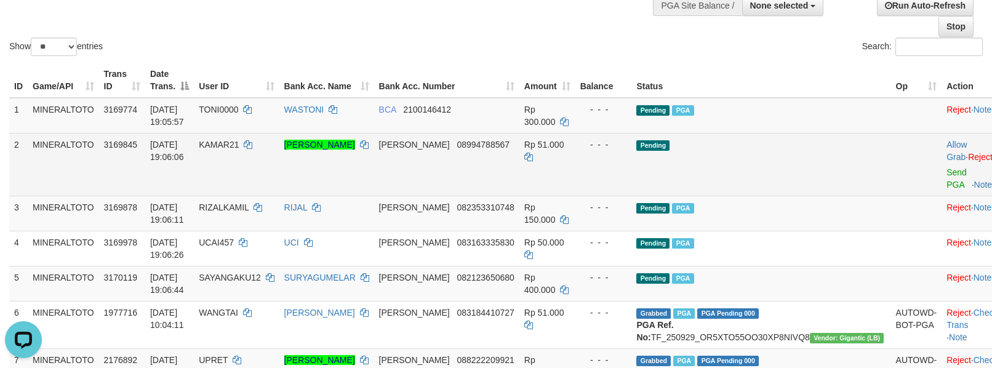
scroll to position [92, 0]
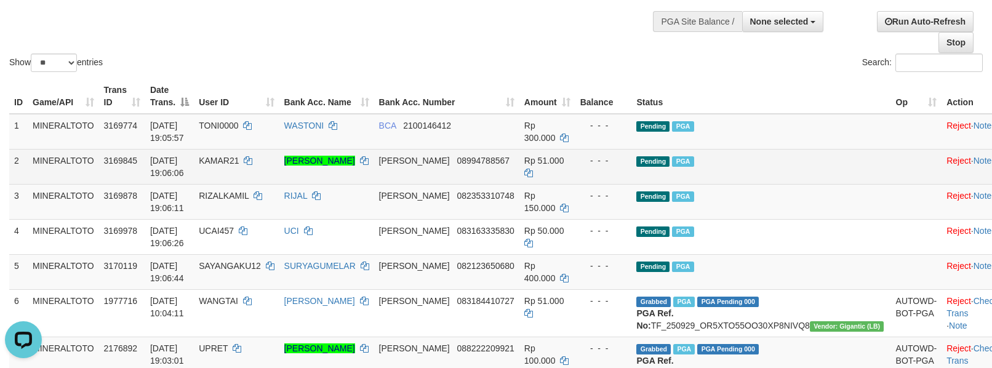
click at [821, 161] on td "Pending PGA" at bounding box center [760, 166] width 259 height 35
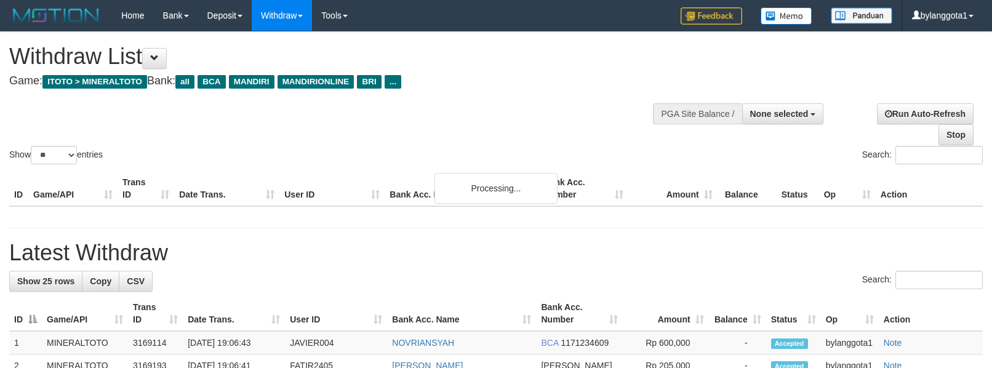
select select
select select "**"
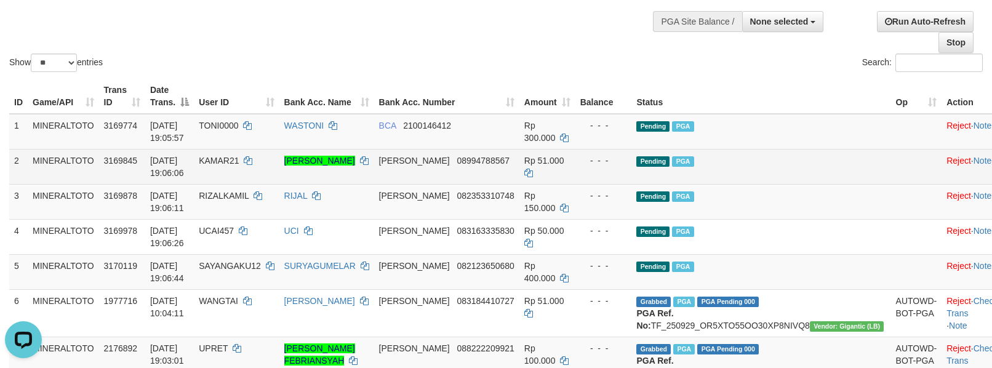
click at [801, 171] on td "Pending PGA" at bounding box center [760, 166] width 259 height 35
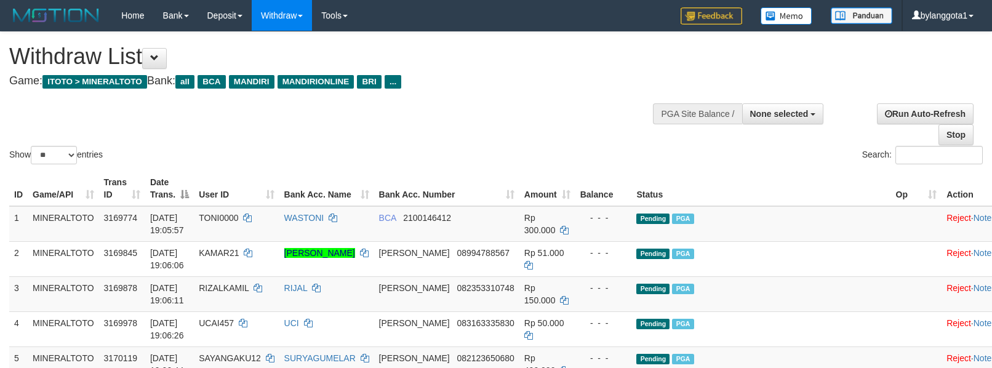
select select
select select "**"
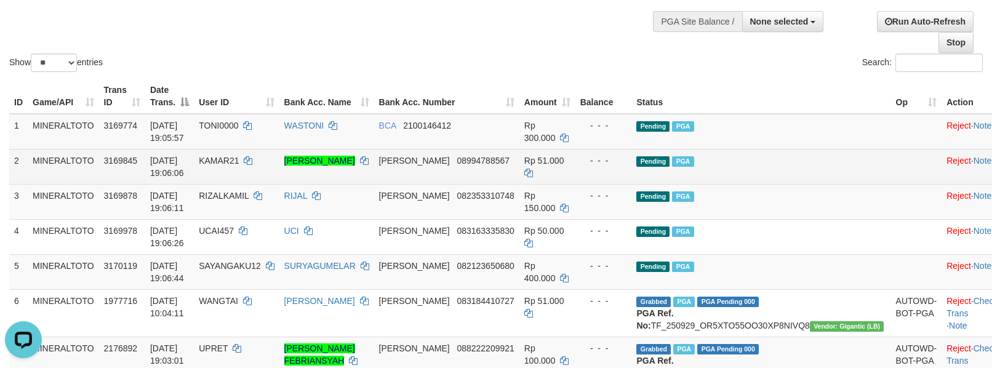
click at [795, 177] on td "Pending PGA" at bounding box center [760, 166] width 259 height 35
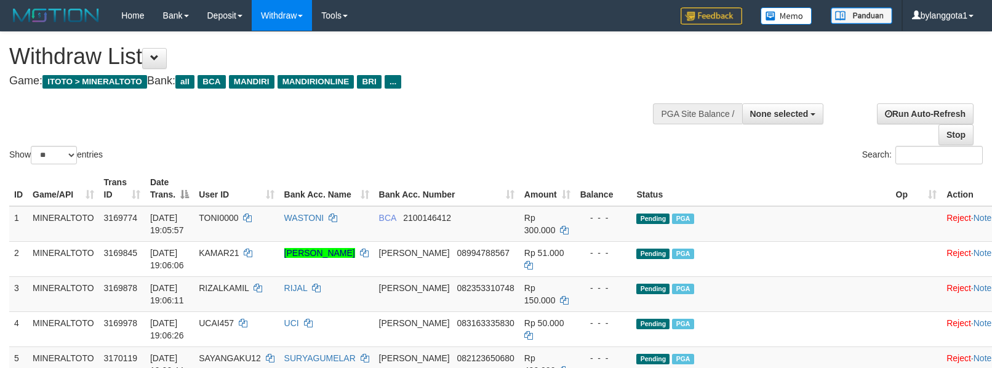
select select
select select "**"
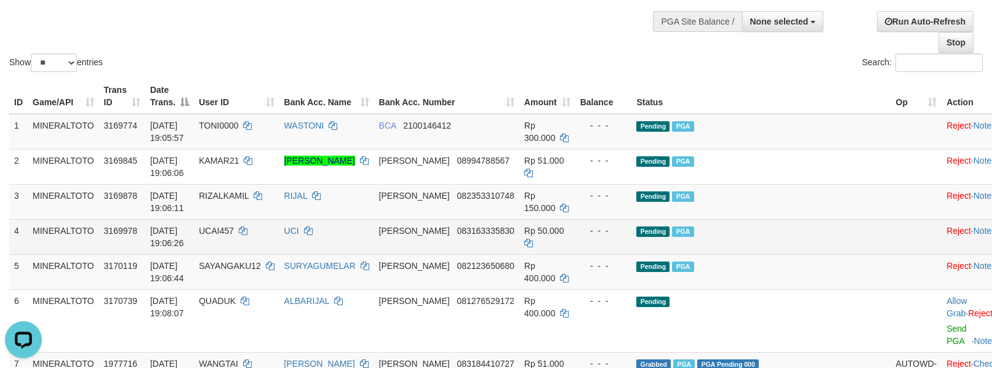
click at [763, 245] on td "Pending PGA" at bounding box center [760, 236] width 259 height 35
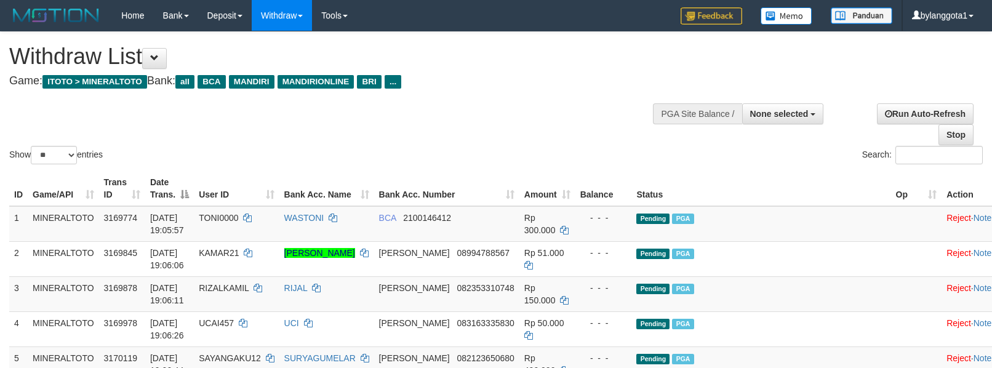
select select
select select "**"
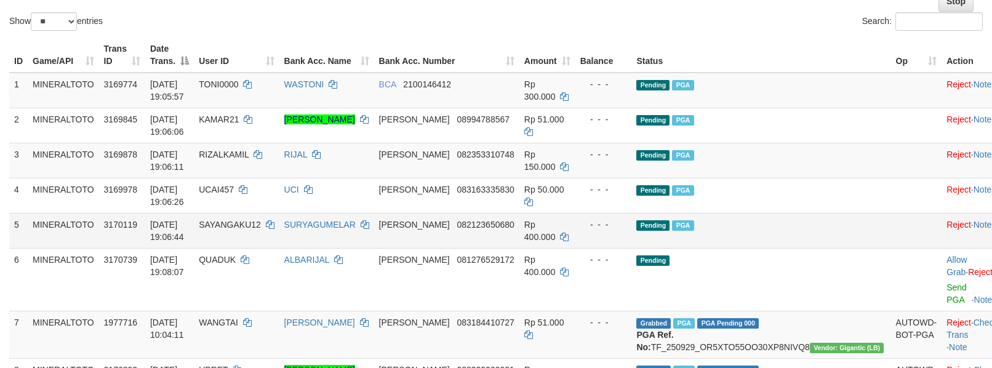
scroll to position [175, 0]
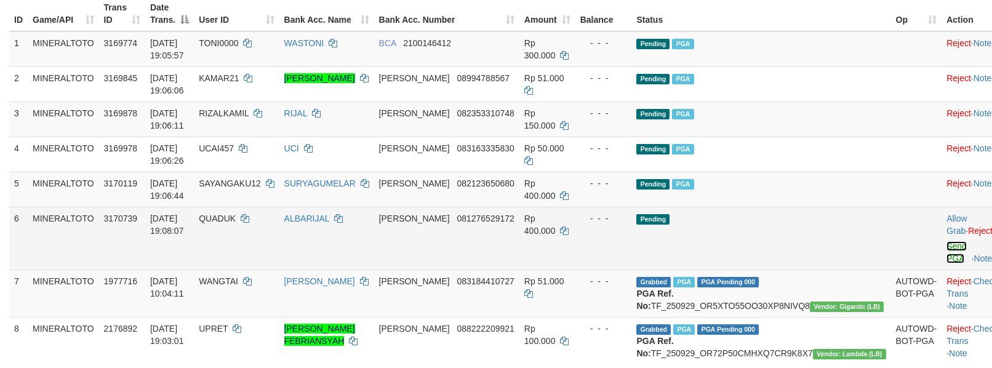
click at [946, 245] on link "Send PGA" at bounding box center [956, 252] width 20 height 22
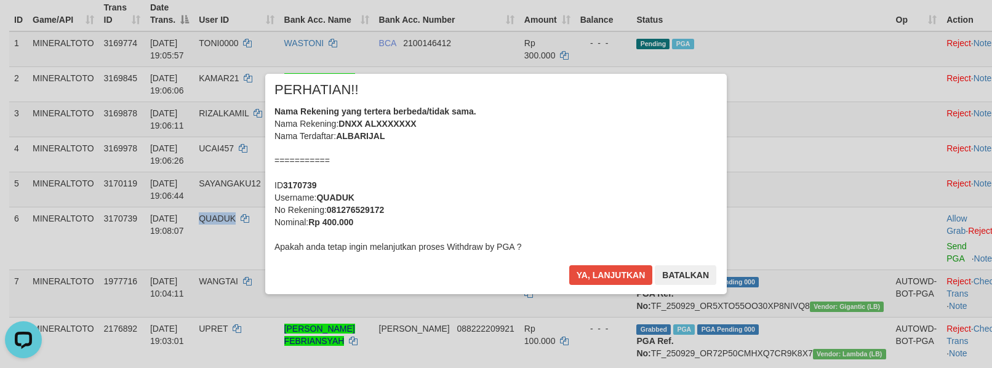
scroll to position [0, 0]
click at [591, 274] on button "Ya, lanjutkan" at bounding box center [611, 275] width 84 height 20
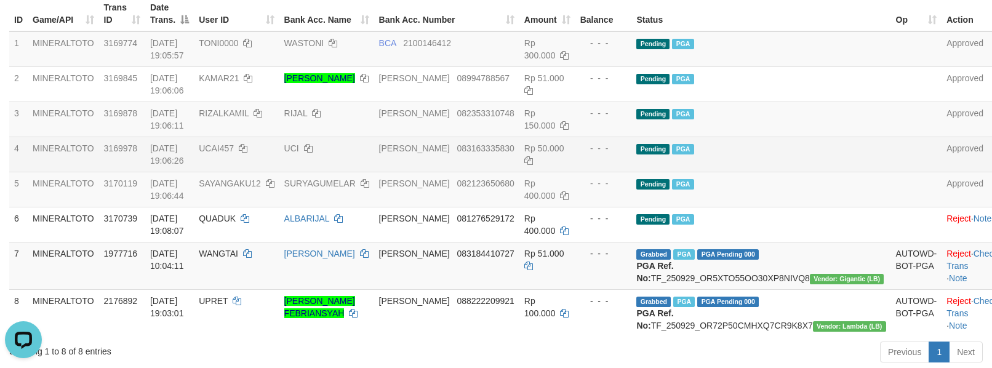
click at [801, 146] on td "Pending PGA" at bounding box center [760, 154] width 259 height 35
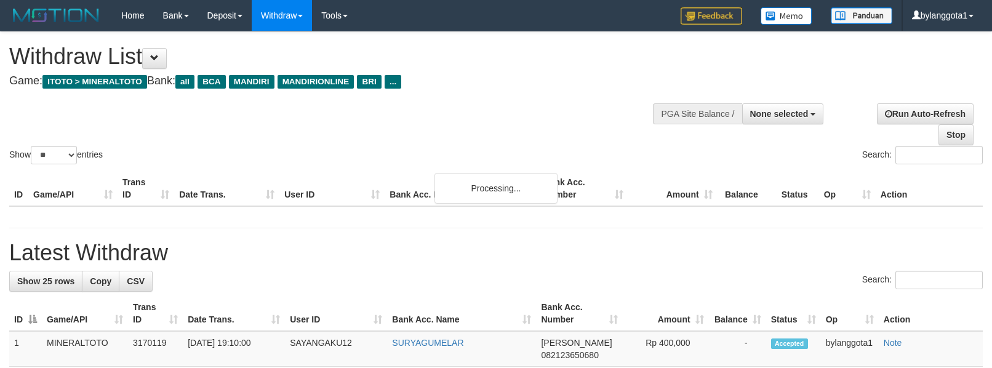
select select
select select "**"
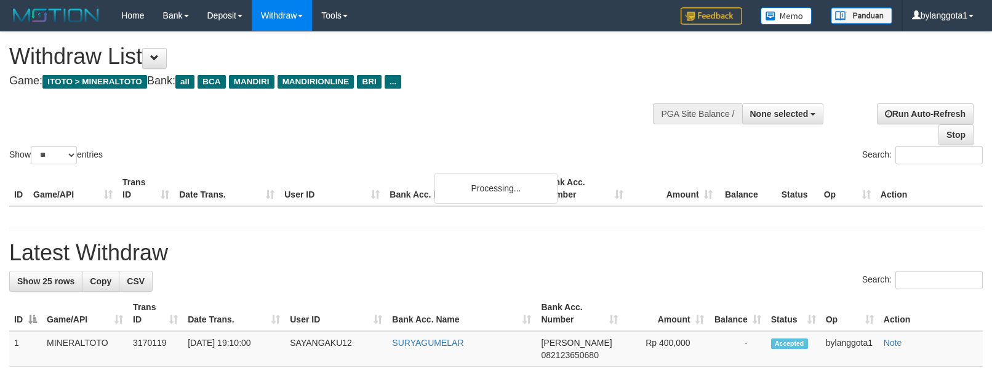
select select
select select "**"
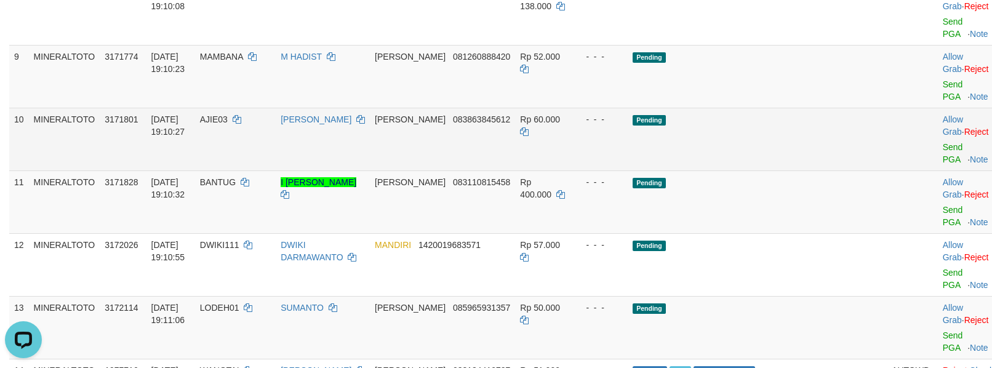
click at [805, 156] on td "Pending" at bounding box center [756, 139] width 259 height 63
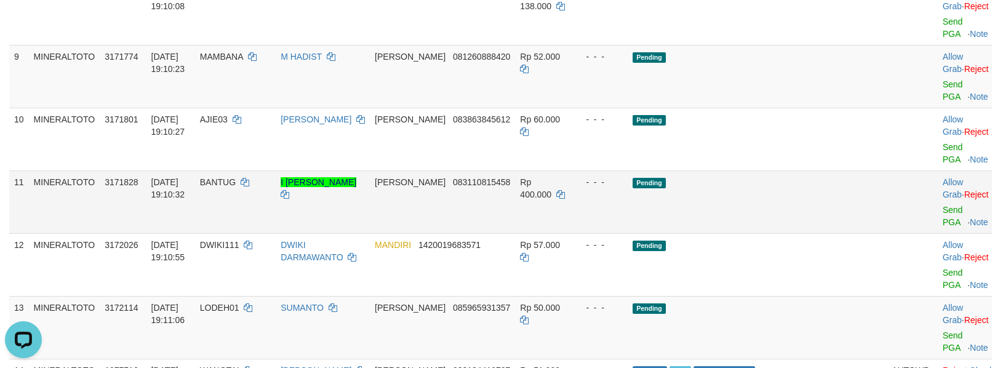
scroll to position [579, 0]
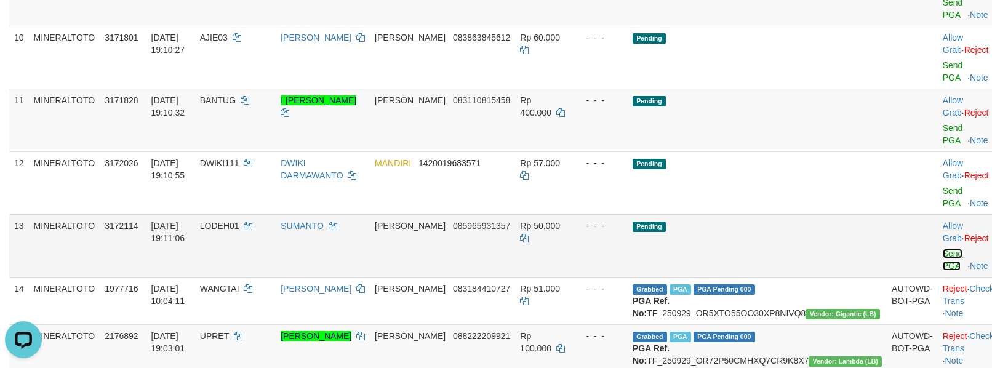
click at [942, 252] on link "Send PGA" at bounding box center [952, 259] width 20 height 22
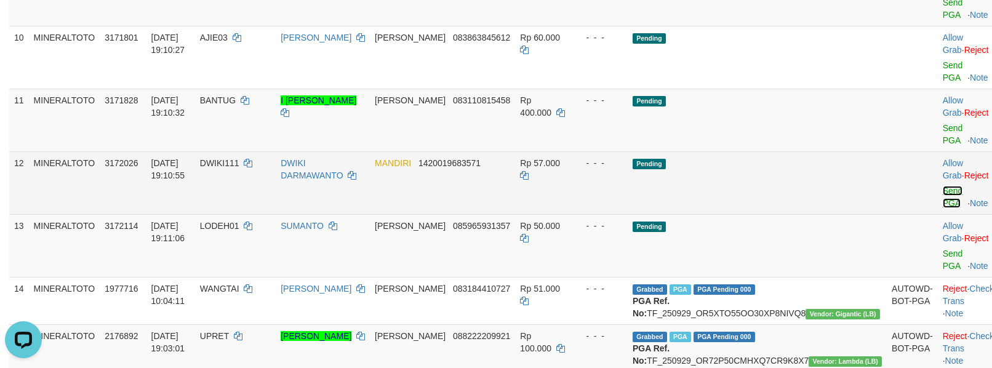
click at [942, 208] on link "Send PGA" at bounding box center [952, 197] width 20 height 22
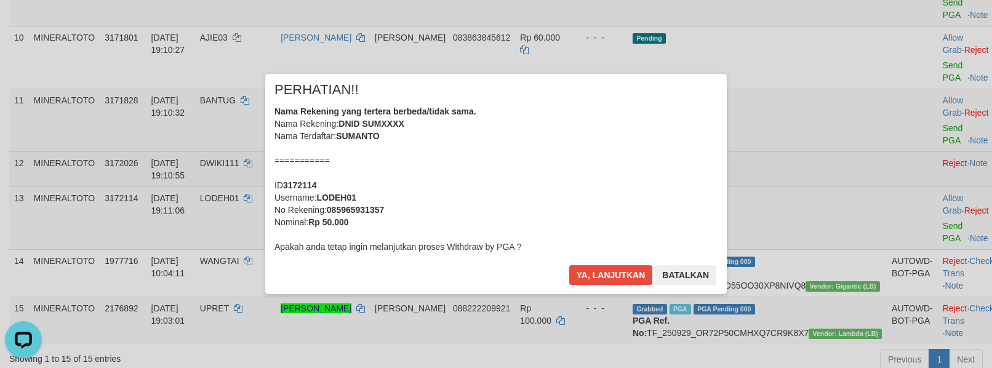
scroll to position [551, 0]
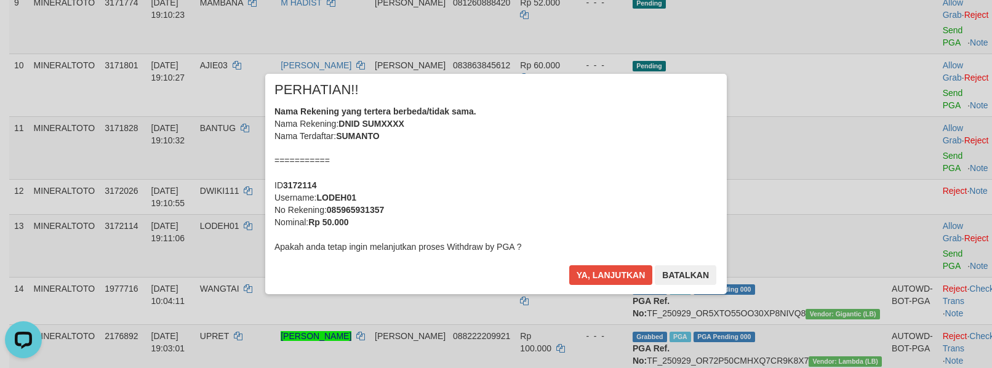
click at [556, 178] on div "Nama Rekening yang tertera berbeda/tidak sama. Nama Rekening: DNID SUMXXXX Nama…" at bounding box center [495, 179] width 443 height 148
click at [569, 265] on button "Ya, lanjutkan" at bounding box center [611, 275] width 84 height 20
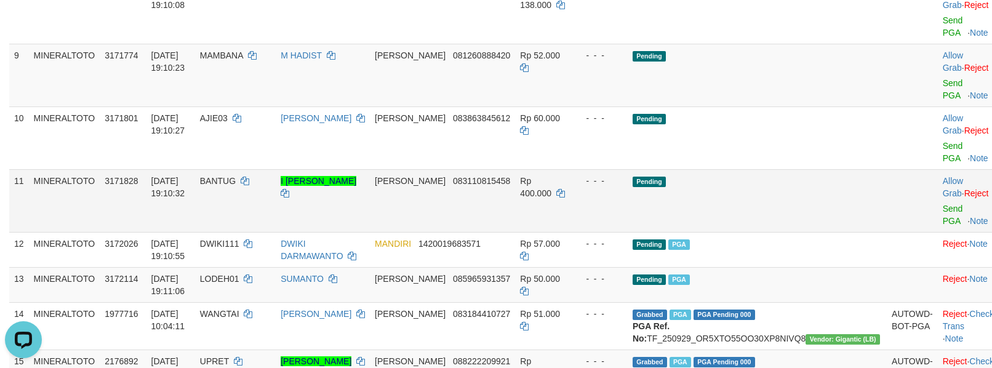
scroll to position [469, 0]
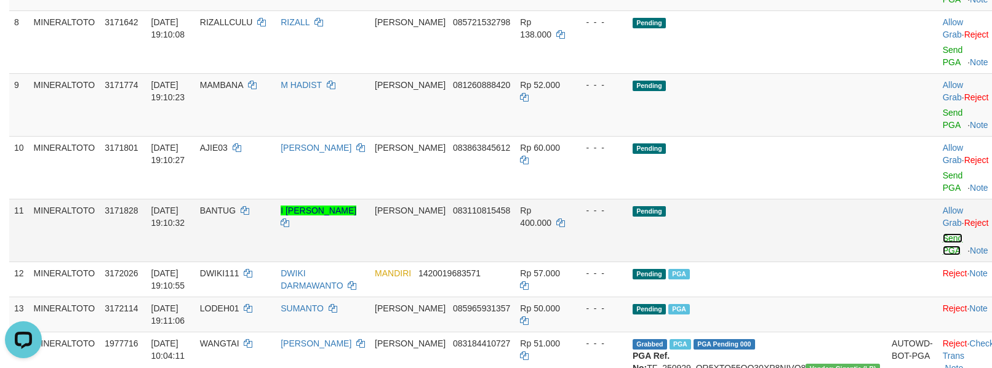
click at [942, 241] on link "Send PGA" at bounding box center [952, 244] width 20 height 22
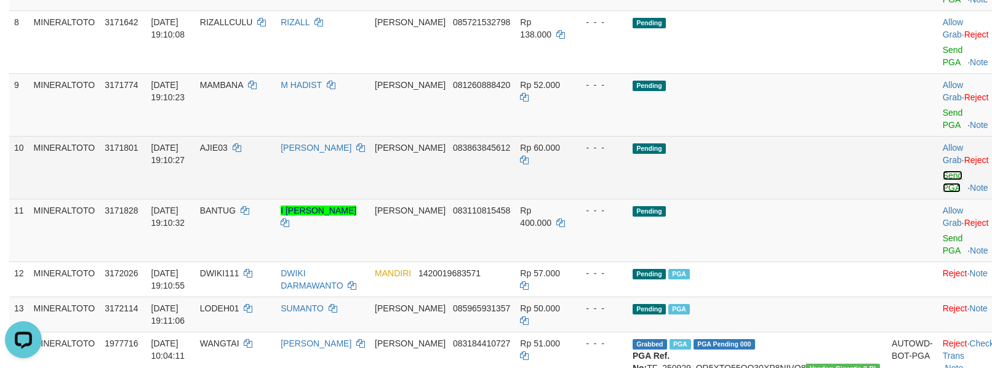
click at [942, 193] on link "Send PGA" at bounding box center [952, 181] width 20 height 22
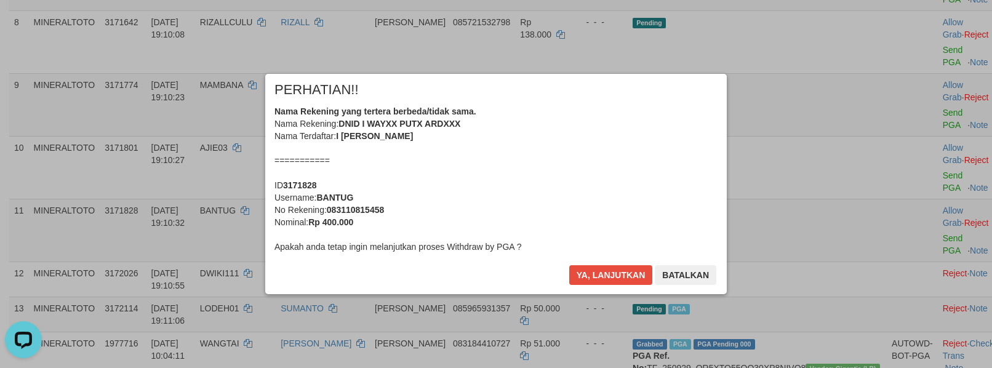
click at [606, 159] on div "Nama Rekening yang tertera berbeda/tidak sama. Nama Rekening: DNID I WAYXX PUTX…" at bounding box center [495, 179] width 443 height 148
click at [569, 265] on button "Ya, lanjutkan" at bounding box center [611, 275] width 84 height 20
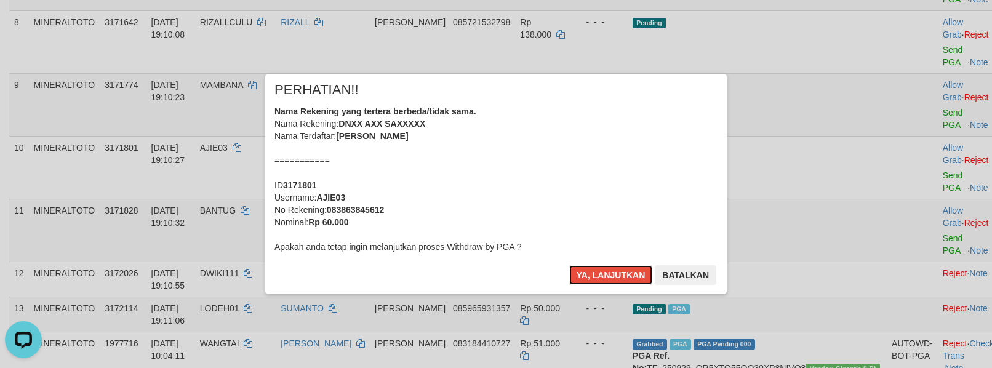
click at [596, 159] on div "Nama Rekening yang tertera berbeda/tidak sama. Nama Rekening: DNXX AXX SAXXXXX …" at bounding box center [495, 179] width 443 height 148
click at [569, 265] on button "Ya, lanjutkan" at bounding box center [611, 275] width 84 height 20
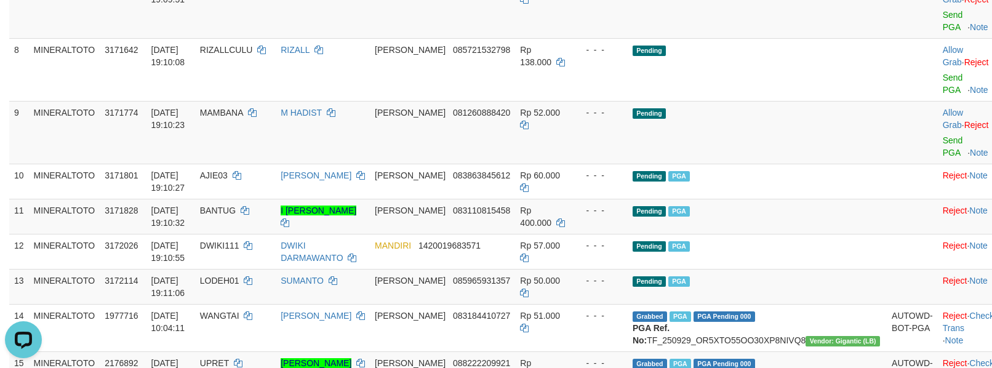
scroll to position [413, 0]
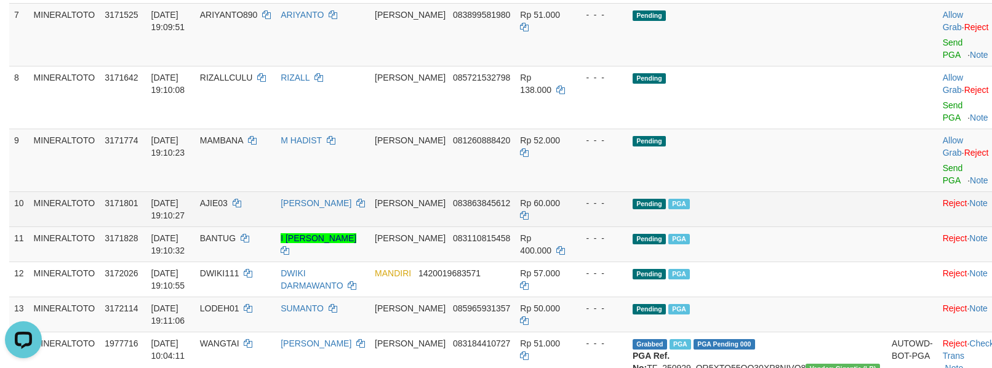
click at [843, 195] on td "Pending PGA" at bounding box center [756, 208] width 259 height 35
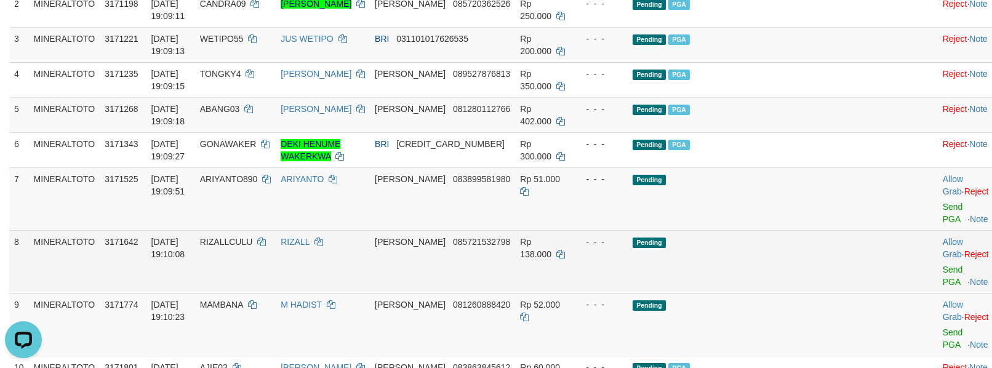
scroll to position [331, 0]
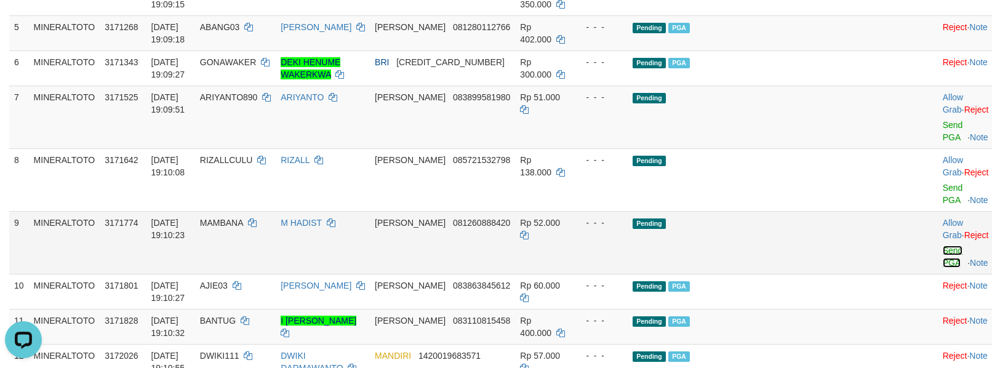
click at [942, 264] on link "Send PGA" at bounding box center [952, 256] width 20 height 22
click at [937, 195] on td "Allow Grab · Reject Send PGA · Note" at bounding box center [967, 179] width 61 height 63
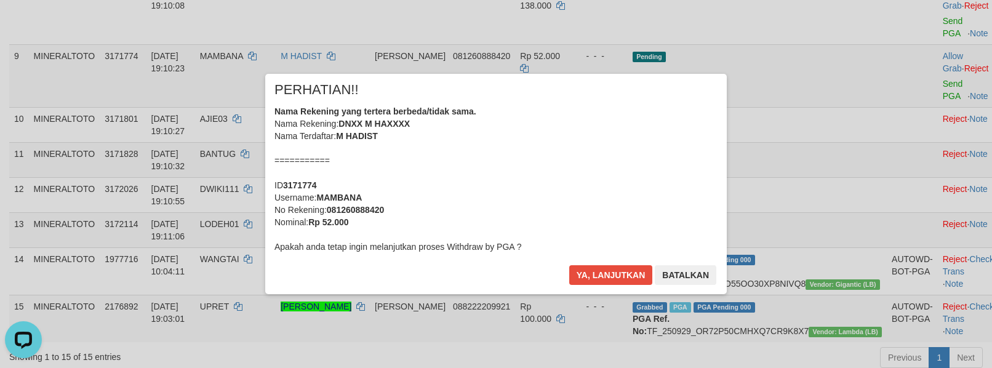
scroll to position [325, 0]
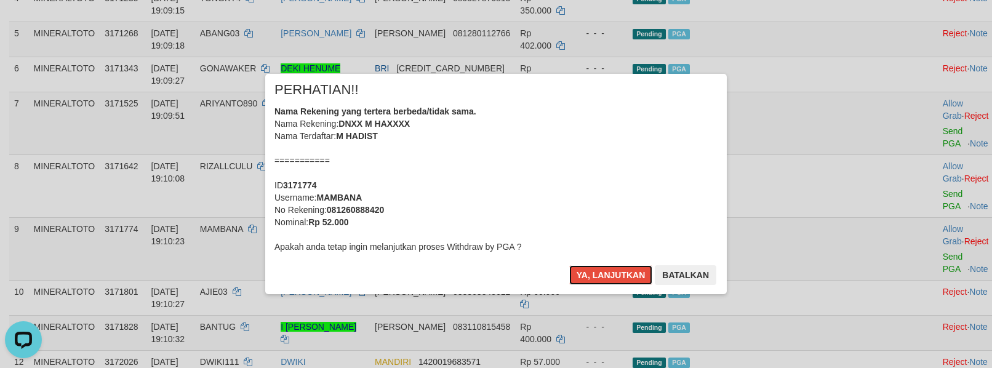
click at [533, 172] on div "Nama Rekening yang tertera berbeda/tidak sama. Nama Rekening: DNXX M HAXXXX Nam…" at bounding box center [495, 179] width 443 height 148
click at [569, 265] on button "Ya, lanjutkan" at bounding box center [611, 275] width 84 height 20
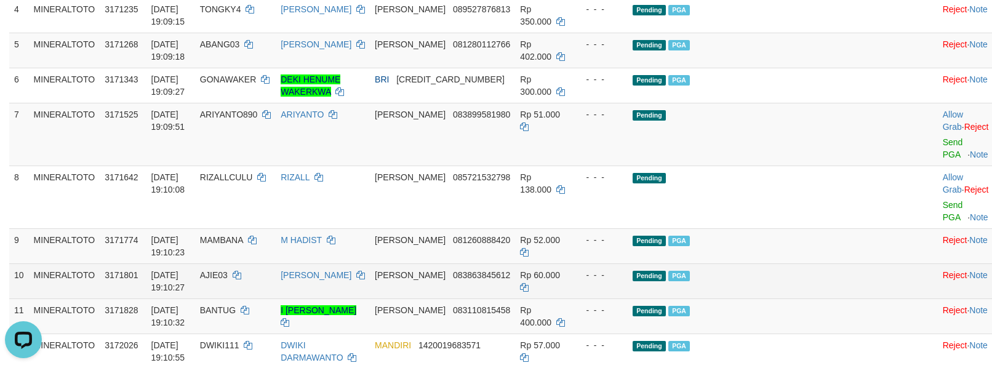
scroll to position [242, 0]
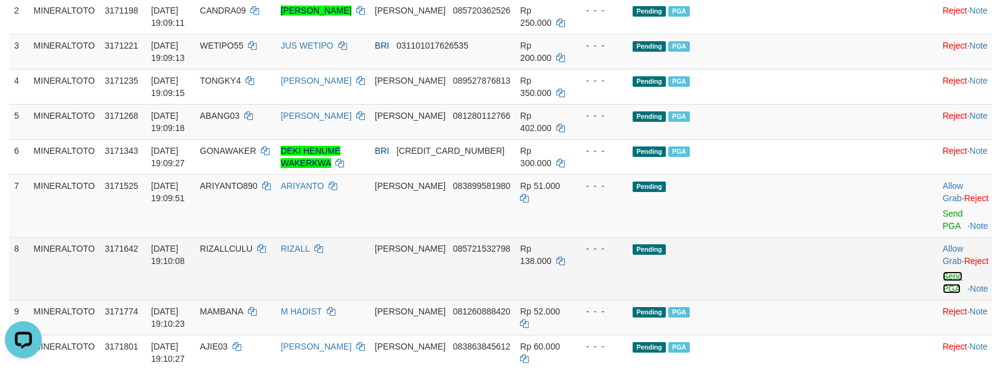
click at [942, 291] on link "Send PGA" at bounding box center [952, 282] width 20 height 22
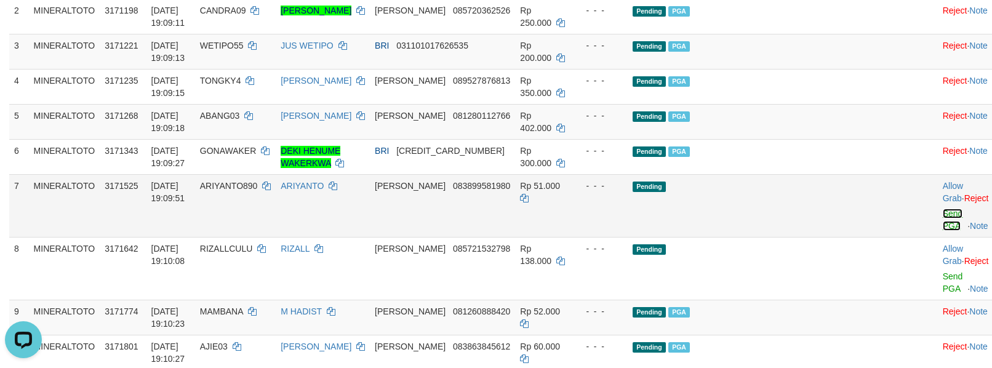
click at [942, 229] on link "Send PGA" at bounding box center [952, 220] width 20 height 22
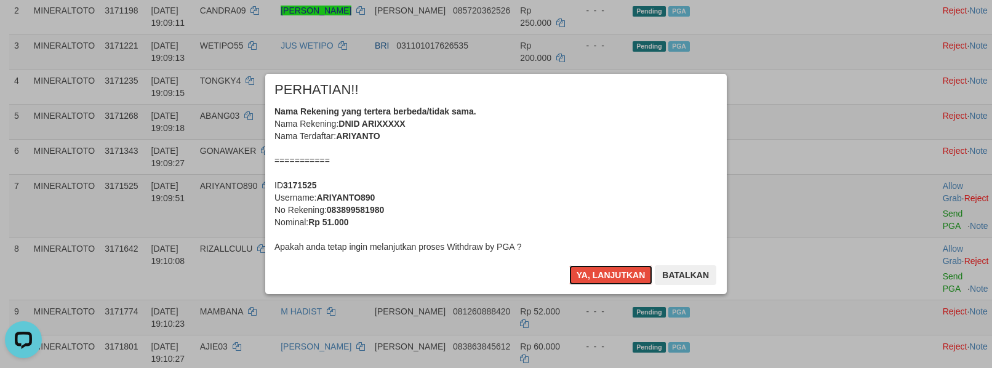
click at [527, 161] on div "Nama Rekening yang tertera berbeda/tidak sama. Nama Rekening: DNID ARIXXXXX Nam…" at bounding box center [495, 179] width 443 height 148
click at [569, 265] on button "Ya, lanjutkan" at bounding box center [611, 275] width 84 height 20
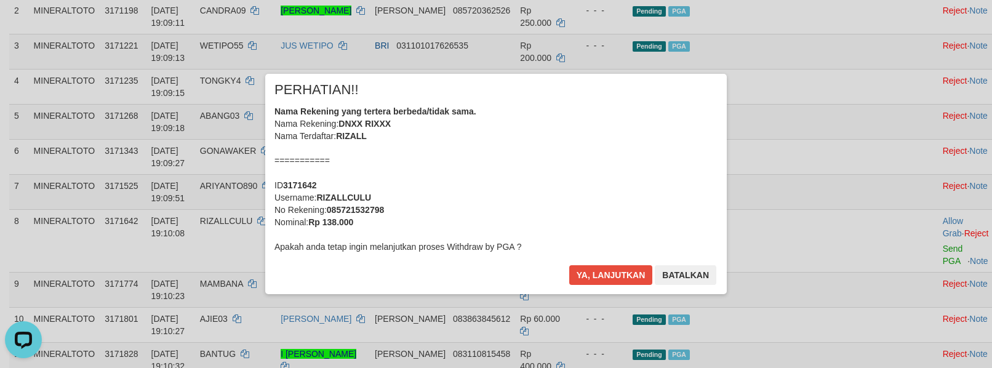
click at [525, 159] on div "Nama Rekening yang tertera berbeda/tidak sama. Nama Rekening: DNXX RIXXX Nama T…" at bounding box center [495, 179] width 443 height 148
click at [569, 265] on button "Ya, lanjutkan" at bounding box center [611, 275] width 84 height 20
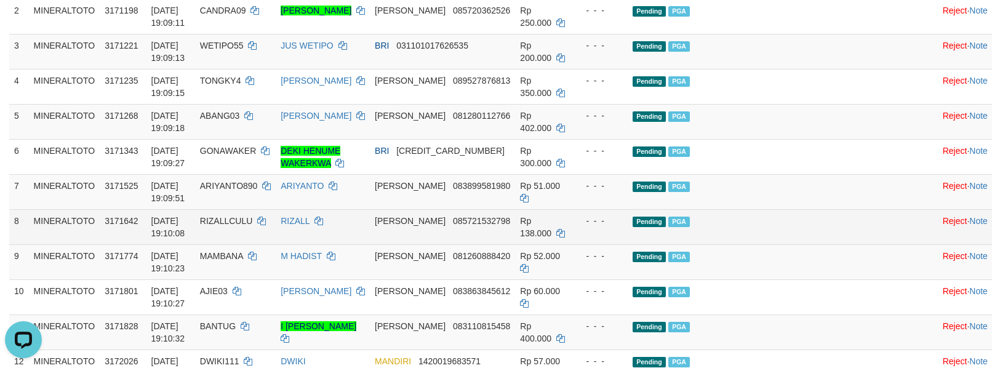
click at [825, 215] on td "Pending PGA" at bounding box center [756, 226] width 259 height 35
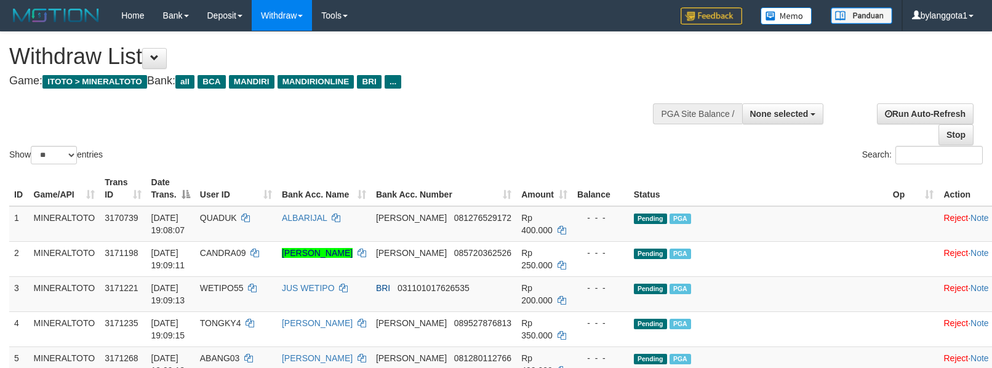
select select
select select "**"
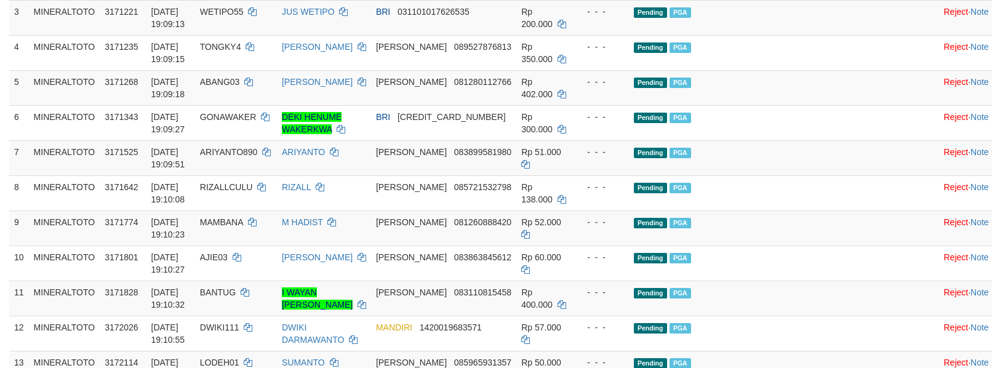
scroll to position [492, 0]
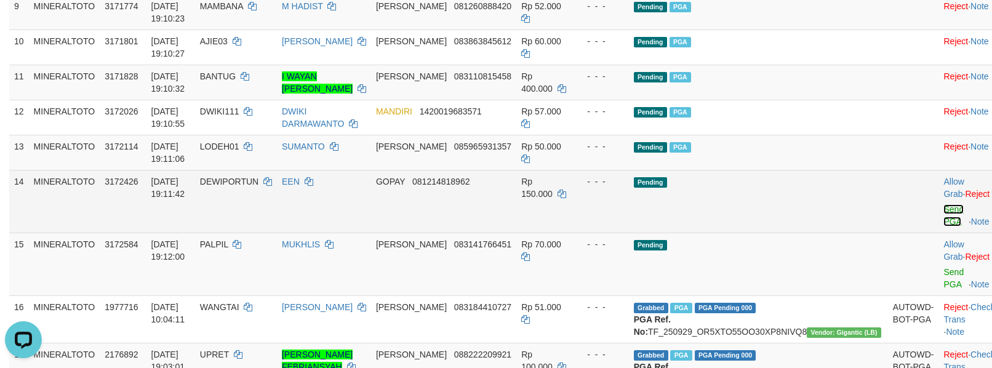
click at [943, 226] on link "Send PGA" at bounding box center [953, 215] width 20 height 22
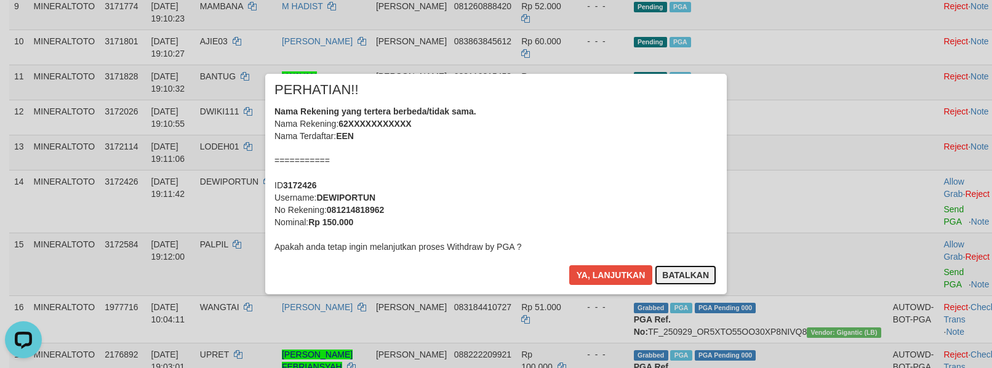
click at [680, 276] on button "Batalkan" at bounding box center [685, 275] width 62 height 20
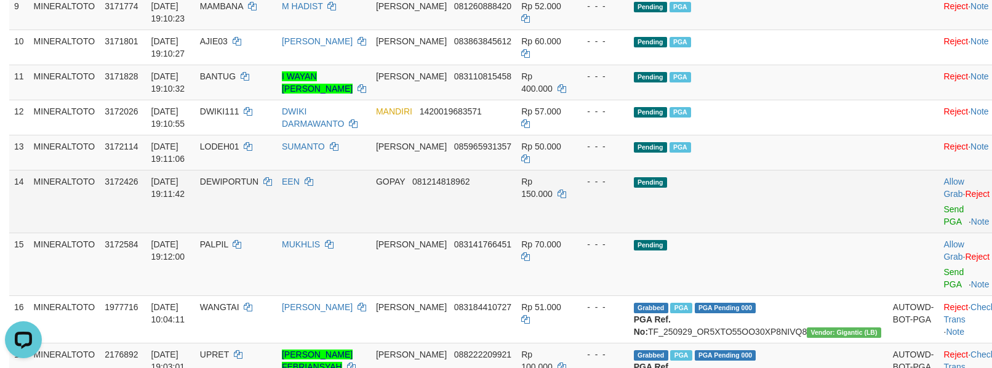
click at [795, 230] on td "Pending" at bounding box center [758, 201] width 259 height 63
click at [798, 225] on td "Pending" at bounding box center [758, 201] width 259 height 63
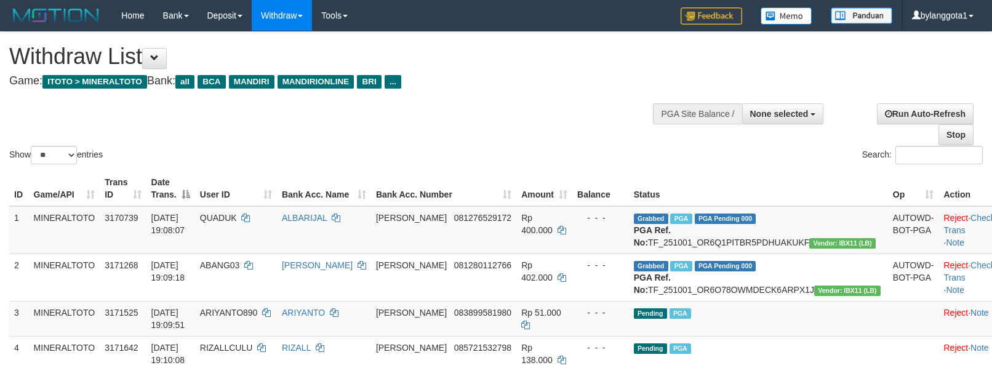
select select
select select "**"
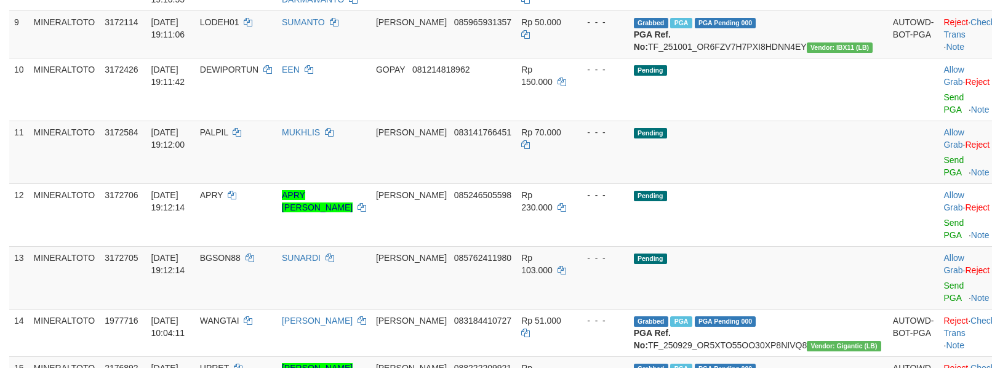
click at [798, 183] on td "Pending" at bounding box center [758, 152] width 259 height 63
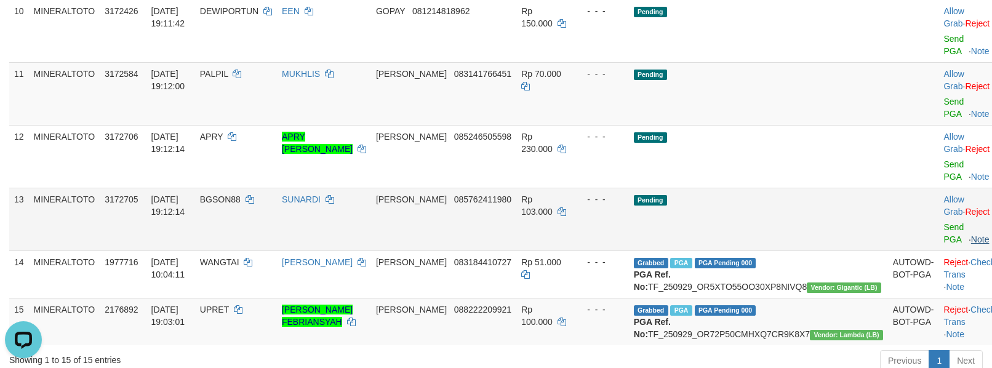
scroll to position [0, 0]
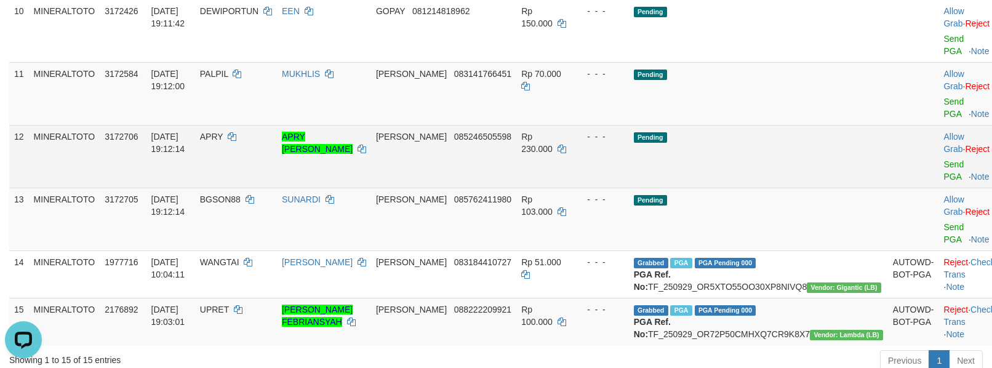
click at [803, 188] on td "Pending" at bounding box center [758, 156] width 259 height 63
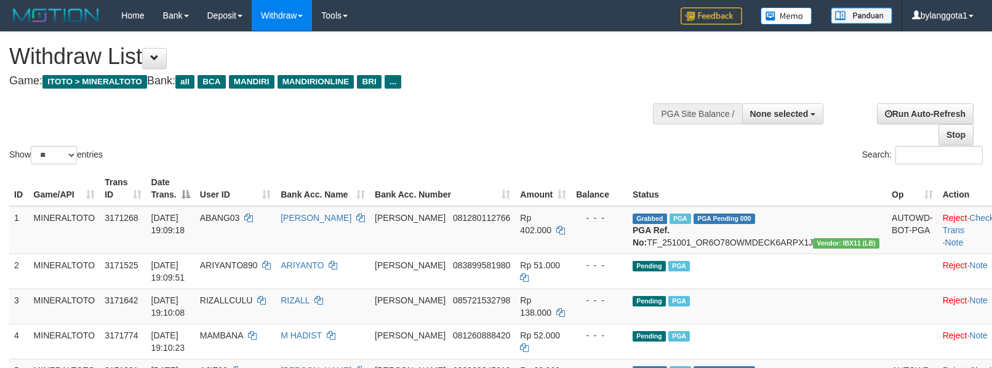
select select
select select "**"
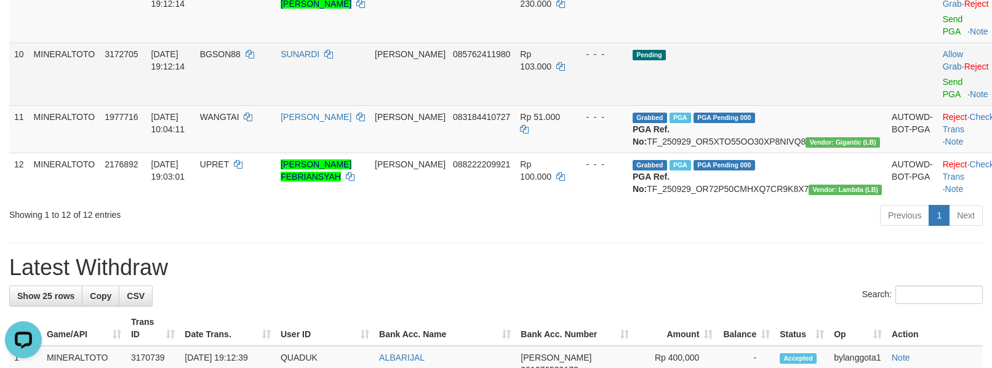
click at [805, 81] on td "Pending" at bounding box center [756, 73] width 259 height 63
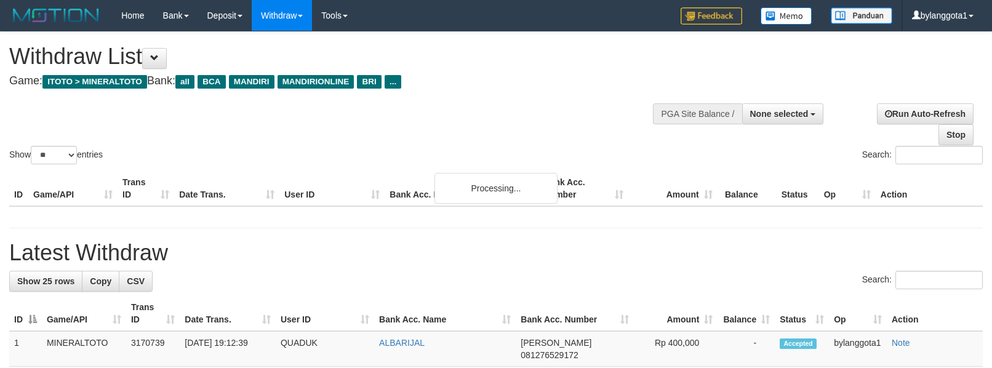
select select
select select "**"
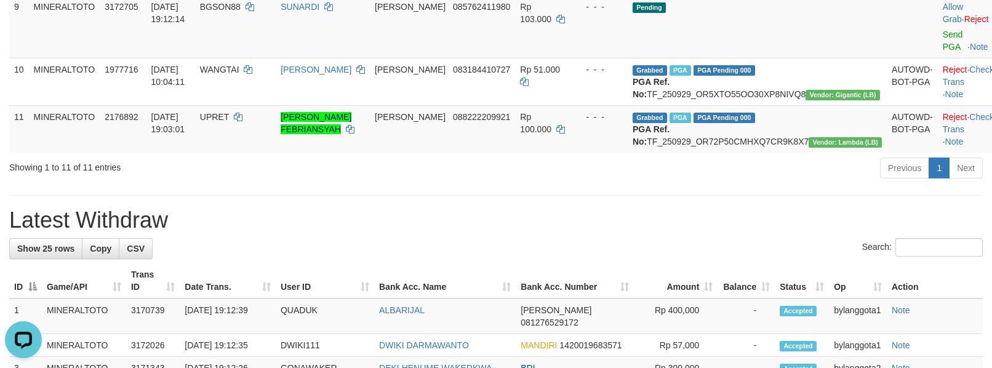
click at [847, 224] on div "**********" at bounding box center [496, 297] width 992 height 1698
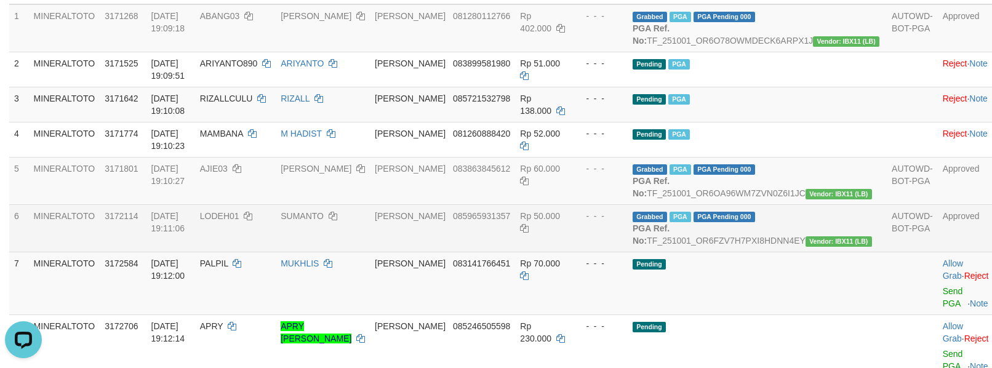
scroll to position [95, 0]
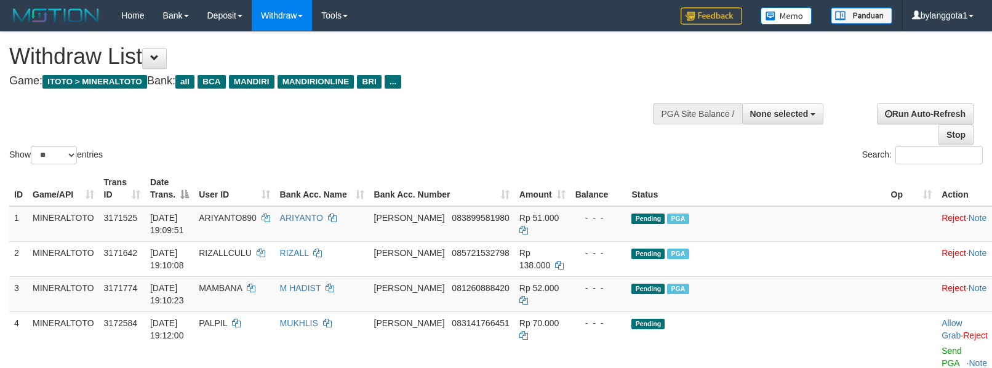
select select
select select "**"
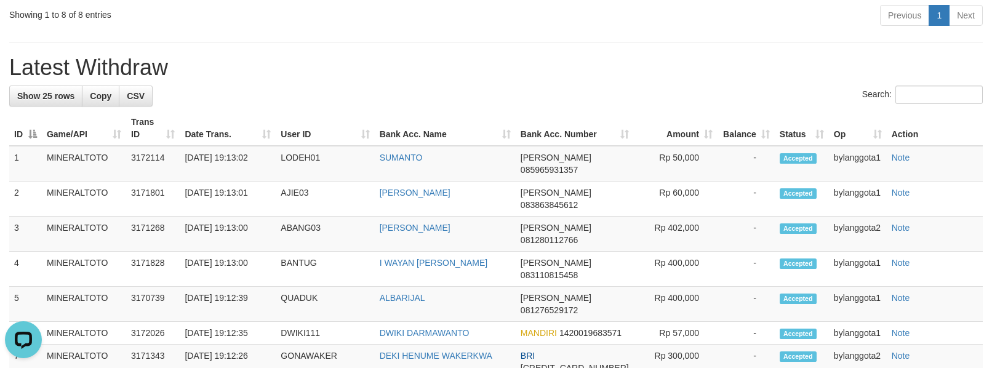
click at [640, 80] on h1 "Latest Withdraw" at bounding box center [495, 67] width 973 height 25
click at [581, 79] on div "**********" at bounding box center [496, 222] width 992 height 1568
click at [625, 80] on h1 "Latest Withdraw" at bounding box center [495, 67] width 973 height 25
click at [614, 60] on div "**********" at bounding box center [496, 222] width 992 height 1568
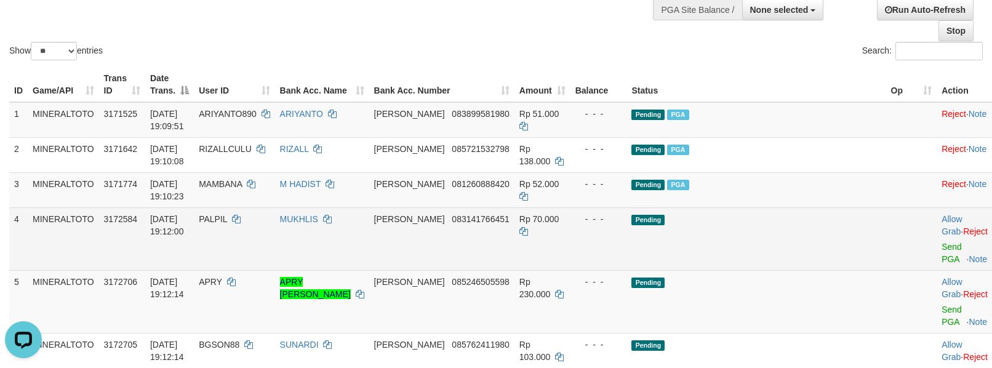
click at [802, 258] on td "Pending" at bounding box center [755, 238] width 259 height 63
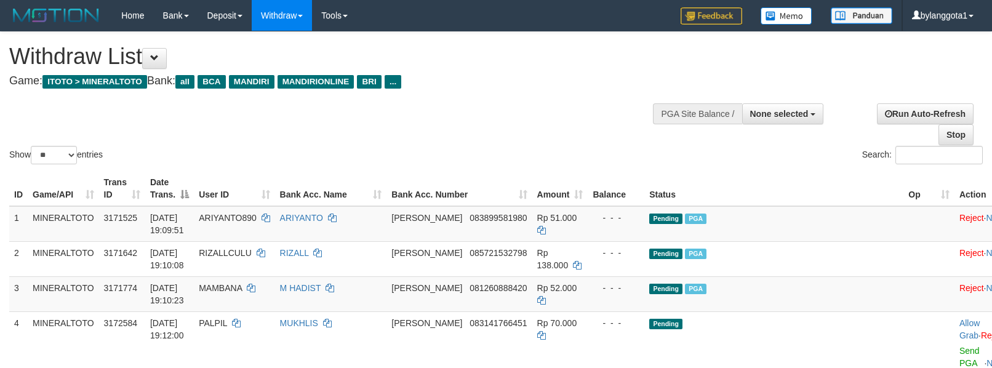
select select
select select "**"
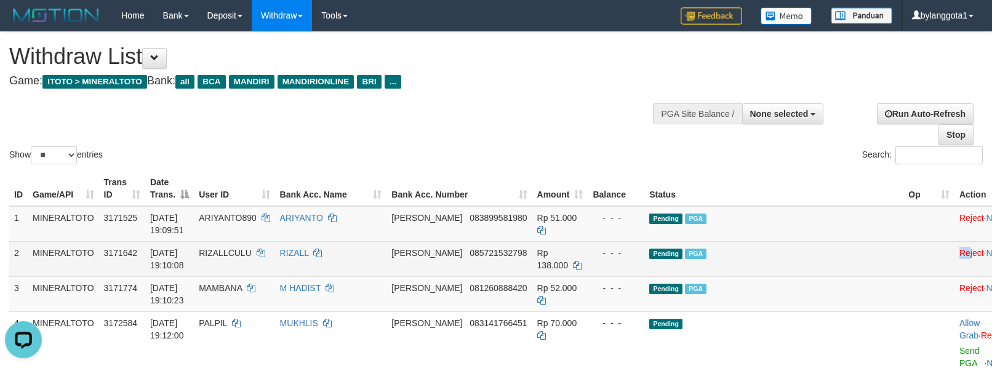
drag, startPoint x: 918, startPoint y: 273, endPoint x: 904, endPoint y: 273, distance: 14.1
click at [954, 273] on td "Reject · Note" at bounding box center [984, 258] width 61 height 35
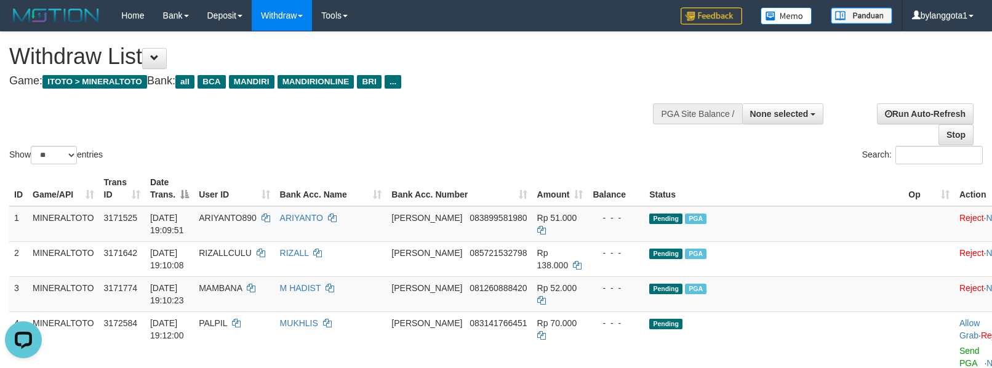
scroll to position [328, 0]
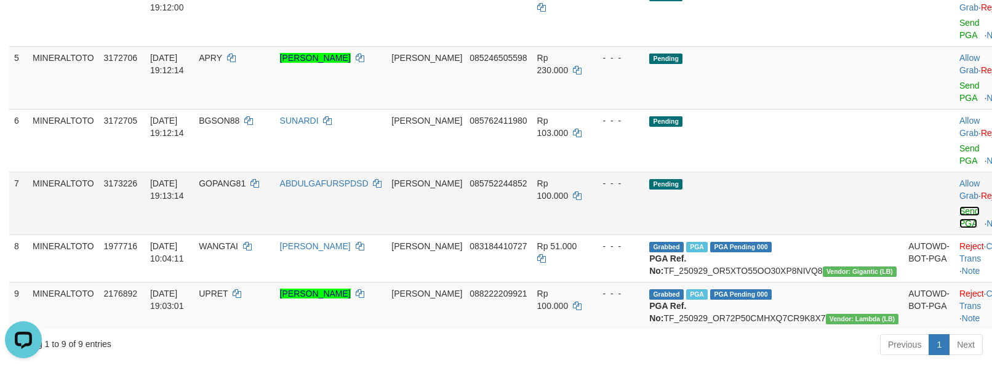
click at [959, 215] on link "Send PGA" at bounding box center [969, 217] width 20 height 22
click at [954, 169] on td "Allow Grab · Reject Send PGA · Note" at bounding box center [984, 140] width 61 height 63
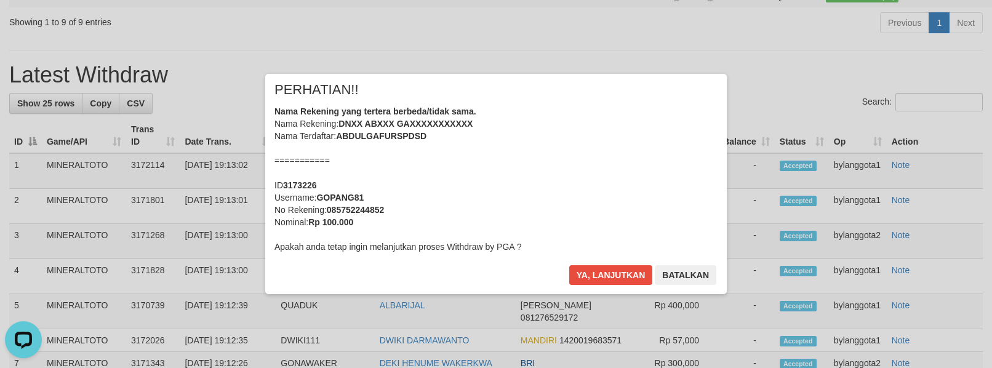
scroll to position [403, 0]
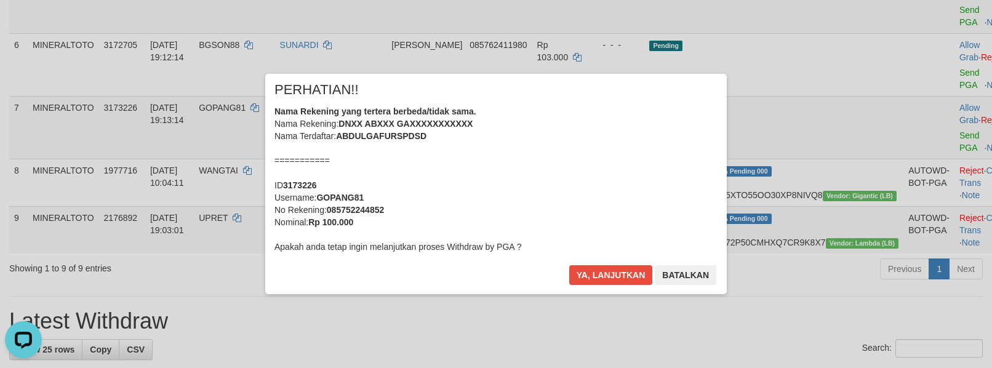
click at [564, 161] on div "Nama Rekening yang tertera berbeda/tidak sama. Nama Rekening: DNXX ABXXX GAXXXX…" at bounding box center [495, 179] width 443 height 148
click at [569, 265] on button "Ya, lanjutkan" at bounding box center [611, 275] width 84 height 20
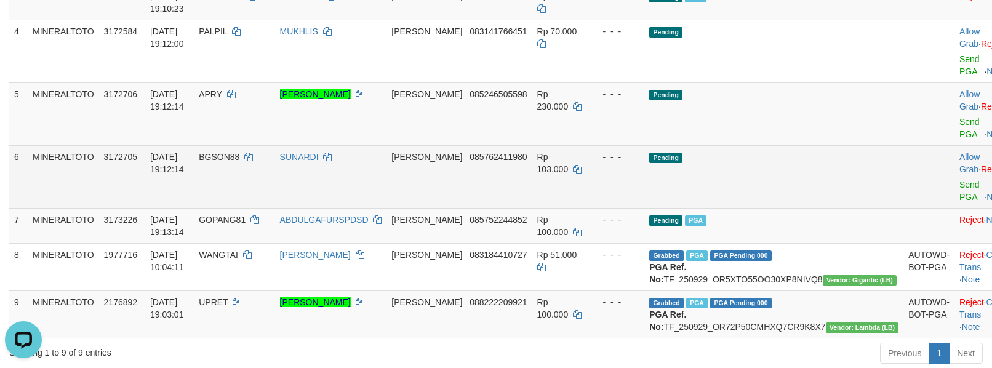
scroll to position [239, 0]
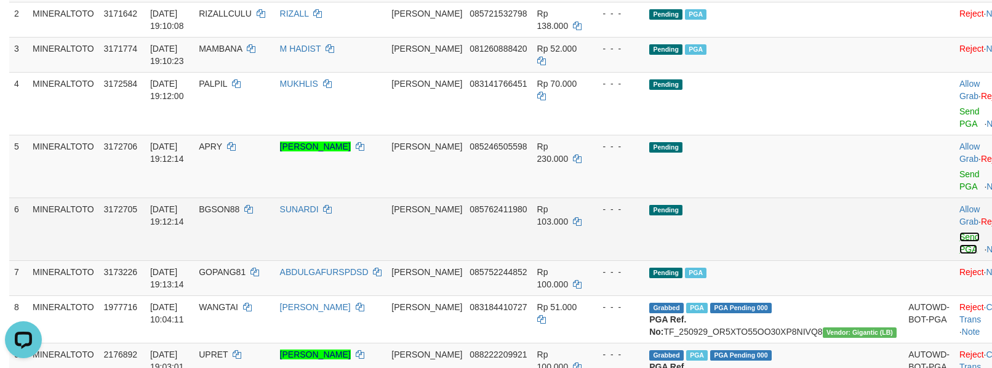
click at [959, 250] on link "Send PGA" at bounding box center [969, 243] width 20 height 22
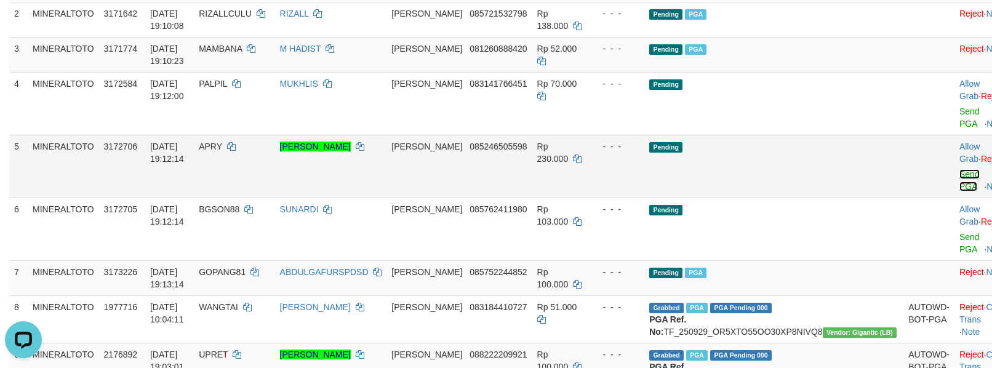
click at [959, 188] on link "Send PGA" at bounding box center [969, 180] width 20 height 22
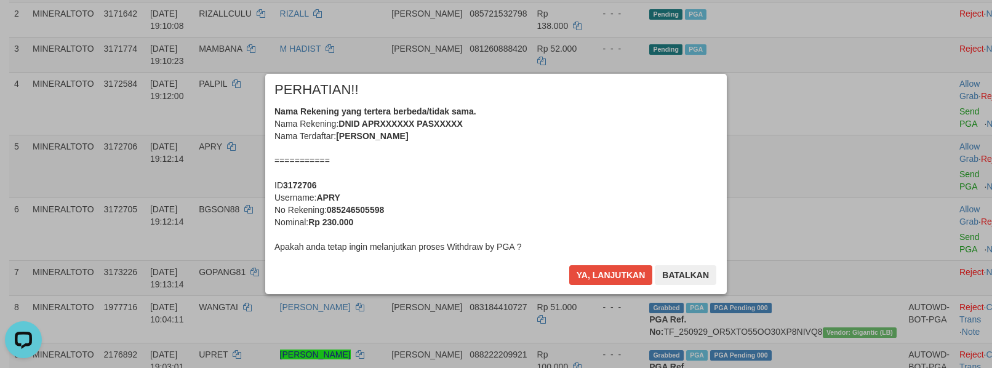
click at [506, 180] on div "Nama Rekening yang tertera berbeda/tidak sama. Nama Rekening: DNID APRXXXXXX PA…" at bounding box center [495, 179] width 443 height 148
click at [579, 276] on button "Ya, lanjutkan" at bounding box center [611, 275] width 84 height 20
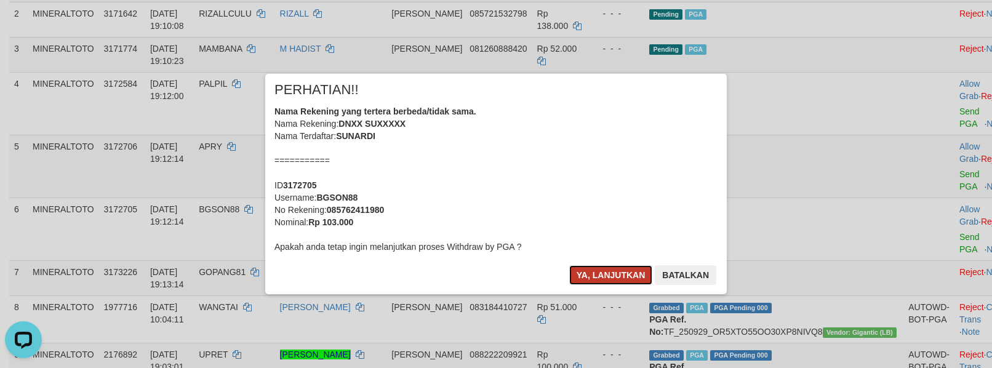
click at [581, 271] on button "Ya, lanjutkan" at bounding box center [611, 275] width 84 height 20
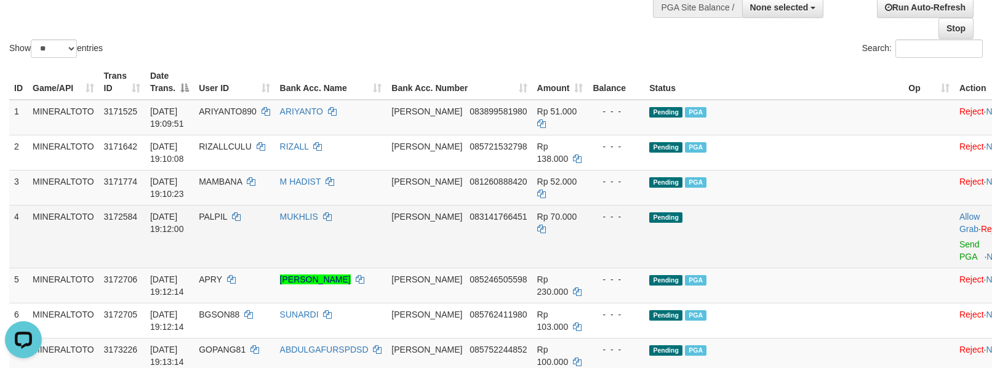
scroll to position [102, 0]
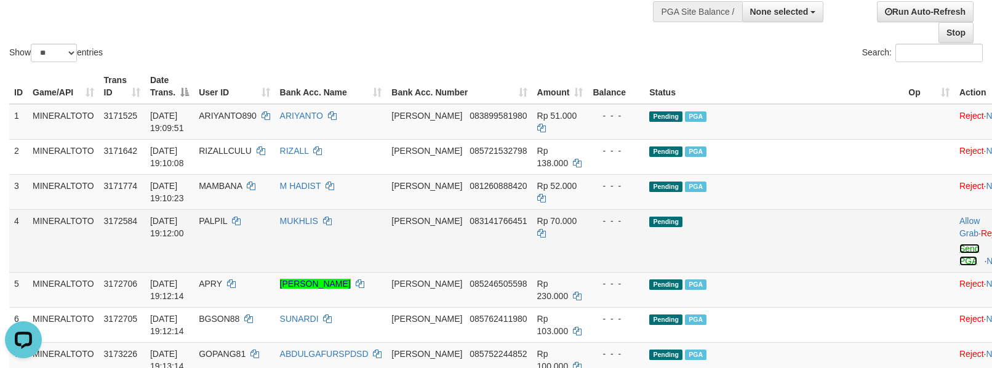
click at [959, 259] on link "Send PGA" at bounding box center [969, 255] width 20 height 22
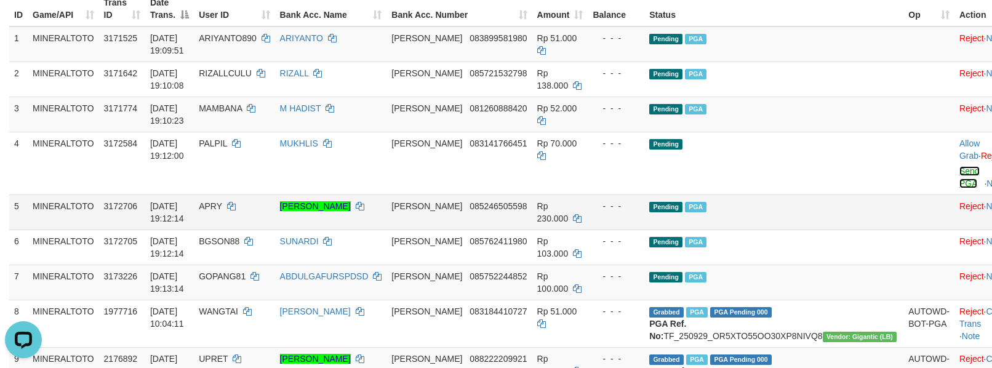
scroll to position [185, 0]
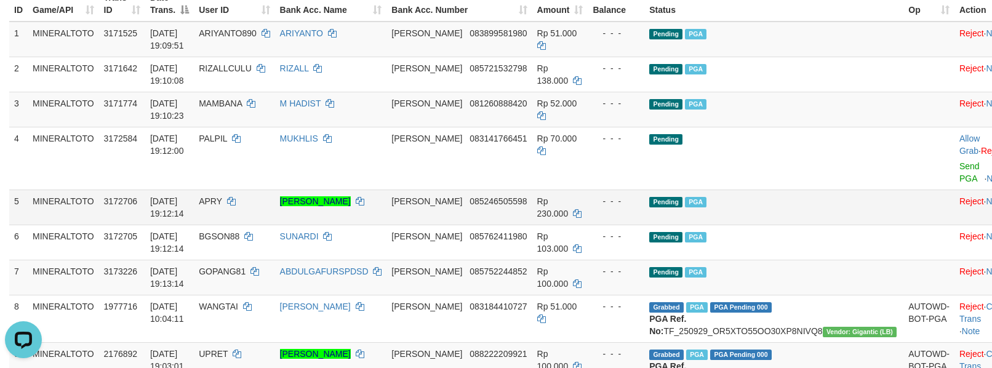
click at [842, 202] on td "Pending PGA" at bounding box center [773, 206] width 259 height 35
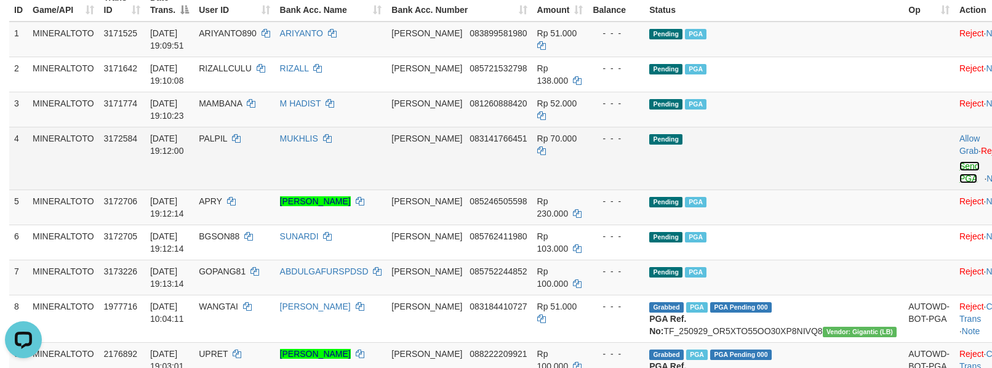
click at [959, 175] on link "Send PGA" at bounding box center [969, 172] width 20 height 22
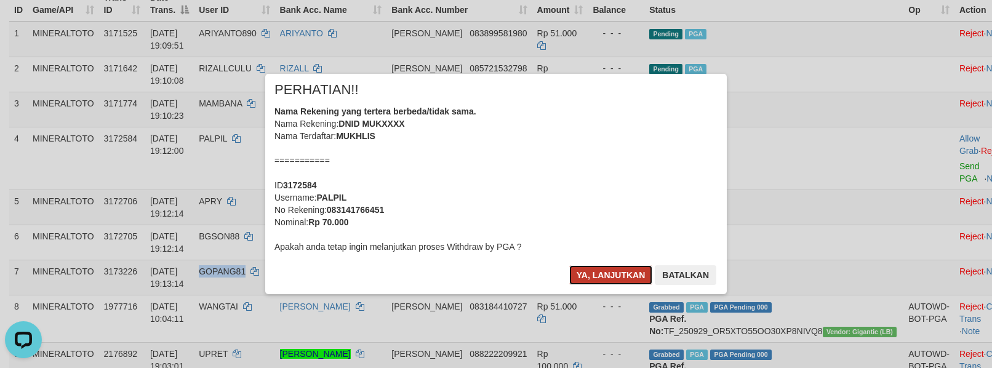
click at [613, 272] on button "Ya, lanjutkan" at bounding box center [611, 275] width 84 height 20
click at [684, 278] on button "Batalkan" at bounding box center [685, 275] width 62 height 20
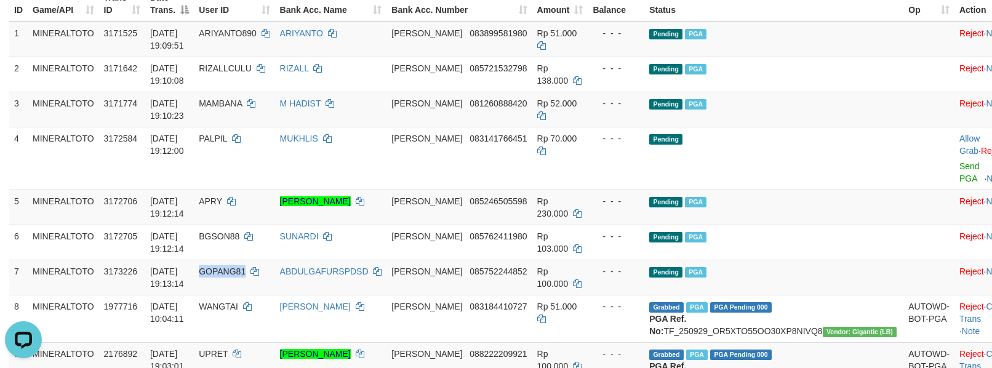
scroll to position [156, 0]
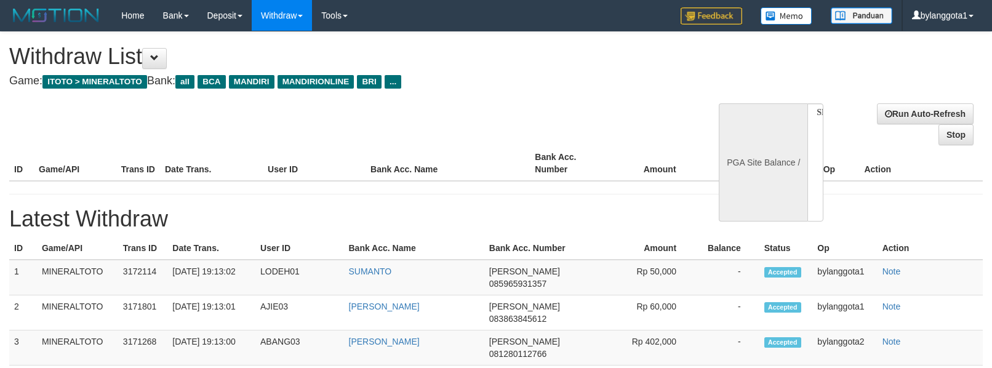
select select
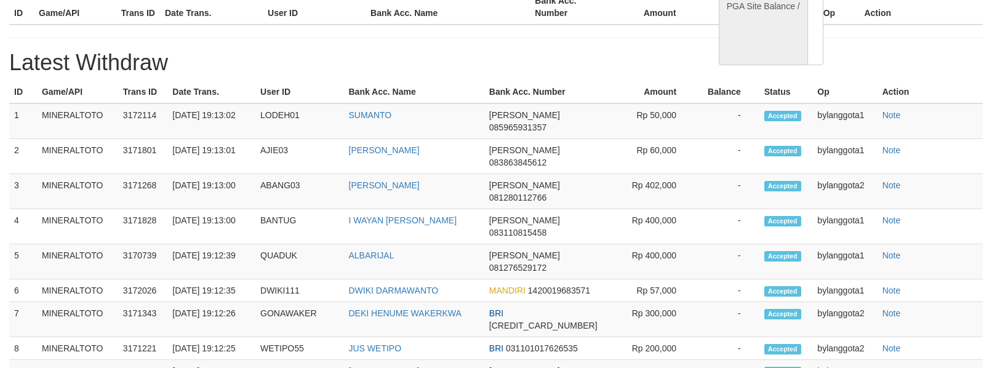
select select "**"
select select
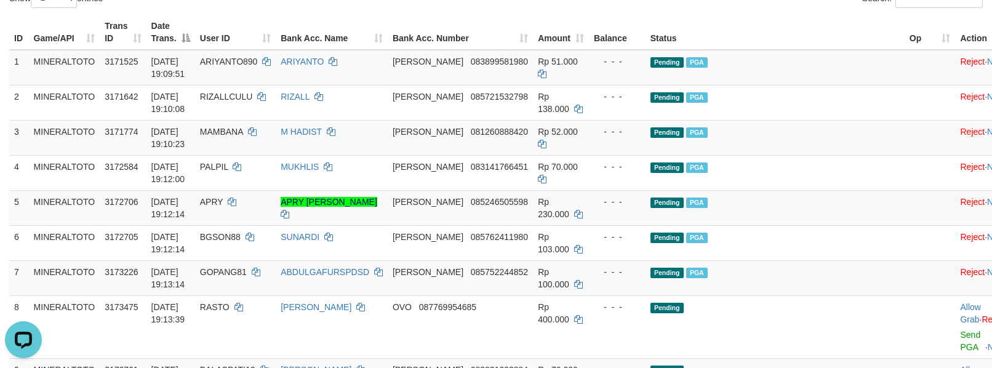
scroll to position [0, 0]
click at [813, 204] on td "Pending PGA" at bounding box center [774, 207] width 259 height 35
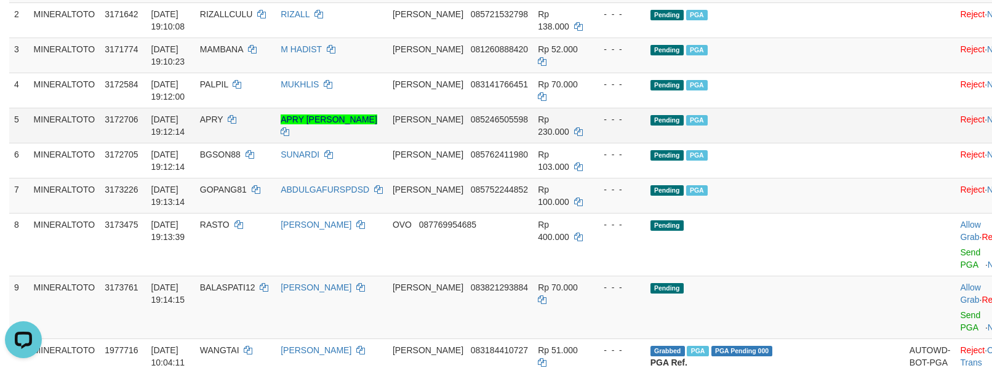
scroll to position [320, 0]
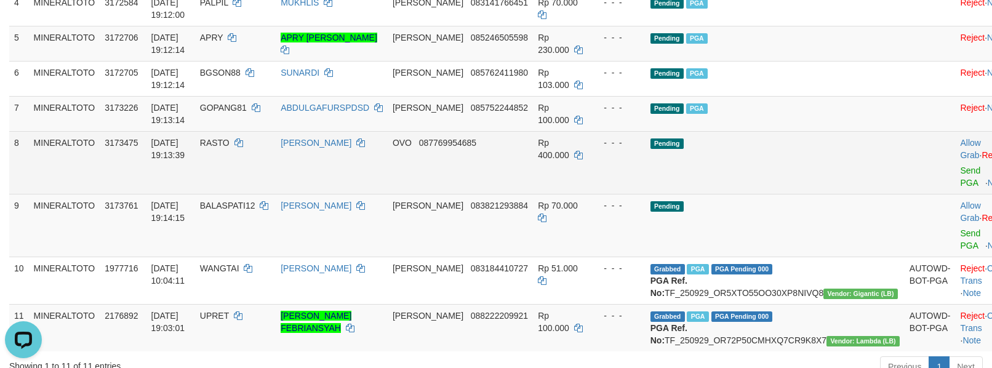
click at [796, 155] on td "Pending" at bounding box center [774, 162] width 259 height 63
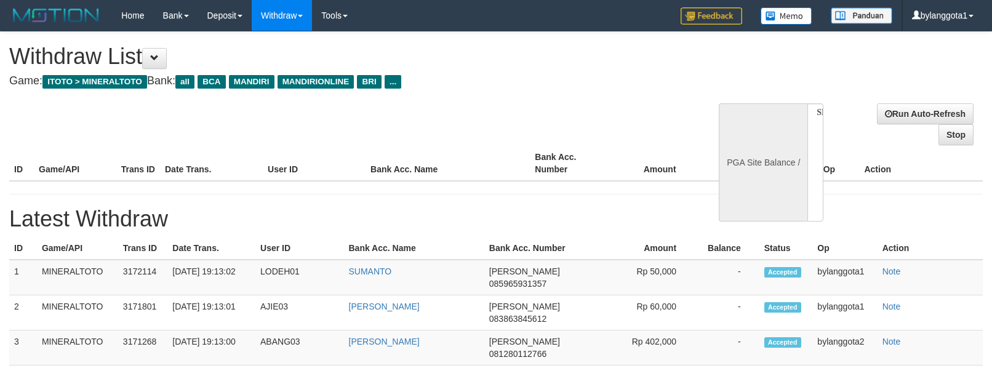
select select
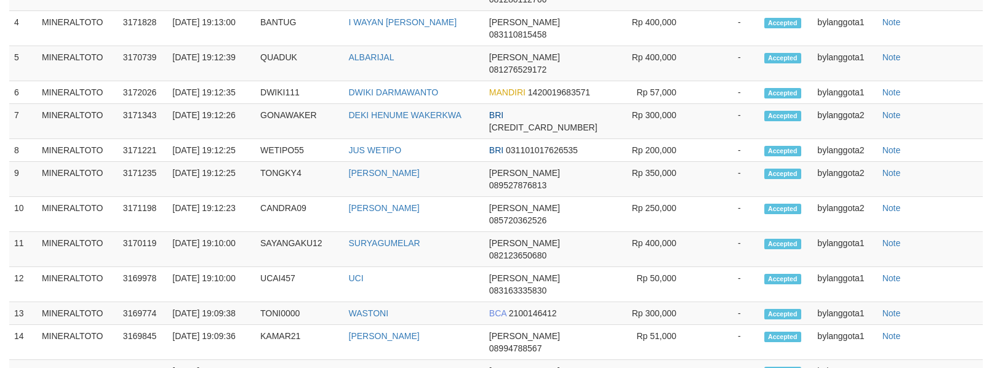
select select "**"
select select
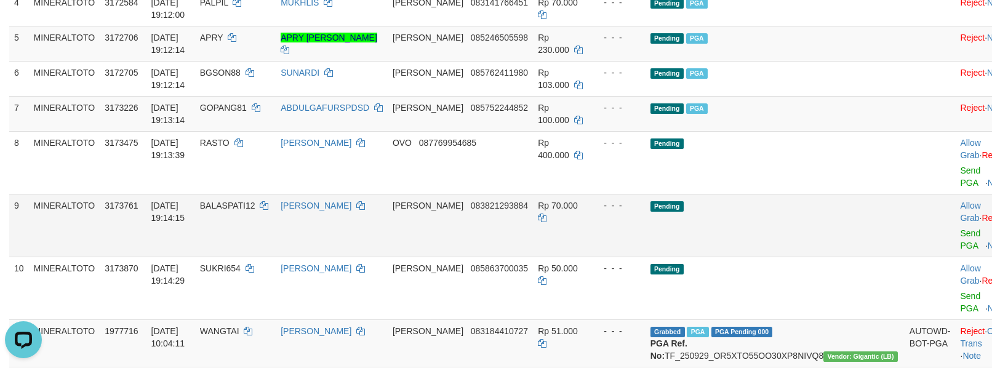
click at [822, 219] on td "Pending" at bounding box center [774, 225] width 259 height 63
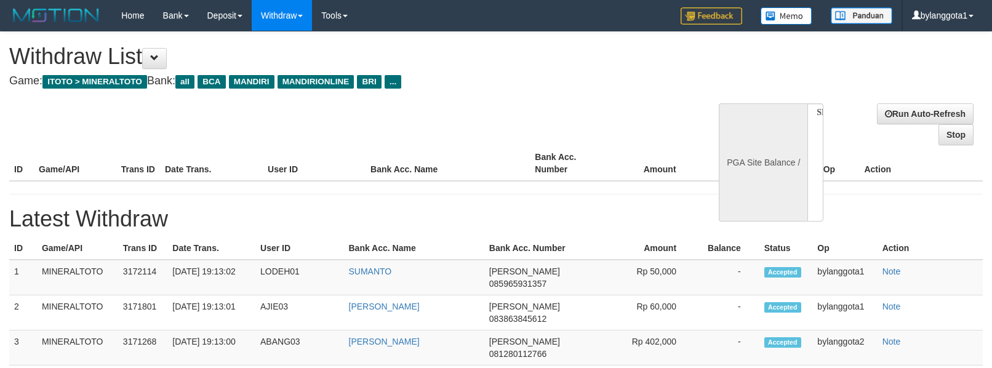
select select
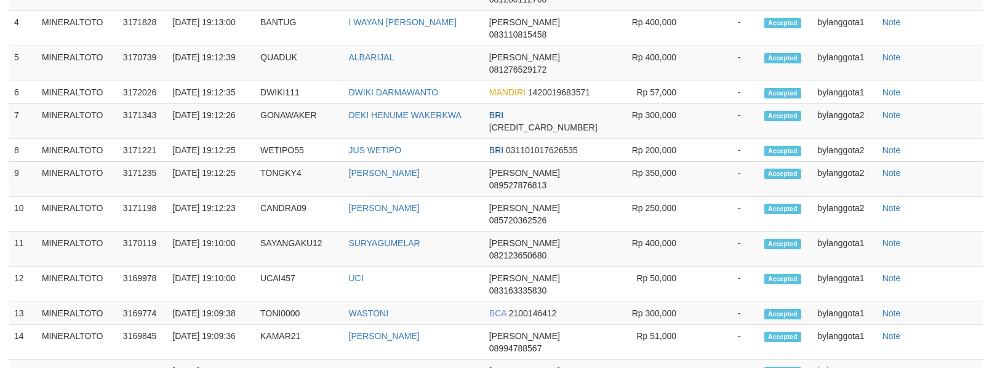
select select "**"
select select
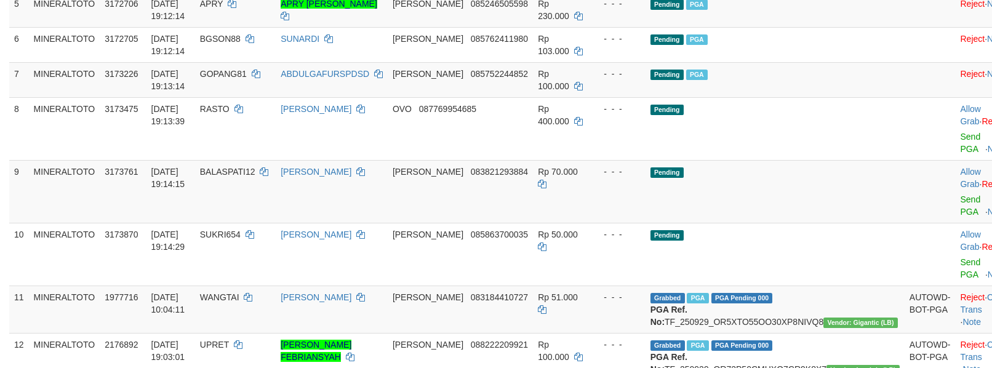
scroll to position [320, 0]
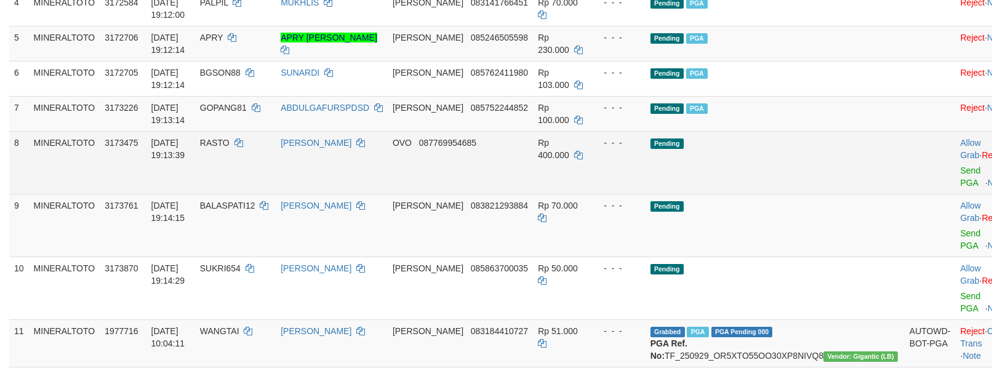
click at [818, 185] on td "Pending" at bounding box center [774, 162] width 259 height 63
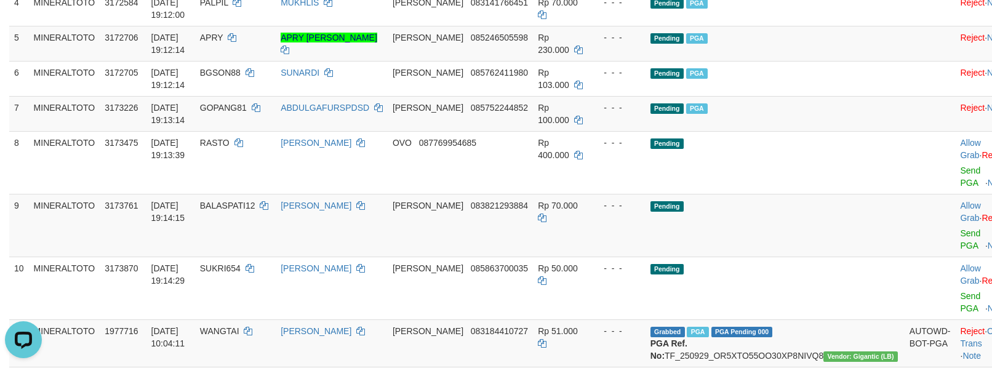
scroll to position [0, 0]
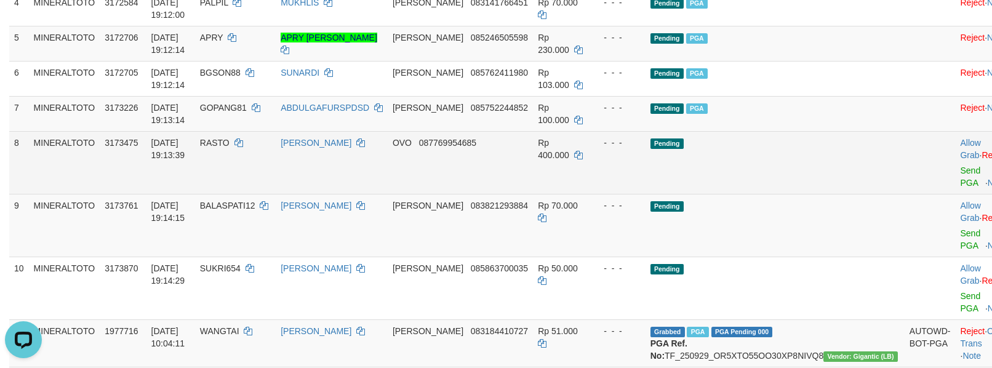
click at [743, 191] on td "Pending" at bounding box center [774, 162] width 259 height 63
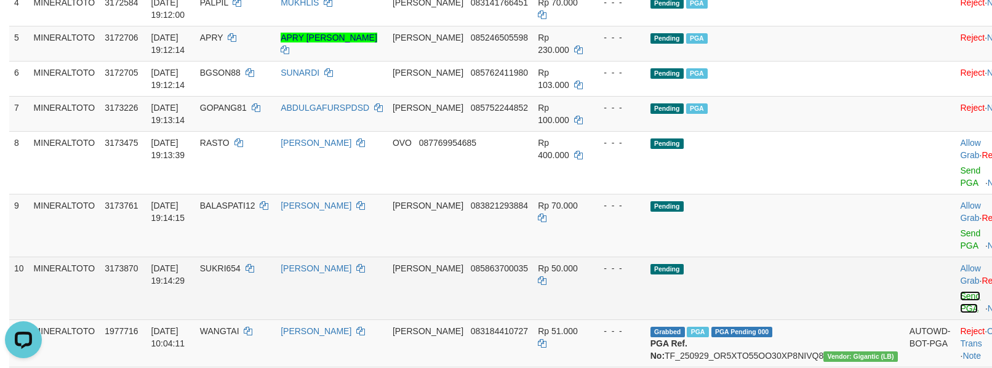
click at [960, 301] on link "Send PGA" at bounding box center [970, 302] width 20 height 22
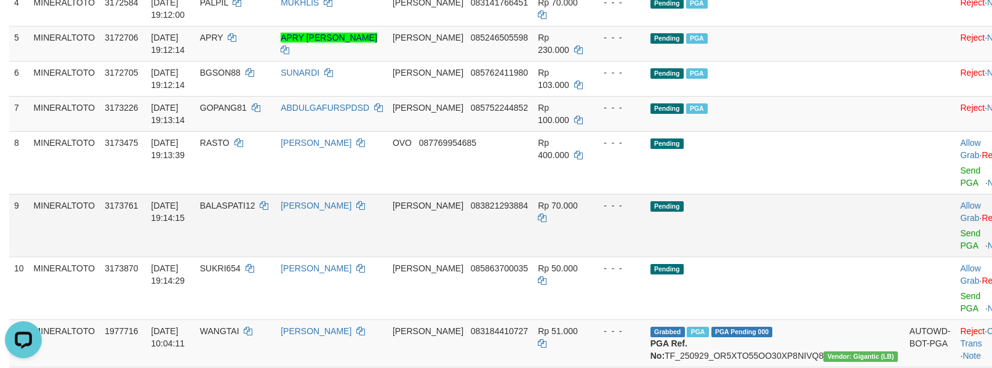
click at [955, 252] on td "Allow Grab · Reject Send PGA · Note" at bounding box center [985, 225] width 61 height 63
click at [955, 241] on td "Allow Grab · Reject Send PGA · Note" at bounding box center [985, 225] width 61 height 63
click at [960, 244] on link "Send PGA" at bounding box center [970, 239] width 20 height 22
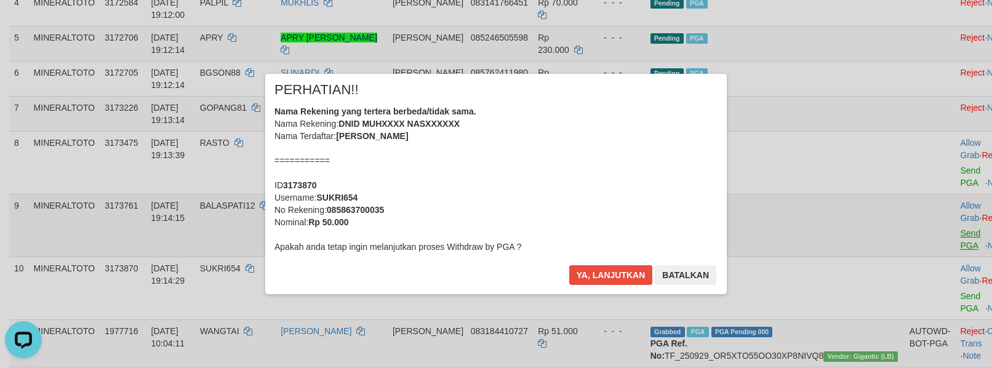
click at [736, 185] on div "× PERHATIAN!! Nama Rekening yang tertera berbeda/tidak sama. Nama Rekening: DNI…" at bounding box center [496, 184] width 480 height 220
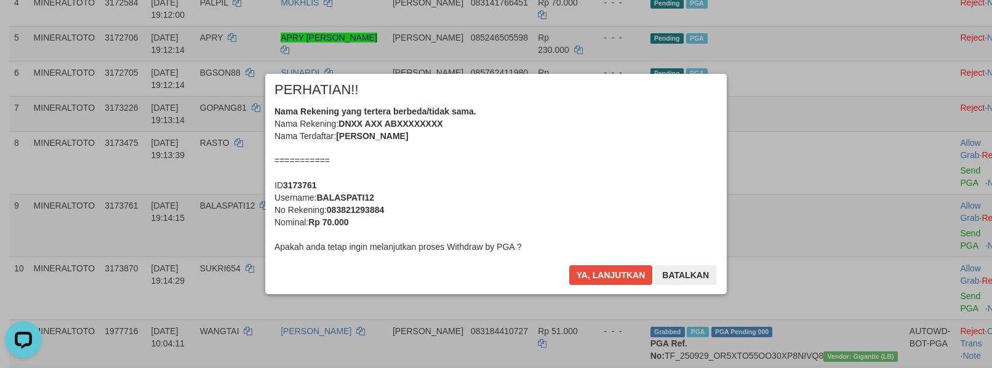
click at [530, 187] on div "Nama Rekening yang tertera berbeda/tidak sama. Nama Rekening: DNXX AXX ABXXXXXX…" at bounding box center [495, 179] width 443 height 148
click at [569, 265] on button "Ya, lanjutkan" at bounding box center [611, 275] width 84 height 20
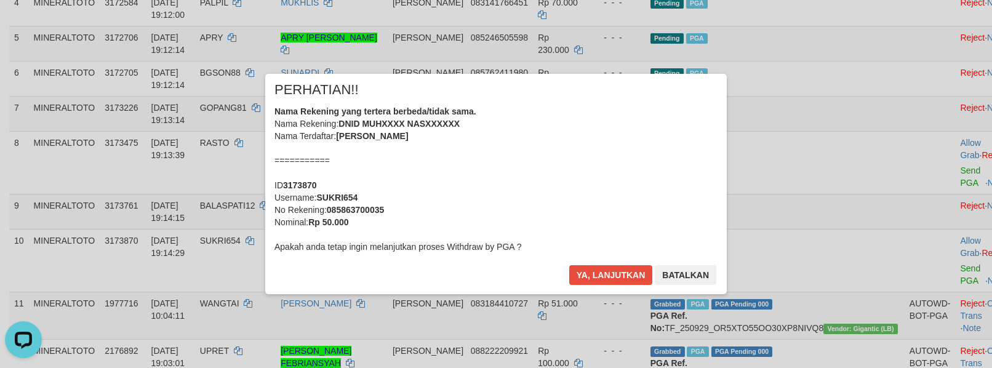
scroll to position [293, 0]
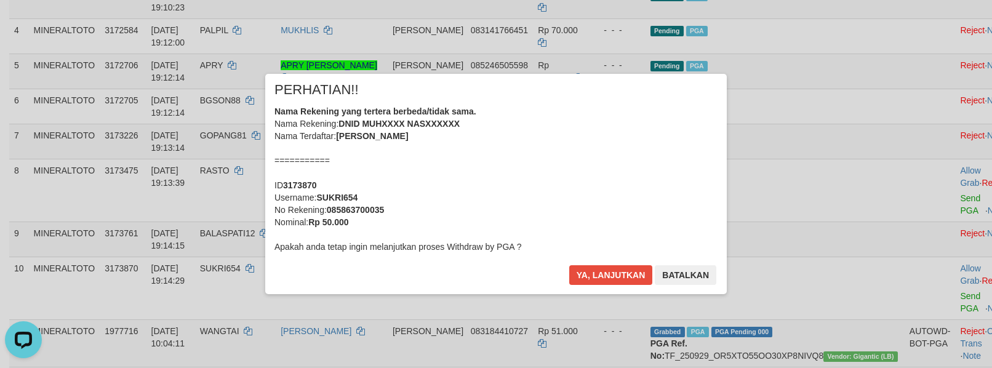
click at [530, 187] on div "Nama Rekening yang tertera berbeda/tidak sama. Nama Rekening: DNID MUHXXXX NASX…" at bounding box center [495, 179] width 443 height 148
click at [569, 265] on button "Ya, lanjutkan" at bounding box center [611, 275] width 84 height 20
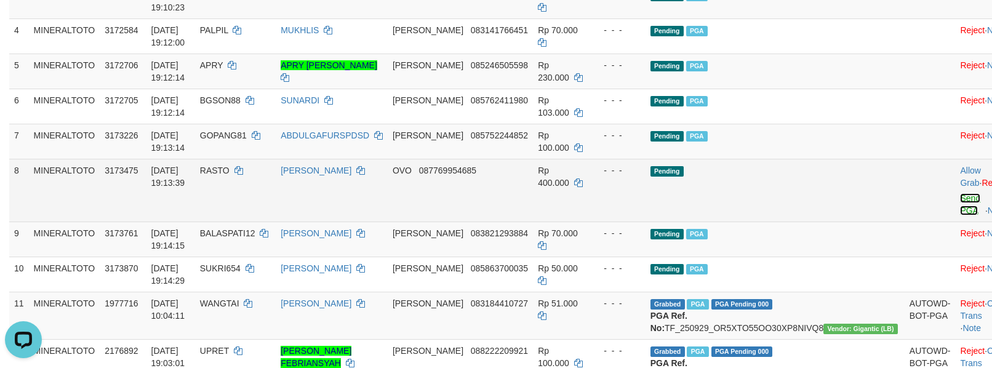
click at [960, 215] on link "Send PGA" at bounding box center [970, 204] width 20 height 22
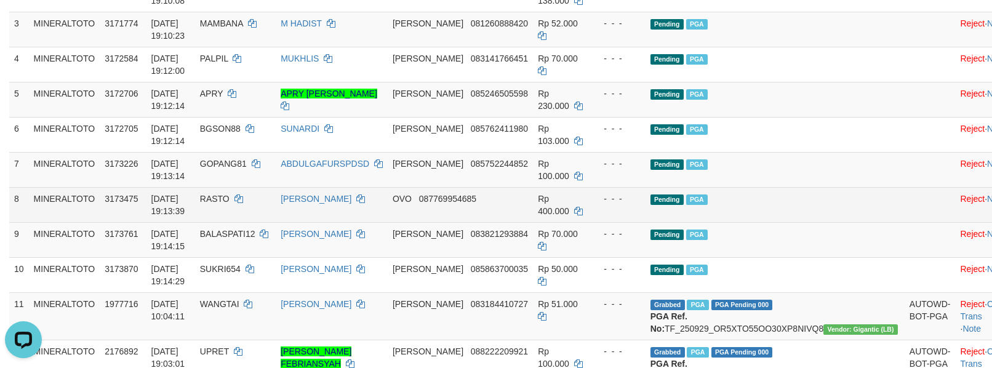
click at [229, 197] on span "RASTO" at bounding box center [215, 199] width 30 height 10
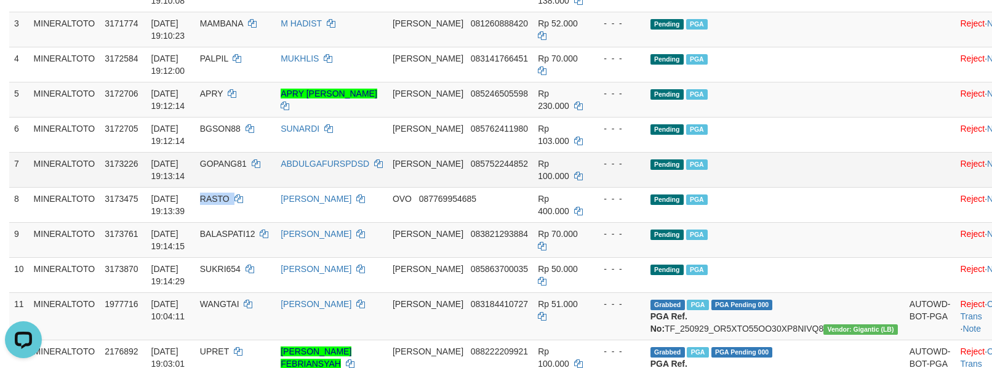
copy td "RASTO"
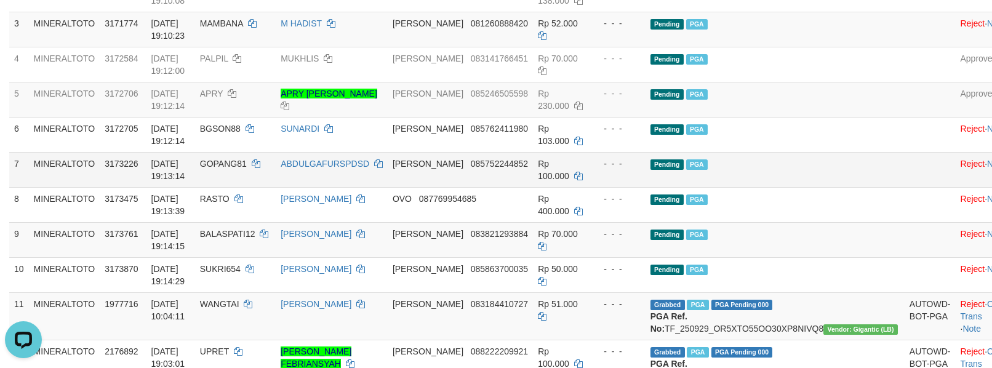
click at [904, 172] on td at bounding box center [929, 169] width 51 height 35
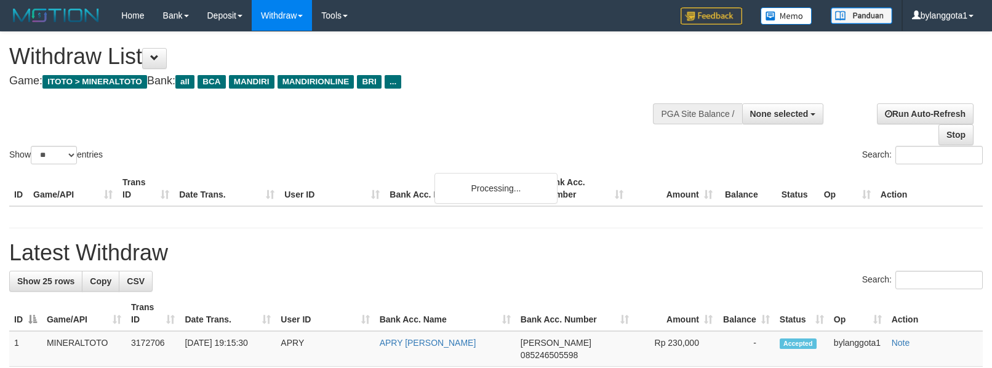
select select
select select "**"
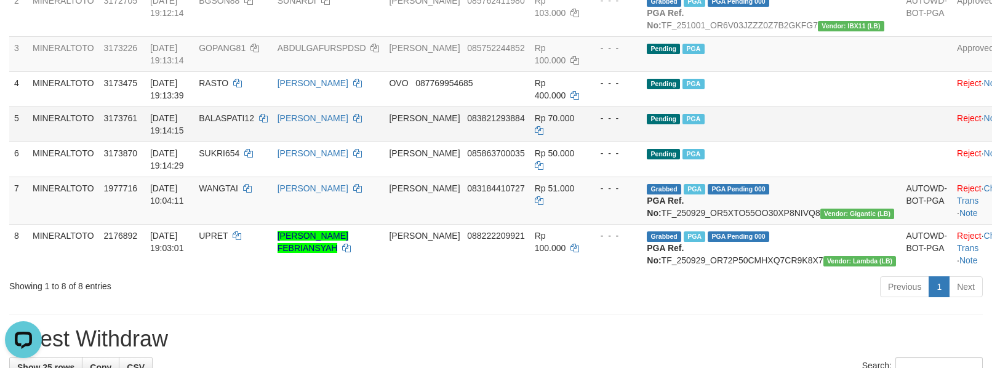
click at [829, 135] on td "Pending PGA" at bounding box center [771, 123] width 259 height 35
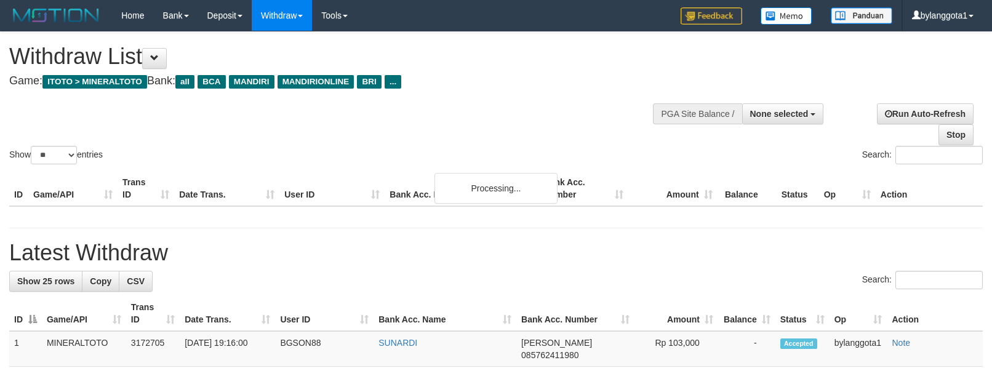
select select
select select "**"
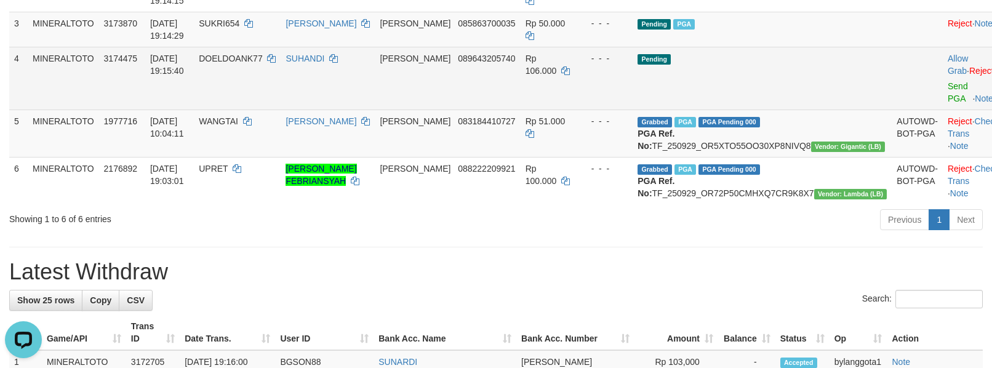
click at [812, 82] on td "Pending" at bounding box center [761, 78] width 259 height 63
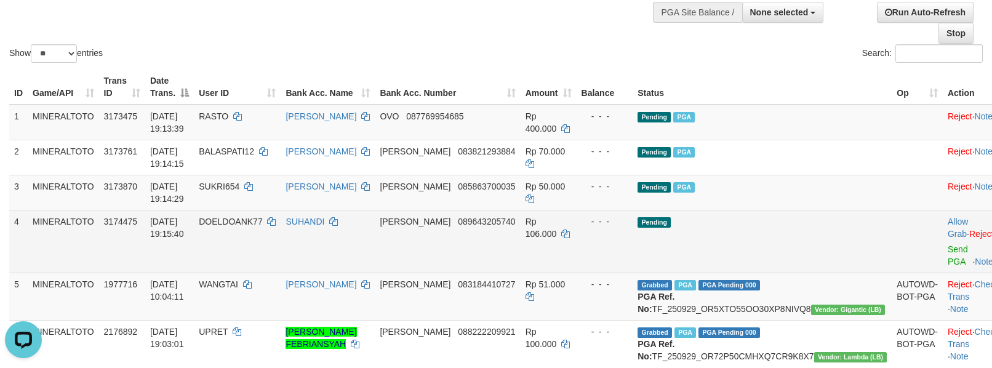
scroll to position [101, 0]
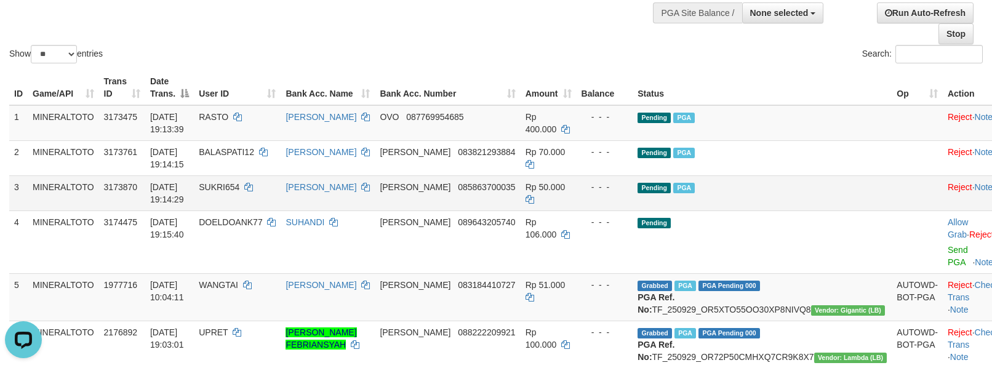
click at [810, 187] on td "Pending PGA" at bounding box center [761, 192] width 259 height 35
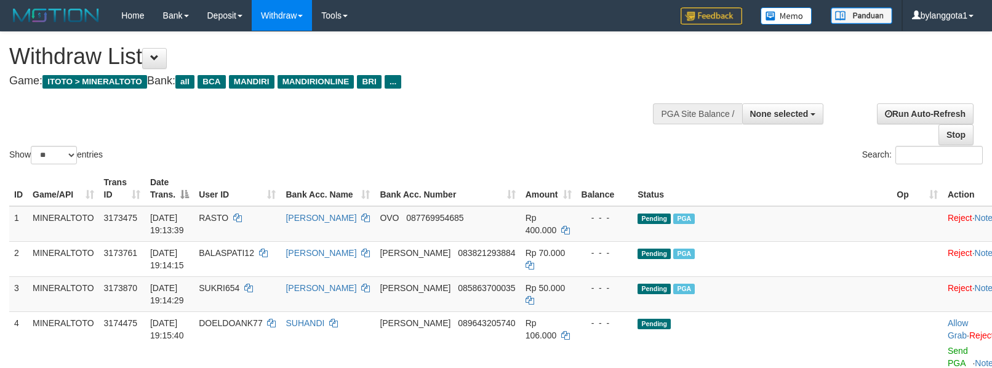
select select
select select "**"
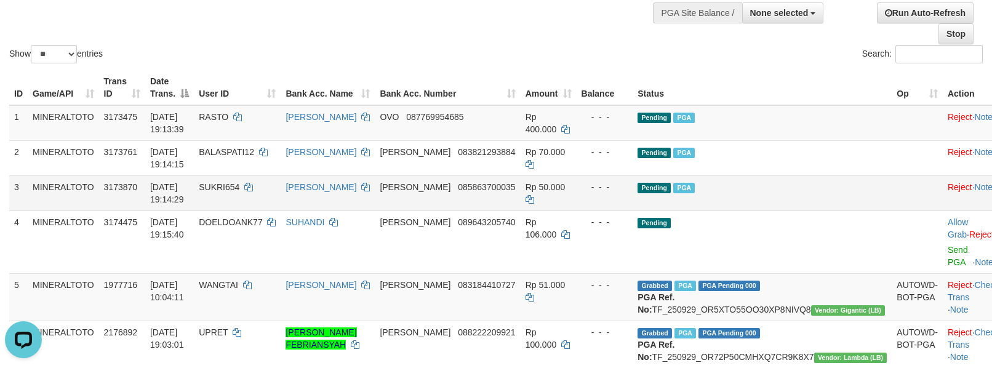
click at [828, 188] on td "Pending PGA" at bounding box center [761, 192] width 259 height 35
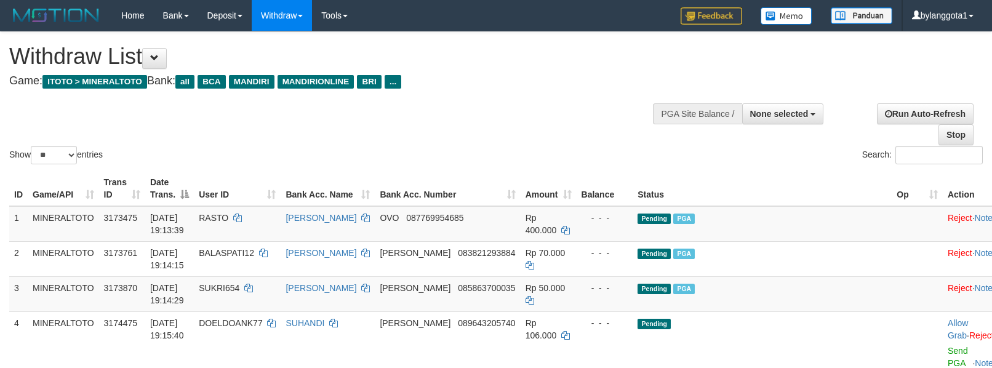
select select
select select "**"
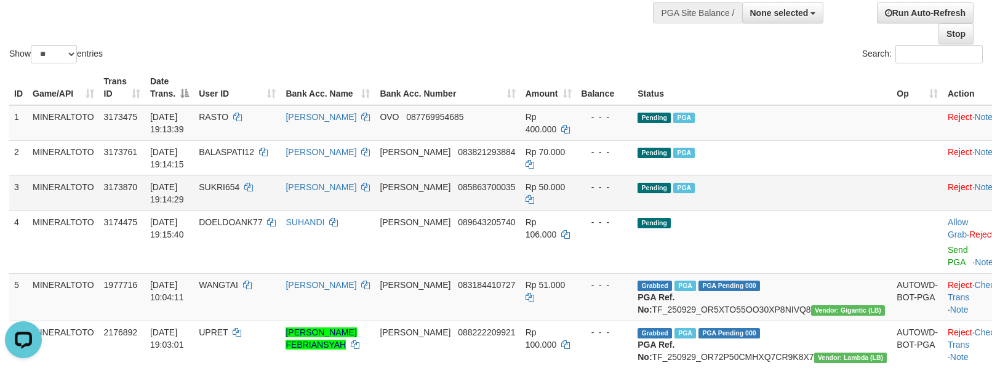
click at [891, 188] on td at bounding box center [916, 192] width 51 height 35
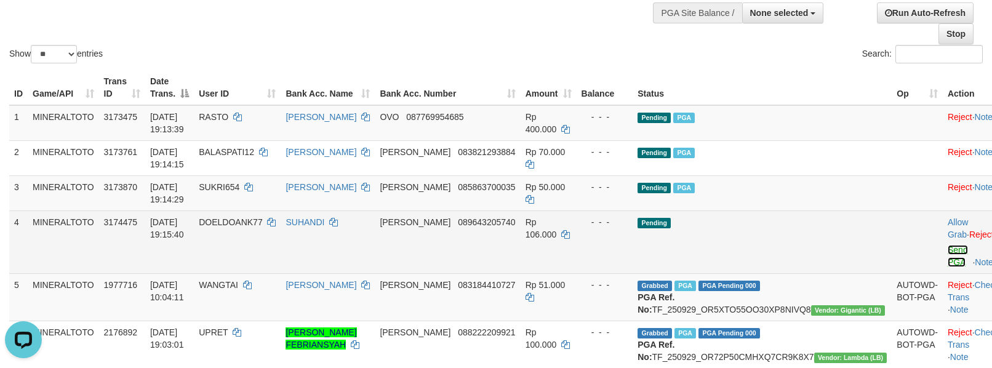
click at [947, 257] on link "Send PGA" at bounding box center [957, 256] width 20 height 22
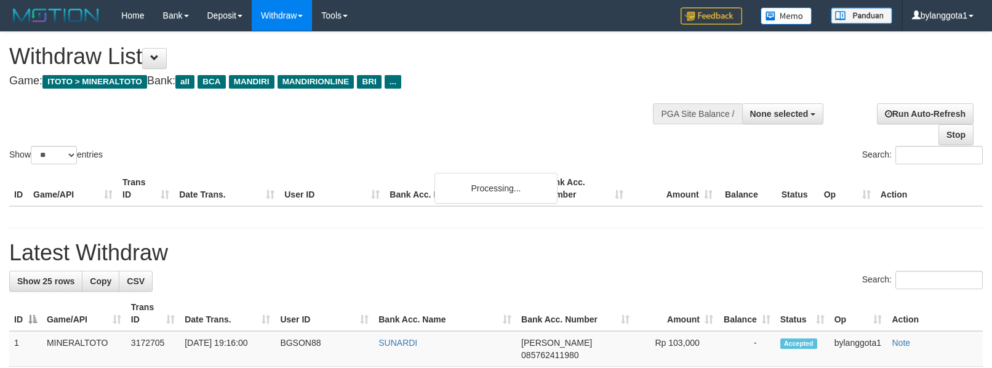
select select
select select "**"
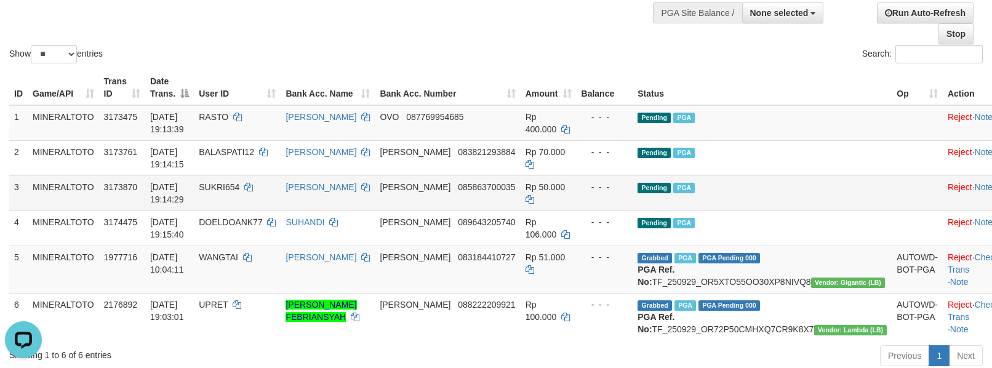
click at [800, 177] on td "Pending PGA" at bounding box center [761, 192] width 259 height 35
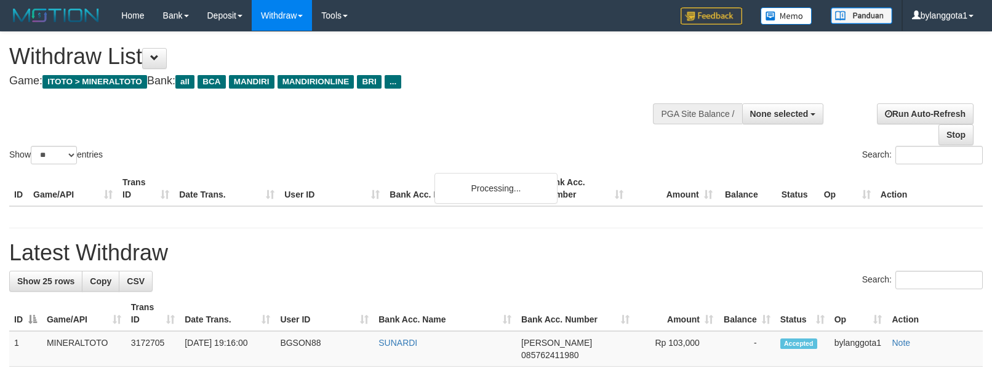
select select
select select "**"
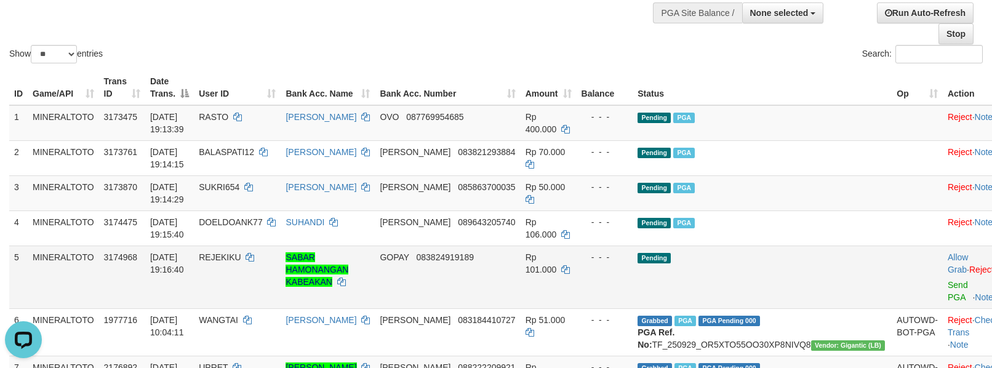
click at [785, 248] on td "Pending" at bounding box center [761, 276] width 259 height 63
click at [947, 293] on link "Send PGA" at bounding box center [957, 291] width 20 height 22
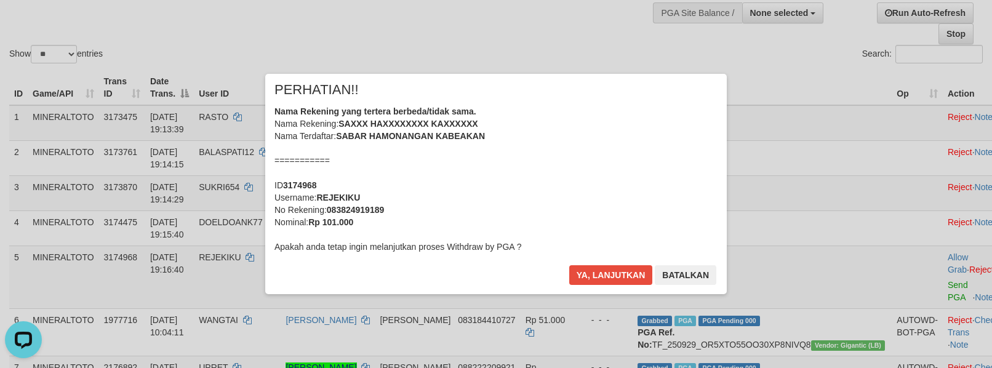
click at [525, 160] on div "Nama Rekening yang tertera berbeda/tidak sama. Nama Rekening: SAXXX HAXXXXXXXX …" at bounding box center [495, 179] width 443 height 148
click at [569, 265] on button "Ya, lanjutkan" at bounding box center [611, 275] width 84 height 20
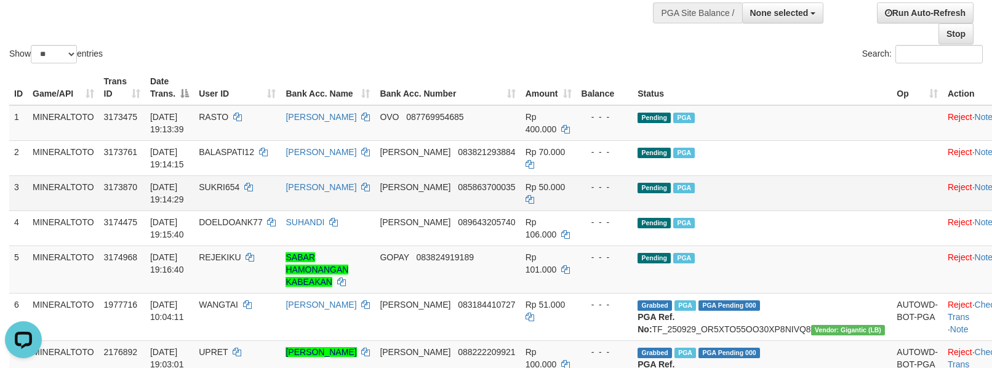
click at [821, 209] on td "Pending PGA" at bounding box center [761, 192] width 259 height 35
click at [820, 207] on td "Pending PGA" at bounding box center [761, 192] width 259 height 35
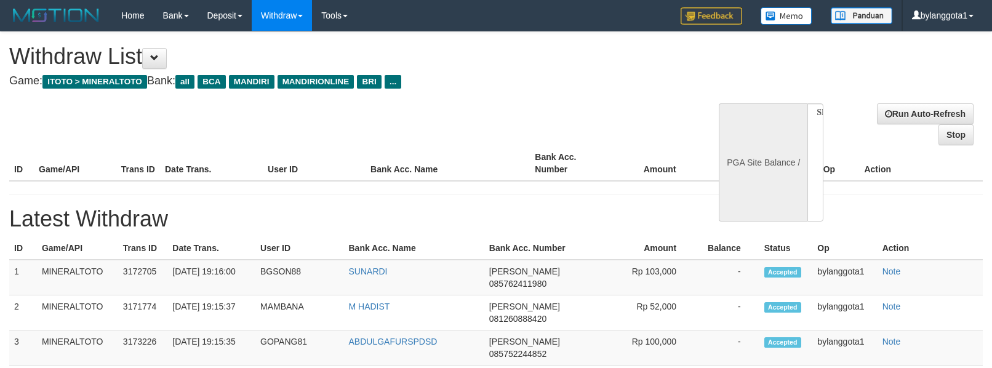
select select
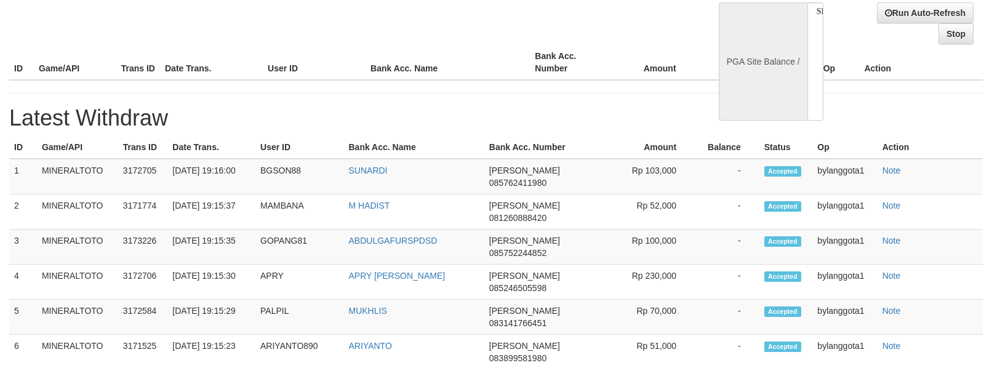
select select "**"
select select
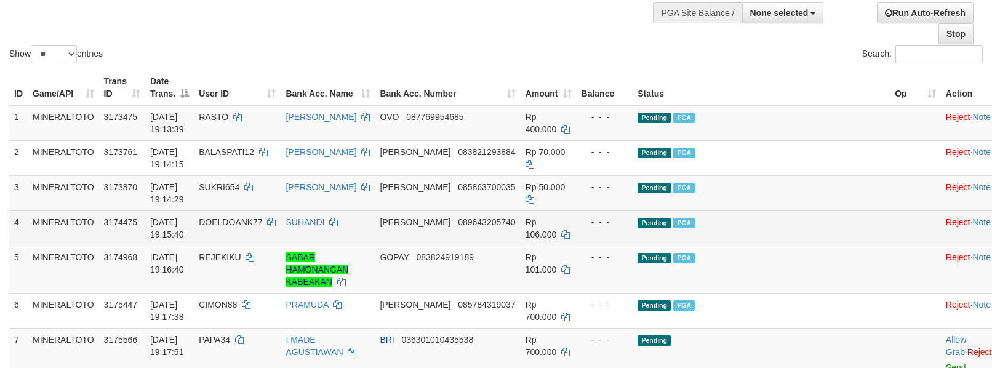
click at [823, 230] on td "Pending PGA" at bounding box center [760, 227] width 257 height 35
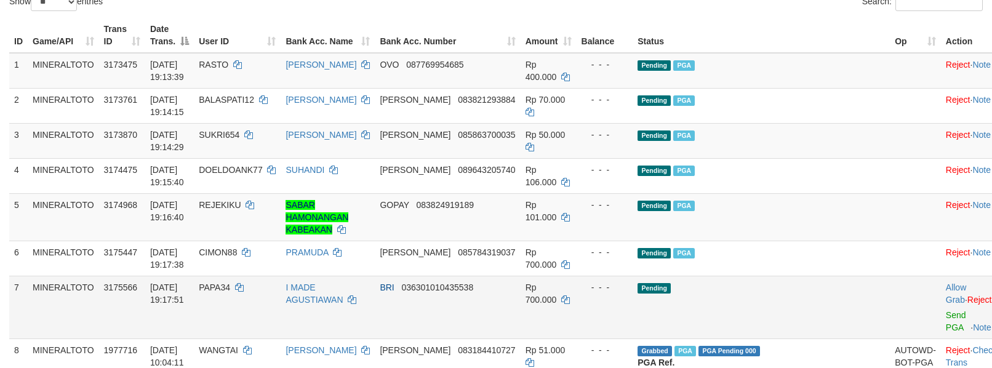
scroll to position [183, 0]
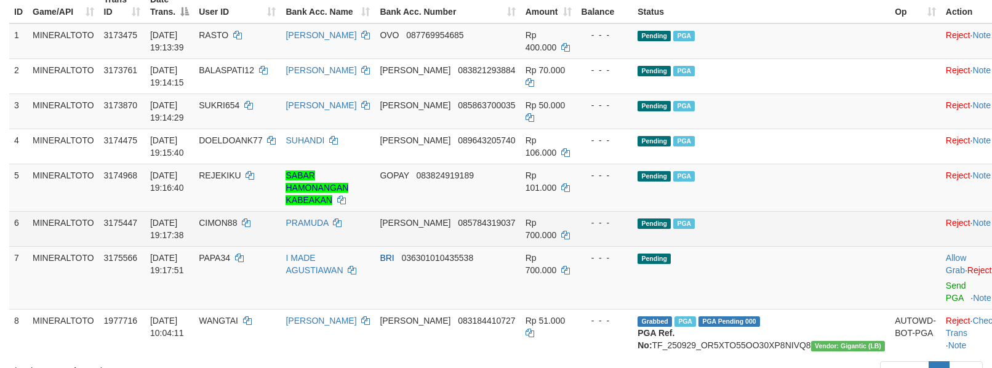
click at [800, 211] on td "Pending PGA" at bounding box center [760, 228] width 257 height 35
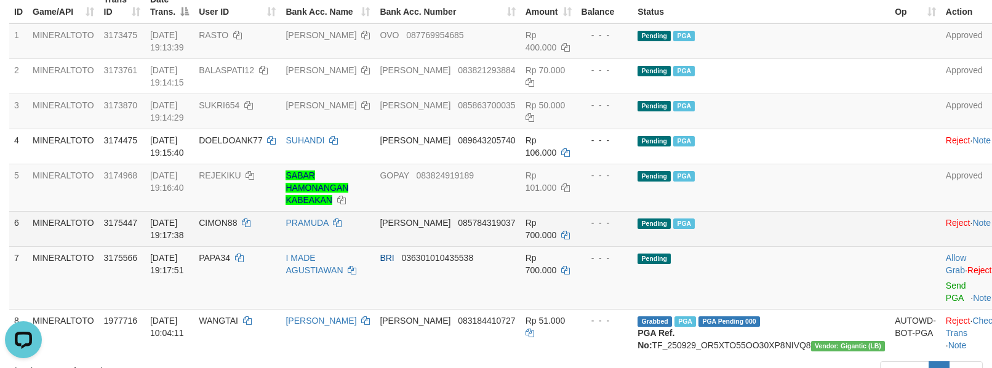
click at [800, 211] on td "Pending PGA" at bounding box center [760, 228] width 257 height 35
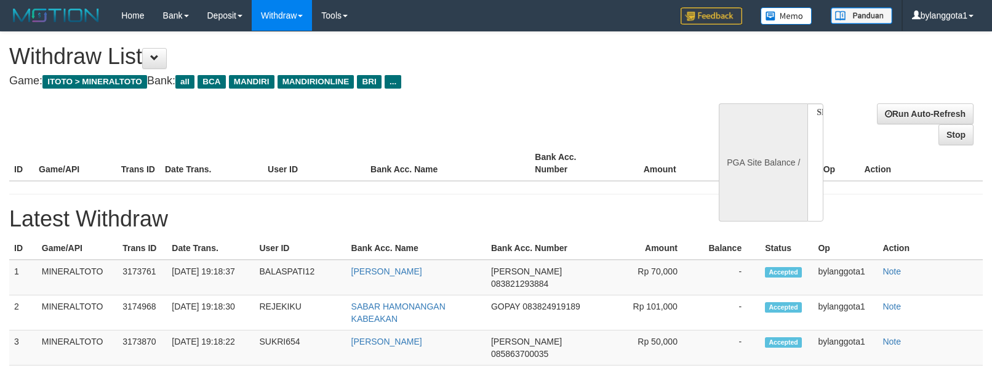
select select
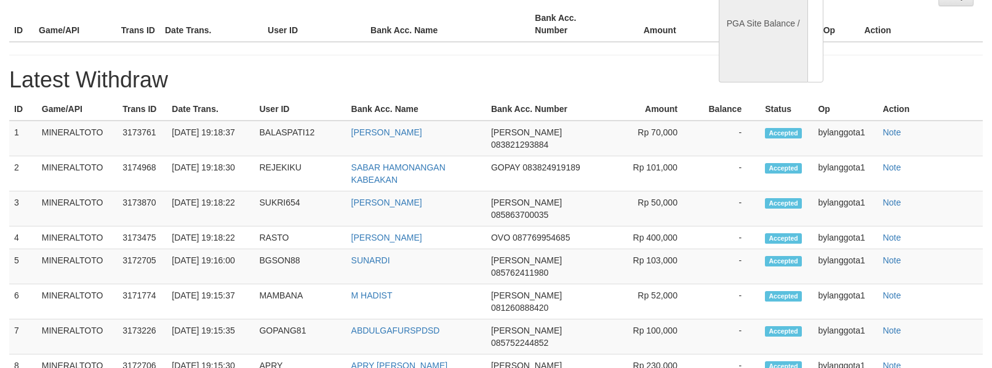
select select "**"
select select
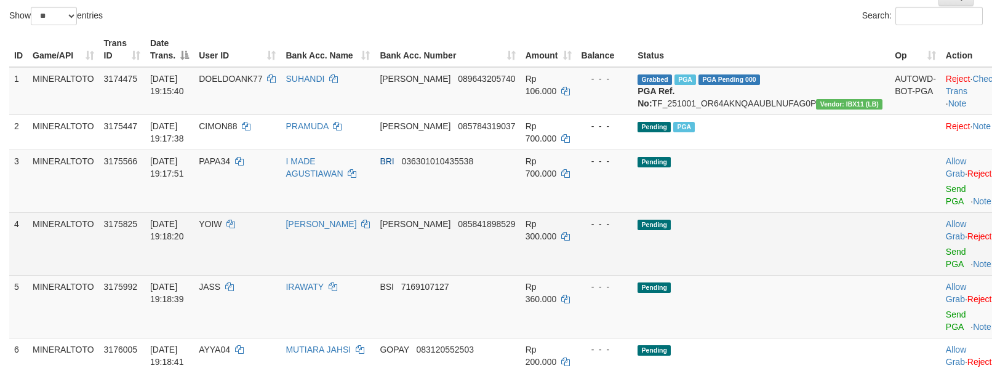
click at [753, 256] on td "Pending" at bounding box center [760, 243] width 257 height 63
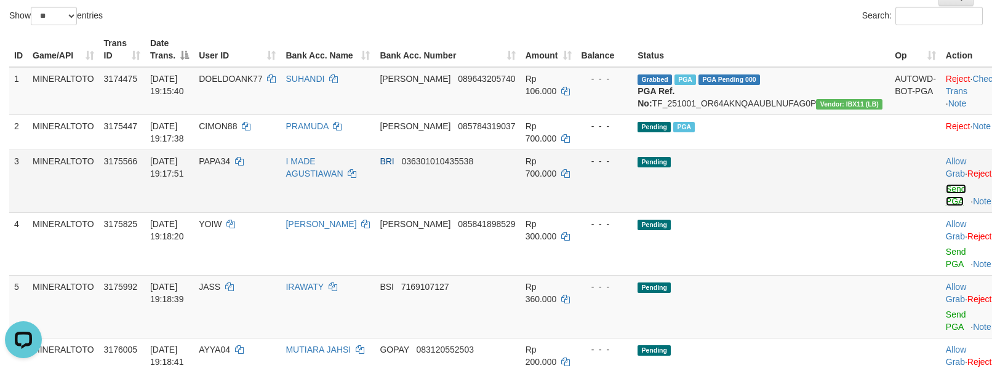
click at [945, 205] on link "Send PGA" at bounding box center [955, 195] width 20 height 22
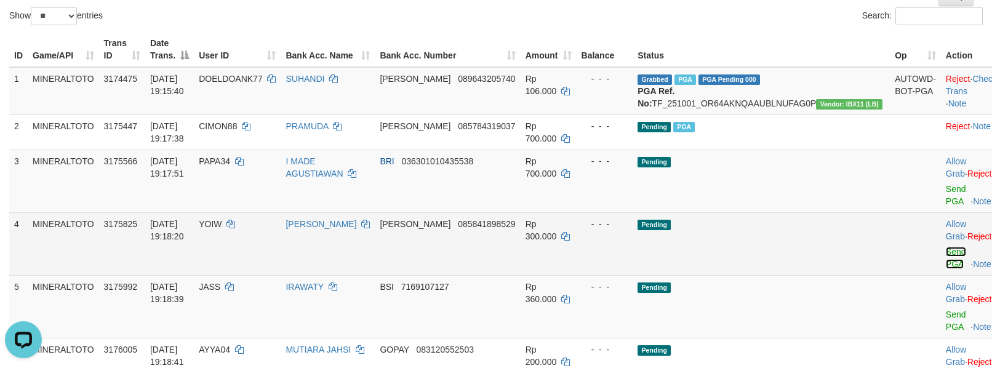
click at [945, 252] on link "Send PGA" at bounding box center [955, 258] width 20 height 22
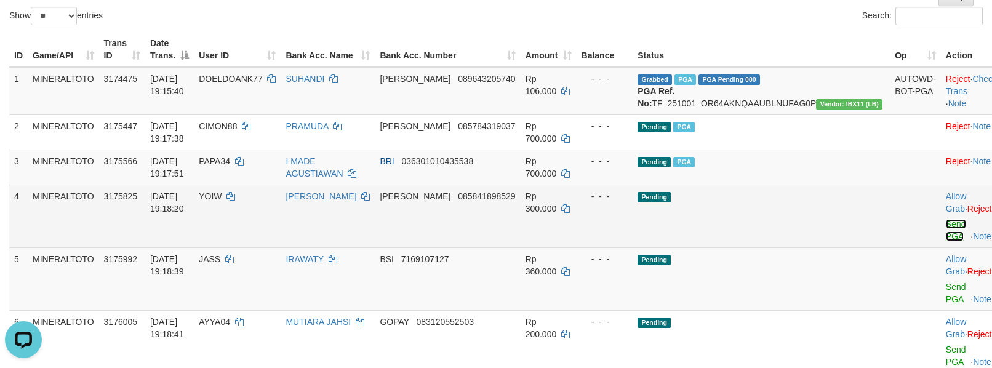
scroll to position [124, 0]
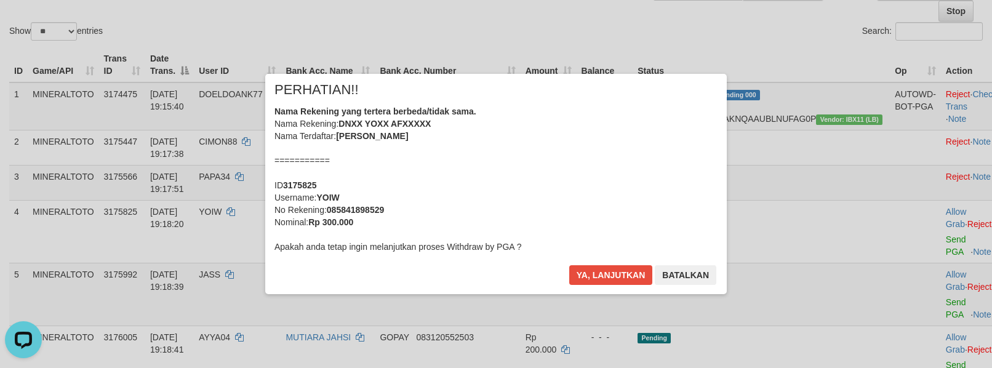
click at [623, 195] on div "Nama Rekening yang tertera berbeda/tidak sama. Nama Rekening: DNXX YOXX AFXXXXX…" at bounding box center [495, 179] width 443 height 148
click at [569, 265] on button "Ya, lanjutkan" at bounding box center [611, 275] width 84 height 20
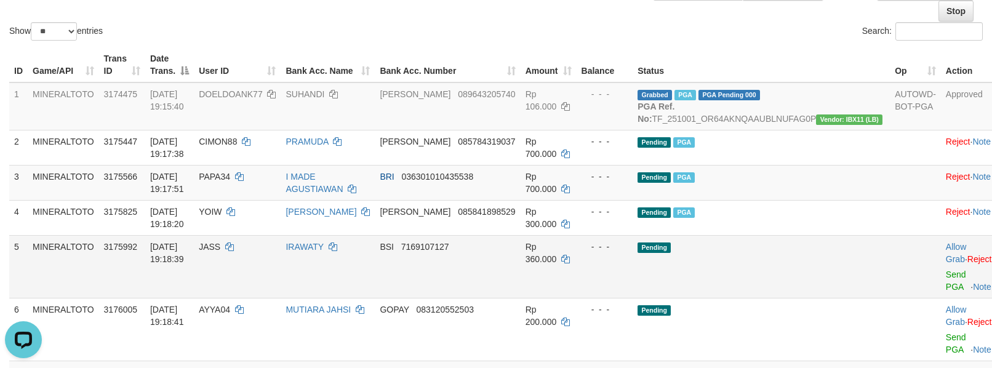
click at [889, 271] on td at bounding box center [914, 266] width 51 height 63
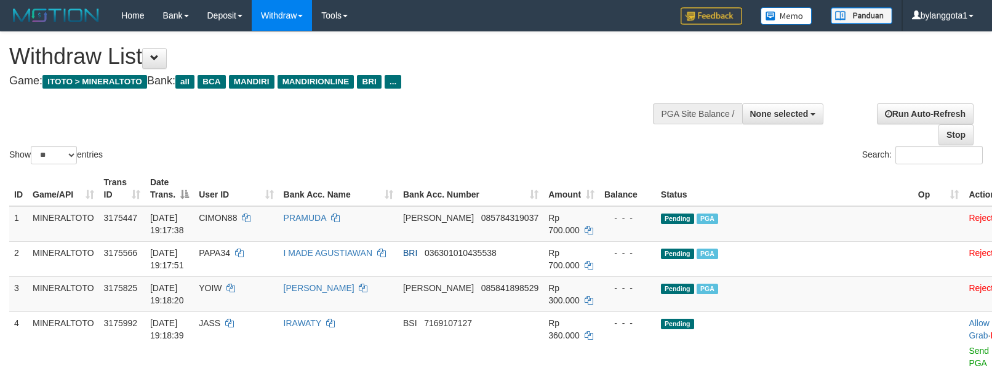
select select
select select "**"
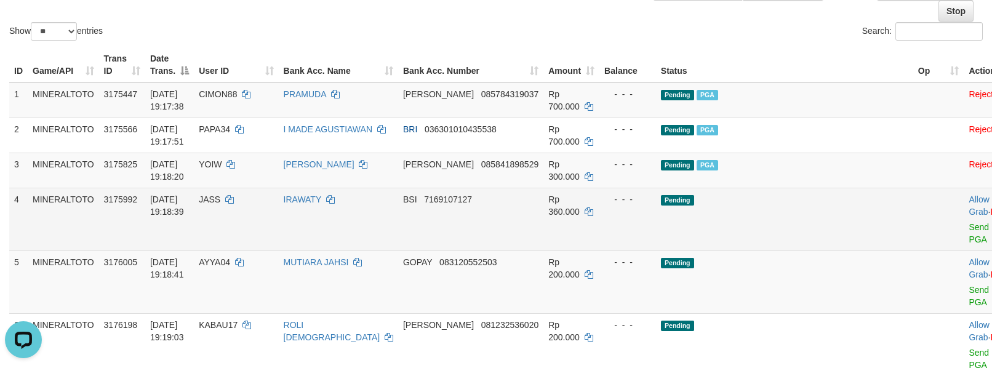
click at [790, 203] on td "Pending" at bounding box center [784, 219] width 257 height 63
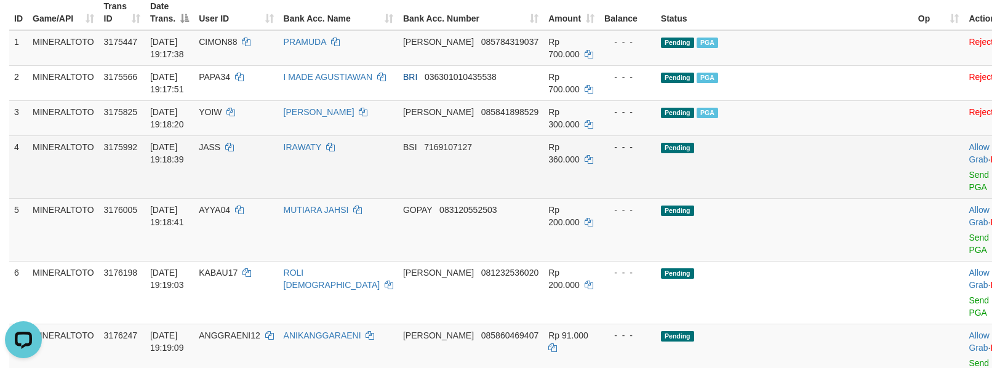
scroll to position [205, 0]
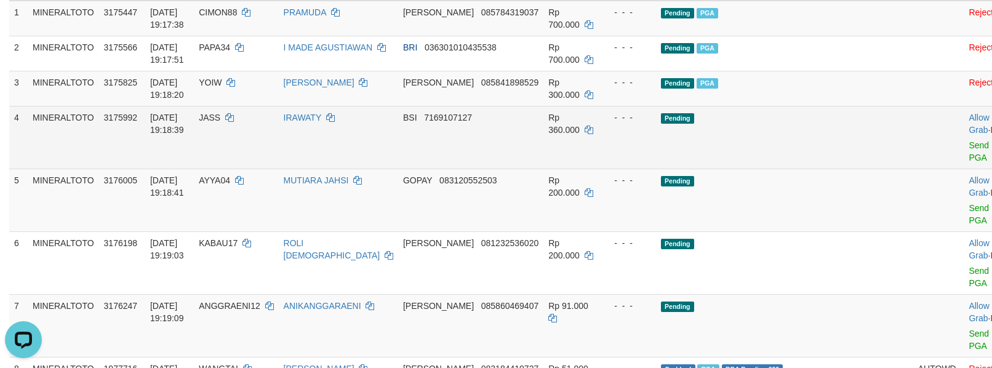
click at [789, 192] on td "Pending" at bounding box center [784, 200] width 257 height 63
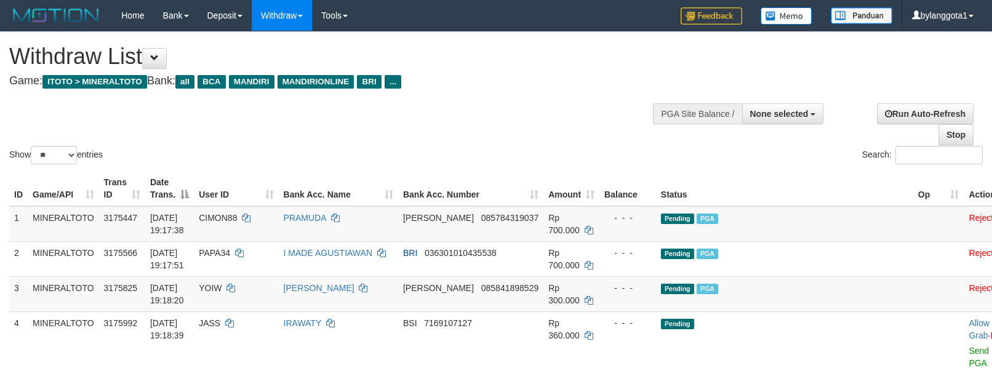
select select
select select "**"
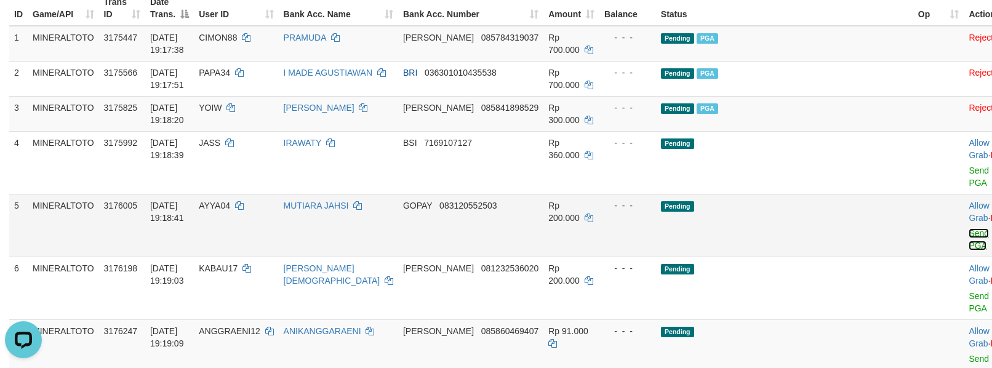
click at [968, 232] on link "Send PGA" at bounding box center [978, 239] width 20 height 22
click at [963, 195] on td "Allow Grab · Reject Send PGA · Note" at bounding box center [993, 225] width 61 height 63
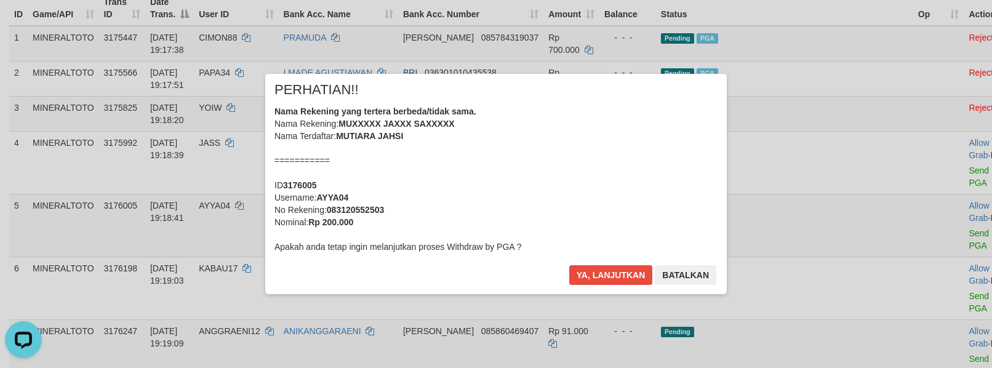
click at [335, 196] on b "AYYA04" at bounding box center [332, 198] width 32 height 10
copy b "AYYA04"
click at [567, 169] on div "Nama Rekening yang tertera berbeda/tidak sama. Nama Rekening: MUXXXXX JAXXX SAX…" at bounding box center [495, 179] width 443 height 148
click at [618, 267] on button "Ya, lanjutkan" at bounding box center [611, 275] width 84 height 20
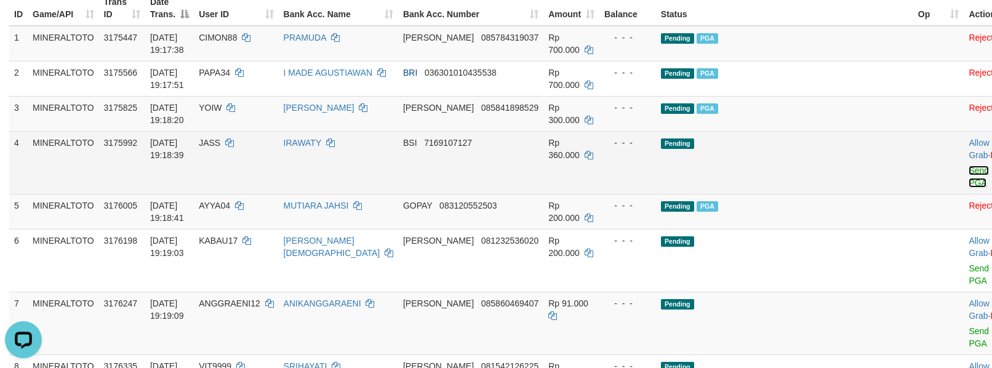
click at [968, 178] on link "Send PGA" at bounding box center [978, 176] width 20 height 22
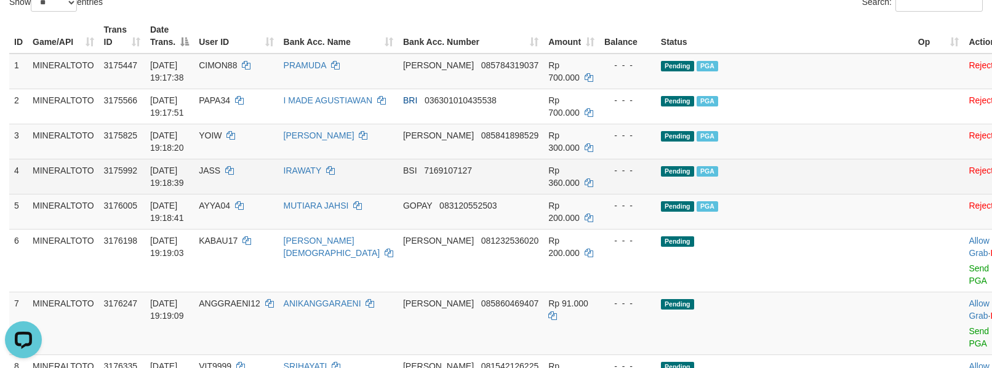
click at [816, 189] on td "Pending PGA" at bounding box center [784, 176] width 257 height 35
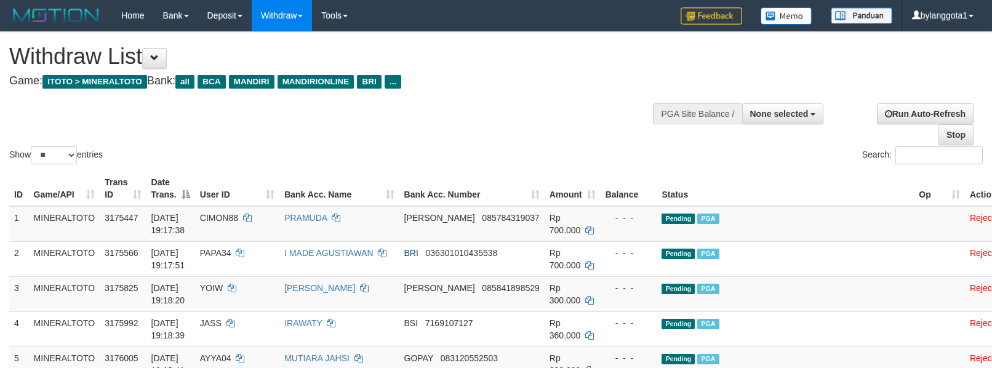
select select
select select "**"
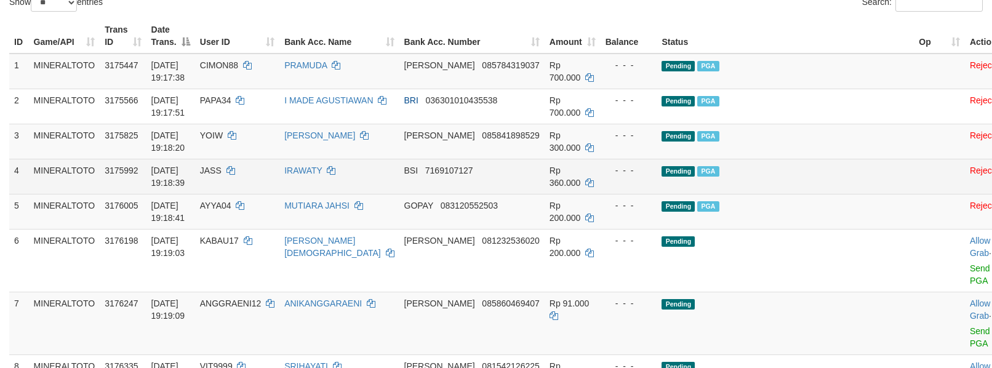
click at [811, 173] on td "Pending PGA" at bounding box center [784, 176] width 257 height 35
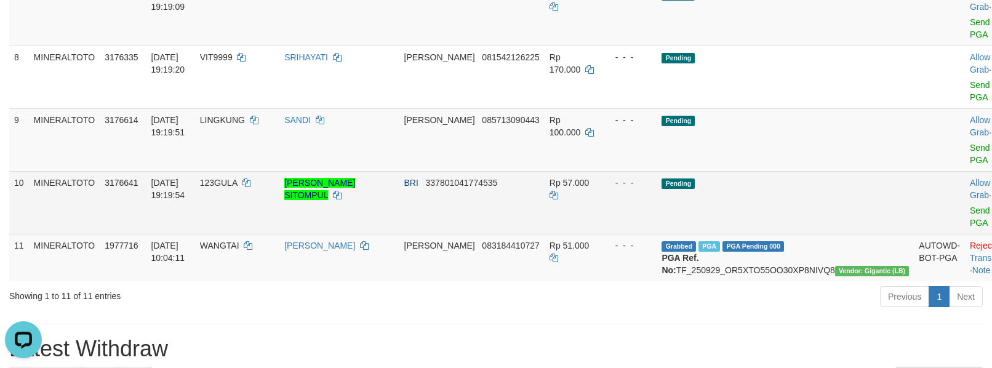
click at [964, 205] on td "Allow Grab · Reject Send PGA · Note" at bounding box center [994, 202] width 61 height 63
click at [969, 210] on link "Send PGA" at bounding box center [979, 216] width 20 height 22
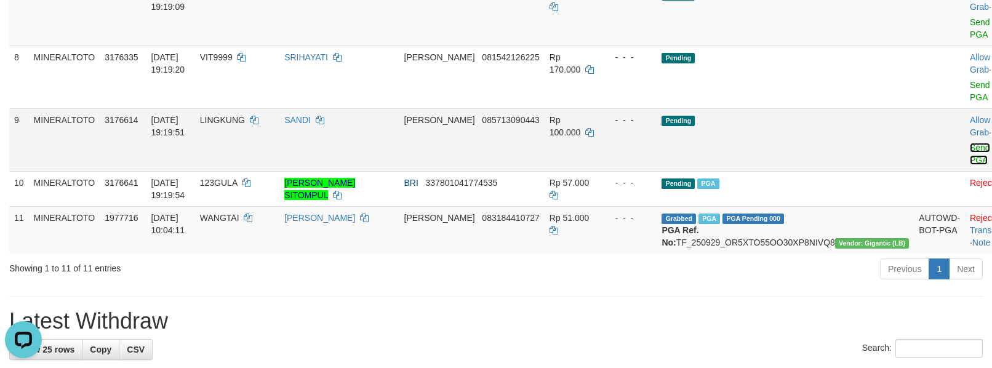
click at [969, 164] on link "Send PGA" at bounding box center [979, 154] width 20 height 22
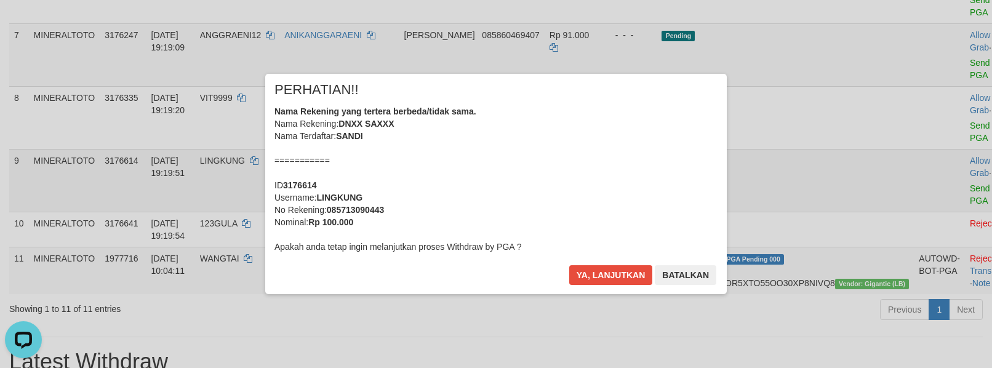
scroll to position [380, 0]
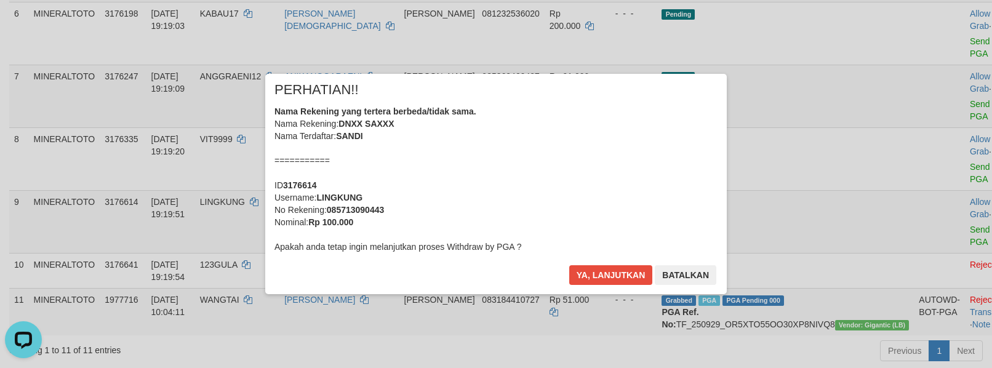
click at [603, 173] on div "Nama Rekening yang tertera berbeda/tidak sama. Nama Rekening: DNXX SAXXX Nama T…" at bounding box center [495, 179] width 443 height 148
click at [569, 265] on button "Ya, lanjutkan" at bounding box center [611, 275] width 84 height 20
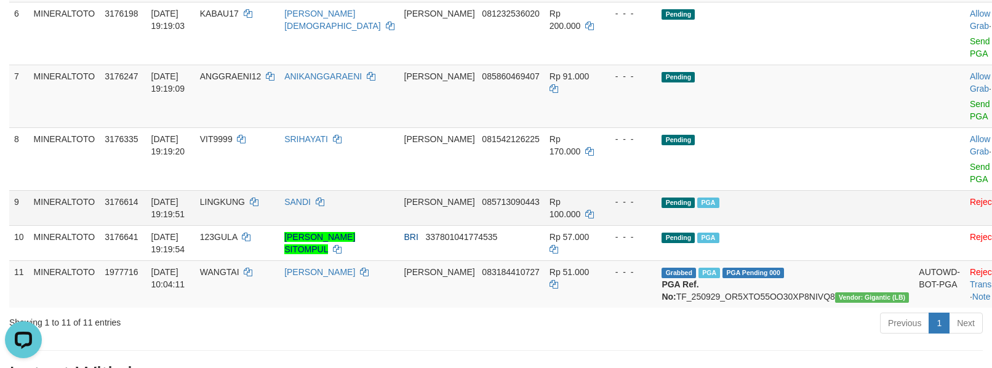
scroll to position [352, 0]
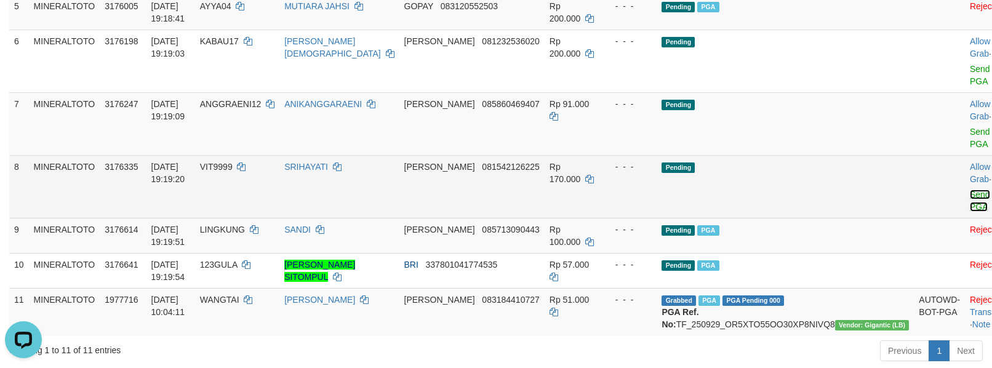
click at [969, 208] on link "Send PGA" at bounding box center [979, 200] width 20 height 22
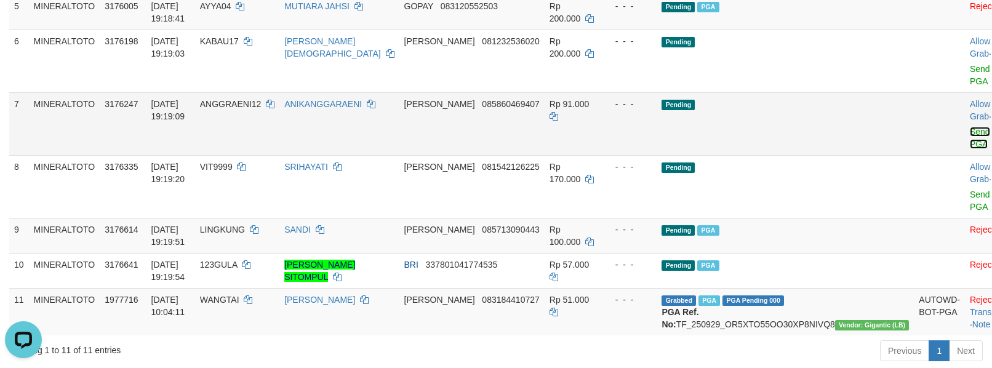
click at [969, 146] on link "Send PGA" at bounding box center [979, 138] width 20 height 22
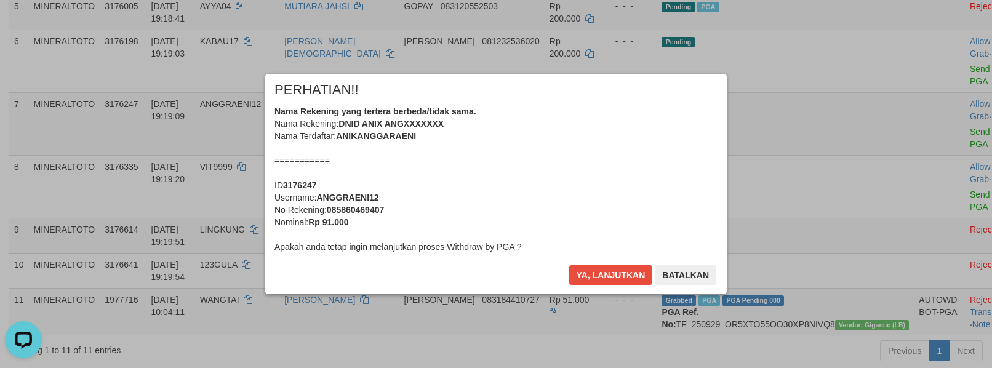
click at [611, 164] on div "Nama Rekening yang tertera berbeda/tidak sama. Nama Rekening: DNID ANIX ANGXXXX…" at bounding box center [495, 179] width 443 height 148
click at [569, 265] on button "Ya, lanjutkan" at bounding box center [611, 275] width 84 height 20
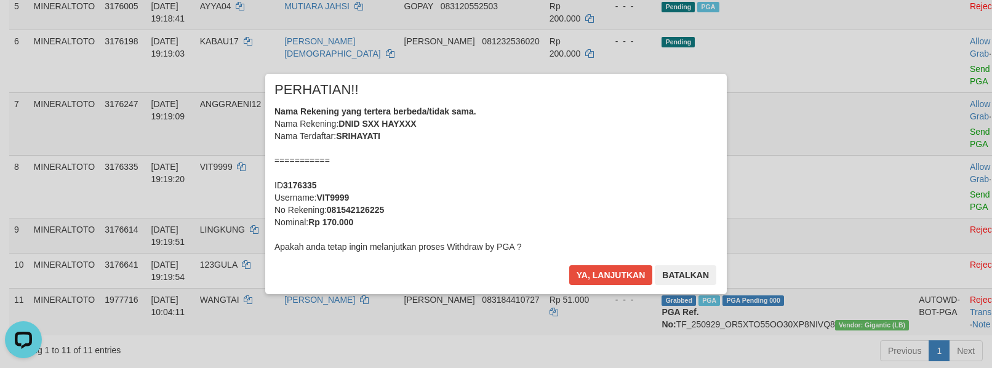
scroll to position [325, 0]
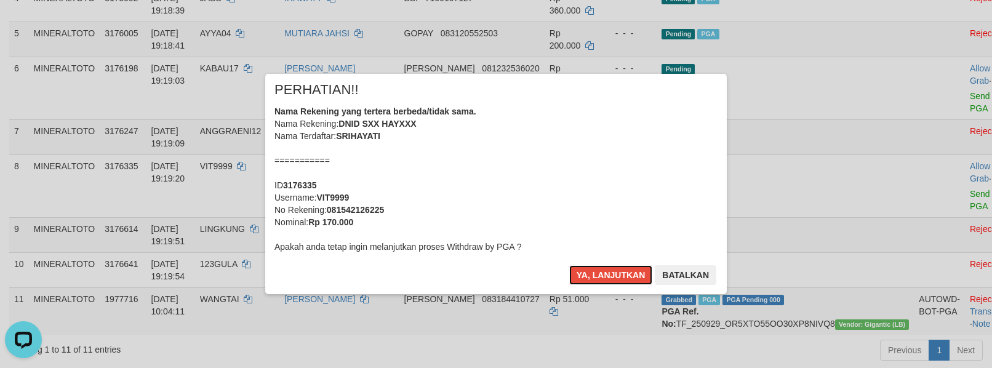
click at [608, 170] on div "Nama Rekening yang tertera berbeda/tidak sama. Nama Rekening: DNID SXX HAYXXX N…" at bounding box center [495, 179] width 443 height 148
click at [569, 265] on button "Ya, lanjutkan" at bounding box center [611, 275] width 84 height 20
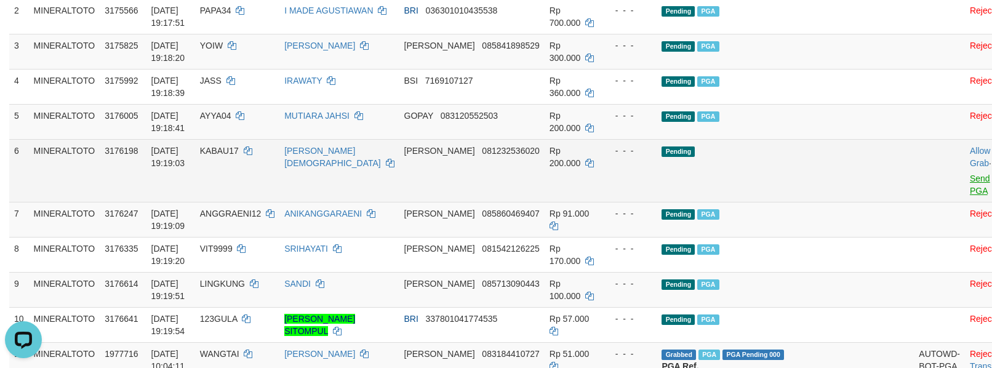
scroll to position [215, 0]
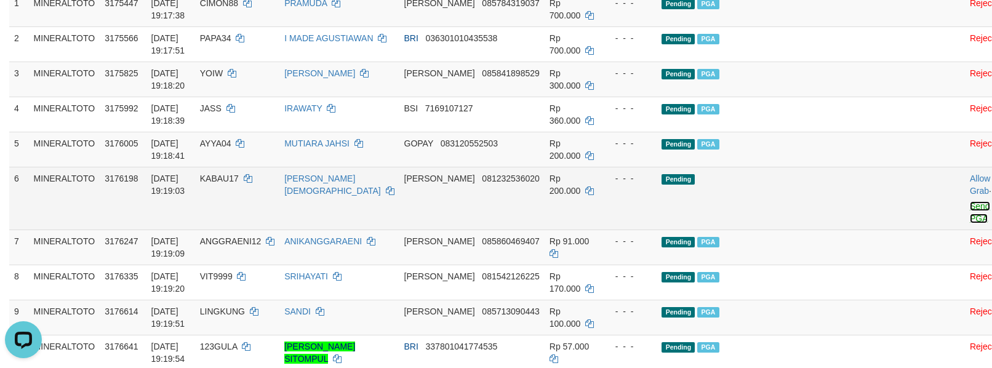
click at [969, 217] on link "Send PGA" at bounding box center [979, 212] width 20 height 22
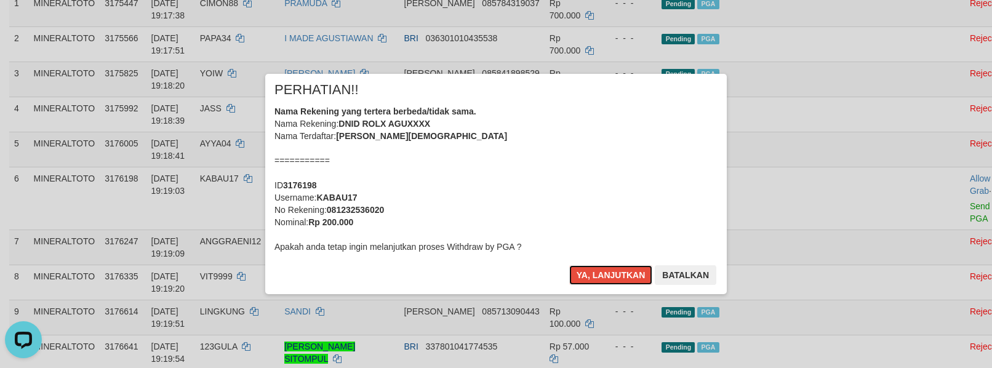
click at [520, 154] on div "Nama Rekening yang tertera berbeda/tidak sama. Nama Rekening: DNID ROLX AGUXXXX…" at bounding box center [495, 179] width 443 height 148
click at [569, 265] on button "Ya, lanjutkan" at bounding box center [611, 275] width 84 height 20
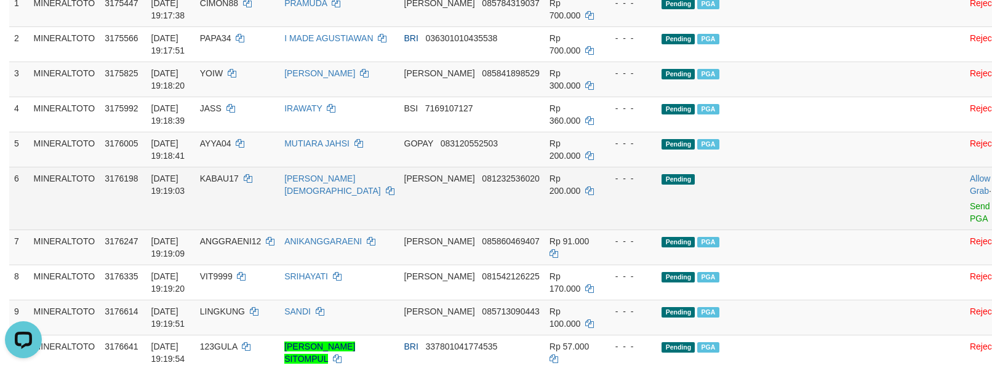
scroll to position [187, 0]
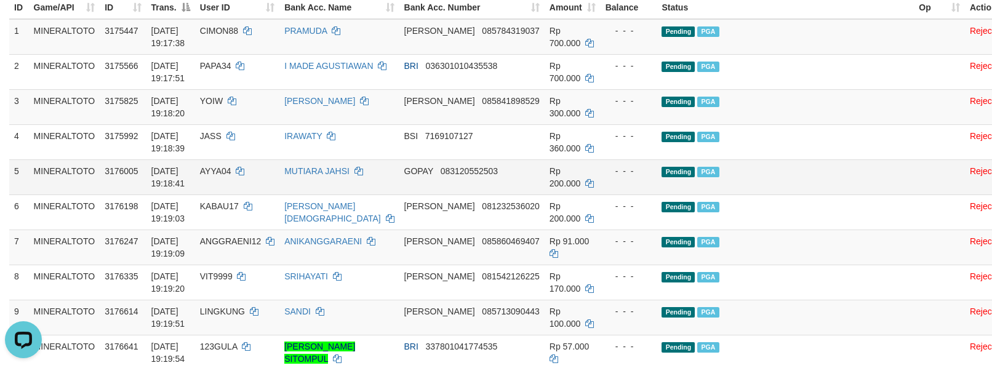
click at [821, 183] on td "Pending PGA" at bounding box center [784, 176] width 257 height 35
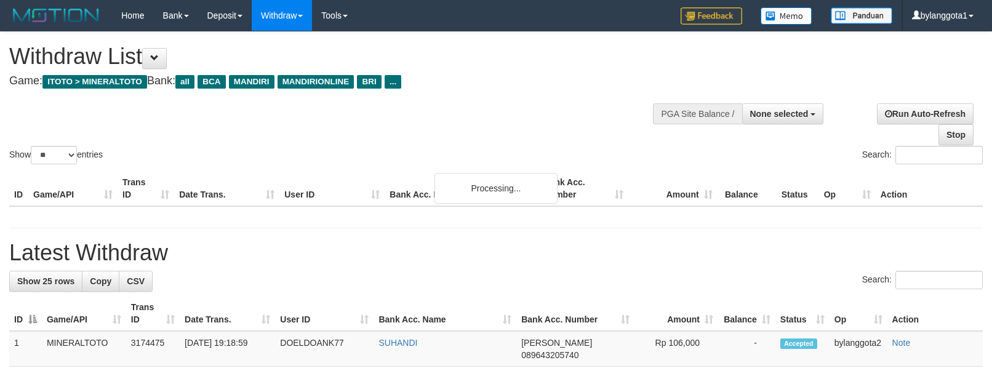
select select
select select "**"
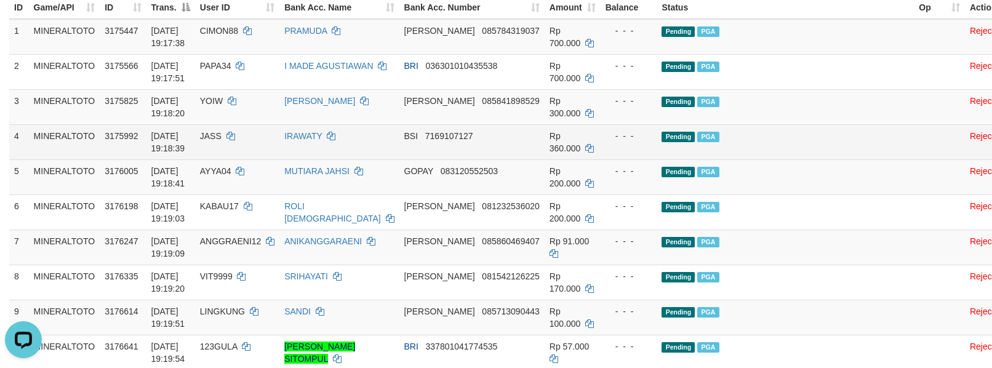
click at [756, 145] on td "Pending PGA" at bounding box center [784, 141] width 257 height 35
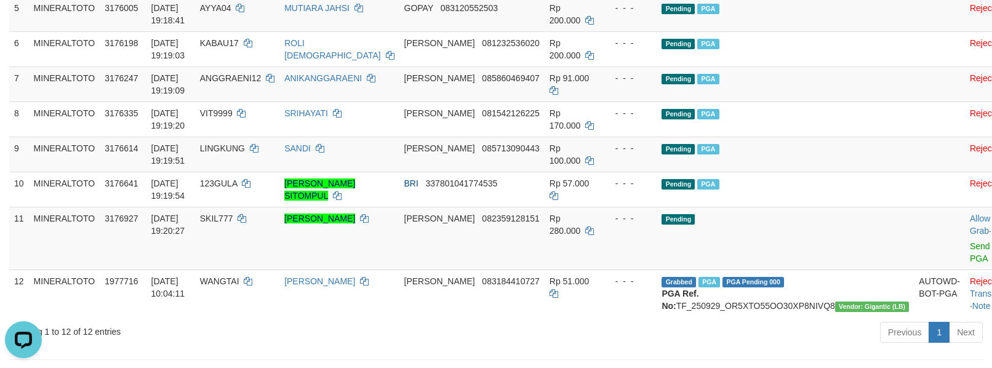
scroll to position [351, 0]
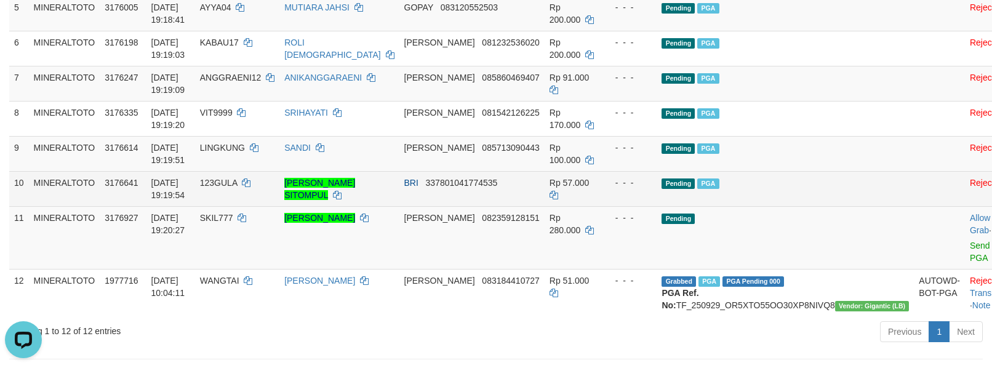
click at [813, 193] on td "Pending PGA" at bounding box center [784, 188] width 257 height 35
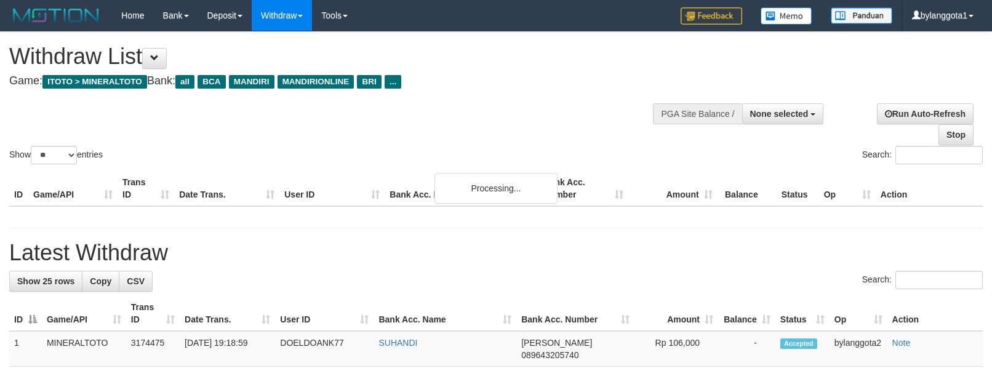
select select
select select "**"
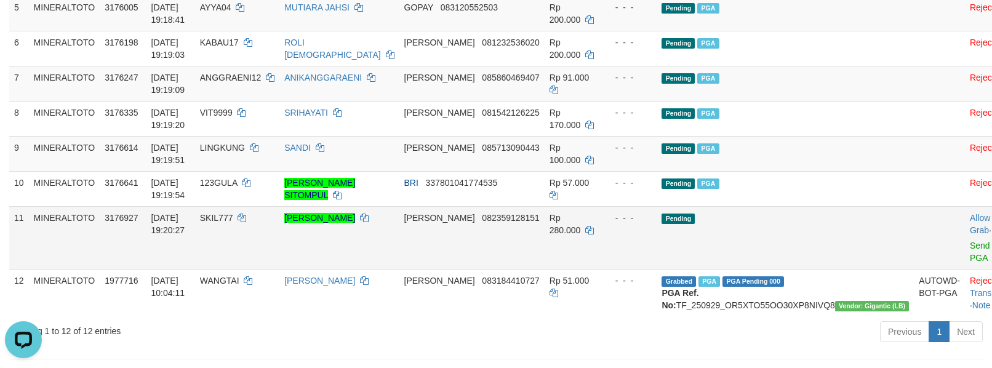
click at [800, 210] on td "Pending" at bounding box center [784, 237] width 257 height 63
click at [969, 245] on link "Send PGA" at bounding box center [979, 251] width 20 height 22
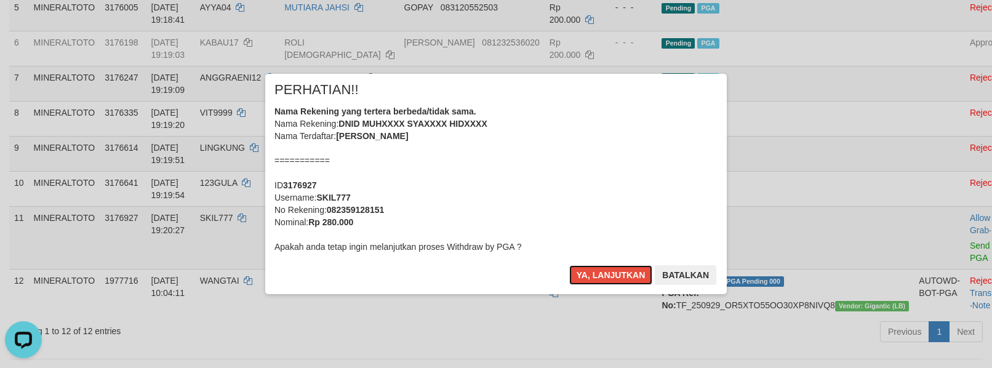
click at [576, 168] on div "Nama Rekening yang tertera berbeda/tidak sama. Nama Rekening: DNID MUHXXXX SYAX…" at bounding box center [495, 179] width 443 height 148
click at [569, 265] on button "Ya, lanjutkan" at bounding box center [611, 275] width 84 height 20
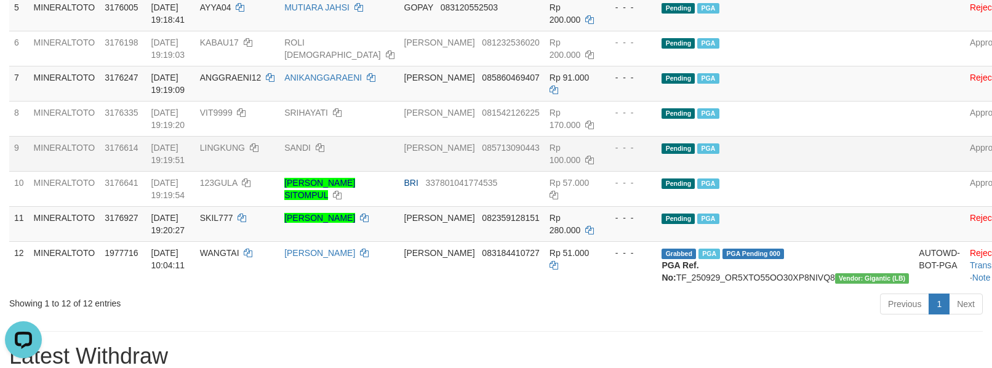
click at [787, 151] on td "Pending PGA" at bounding box center [784, 153] width 257 height 35
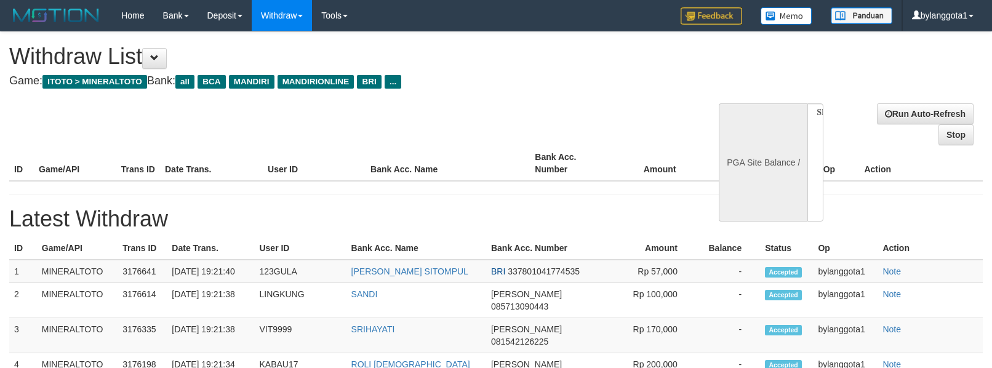
select select
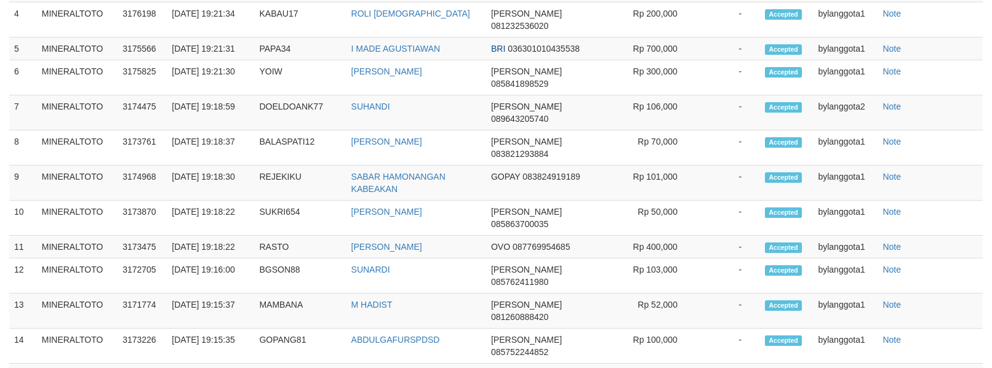
select select "**"
select select
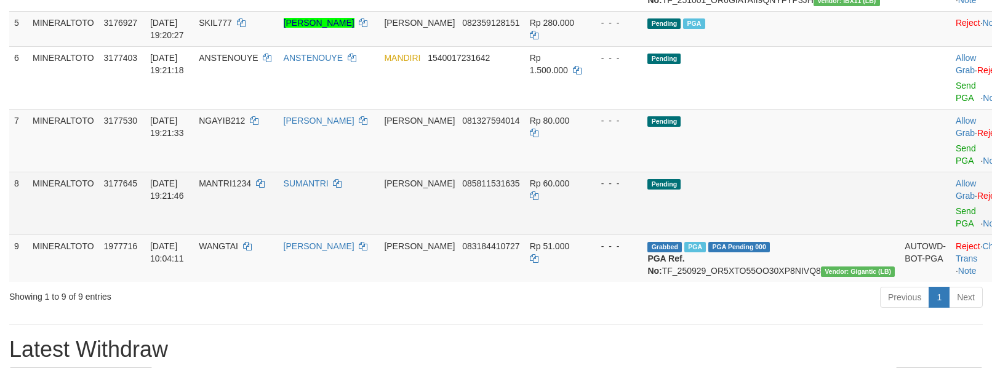
scroll to position [351, 0]
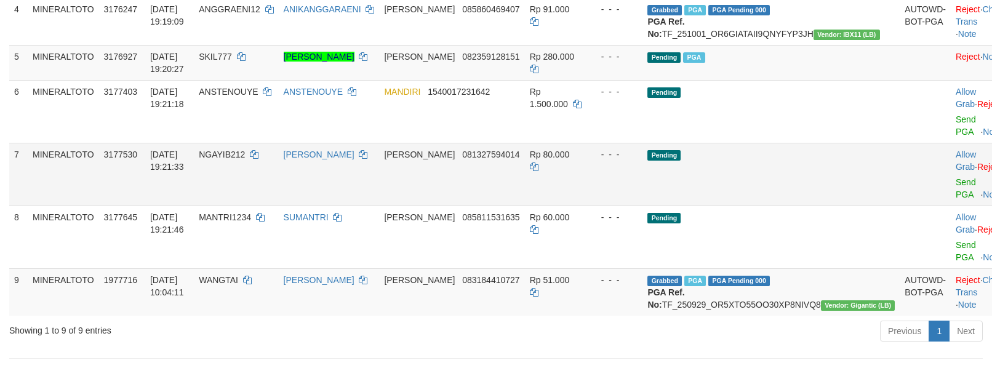
click at [827, 205] on td "Pending" at bounding box center [770, 174] width 257 height 63
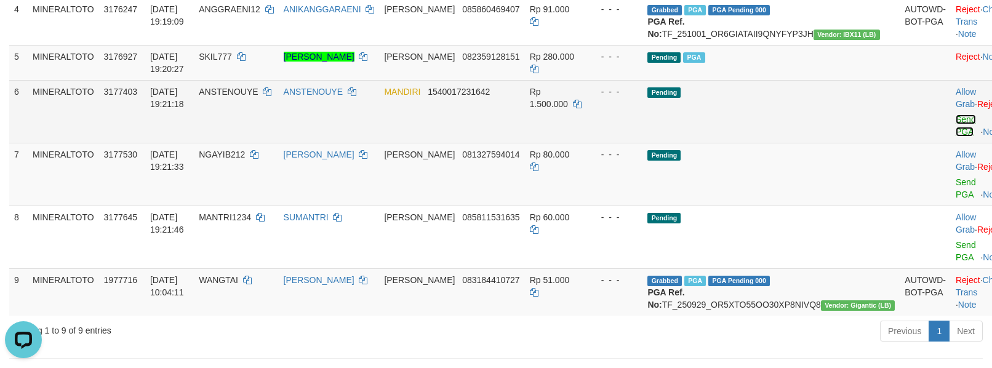
click at [955, 137] on link "Send PGA" at bounding box center [965, 125] width 20 height 22
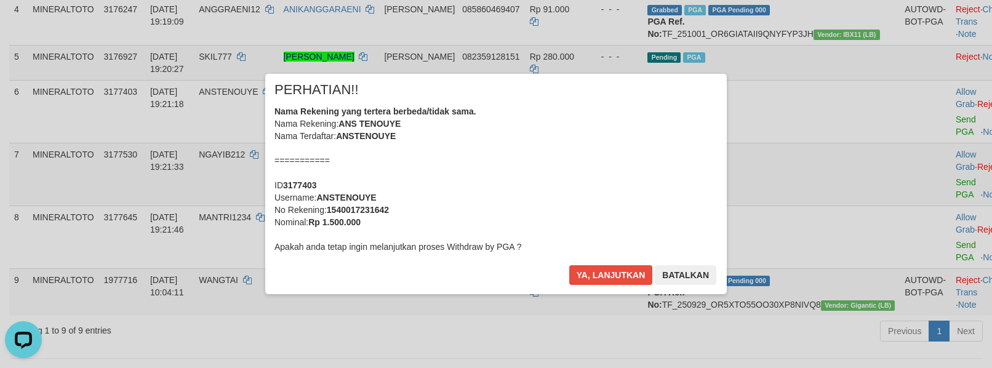
click at [542, 185] on div "Nama Rekening yang tertera berbeda/tidak sama. Nama Rekening: ANS TENOUYE Nama …" at bounding box center [495, 179] width 443 height 148
click at [615, 271] on button "Ya, lanjutkan" at bounding box center [611, 275] width 84 height 20
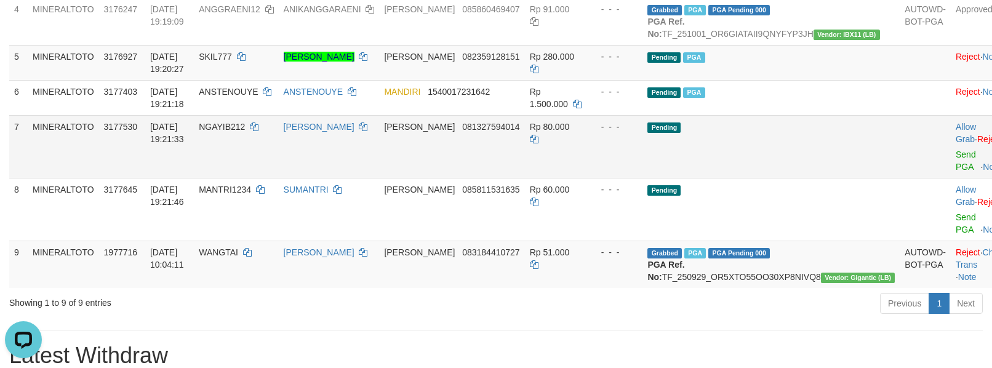
click at [785, 178] on td "Pending" at bounding box center [770, 146] width 257 height 63
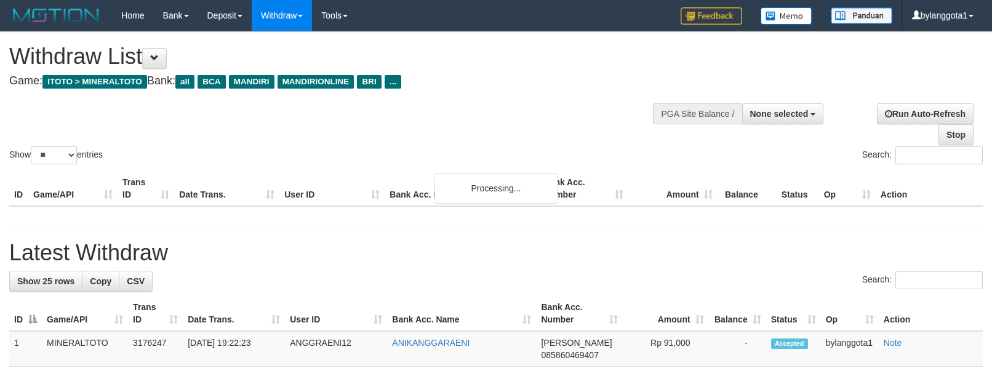
select select
select select "**"
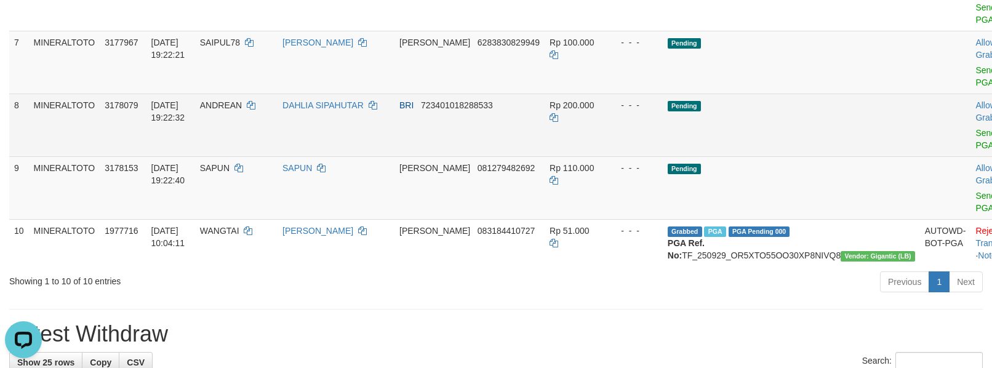
click at [796, 150] on td "Pending" at bounding box center [790, 124] width 257 height 63
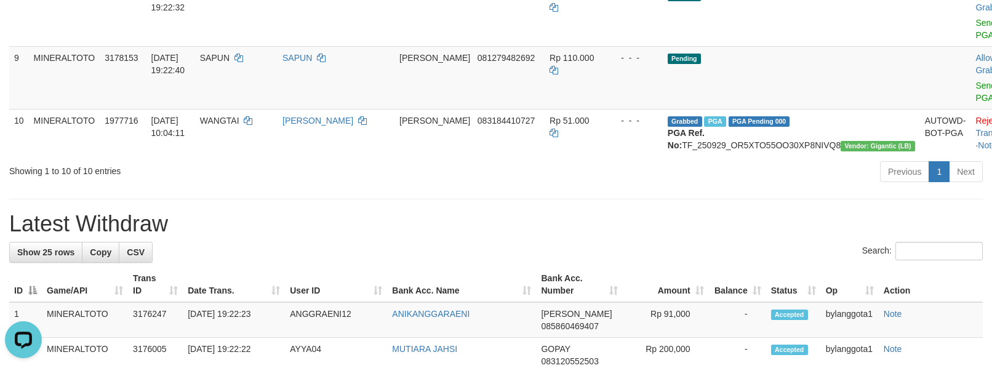
scroll to position [621, 0]
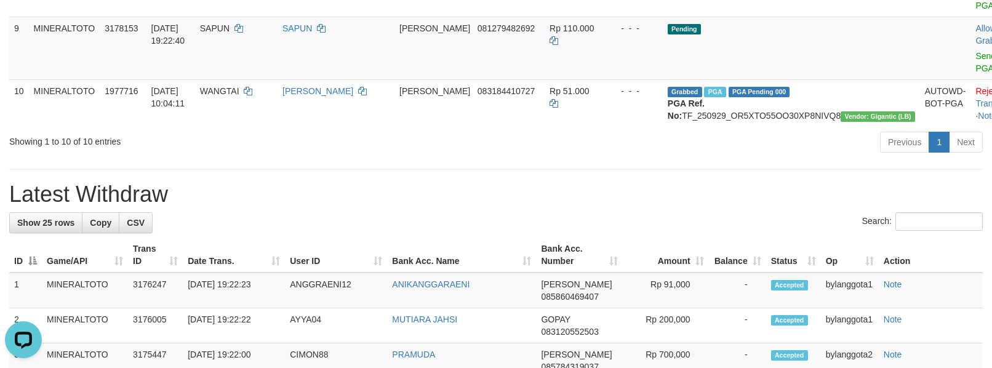
click at [744, 193] on div "**********" at bounding box center [496, 315] width 992 height 1808
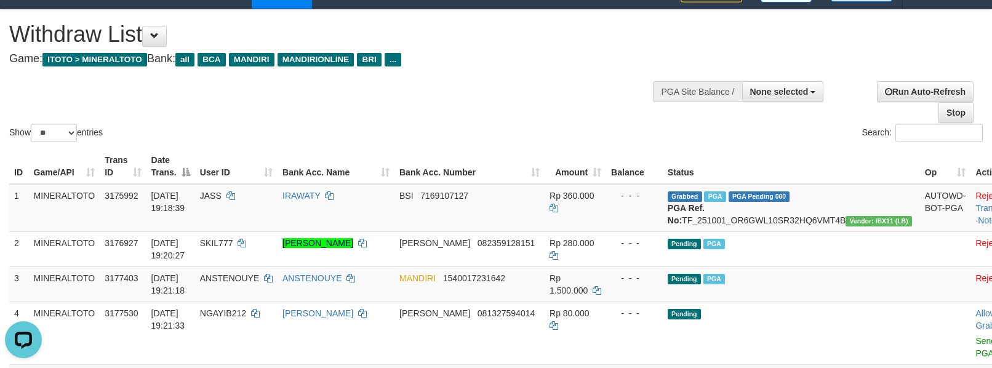
scroll to position [0, 0]
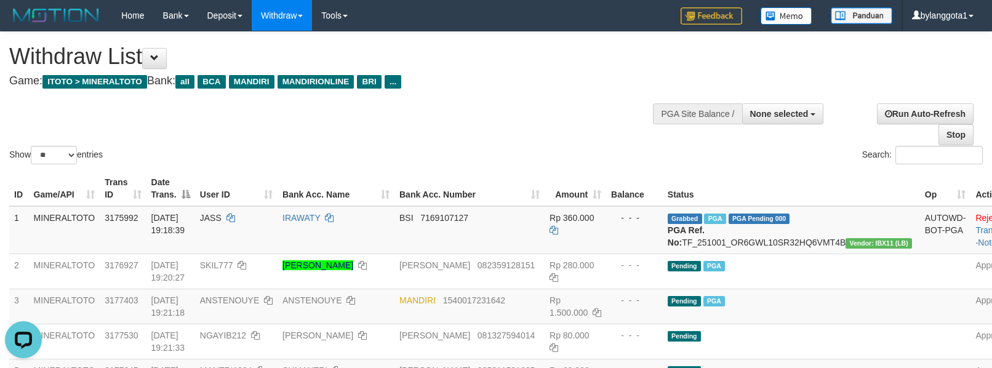
click at [547, 104] on div "Show ** ** ** *** entries Search:" at bounding box center [496, 99] width 992 height 135
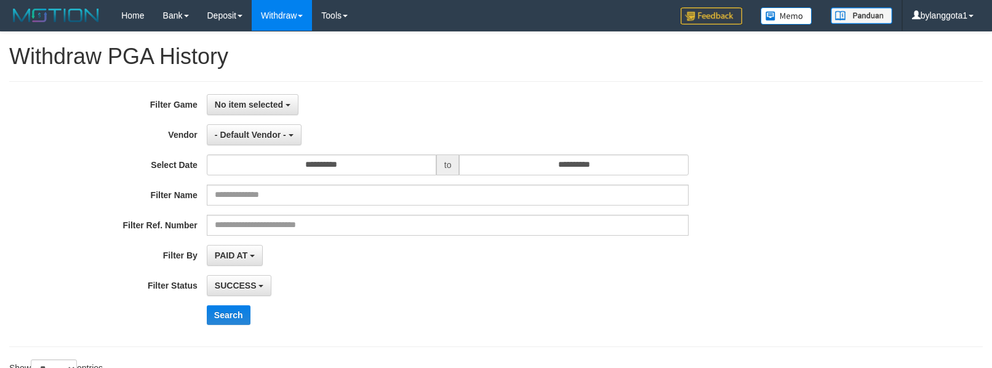
select select
select select "**"
click at [267, 109] on span "No item selected" at bounding box center [249, 105] width 68 height 10
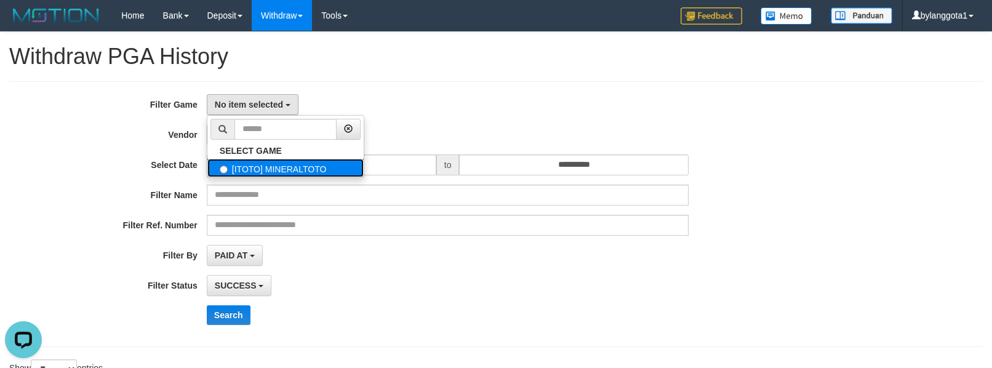
click at [261, 166] on label "[ITOTO] MINERALTOTO" at bounding box center [285, 168] width 156 height 18
select select "****"
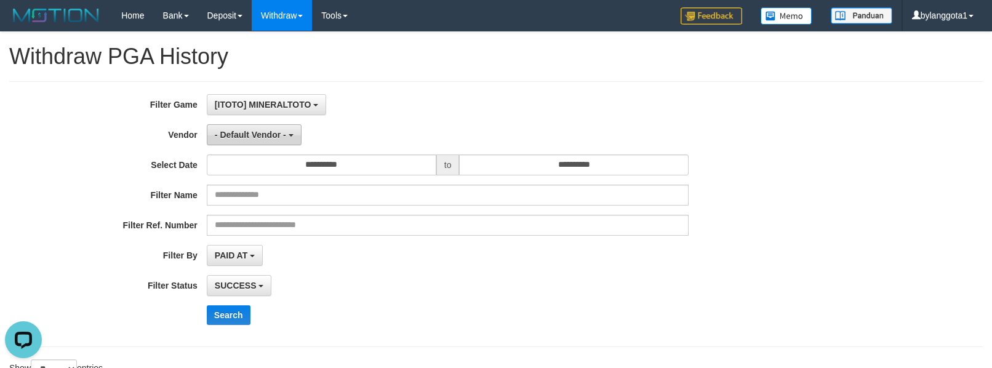
click at [264, 143] on button "- Default Vendor -" at bounding box center [254, 134] width 95 height 21
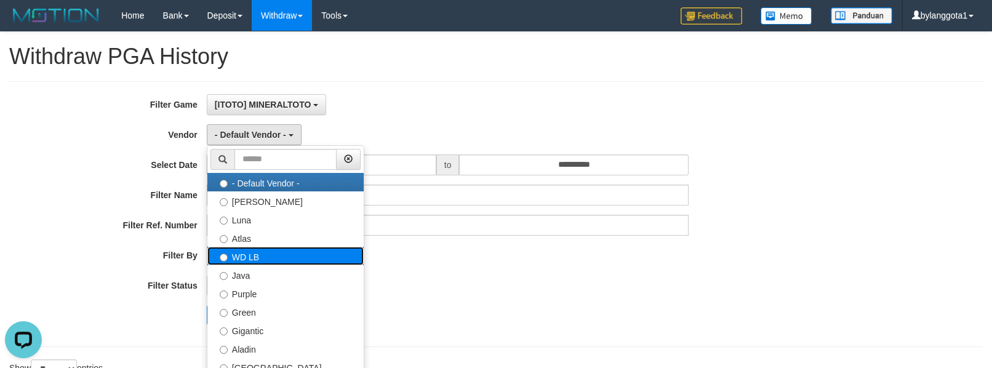
click at [269, 256] on label "WD LB" at bounding box center [285, 256] width 156 height 18
select select "**********"
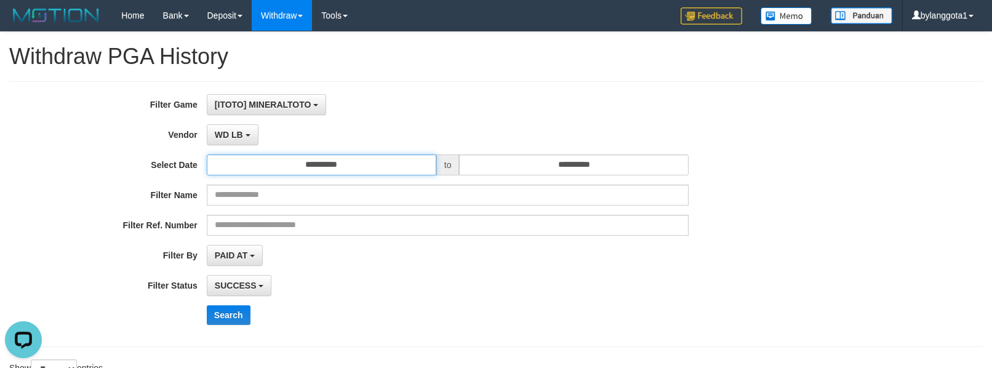
click at [315, 167] on input "**********" at bounding box center [321, 164] width 229 height 21
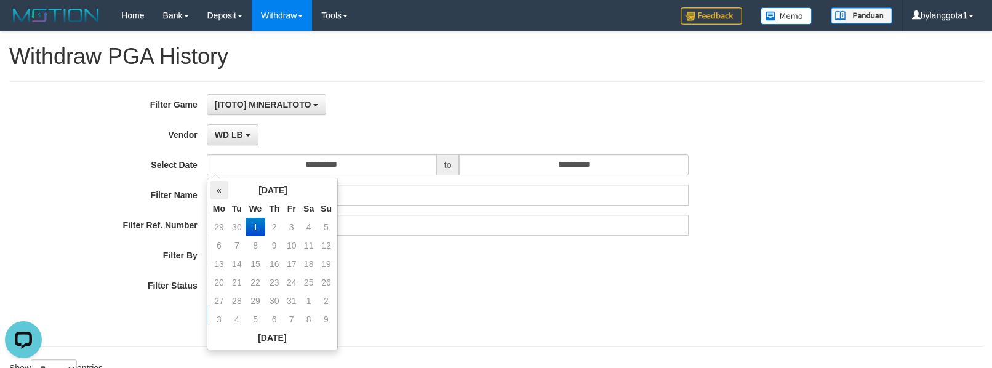
click at [220, 188] on th "«" at bounding box center [219, 190] width 18 height 18
click at [219, 320] on td "29" at bounding box center [219, 319] width 18 height 18
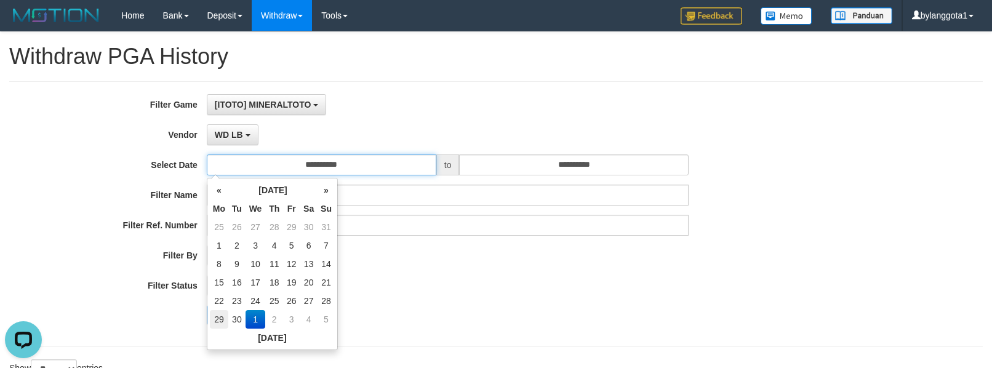
type input "**********"
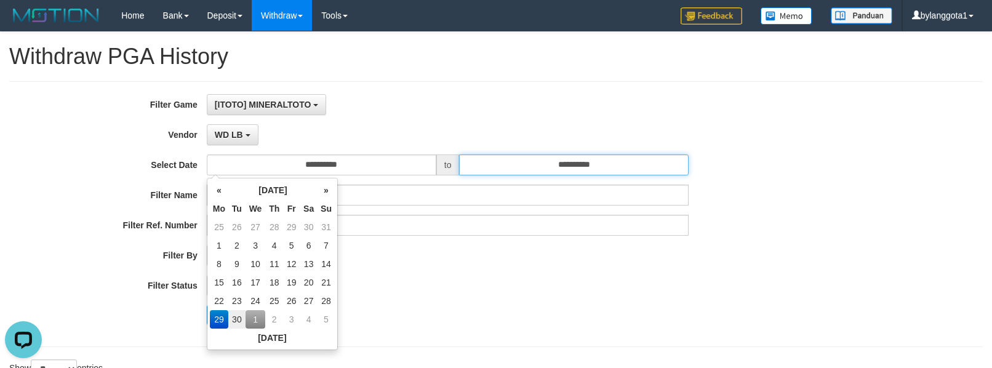
click at [579, 164] on input "**********" at bounding box center [573, 164] width 229 height 21
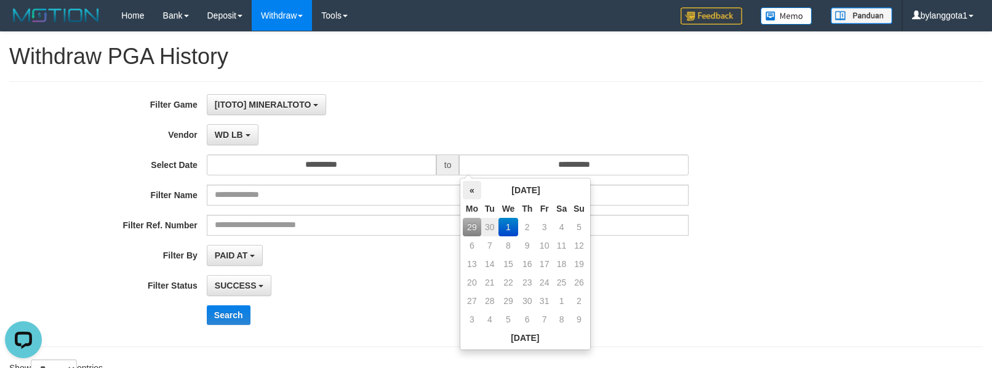
click at [471, 189] on th "«" at bounding box center [472, 190] width 18 height 18
click at [472, 314] on td "29" at bounding box center [472, 319] width 18 height 18
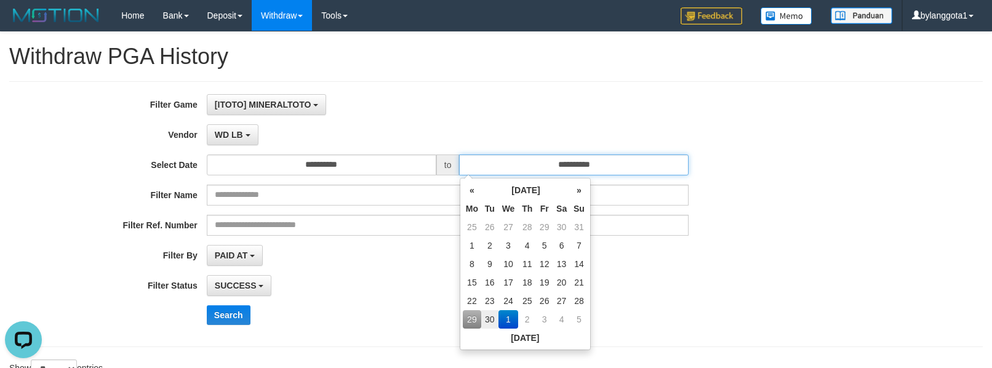
type input "**********"
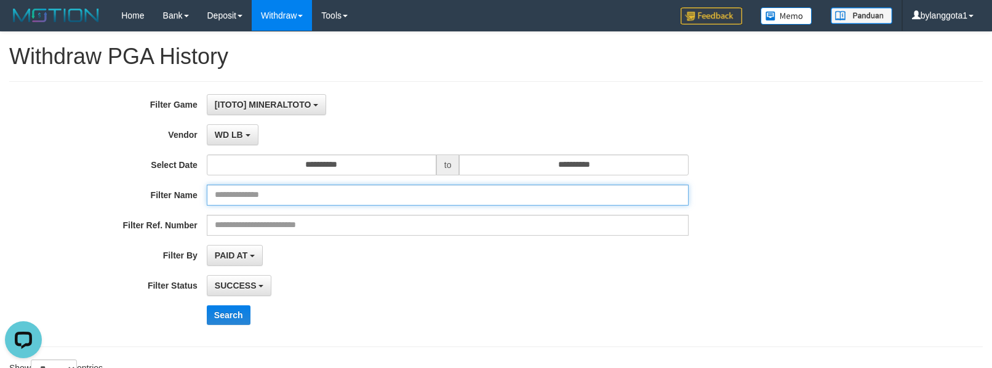
click at [277, 193] on input "text" at bounding box center [448, 195] width 482 height 21
paste input "**********"
type input "**********"
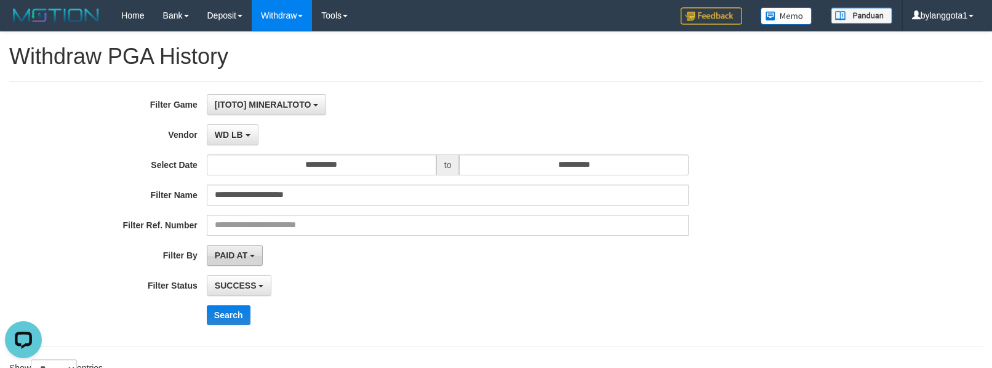
click at [242, 261] on button "PAID AT" at bounding box center [235, 255] width 56 height 21
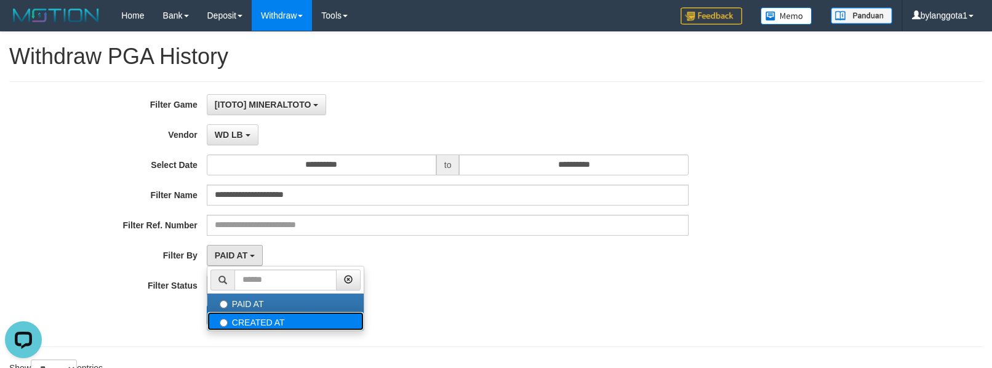
click at [255, 328] on label "CREATED AT" at bounding box center [285, 321] width 156 height 18
select select "*"
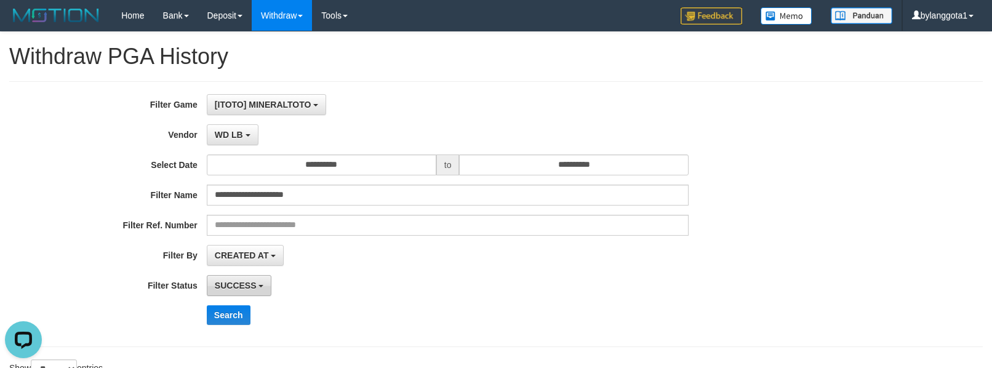
click at [248, 287] on span "SUCCESS" at bounding box center [236, 285] width 42 height 10
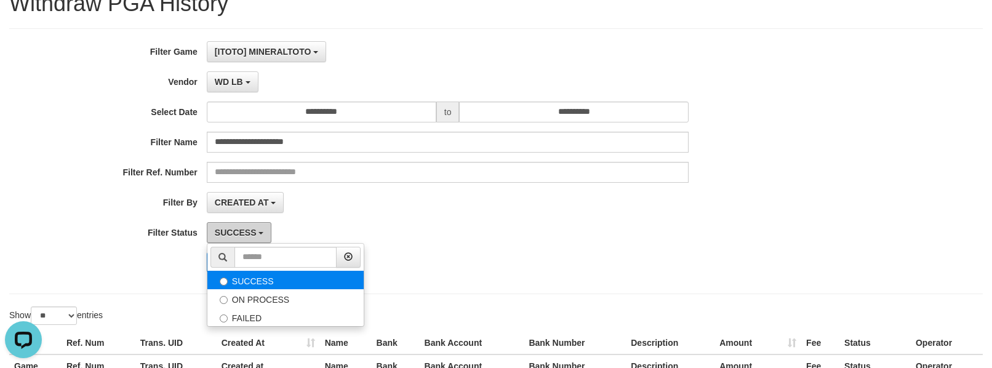
scroll to position [82, 0]
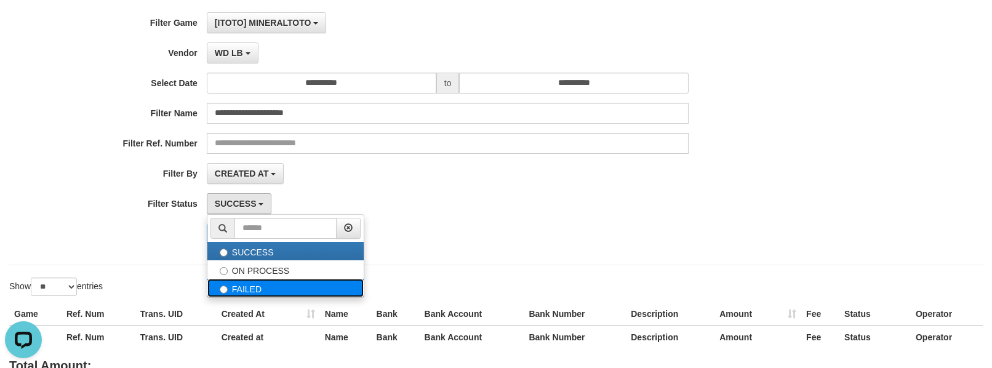
click at [267, 288] on label "FAILED" at bounding box center [285, 288] width 156 height 18
select select "*"
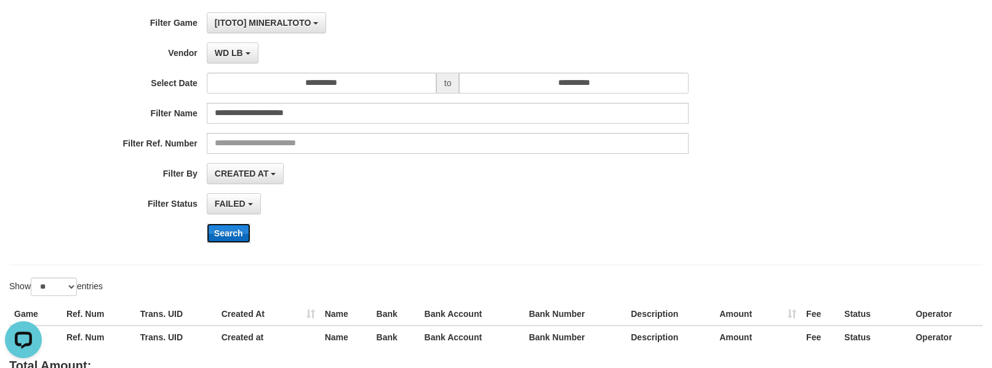
click at [244, 239] on button "Search" at bounding box center [229, 233] width 44 height 20
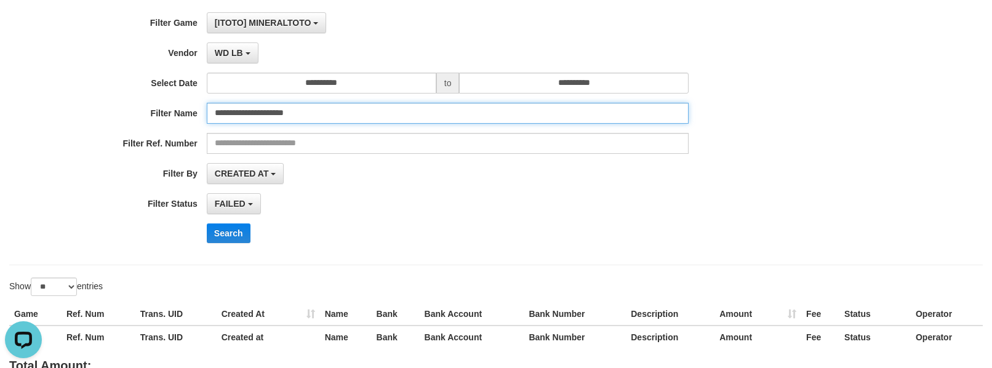
click at [370, 121] on input "**********" at bounding box center [448, 113] width 482 height 21
type input "**********"
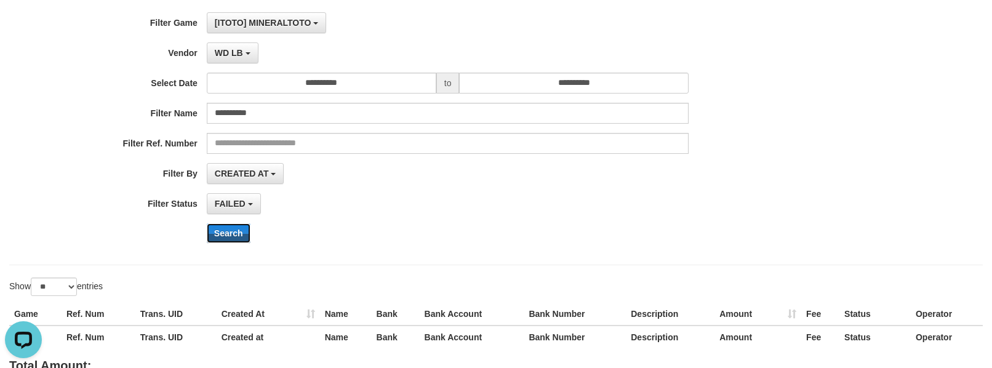
drag, startPoint x: 244, startPoint y: 230, endPoint x: 268, endPoint y: 227, distance: 24.8
click at [244, 230] on button "Search" at bounding box center [229, 233] width 44 height 20
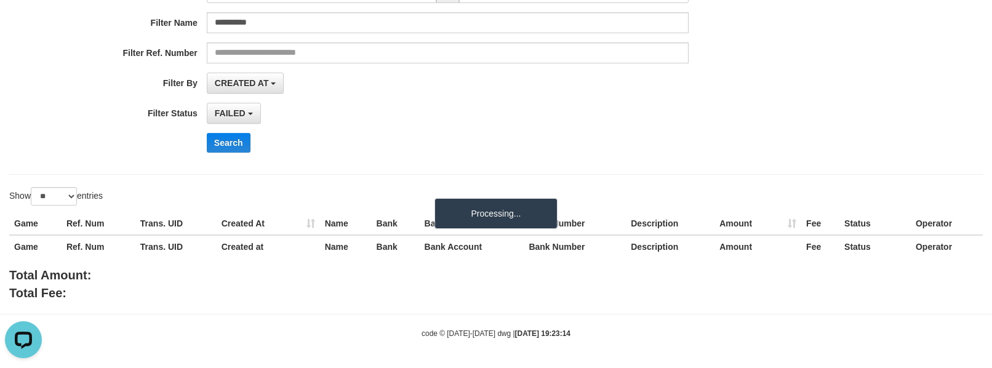
scroll to position [175, 0]
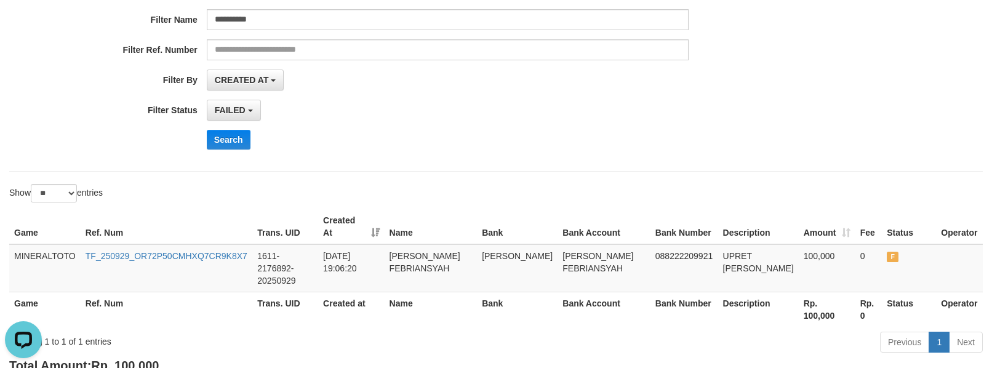
click at [714, 89] on div "**********" at bounding box center [413, 80] width 826 height 21
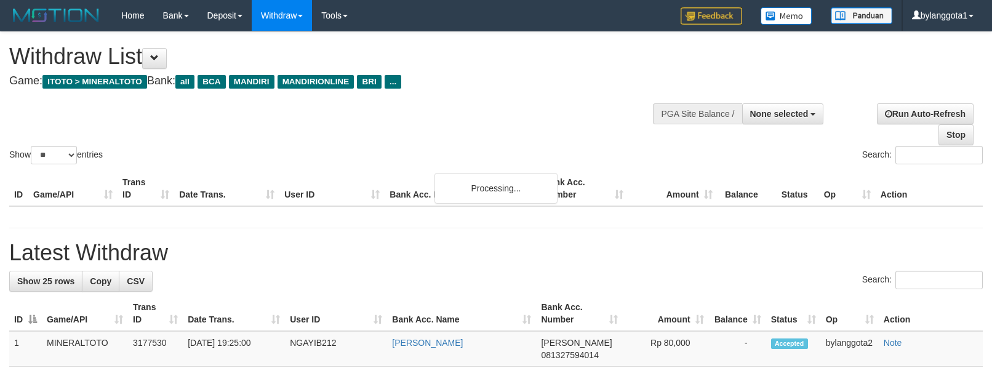
select select
select select "**"
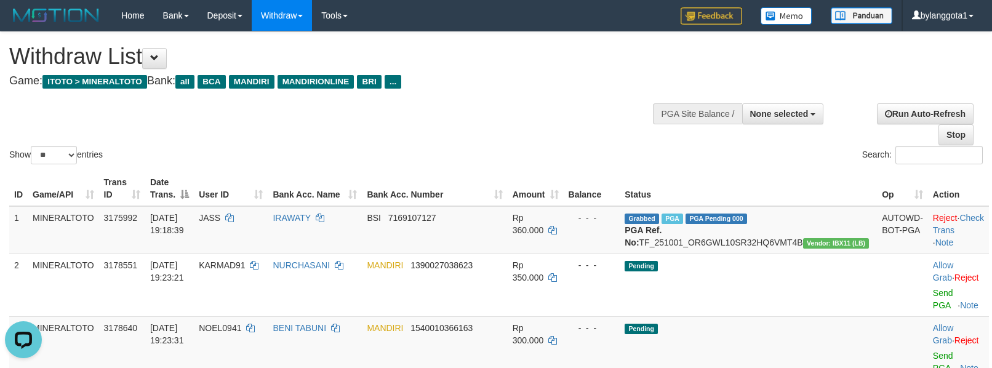
click at [562, 117] on div "Show ** ** ** *** entries Search:" at bounding box center [496, 99] width 992 height 135
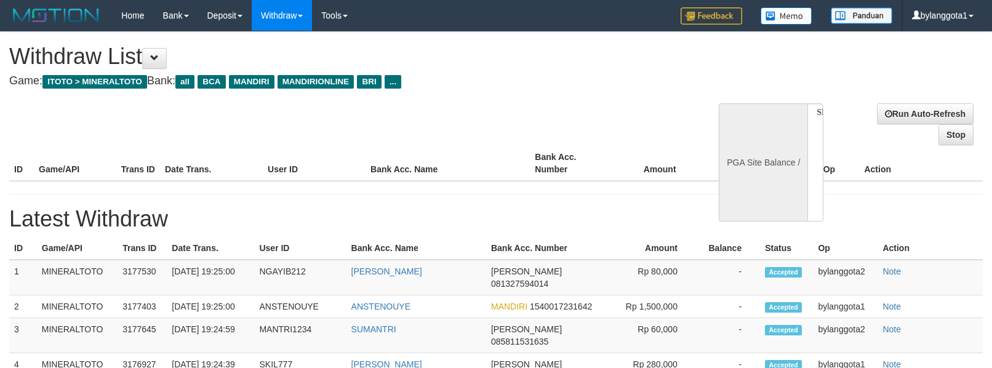
select select
select select "**"
select select
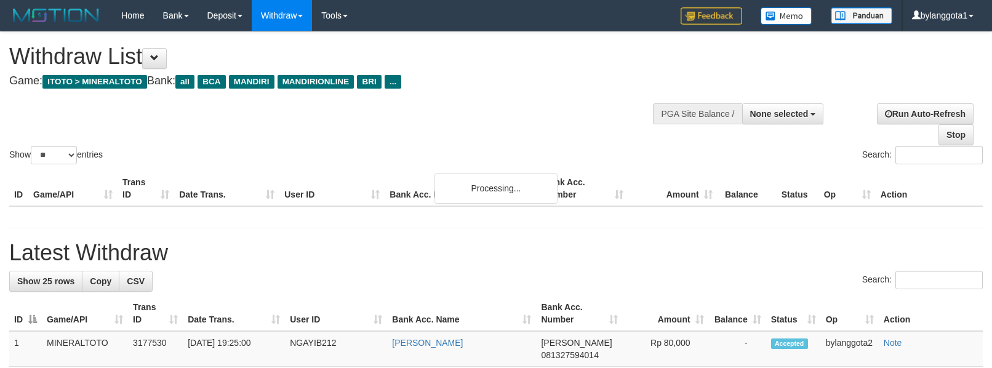
select select
select select "**"
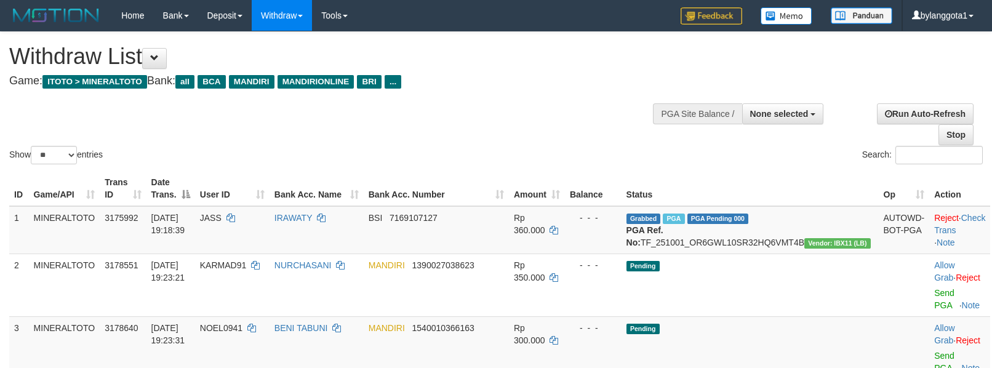
click at [473, 84] on h4 "Game: ITOTO > MINERALTOTO Bank: all BCA MANDIRI MANDIRIONLINE BRI ..." at bounding box center [329, 81] width 640 height 12
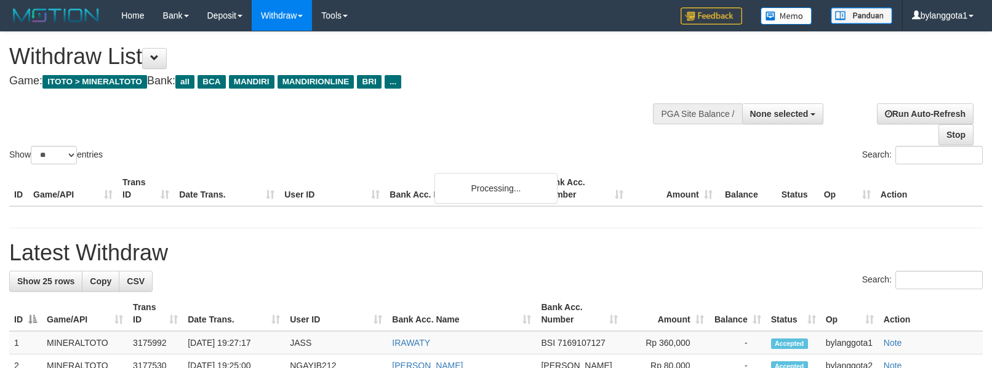
select select
select select "**"
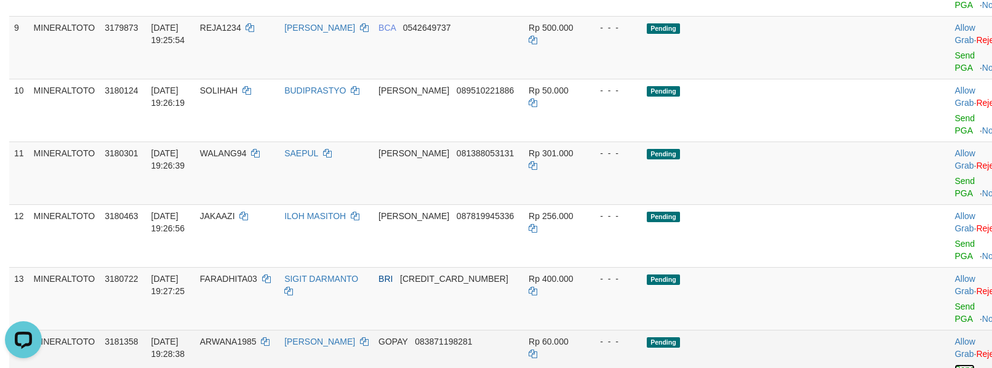
click at [954, 364] on link "Send PGA" at bounding box center [964, 375] width 20 height 22
click at [954, 301] on link "Send PGA" at bounding box center [964, 312] width 20 height 22
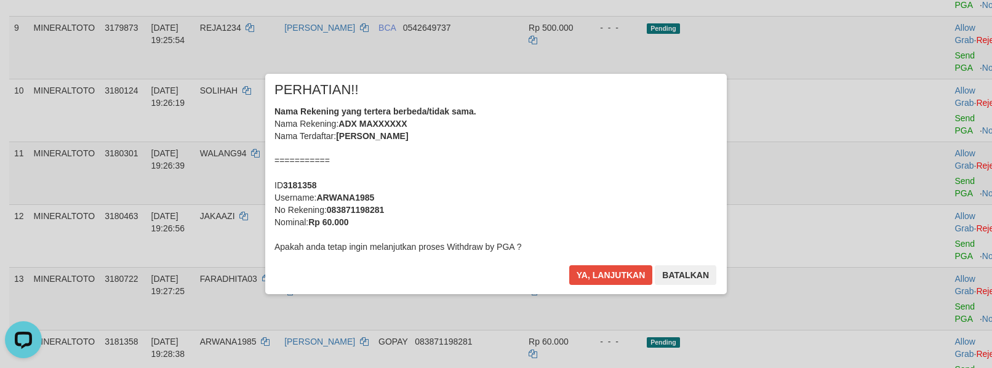
click at [537, 189] on div "Nama Rekening yang tertera berbeda/tidak sama. Nama Rekening: ADX MAXXXXXX Nama…" at bounding box center [495, 179] width 443 height 148
click at [569, 265] on button "Ya, lanjutkan" at bounding box center [611, 275] width 84 height 20
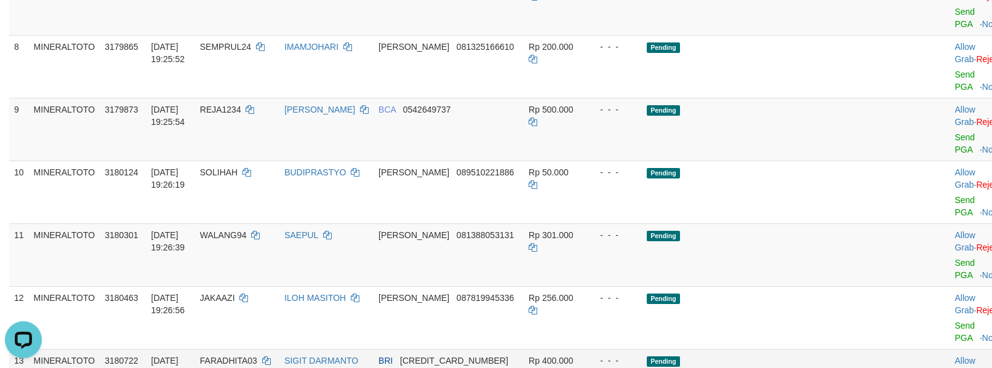
scroll to position [594, 0]
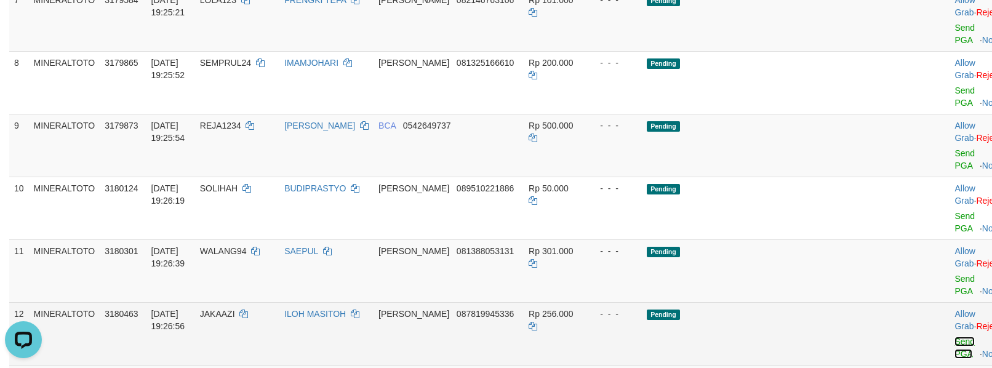
click at [954, 336] on link "Send PGA" at bounding box center [964, 347] width 20 height 22
click at [954, 274] on link "Send PGA" at bounding box center [964, 285] width 20 height 22
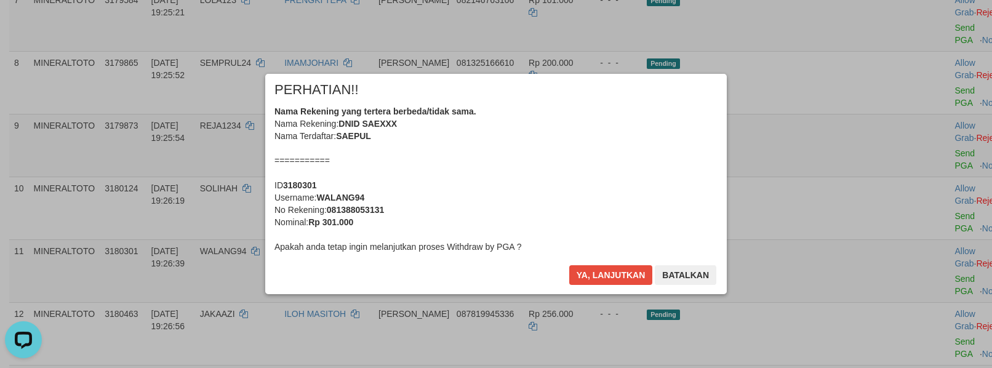
click at [597, 170] on div "Nama Rekening yang tertera berbeda/tidak sama. Nama Rekening: DNID SAEXXX Nama …" at bounding box center [495, 179] width 443 height 148
click at [569, 265] on button "Ya, lanjutkan" at bounding box center [611, 275] width 84 height 20
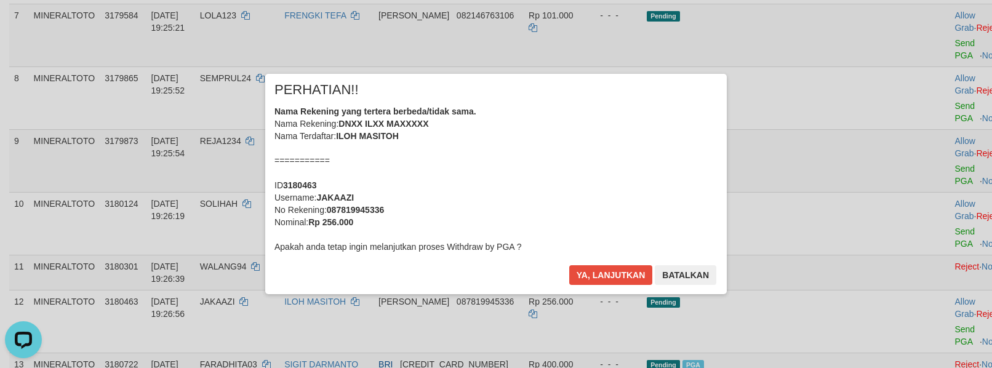
click at [589, 172] on div "Nama Rekening yang tertera berbeda/tidak sama. Nama Rekening: DNXX ILXX MAXXXXX…" at bounding box center [495, 179] width 443 height 148
click at [569, 265] on button "Ya, lanjutkan" at bounding box center [611, 275] width 84 height 20
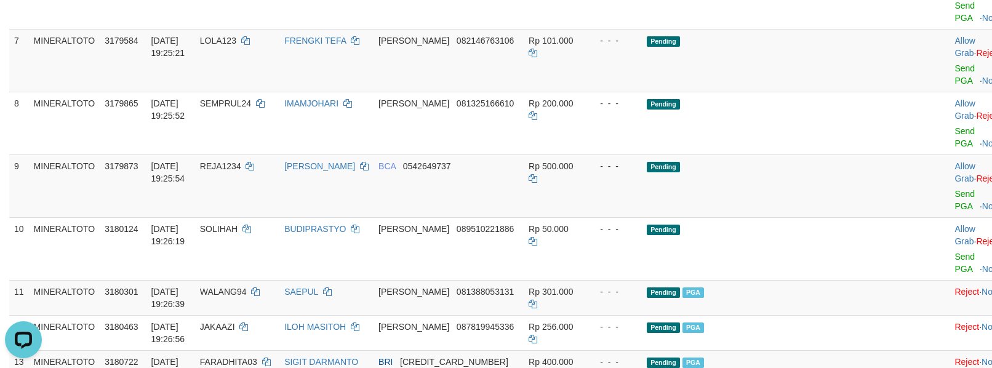
scroll to position [482, 0]
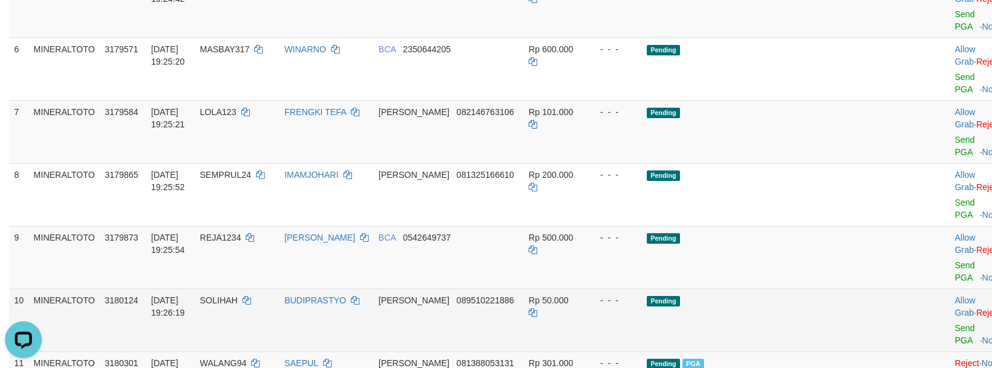
click at [949, 288] on td "Allow Grab · Reject Send PGA · Note" at bounding box center [979, 319] width 61 height 63
click at [954, 323] on link "Send PGA" at bounding box center [964, 334] width 20 height 22
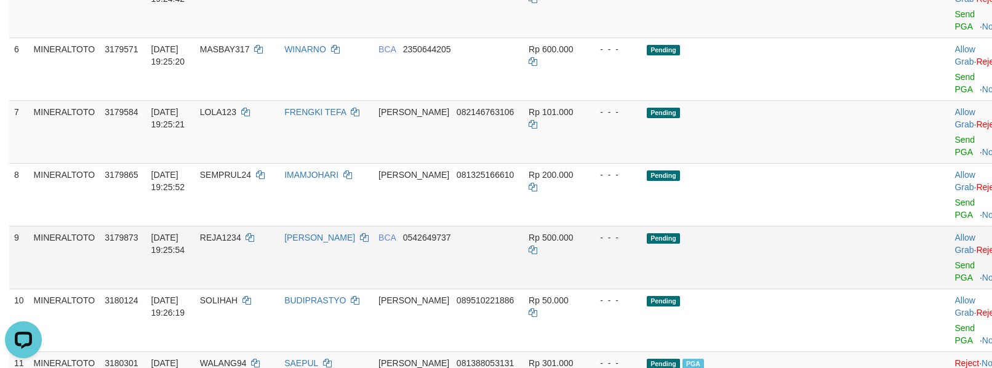
click at [949, 226] on td "Allow Grab · Reject Send PGA · Note" at bounding box center [979, 257] width 61 height 63
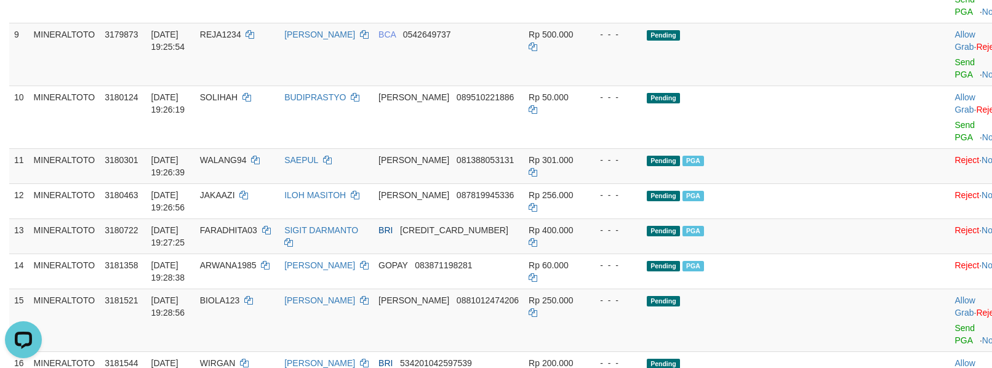
scroll to position [475, 0]
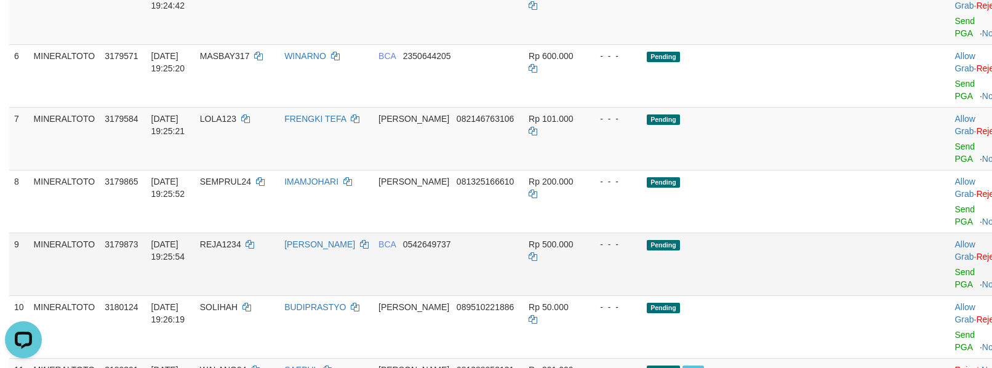
click at [949, 232] on td "Allow Grab · Reject Send PGA · Note" at bounding box center [979, 263] width 61 height 63
click at [954, 267] on link "Send PGA" at bounding box center [964, 278] width 20 height 22
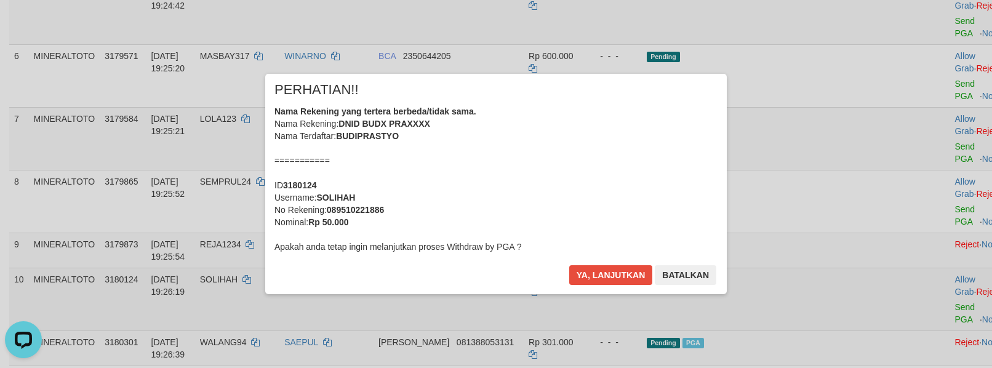
scroll to position [460, 0]
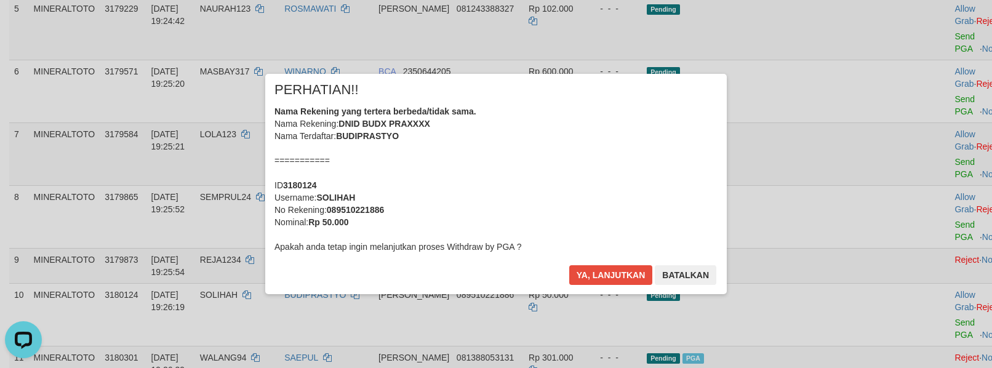
click at [574, 173] on div "Nama Rekening yang tertera berbeda/tidak sama. Nama Rekening: DNID BUDX PRAXXXX…" at bounding box center [495, 179] width 443 height 148
click at [569, 265] on button "Ya, lanjutkan" at bounding box center [611, 275] width 84 height 20
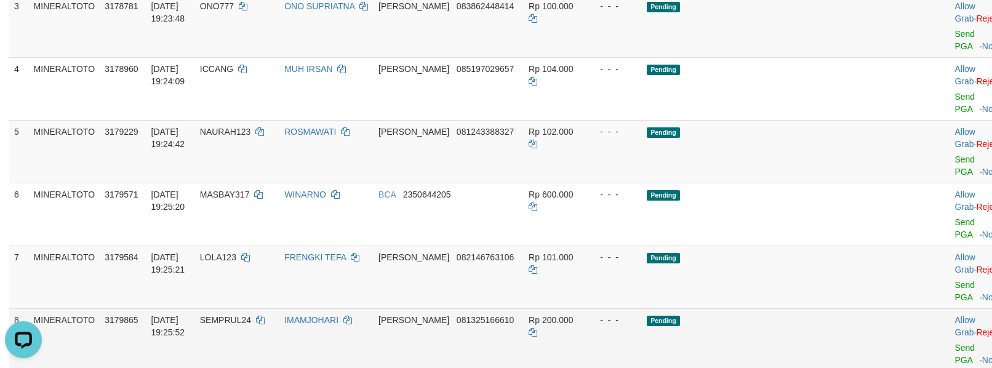
scroll to position [419, 0]
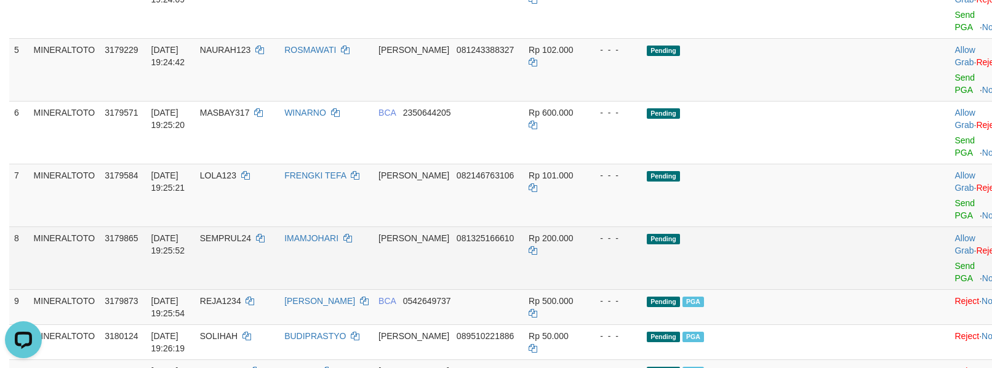
click at [949, 226] on td "Allow Grab · Reject Send PGA · Note" at bounding box center [979, 257] width 61 height 63
click at [954, 261] on link "Send PGA" at bounding box center [964, 272] width 20 height 22
click at [954, 198] on link "Send PGA" at bounding box center [964, 209] width 20 height 22
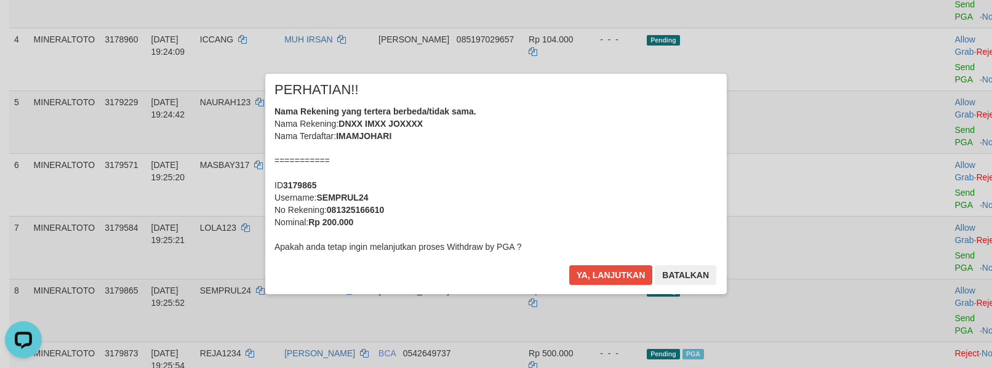
scroll to position [337, 0]
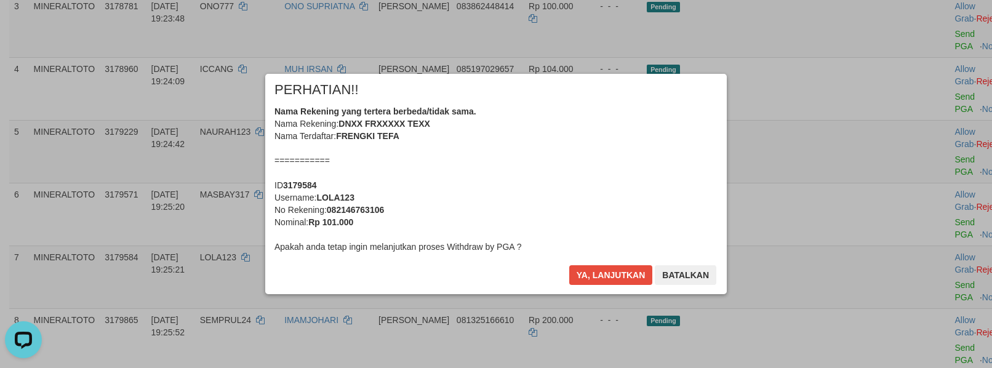
click at [551, 205] on div "Nama Rekening yang tertera berbeda/tidak sama. Nama Rekening: DNXX FRXXXXX TEXX…" at bounding box center [495, 179] width 443 height 148
click at [569, 265] on button "Ya, lanjutkan" at bounding box center [611, 275] width 84 height 20
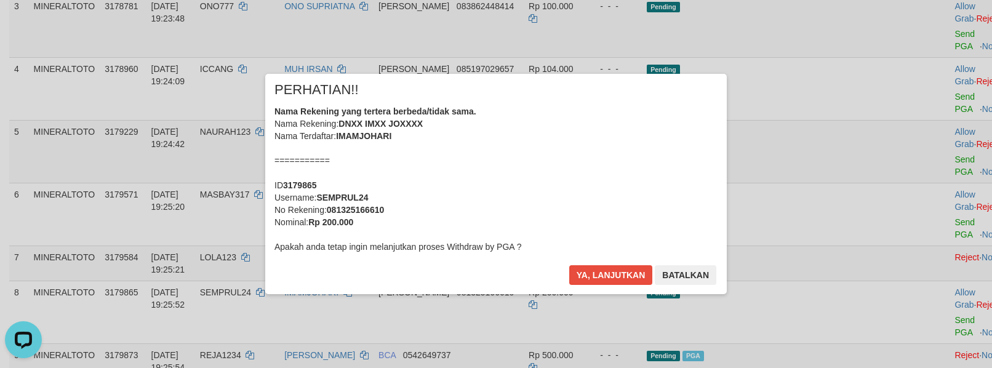
click at [552, 203] on div "Nama Rekening yang tertera berbeda/tidak sama. Nama Rekening: DNXX IMXX JOXXXX …" at bounding box center [495, 179] width 443 height 148
click at [569, 265] on button "Ya, lanjutkan" at bounding box center [611, 275] width 84 height 20
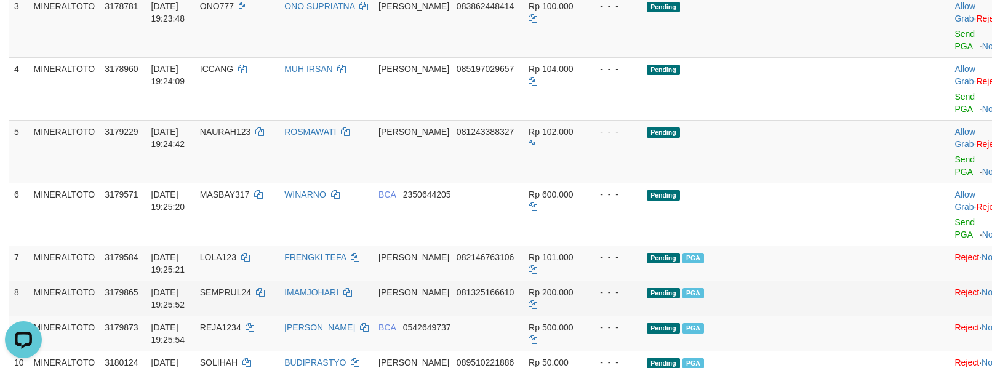
scroll to position [255, 0]
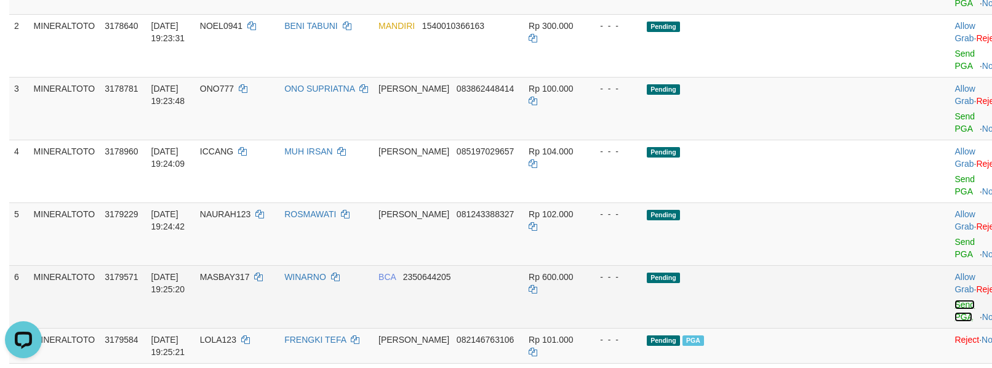
click at [954, 300] on link "Send PGA" at bounding box center [964, 311] width 20 height 22
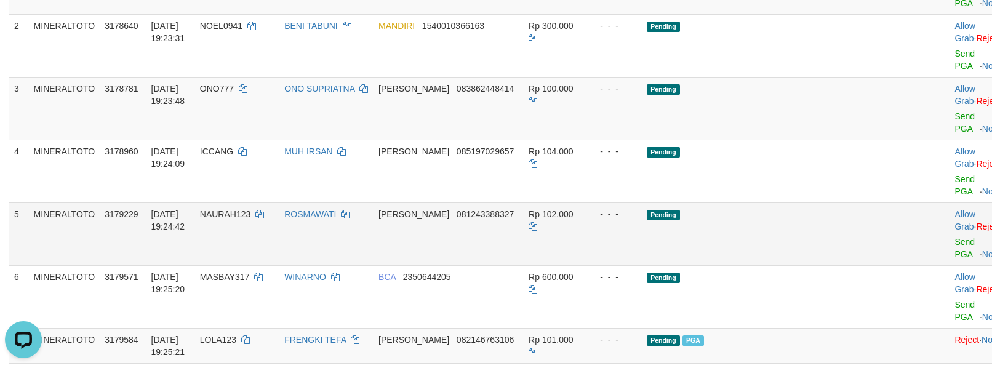
click at [949, 202] on td "Allow Grab · Reject Send PGA · Note" at bounding box center [979, 233] width 61 height 63
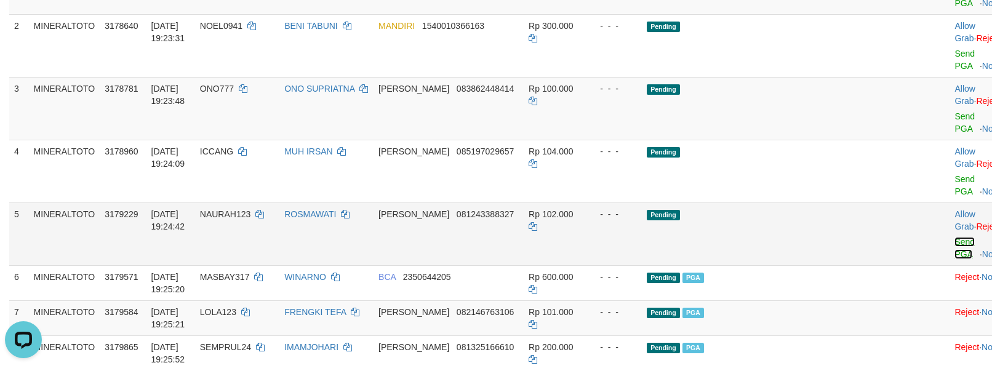
click at [954, 237] on link "Send PGA" at bounding box center [964, 248] width 20 height 22
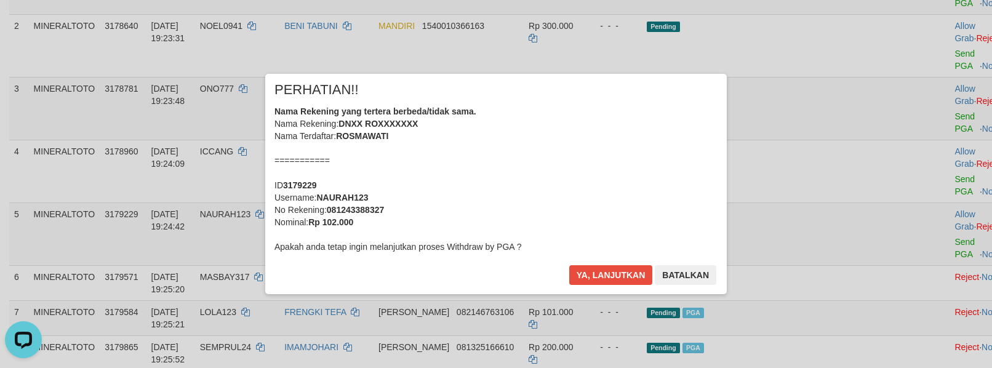
click at [574, 180] on div "Nama Rekening yang tertera berbeda/tidak sama. Nama Rekening: DNXX ROXXXXXXX Na…" at bounding box center [495, 179] width 443 height 148
click at [569, 265] on button "Ya, lanjutkan" at bounding box center [611, 275] width 84 height 20
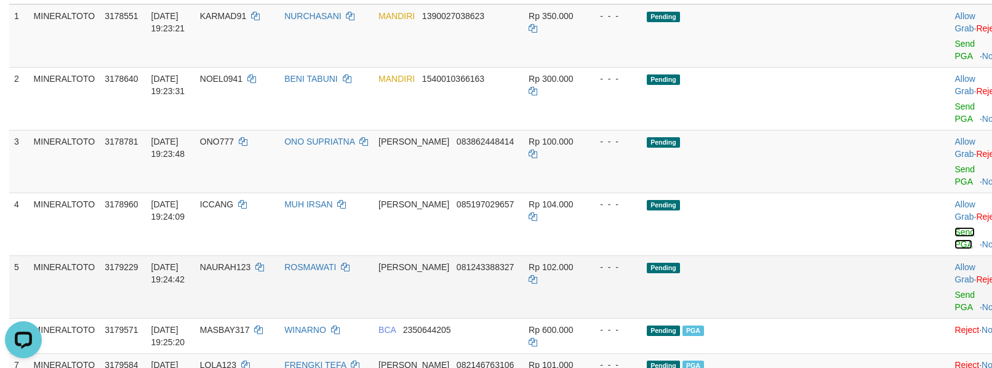
scroll to position [173, 0]
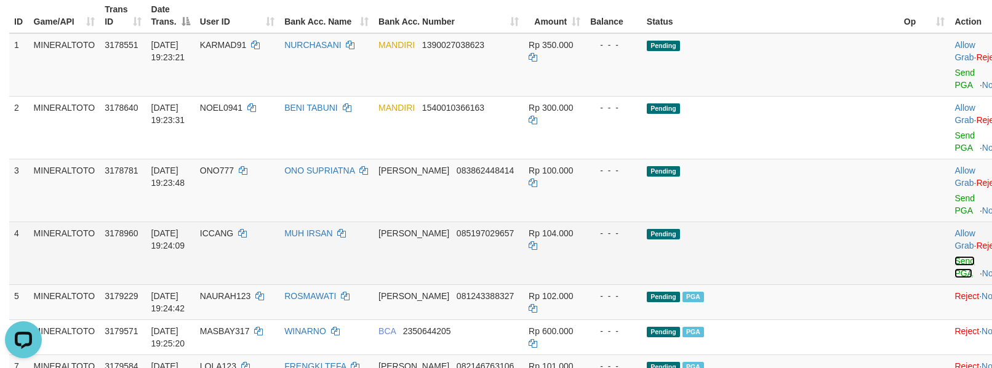
click at [954, 256] on link "Send PGA" at bounding box center [964, 267] width 20 height 22
click at [954, 193] on link "Send PGA" at bounding box center [964, 204] width 20 height 22
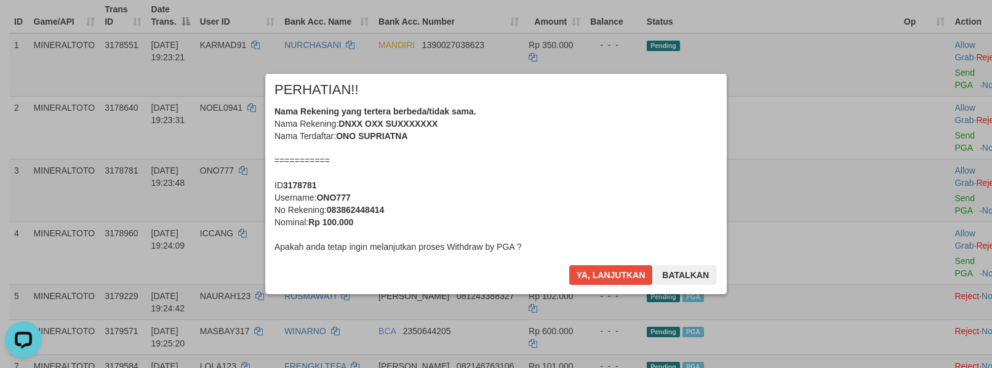
click at [573, 171] on div "Nama Rekening yang tertera berbeda/tidak sama. Nama Rekening: DNXX OXX SUXXXXXX…" at bounding box center [495, 179] width 443 height 148
click at [569, 265] on button "Ya, lanjutkan" at bounding box center [611, 275] width 84 height 20
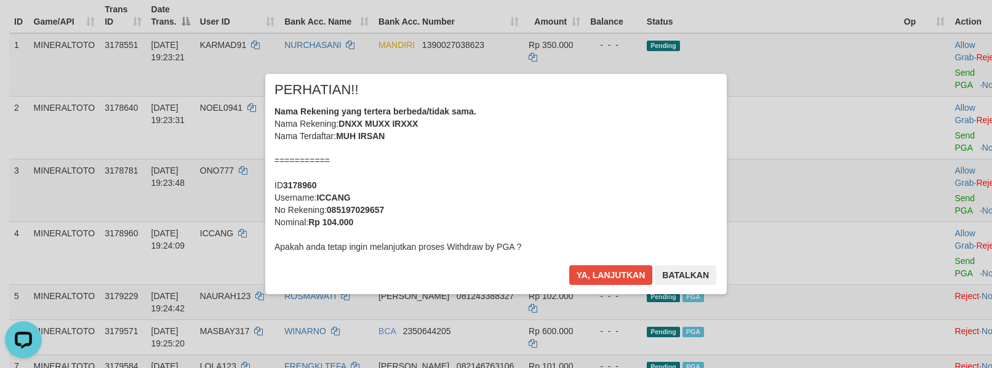
click at [568, 170] on div "Nama Rekening yang tertera berbeda/tidak sama. Nama Rekening: DNXX MUXX IRXXX N…" at bounding box center [495, 179] width 443 height 148
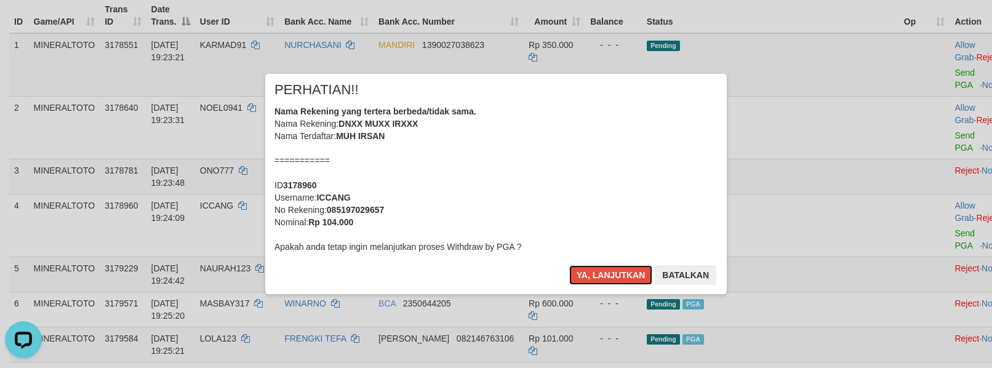
click at [569, 265] on button "Ya, lanjutkan" at bounding box center [611, 275] width 84 height 20
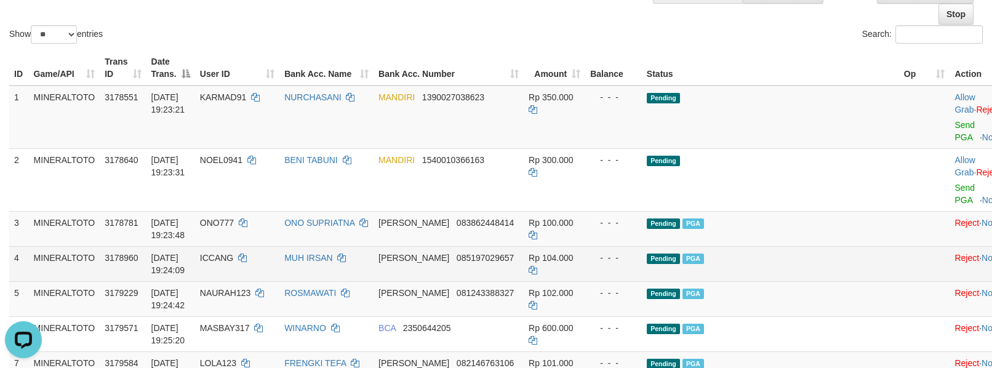
scroll to position [91, 0]
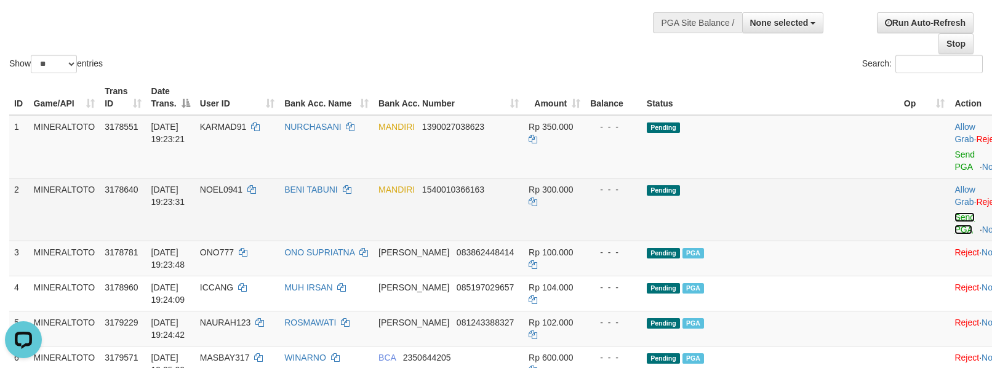
click at [954, 212] on link "Send PGA" at bounding box center [964, 223] width 20 height 22
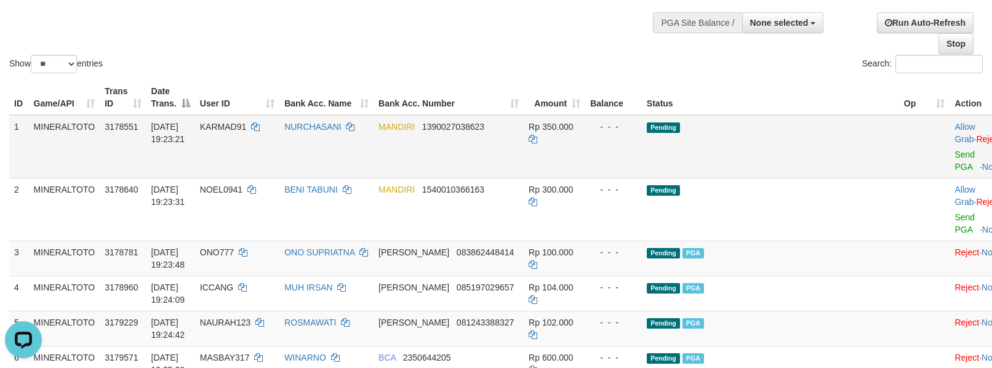
drag, startPoint x: 920, startPoint y: 205, endPoint x: 921, endPoint y: 161, distance: 44.9
click at [949, 161] on td "Allow Grab · Reject Send PGA · Note" at bounding box center [979, 146] width 61 height 63
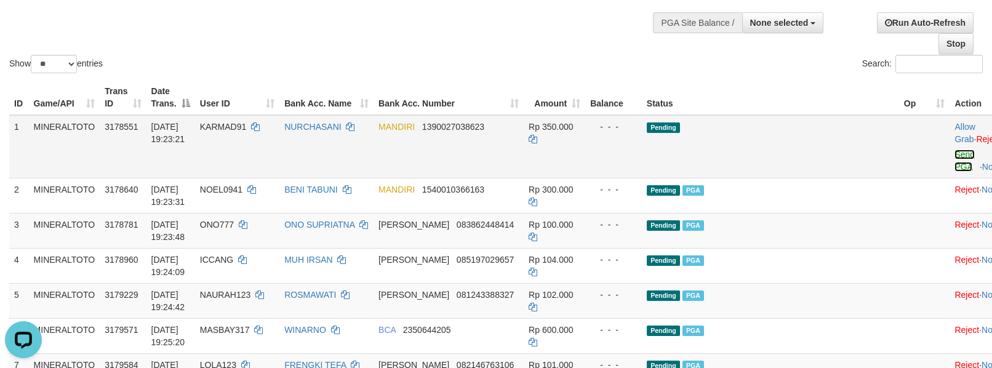
click at [954, 157] on link "Send PGA" at bounding box center [964, 160] width 20 height 22
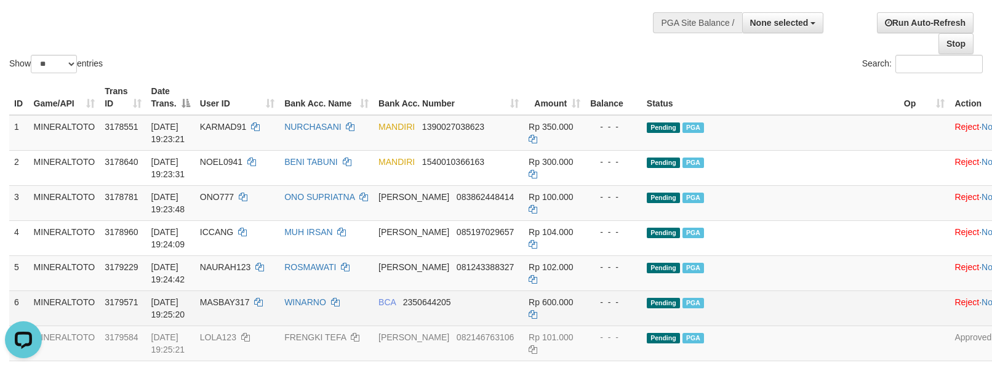
click at [787, 294] on td "Pending PGA" at bounding box center [770, 307] width 257 height 35
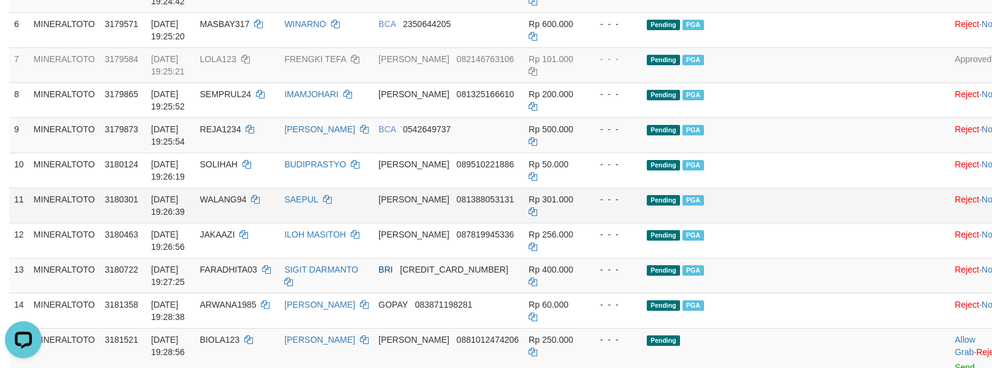
scroll to position [410, 0]
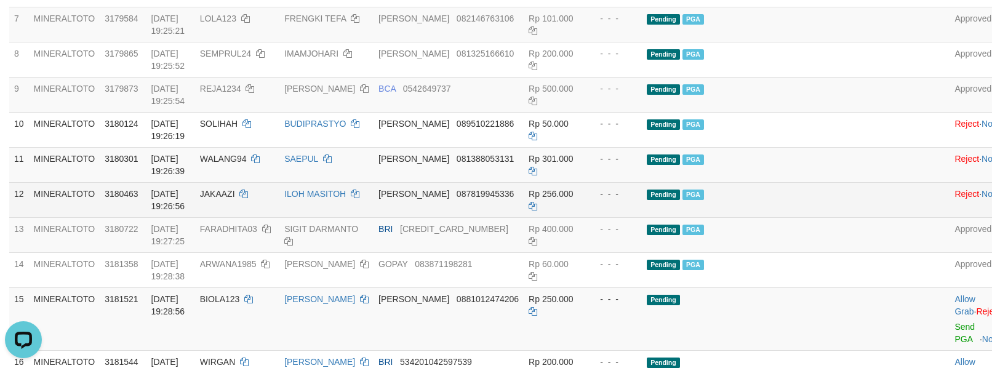
click at [235, 198] on span "JAKAAZI" at bounding box center [217, 194] width 35 height 10
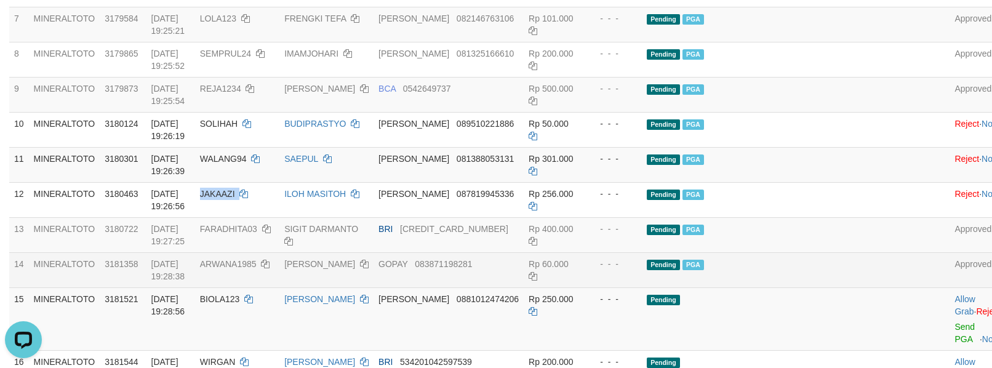
copy td "JAKAAZI"
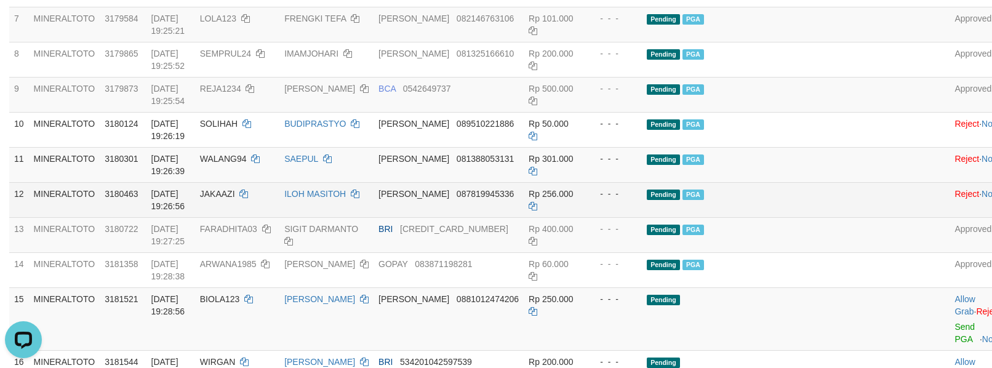
click at [846, 214] on td "Pending PGA" at bounding box center [770, 199] width 257 height 35
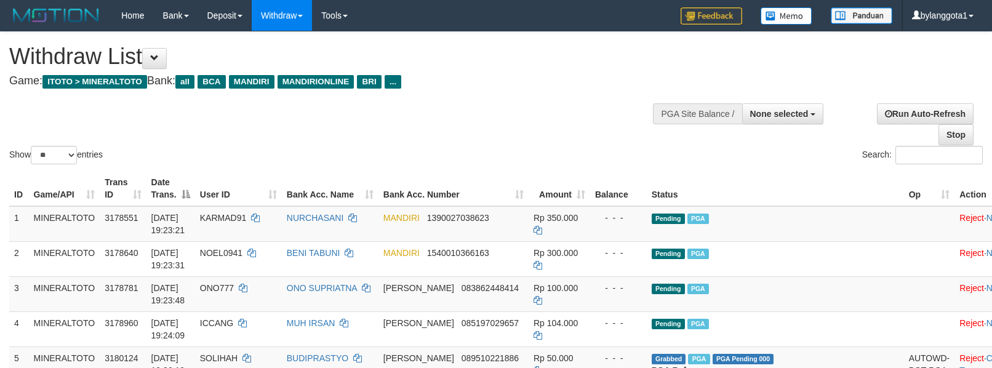
select select
select select "**"
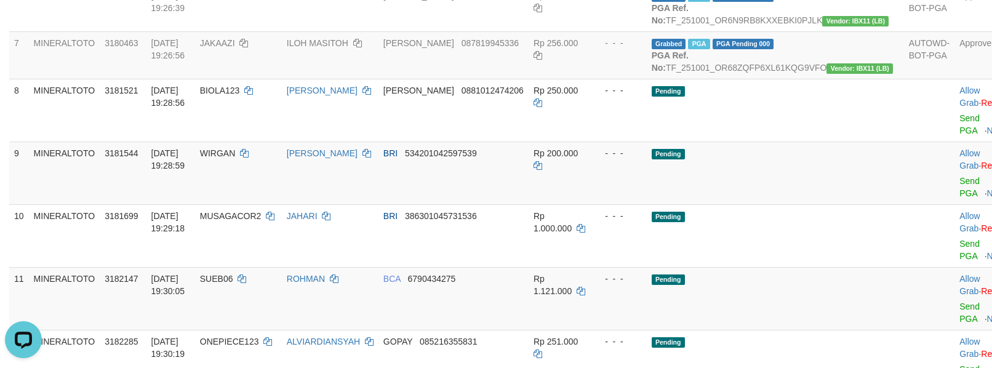
scroll to position [410, 0]
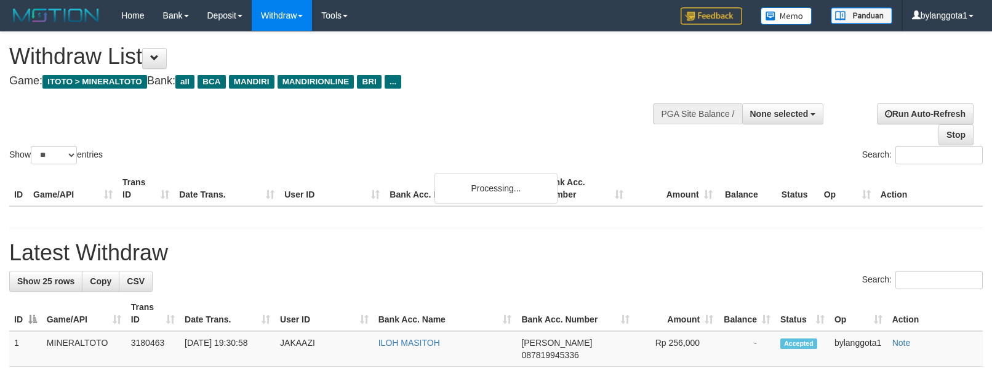
select select
select select "**"
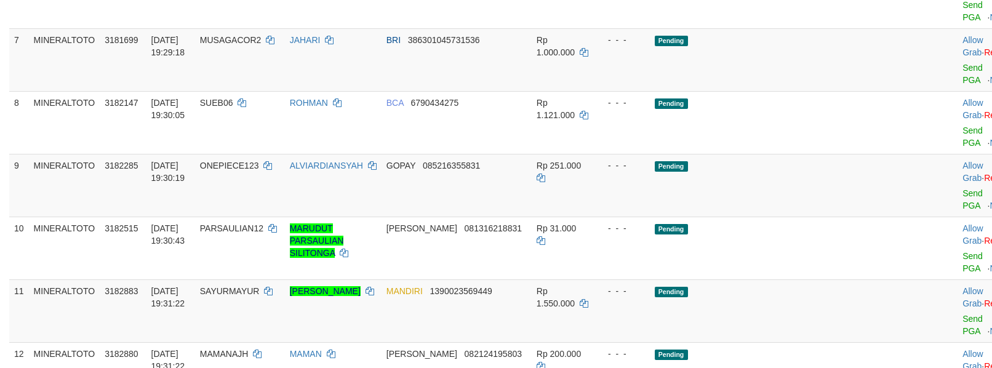
scroll to position [805, 0]
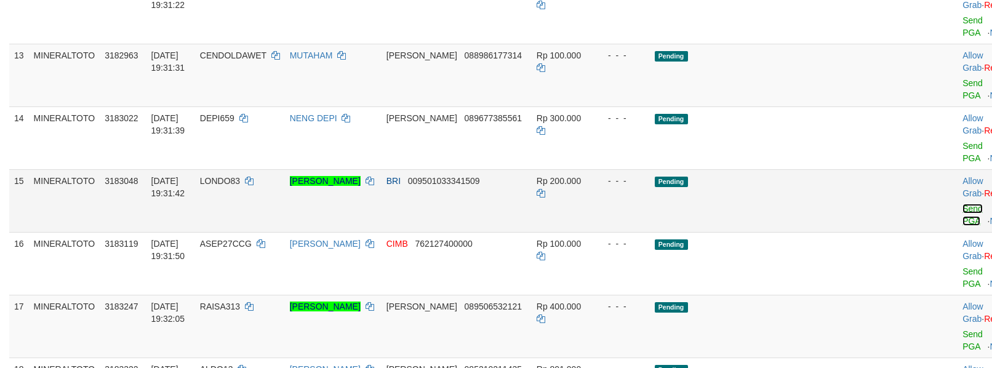
click at [962, 221] on link "Send PGA" at bounding box center [972, 215] width 20 height 22
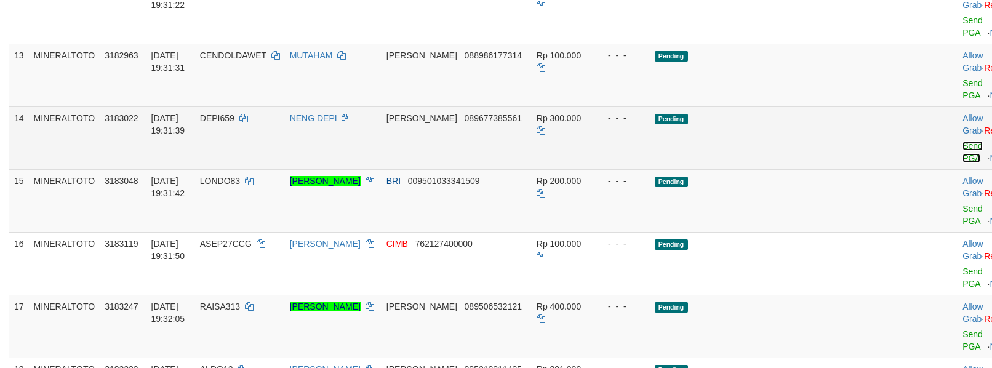
click at [962, 161] on link "Send PGA" at bounding box center [972, 152] width 20 height 22
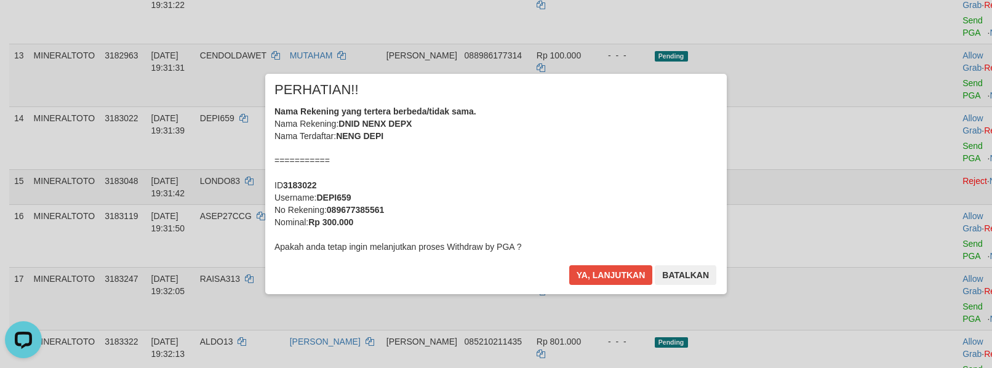
scroll to position [722, 0]
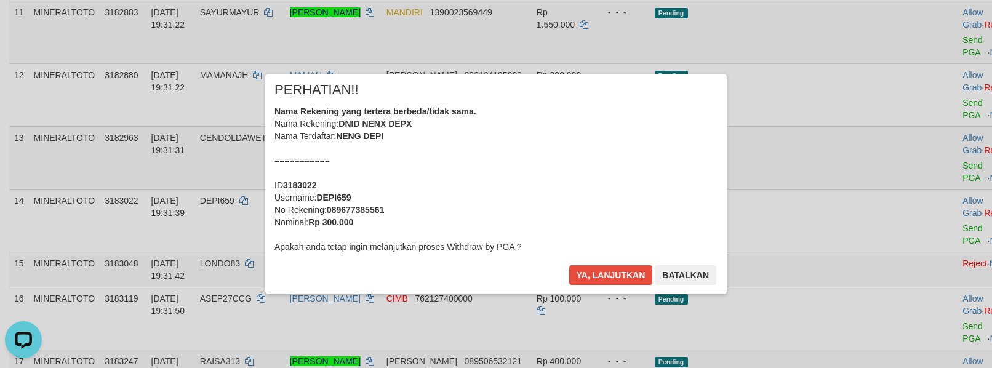
click at [596, 180] on div "Nama Rekening yang tertera berbeda/tidak sama. Nama Rekening: DNID NENX DEPX Na…" at bounding box center [495, 179] width 443 height 148
click at [569, 265] on button "Ya, lanjutkan" at bounding box center [611, 275] width 84 height 20
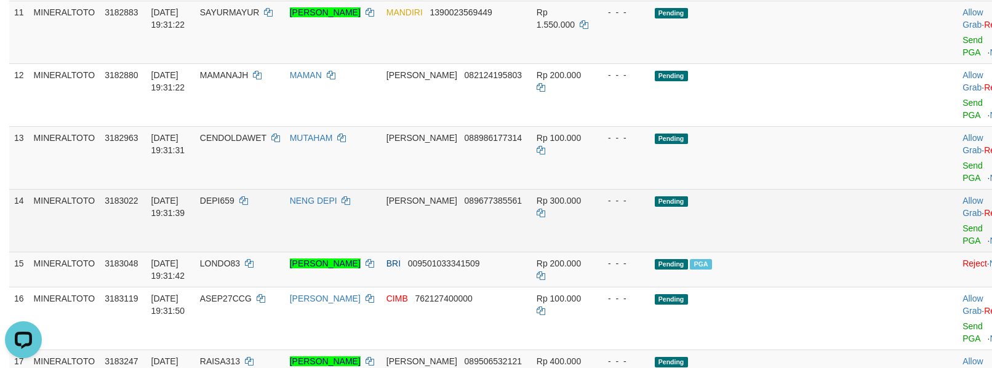
scroll to position [694, 0]
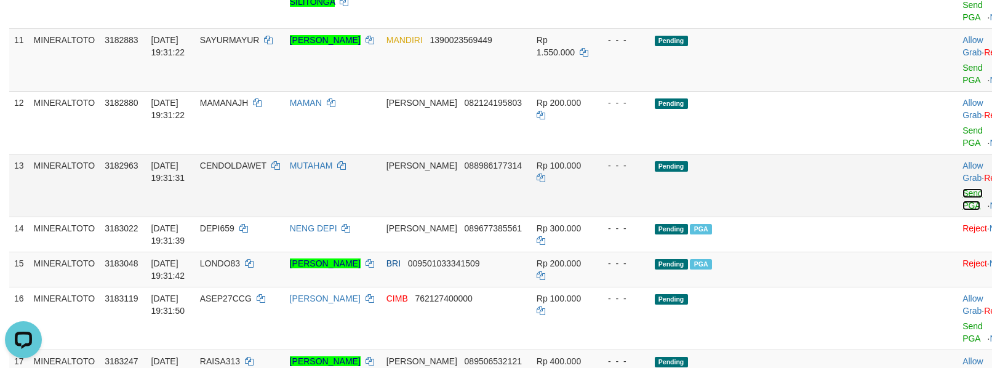
click at [962, 207] on link "Send PGA" at bounding box center [972, 199] width 20 height 22
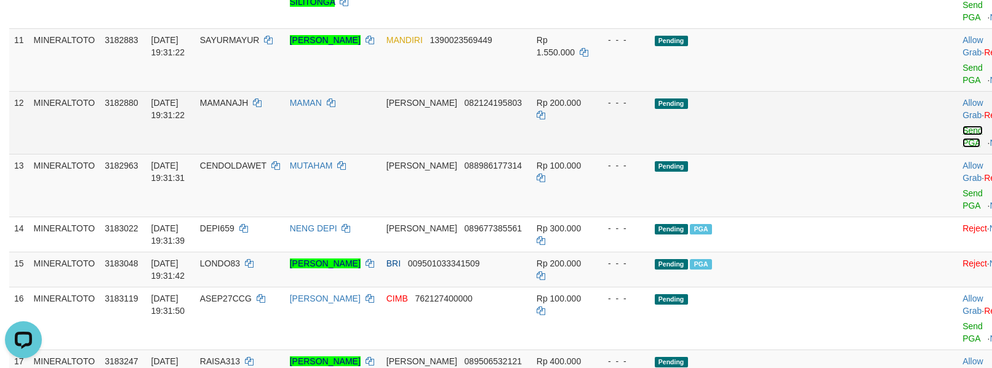
click at [962, 146] on link "Send PGA" at bounding box center [972, 136] width 20 height 22
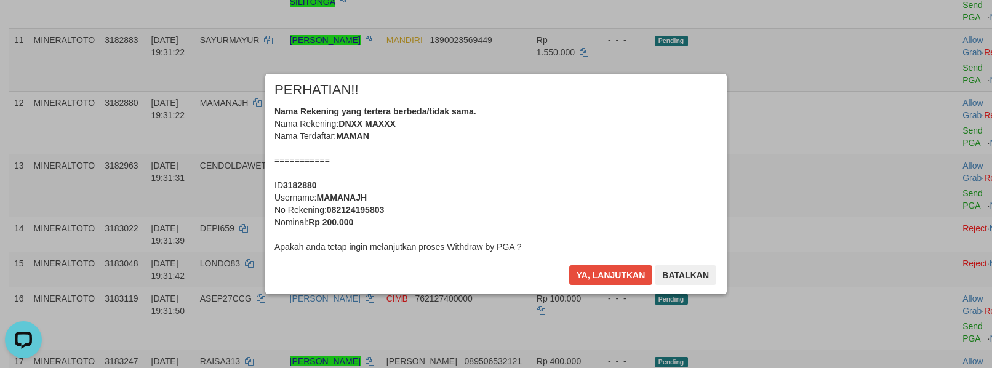
click at [574, 183] on div "Nama Rekening yang tertera berbeda/tidak sama. Nama Rekening: DNXX MAXXX Nama T…" at bounding box center [495, 179] width 443 height 148
click at [569, 265] on button "Ya, lanjutkan" at bounding box center [611, 275] width 84 height 20
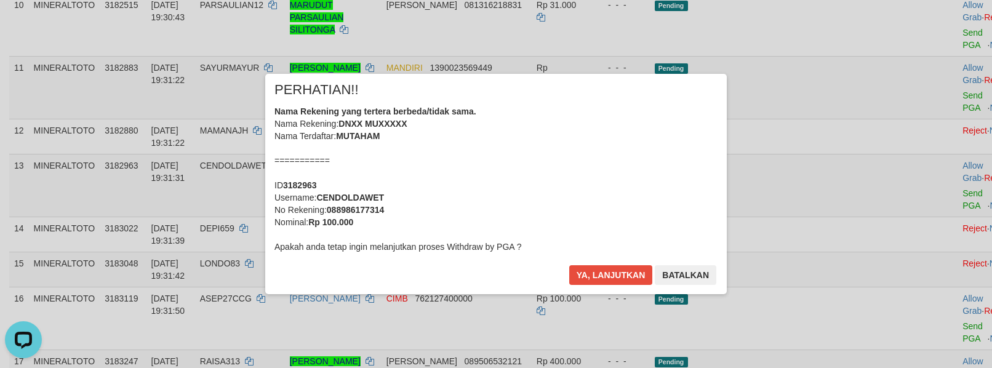
click at [582, 185] on div "Nama Rekening yang tertera berbeda/tidak sama. Nama Rekening: DNXX MUXXXXX Nama…" at bounding box center [495, 179] width 443 height 148
click at [569, 265] on button "Ya, lanjutkan" at bounding box center [611, 275] width 84 height 20
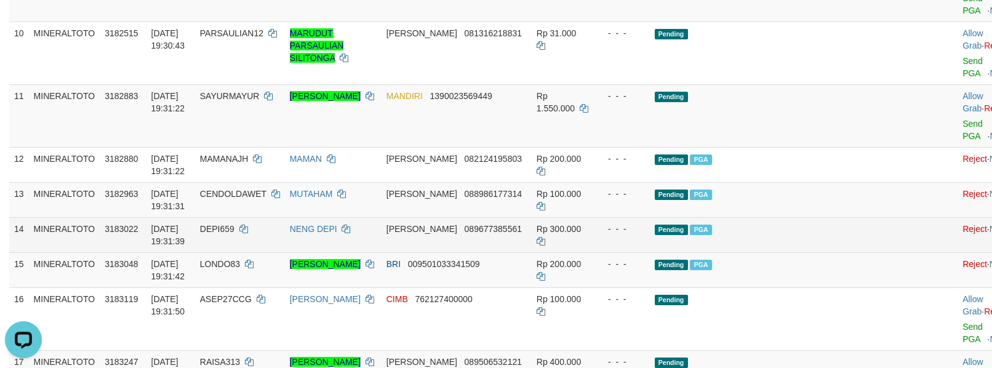
scroll to position [557, 0]
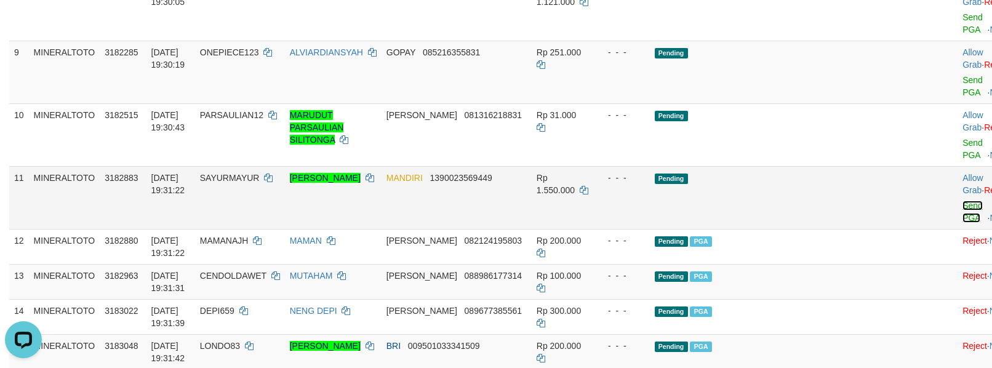
click at [962, 220] on link "Send PGA" at bounding box center [972, 212] width 20 height 22
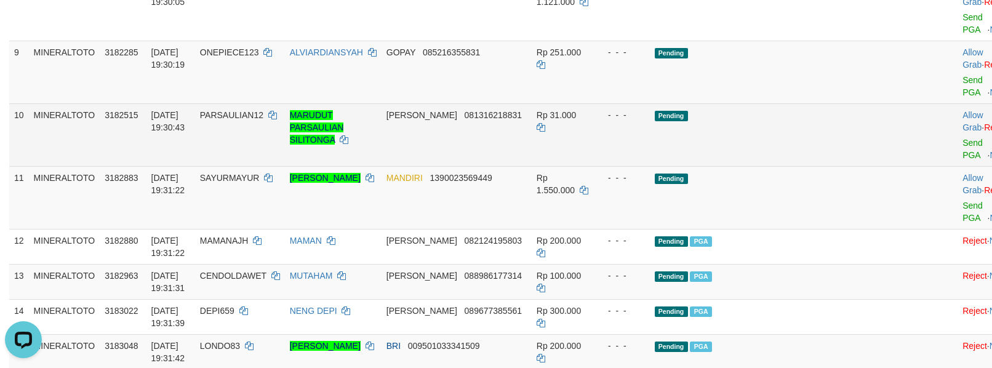
scroll to position [530, 0]
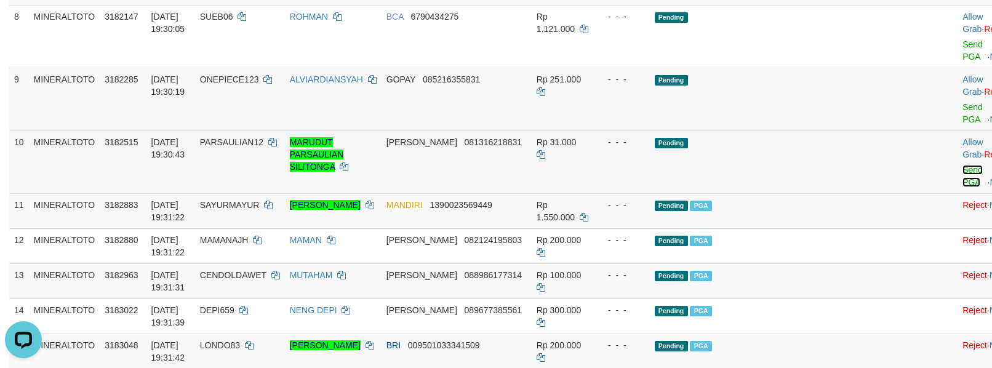
click at [962, 182] on link "Send PGA" at bounding box center [972, 176] width 20 height 22
click at [962, 124] on link "Send PGA" at bounding box center [972, 113] width 20 height 22
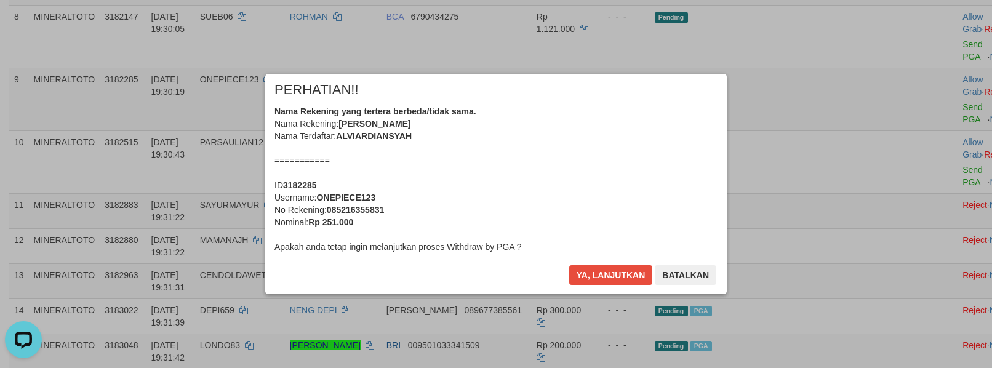
click at [573, 164] on div "Nama Rekening yang tertera berbeda/tidak sama. Nama Rekening: ALVI ARDIANSYAH N…" at bounding box center [495, 179] width 443 height 148
click at [569, 265] on button "Ya, lanjutkan" at bounding box center [611, 275] width 84 height 20
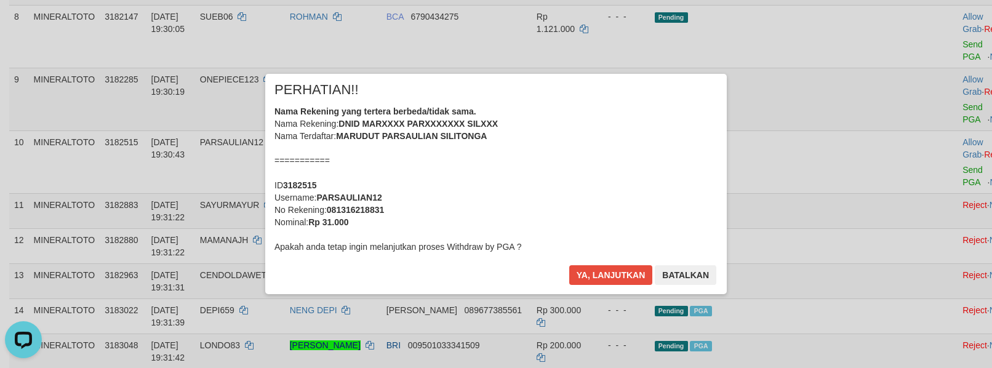
click at [556, 178] on div "Nama Rekening yang tertera berbeda/tidak sama. Nama Rekening: DNID MARXXXX PARX…" at bounding box center [495, 179] width 443 height 148
click at [569, 265] on button "Ya, lanjutkan" at bounding box center [611, 275] width 84 height 20
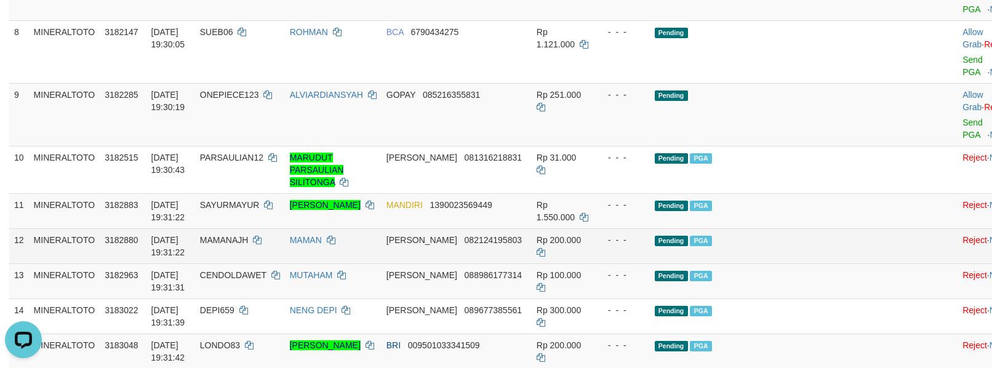
scroll to position [486, 0]
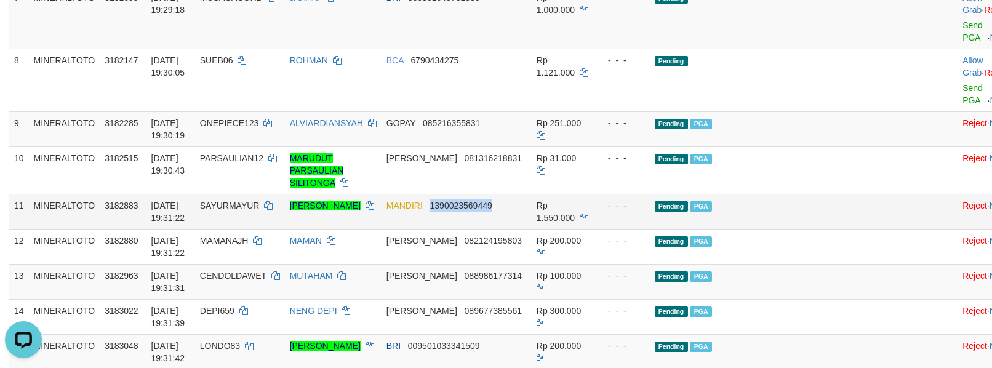
drag, startPoint x: 552, startPoint y: 207, endPoint x: 483, endPoint y: 212, distance: 68.5
click at [483, 212] on tr "11 MINERALTOTO 3182883 01/10/2025 19:31:22 SAYURMAYUR MUHAMMAD ROY PRAYOGO MAND…" at bounding box center [513, 211] width 1009 height 35
copy span "1390023569449"
copy link "[PERSON_NAME]"
drag, startPoint x: 327, startPoint y: 203, endPoint x: 374, endPoint y: 220, distance: 49.6
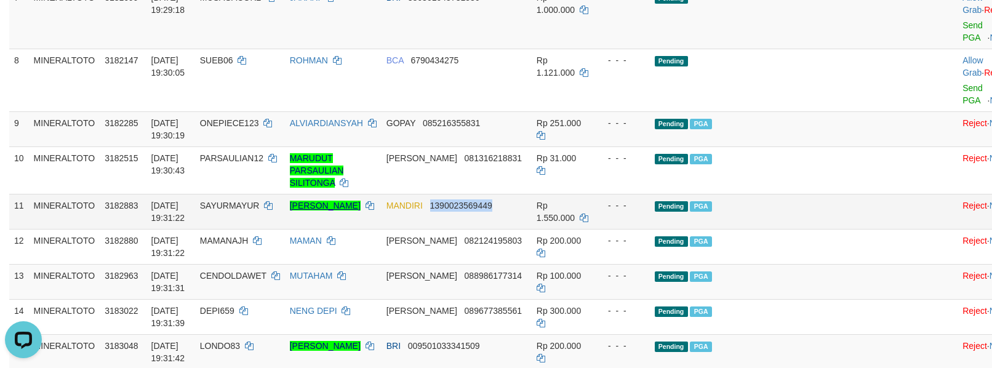
click at [374, 220] on td "[PERSON_NAME]" at bounding box center [333, 211] width 97 height 35
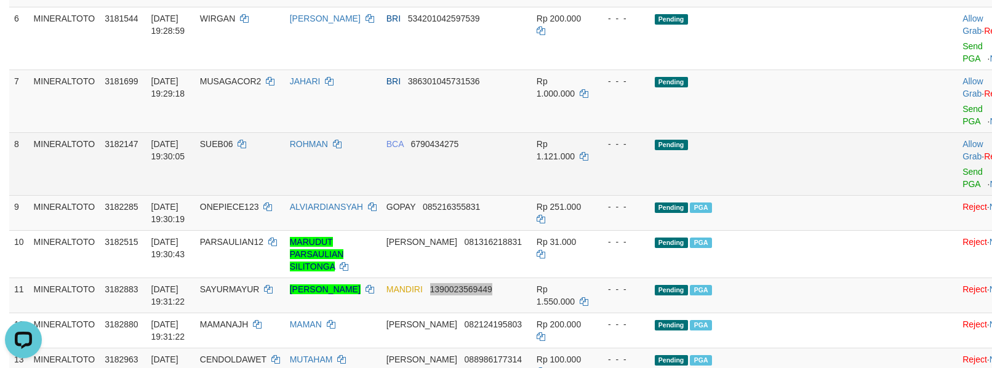
scroll to position [322, 0]
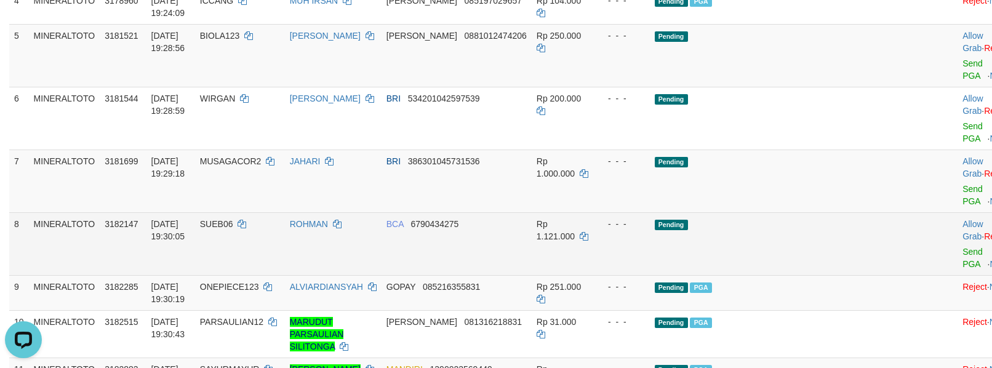
click at [962, 269] on span "Send PGA" at bounding box center [987, 255] width 51 height 26
click at [962, 267] on link "Send PGA" at bounding box center [972, 258] width 20 height 22
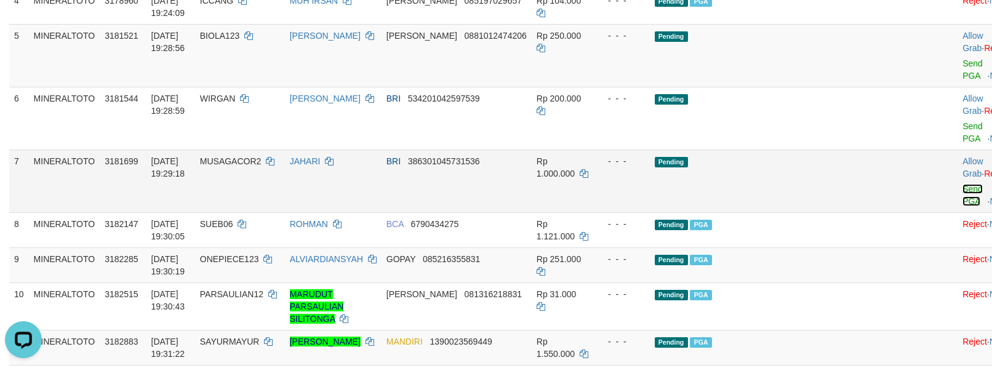
click at [962, 205] on link "Send PGA" at bounding box center [972, 195] width 20 height 22
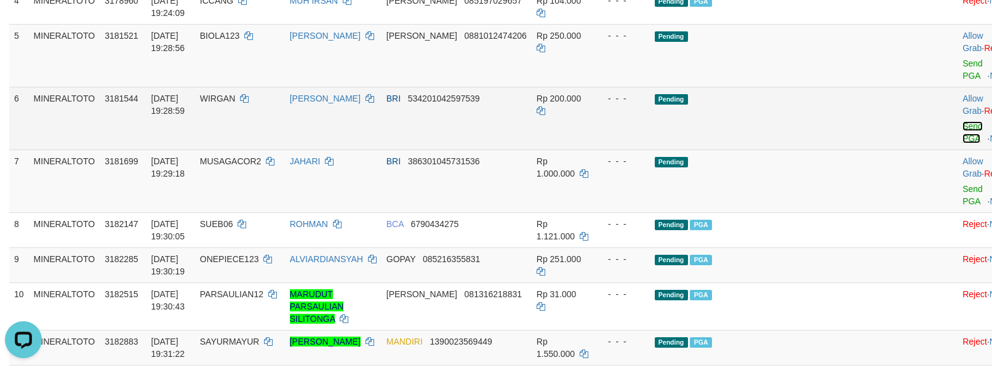
click at [962, 138] on link "Send PGA" at bounding box center [972, 132] width 20 height 22
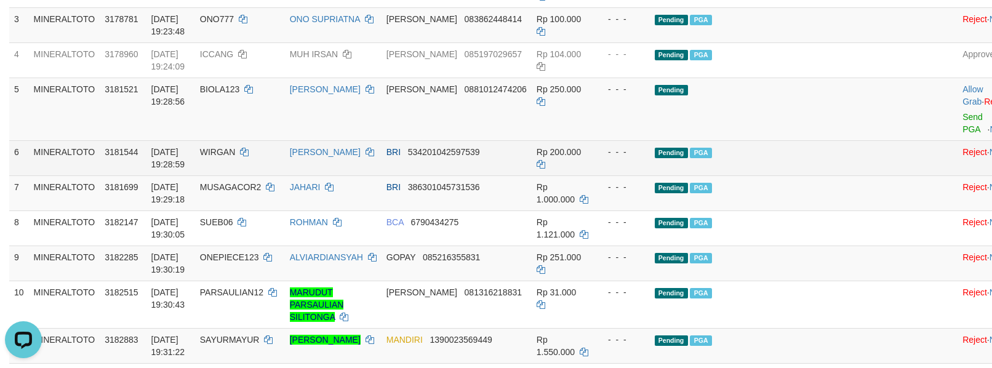
scroll to position [240, 0]
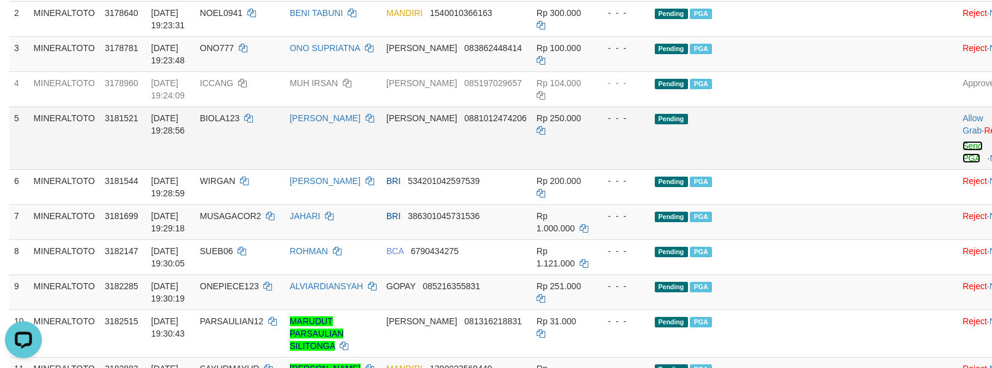
click at [962, 162] on link "Send PGA" at bounding box center [972, 152] width 20 height 22
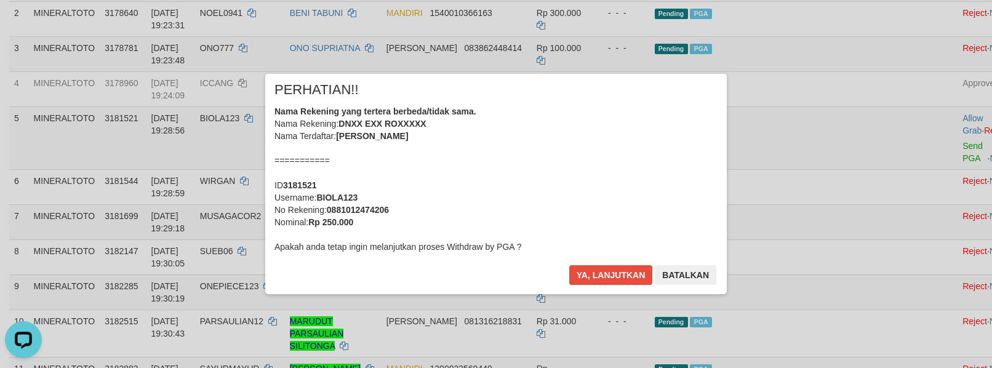
click at [568, 175] on div "Nama Rekening yang tertera berbeda/tidak sama. Nama Rekening: DNXX EXX ROXXXXX …" at bounding box center [495, 179] width 443 height 148
click at [569, 265] on button "Ya, lanjutkan" at bounding box center [611, 275] width 84 height 20
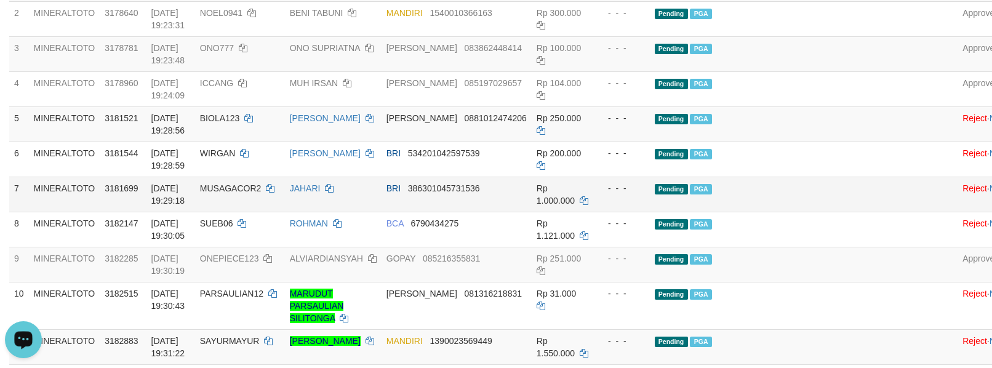
click at [840, 202] on td "Pending PGA" at bounding box center [778, 194] width 257 height 35
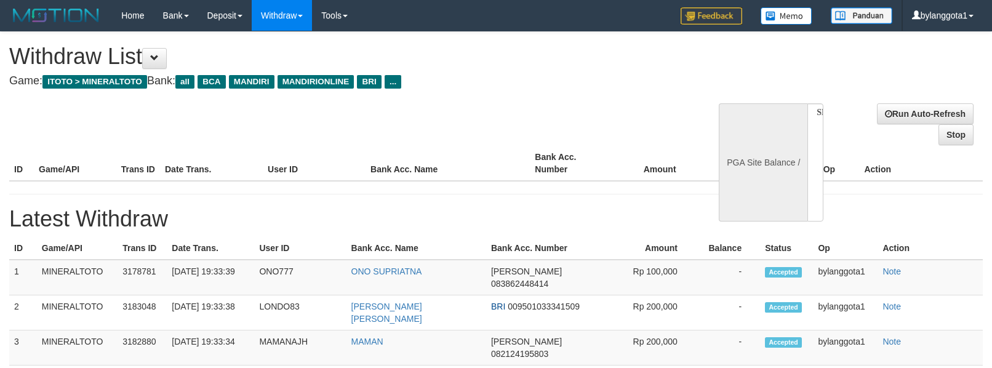
select select
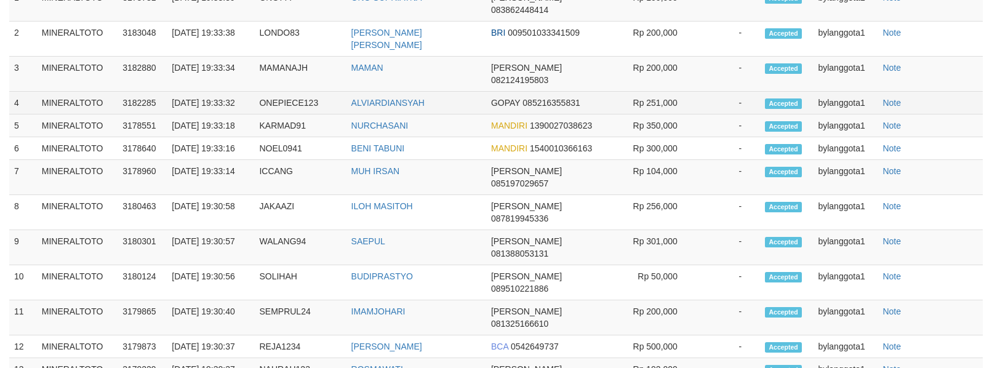
select select "**"
select select
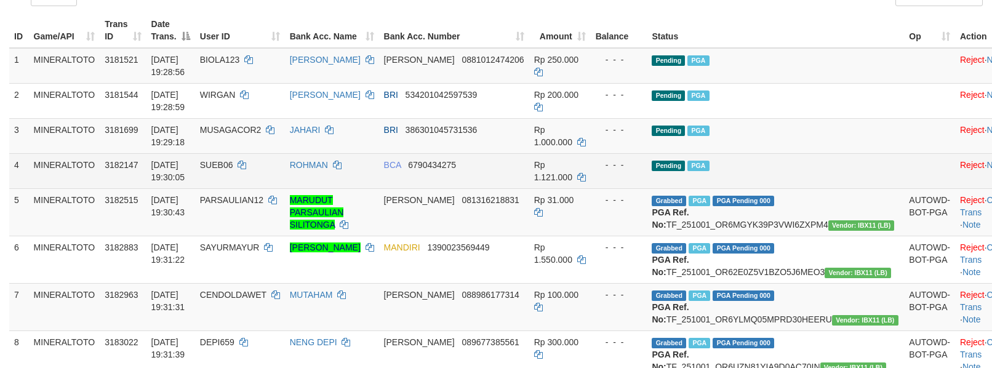
click at [785, 160] on td "Pending PGA" at bounding box center [774, 170] width 257 height 35
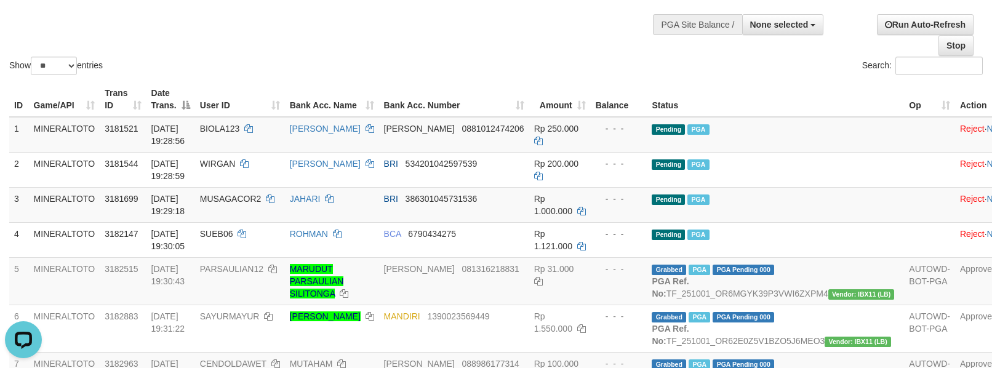
scroll to position [68, 0]
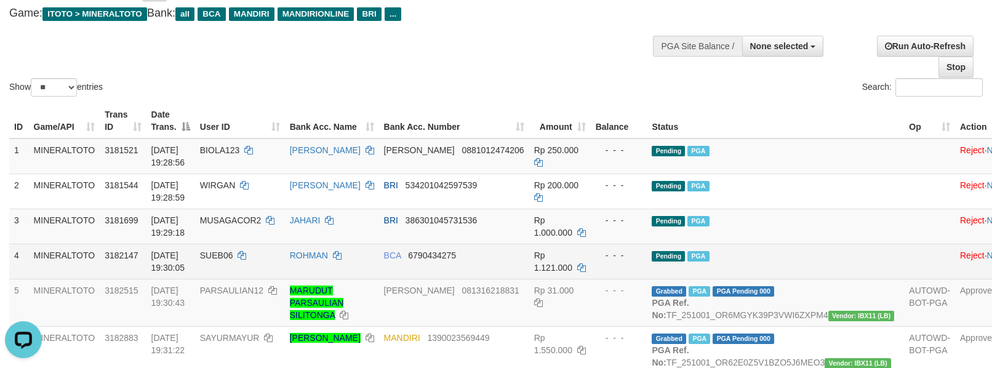
click at [233, 254] on span "SUEB06" at bounding box center [216, 255] width 33 height 10
copy td "SUEB06"
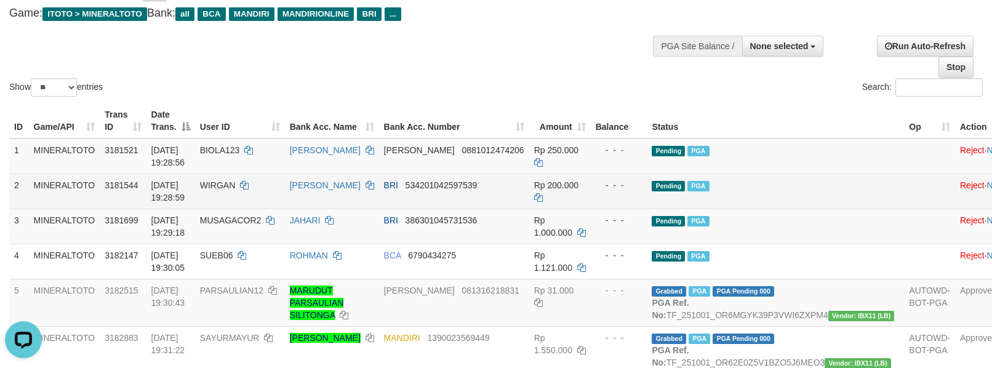
click at [849, 204] on td "Pending PGA" at bounding box center [774, 190] width 257 height 35
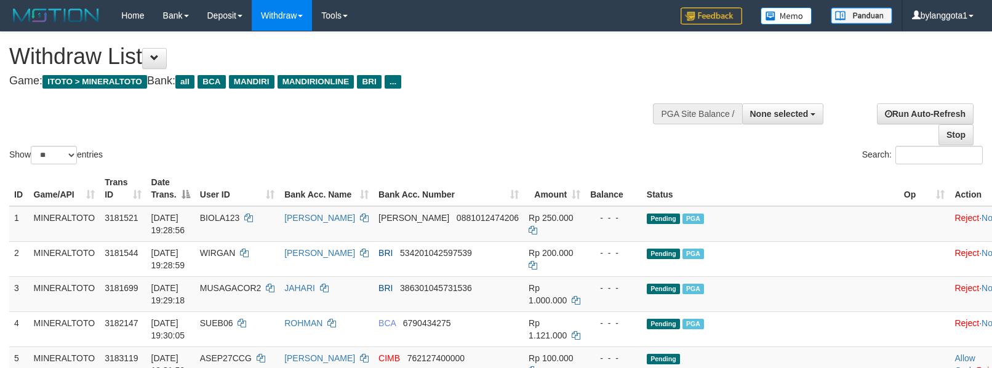
select select
select select "**"
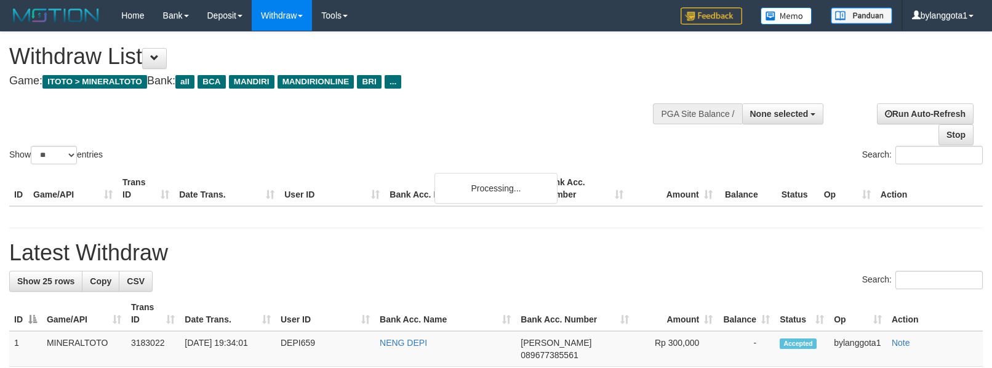
select select
select select "**"
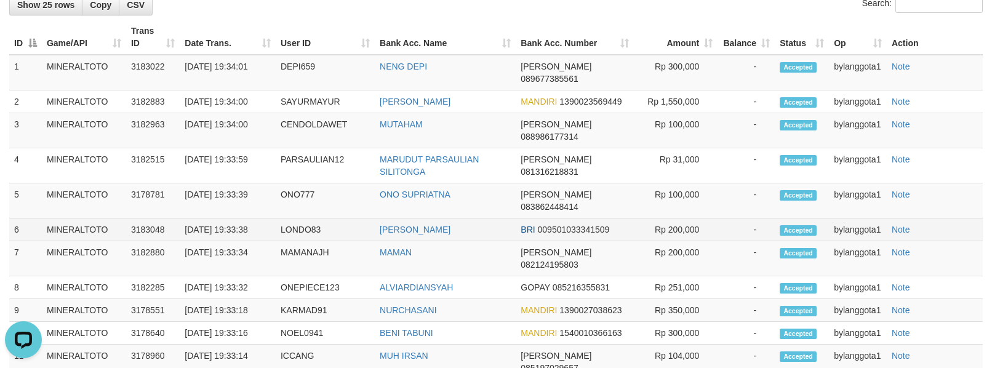
click at [717, 218] on td "-" at bounding box center [745, 229] width 57 height 23
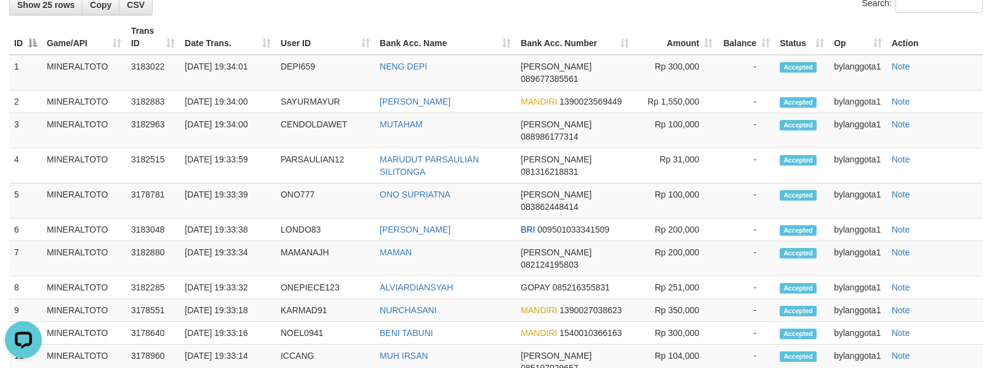
scroll to position [428, 0]
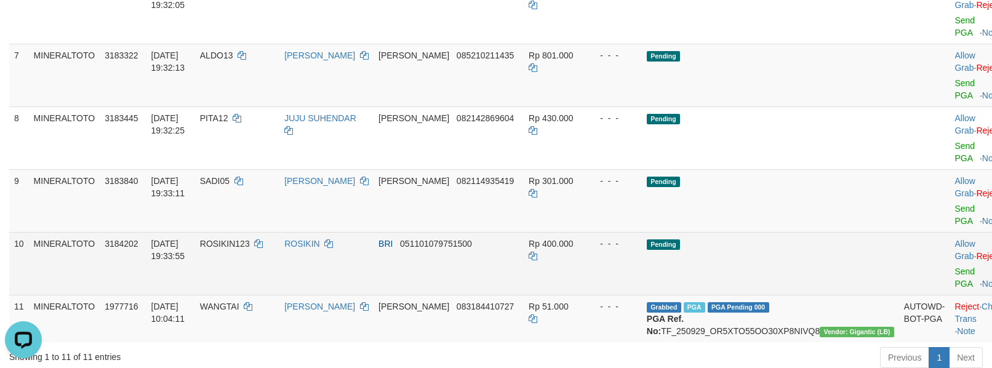
click at [949, 232] on td "Allow Grab · Reject Send PGA · Note" at bounding box center [979, 263] width 61 height 63
click at [954, 266] on link "Send PGA" at bounding box center [964, 277] width 20 height 22
click at [954, 204] on link "Send PGA" at bounding box center [964, 215] width 20 height 22
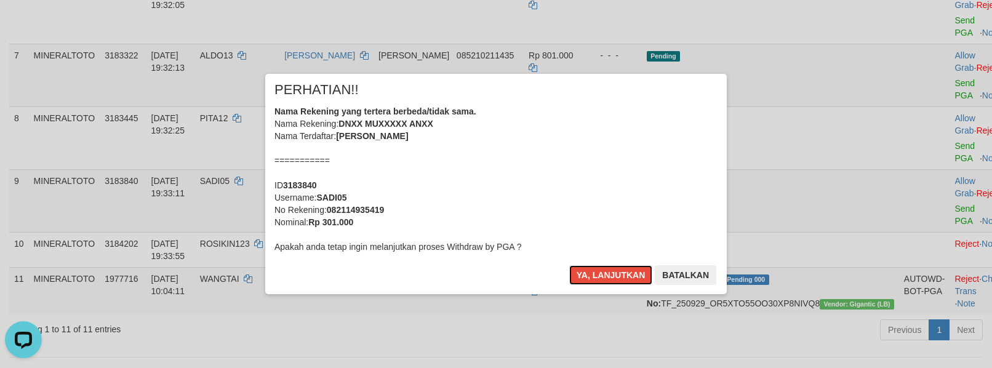
click at [436, 178] on div "Nama Rekening yang tertera berbeda/tidak sama. Nama Rekening: DNXX MUXXXXX ANXX…" at bounding box center [495, 179] width 443 height 148
click at [569, 265] on button "Ya, lanjutkan" at bounding box center [611, 275] width 84 height 20
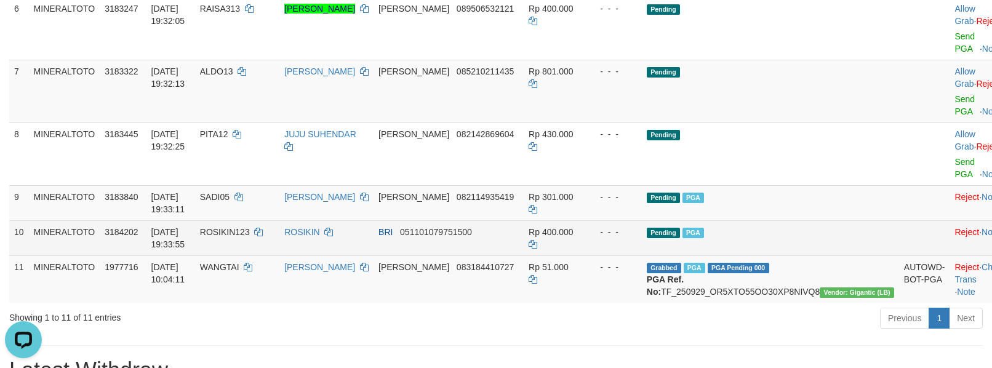
scroll to position [330, 0]
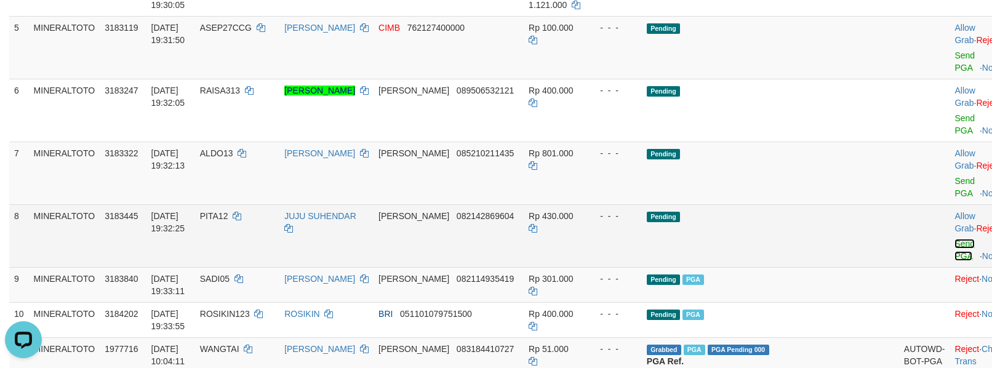
click at [954, 239] on link "Send PGA" at bounding box center [964, 250] width 20 height 22
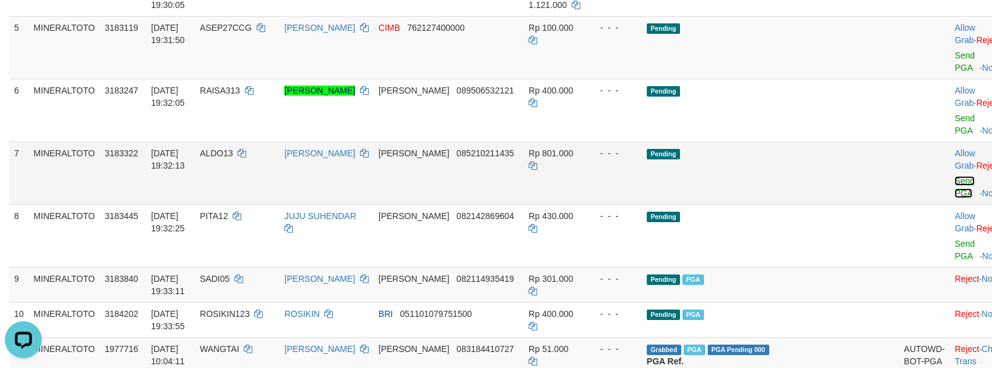
click at [954, 176] on link "Send PGA" at bounding box center [964, 187] width 20 height 22
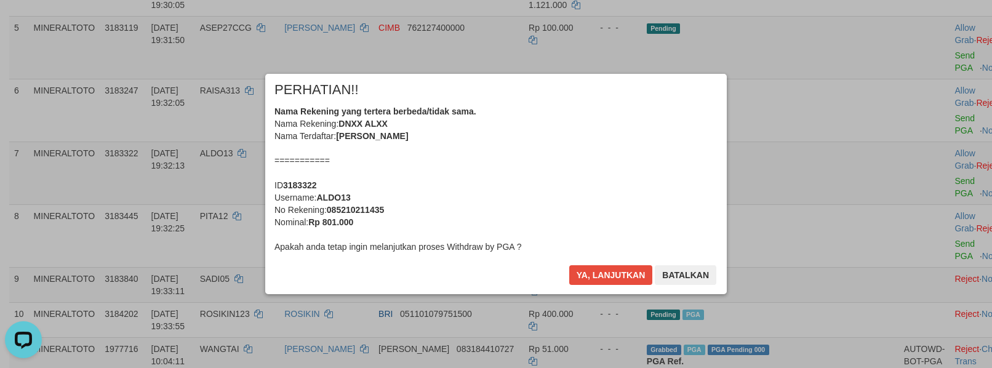
click at [562, 170] on div "Nama Rekening yang tertera berbeda/tidak sama. Nama Rekening: DNXX ALXX Nama Te…" at bounding box center [495, 179] width 443 height 148
click at [569, 265] on button "Ya, lanjutkan" at bounding box center [611, 275] width 84 height 20
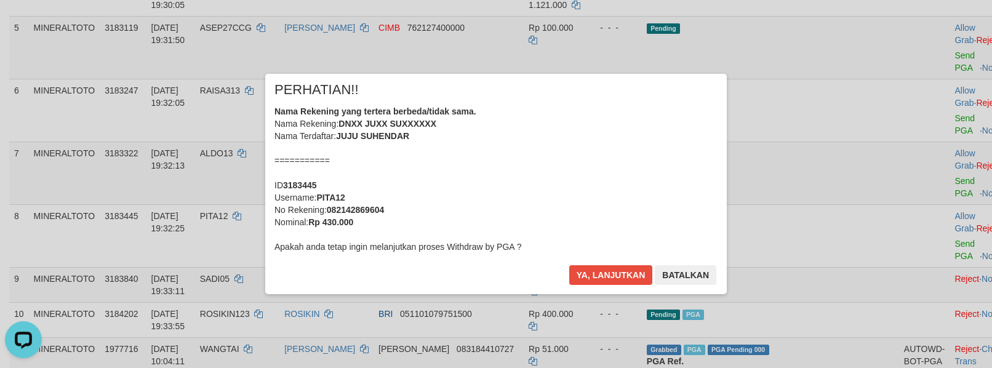
scroll to position [315, 0]
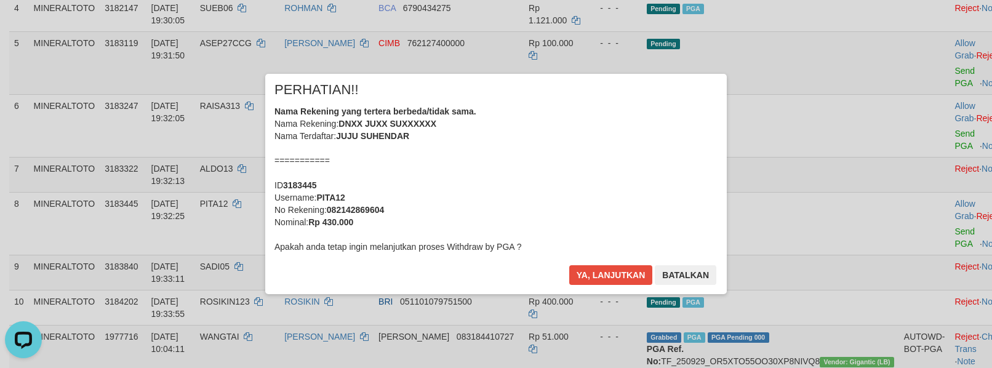
click at [564, 180] on div "Nama Rekening yang tertera berbeda/tidak sama. Nama Rekening: DNXX JUXX SUXXXXX…" at bounding box center [495, 179] width 443 height 148
click at [569, 265] on button "Ya, lanjutkan" at bounding box center [611, 275] width 84 height 20
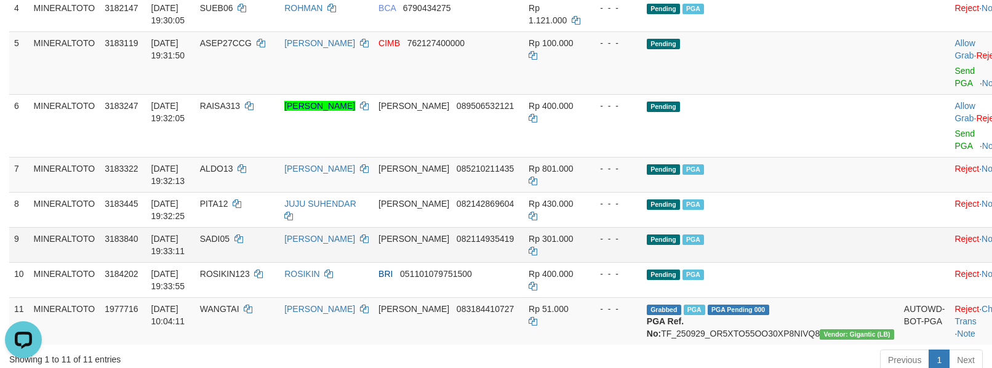
scroll to position [218, 0]
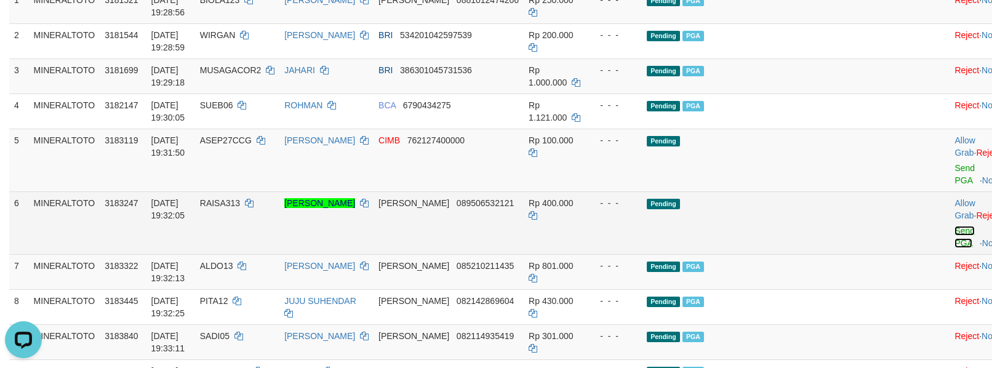
click at [954, 226] on link "Send PGA" at bounding box center [964, 237] width 20 height 22
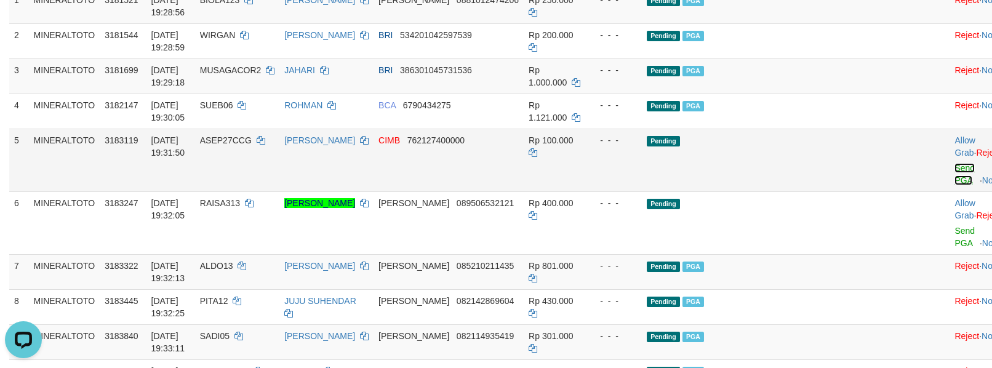
click at [954, 168] on link "Send PGA" at bounding box center [964, 174] width 20 height 22
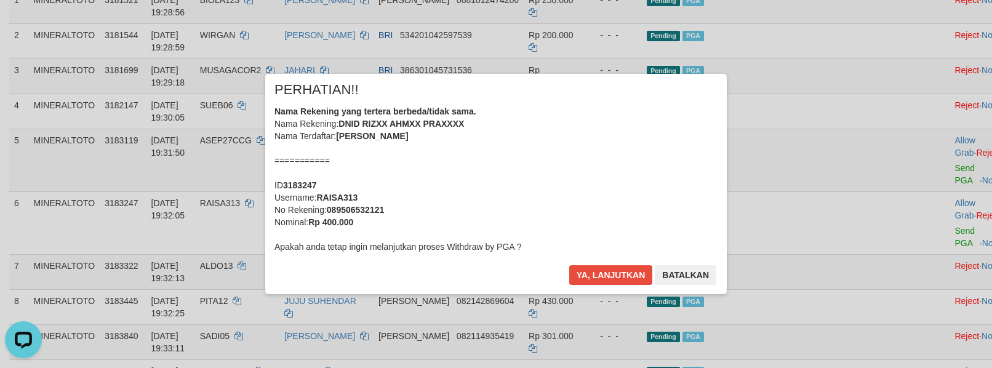
scroll to position [202, 0]
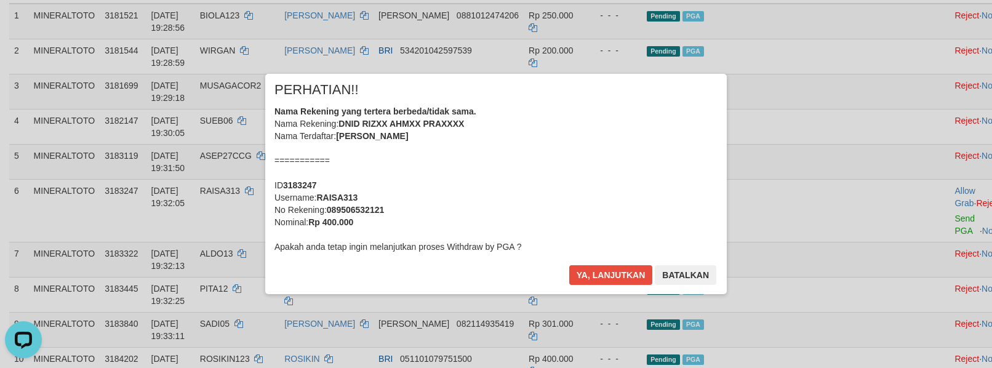
click at [529, 155] on div "Nama Rekening yang tertera berbeda/tidak sama. Nama Rekening: DNID RIZXX AHMXX …" at bounding box center [495, 179] width 443 height 148
click at [569, 265] on button "Ya, lanjutkan" at bounding box center [611, 275] width 84 height 20
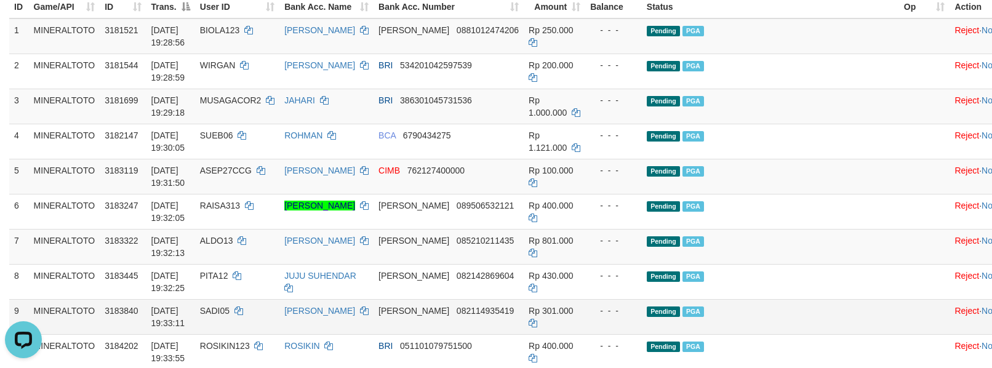
scroll to position [269, 0]
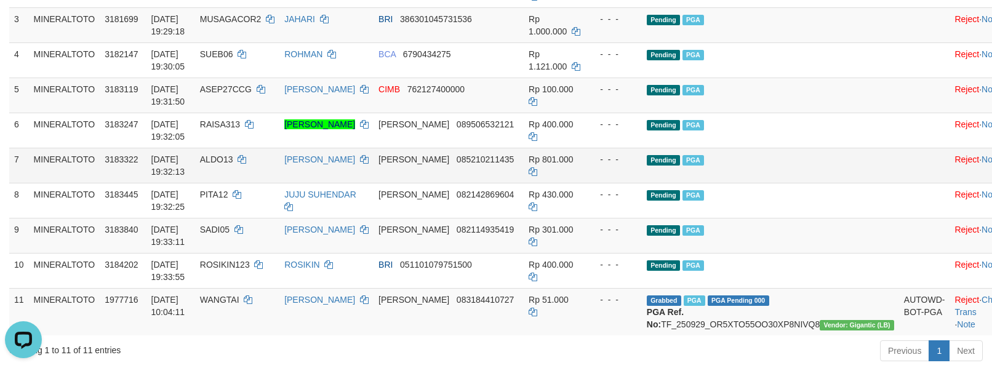
click at [800, 162] on td "Pending PGA" at bounding box center [770, 165] width 257 height 35
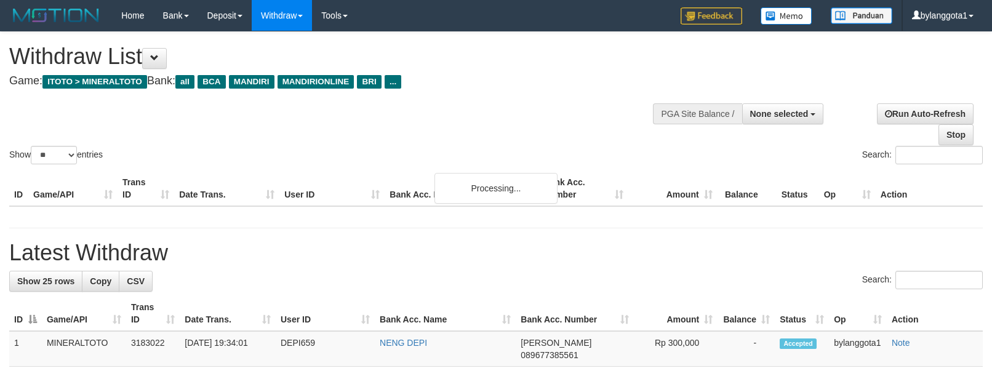
select select
select select "**"
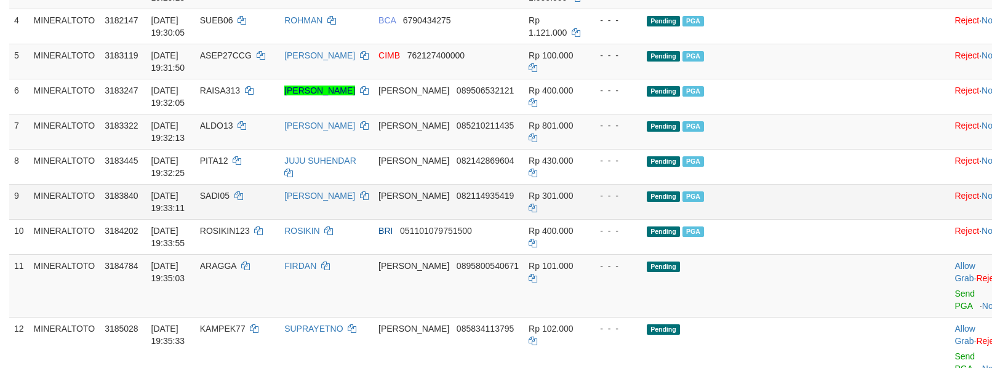
scroll to position [269, 0]
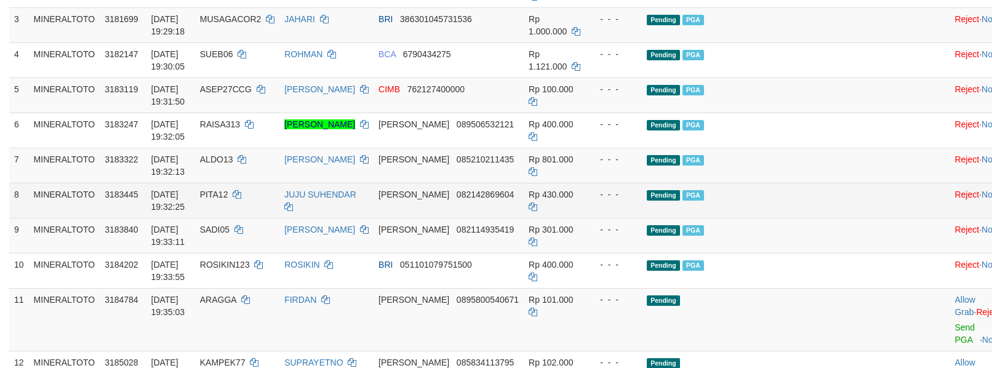
click at [795, 217] on td "Pending PGA" at bounding box center [770, 200] width 257 height 35
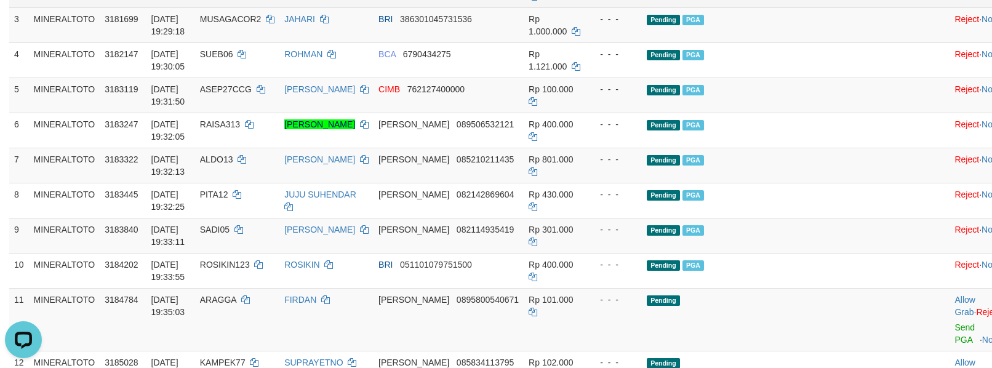
scroll to position [0, 0]
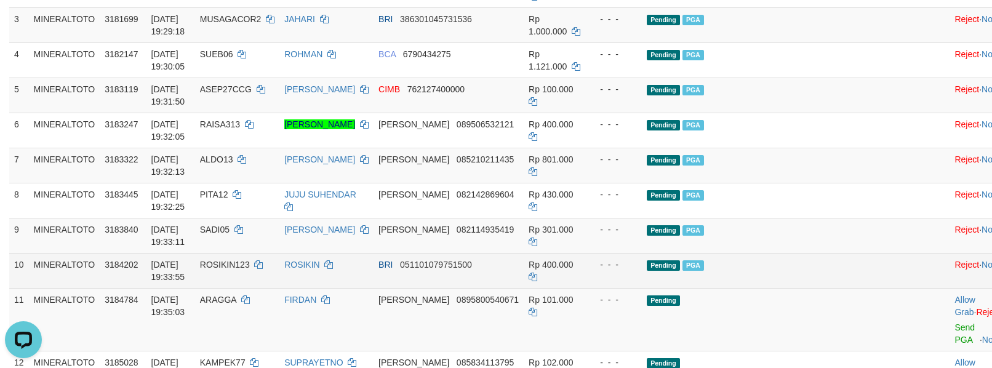
click at [798, 256] on td "Pending PGA" at bounding box center [770, 270] width 257 height 35
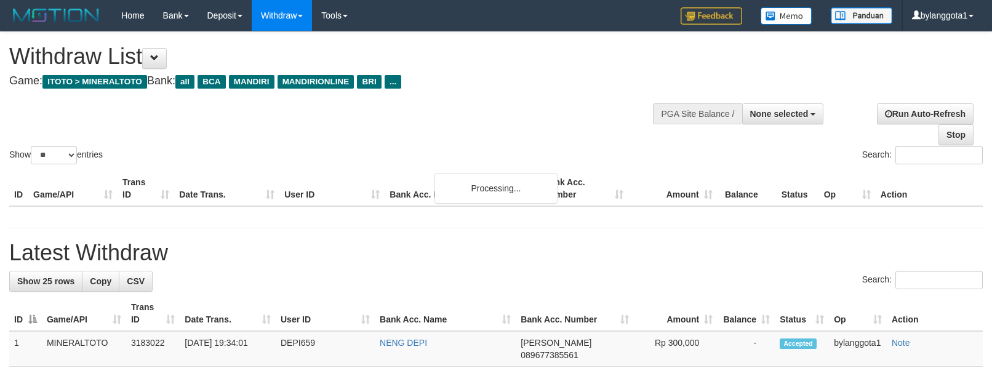
select select
select select "**"
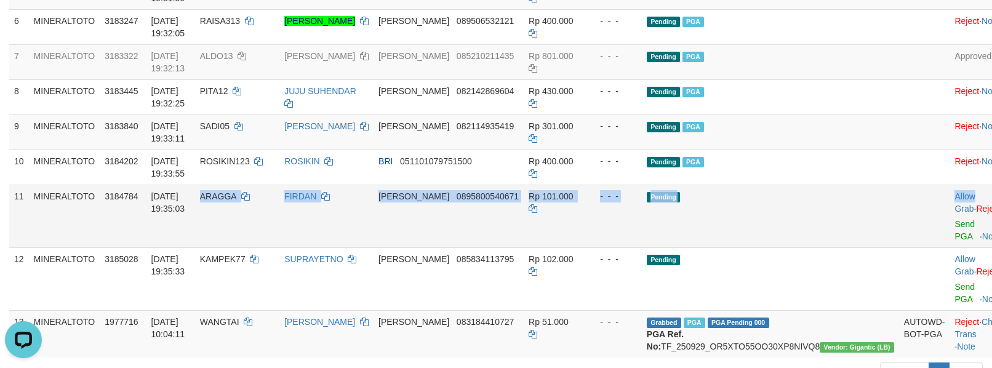
drag, startPoint x: 242, startPoint y: 210, endPoint x: 938, endPoint y: 207, distance: 695.7
click at [938, 207] on tr "11 MINERALTOTO 3184784 [DATE] 19:35:03 ARAGGA FIRDAN [PERSON_NAME] 089580054067…" at bounding box center [509, 216] width 1001 height 63
click at [842, 228] on td "Pending" at bounding box center [770, 216] width 257 height 63
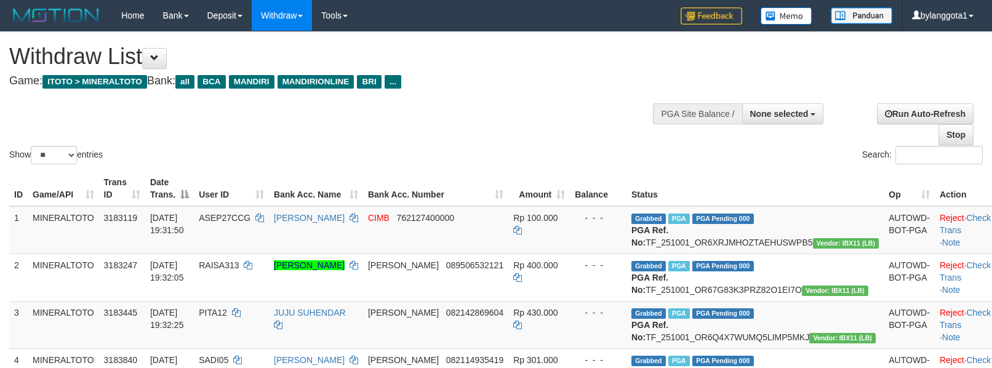
select select
select select "**"
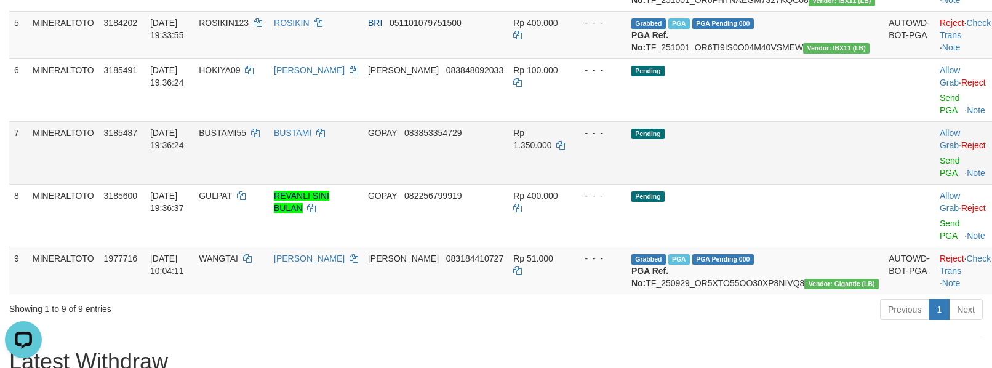
click at [800, 176] on td "Pending" at bounding box center [754, 152] width 257 height 63
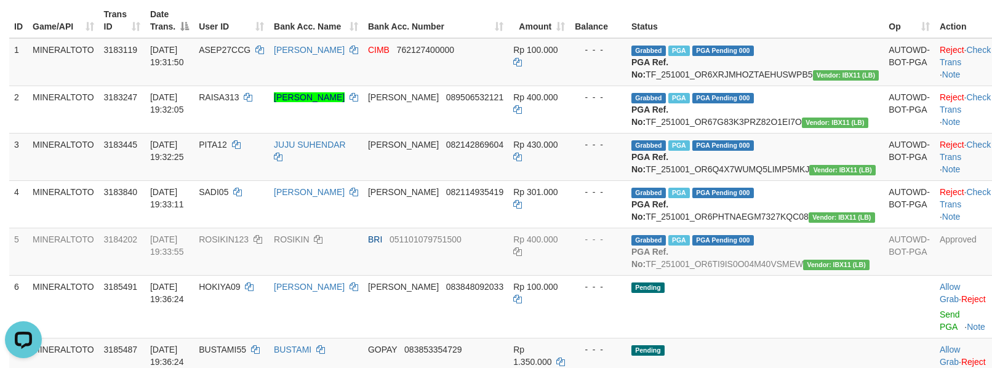
scroll to position [138, 0]
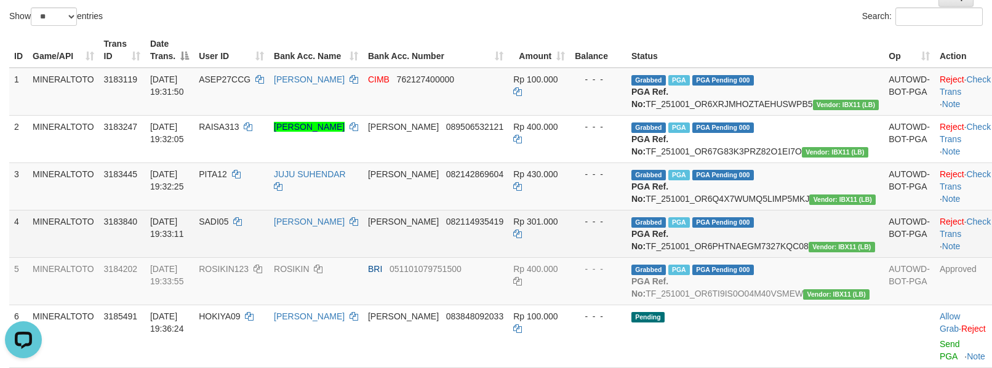
click at [194, 257] on td "[DATE] 19:33:11" at bounding box center [169, 233] width 49 height 47
copy span "2025"
click at [228, 226] on span "SADI05" at bounding box center [214, 222] width 30 height 10
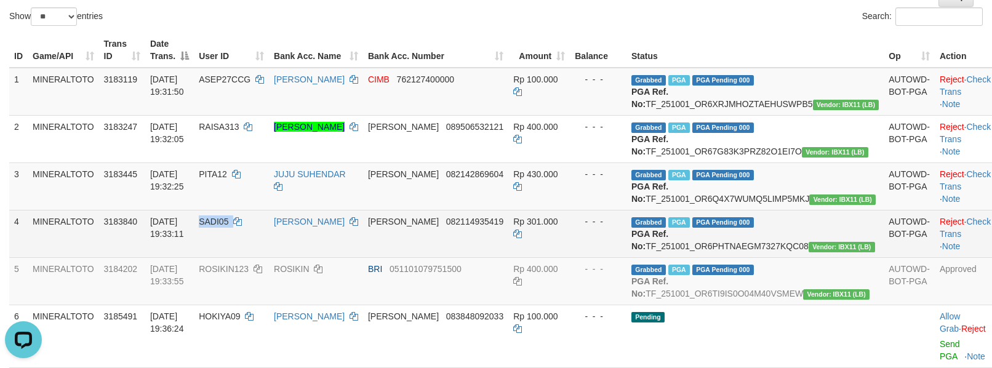
click at [228, 226] on span "SADI05" at bounding box center [214, 222] width 30 height 10
copy td "SADI05"
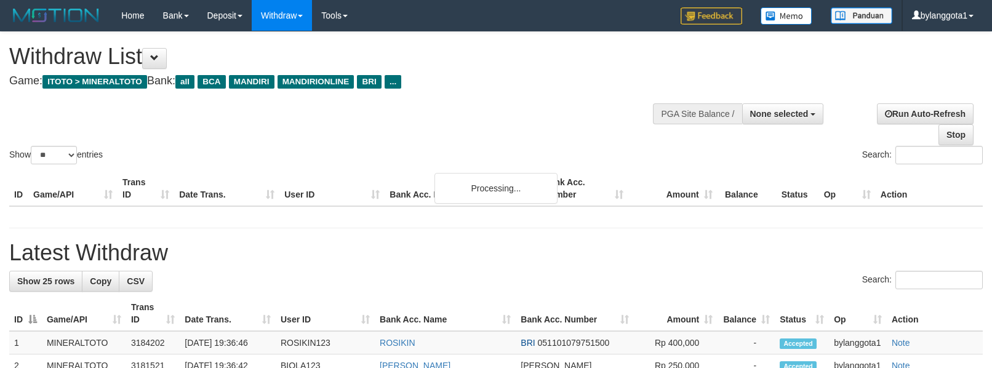
select select
select select "**"
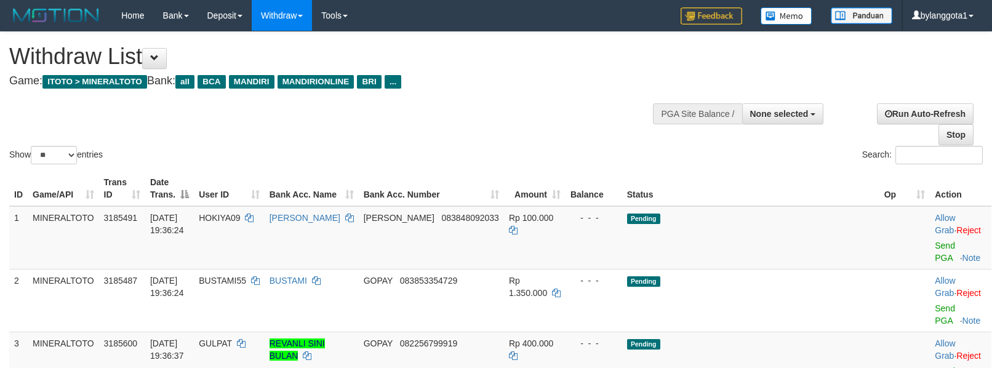
select select
select select "**"
click at [773, 104] on button "None selected" at bounding box center [783, 113] width 82 height 21
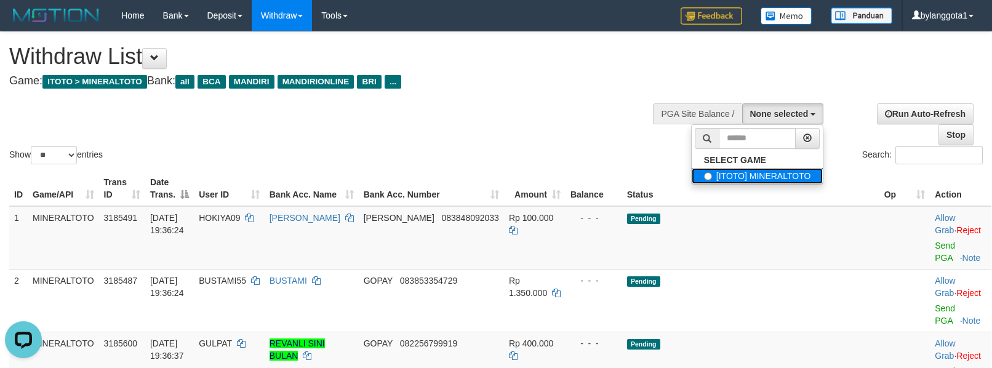
click at [734, 170] on label "[ITOTO] MINERALTOTO" at bounding box center [757, 176] width 132 height 16
select select "****"
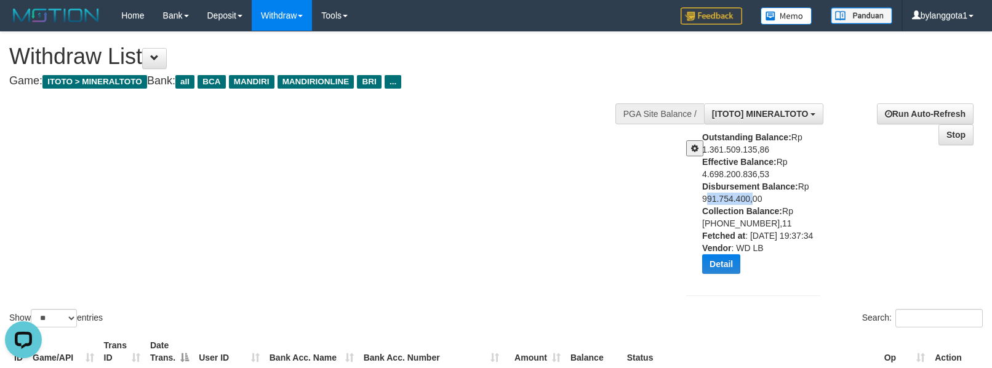
drag, startPoint x: 689, startPoint y: 197, endPoint x: 749, endPoint y: 196, distance: 59.7
click at [749, 196] on div "Outstanding Balance: Rp 1.361.509.135,86 Effective Balance: Rp 4.698.200.836,53…" at bounding box center [753, 207] width 153 height 152
copy div "991.754.400"
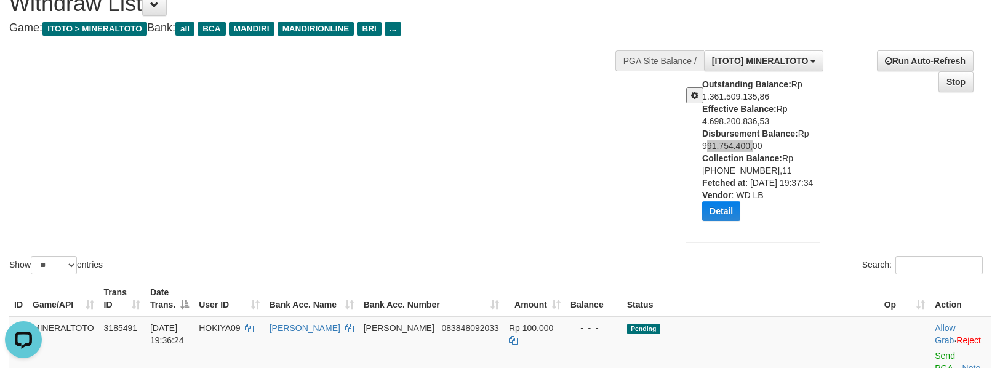
scroll to position [82, 0]
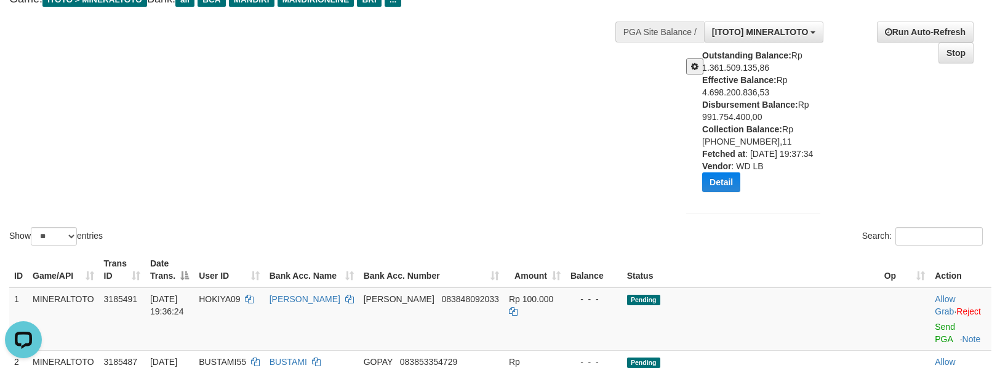
click at [144, 65] on div "Show ** ** ** *** entries Search:" at bounding box center [496, 99] width 992 height 298
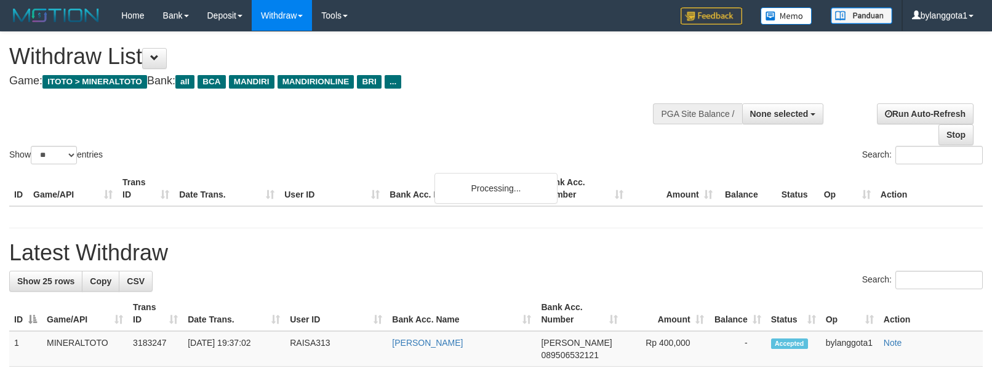
select select
select select "**"
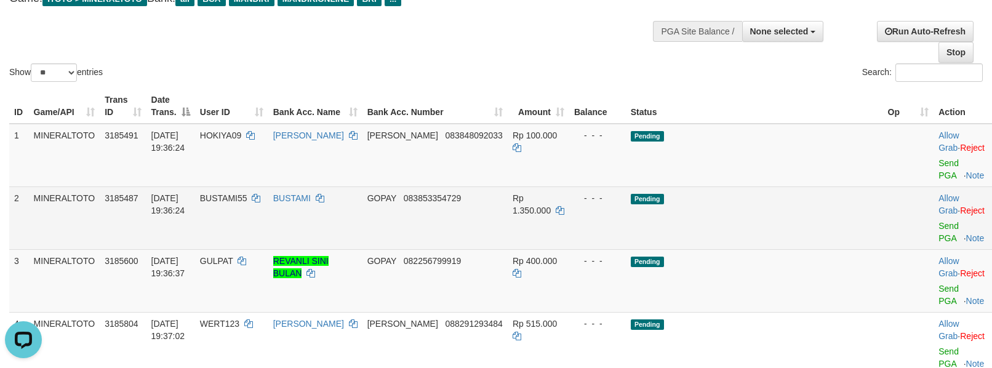
drag, startPoint x: 229, startPoint y: 177, endPoint x: 957, endPoint y: 213, distance: 728.5
click at [957, 213] on tr "2 MINERALTOTO 3185487 01/10/2025 19:36:24 BUSTAMI55 BUSTAMI GOPAY 083853354729 …" at bounding box center [501, 217] width 985 height 63
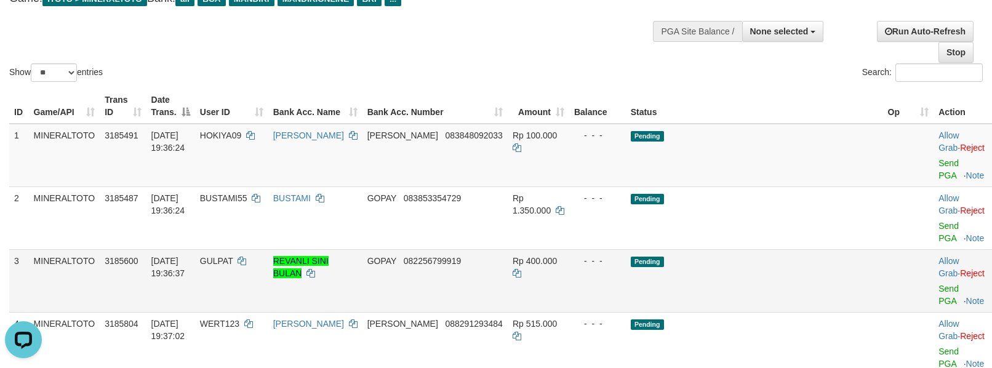
click at [835, 249] on td "Pending" at bounding box center [754, 280] width 257 height 63
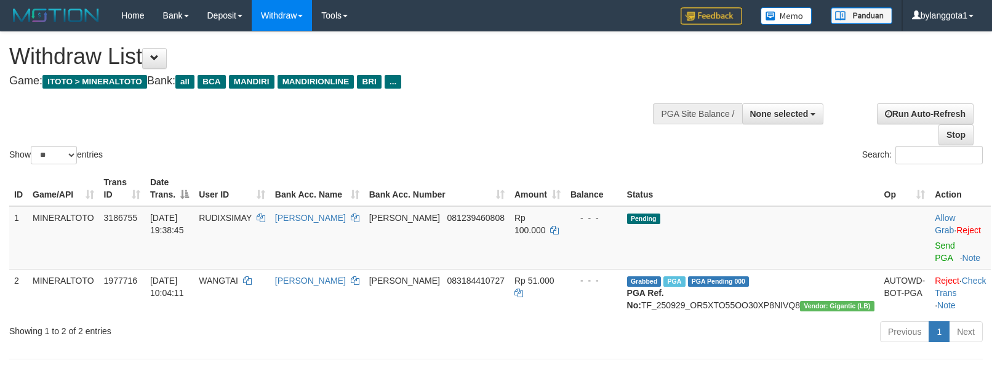
select select
select select "**"
